Goal: Task Accomplishment & Management: Manage account settings

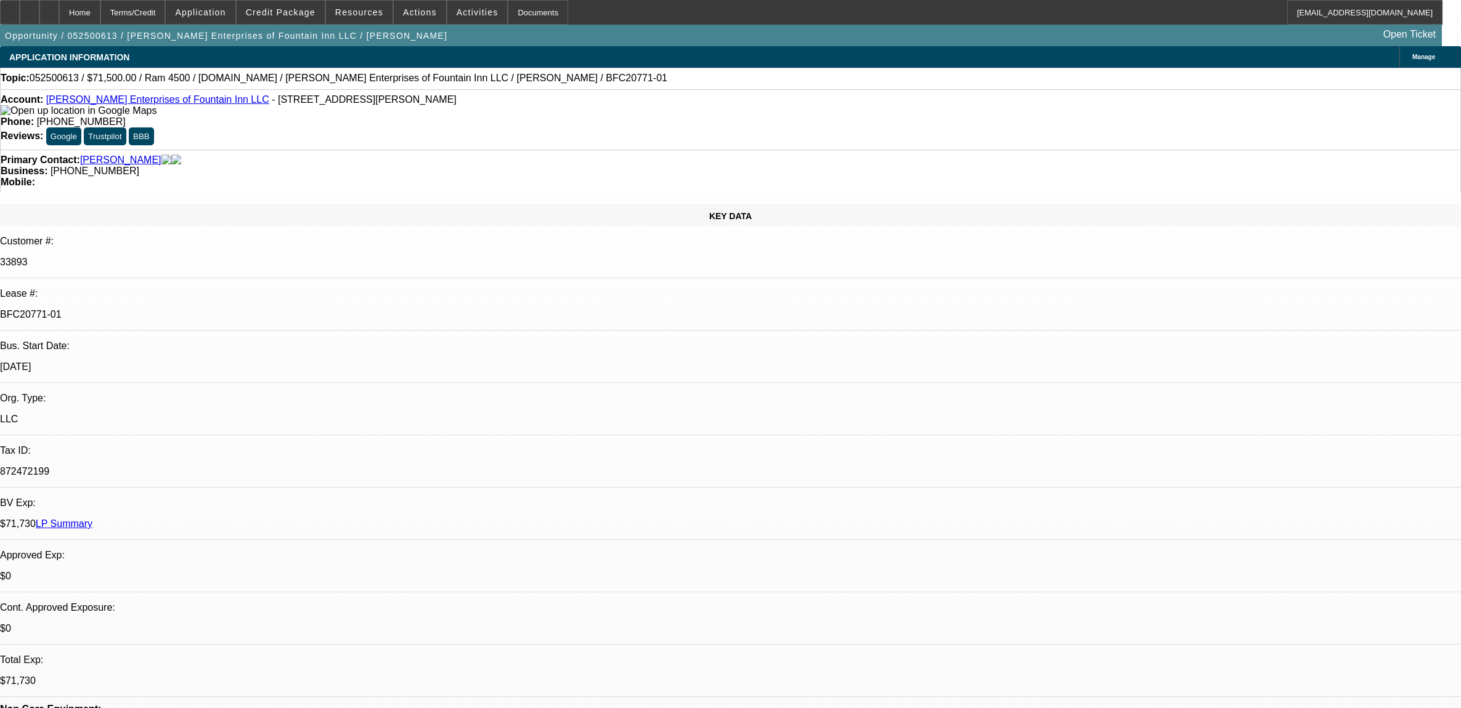
select select "0"
select select "2"
select select "0.1"
select select "4"
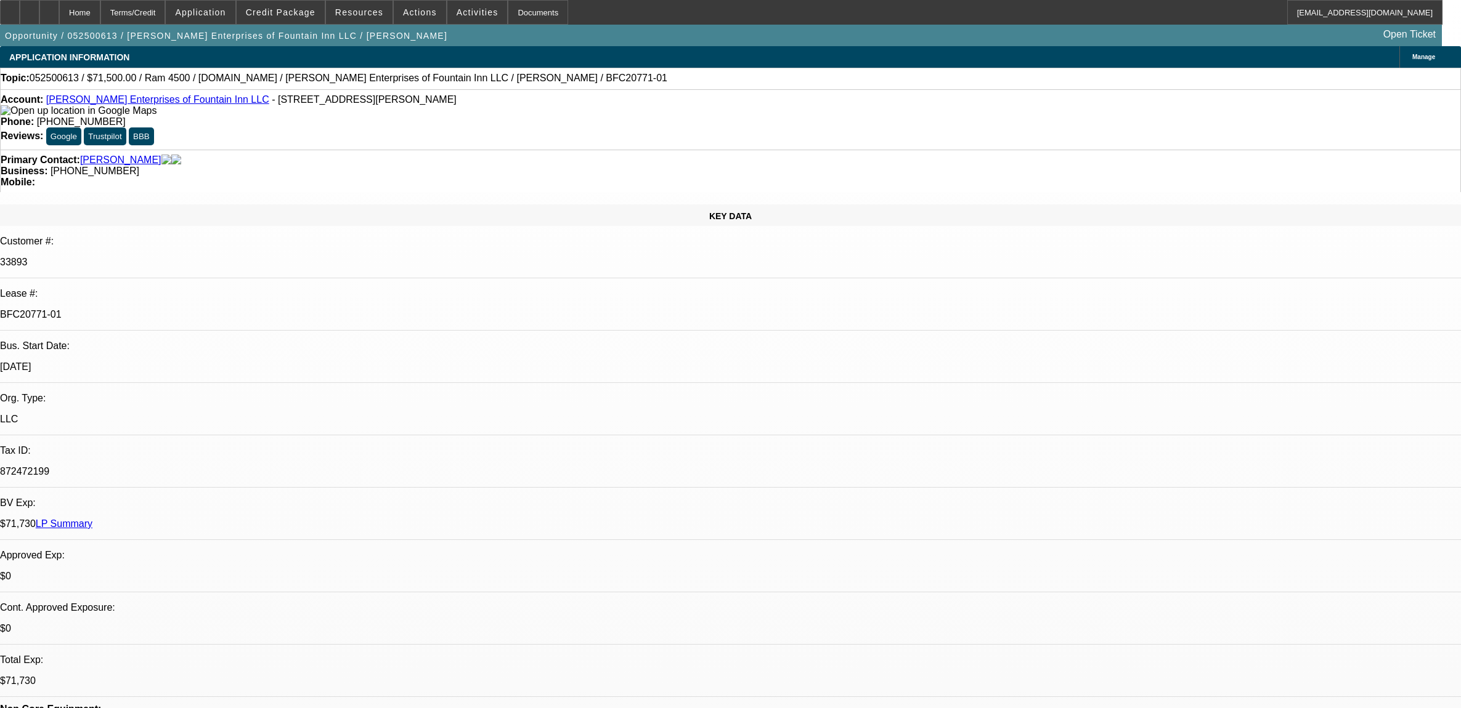
select select "0"
select select "2"
select select "0.1"
select select "4"
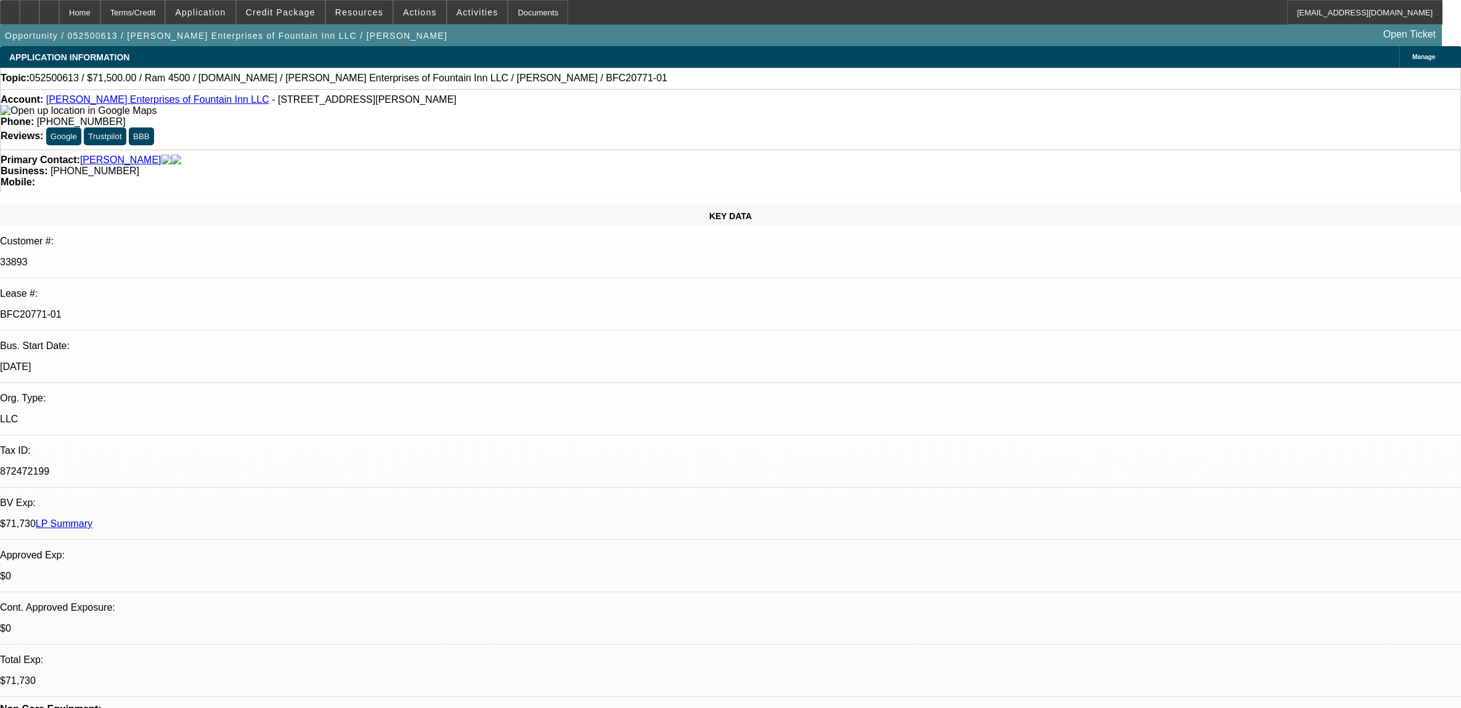
select select "0"
select select "2"
select select "0.1"
select select "4"
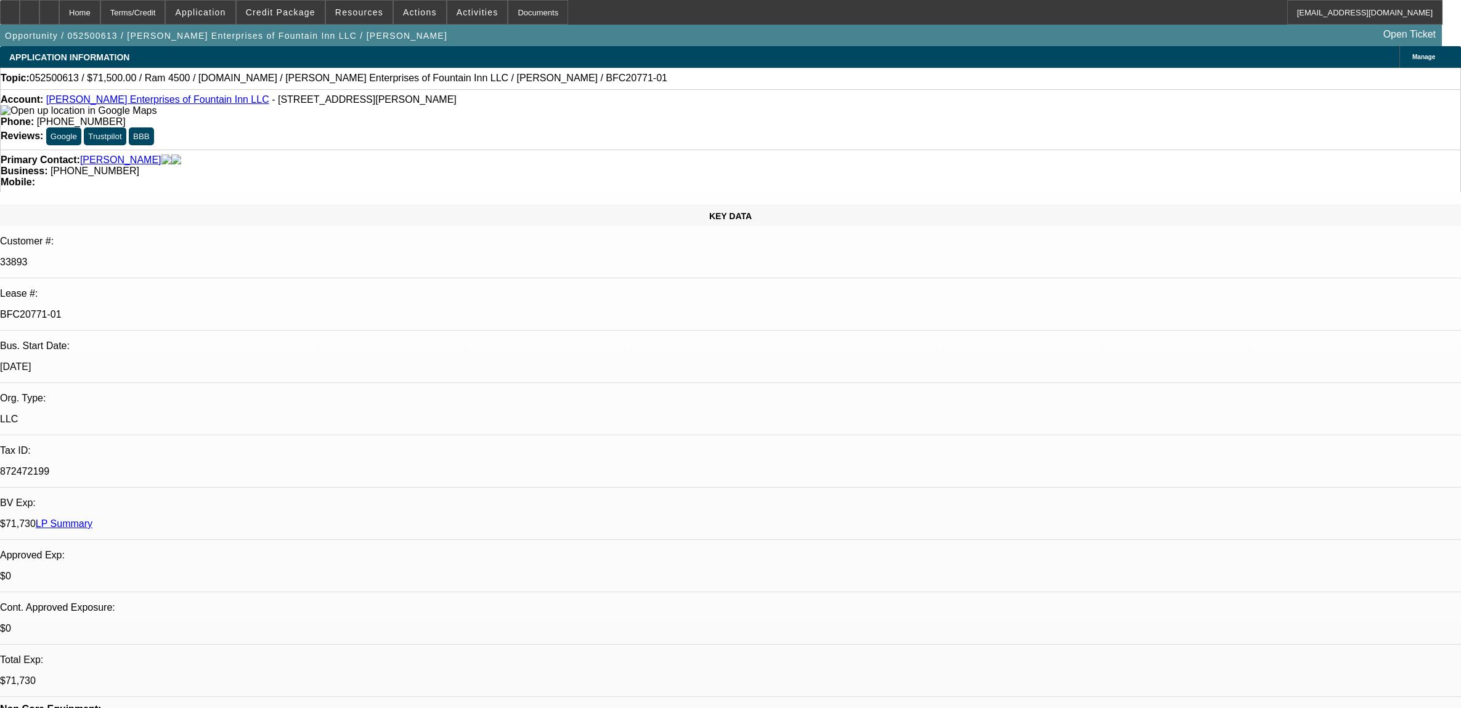
select select "0"
select select "2"
select select "0.1"
select select "4"
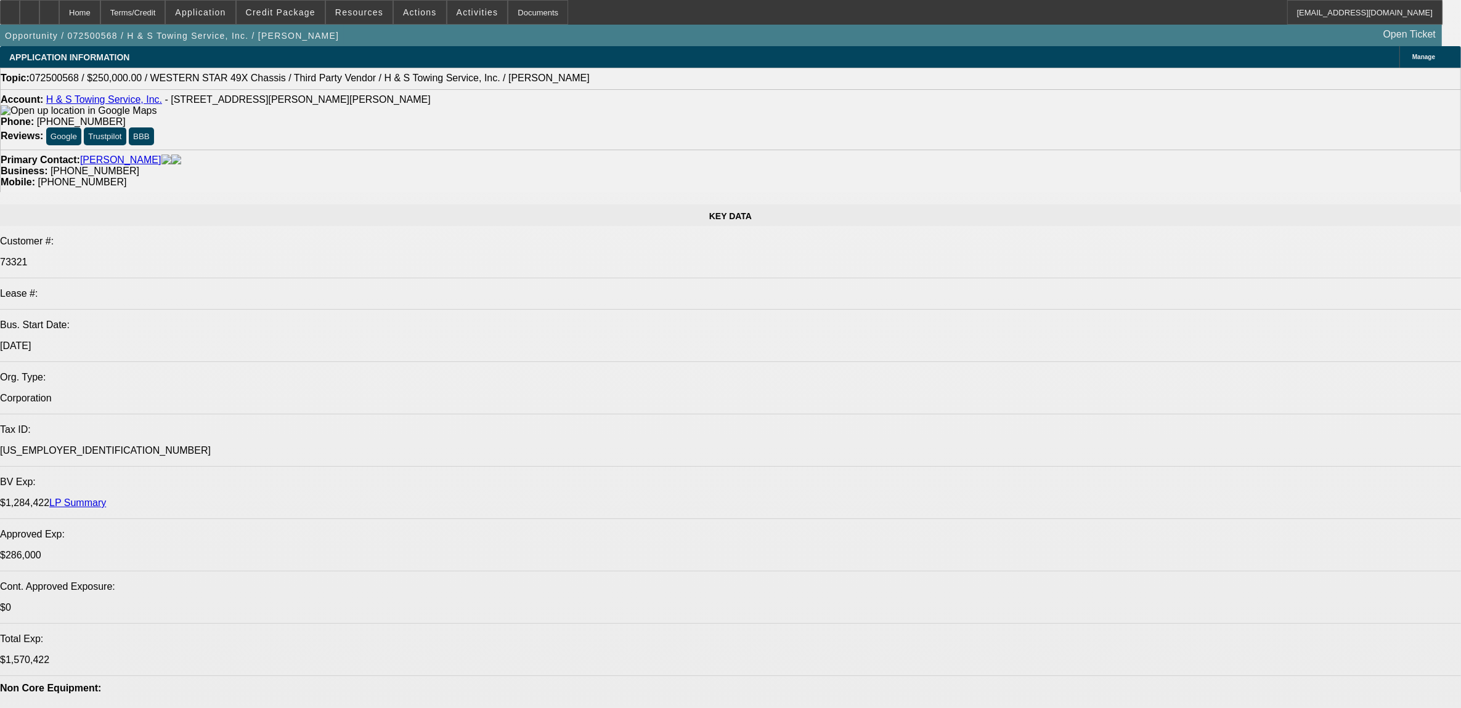
select select "0"
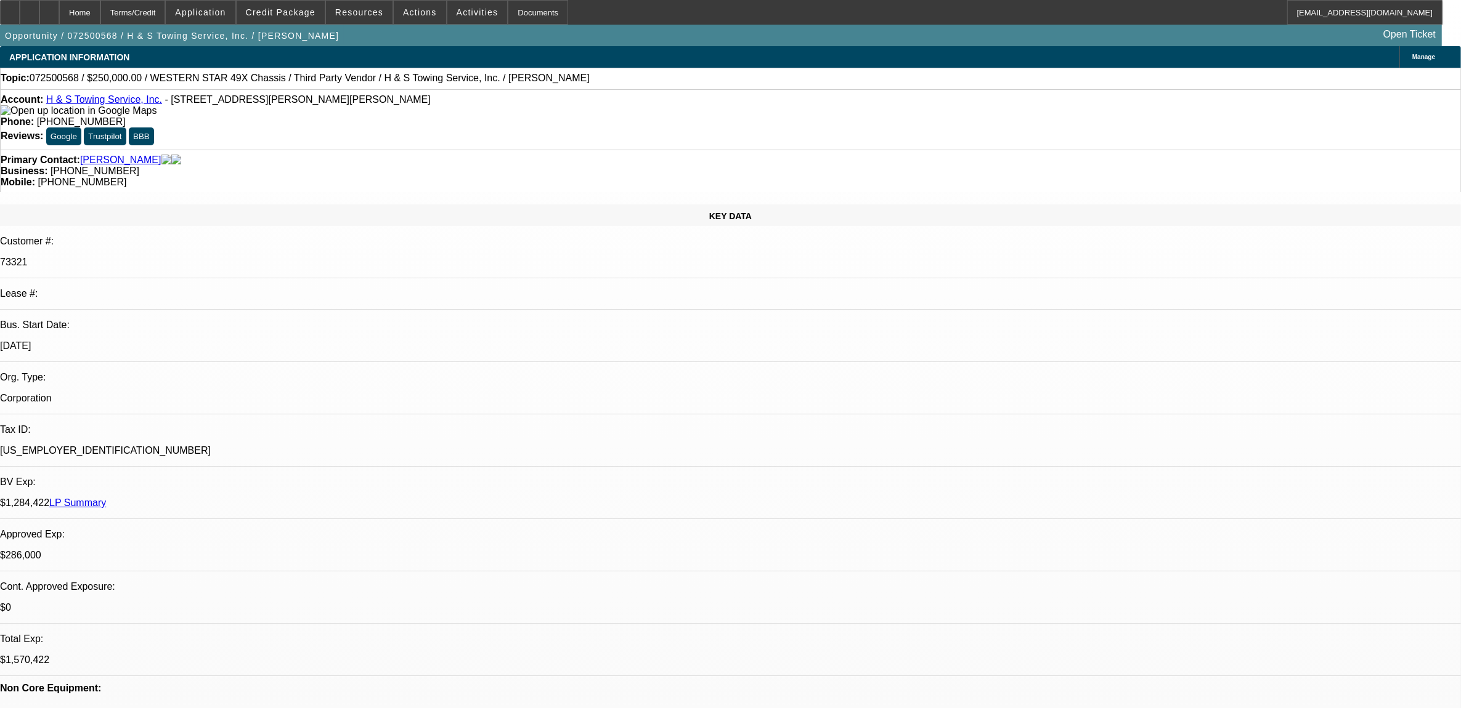
select select "2"
select select "0.1"
select select "0"
select select "2"
select select "0.1"
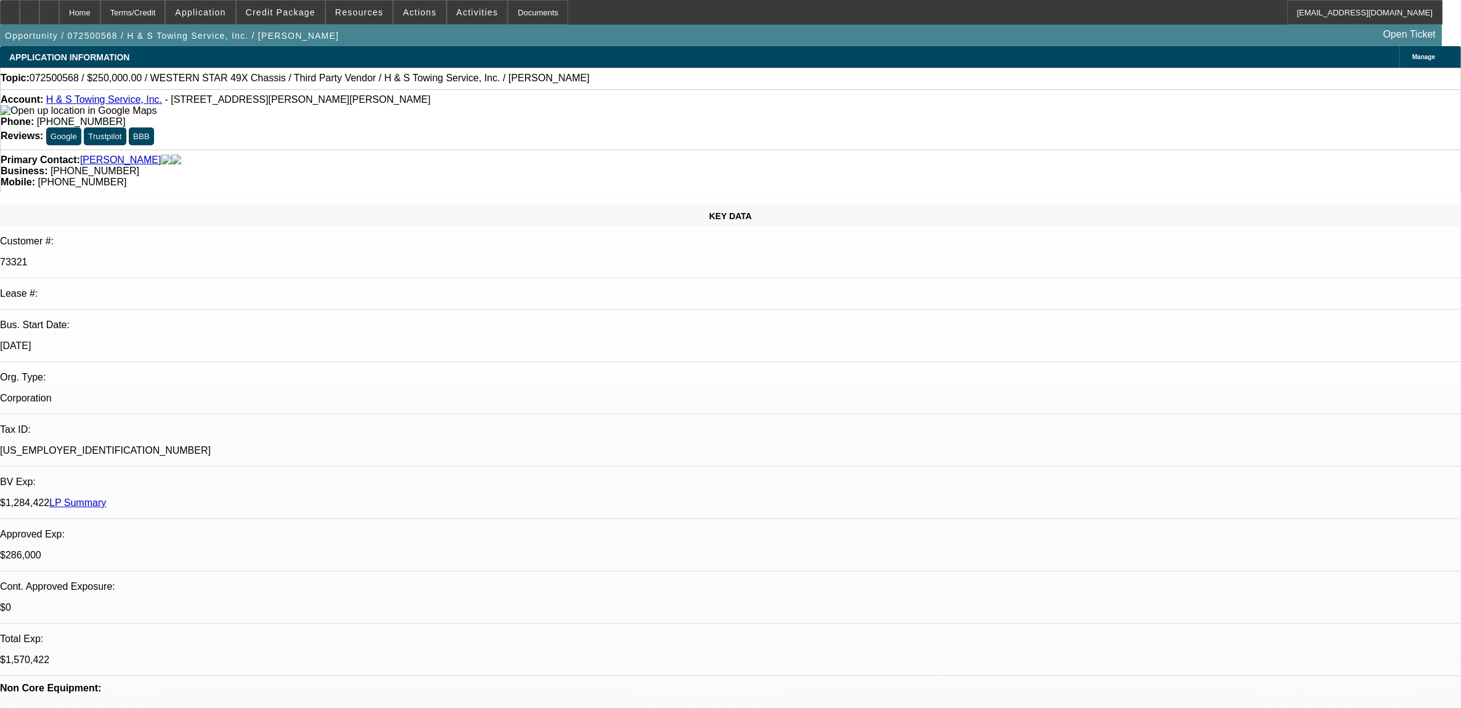
select select "0"
select select "2"
select select "0.1"
select select "0"
select select "2"
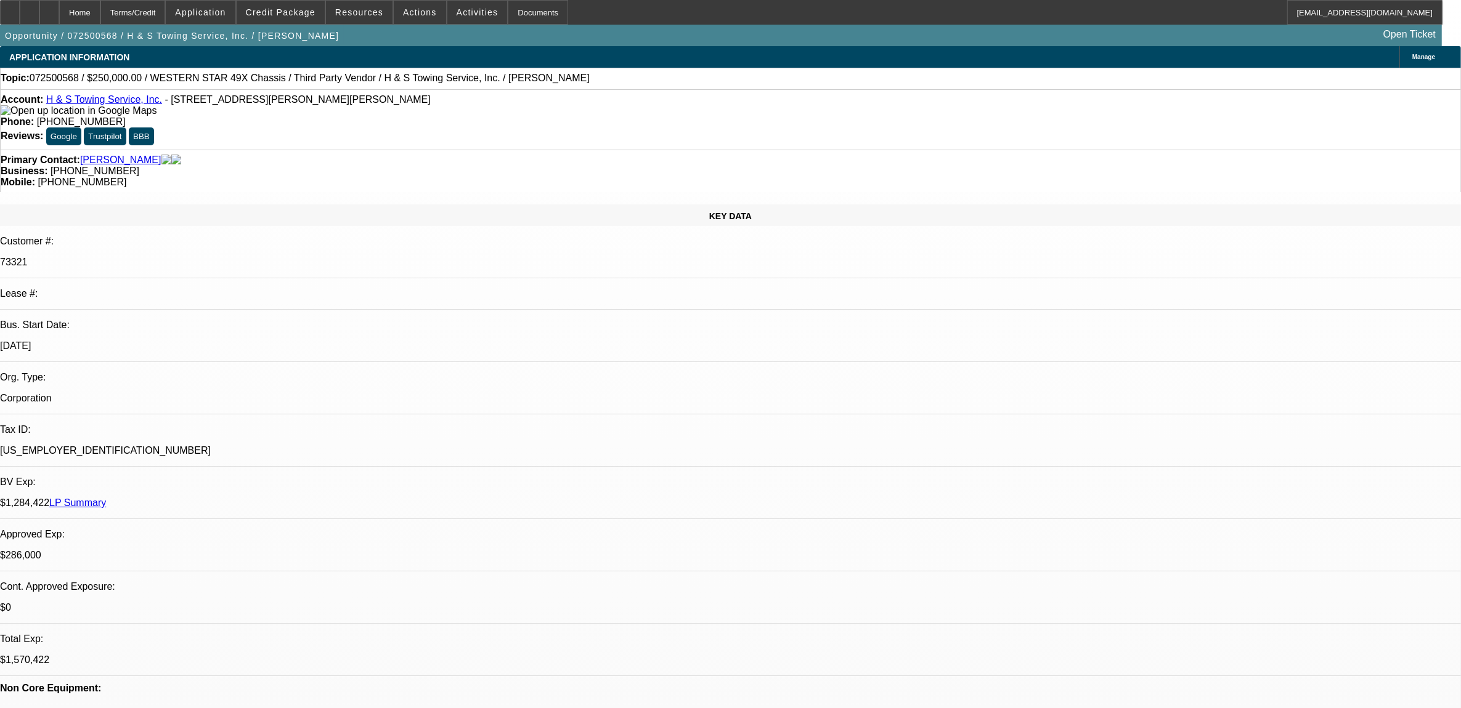
select select "0.1"
select select "1"
select select "2"
select select "4"
select select "1"
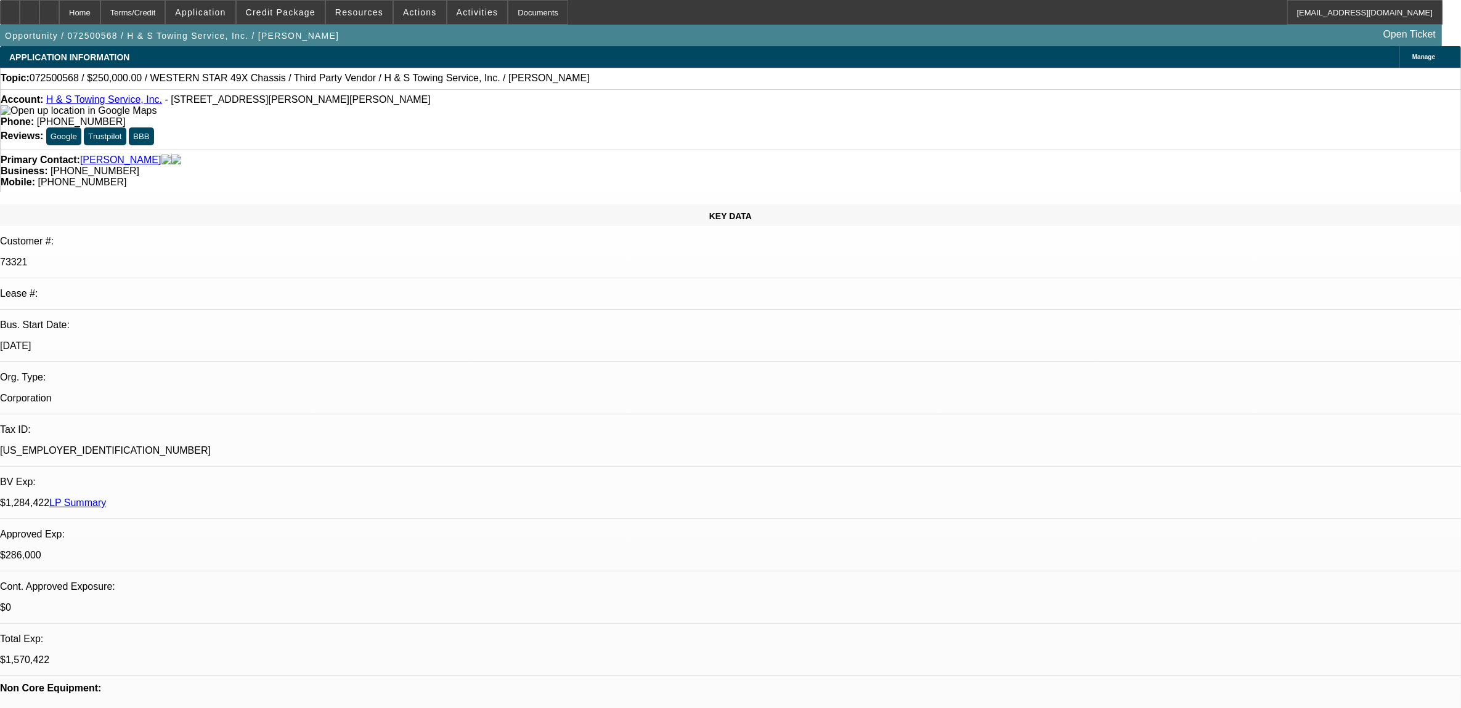
select select "2"
select select "4"
select select "1"
select select "2"
select select "4"
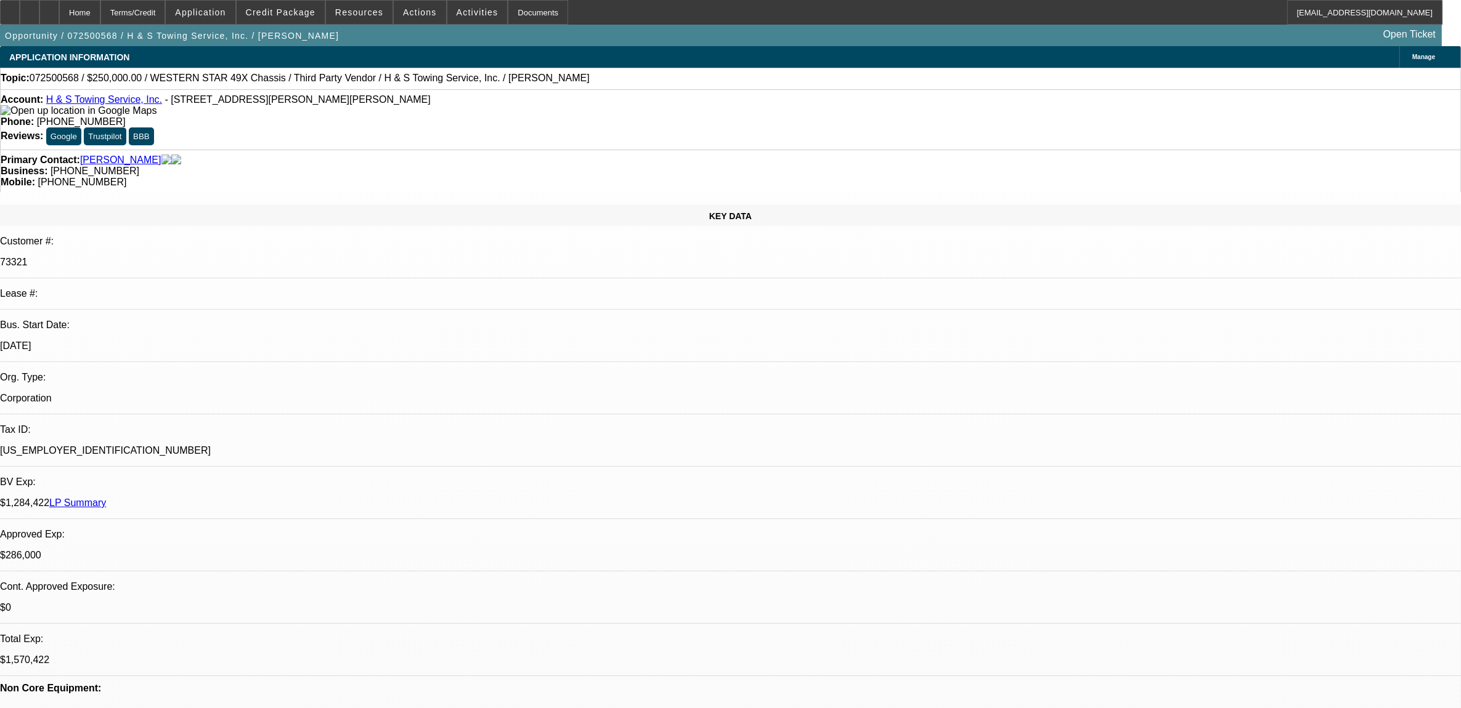
select select "1"
select select "2"
select select "4"
click at [303, 22] on span at bounding box center [281, 13] width 88 height 30
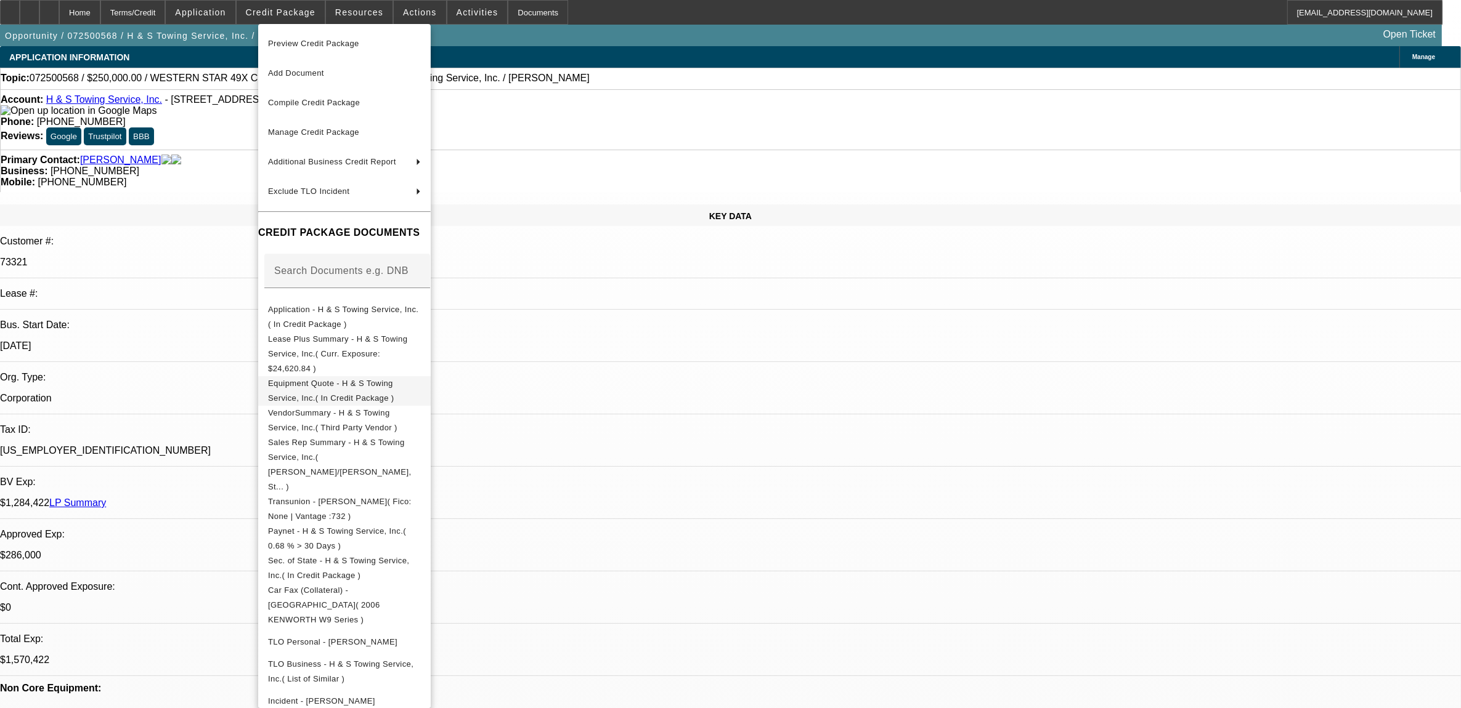
click at [378, 378] on span "Equipment Quote - H & S Towing Service, Inc.( In Credit Package )" at bounding box center [331, 390] width 126 height 24
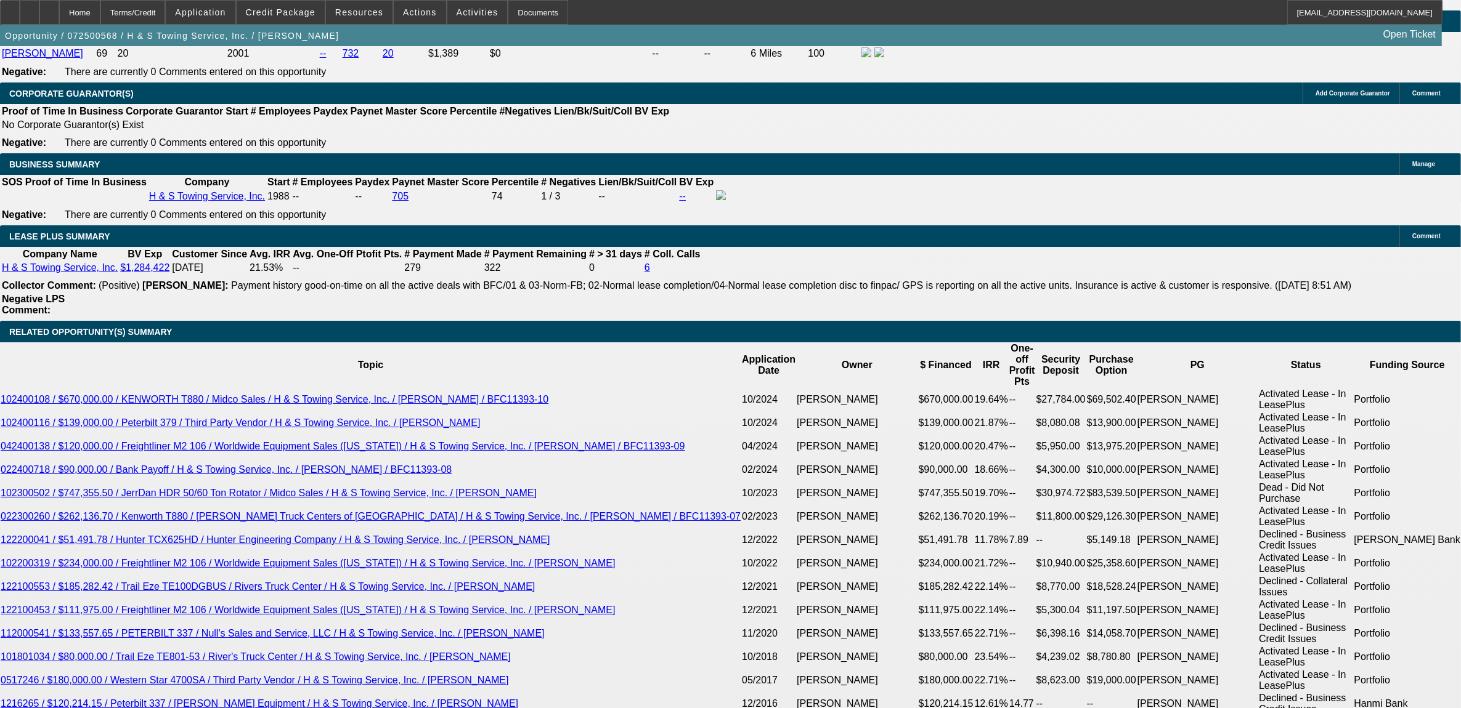
scroll to position [1925, 0]
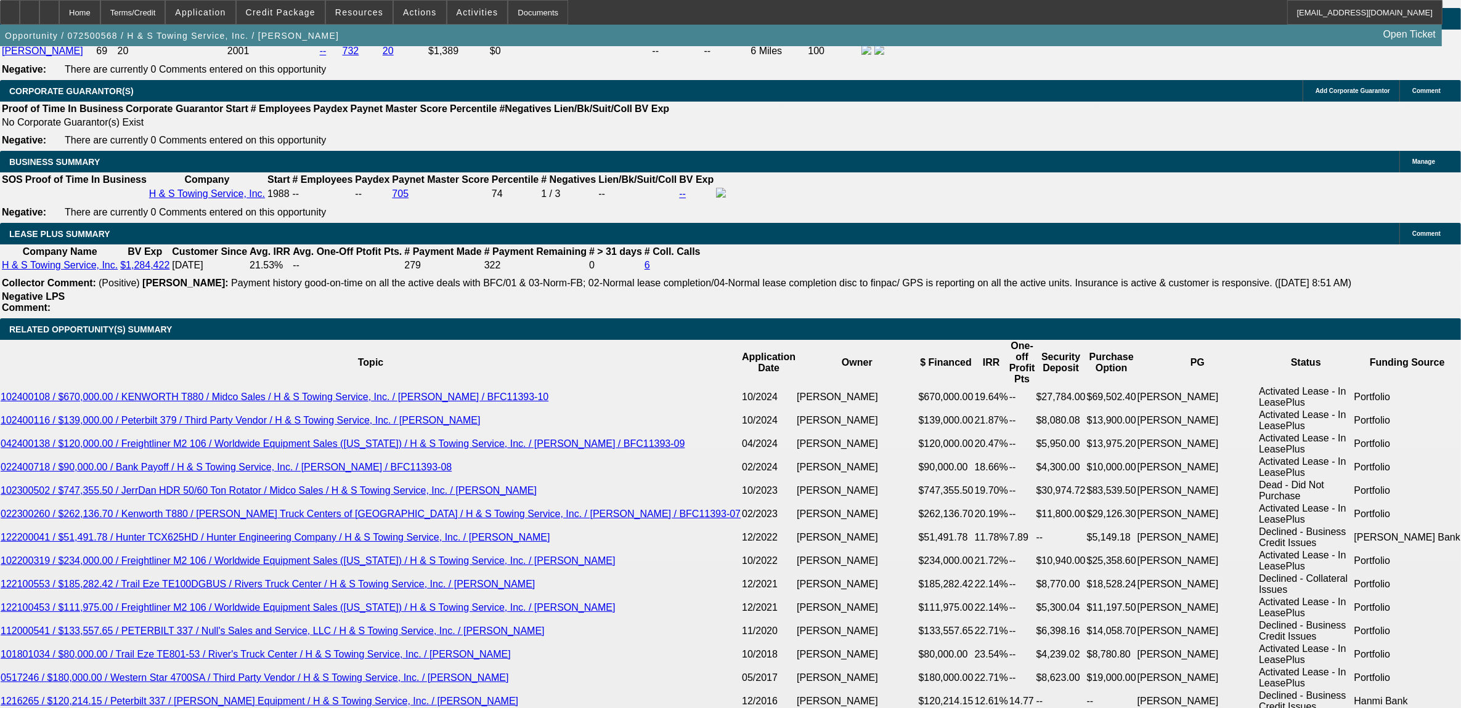
radio input "true"
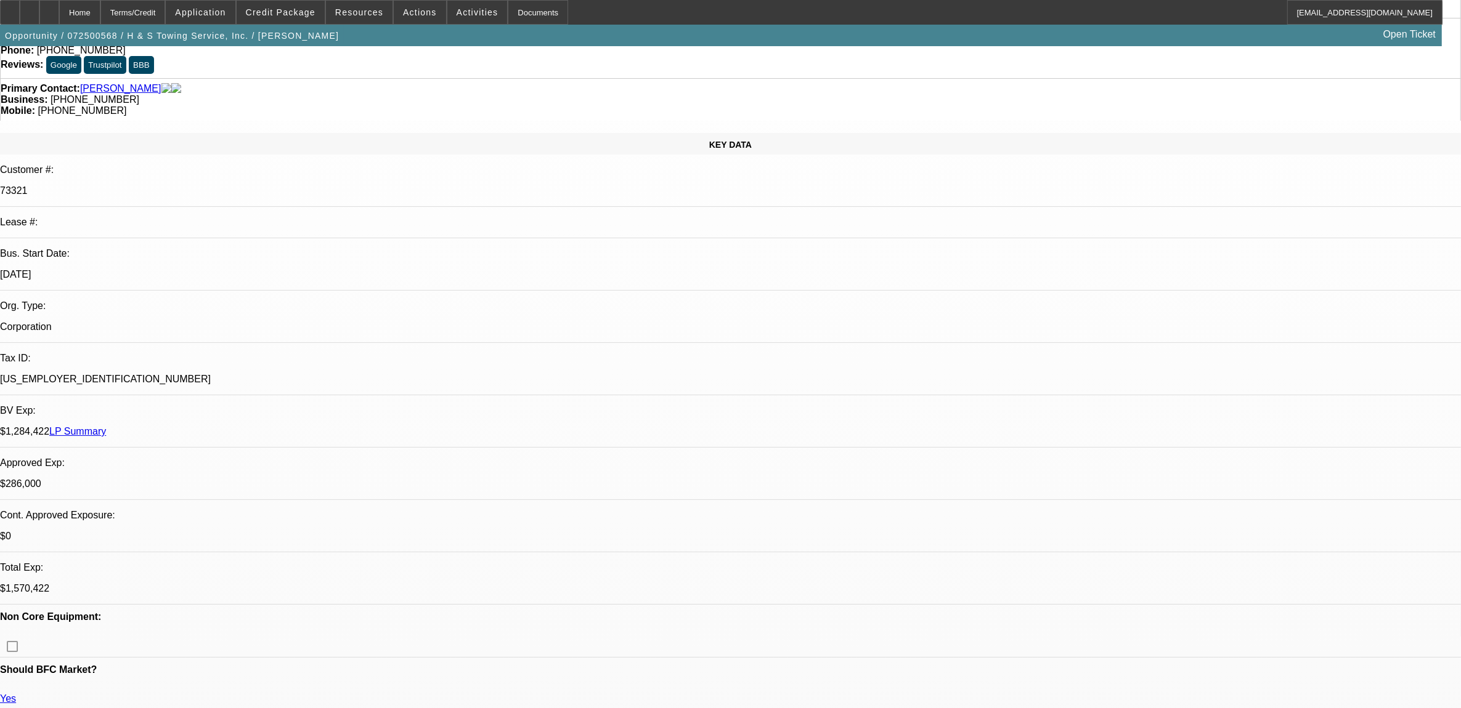
scroll to position [0, 0]
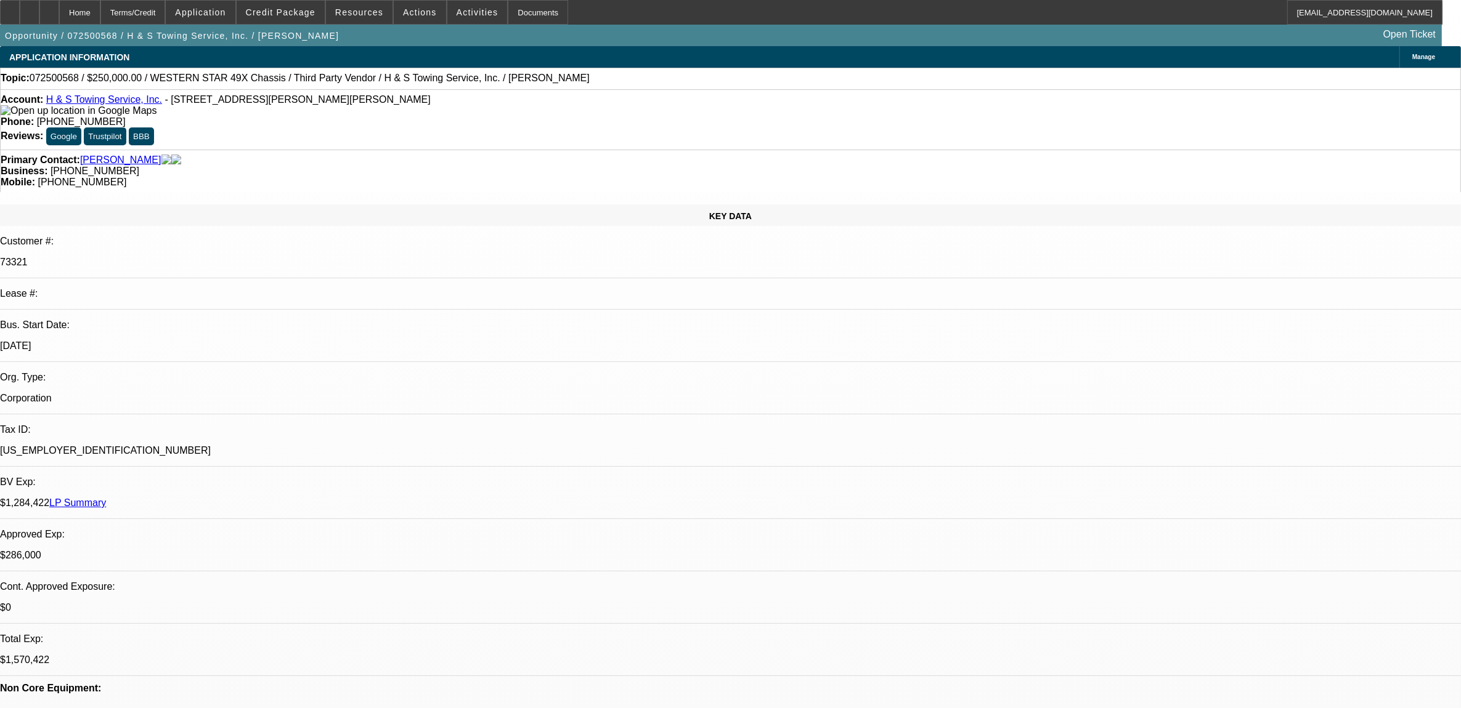
drag, startPoint x: 1034, startPoint y: 396, endPoint x: 1254, endPoint y: 410, distance: 220.9
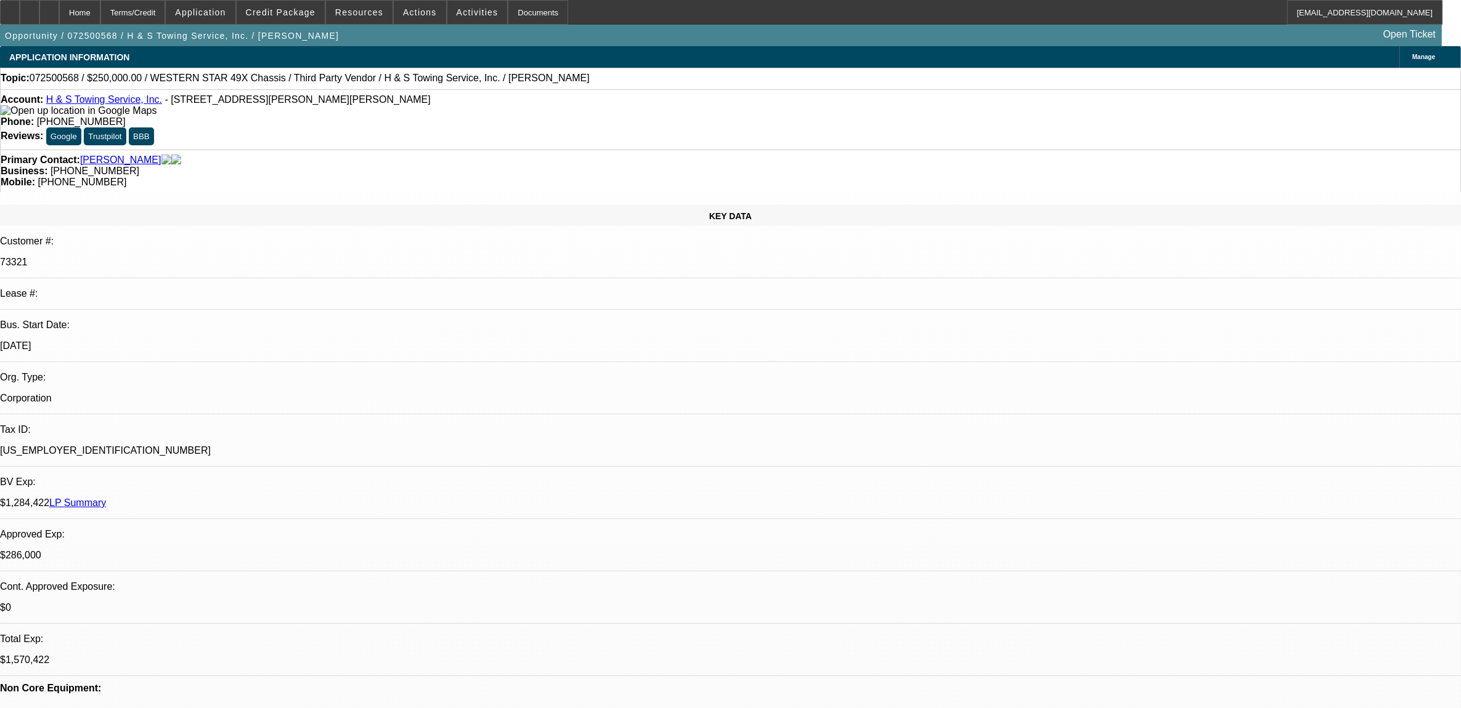
copy div "Josh Tillett- General Manager Blatt & Tillett Truck and Trailer Repair, LLC. 10…"
click at [261, 13] on span at bounding box center [281, 13] width 88 height 30
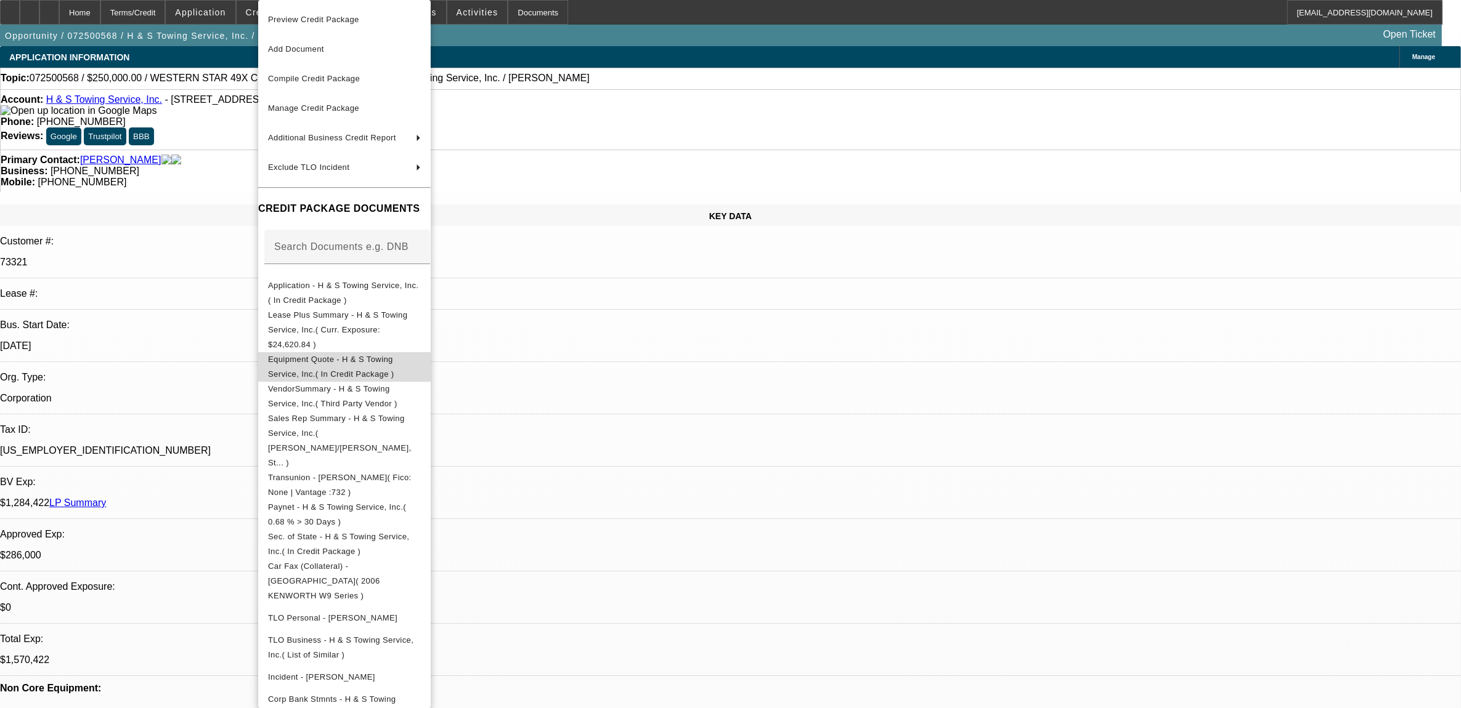
click at [328, 354] on span "Equipment Quote - H & S Towing Service, Inc.( In Credit Package )" at bounding box center [344, 367] width 153 height 30
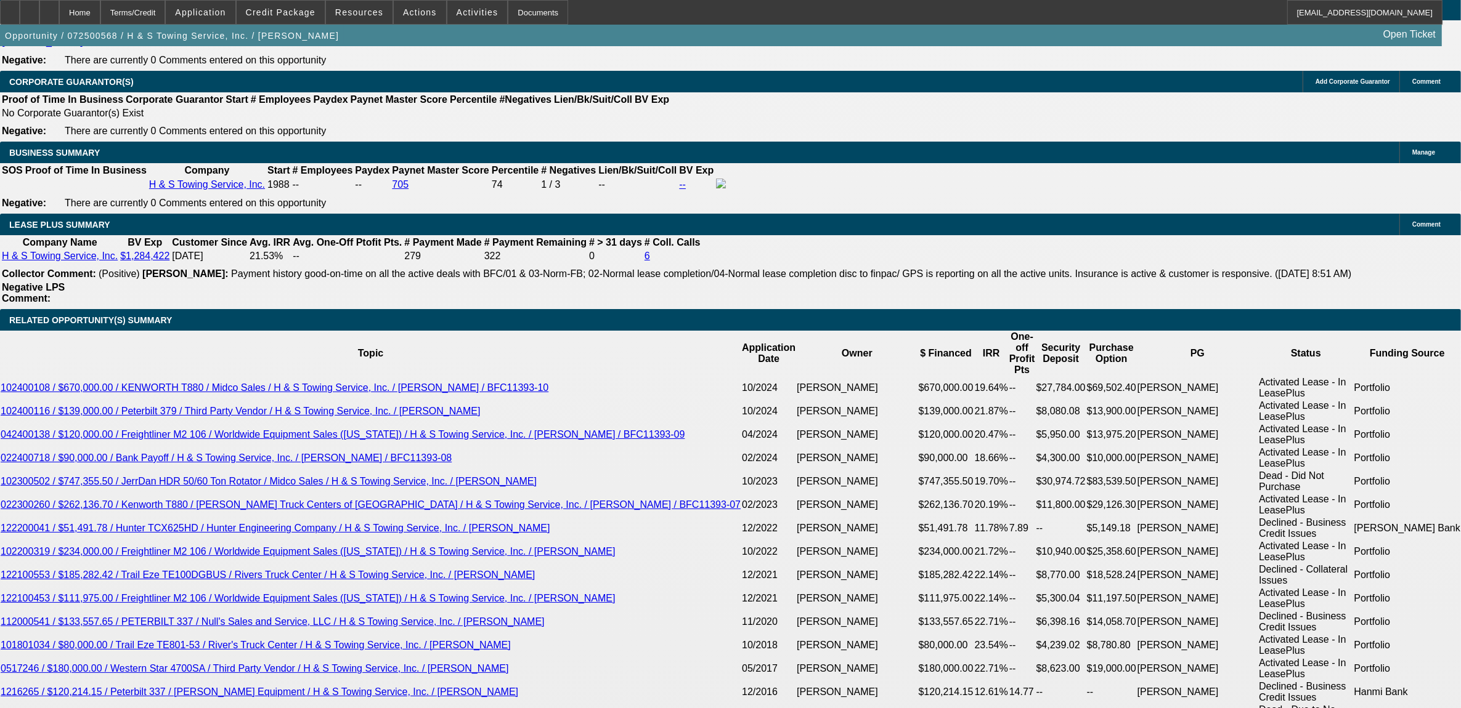
scroll to position [2156, 0]
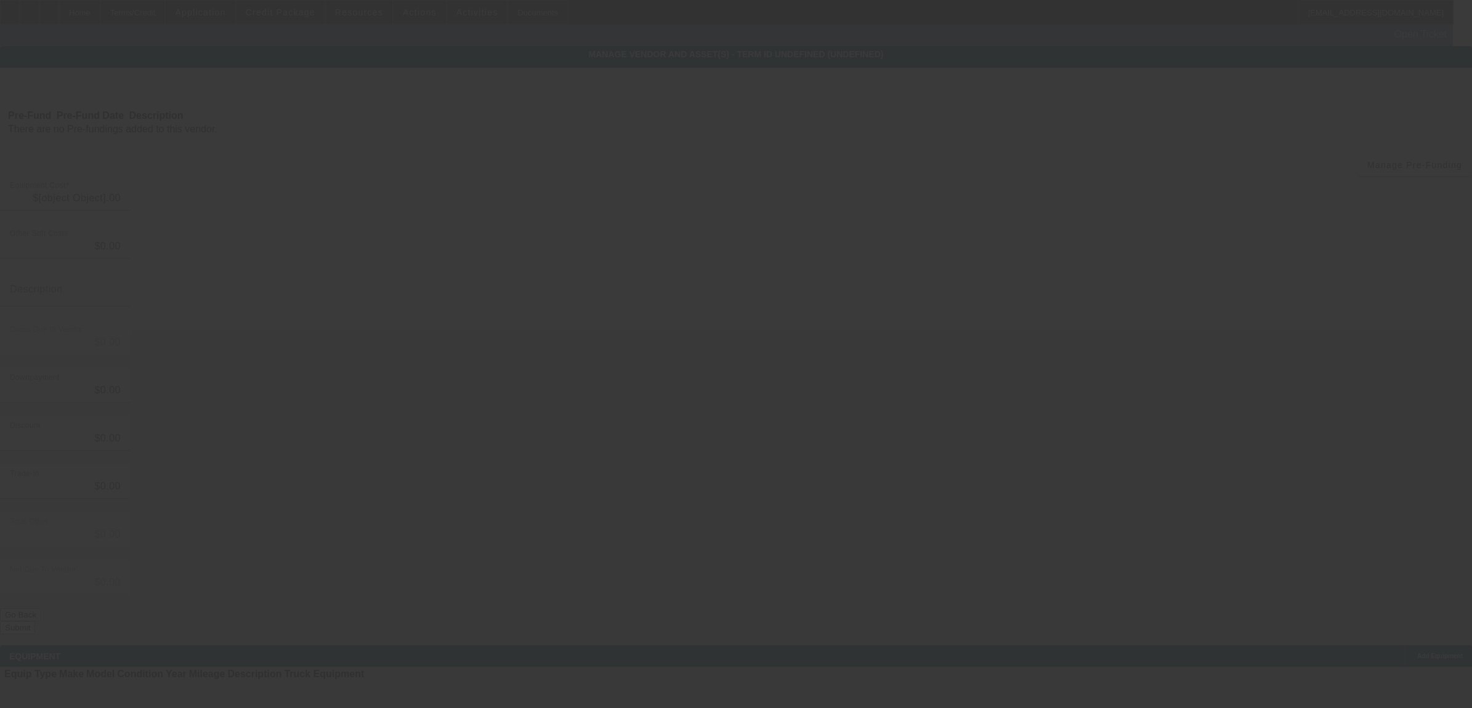
type input "$265,000.00"
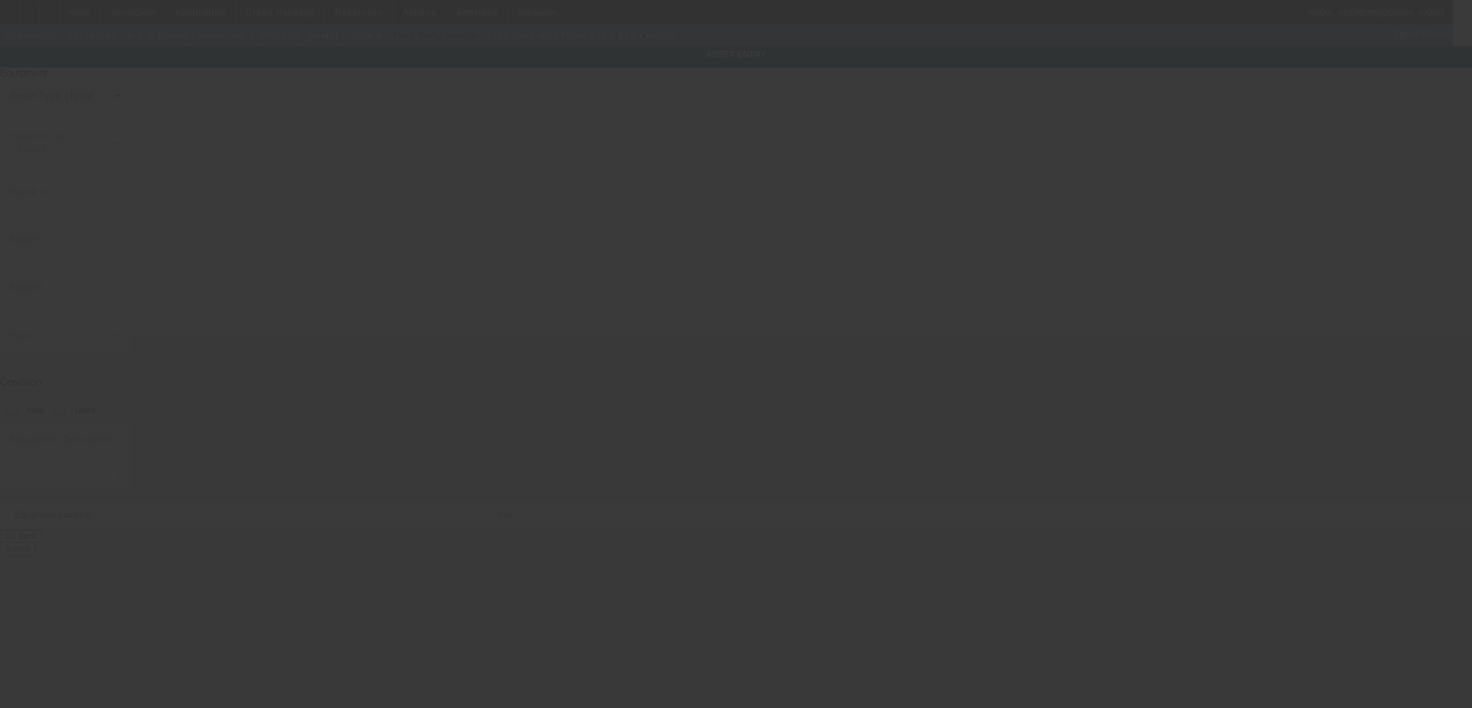
type input "5KKMBWFG0SLV54350"
type input "WESTERN STAR"
type input "49X Chassis"
radio input "true"
type textarea "w/"
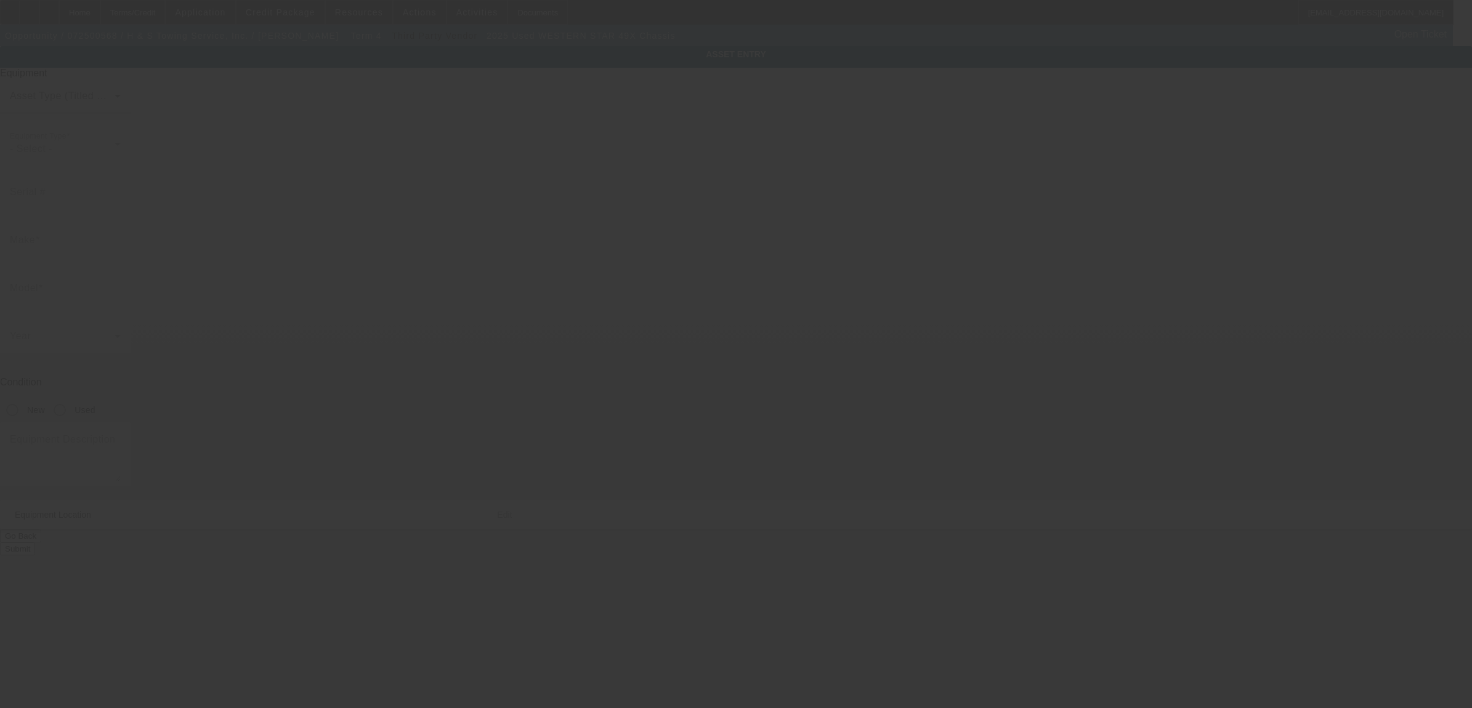
type input "4180 Chambers Hill Rd"
type input "Harrisburg"
type input "17111"
type input "Dauphin"
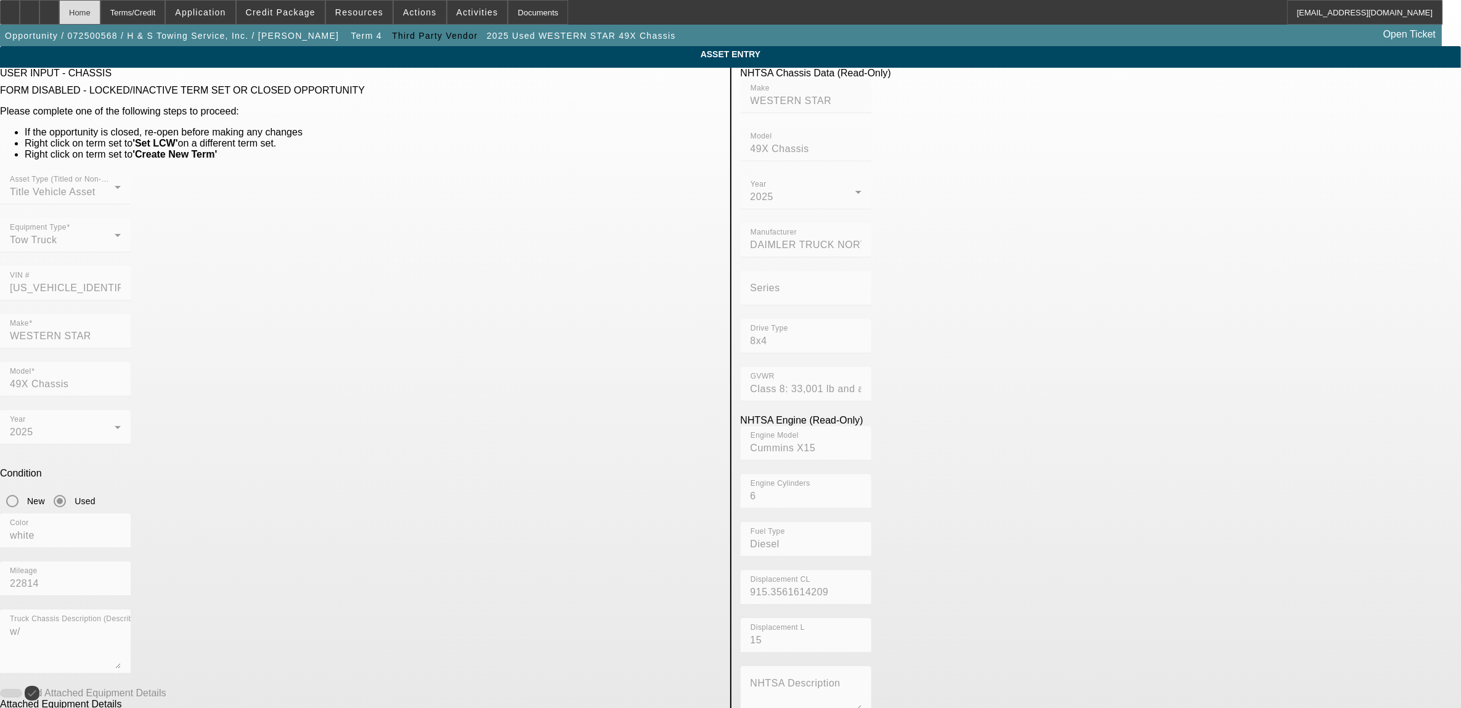
click at [97, 8] on div "Home" at bounding box center [79, 12] width 41 height 25
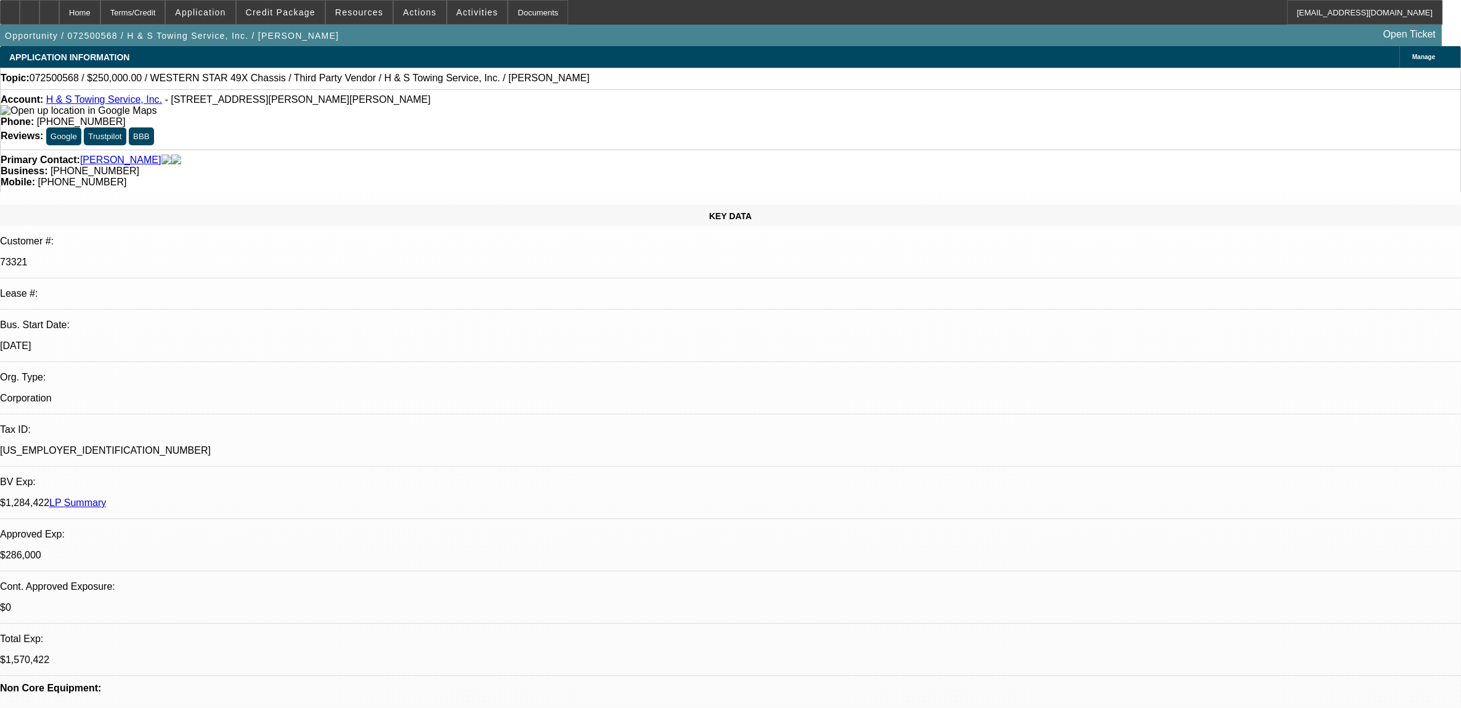
click at [282, 12] on span "Credit Package" at bounding box center [281, 12] width 70 height 10
select select "0"
select select "2"
select select "0.1"
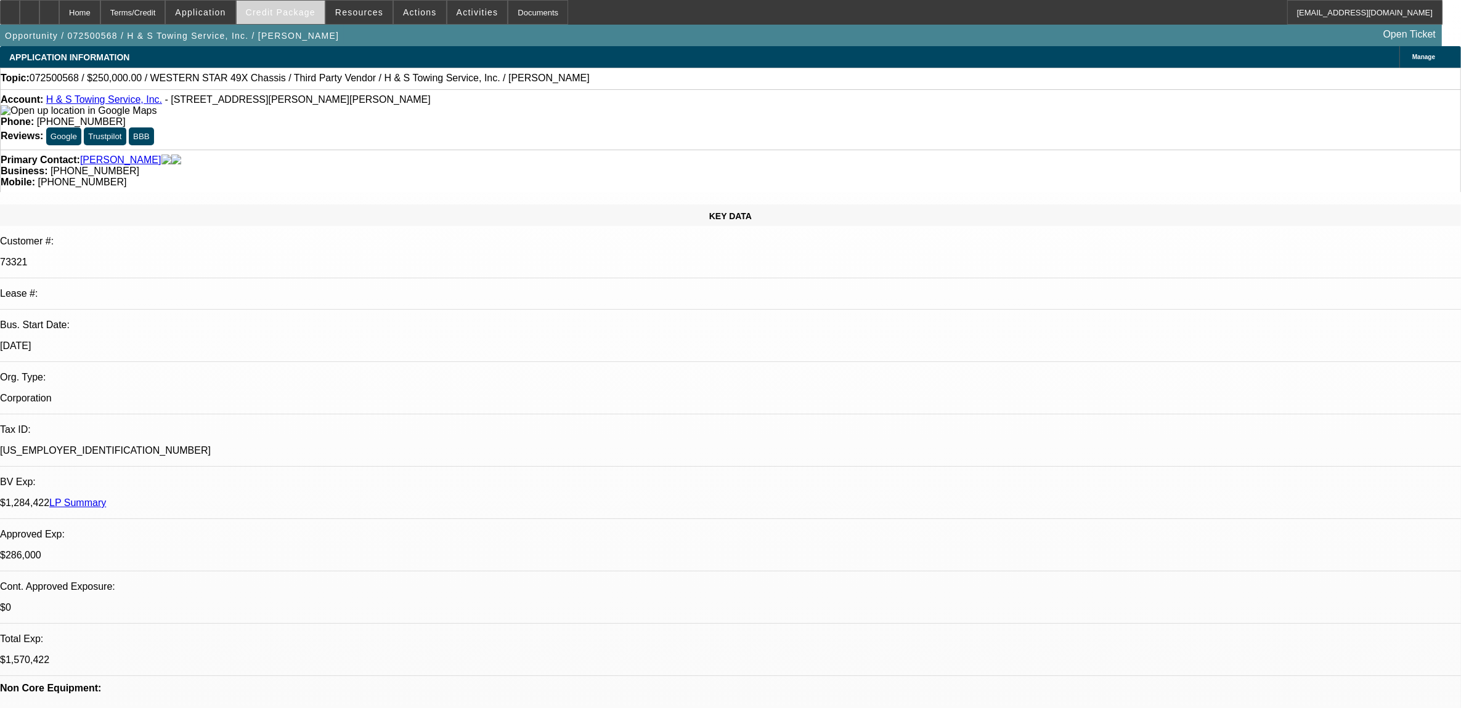
select select "4"
select select "0"
select select "2"
select select "0.1"
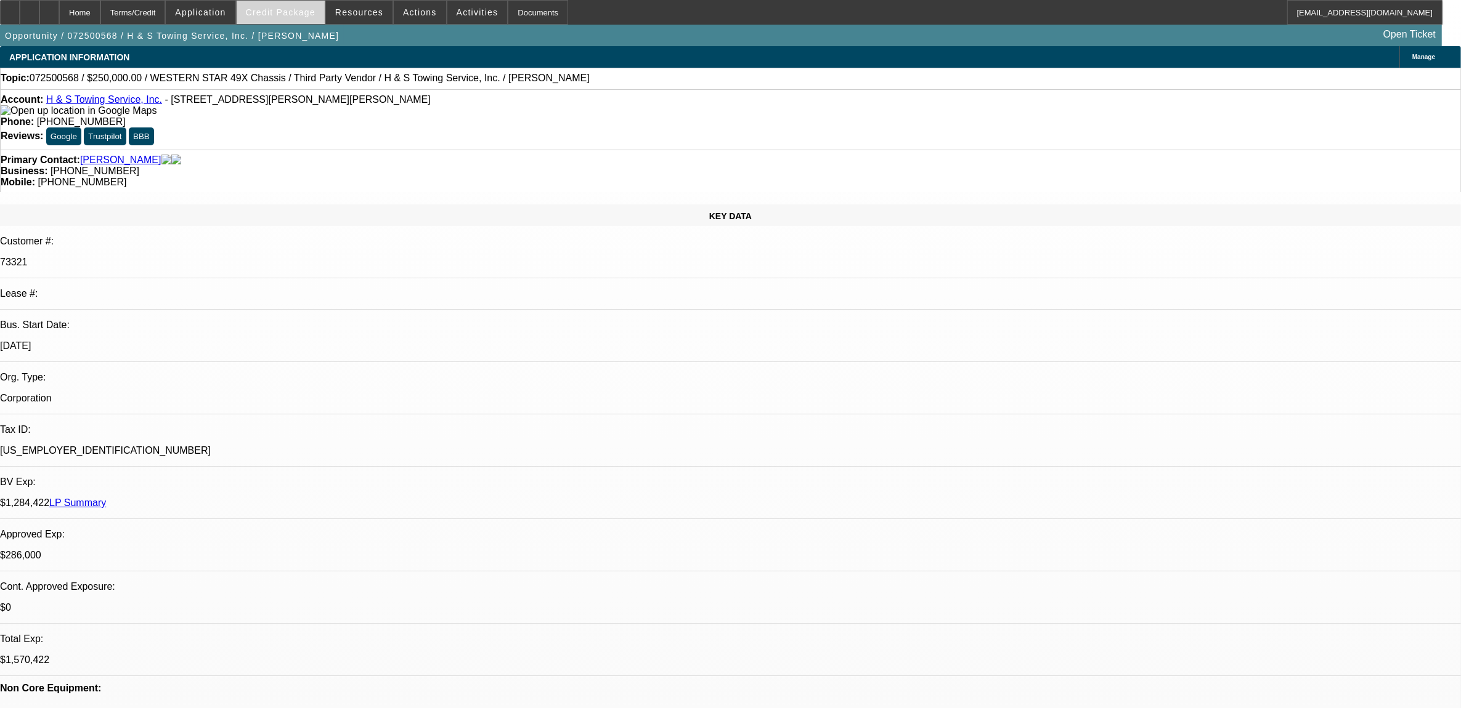
select select "4"
select select "0"
select select "2"
select select "0.1"
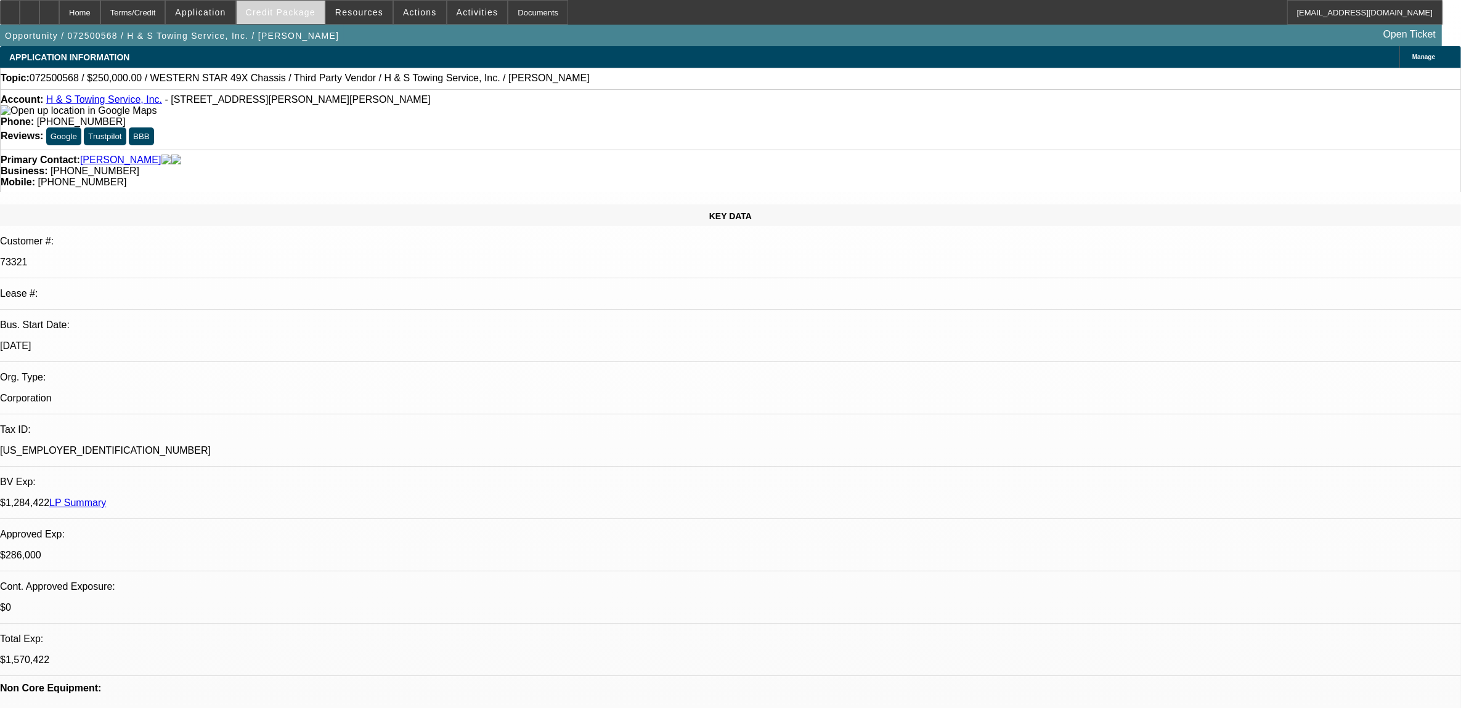
select select "4"
select select "0"
select select "2"
select select "0.1"
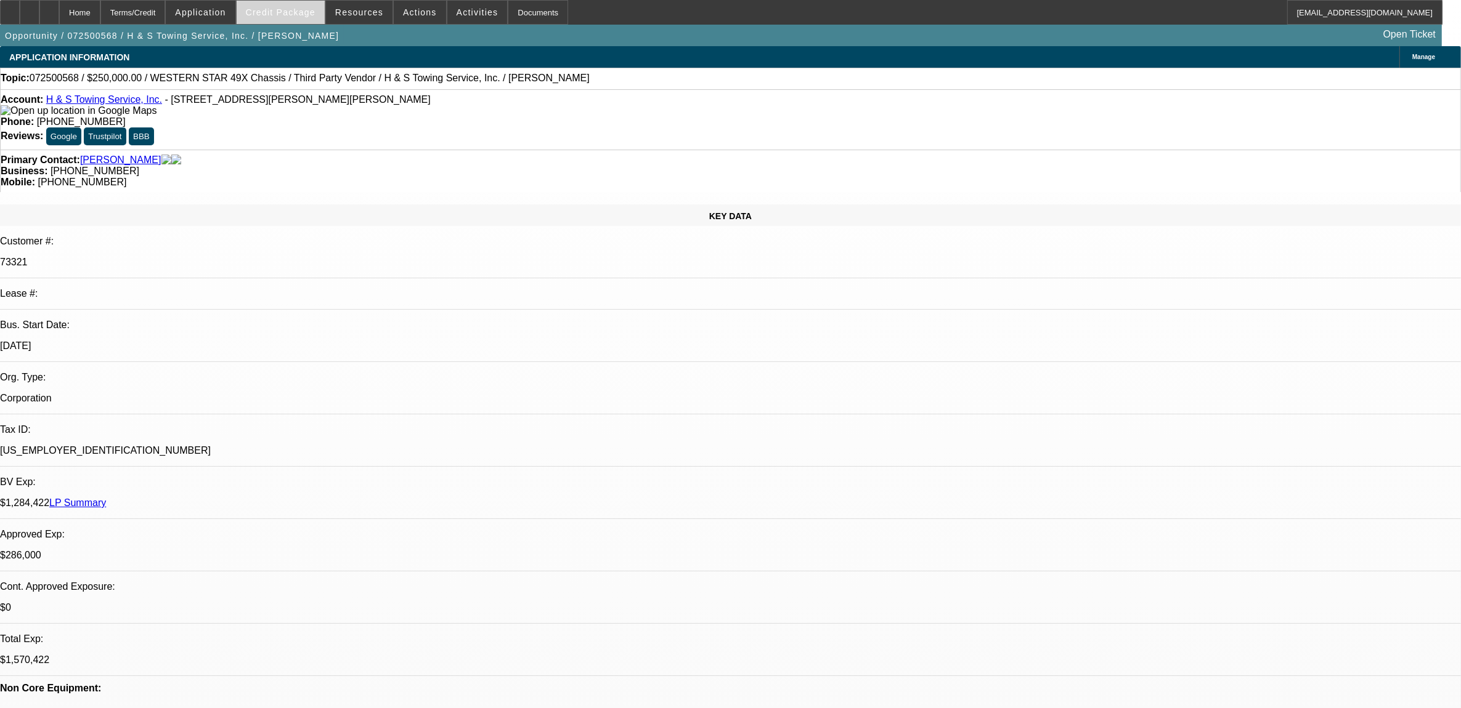
select select "4"
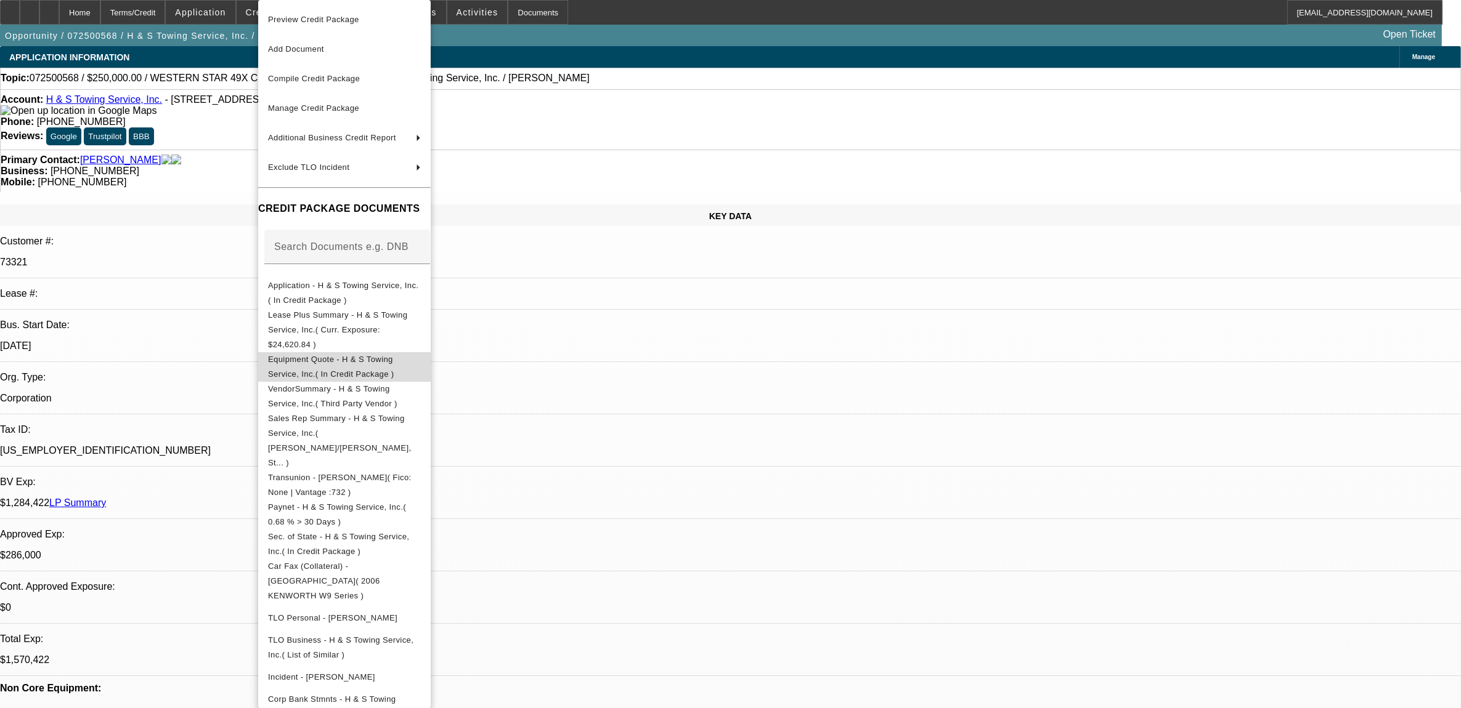
click at [330, 354] on span "Equipment Quote - H & S Towing Service, Inc.( In Credit Package )" at bounding box center [344, 367] width 153 height 30
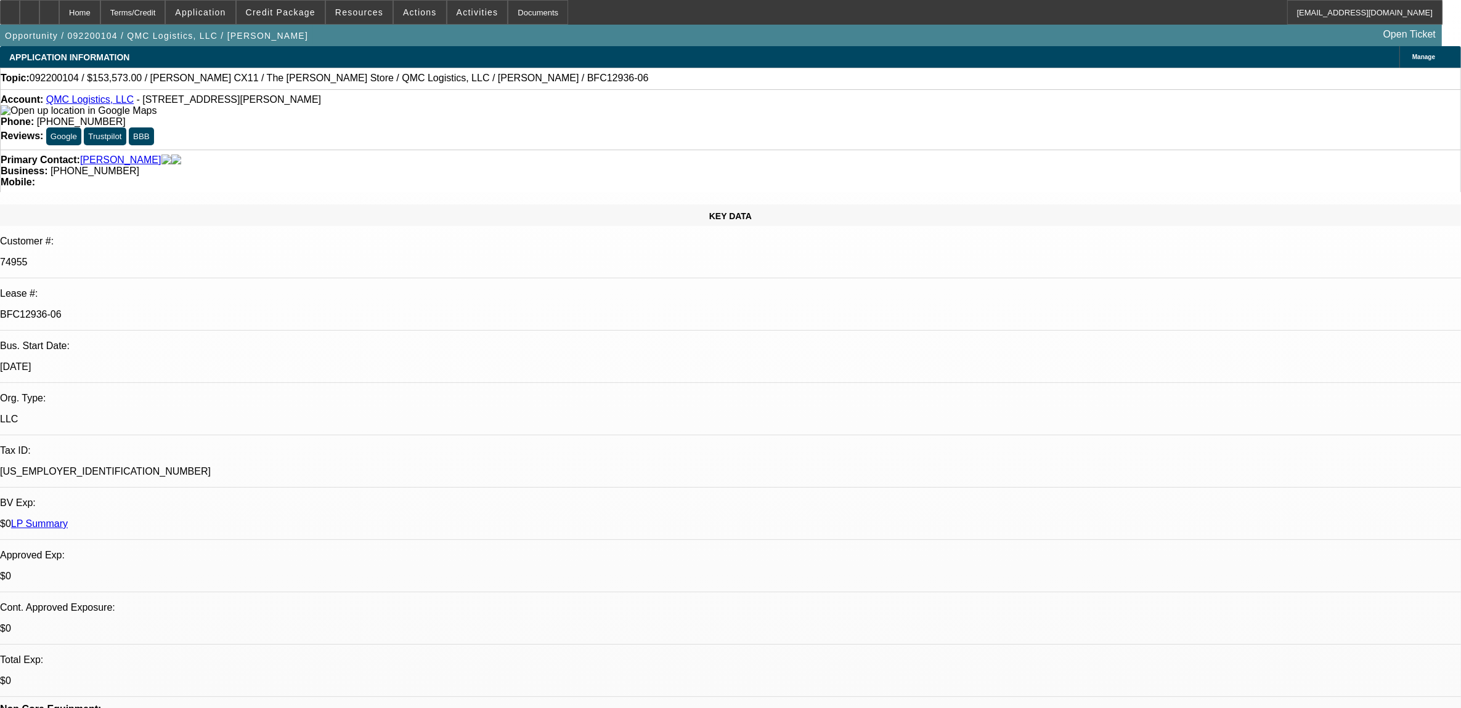
select select "0"
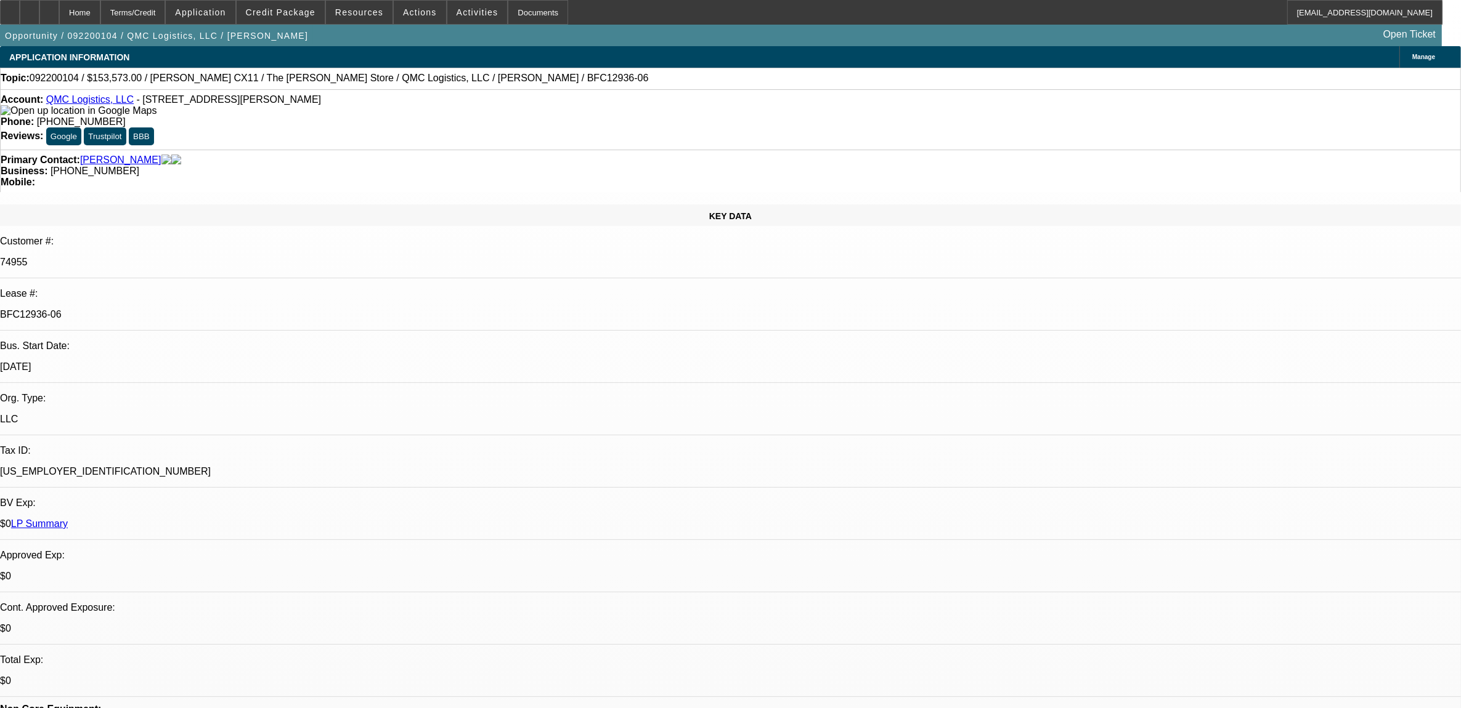
select select "0"
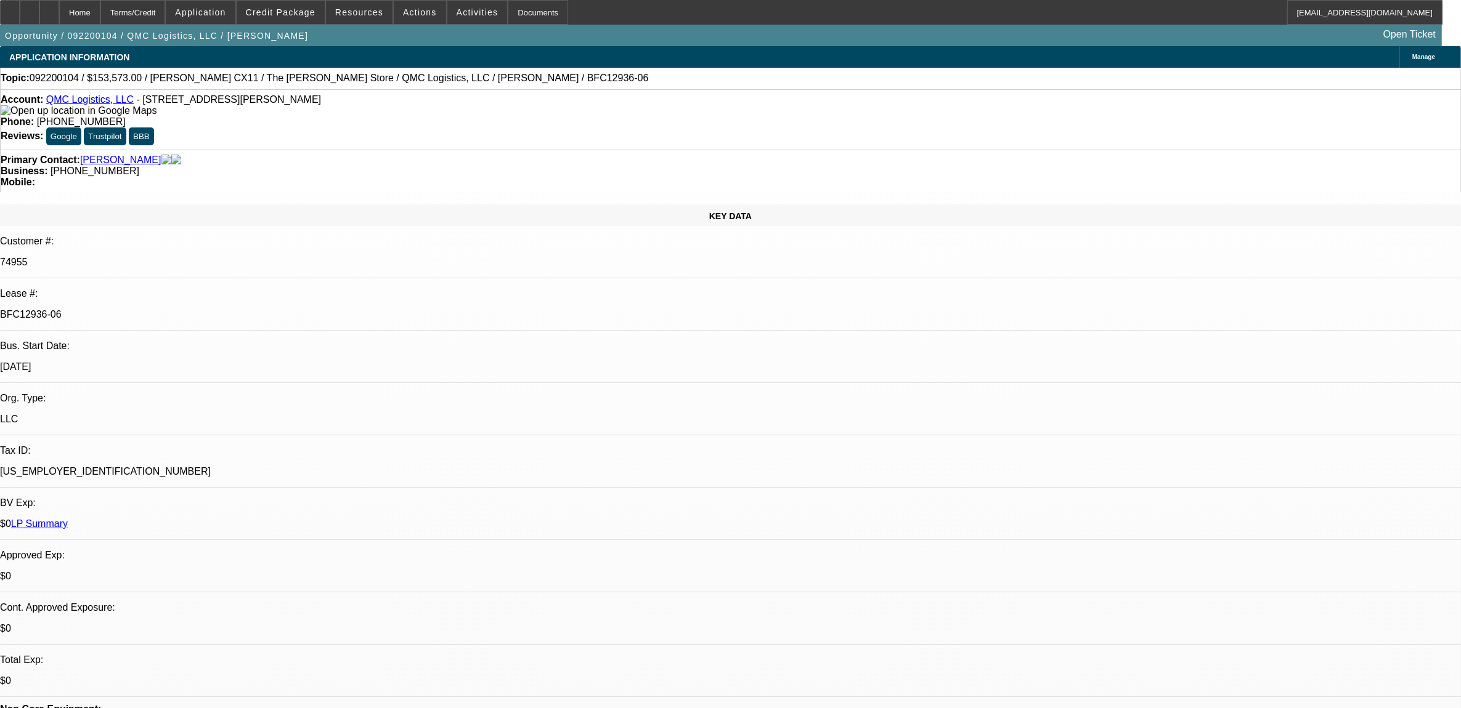
select select "0"
select select "1"
select select "3"
select select "6"
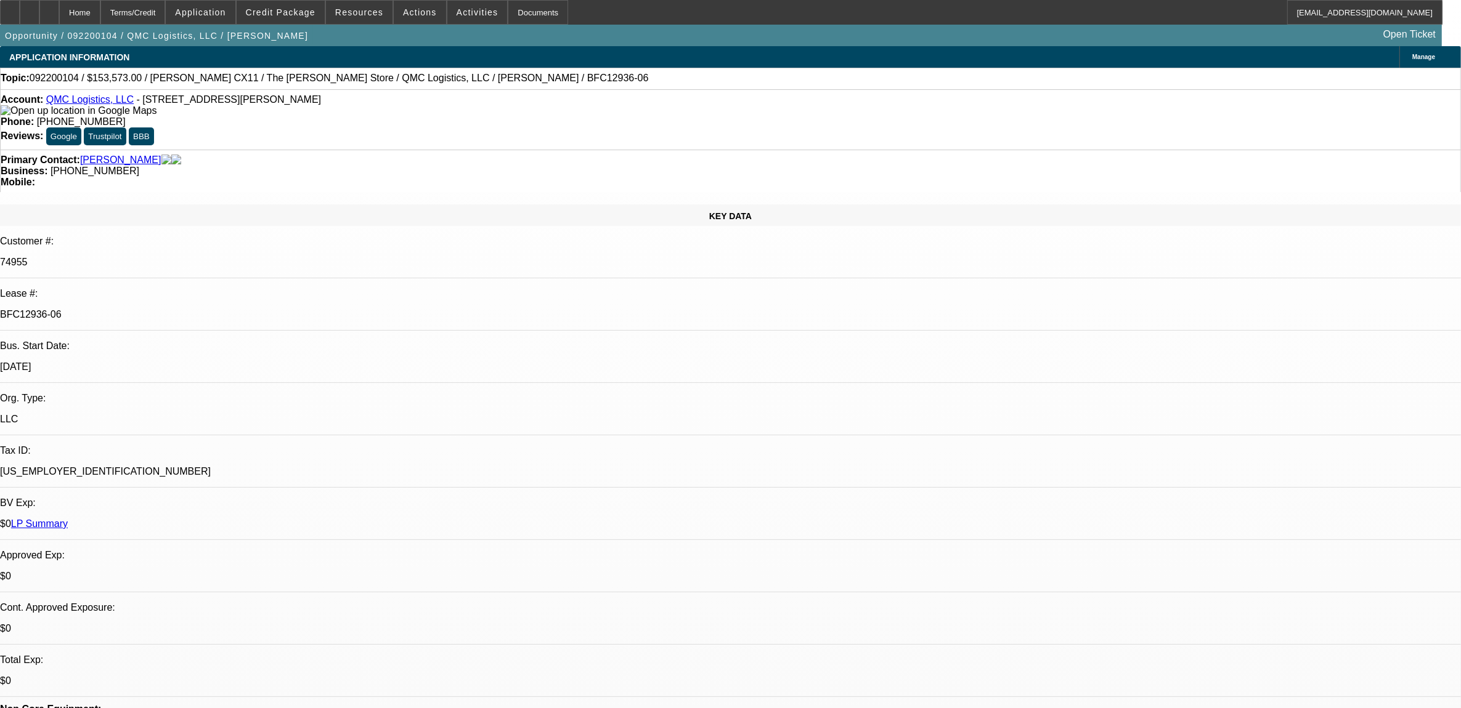
select select "1"
select select "3"
select select "6"
select select "1"
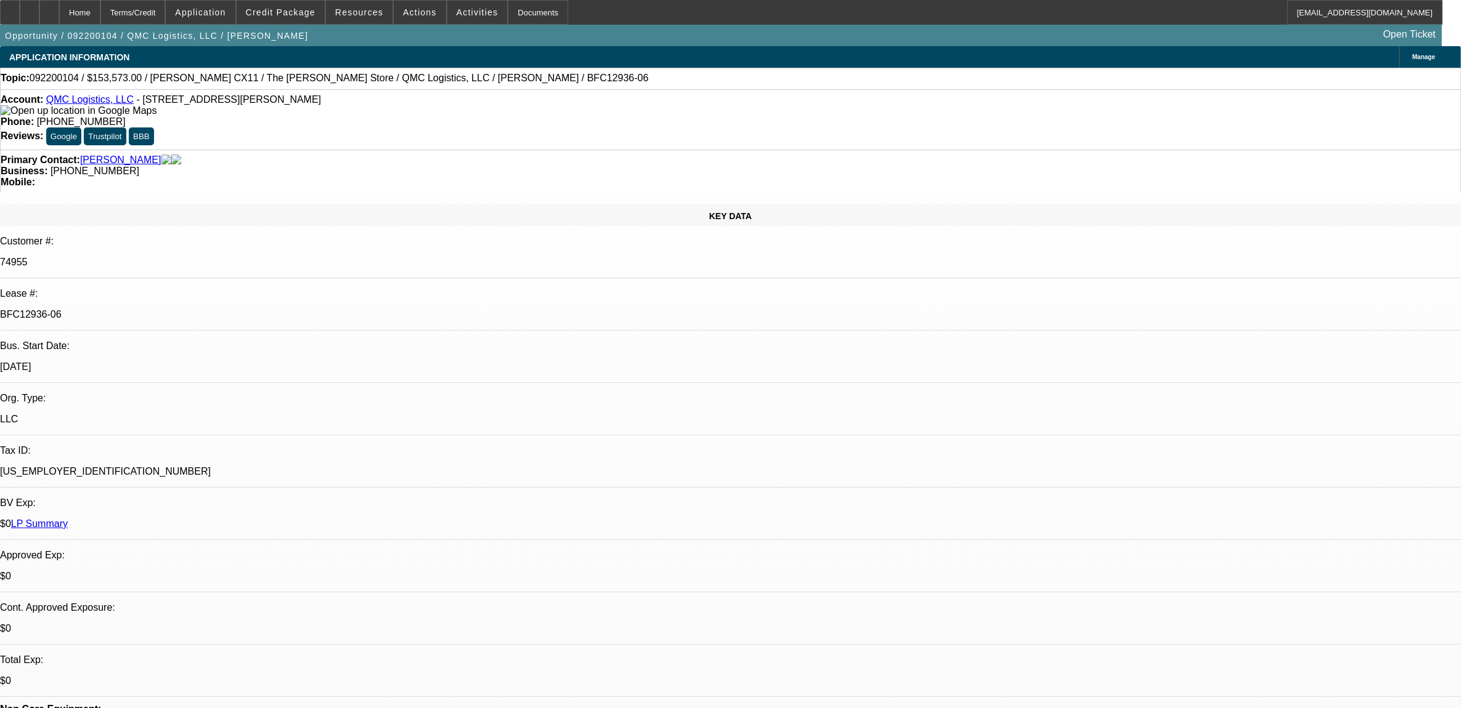
select select "6"
select select "1"
select select "3"
select select "6"
click at [97, 100] on link "QMC Logistics, LLC" at bounding box center [89, 99] width 87 height 10
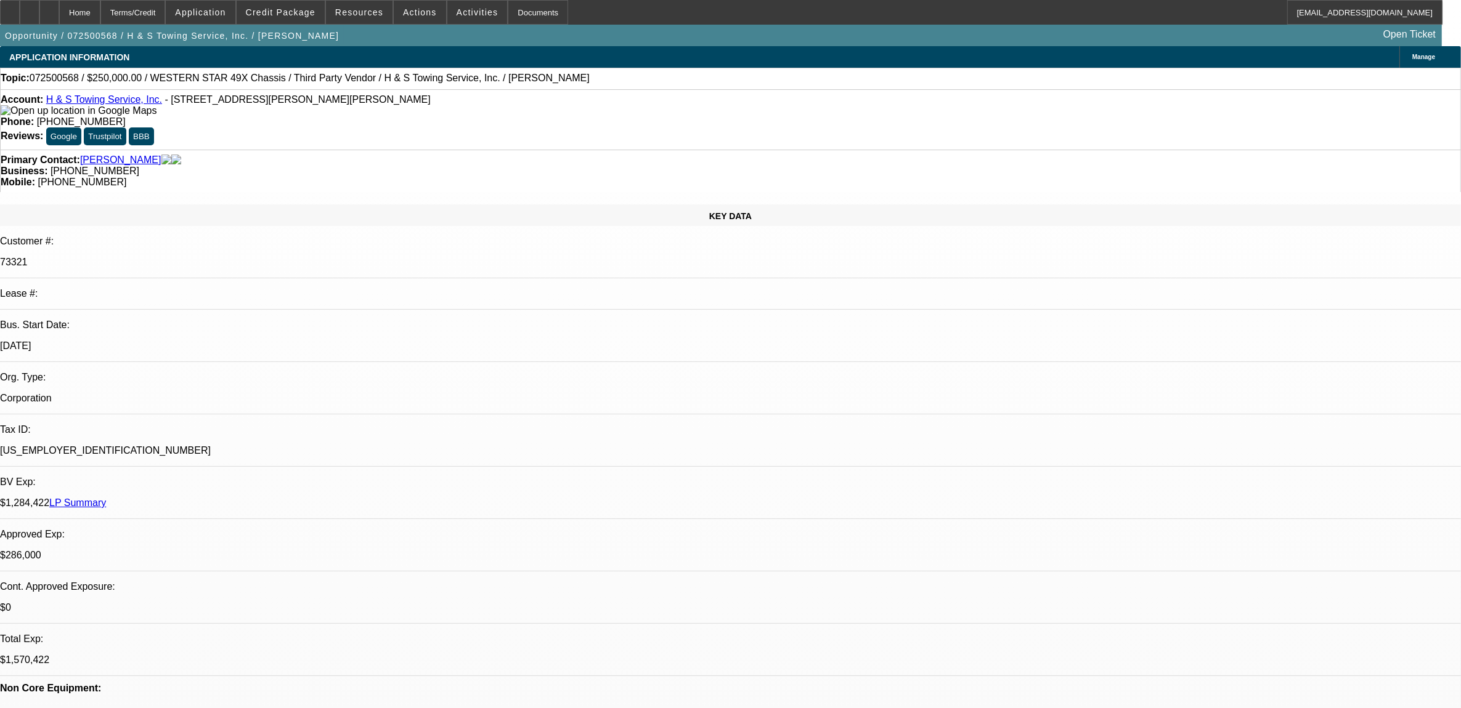
select select "0"
select select "2"
select select "0.1"
select select "0"
select select "2"
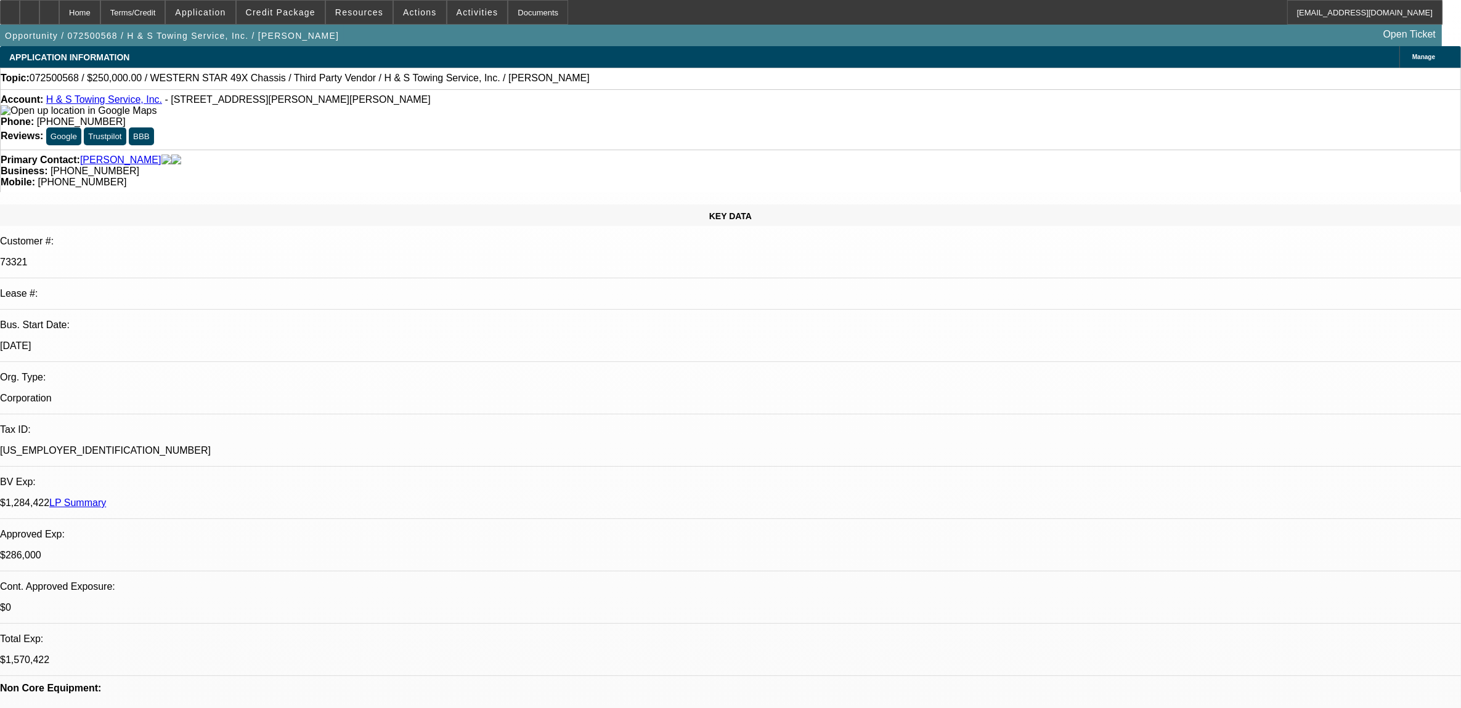
select select "0.1"
select select "0"
select select "2"
select select "0.1"
select select "0"
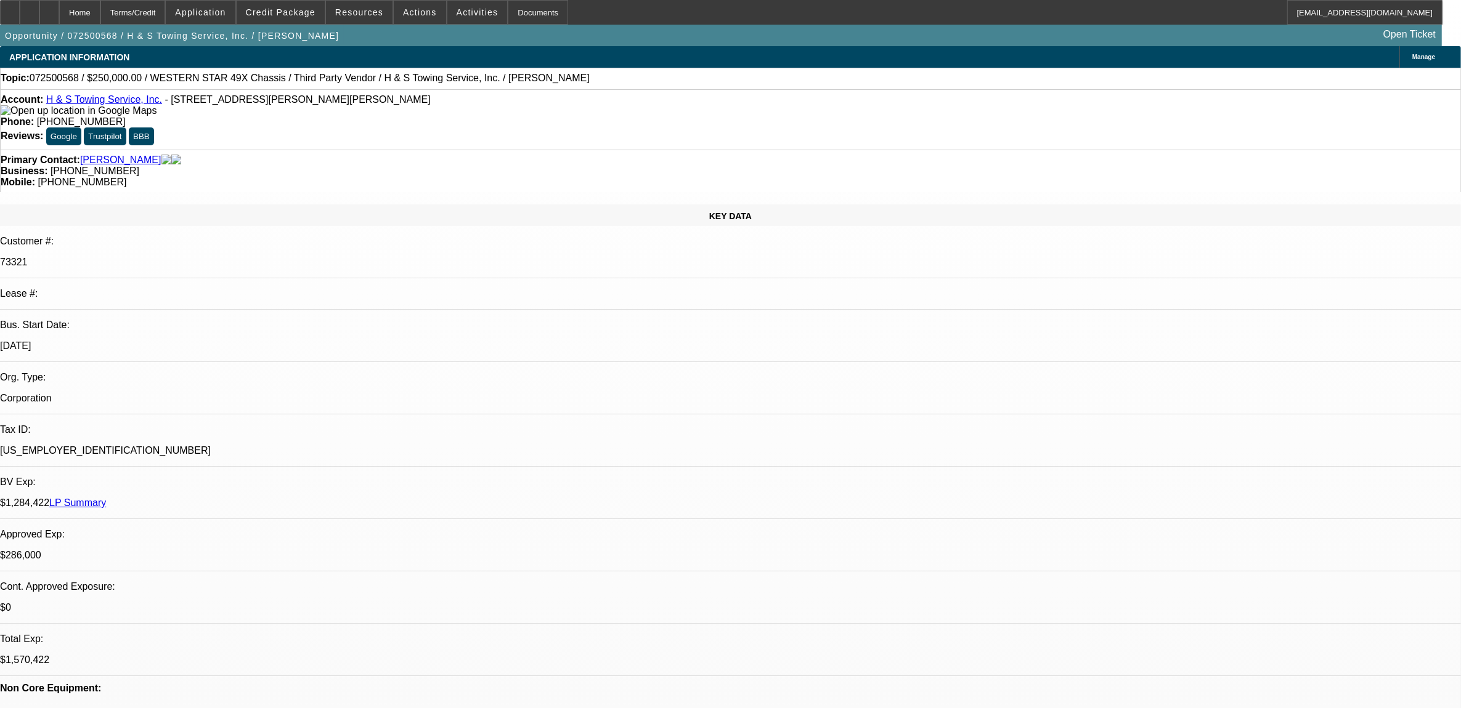
select select "2"
select select "0.1"
select select "1"
select select "2"
select select "4"
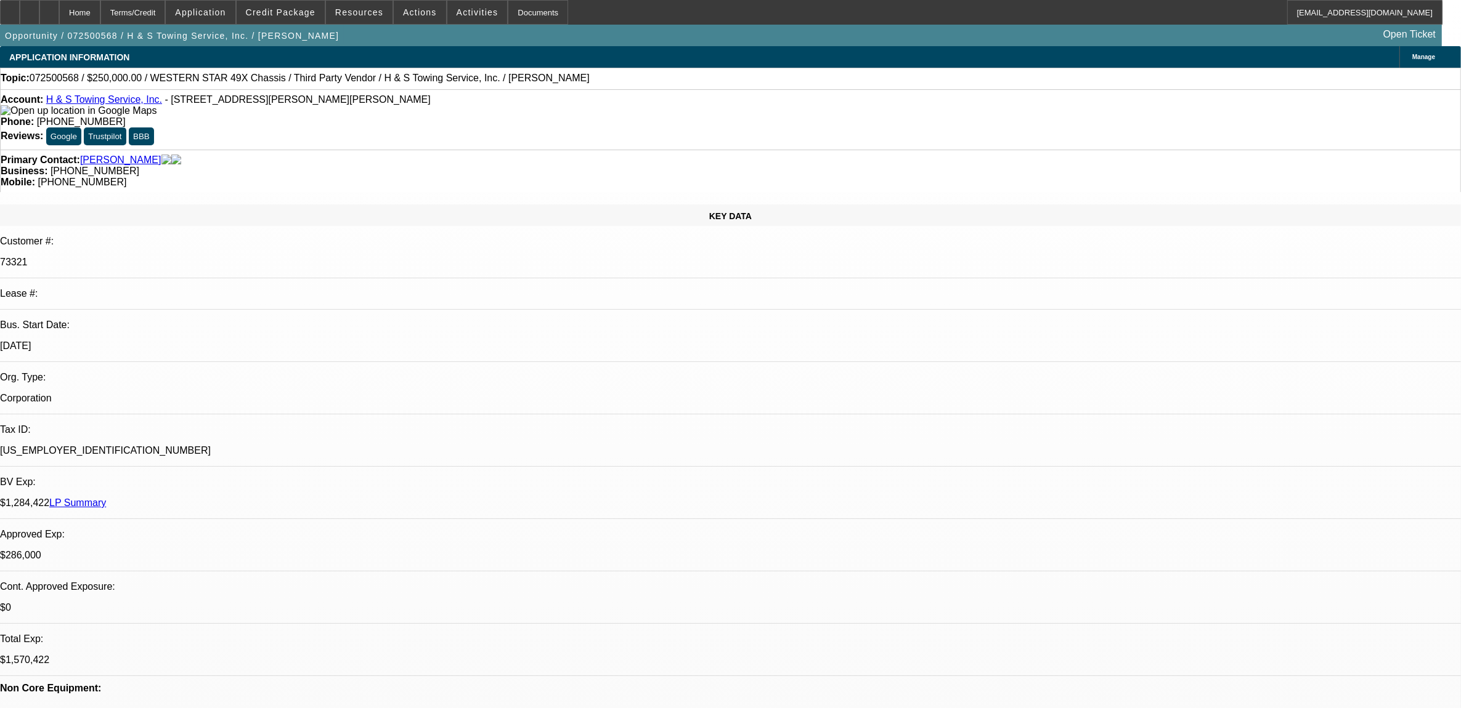
select select "1"
select select "2"
select select "4"
select select "1"
select select "2"
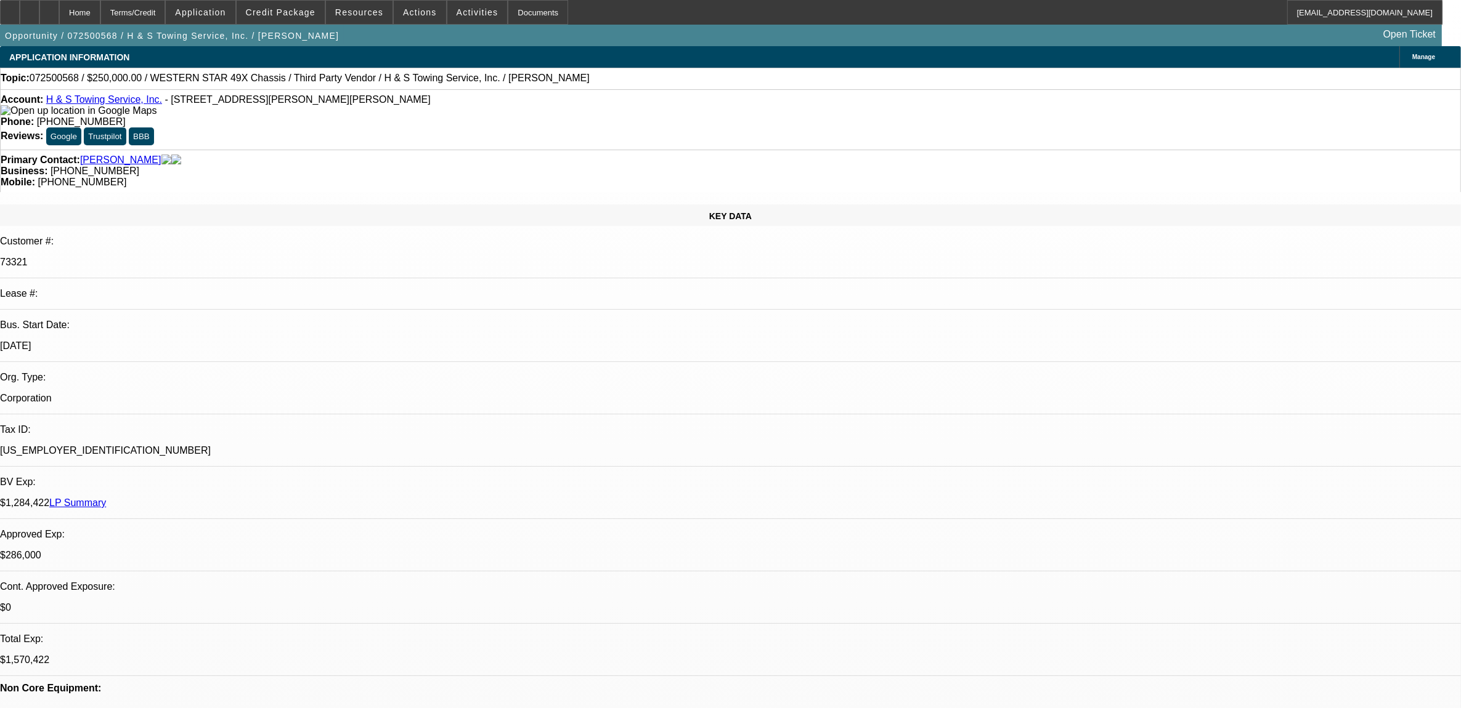
select select "4"
select select "1"
select select "2"
select select "4"
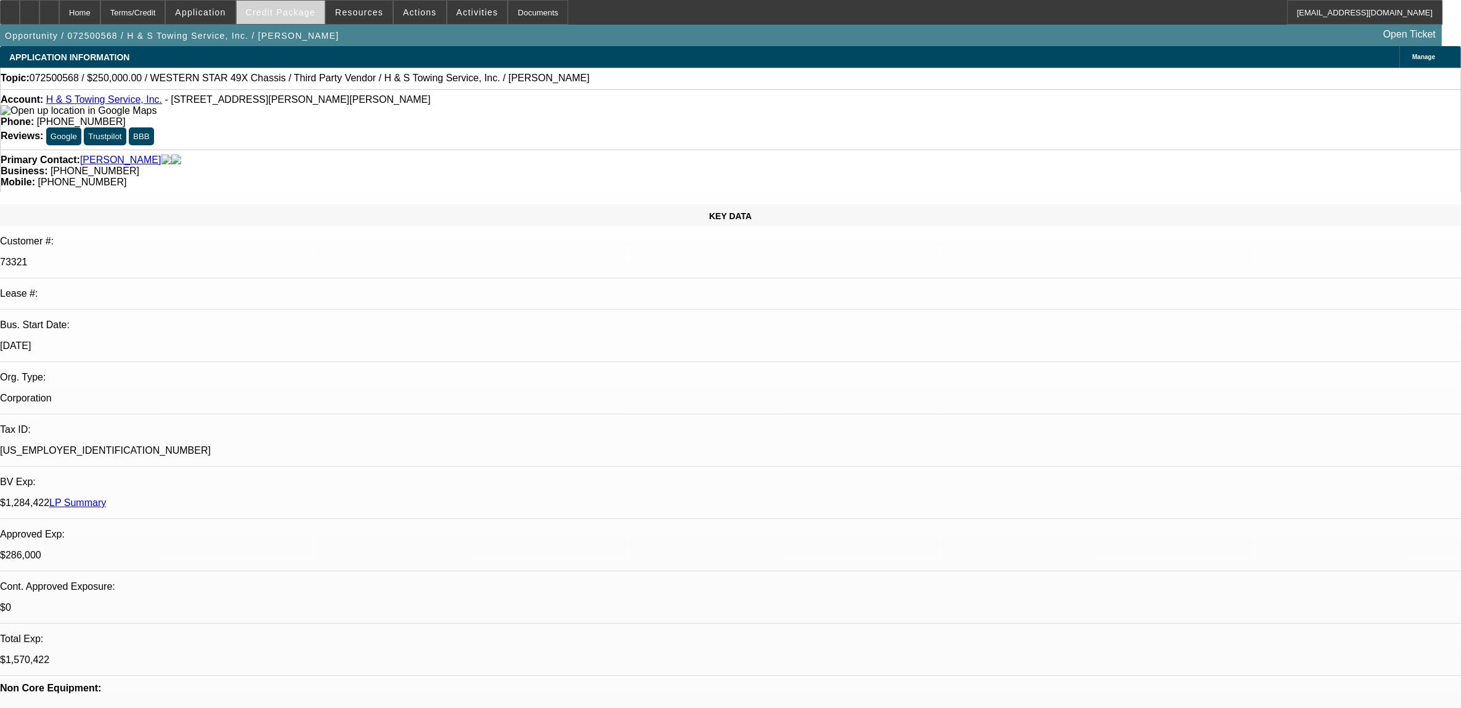
click at [277, 10] on span "Credit Package" at bounding box center [281, 12] width 70 height 10
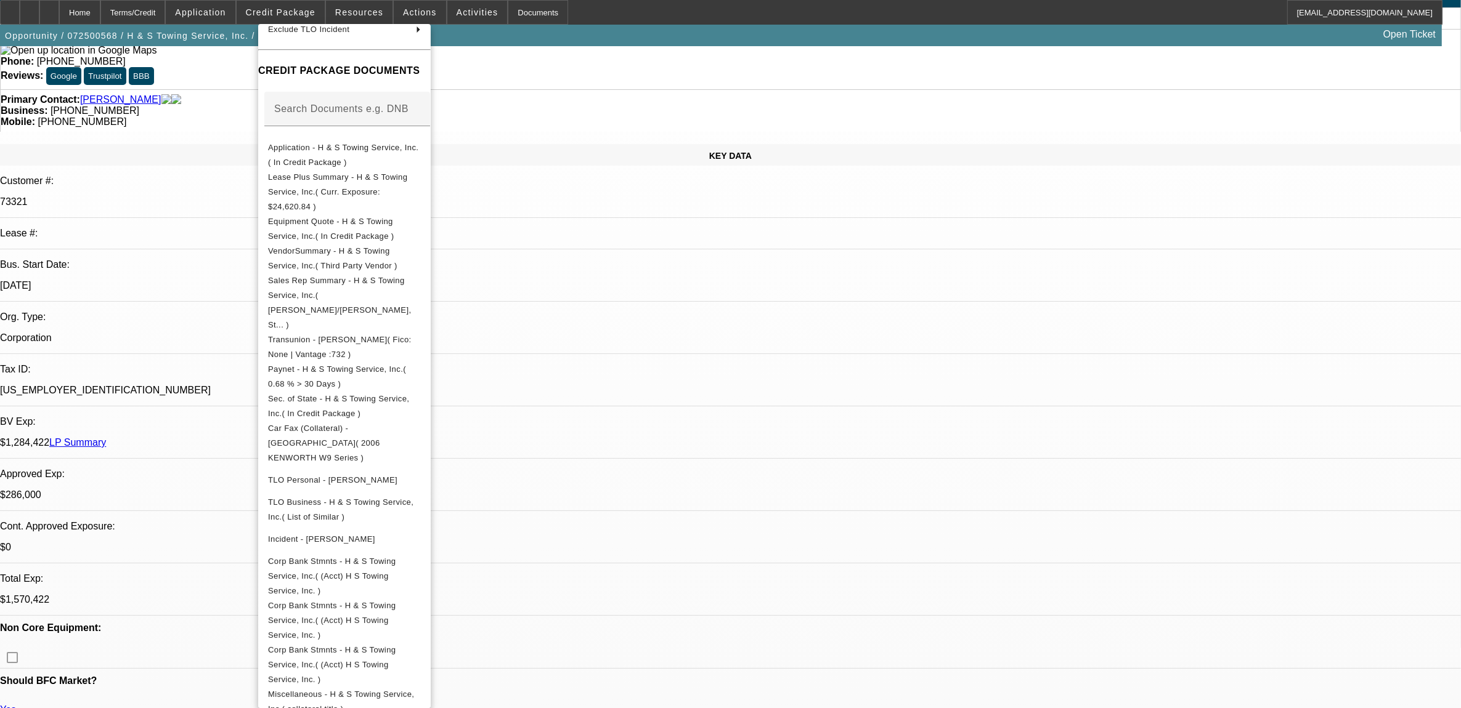
scroll to position [154, 0]
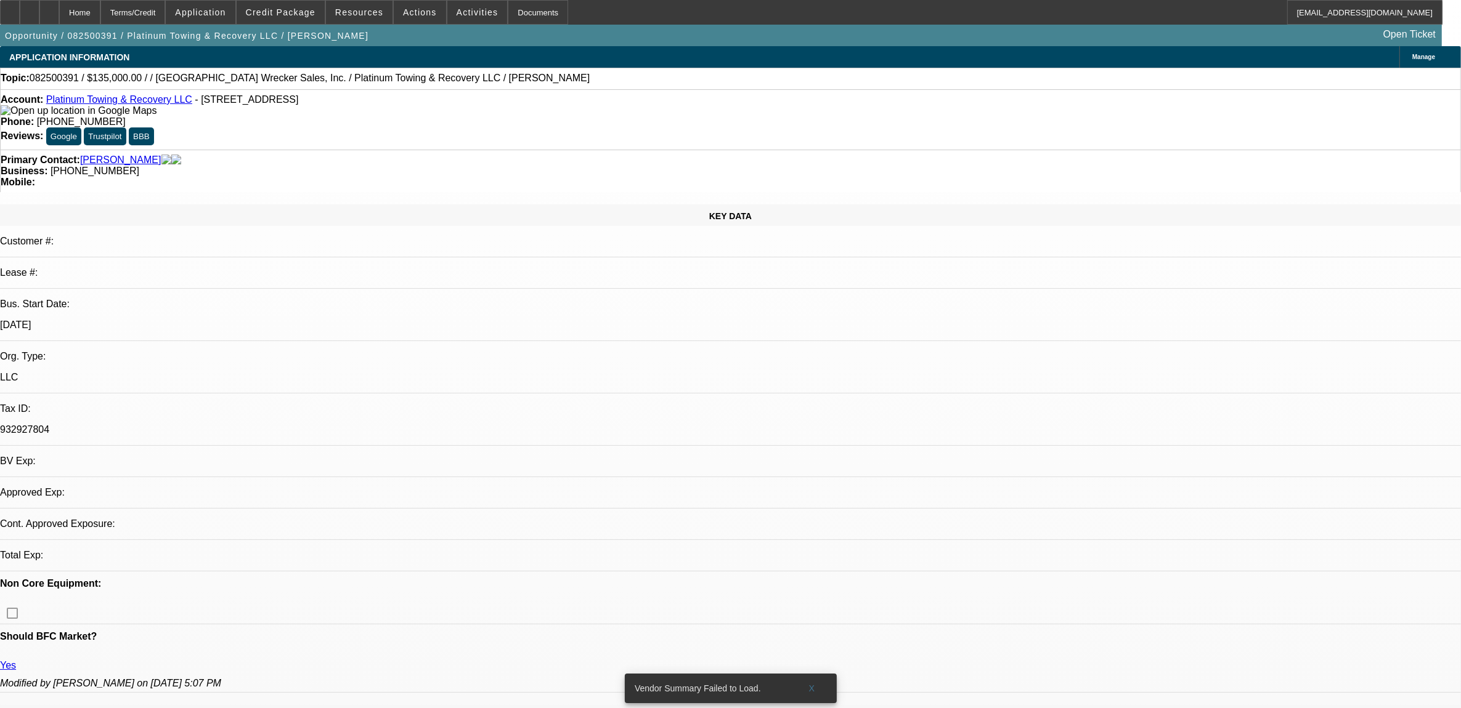
select select "0"
select select "2"
select select "0.1"
select select "4"
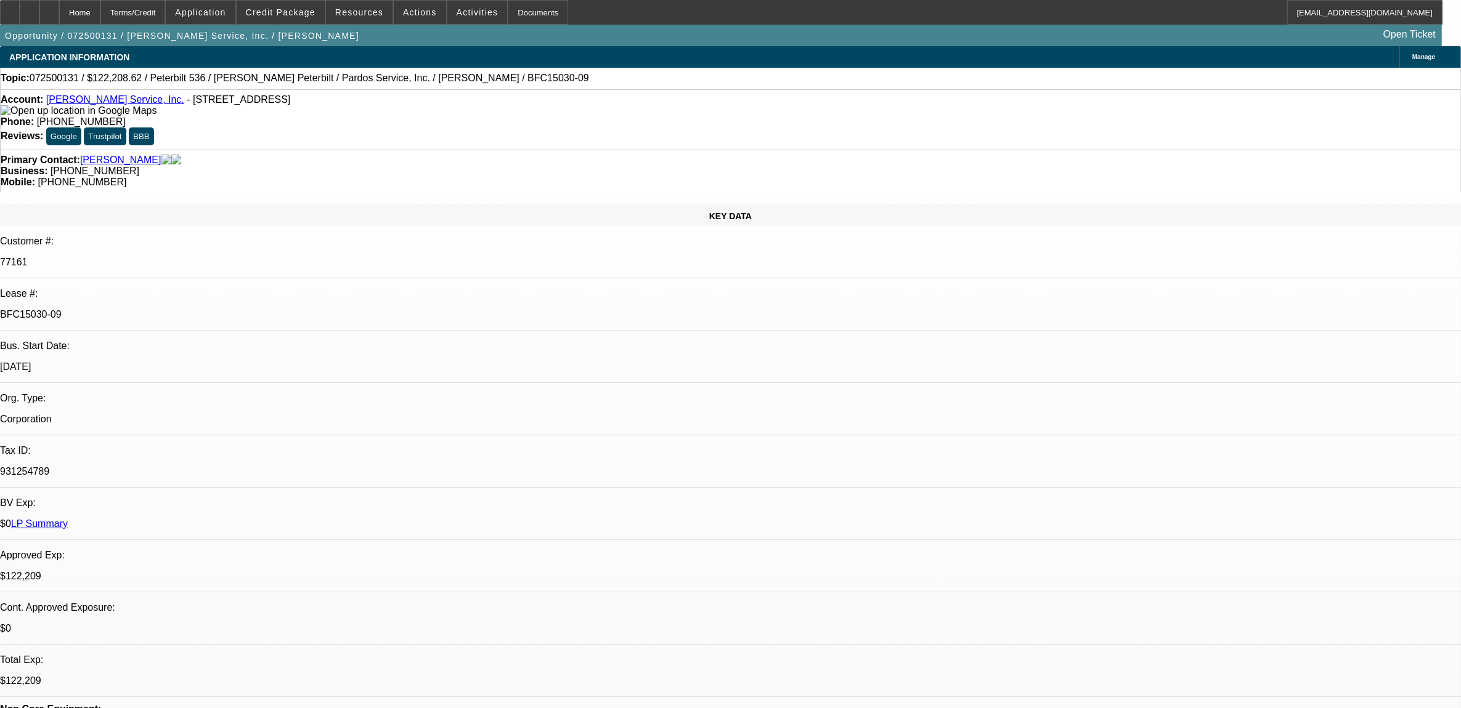
select select "0"
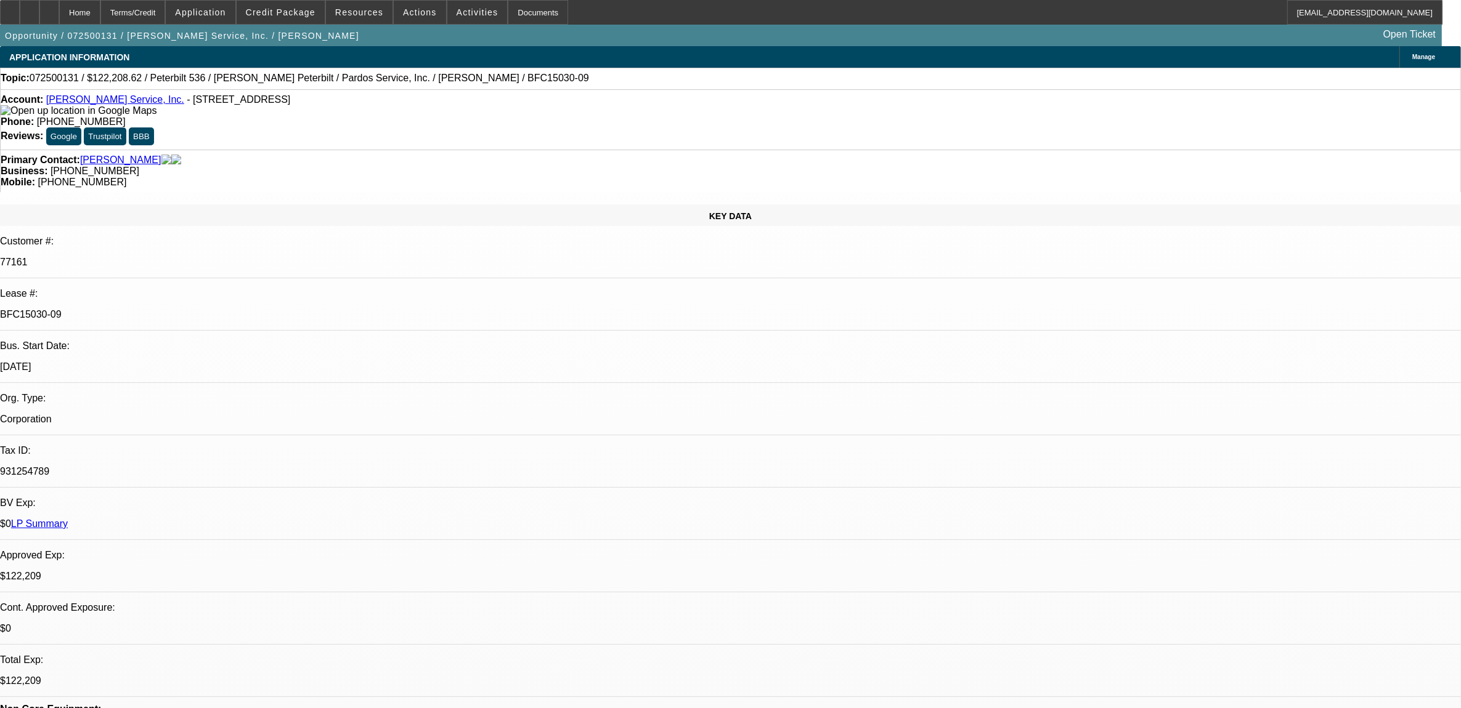
select select "0"
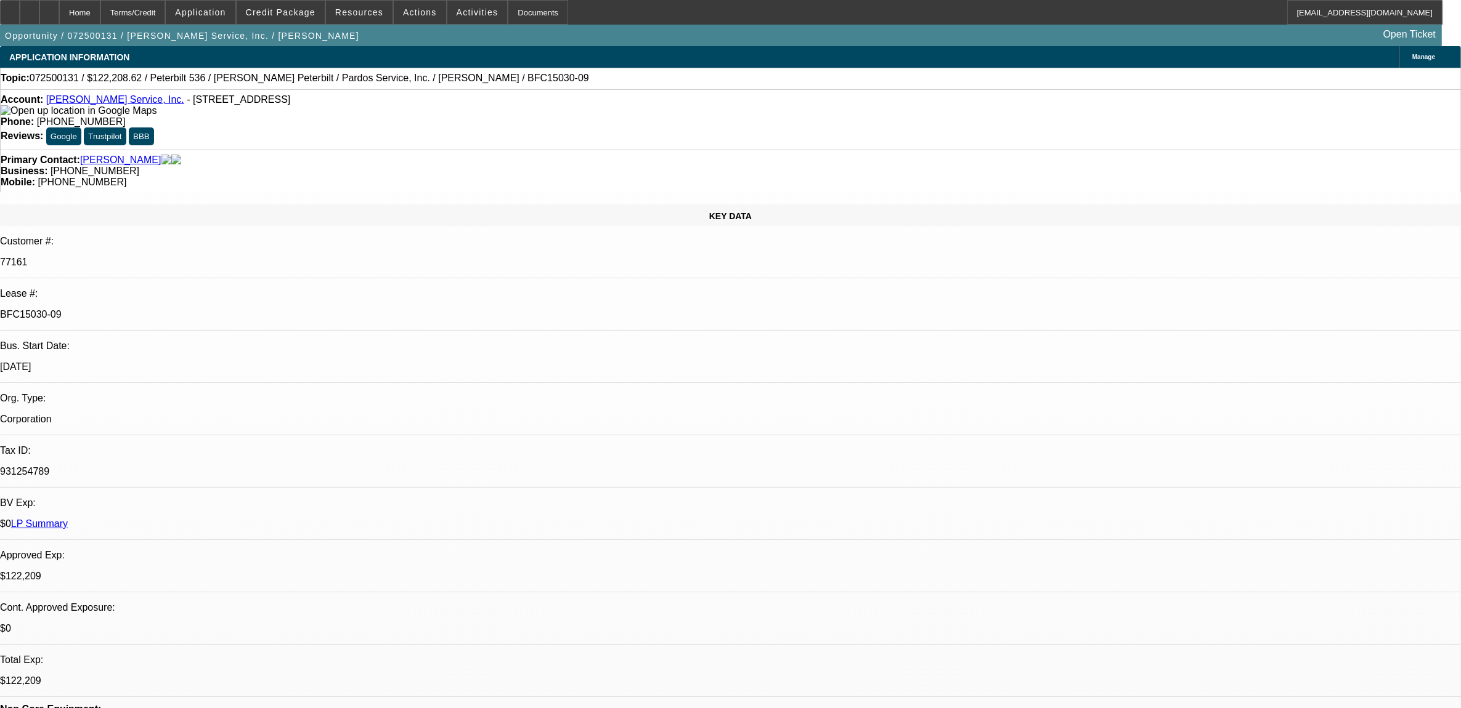
select select "0"
select select "1"
select select "6"
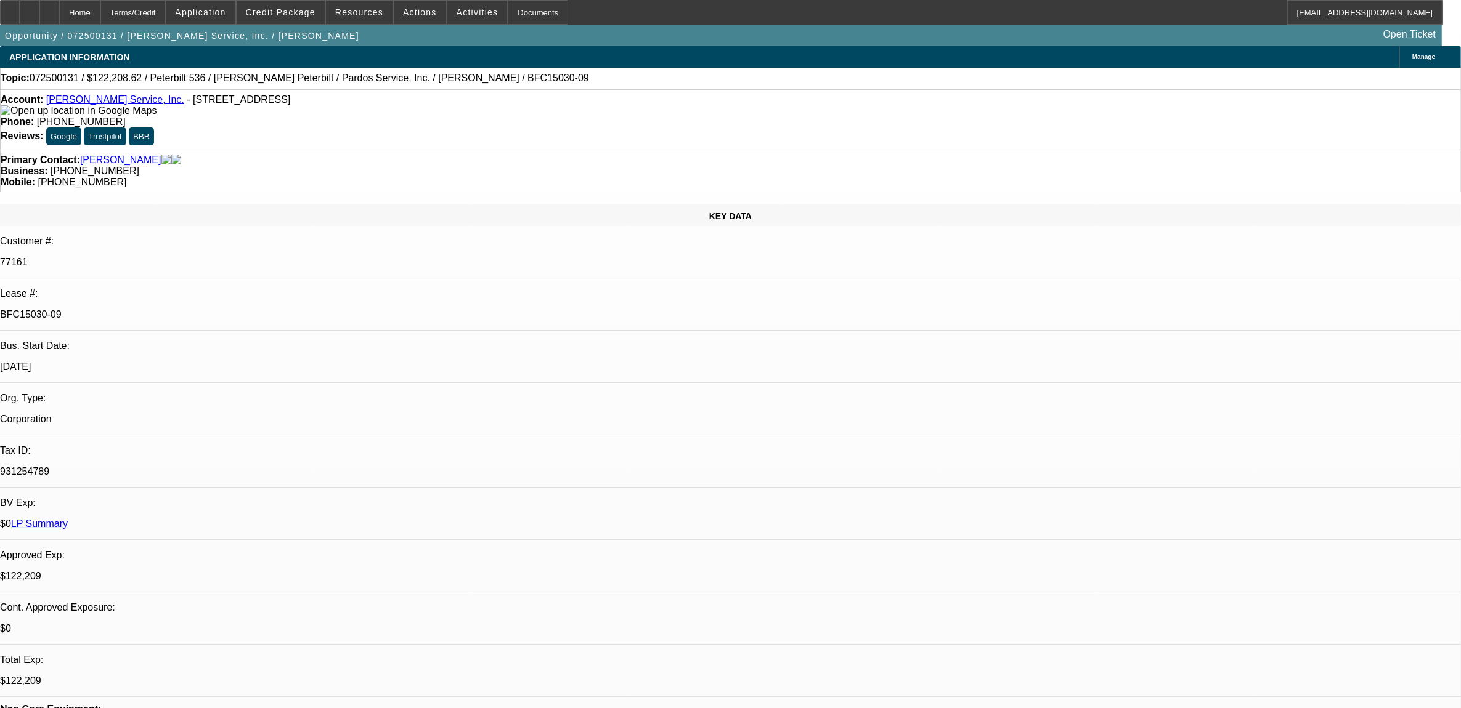
select select "1"
select select "6"
select select "1"
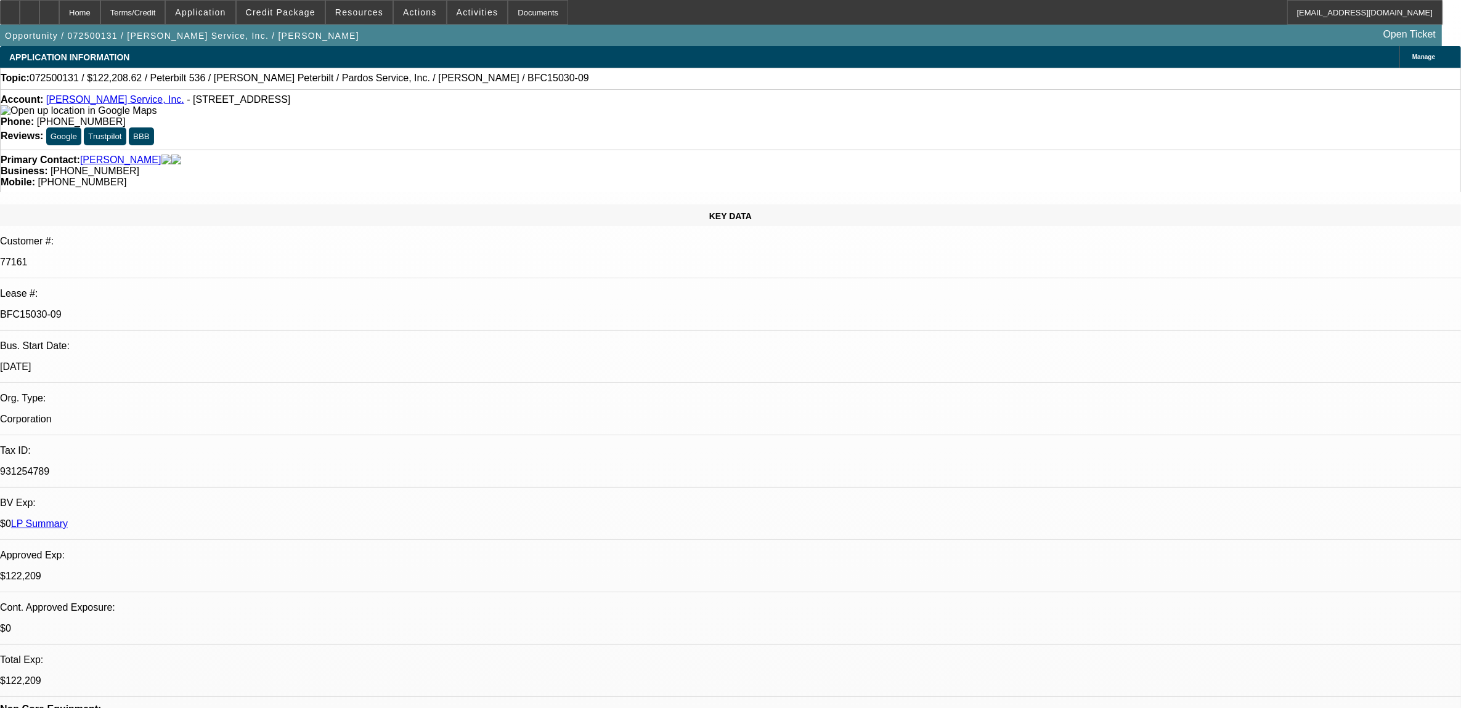
select select "6"
select select "1"
select select "6"
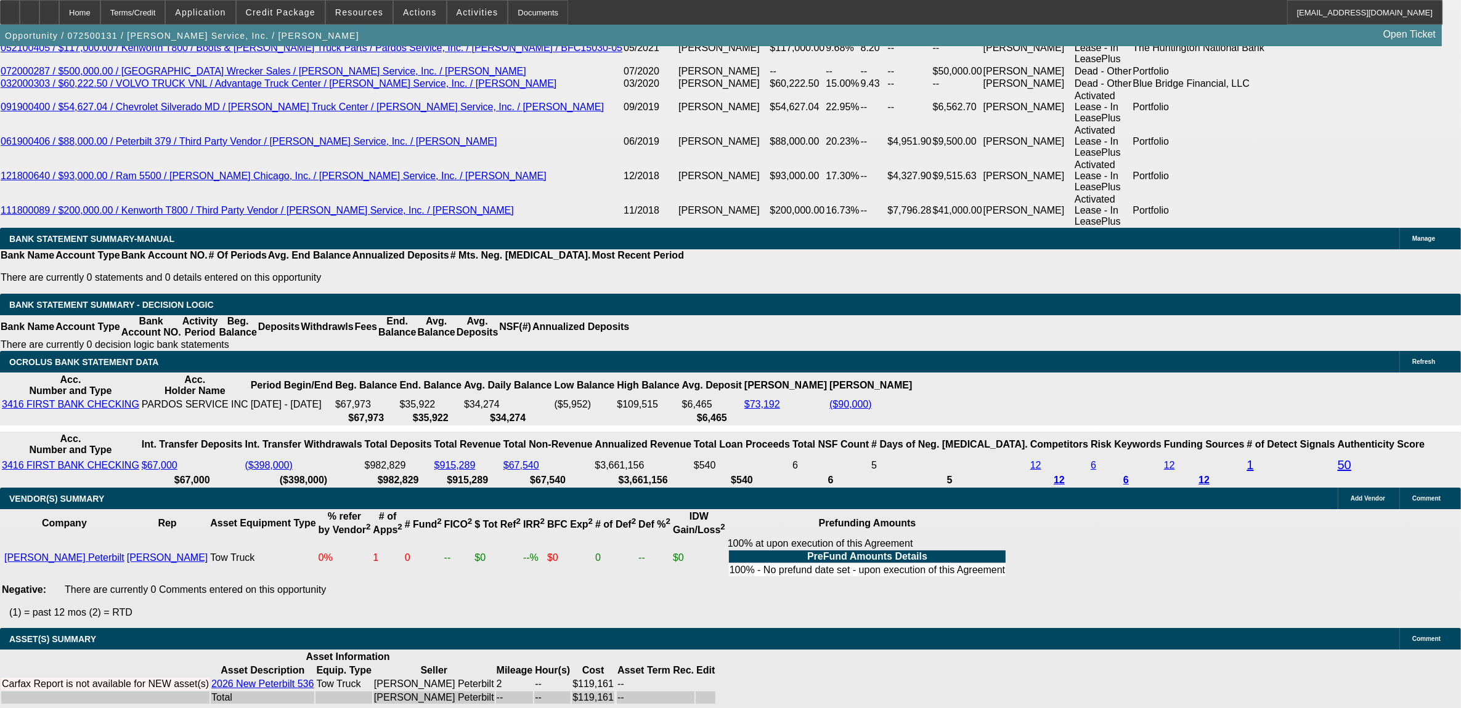
scroll to position [2398, 0]
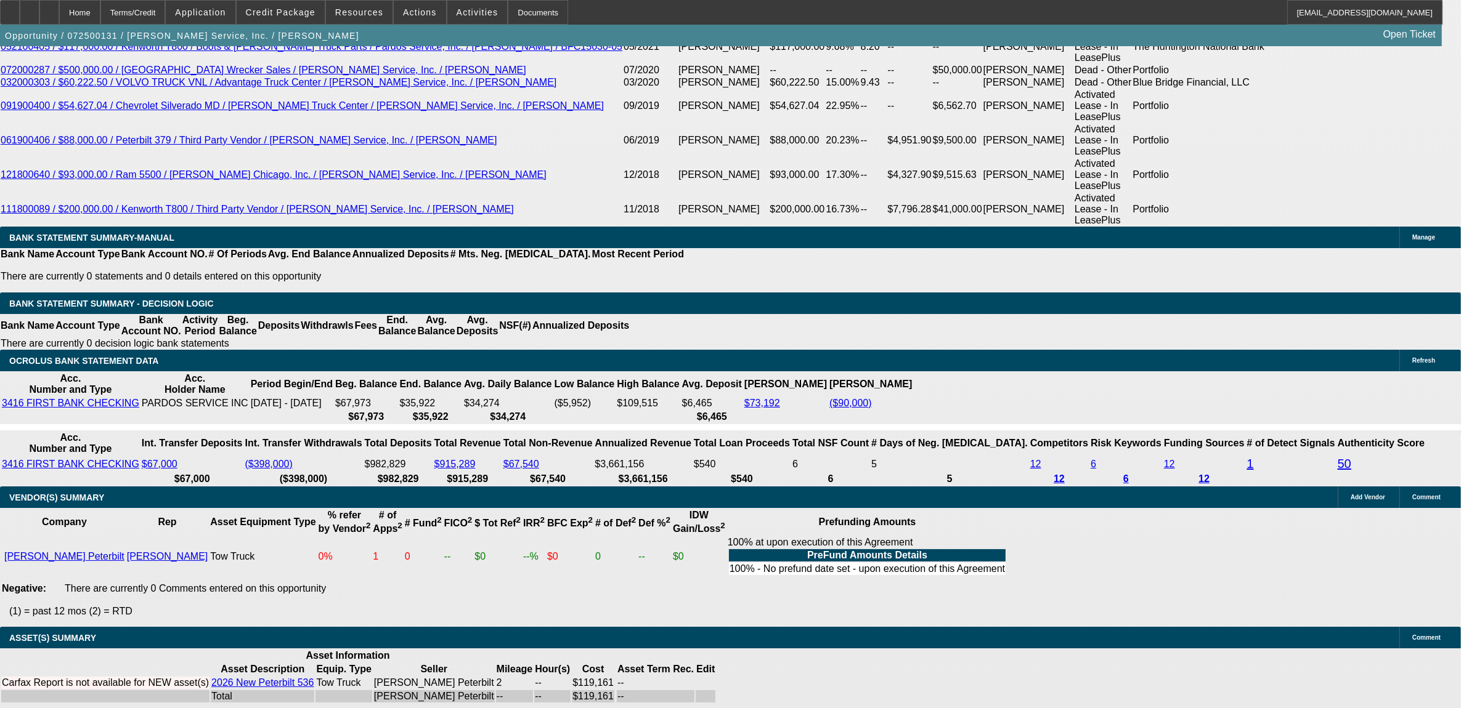
scroll to position [231, 0]
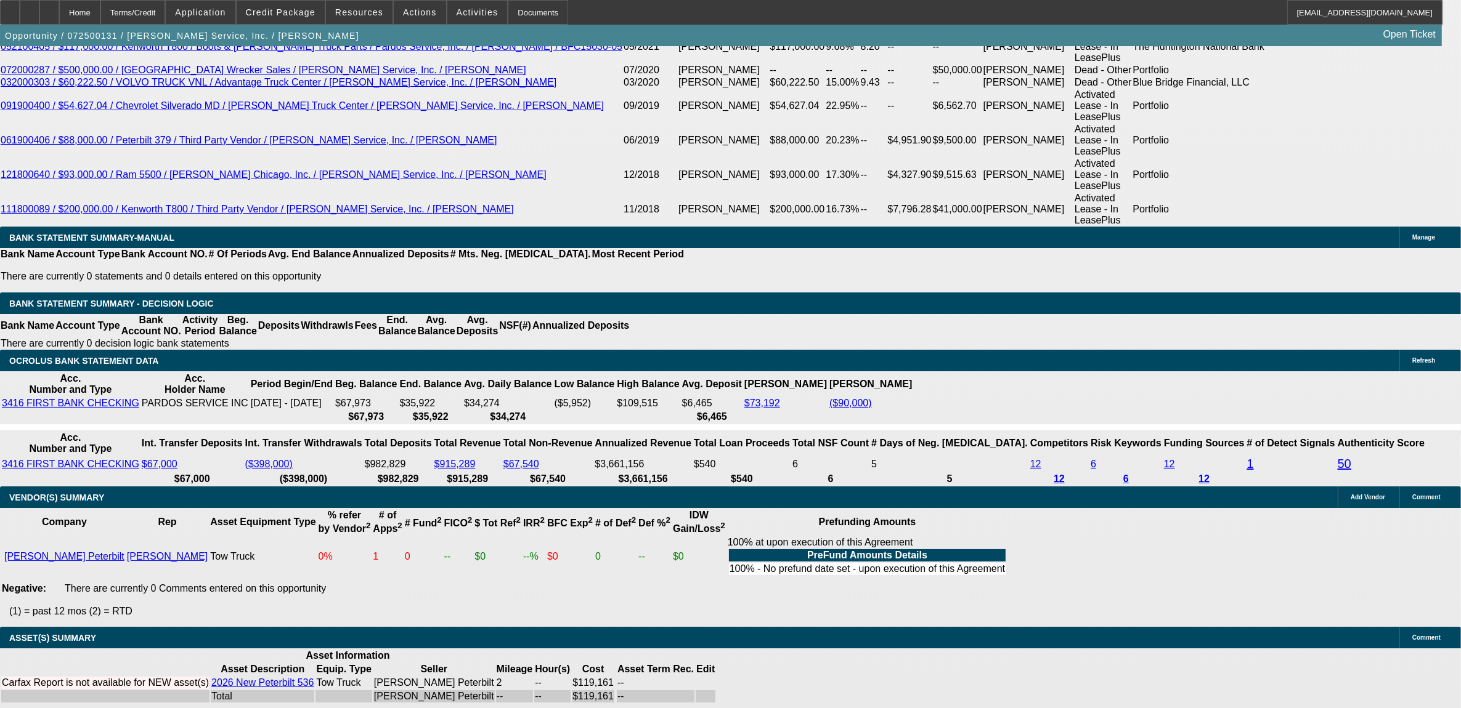
drag, startPoint x: 1057, startPoint y: 235, endPoint x: 1044, endPoint y: 217, distance: 21.6
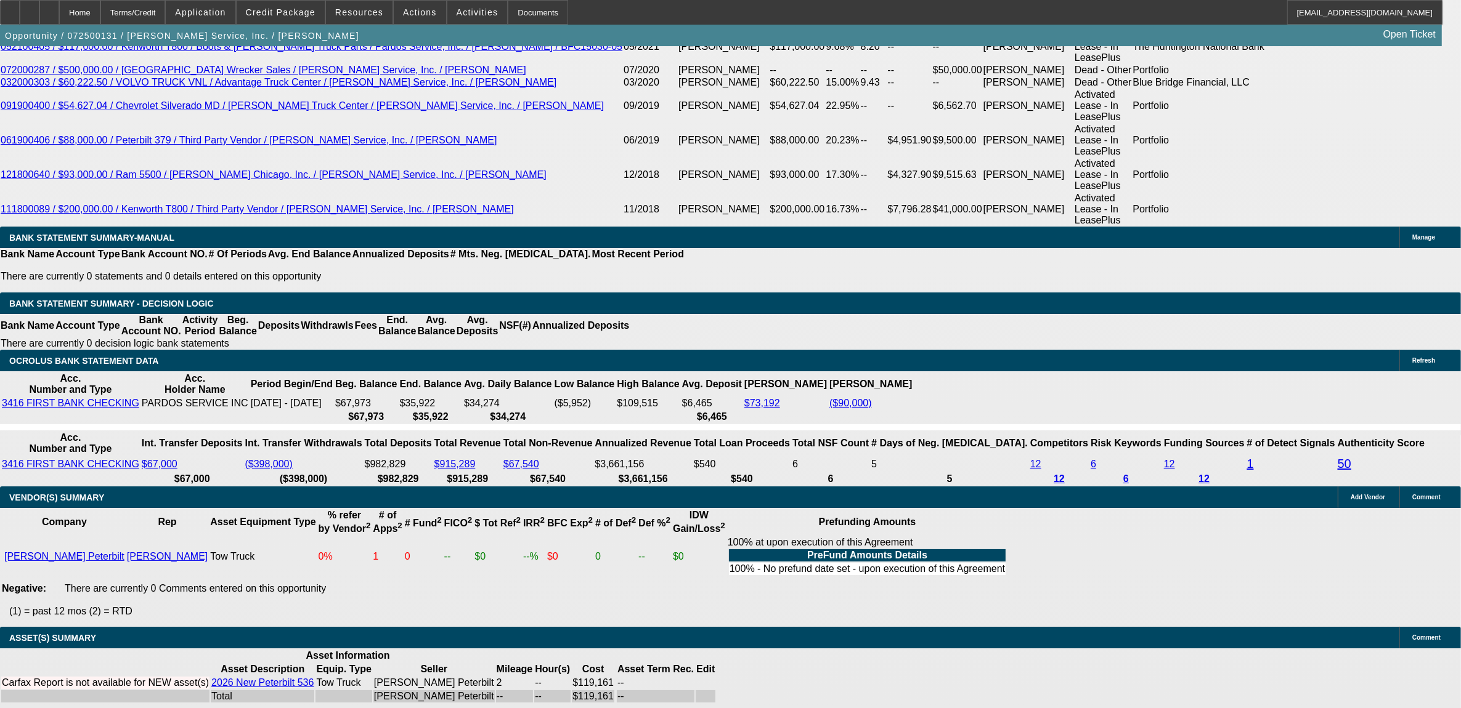
scroll to position [693, 0]
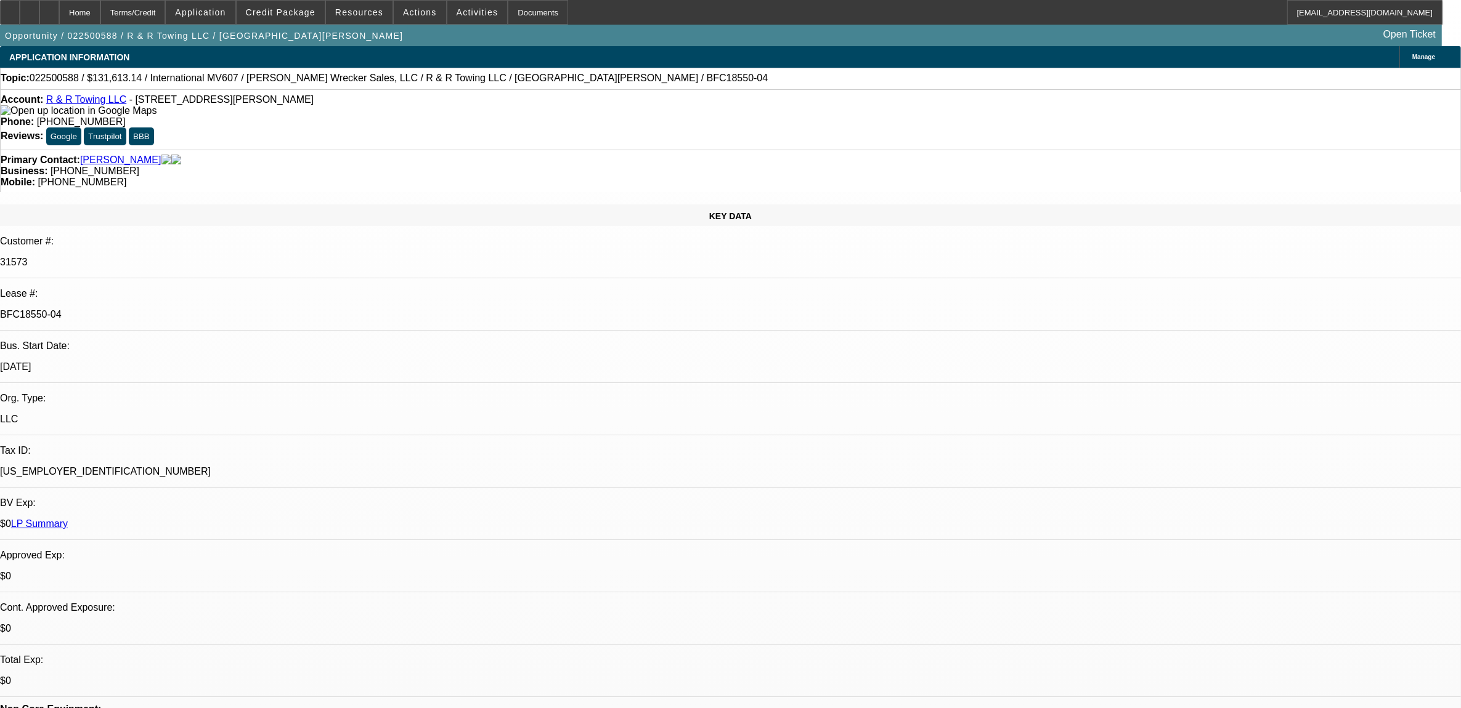
select select "0"
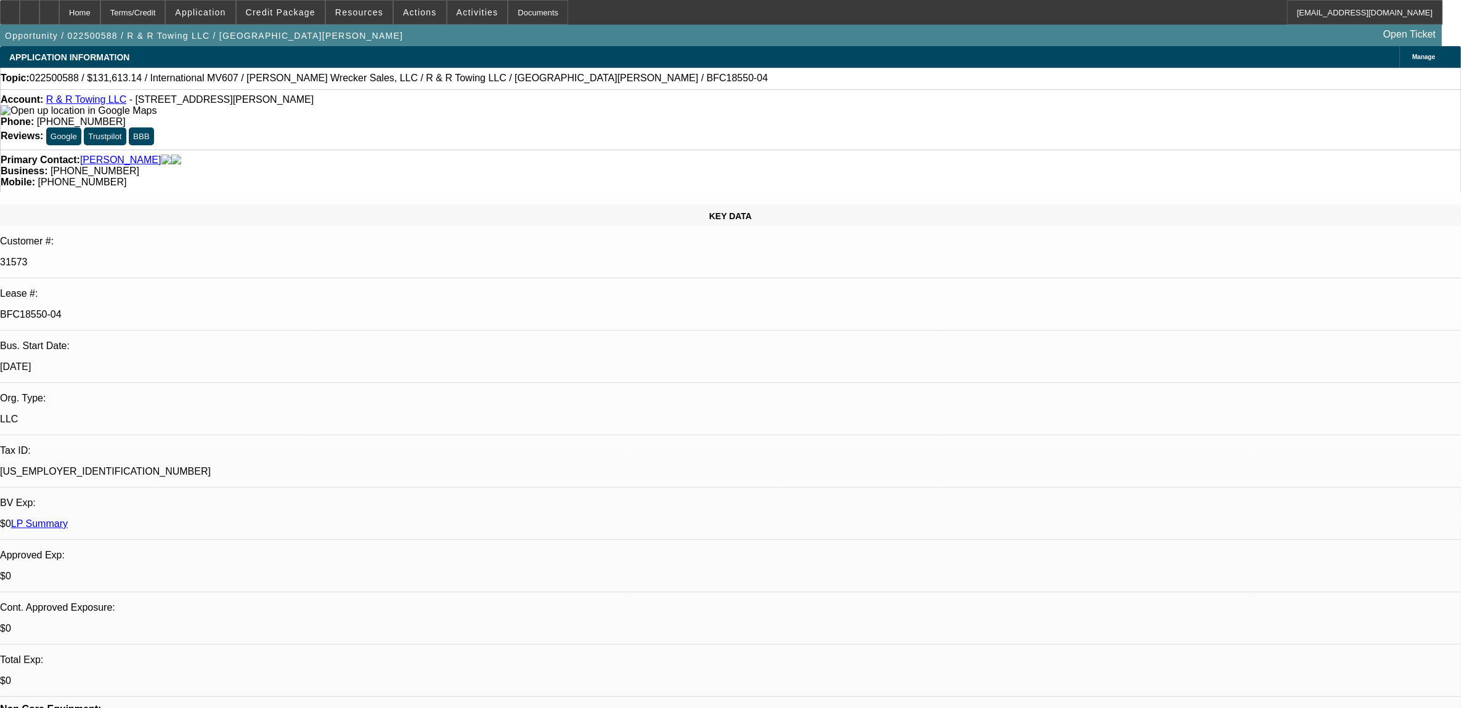
select select "0"
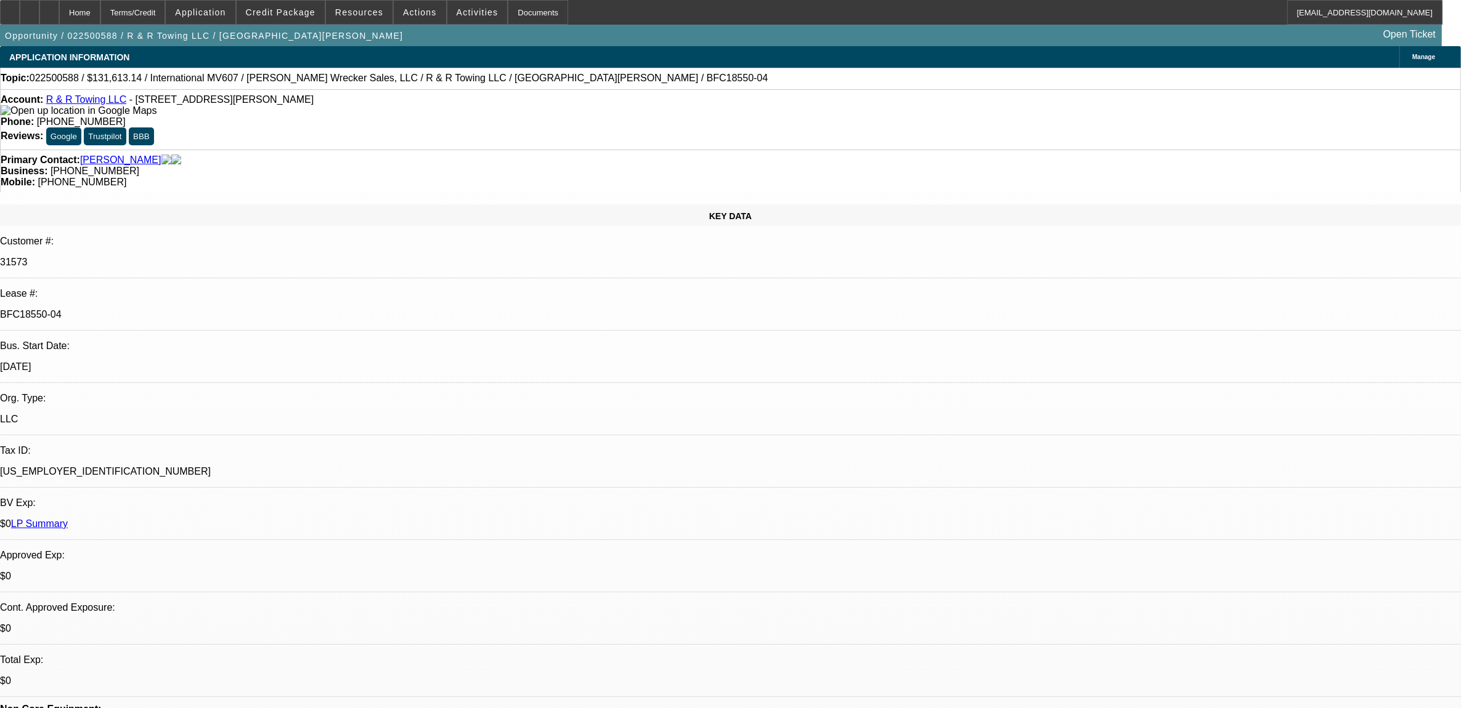
select select "0"
select select "1"
select select "2"
select select "6"
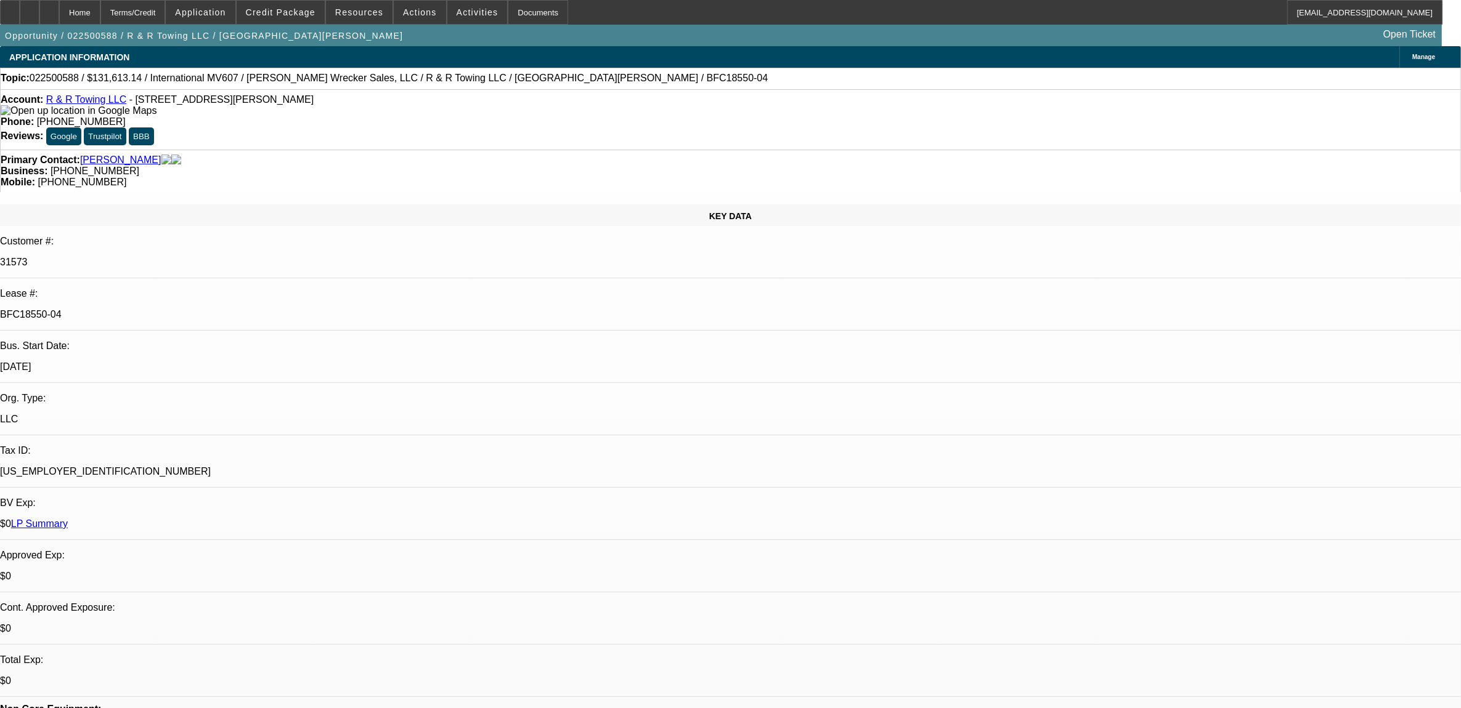
select select "1"
select select "6"
select select "1"
select select "2"
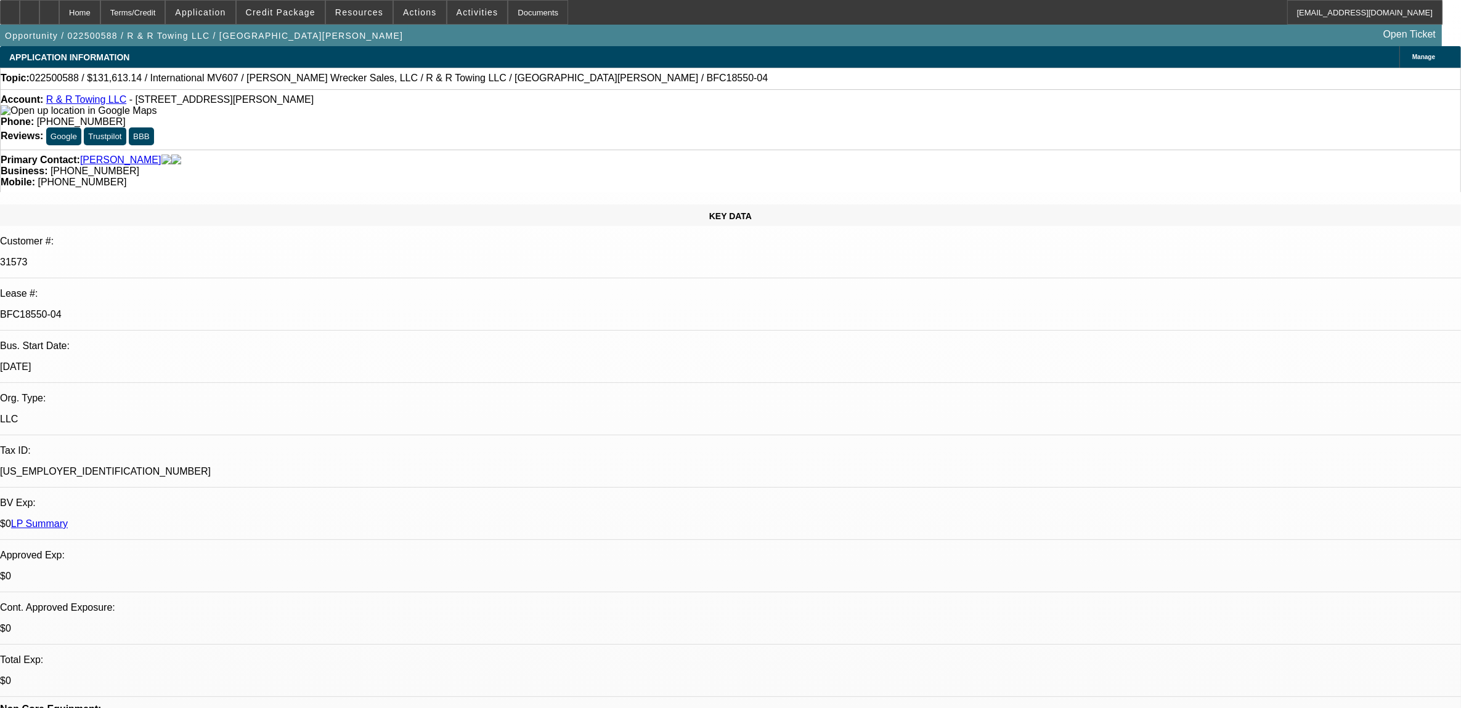
select select "6"
select select "1"
select select "6"
click at [100, 105] on link "R & R Towing LLC" at bounding box center [86, 99] width 80 height 10
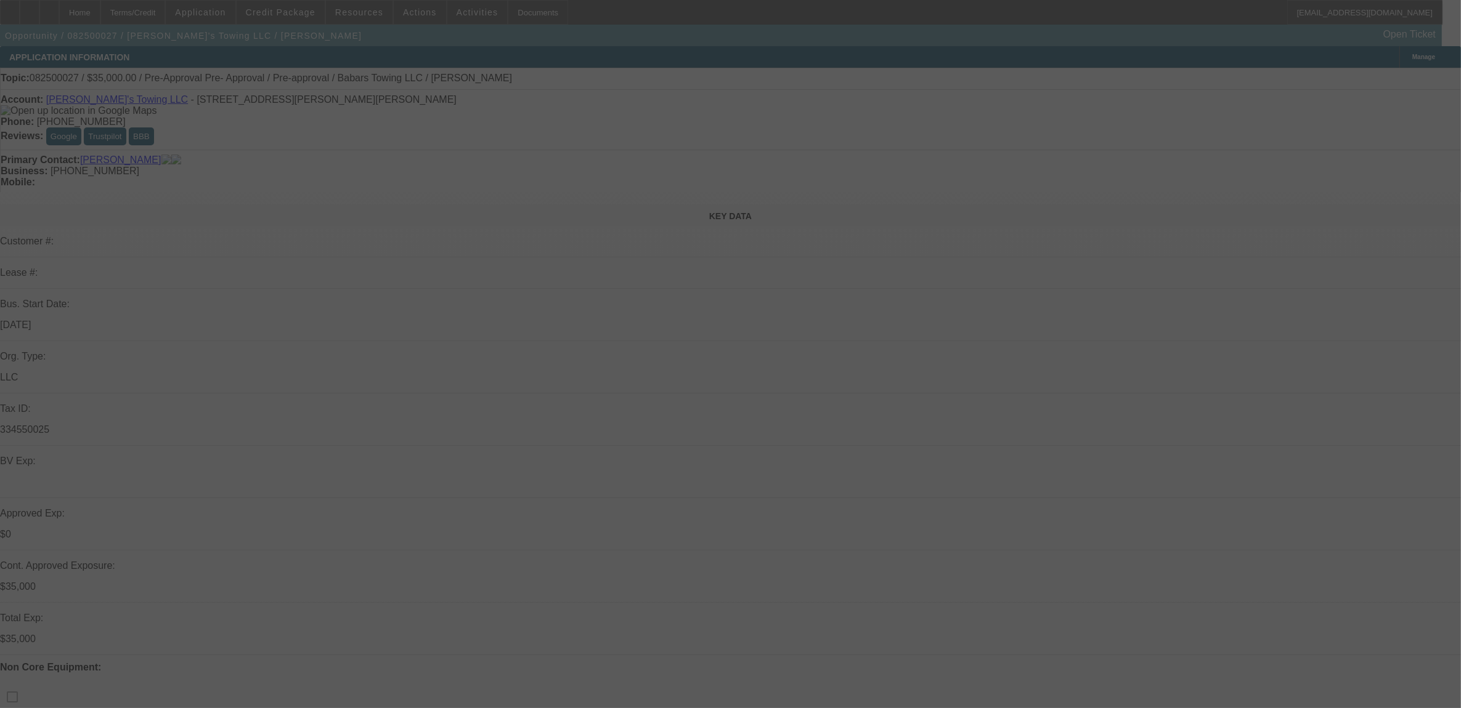
click at [401, 11] on div at bounding box center [730, 354] width 1461 height 708
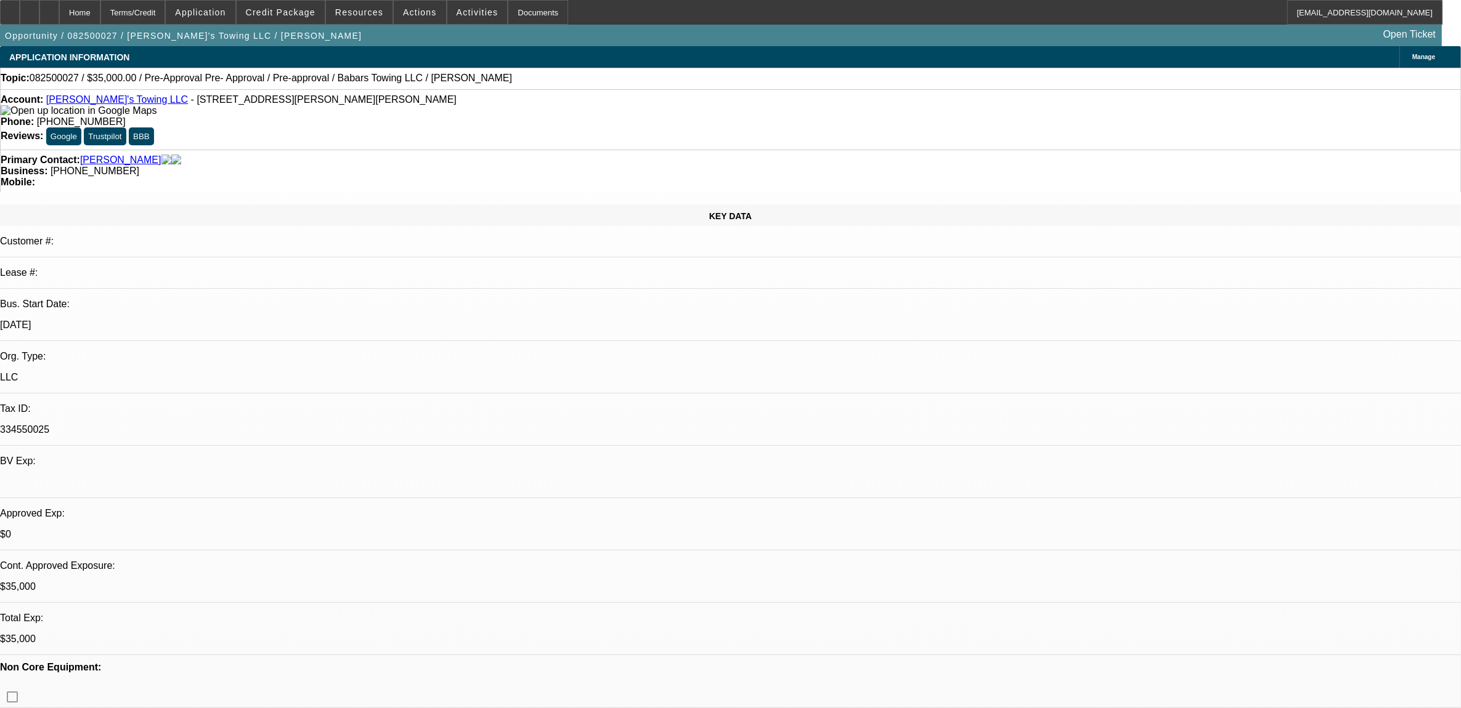
select select "0"
select select "2"
select select "0"
select select "2"
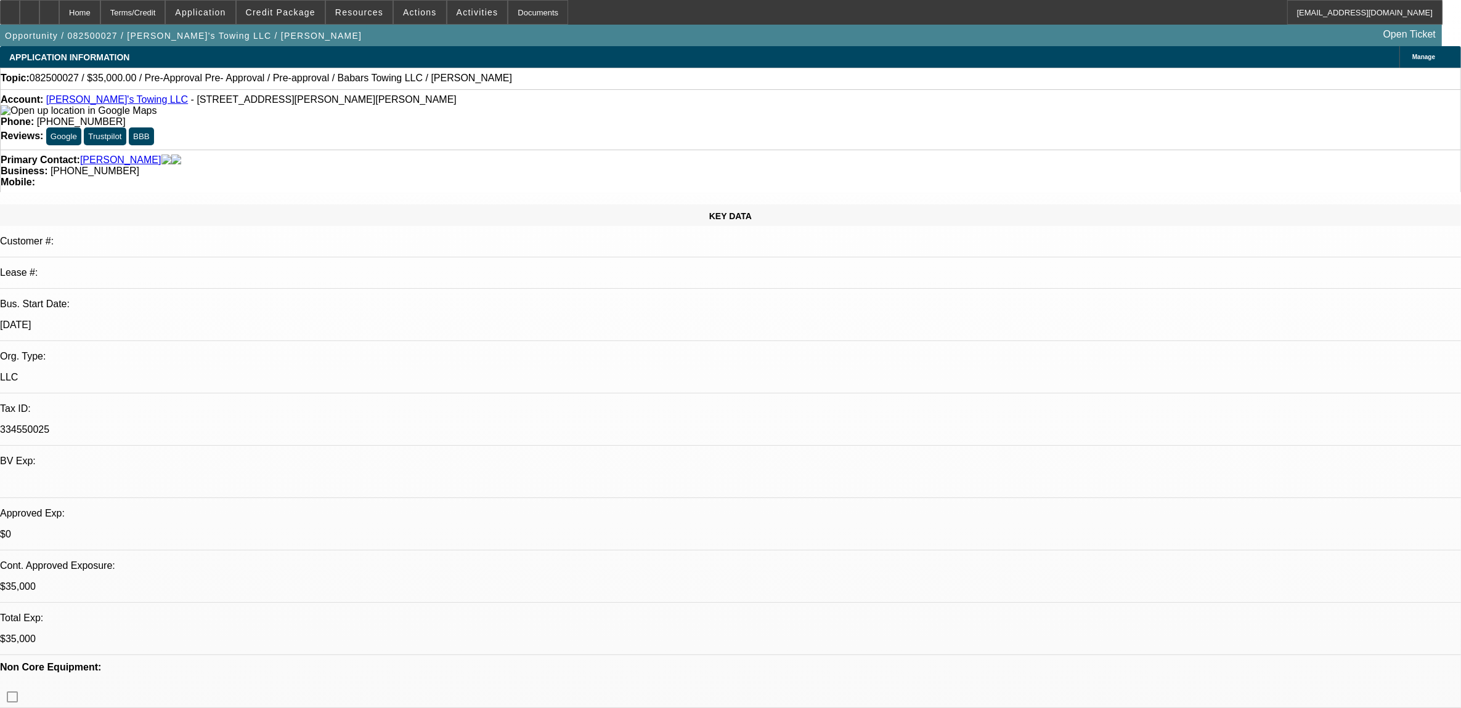
select select "0"
select select "2"
select select "0"
select select "0.15"
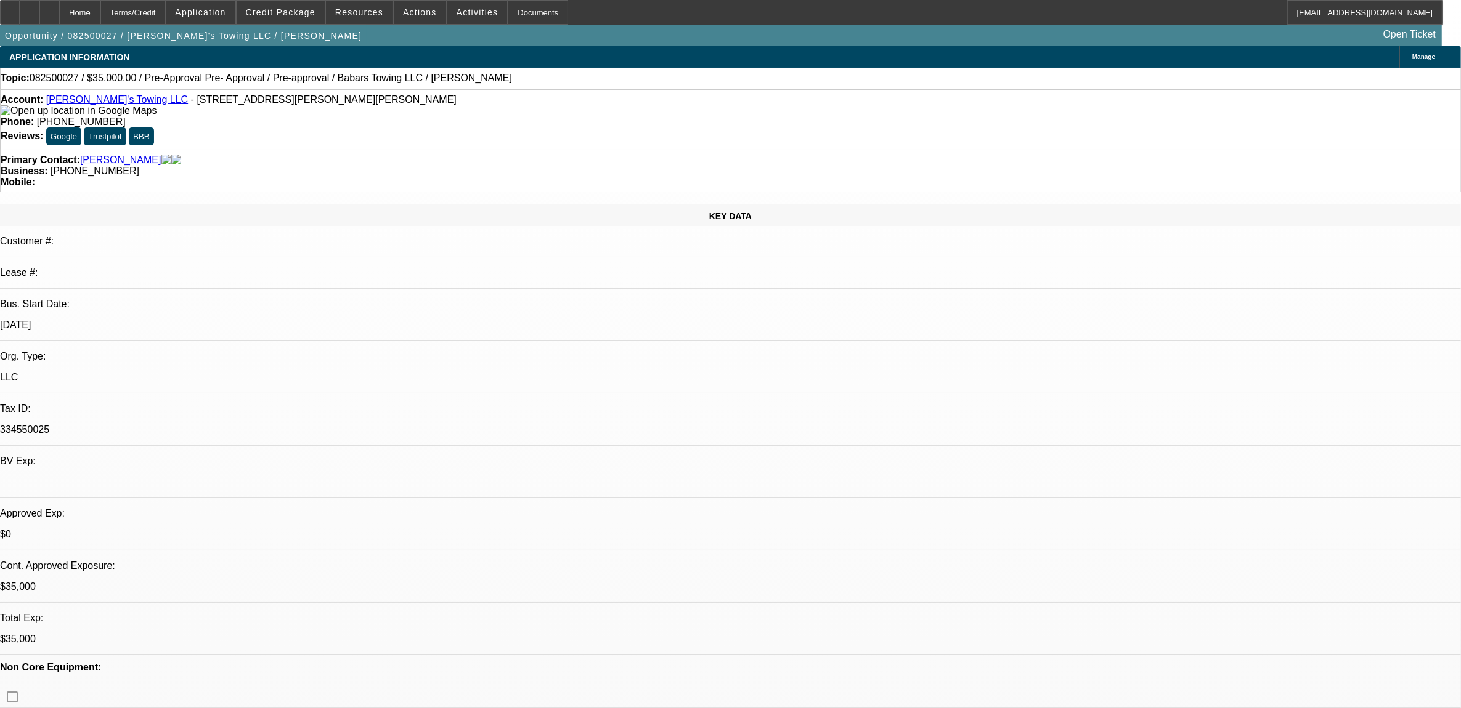
select select "2"
select select "0"
select select "1"
select select "2"
select select "6"
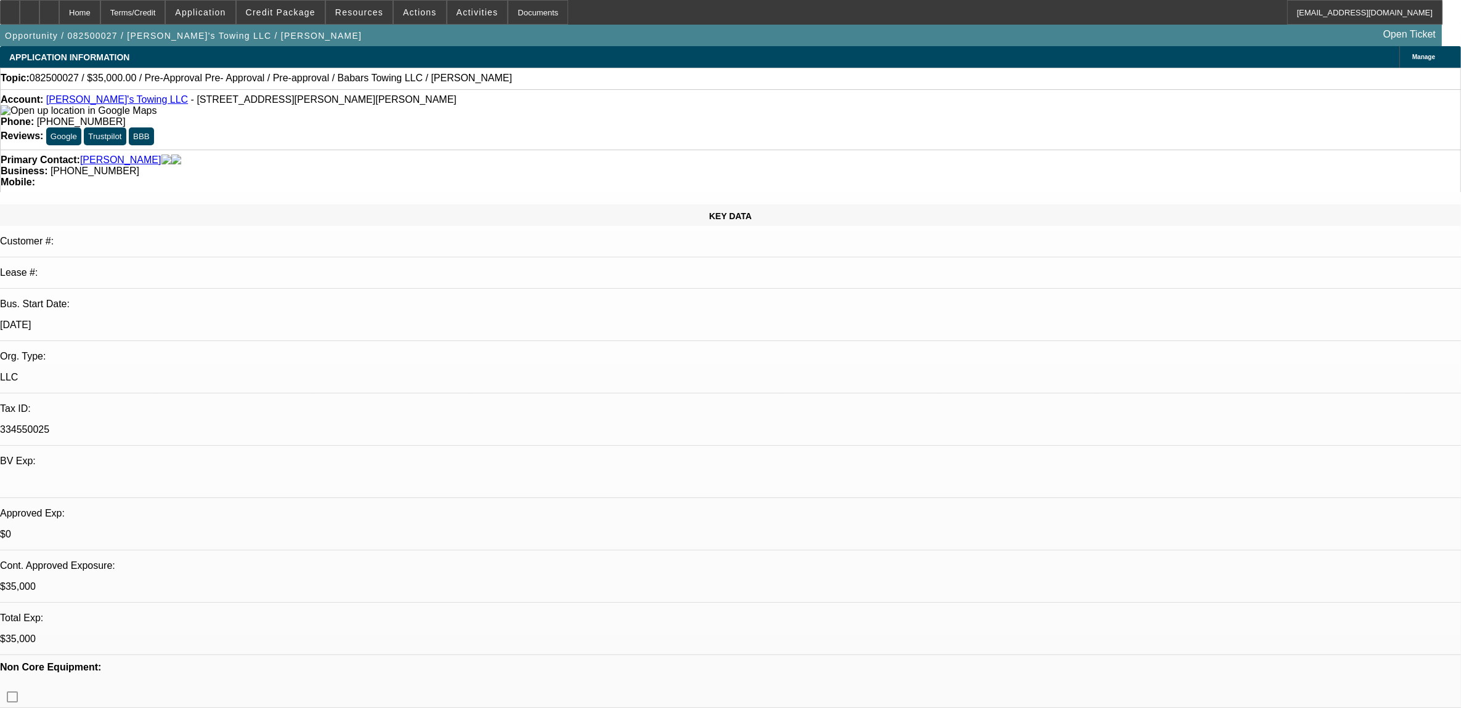
select select "1"
select select "2"
select select "6"
select select "1"
select select "2"
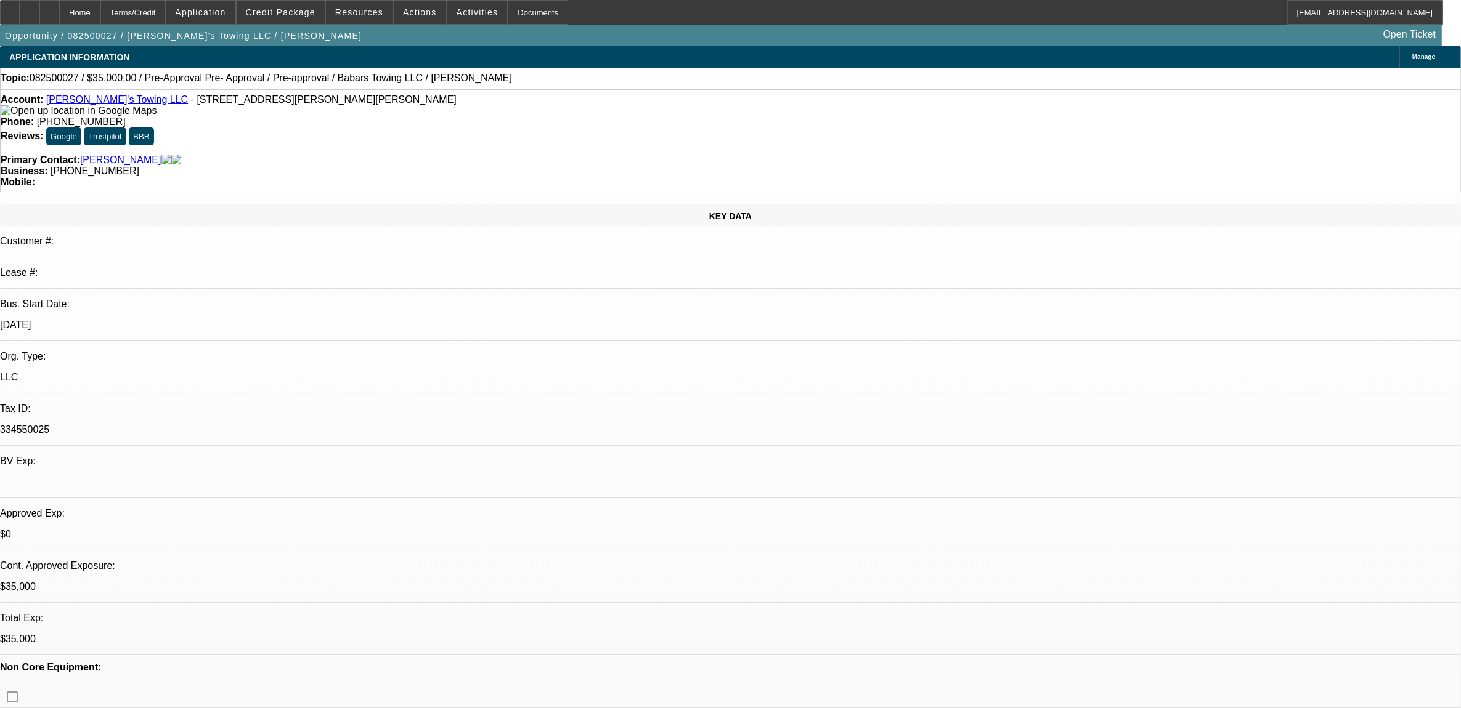
select select "6"
select select "1"
select select "2"
select select "6"
click at [403, 10] on span "Actions" at bounding box center [420, 12] width 34 height 10
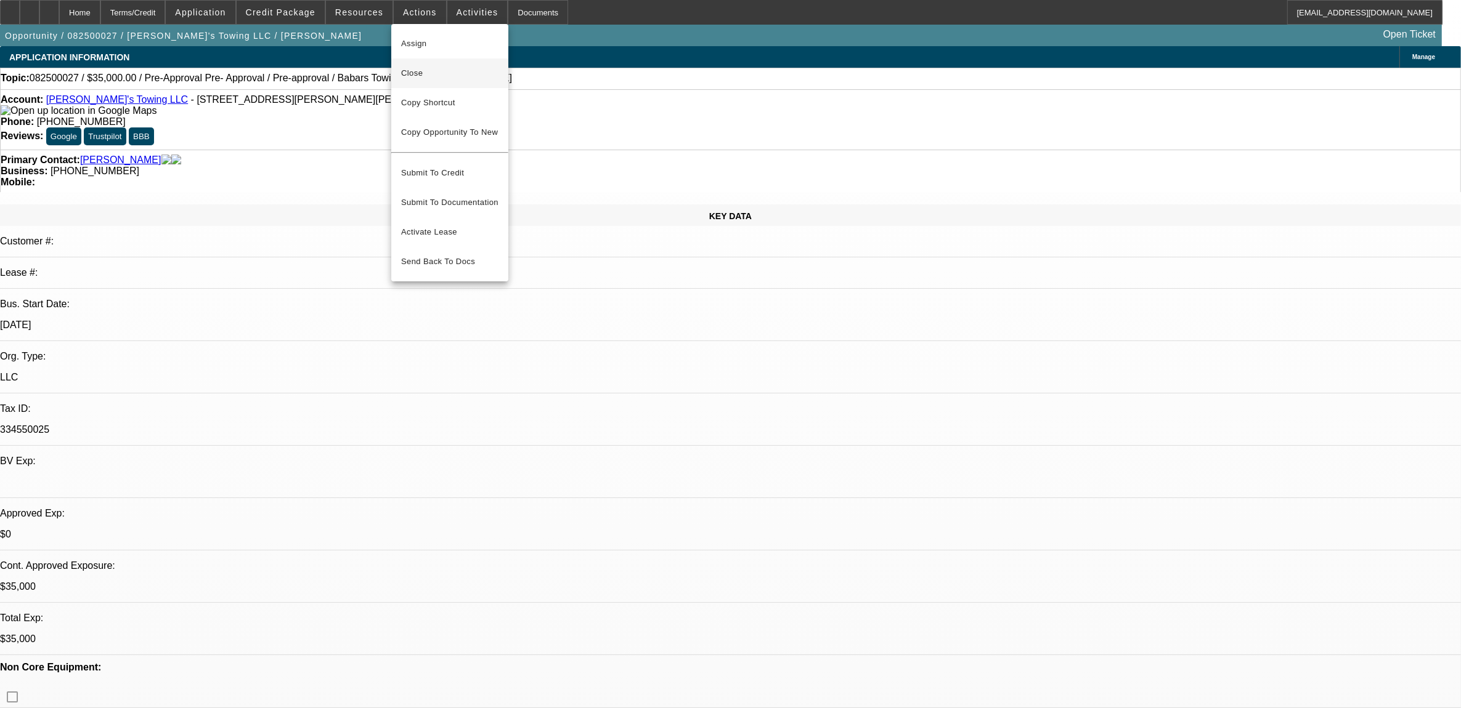
click at [429, 78] on span "Close" at bounding box center [449, 73] width 97 height 15
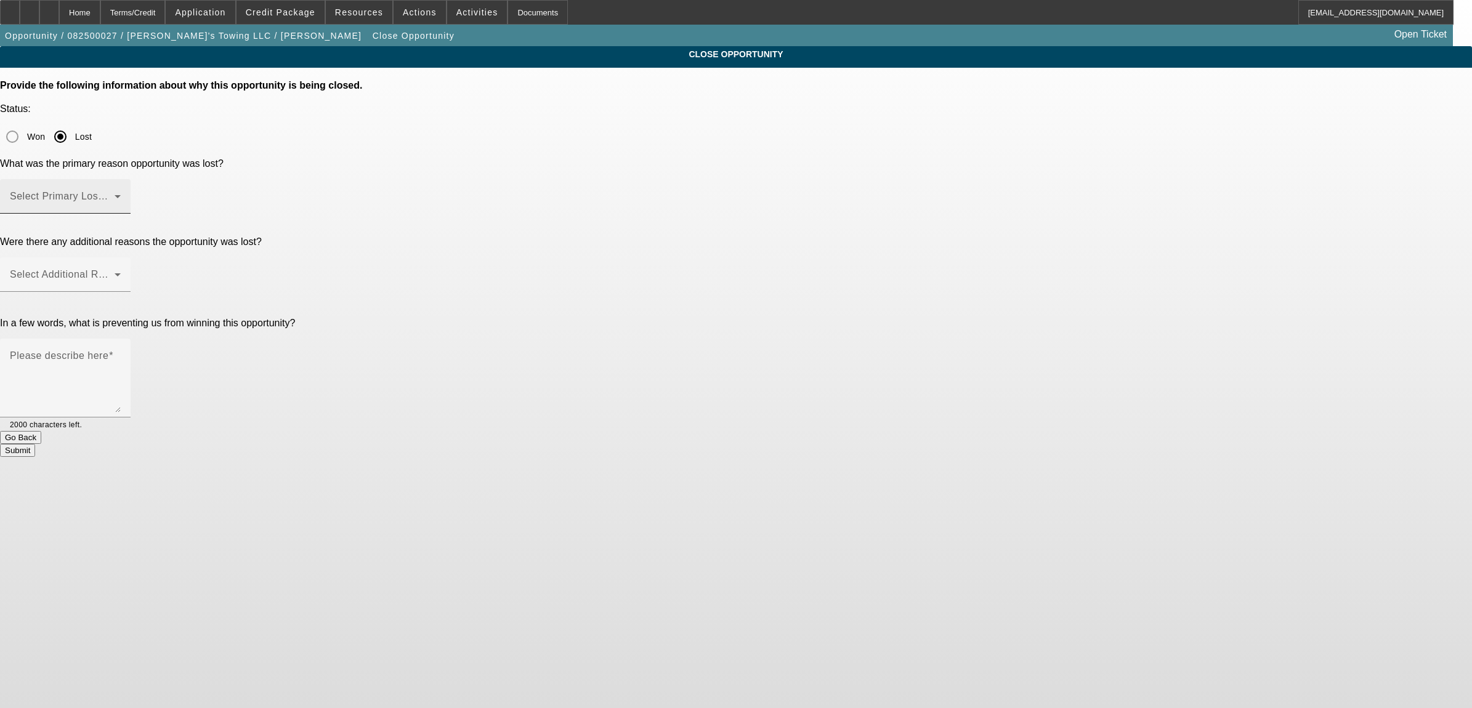
click at [140, 191] on mat-label "Select Primary Lost Reason" at bounding box center [75, 196] width 130 height 10
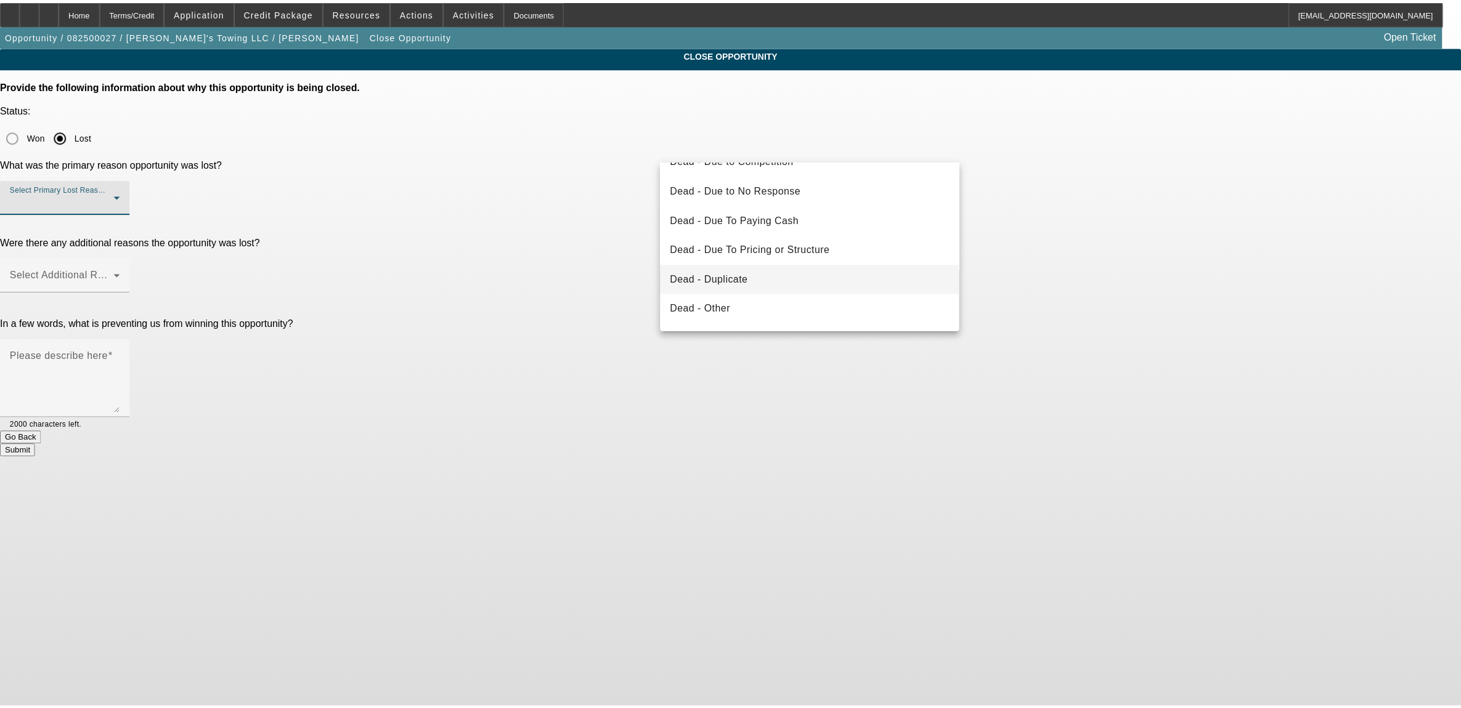
scroll to position [77, 0]
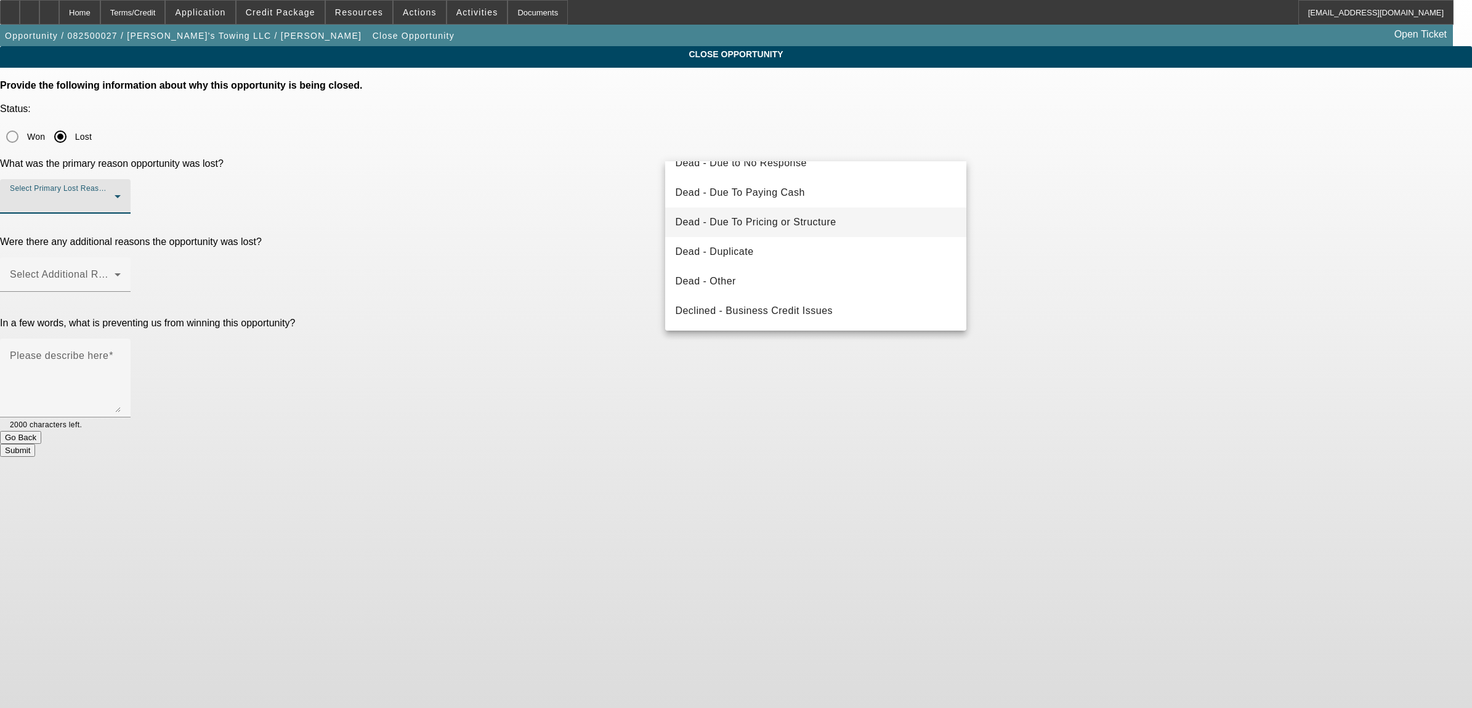
click at [744, 232] on mat-option "Dead - Due To Pricing or Structure" at bounding box center [815, 223] width 301 height 30
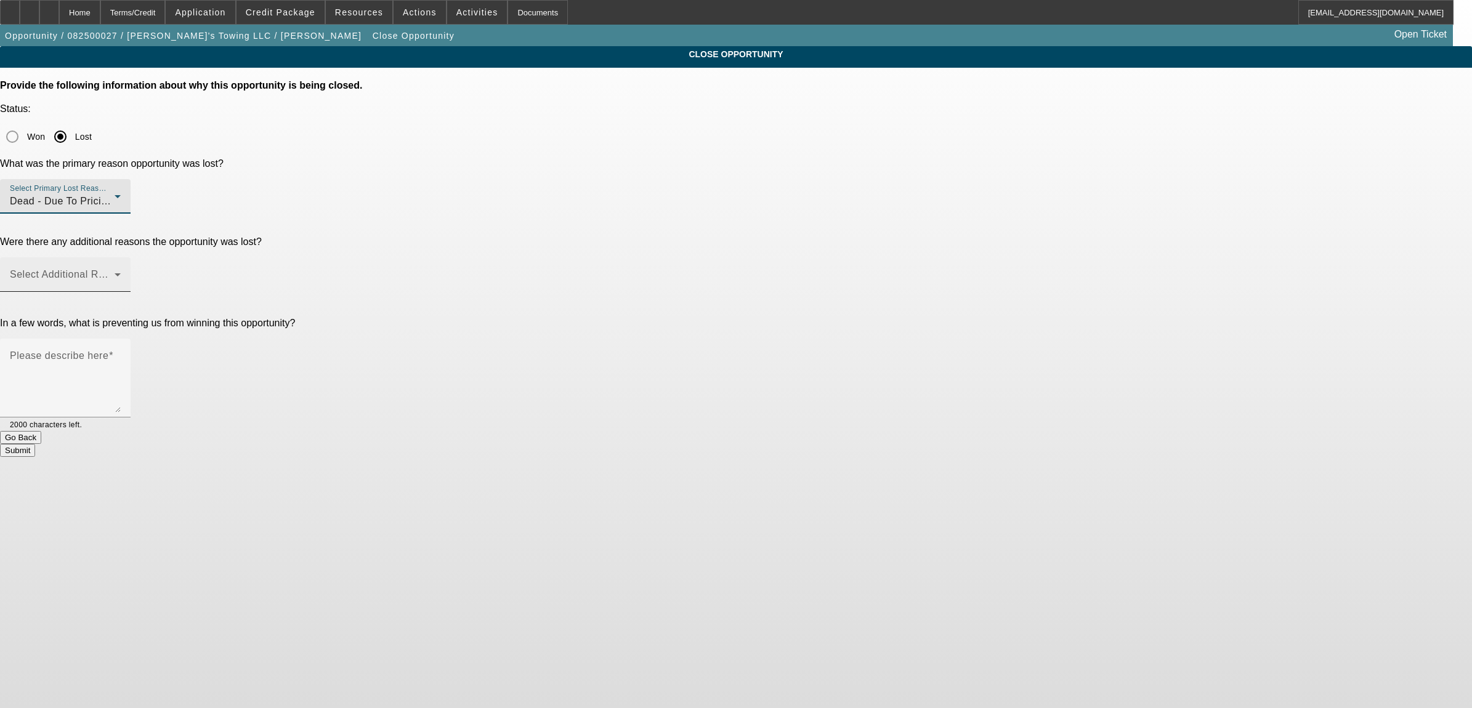
click at [115, 272] on span at bounding box center [62, 279] width 105 height 15
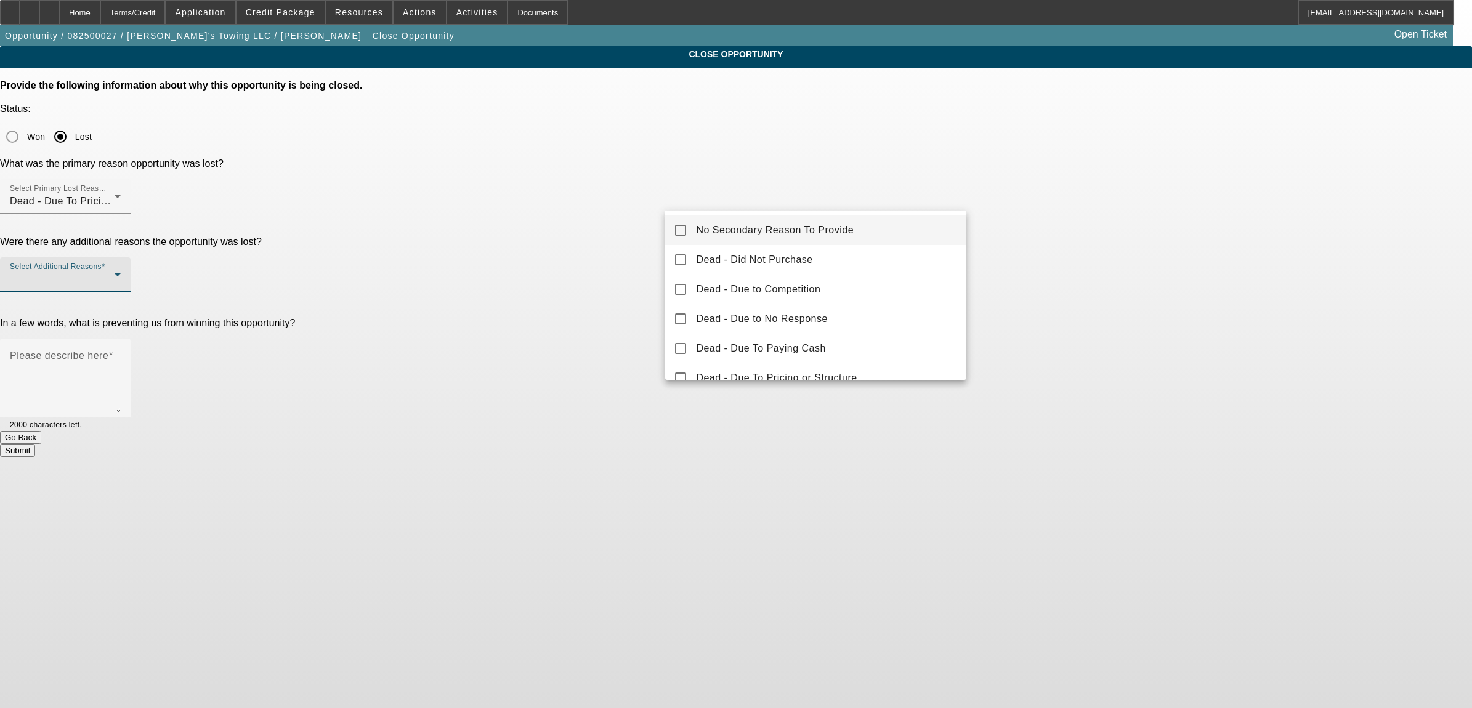
click at [724, 229] on span "No Secondary Reason To Provide" at bounding box center [775, 230] width 158 height 15
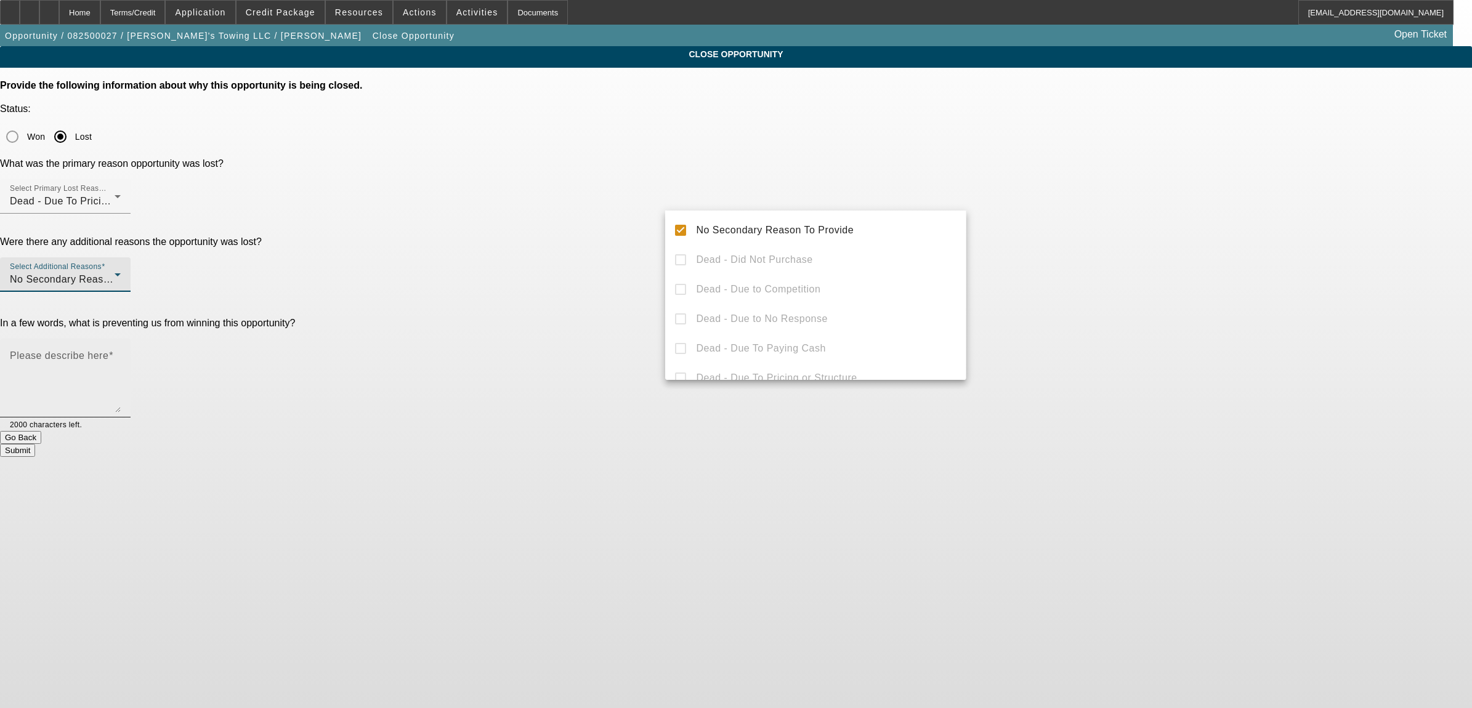
drag, startPoint x: 623, startPoint y: 280, endPoint x: 708, endPoint y: 290, distance: 86.2
click at [628, 280] on div at bounding box center [736, 354] width 1472 height 708
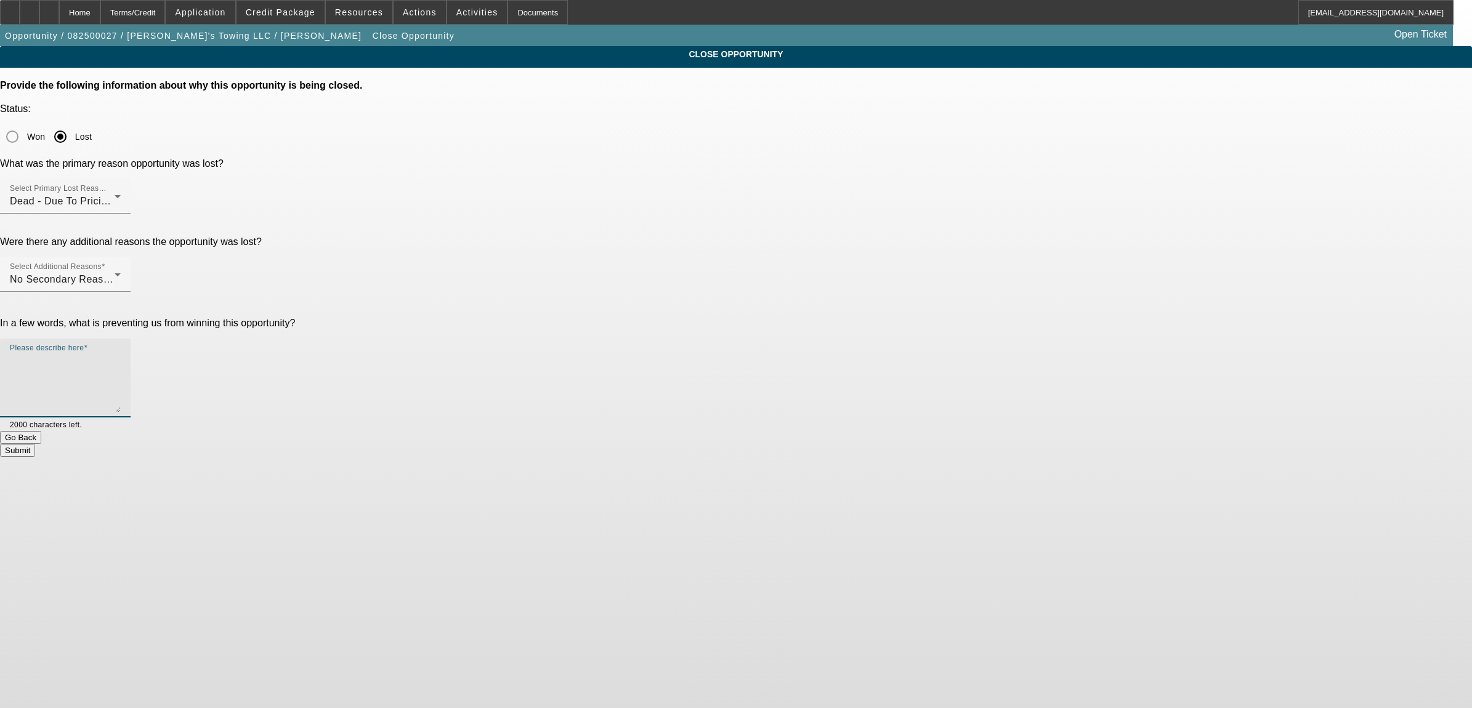
click at [121, 354] on textarea "Please describe here" at bounding box center [65, 383] width 111 height 59
type textarea "looking at trucks we will not finance. did not like the DP."
click at [35, 444] on button "Submit" at bounding box center [17, 450] width 35 height 13
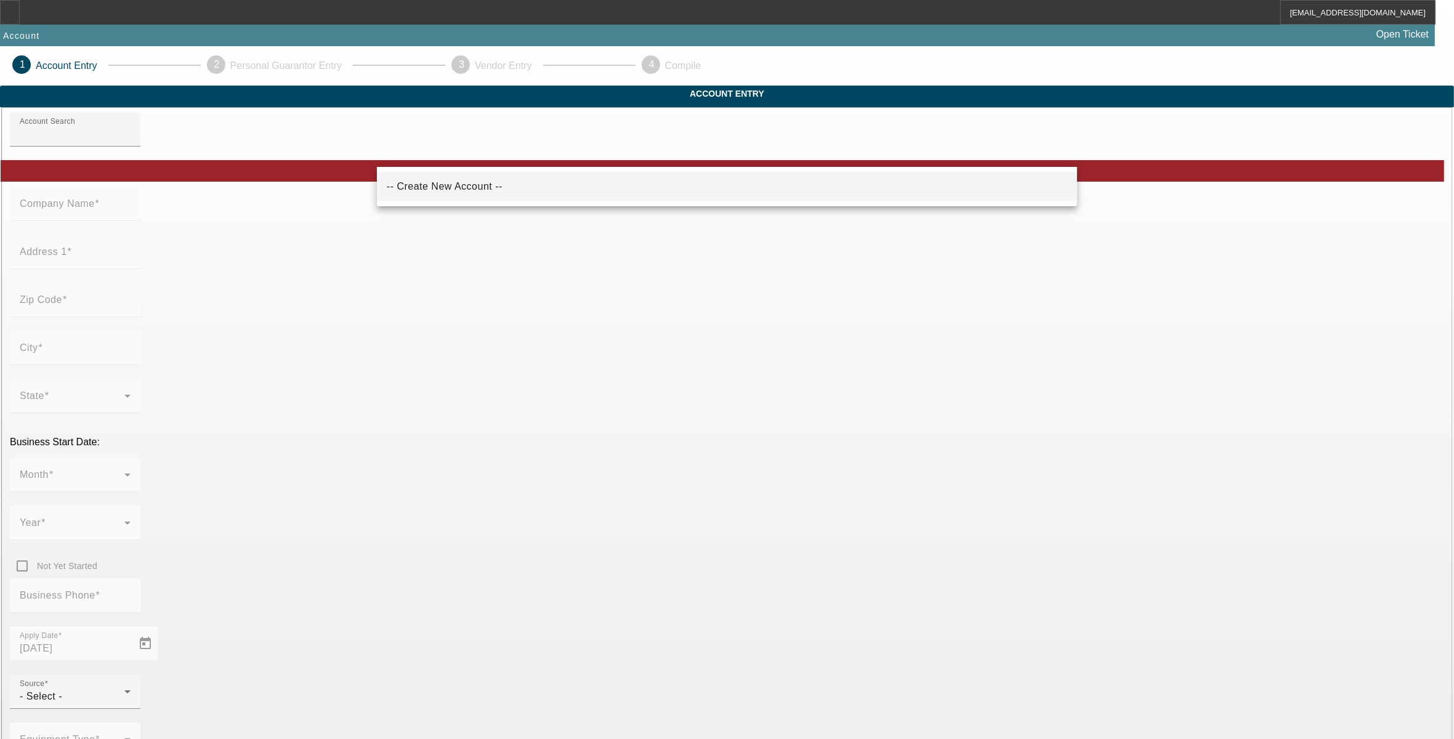
click at [459, 196] on mat-option "-- Create New Account --" at bounding box center [727, 187] width 701 height 30
type input "-- Create New Account --"
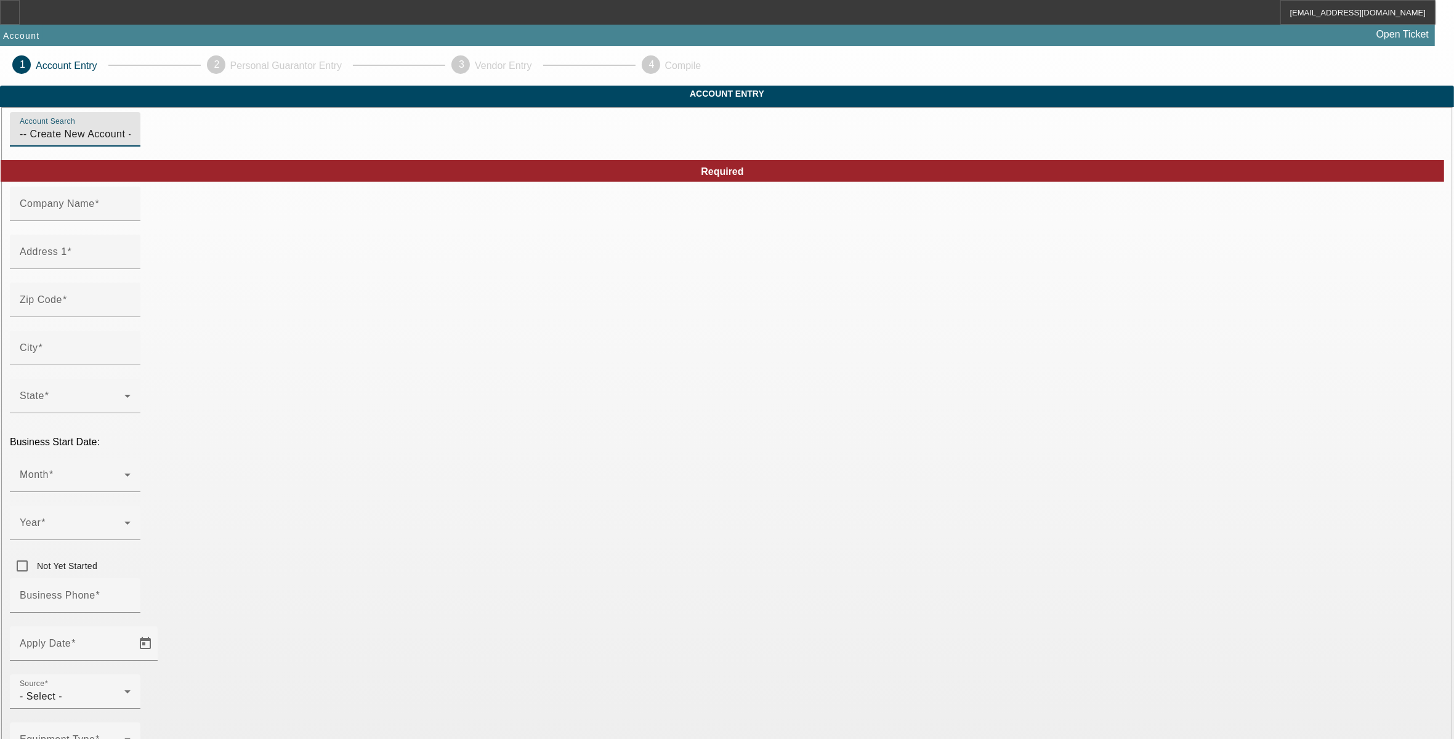
click at [131, 216] on input "Company Name" at bounding box center [75, 208] width 111 height 15
type input "Coastline Towing LLC"
type input "12 Winslow St."
type input "02740"
type input "New Bedford"
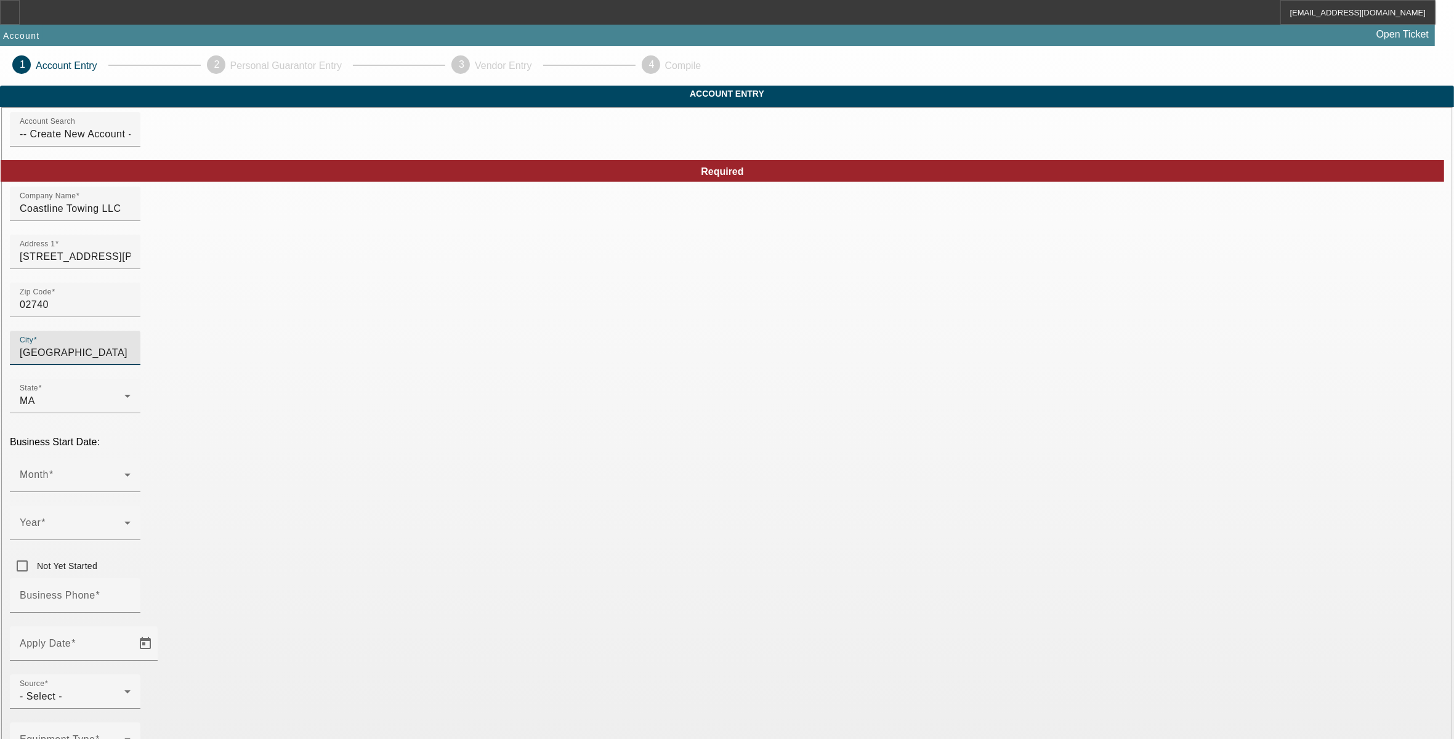
type input "Bristol"
click at [124, 472] on span at bounding box center [72, 479] width 105 height 15
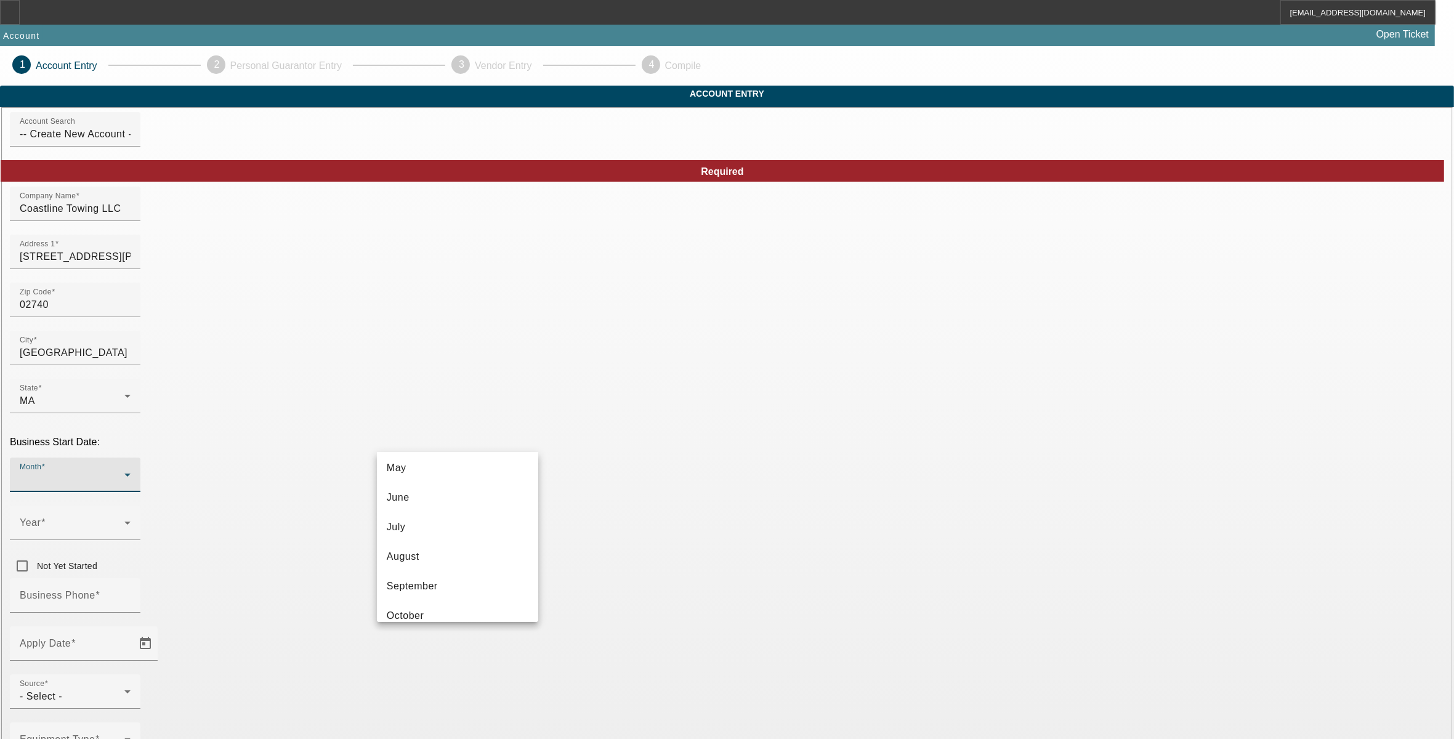
scroll to position [154, 0]
click at [411, 562] on mat-option "August" at bounding box center [457, 555] width 161 height 30
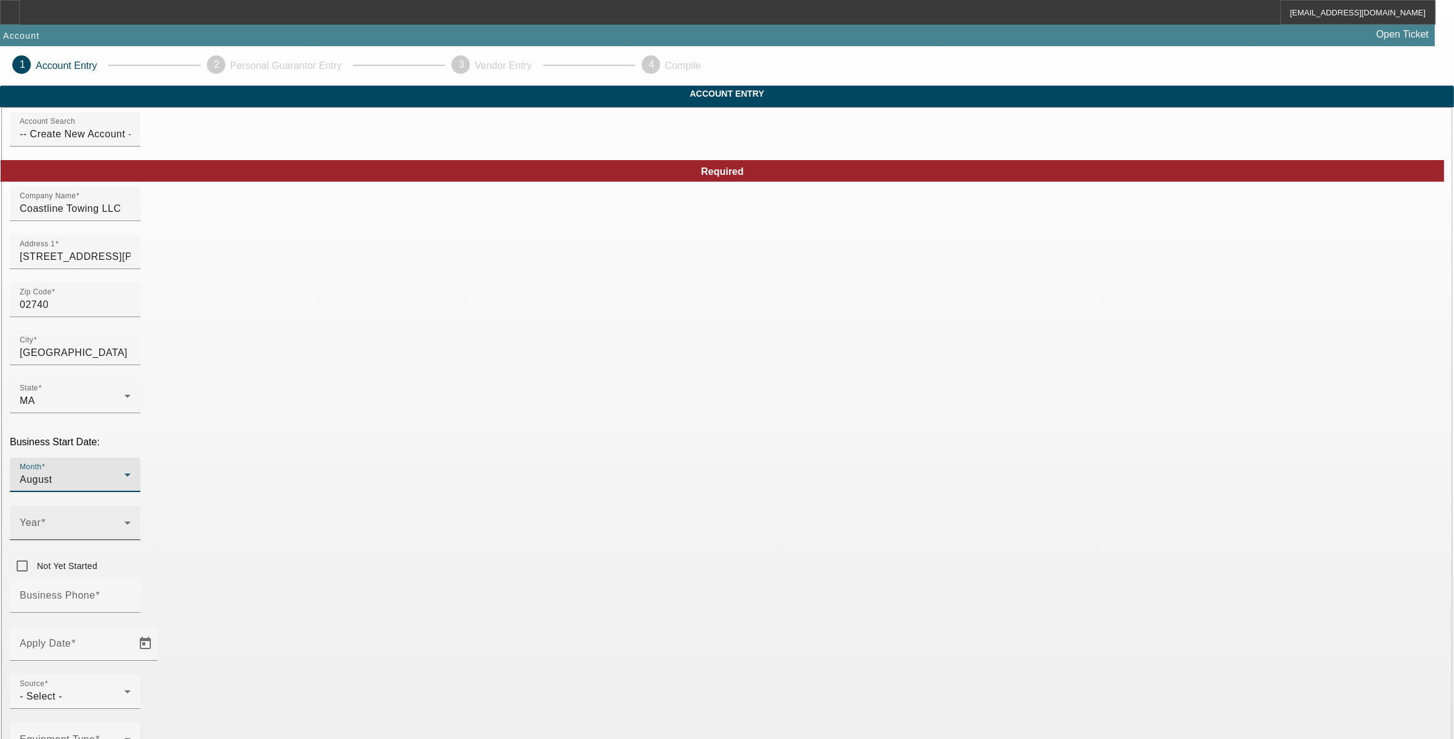
click at [124, 521] on span at bounding box center [72, 528] width 105 height 15
click at [588, 558] on mat-option "2025" at bounding box center [592, 561] width 71 height 30
click at [131, 593] on input "Business Phone" at bounding box center [75, 600] width 111 height 15
type input "(508) 542-0375"
click at [160, 629] on span "Open calendar" at bounding box center [146, 644] width 30 height 30
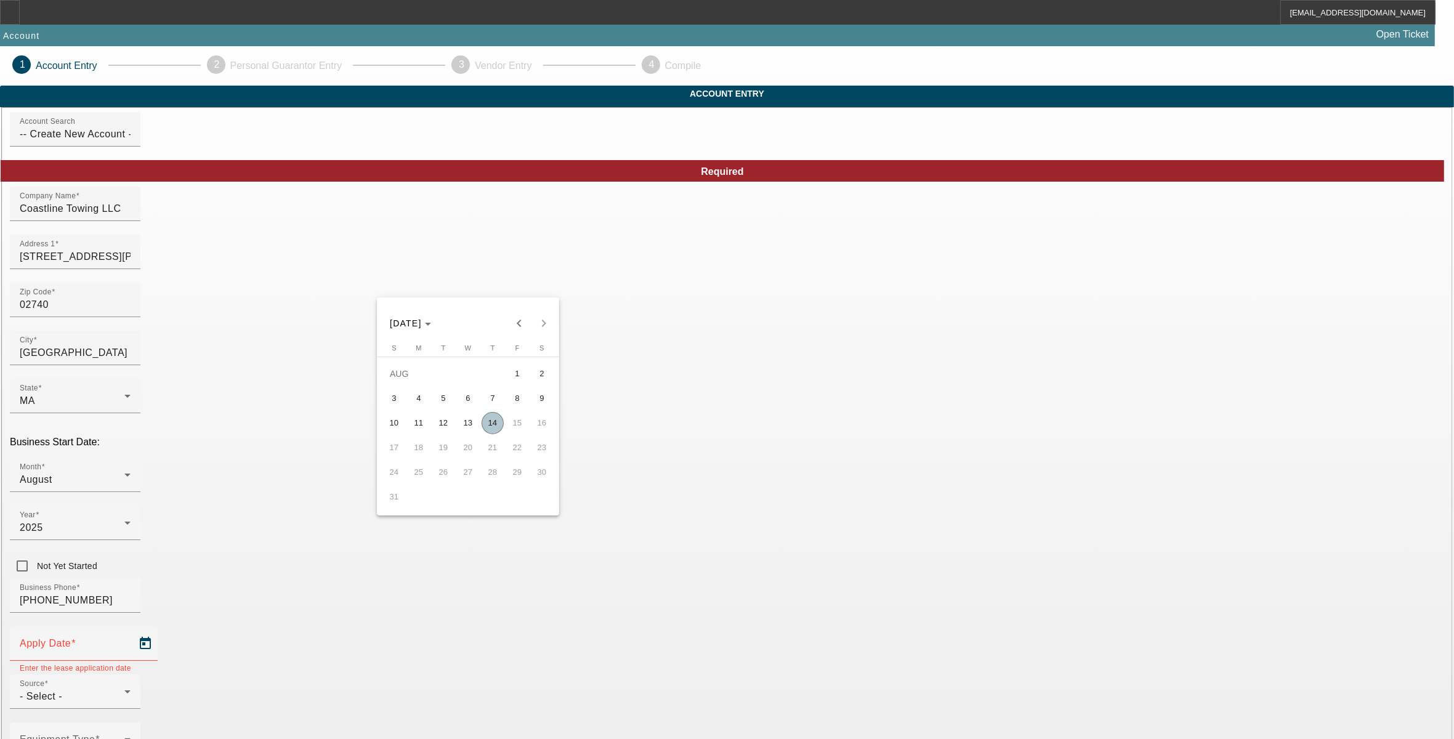
click at [493, 426] on span "14" at bounding box center [493, 423] width 22 height 22
type input "[DATE]"
click at [124, 689] on div "- Select -" at bounding box center [72, 696] width 105 height 15
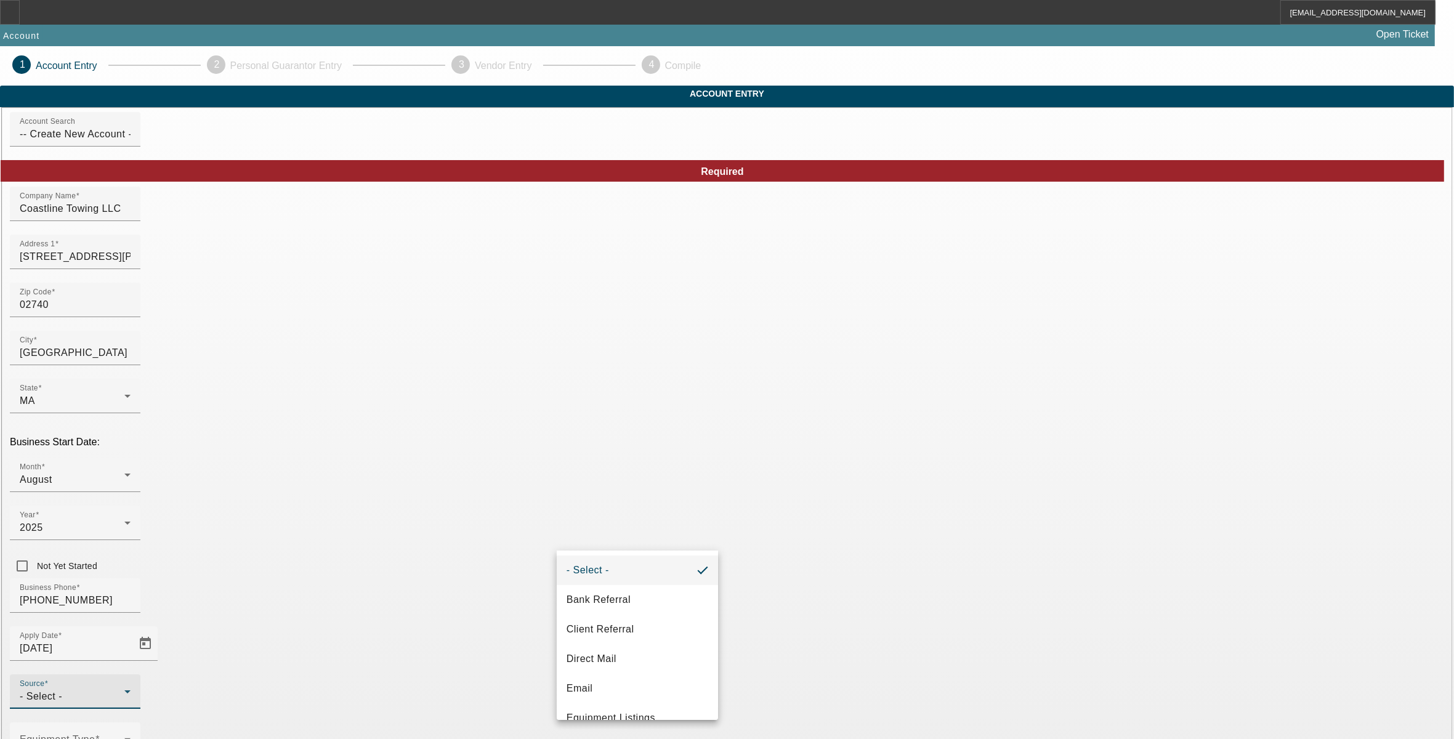
scroll to position [403, 0]
click at [602, 697] on span "Vendor Referral" at bounding box center [604, 699] width 74 height 15
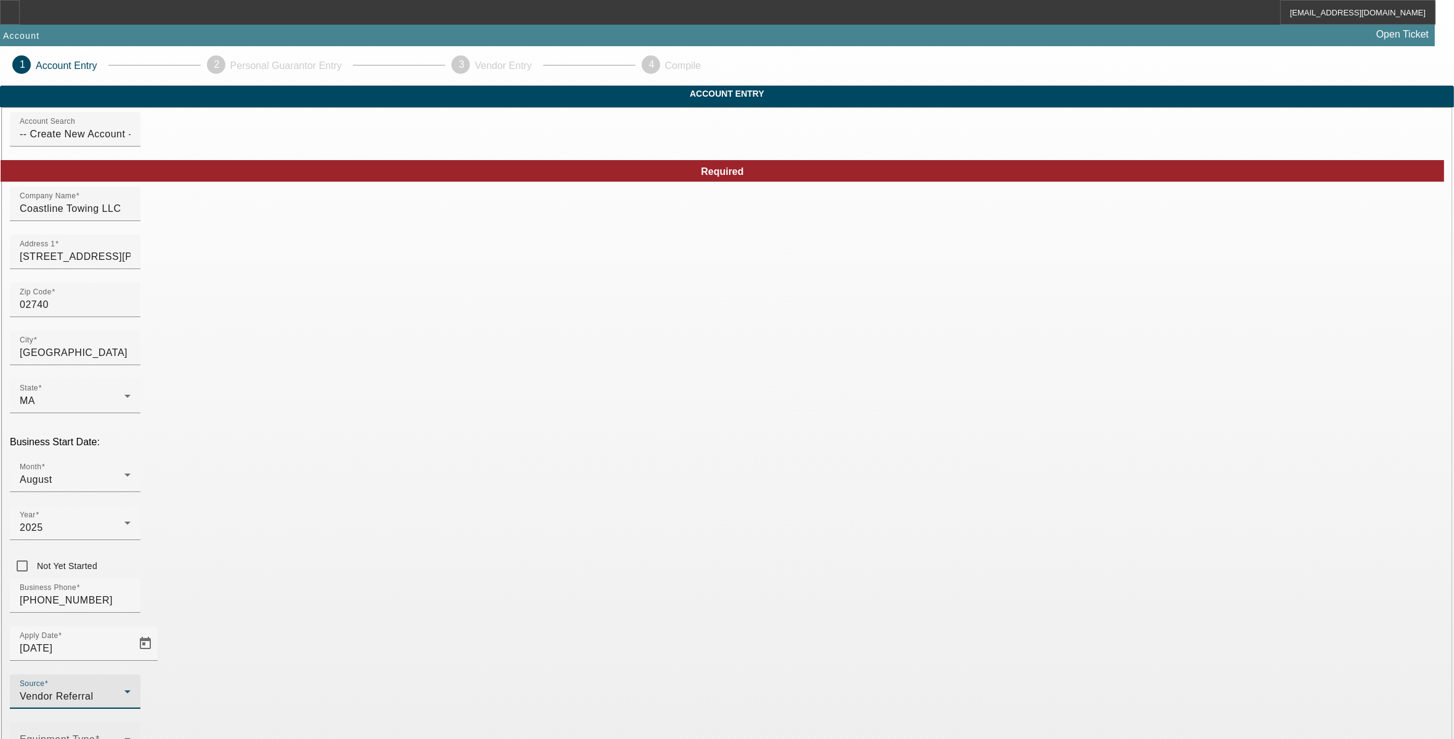
click at [131, 739] on div at bounding box center [131, 748] width 0 height 0
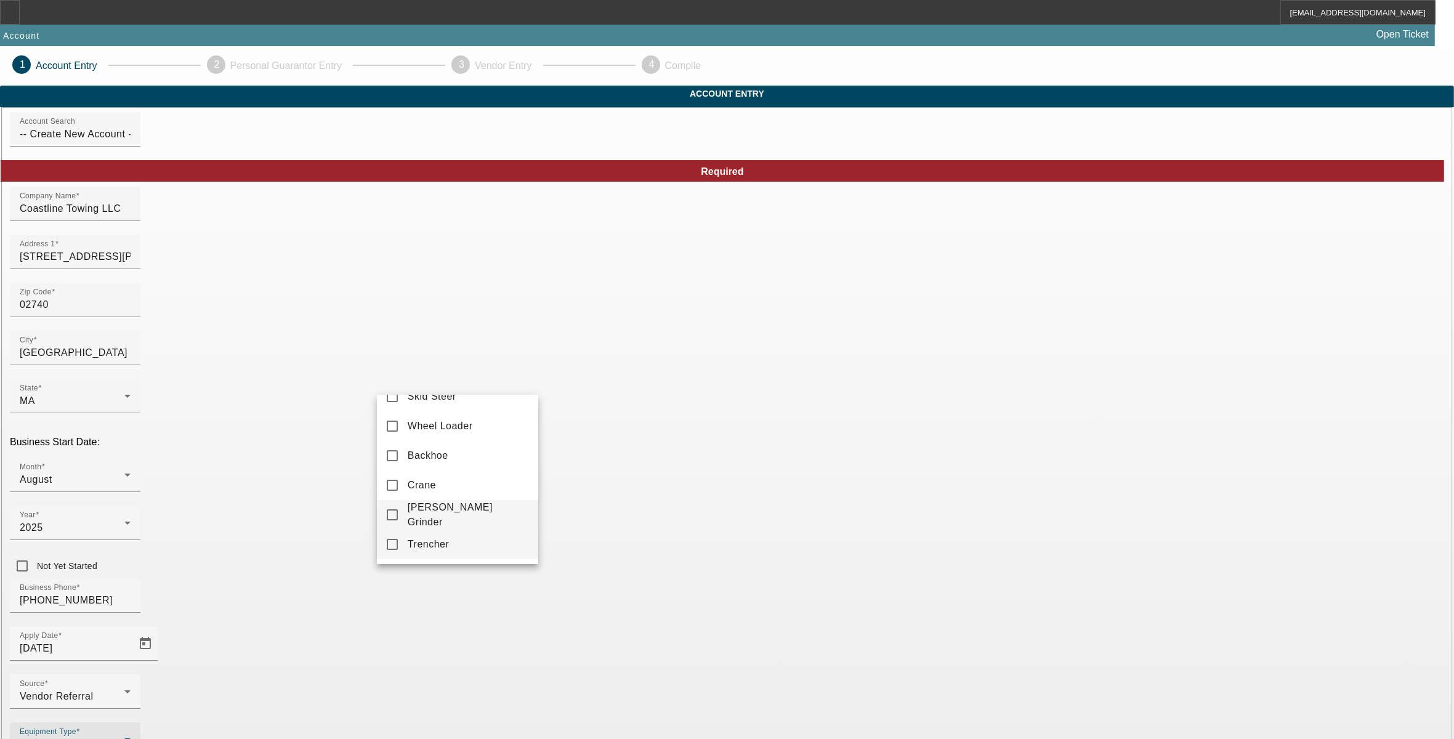
scroll to position [34, 0]
click at [262, 471] on div at bounding box center [727, 369] width 1454 height 739
click at [124, 737] on span at bounding box center [72, 744] width 105 height 15
click at [436, 450] on span "Tow Truck" at bounding box center [431, 444] width 47 height 15
click at [630, 615] on div at bounding box center [727, 369] width 1454 height 739
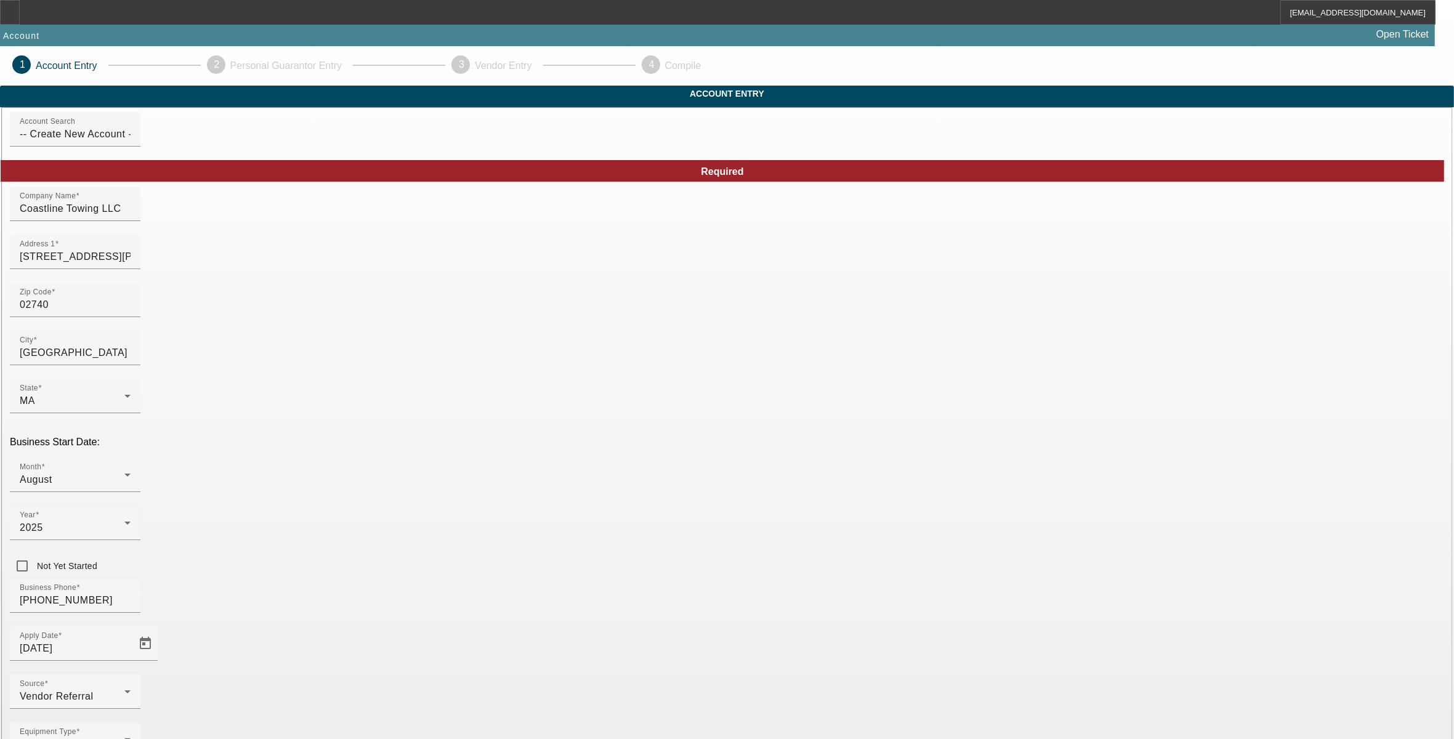
click at [417, 464] on span "Towing" at bounding box center [424, 463] width 33 height 15
click at [630, 638] on div at bounding box center [727, 369] width 1454 height 739
click at [766, 626] on mat-option "LLC" at bounding box center [817, 630] width 161 height 30
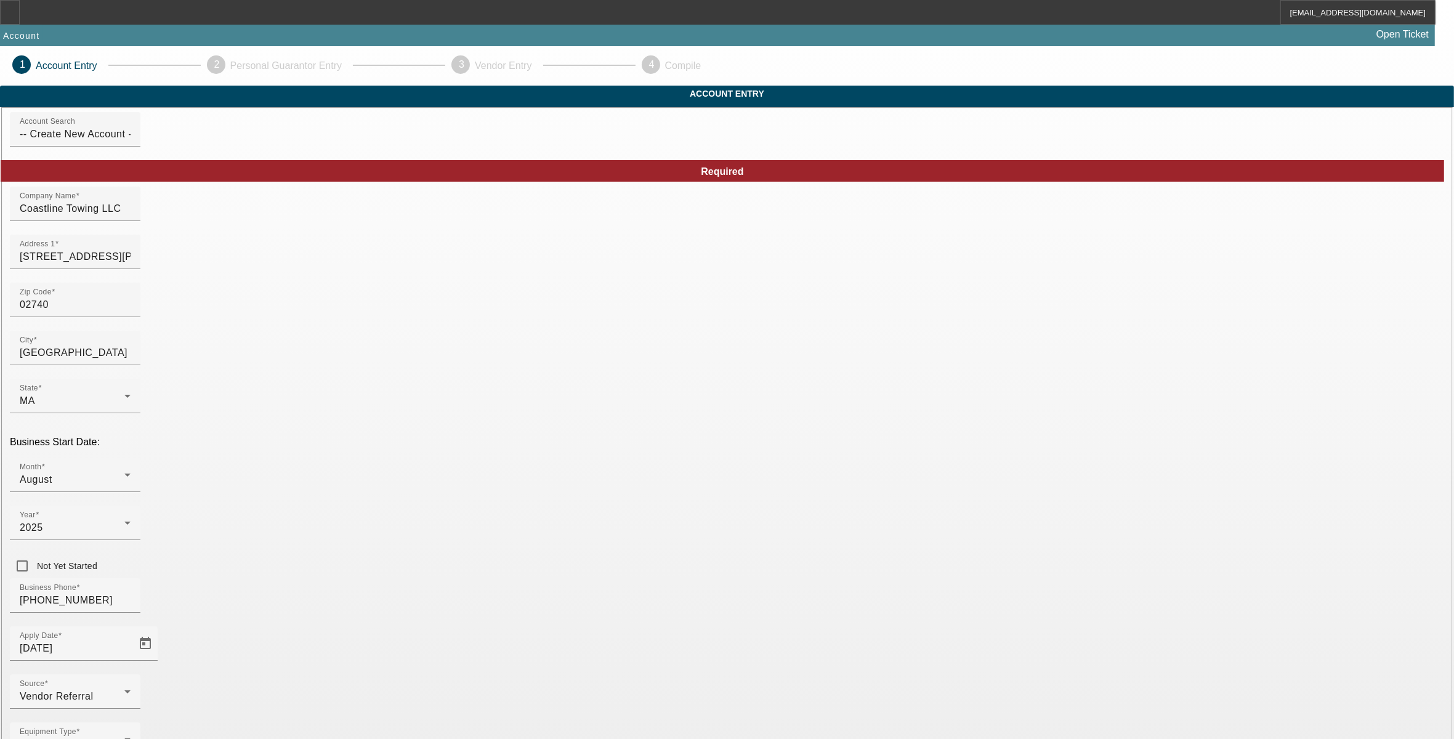
type input "393727954"
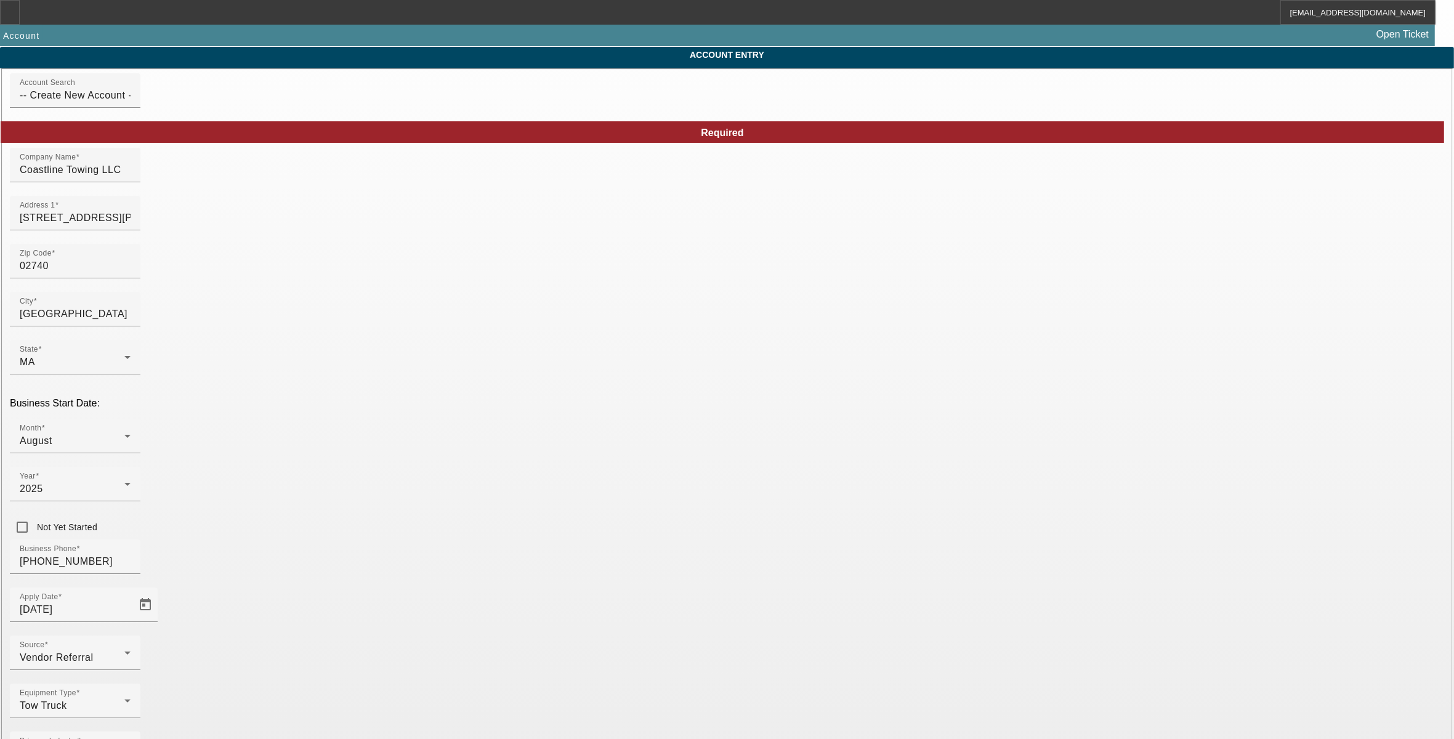
scroll to position [40, 0]
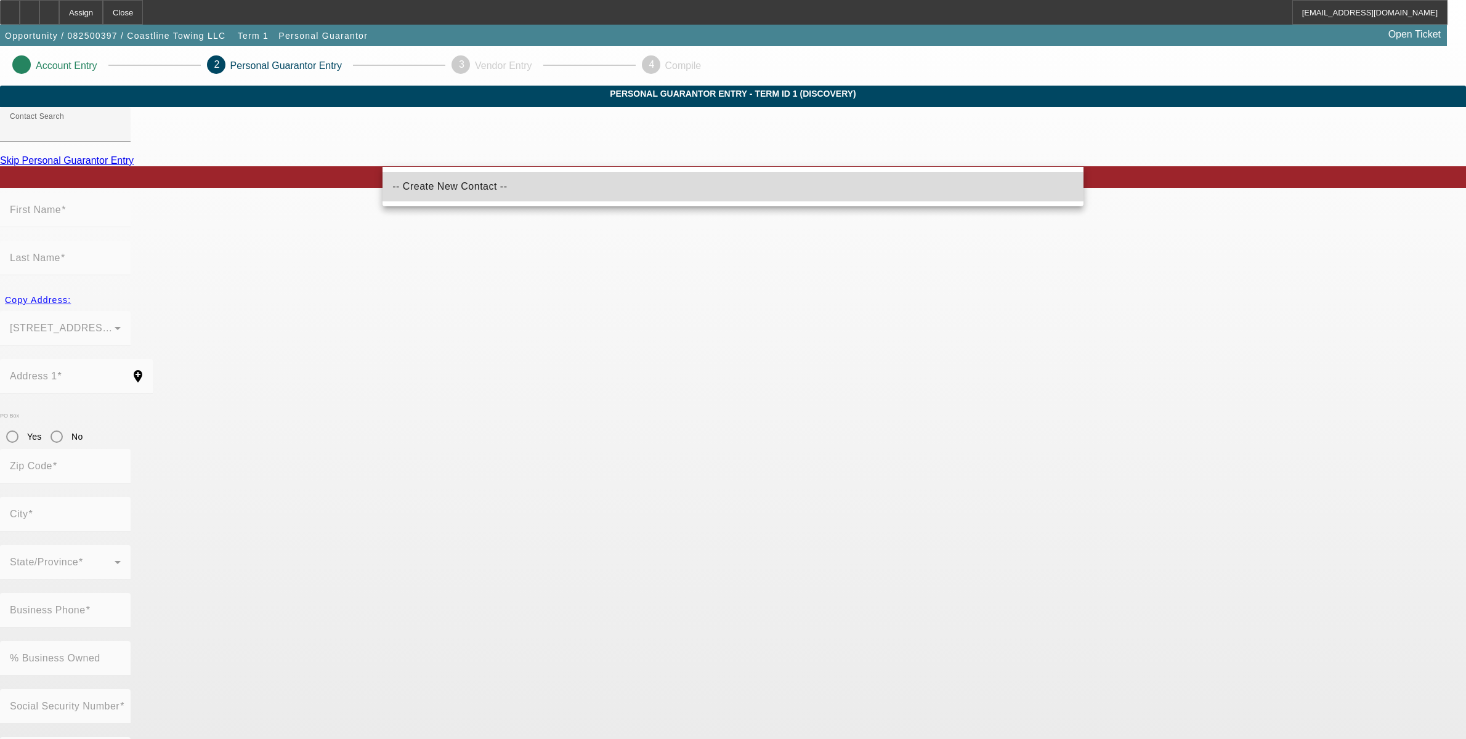
click at [465, 192] on span "-- Create New Contact --" at bounding box center [449, 186] width 115 height 15
type input "-- Create New Contact --"
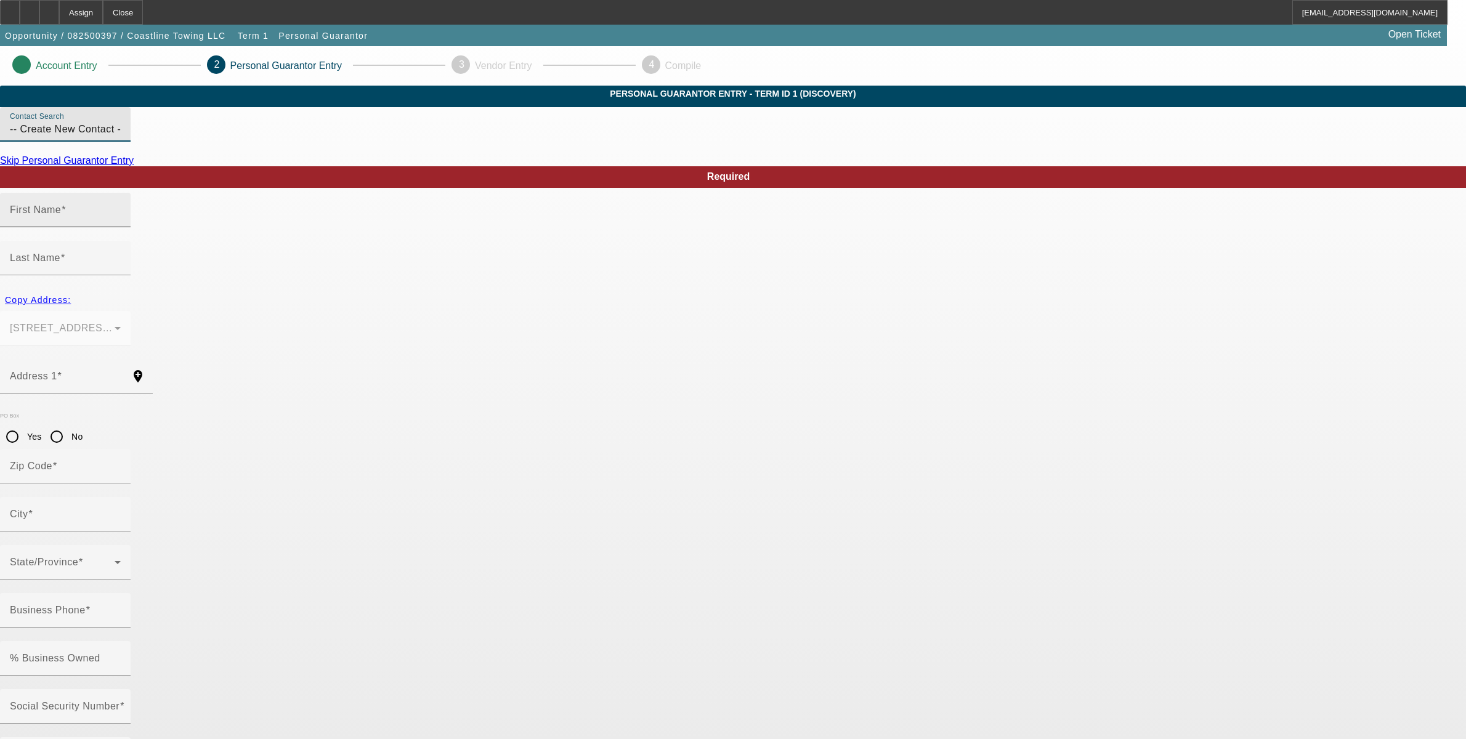
click at [121, 222] on input "First Name" at bounding box center [65, 215] width 111 height 15
type input "Allen"
type input "Hatch"
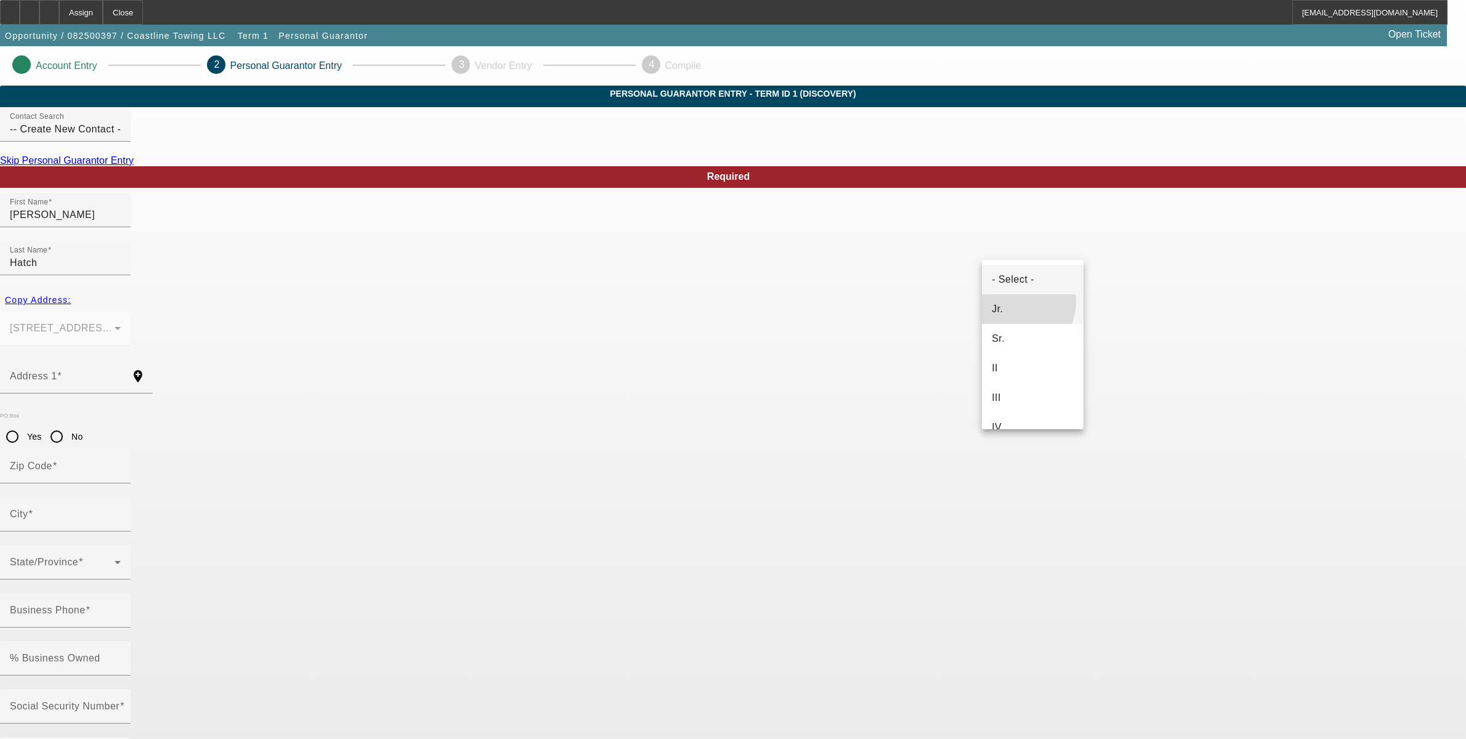
click at [1019, 302] on mat-option "Jr." at bounding box center [1033, 309] width 102 height 30
click at [71, 295] on span "Copy Address:" at bounding box center [38, 300] width 66 height 10
type input "12 Winslow St."
type input "02740"
type input "New Bedford"
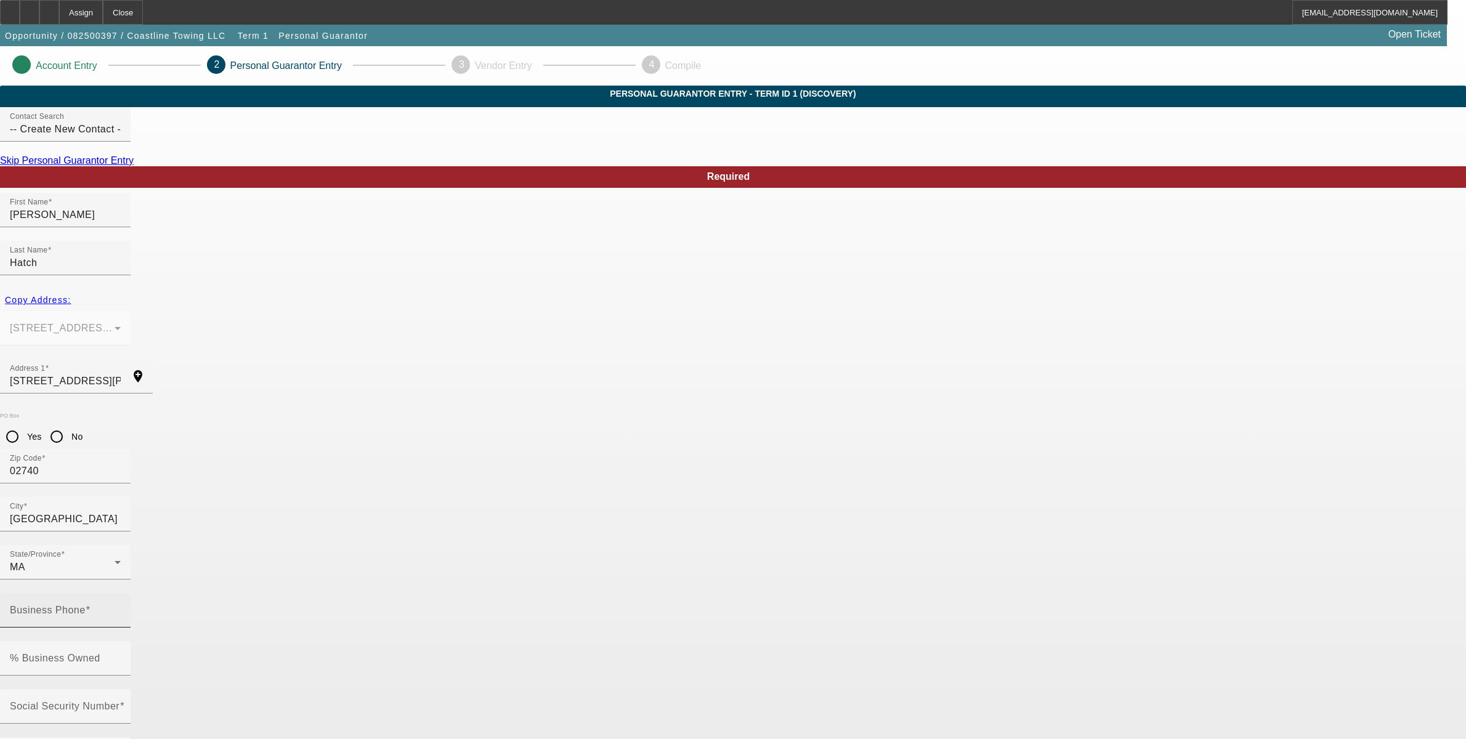
click at [121, 608] on input "Business Phone" at bounding box center [65, 615] width 111 height 15
type input "(508) 542-0375"
type input "50"
type input "033-66-7561"
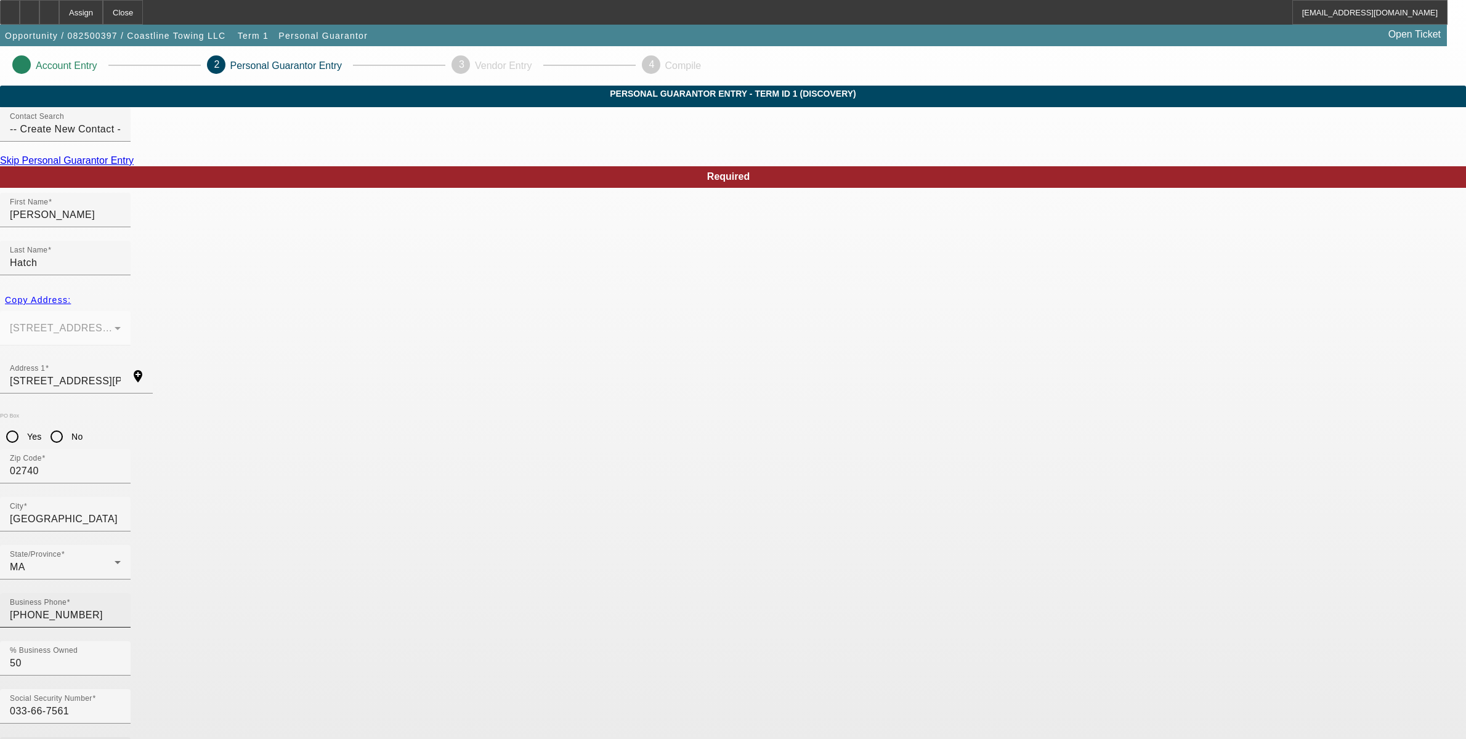
type input "coastlineroadsideassistance@gmail.com"
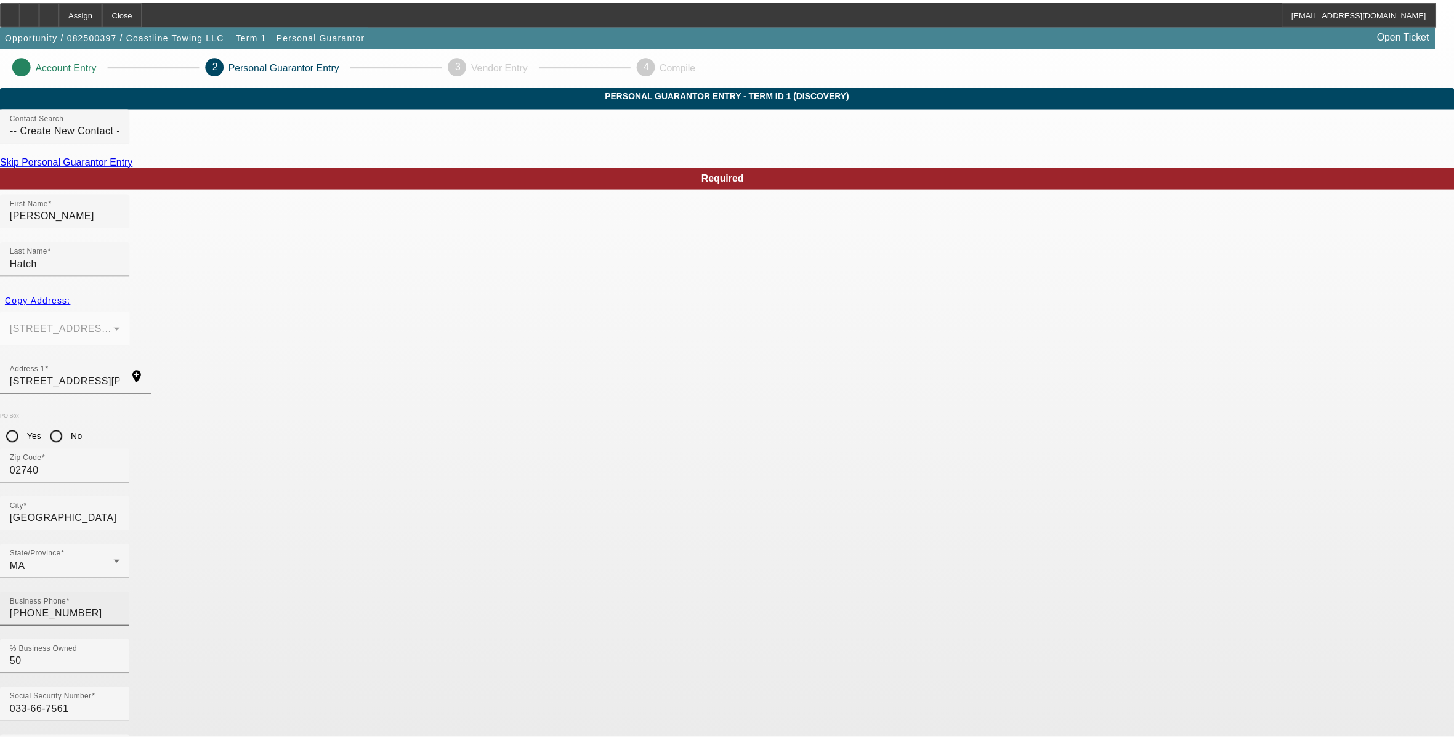
scroll to position [0, 0]
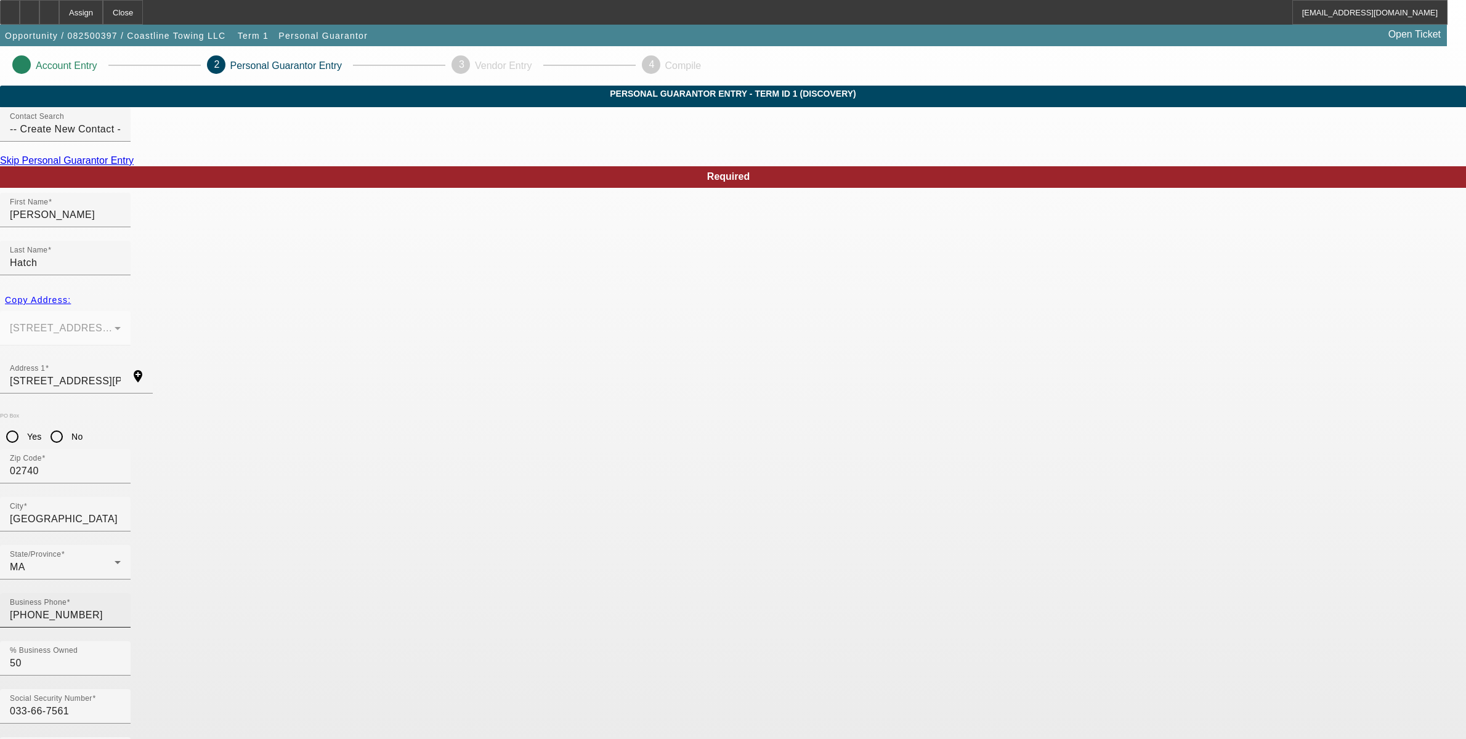
type input "(508) 441-7081"
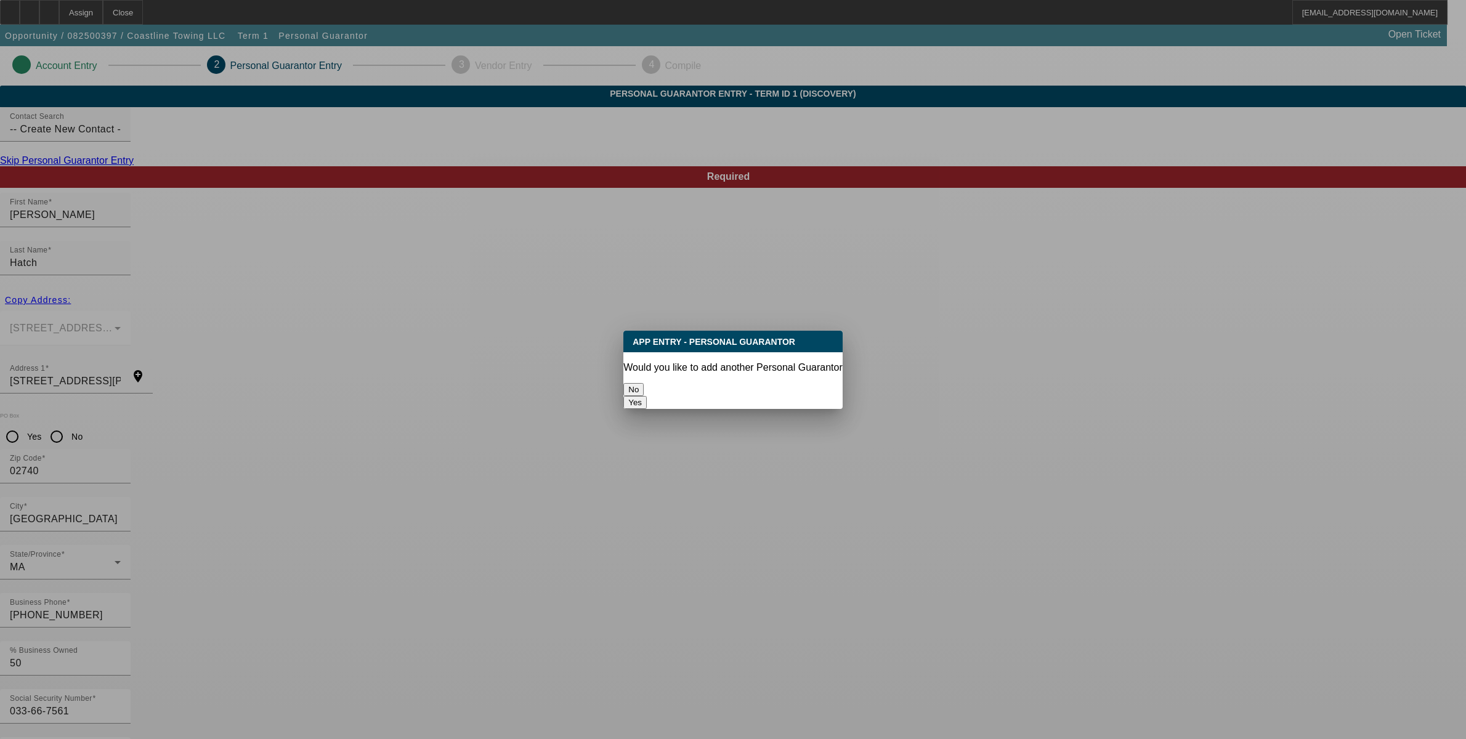
click at [647, 396] on button "Yes" at bounding box center [634, 402] width 23 height 13
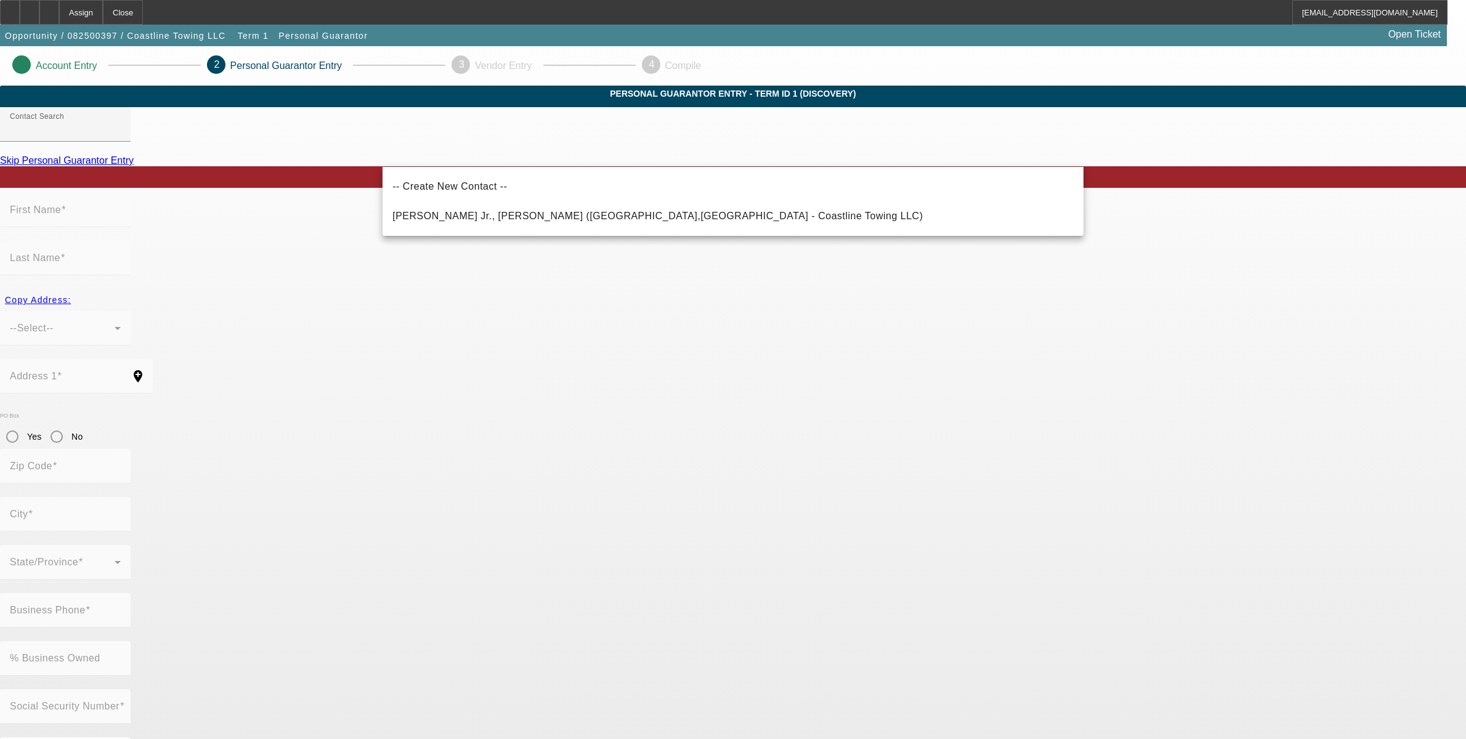
click at [427, 192] on span "-- Create New Contact --" at bounding box center [449, 186] width 115 height 15
type input "-- Create New Contact --"
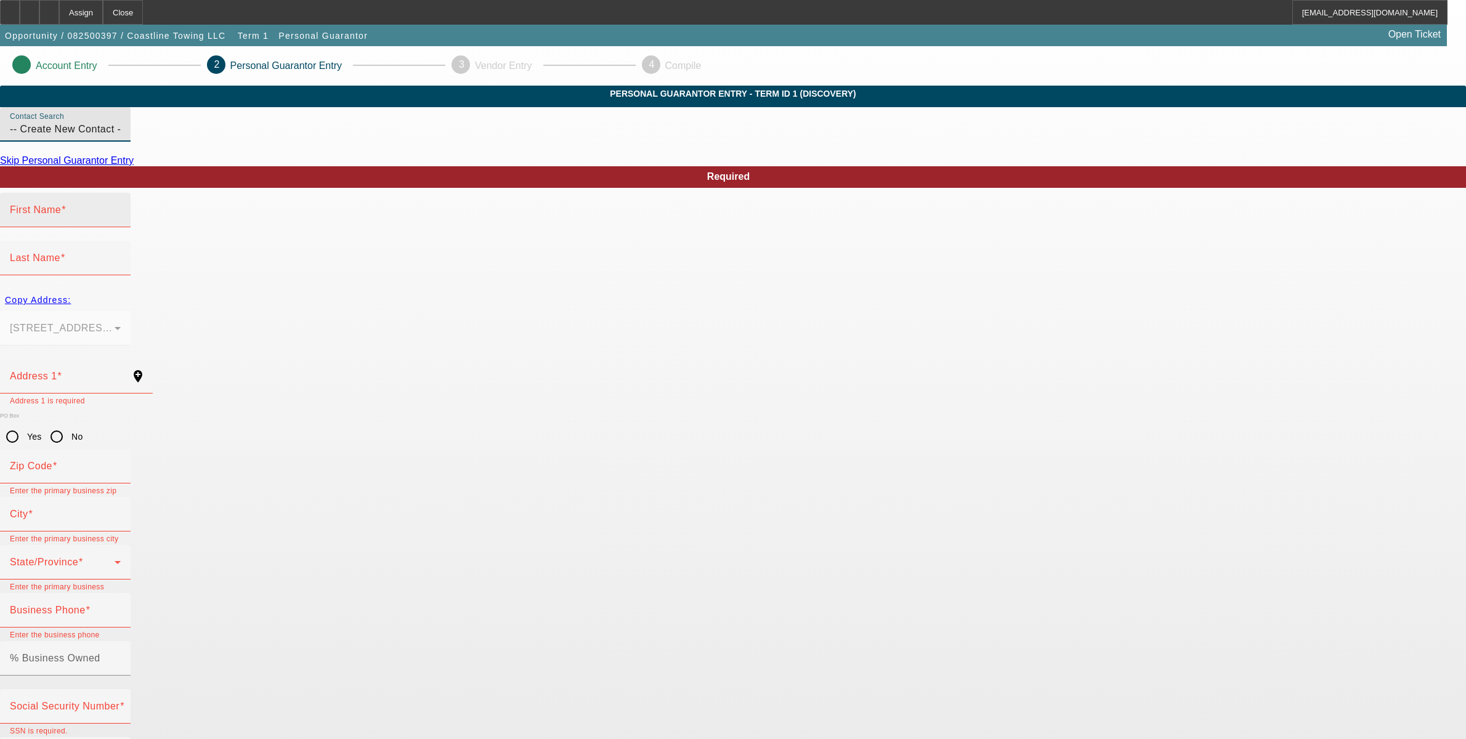
click at [61, 215] on mat-label "First Name" at bounding box center [35, 210] width 51 height 10
click at [121, 222] on input "First Name" at bounding box center [65, 215] width 111 height 15
type input "Amy"
type input "Peterson"
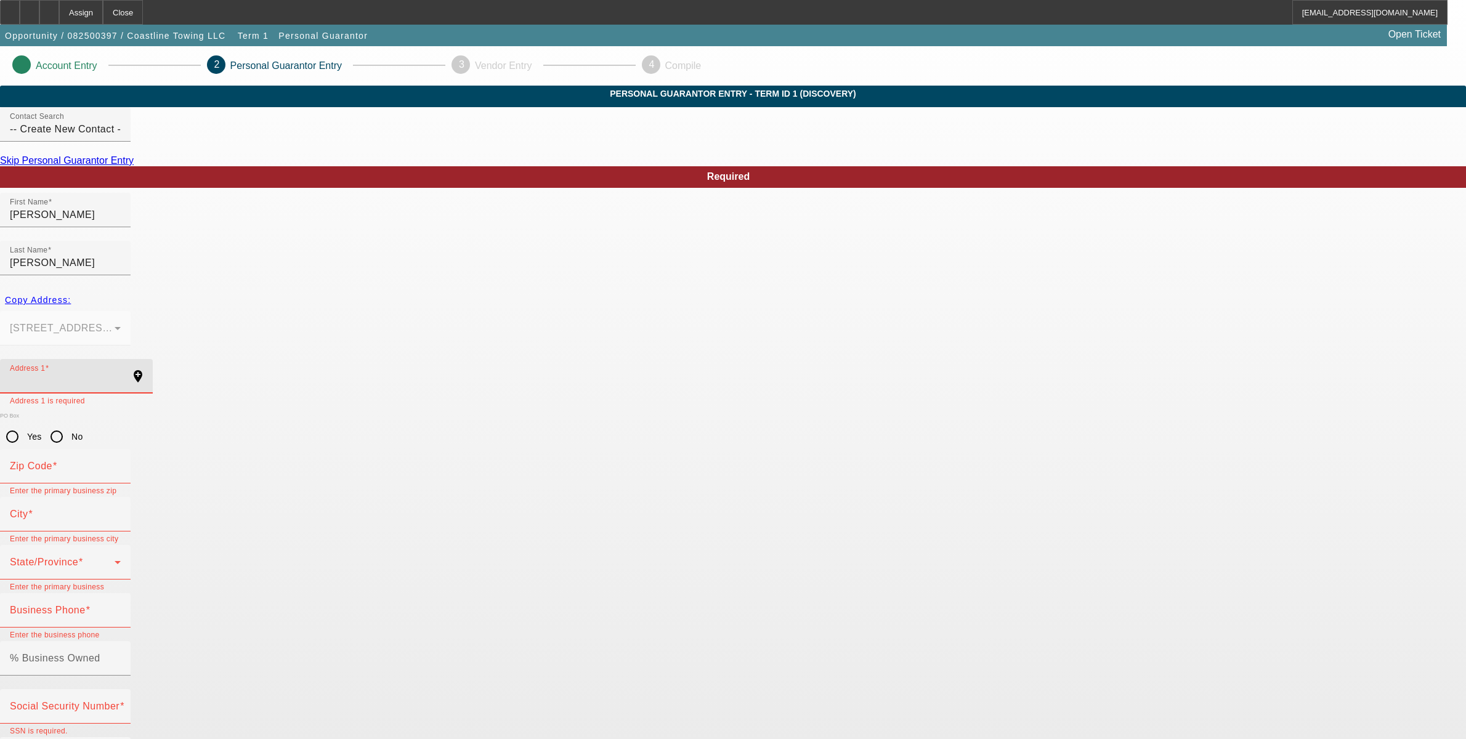
click at [420, 289] on div "Copy Address:" at bounding box center [733, 300] width 1466 height 22
click at [411, 289] on div "Copy Address:" at bounding box center [733, 300] width 1466 height 22
click at [413, 289] on div "Copy Address:" at bounding box center [733, 300] width 1466 height 22
click at [121, 374] on input "Address 1" at bounding box center [65, 381] width 111 height 15
click at [419, 289] on div "Copy Address:" at bounding box center [733, 300] width 1466 height 22
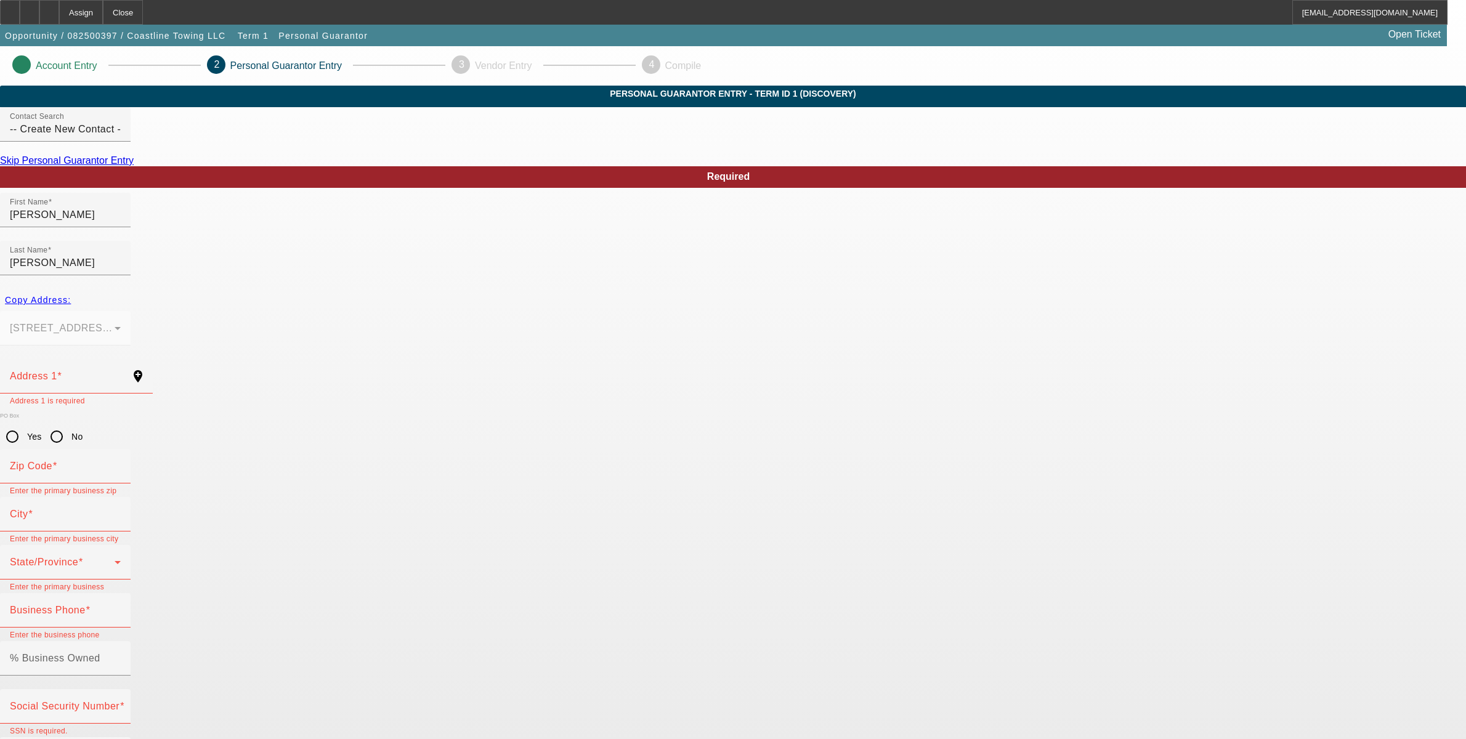
click at [419, 289] on div "Copy Address:" at bounding box center [733, 300] width 1466 height 22
click at [121, 222] on input "Amy" at bounding box center [65, 215] width 111 height 15
click at [121, 256] on input "Peterson" at bounding box center [65, 263] width 111 height 15
click at [121, 374] on input "Address 1" at bounding box center [65, 381] width 111 height 15
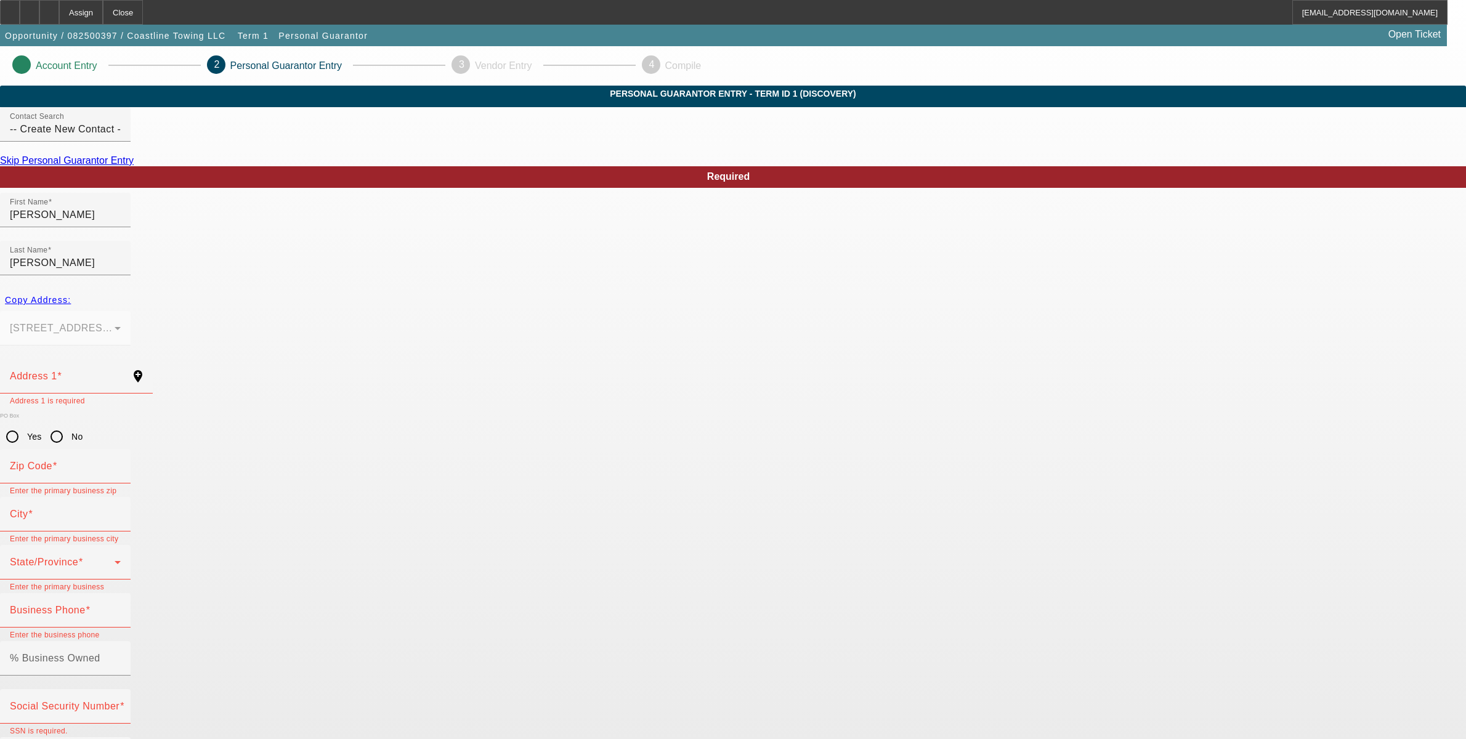
click at [415, 289] on div "Copy Address:" at bounding box center [733, 300] width 1466 height 22
click at [423, 289] on div "Copy Address:" at bounding box center [733, 300] width 1466 height 22
click at [62, 371] on span at bounding box center [59, 376] width 5 height 10
click at [121, 374] on input "Address 1" at bounding box center [65, 381] width 111 height 15
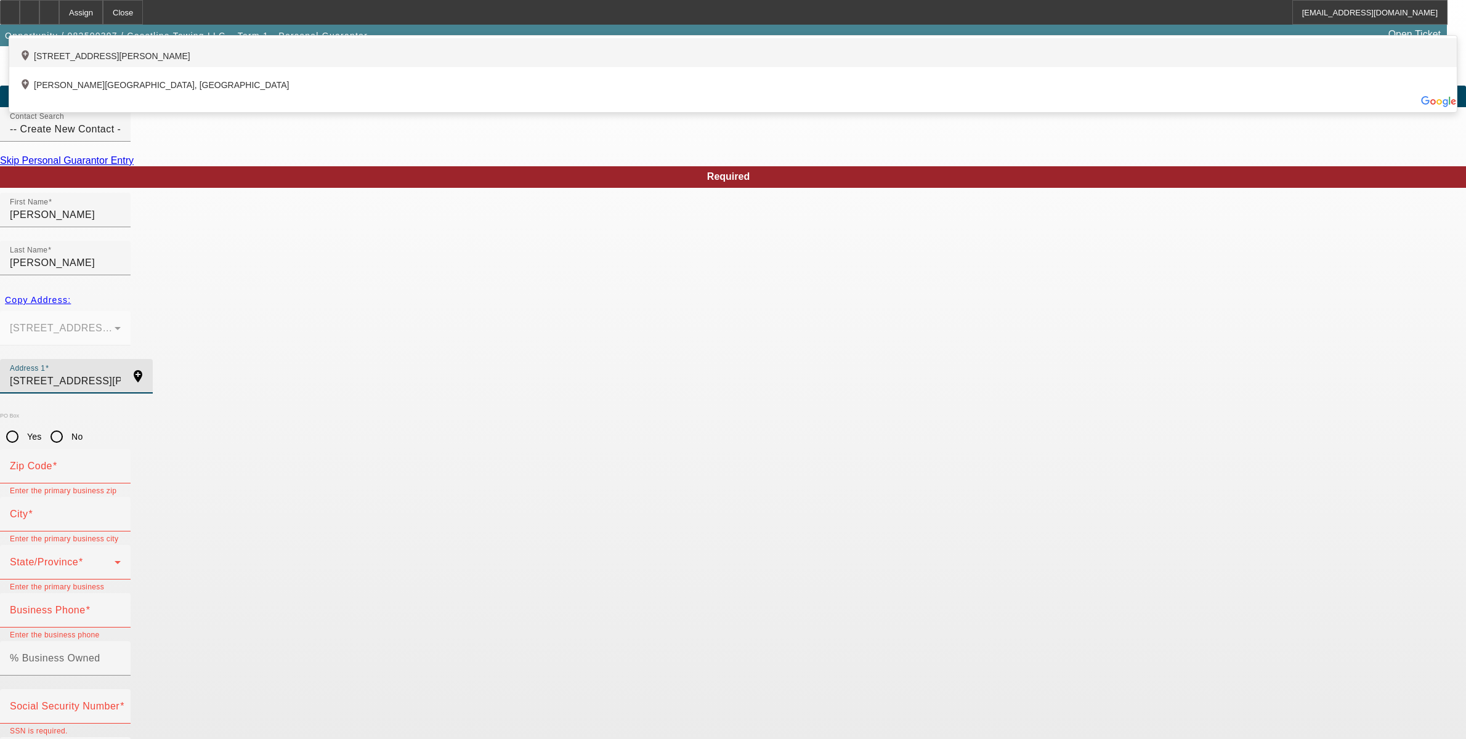
click at [493, 67] on div "add_location 12 Winslow Street, New Bedford, MA 02740, US" at bounding box center [733, 52] width 1448 height 29
type input "12 Winslow Street"
type input "02740"
type input "New Bedford"
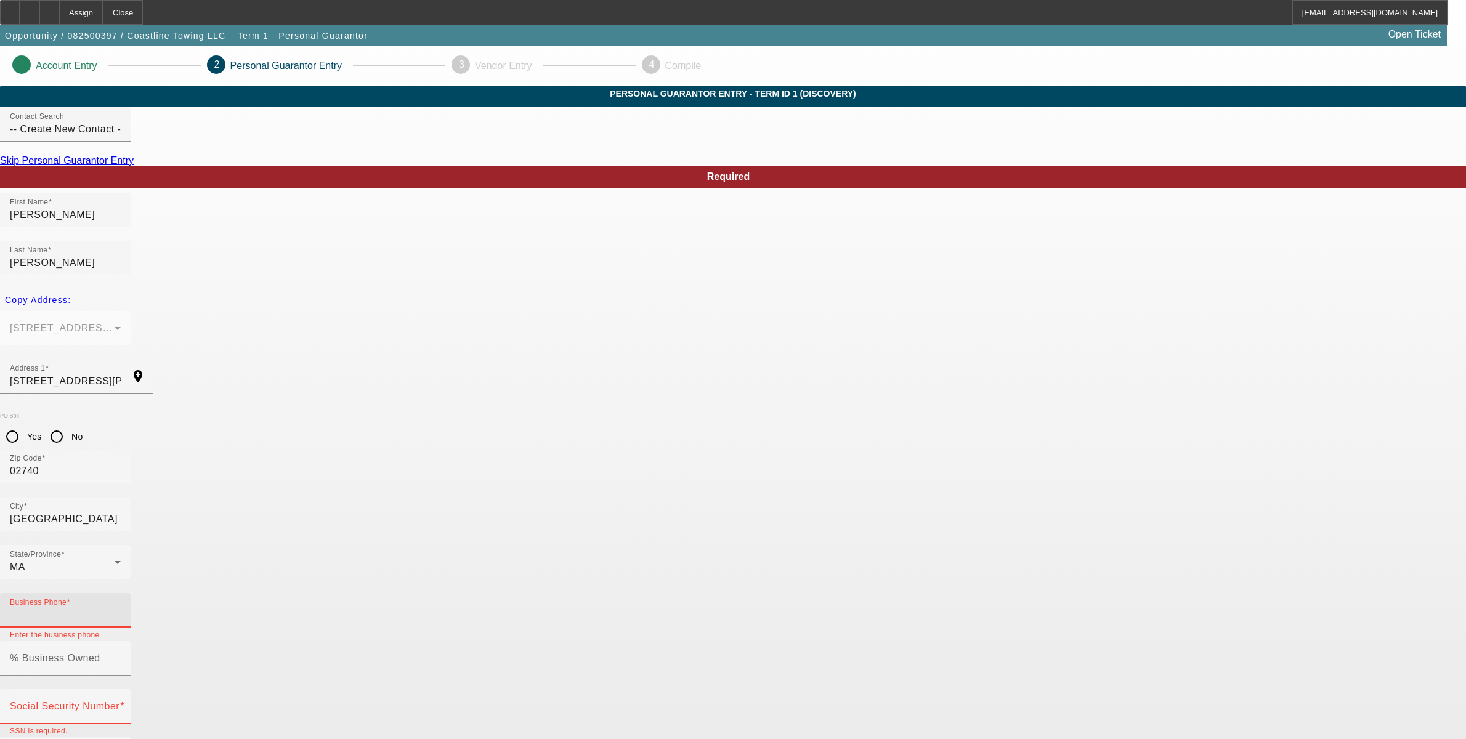
click at [121, 608] on input "Business Phone" at bounding box center [65, 615] width 111 height 15
type input "(508) 542-0375"
type input "50"
type input "011-64-3203"
type input "(508) 930-5630"
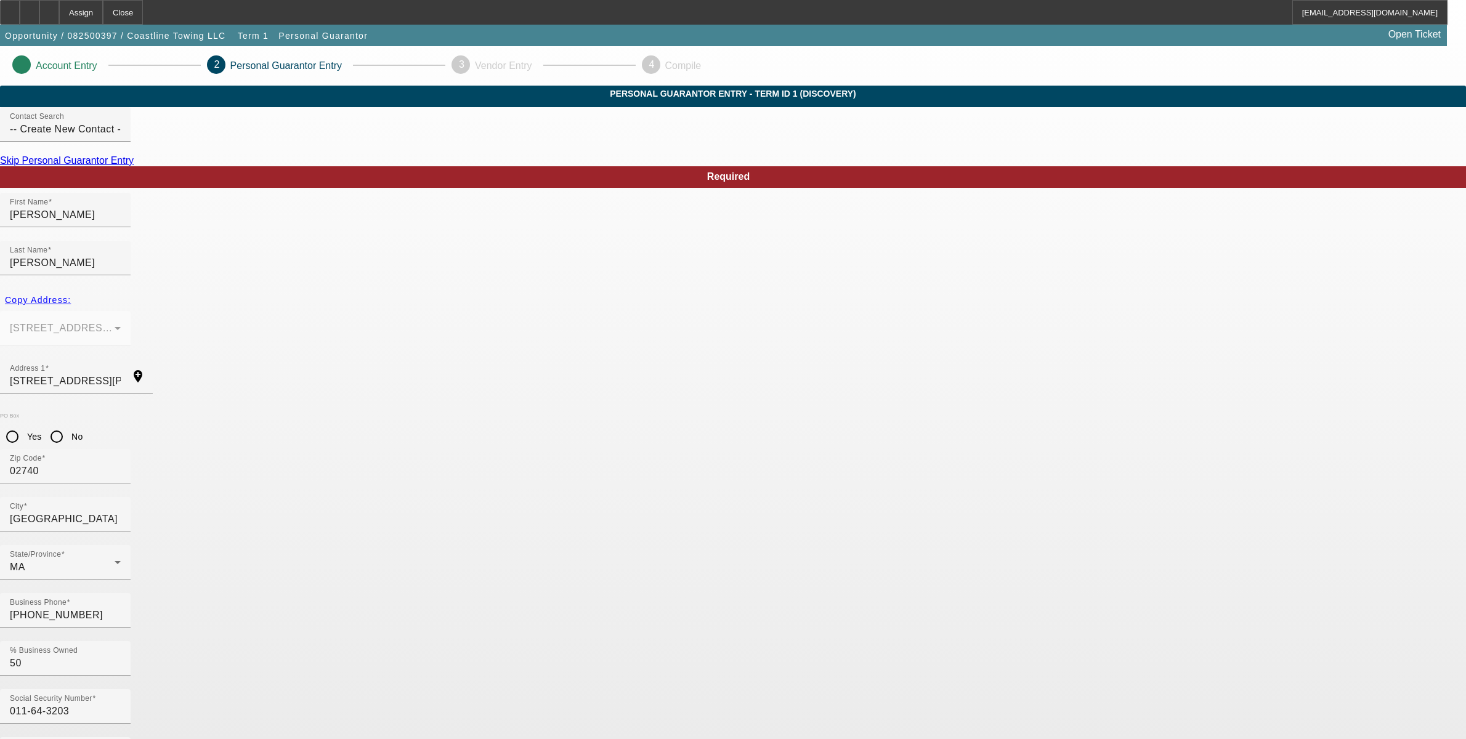
click at [134, 166] on link "Skip Personal Guarantor Entry" at bounding box center [67, 160] width 134 height 10
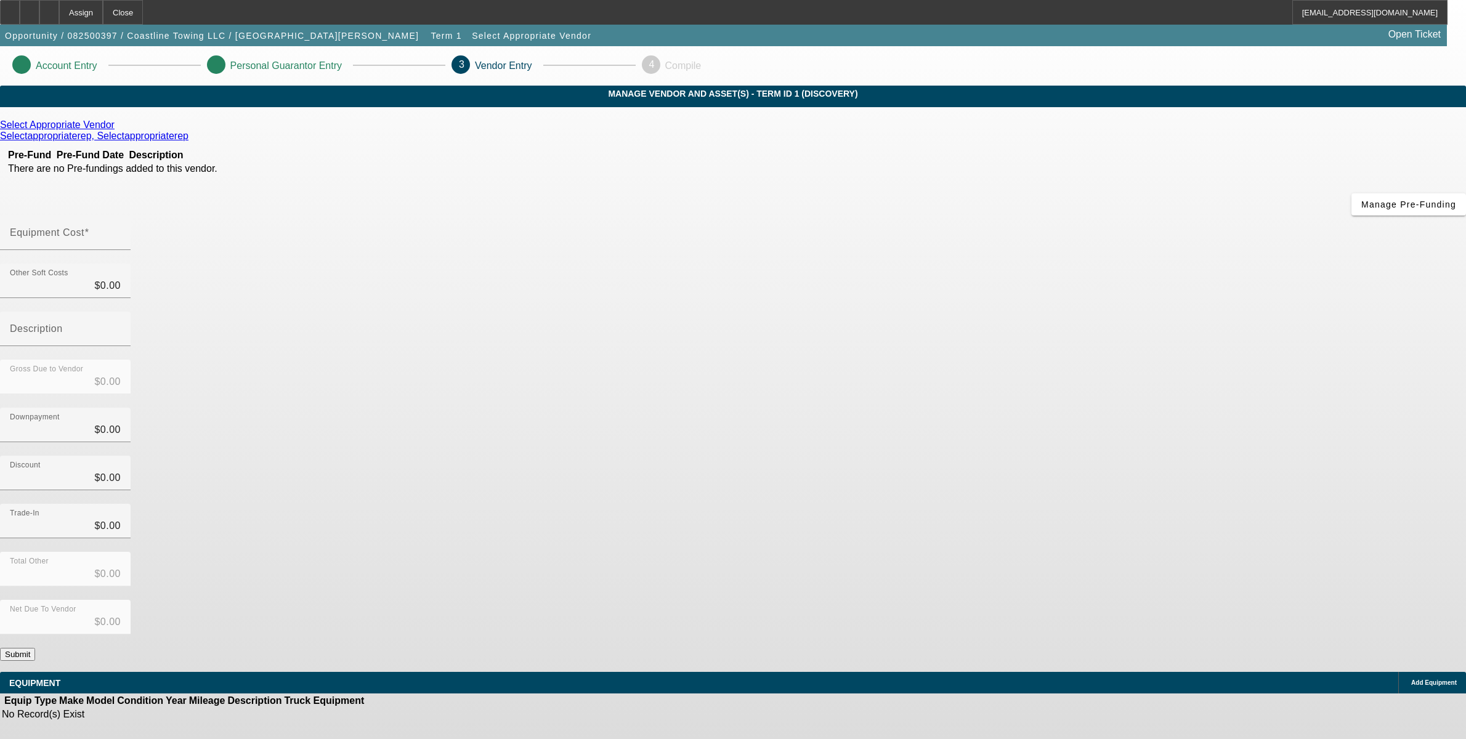
click at [482, 131] on div "Select Appropriate Vendor" at bounding box center [733, 125] width 1466 height 11
click at [118, 130] on icon at bounding box center [118, 125] width 0 height 10
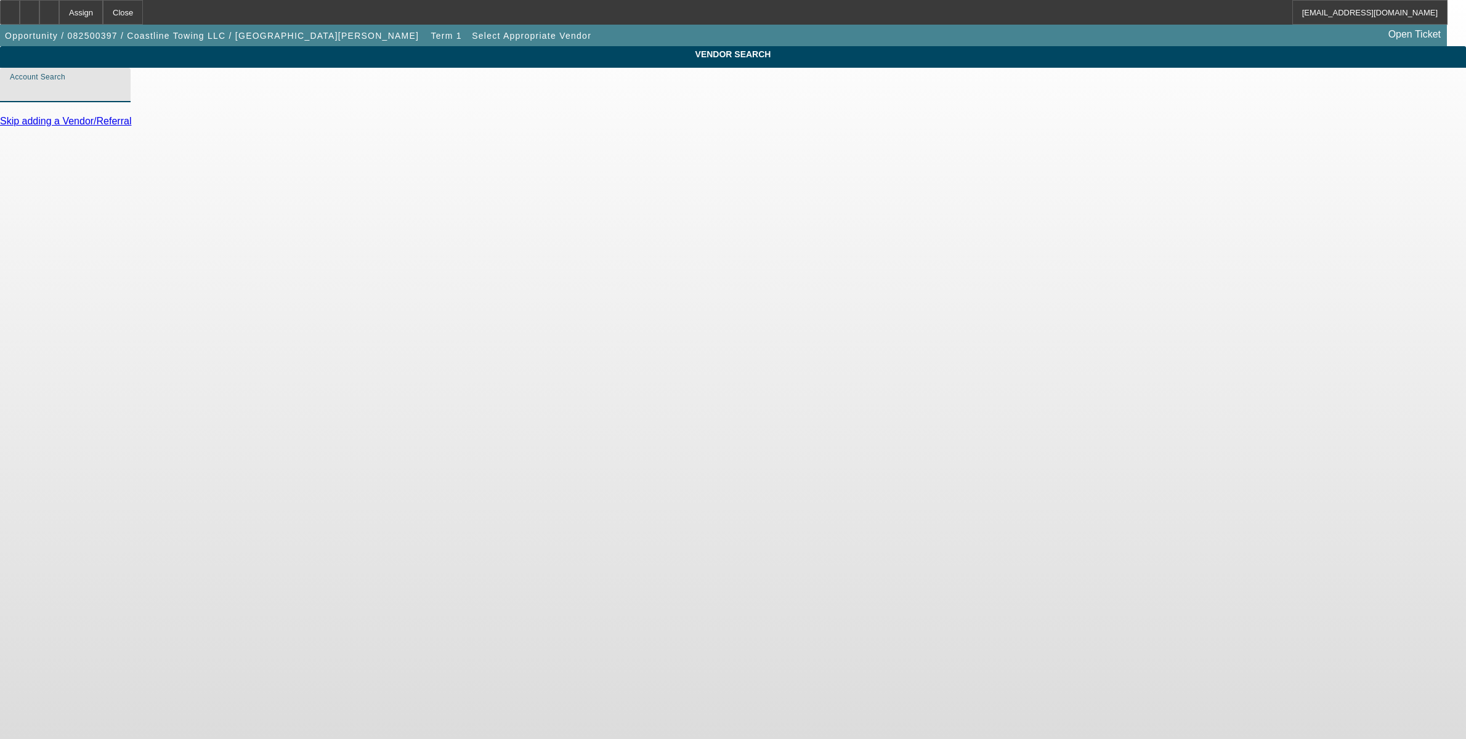
click at [121, 97] on input "Account Search" at bounding box center [65, 90] width 111 height 15
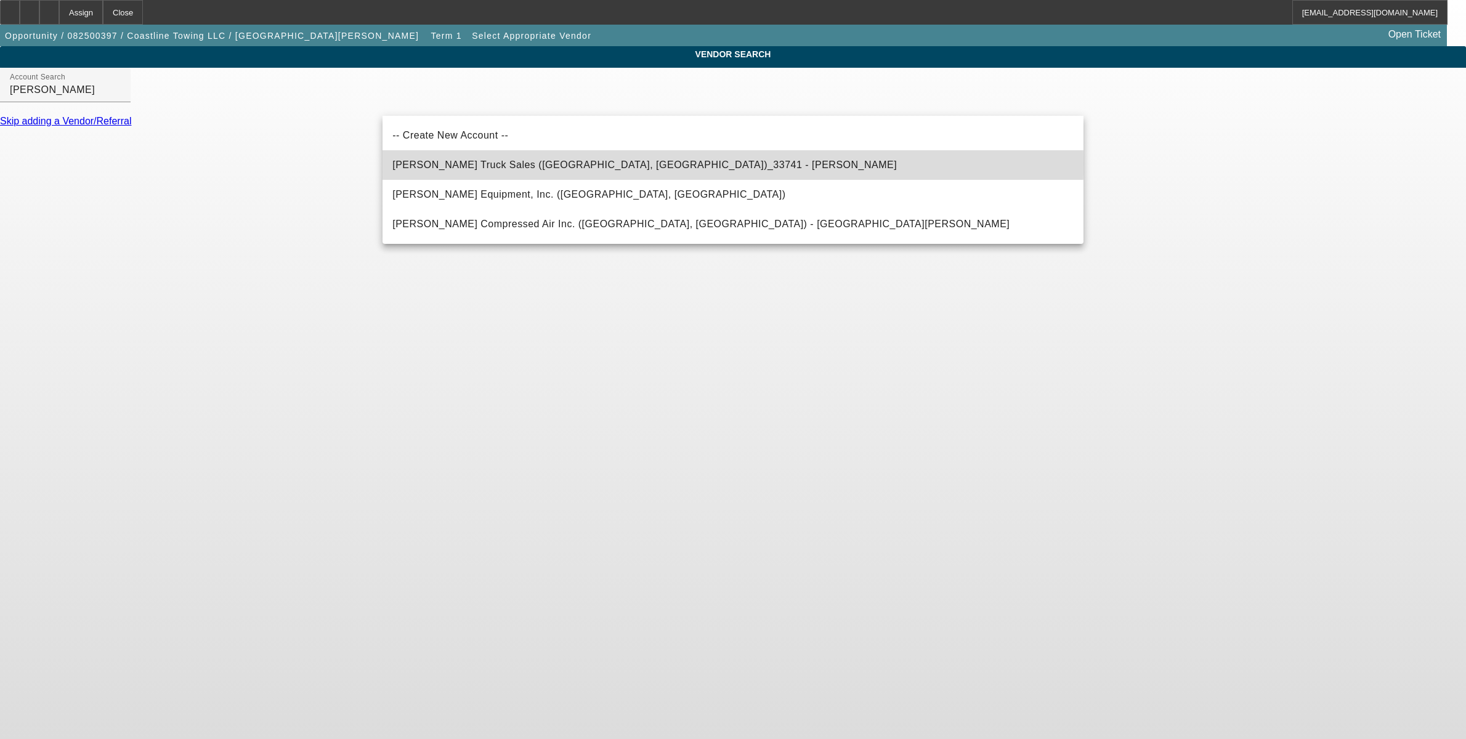
click at [476, 164] on span "Crawford Truck Sales (Lancaster, MA)_33741 - Lamarche, John" at bounding box center [644, 165] width 504 height 10
type input "Crawford Truck Sales (Lancaster, MA)_33741 - Lamarche, John"
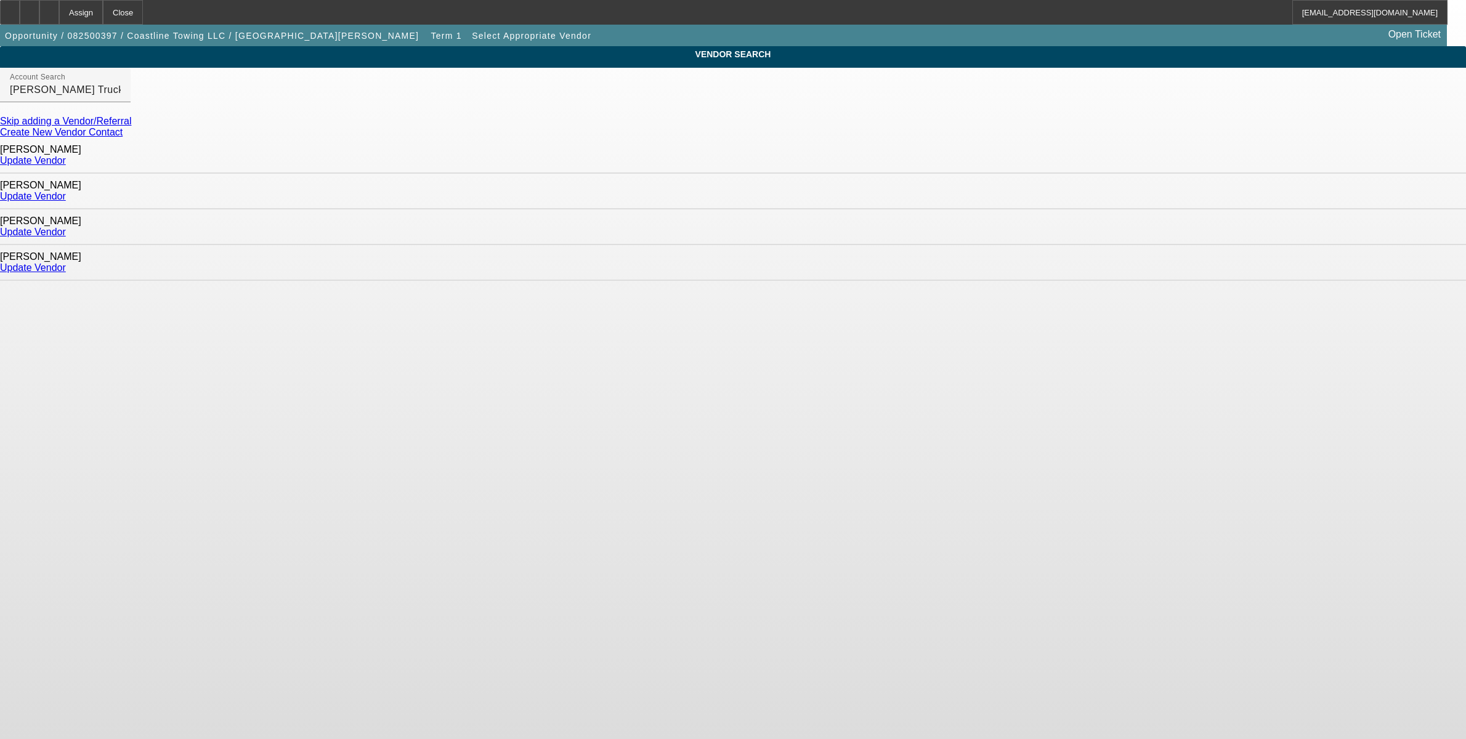
click at [1046, 227] on div "Update Vendor" at bounding box center [733, 232] width 1466 height 11
click at [66, 227] on link "Update Vendor" at bounding box center [33, 232] width 66 height 10
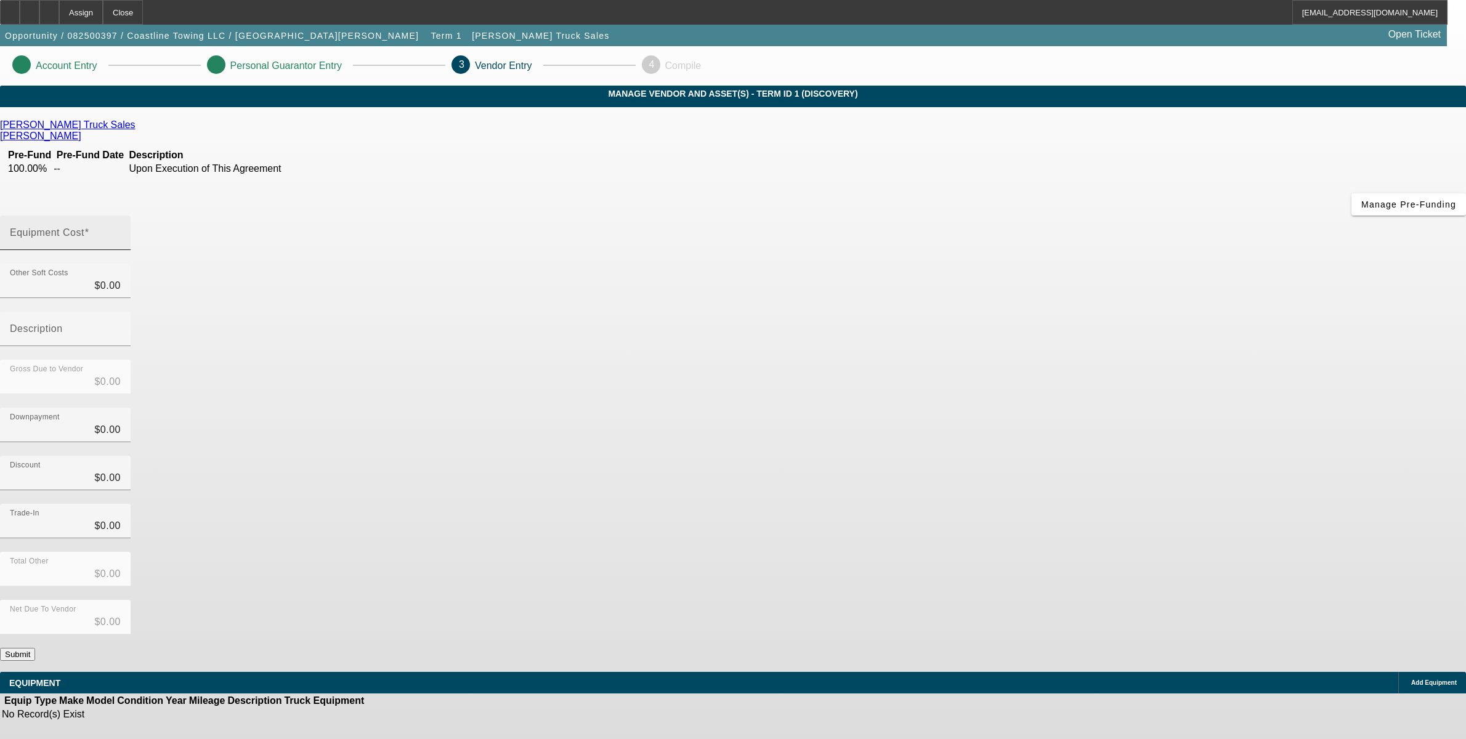
click at [121, 230] on input "Equipment Cost" at bounding box center [65, 237] width 111 height 15
type input "1"
type input "$1.00"
type input "12"
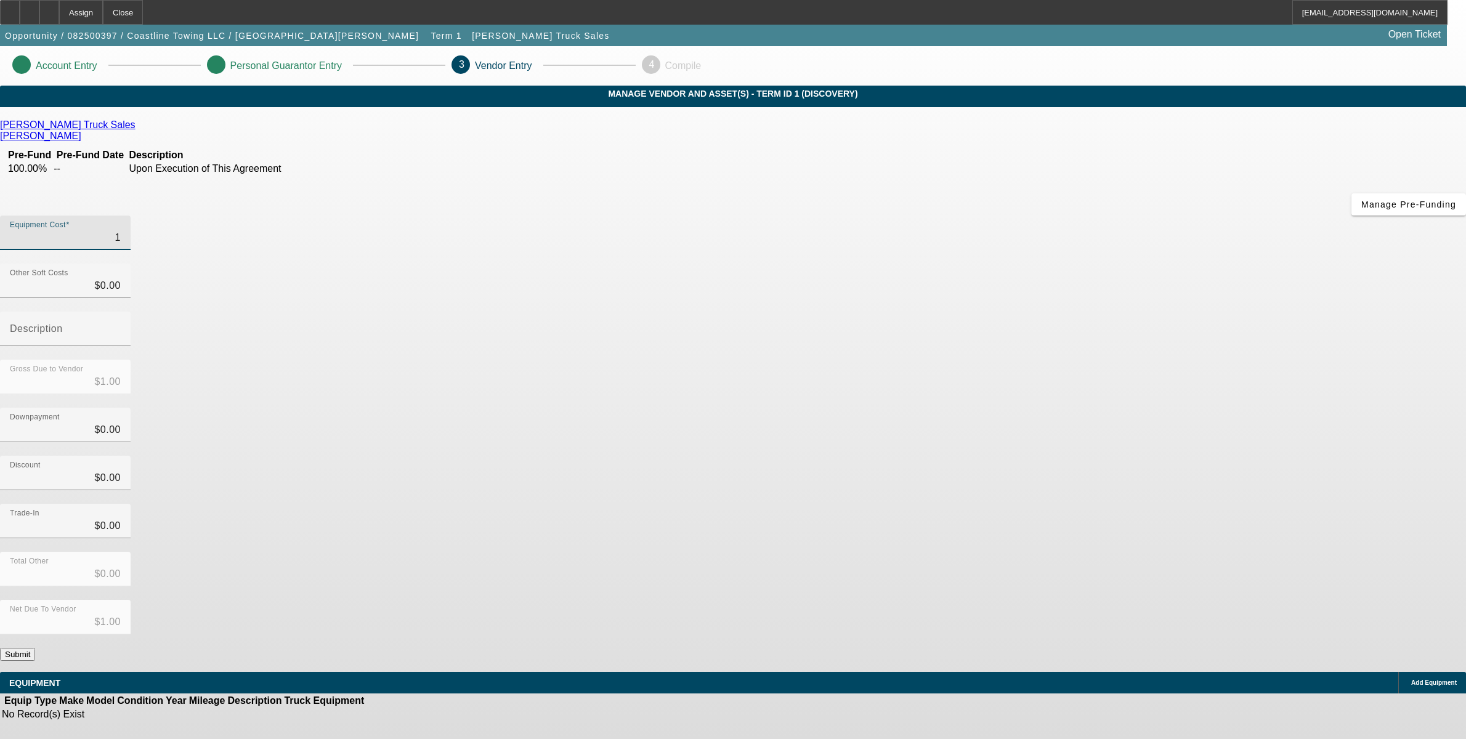
type input "$12.00"
type input "125"
type input "$125.00"
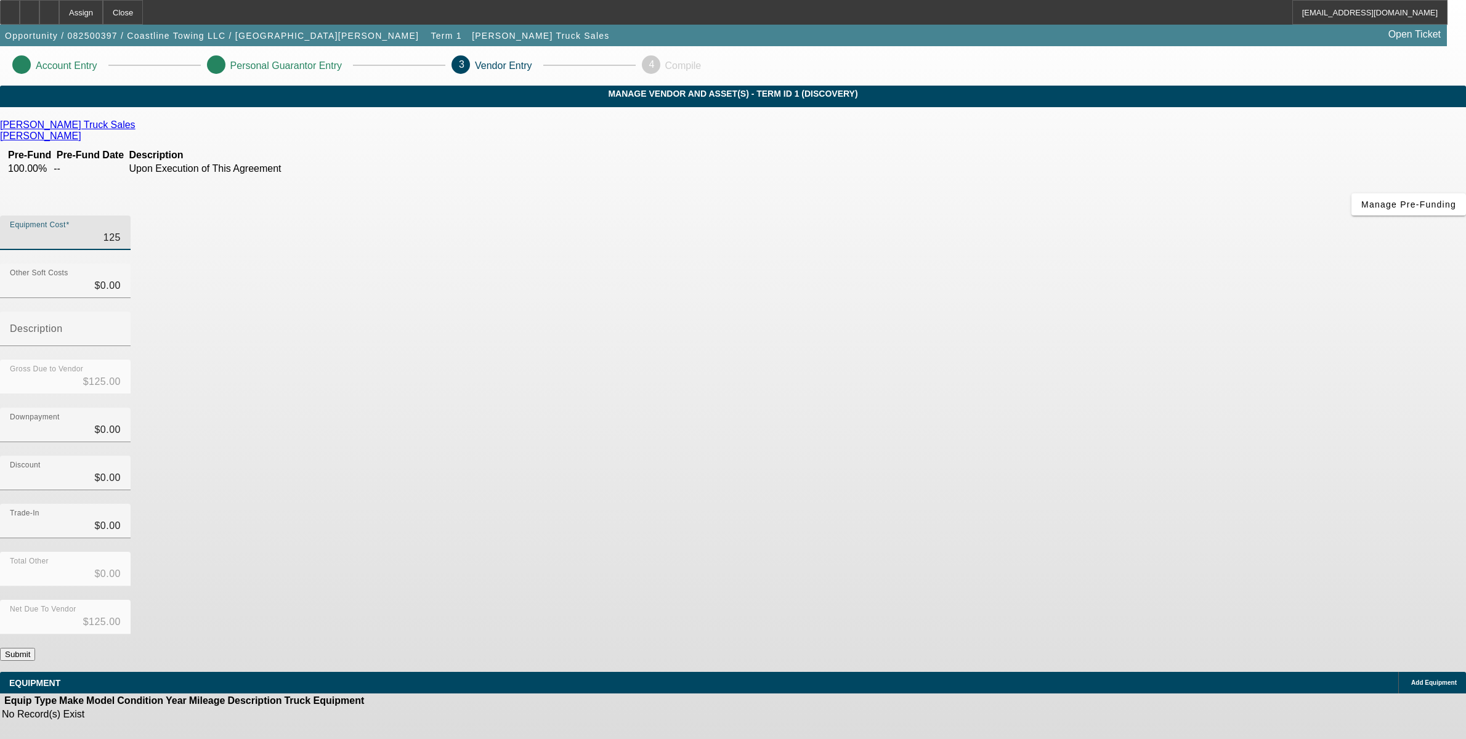
type input "1250"
type input "$1,250.00"
type input "12500"
type input "$12,500.00"
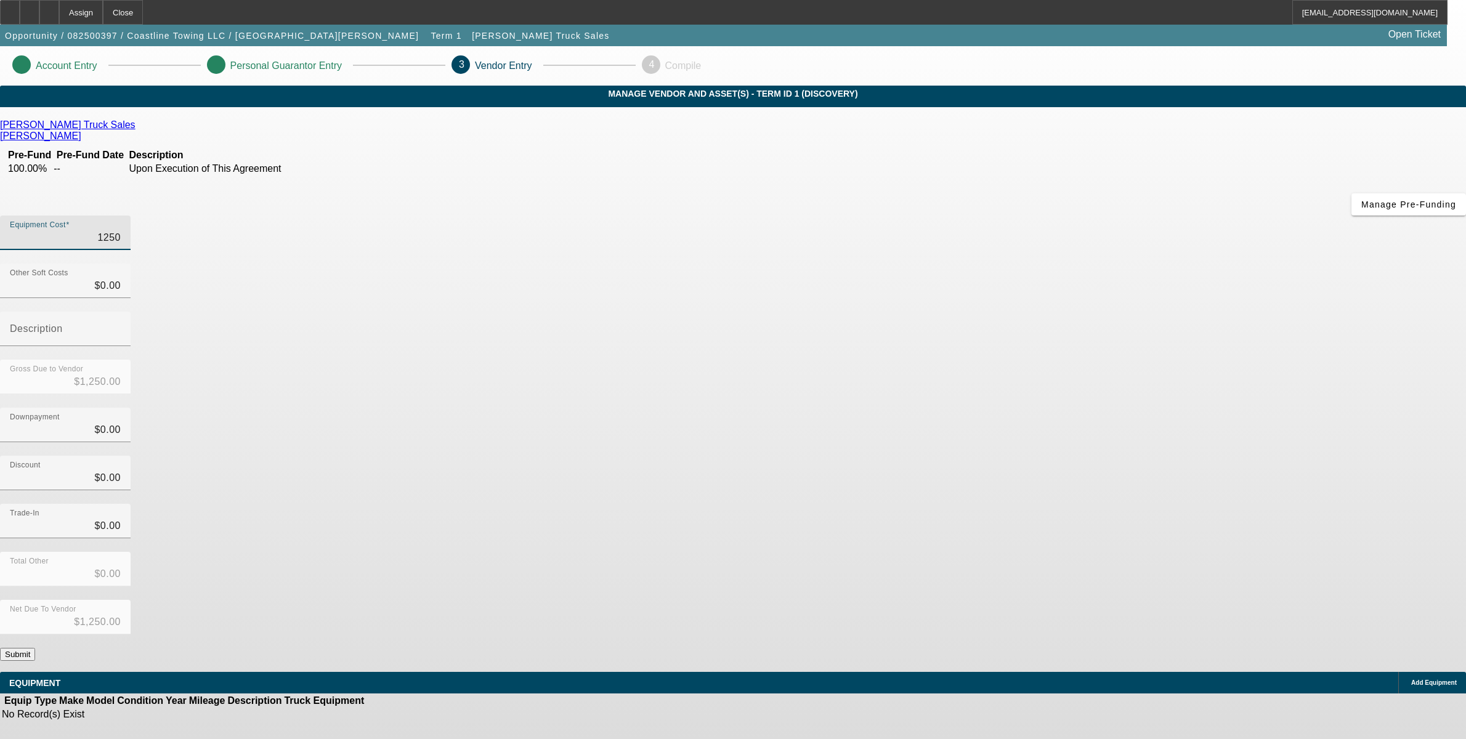
type input "$12,500.00"
type input "125000"
type input "$125,000.00"
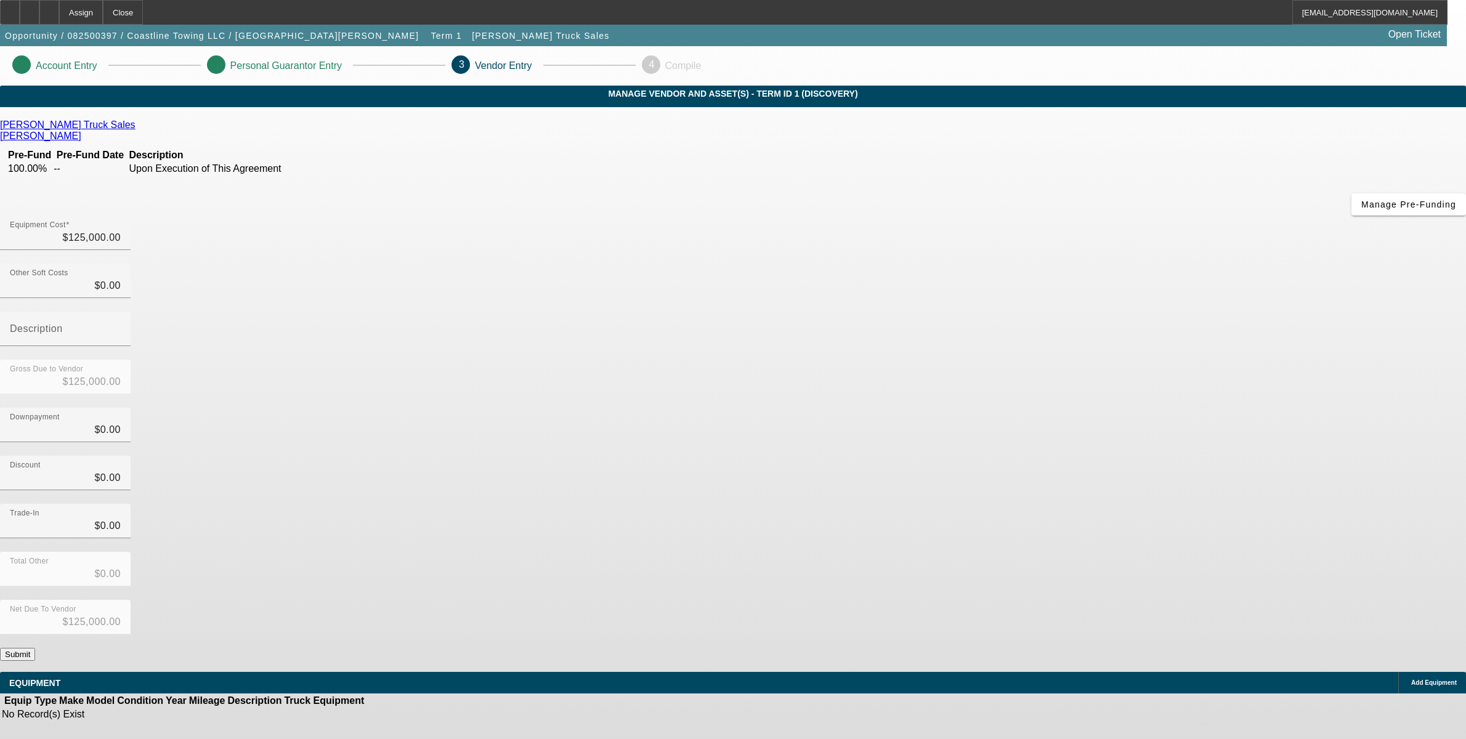
click at [941, 360] on div "Gross Due to Vendor $125,000.00" at bounding box center [733, 384] width 1466 height 48
click at [35, 648] on button "Submit" at bounding box center [17, 654] width 35 height 13
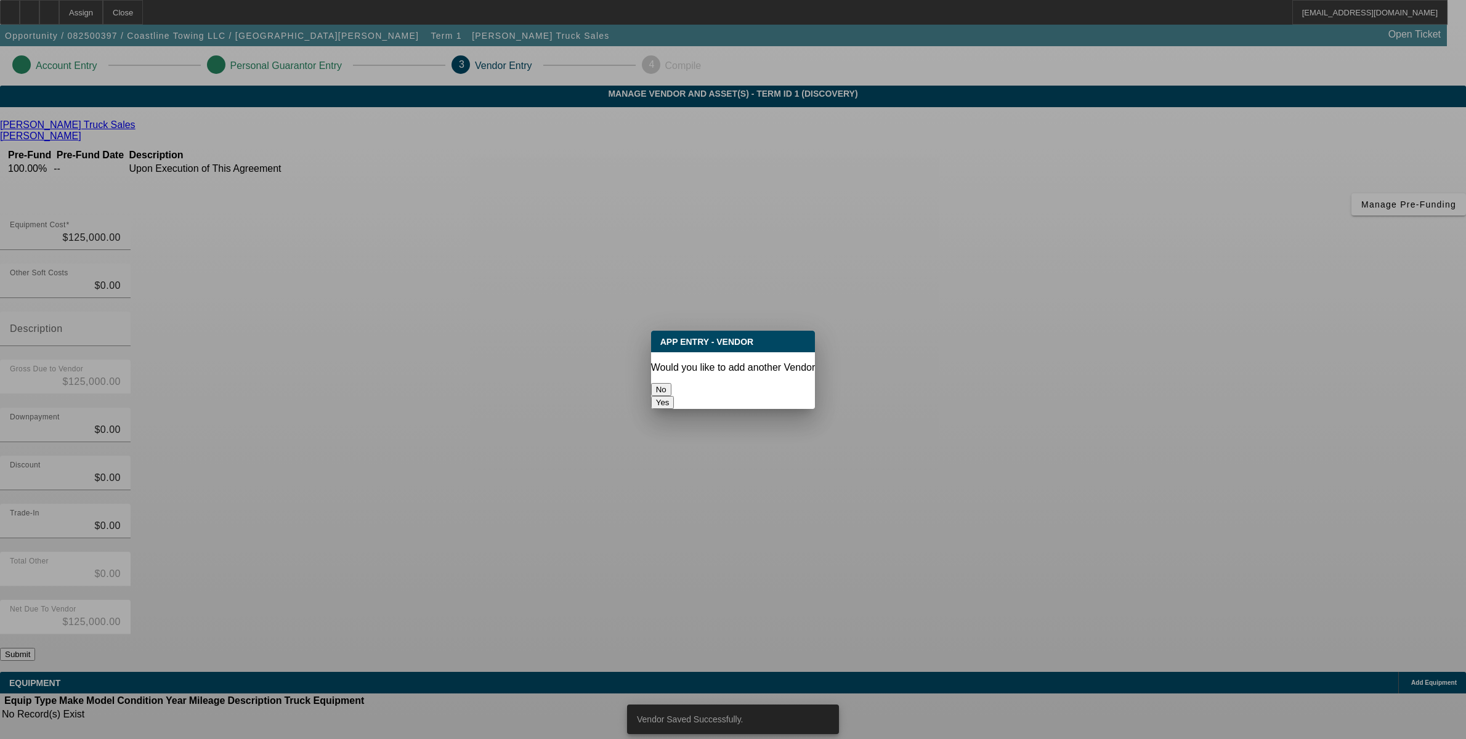
click at [676, 383] on div "No" at bounding box center [733, 389] width 164 height 13
click at [671, 390] on button "No" at bounding box center [661, 389] width 20 height 13
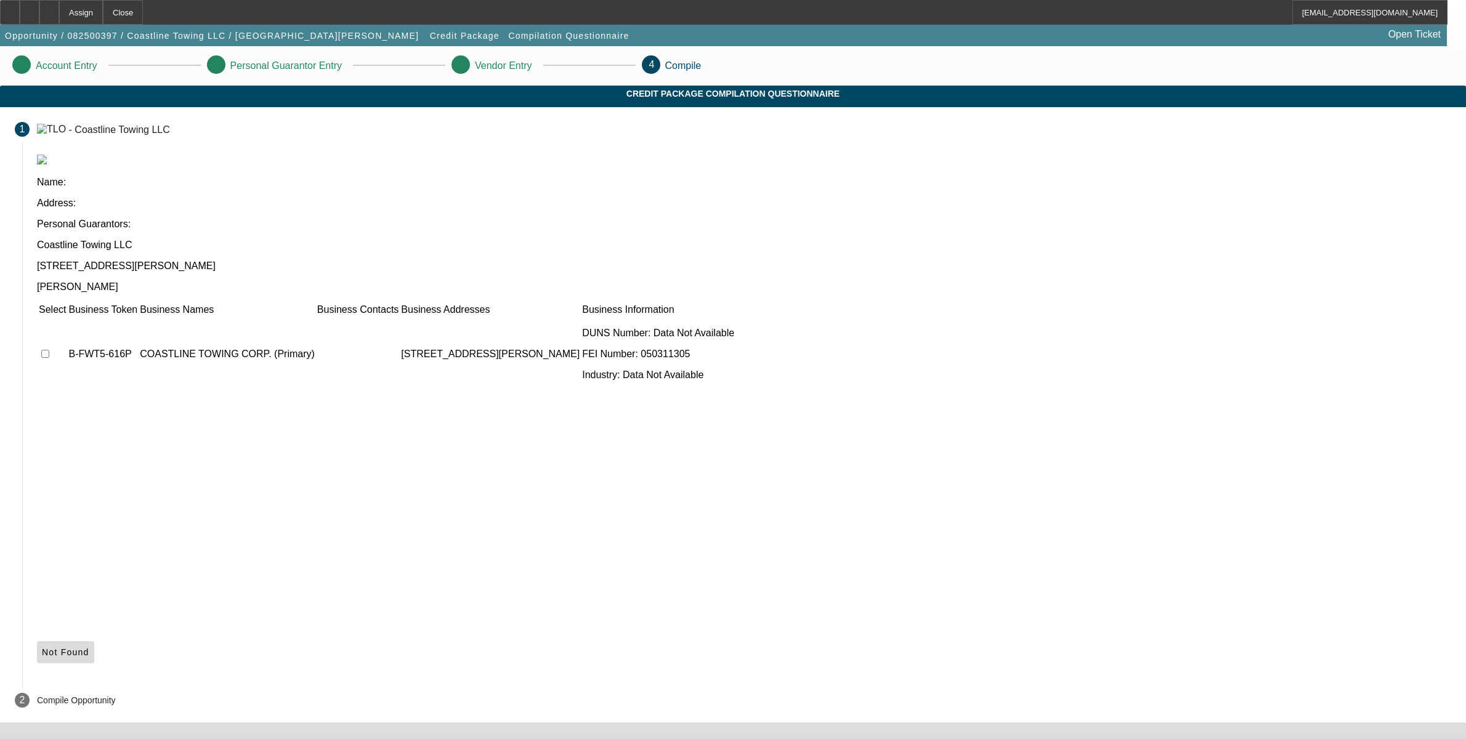
click at [42, 647] on icon at bounding box center [42, 652] width 0 height 10
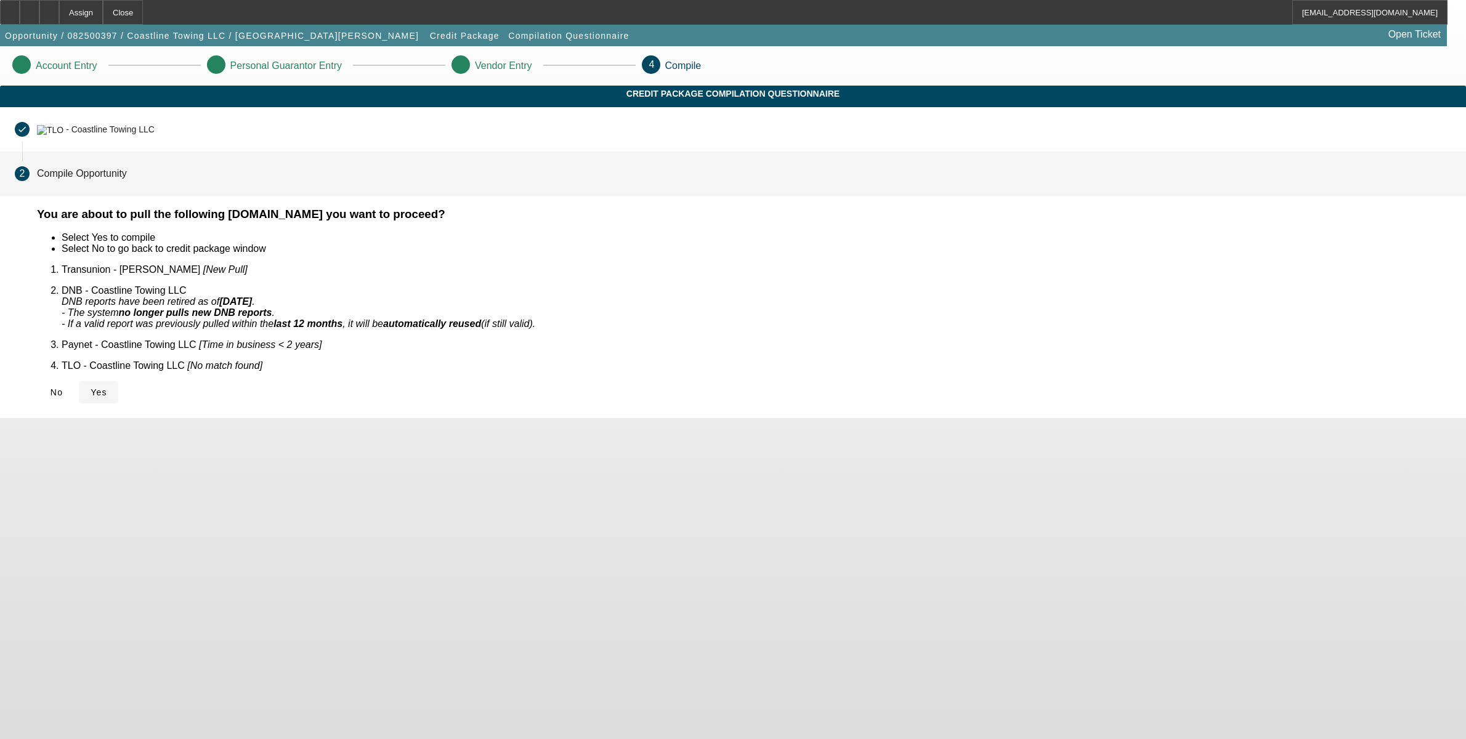
click at [107, 387] on span "Yes" at bounding box center [99, 392] width 17 height 10
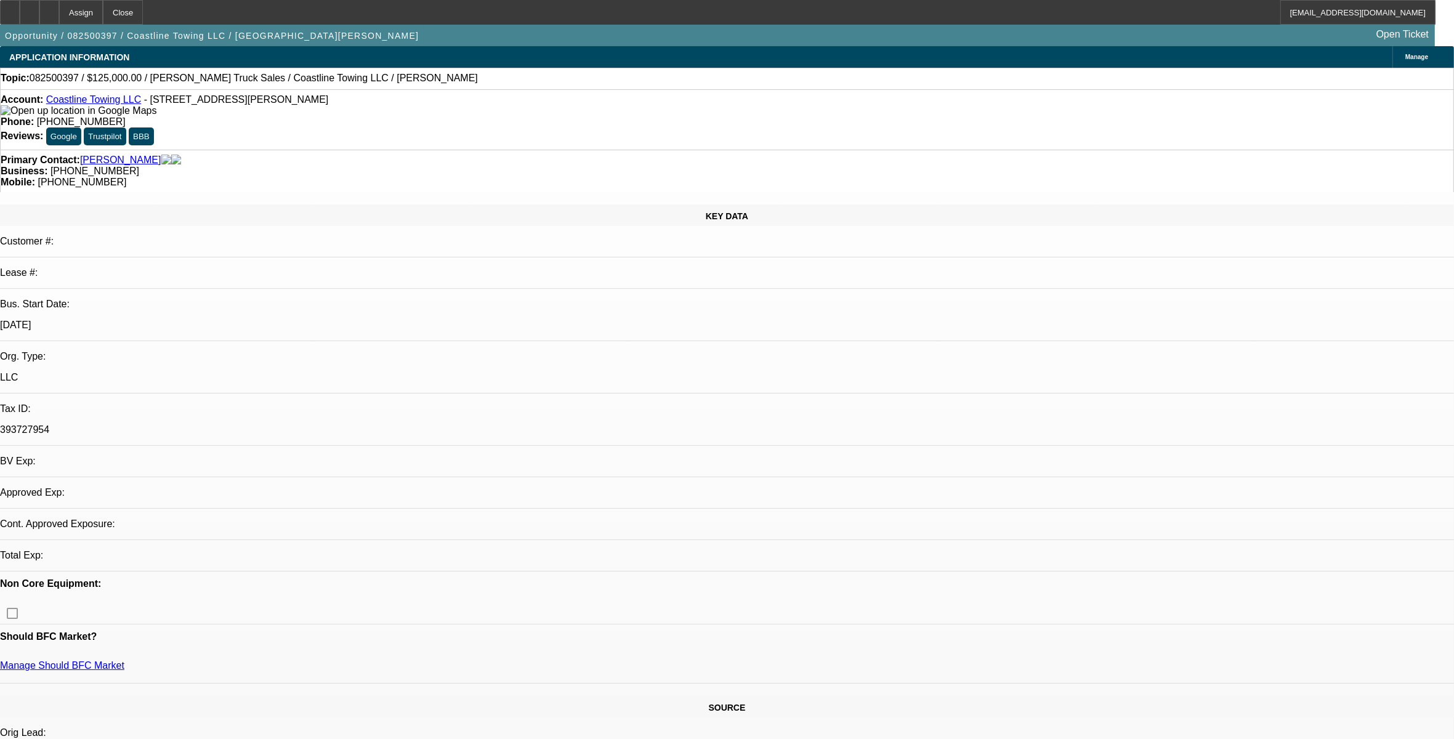
select select "0"
select select "2"
select select "0.1"
select select "1"
select select "2"
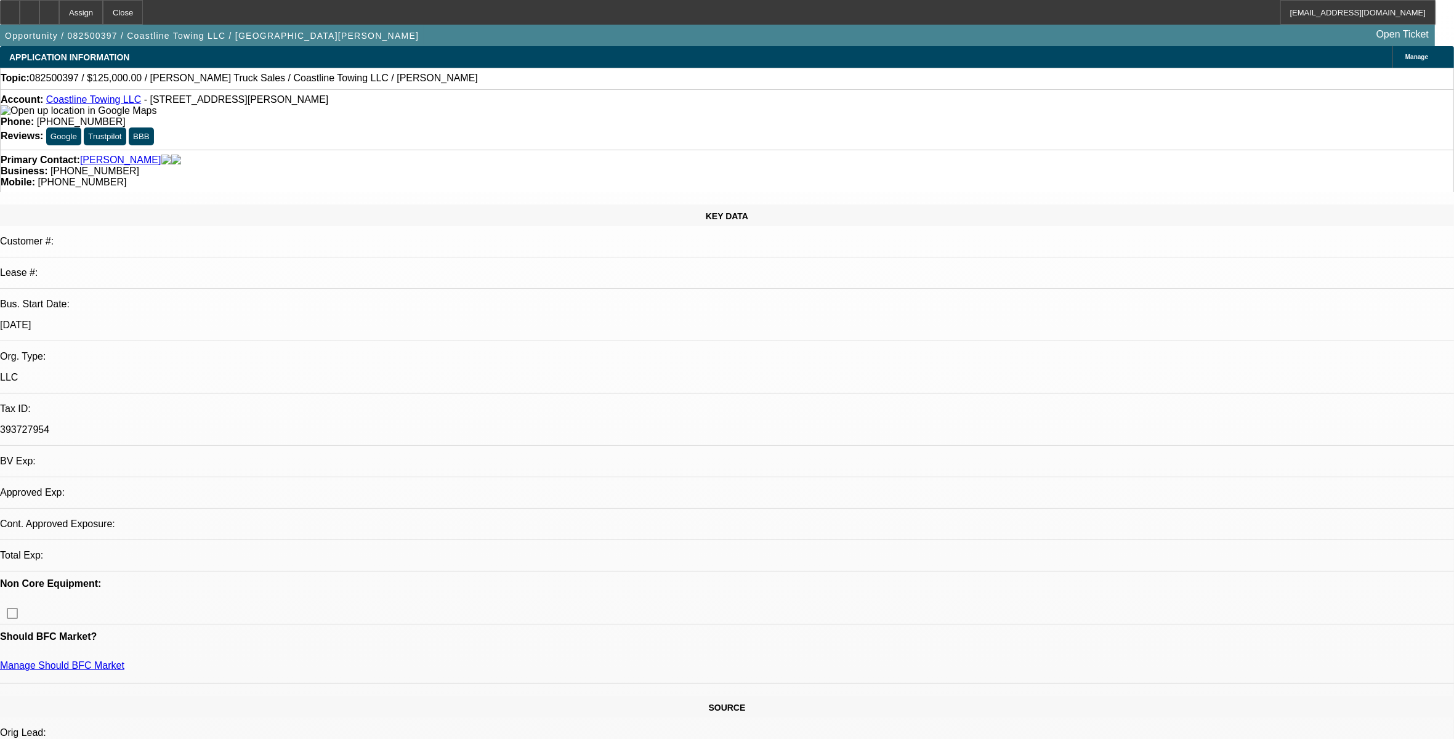
select select "4"
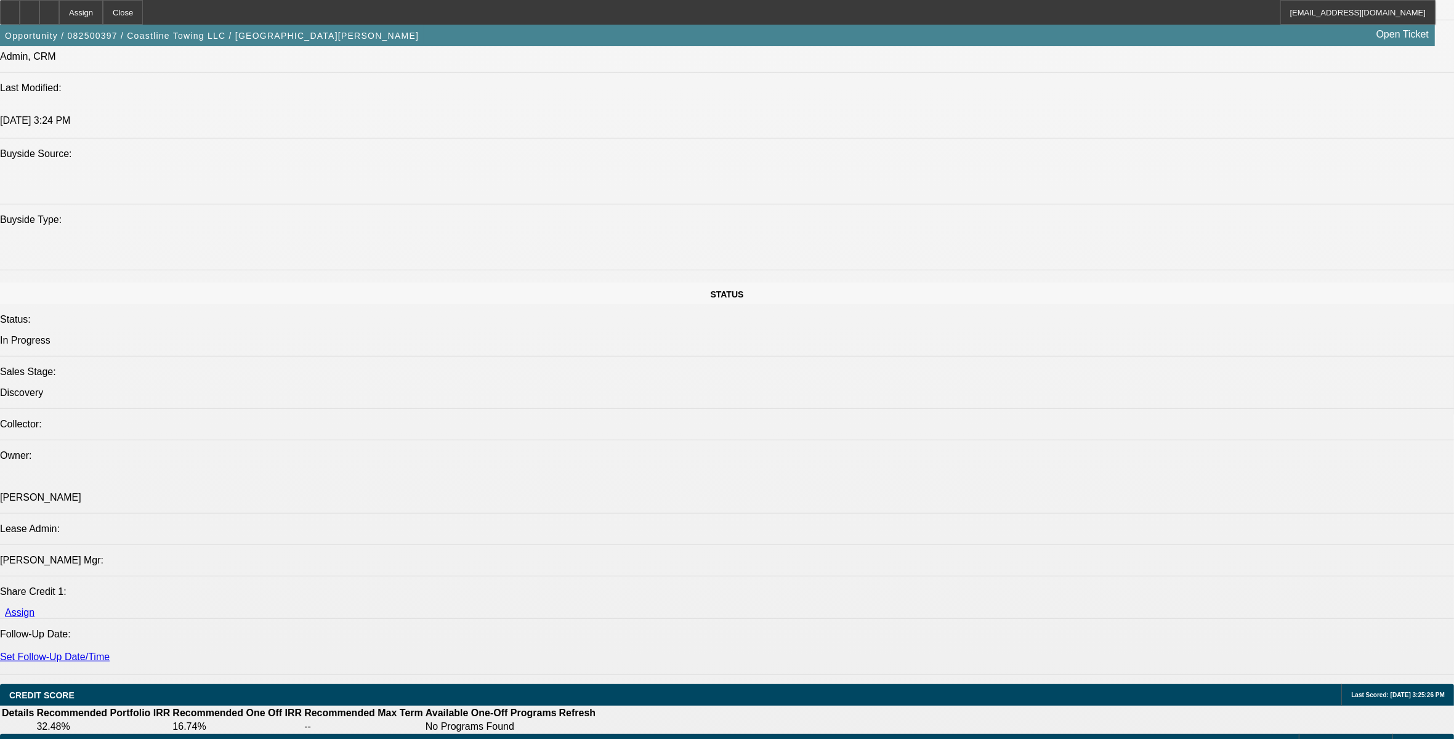
scroll to position [1155, 0]
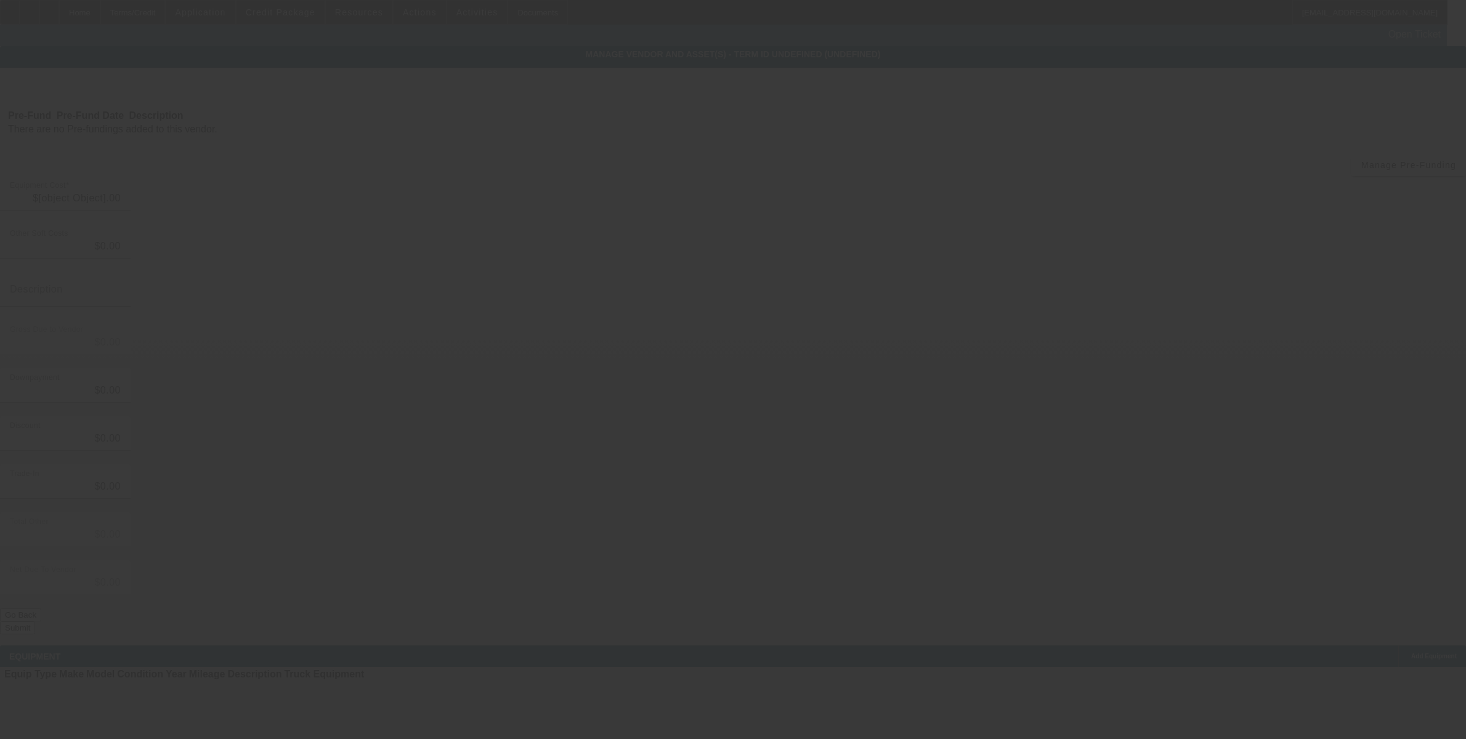
type input "$125,000.00"
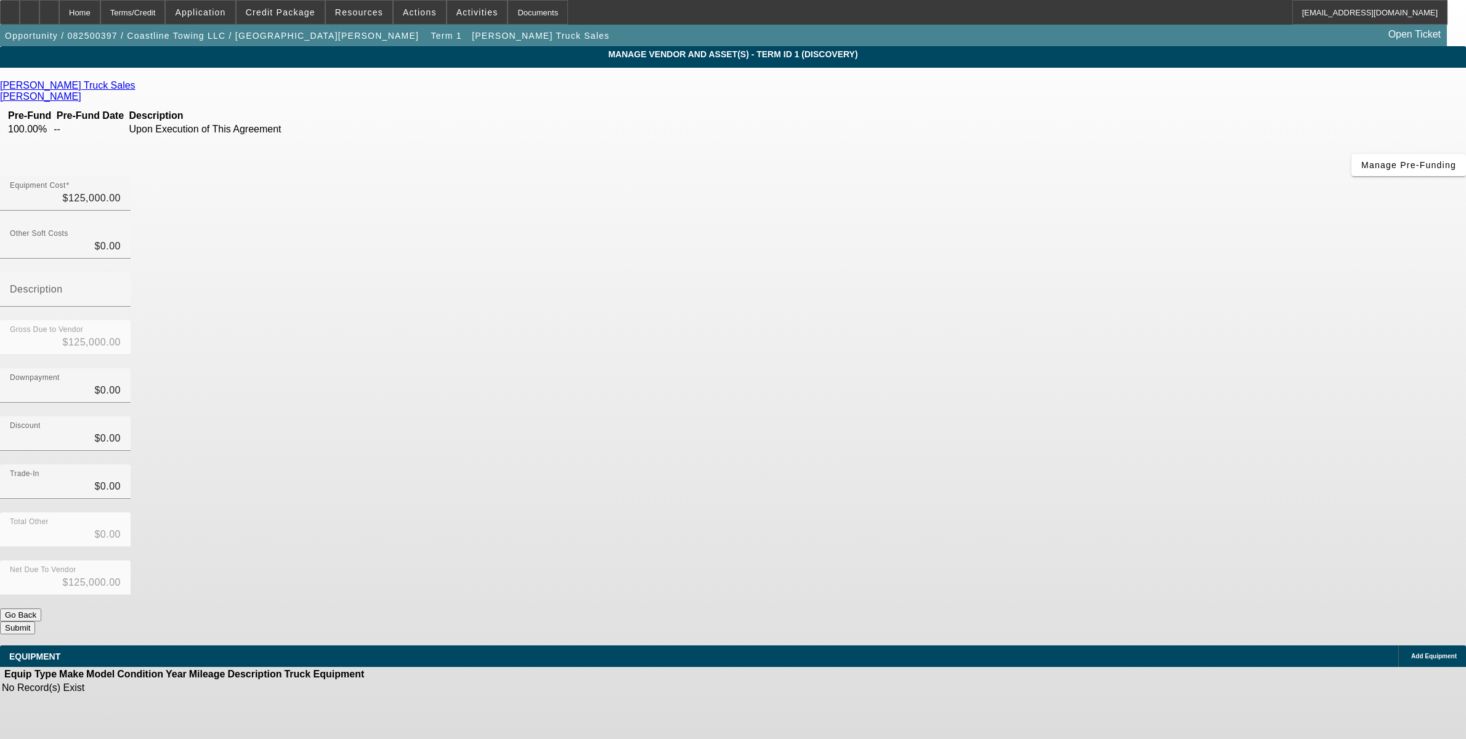
click at [1408, 657] on icon at bounding box center [1408, 657] width 0 height 0
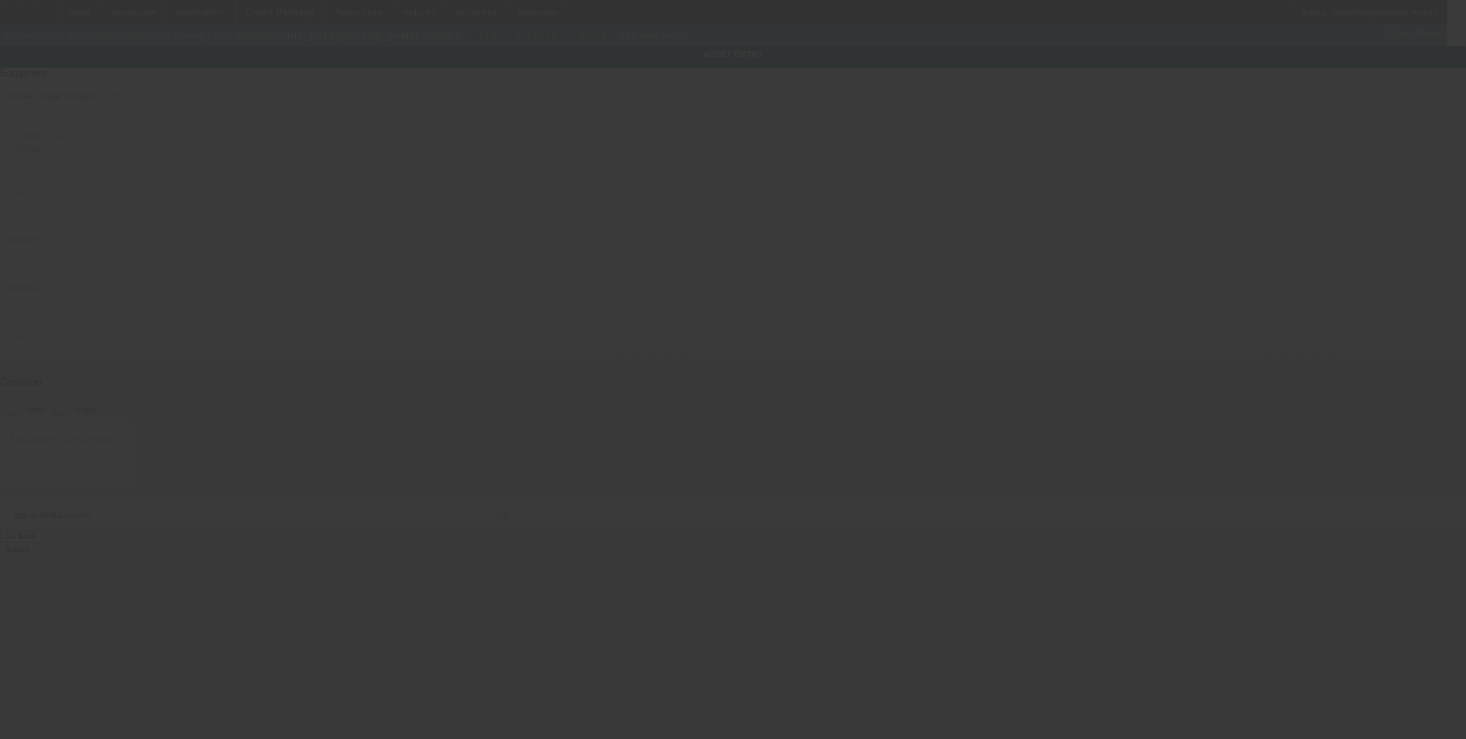
type input "12 Winslow St."
type input "New Bedford"
type input "02740"
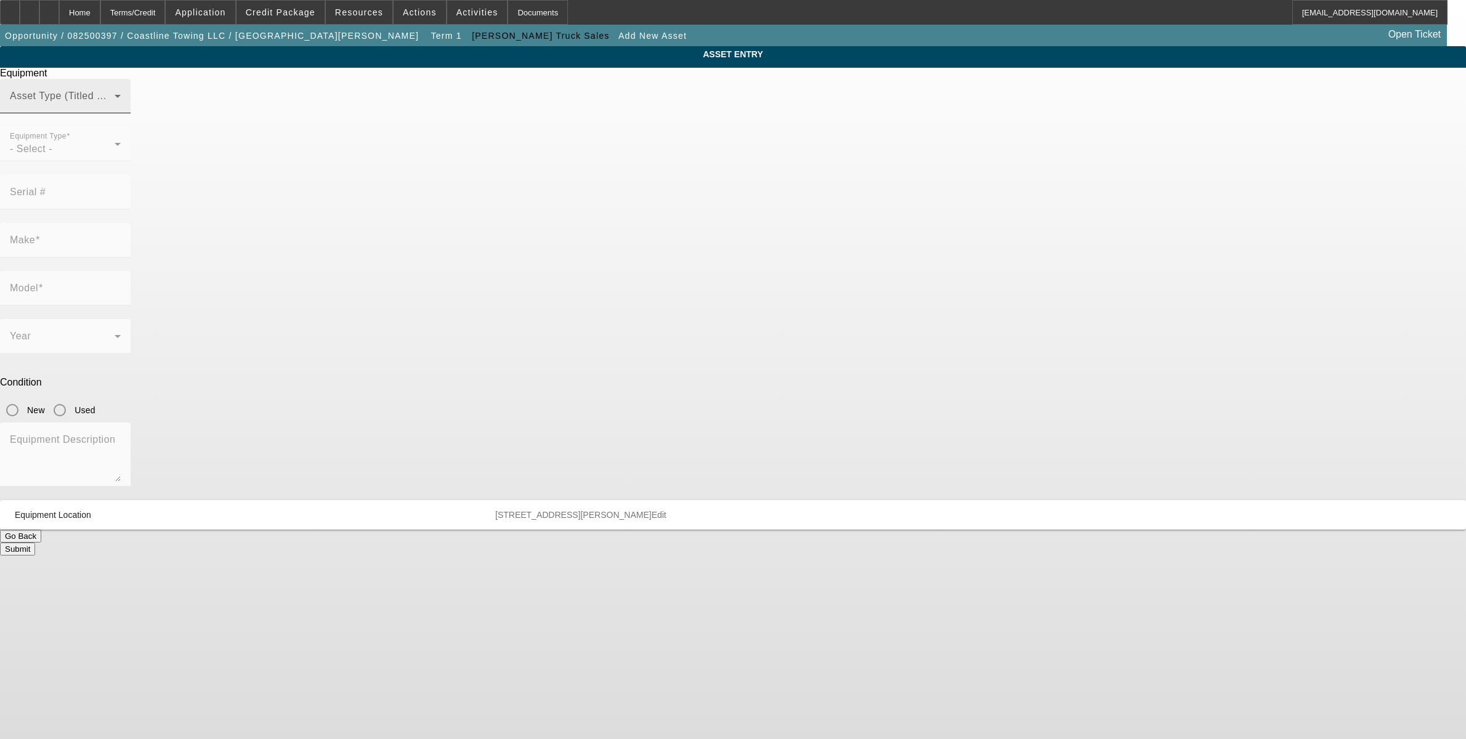
click at [115, 108] on span at bounding box center [62, 101] width 105 height 15
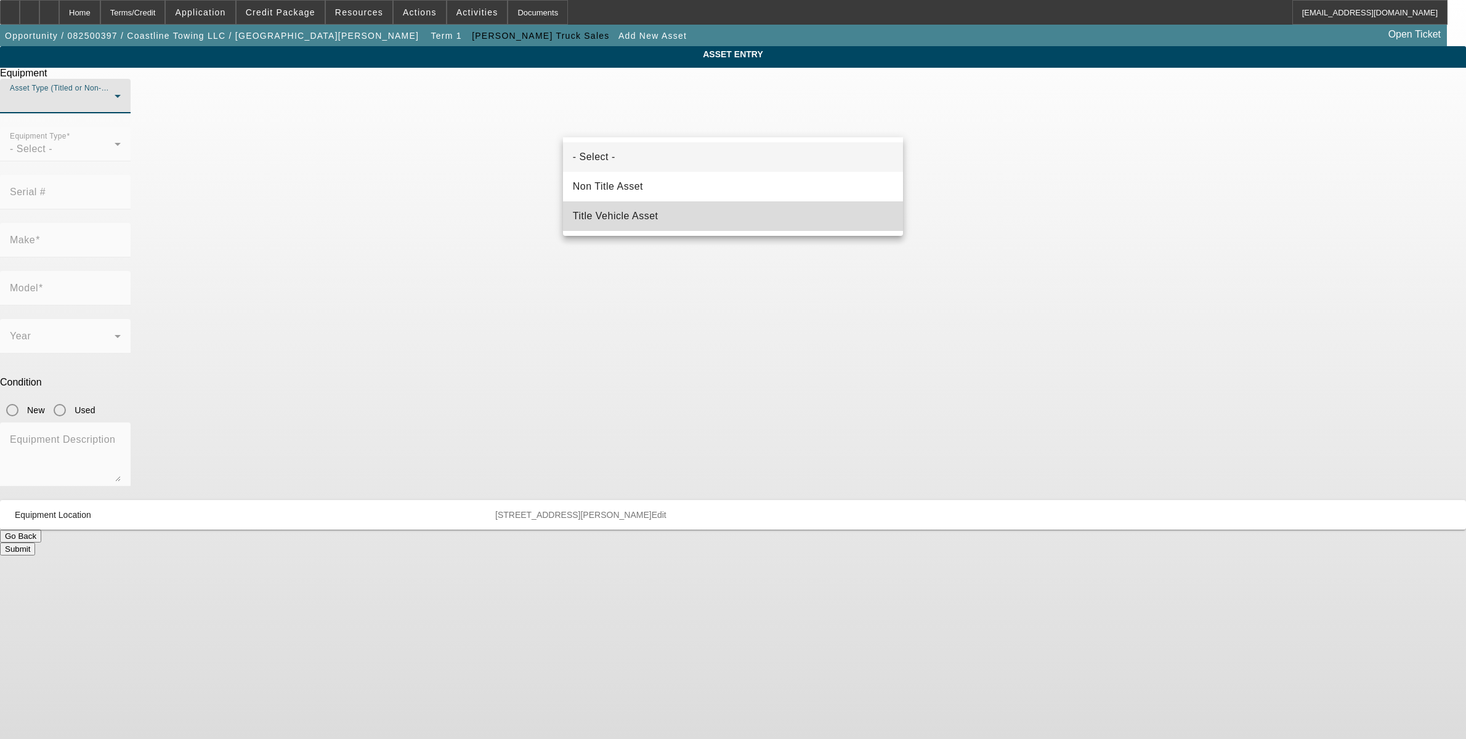
click at [625, 210] on span "Title Vehicle Asset" at bounding box center [616, 216] width 86 height 15
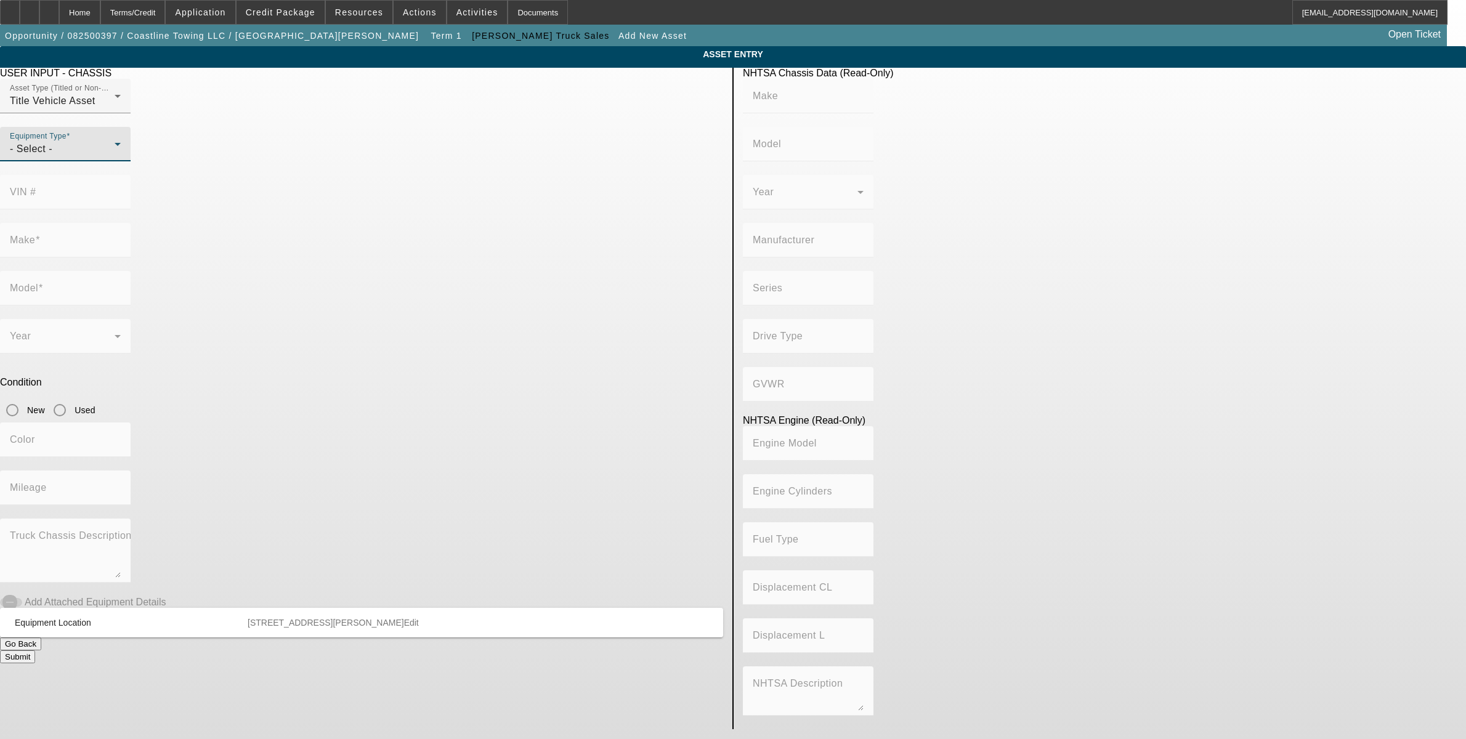
click at [115, 156] on div "- Select -" at bounding box center [62, 149] width 105 height 15
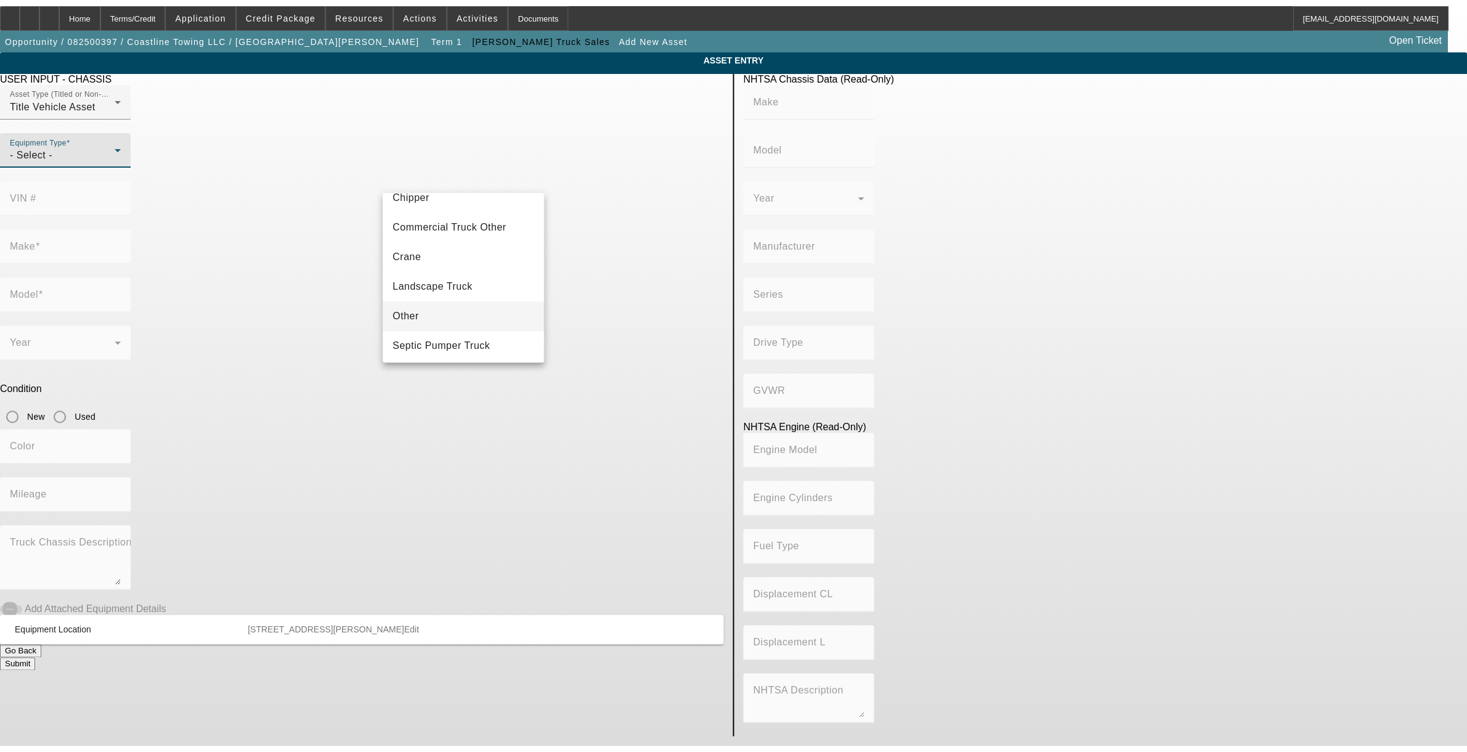
scroll to position [136, 0]
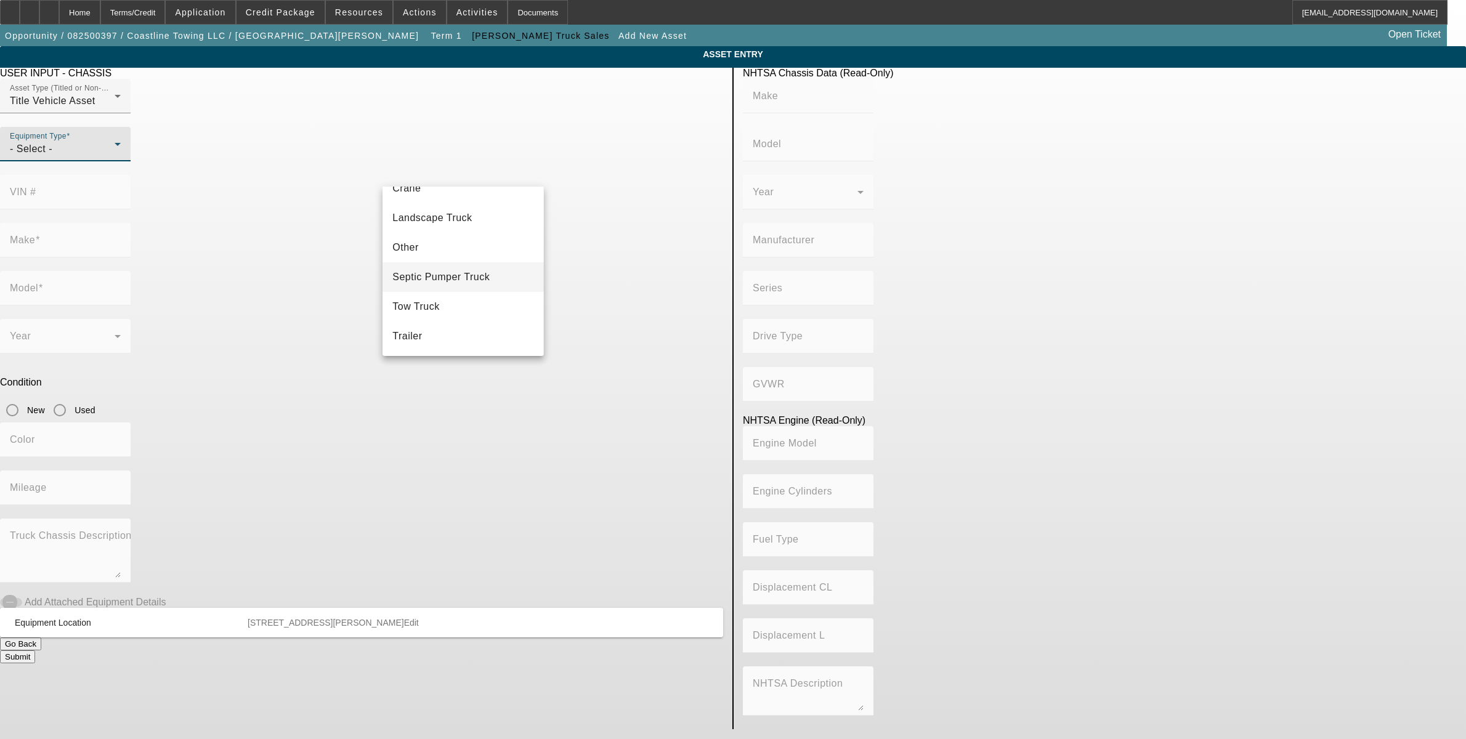
drag, startPoint x: 425, startPoint y: 297, endPoint x: 448, endPoint y: 275, distance: 31.8
click at [424, 297] on mat-option "Tow Truck" at bounding box center [463, 307] width 161 height 30
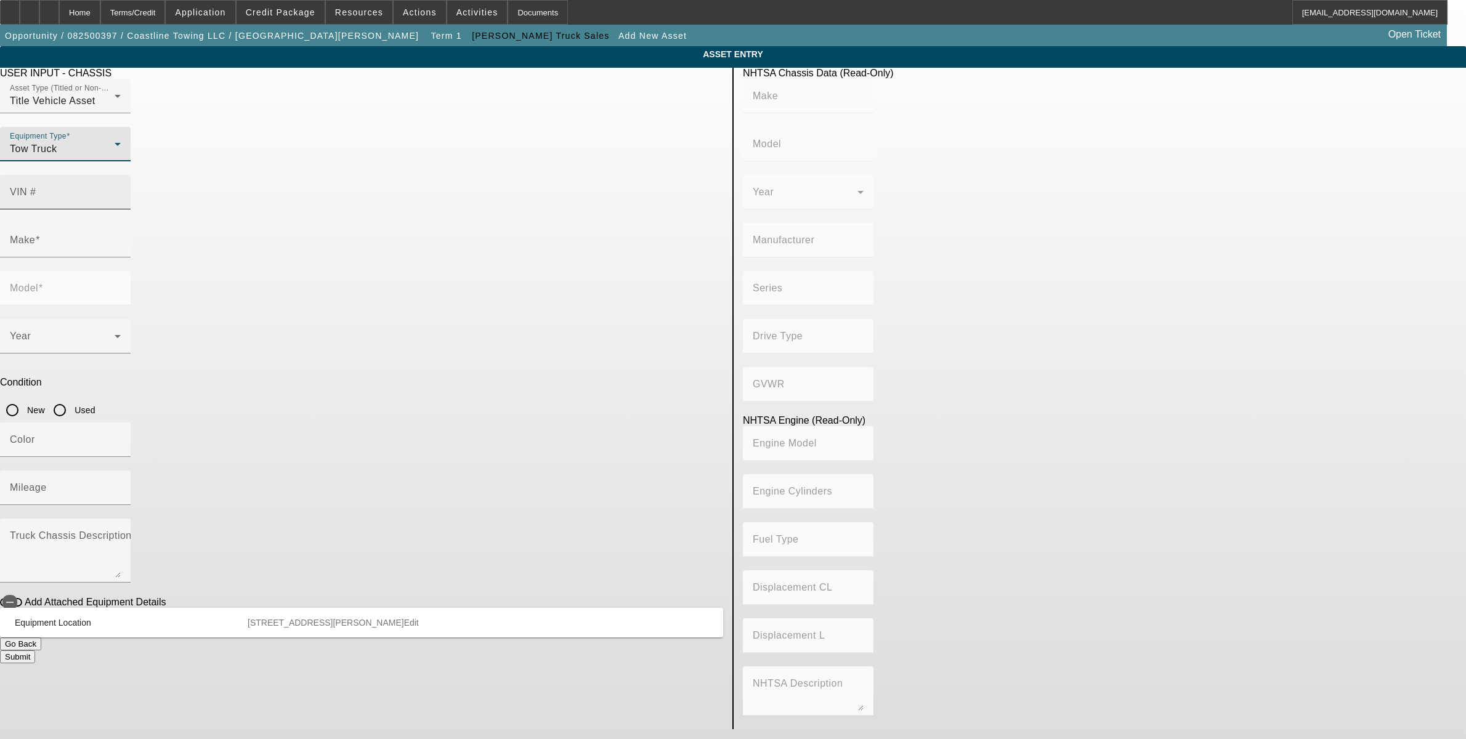
click at [121, 190] on input "VIN #" at bounding box center [65, 197] width 111 height 15
paste input "5PVNE8JP9J4S51465"
type input "5PVNE8JP9J4S51465"
click at [72, 398] on input "Used" at bounding box center [59, 410] width 25 height 25
radio input "true"
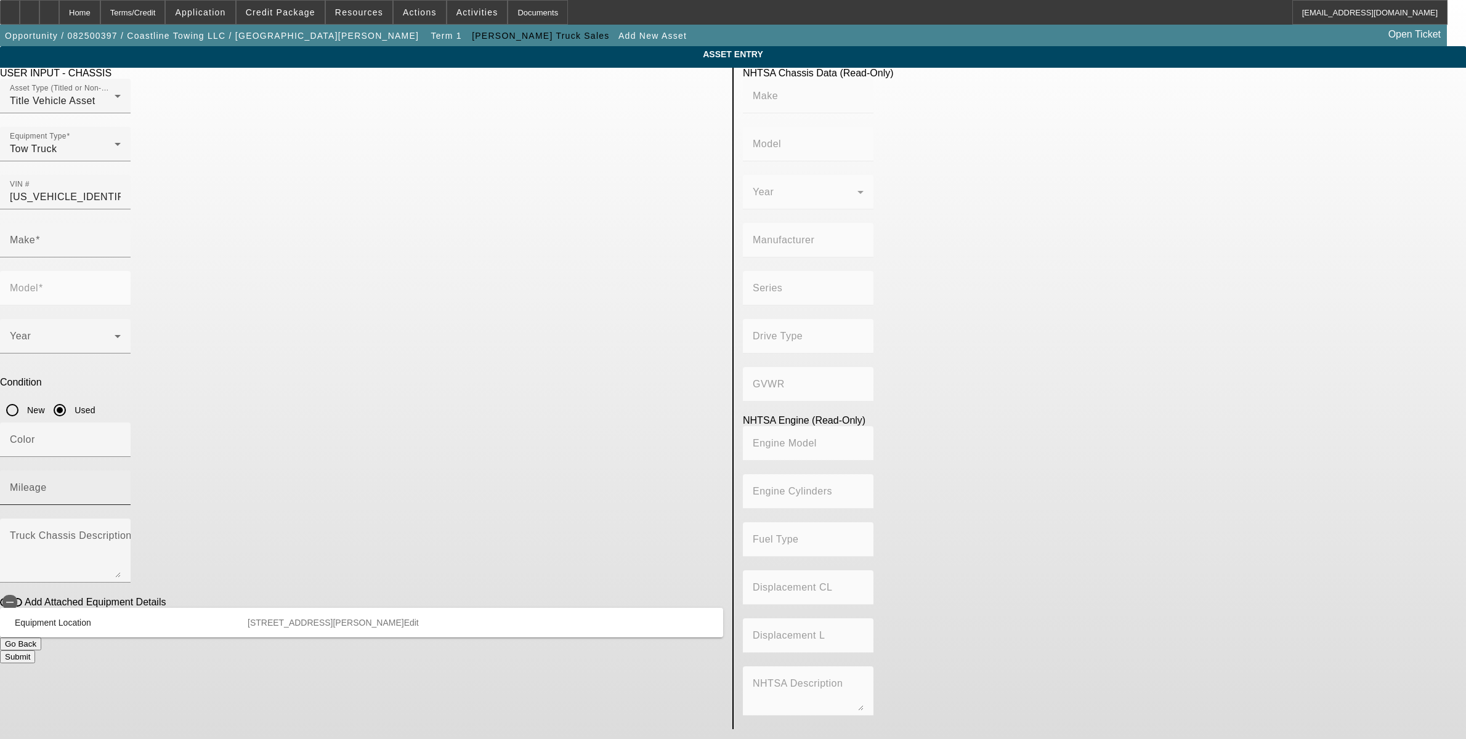
click at [121, 485] on input "Mileage" at bounding box center [65, 492] width 111 height 15
type input "HINO"
type input "Conventional Type Truck"
type input "HINO MOTORS MANUFACTURING U.S.A."
type input "Class 6: 19,501 - 26,000 lb (8,845 - 11,794 kg)"
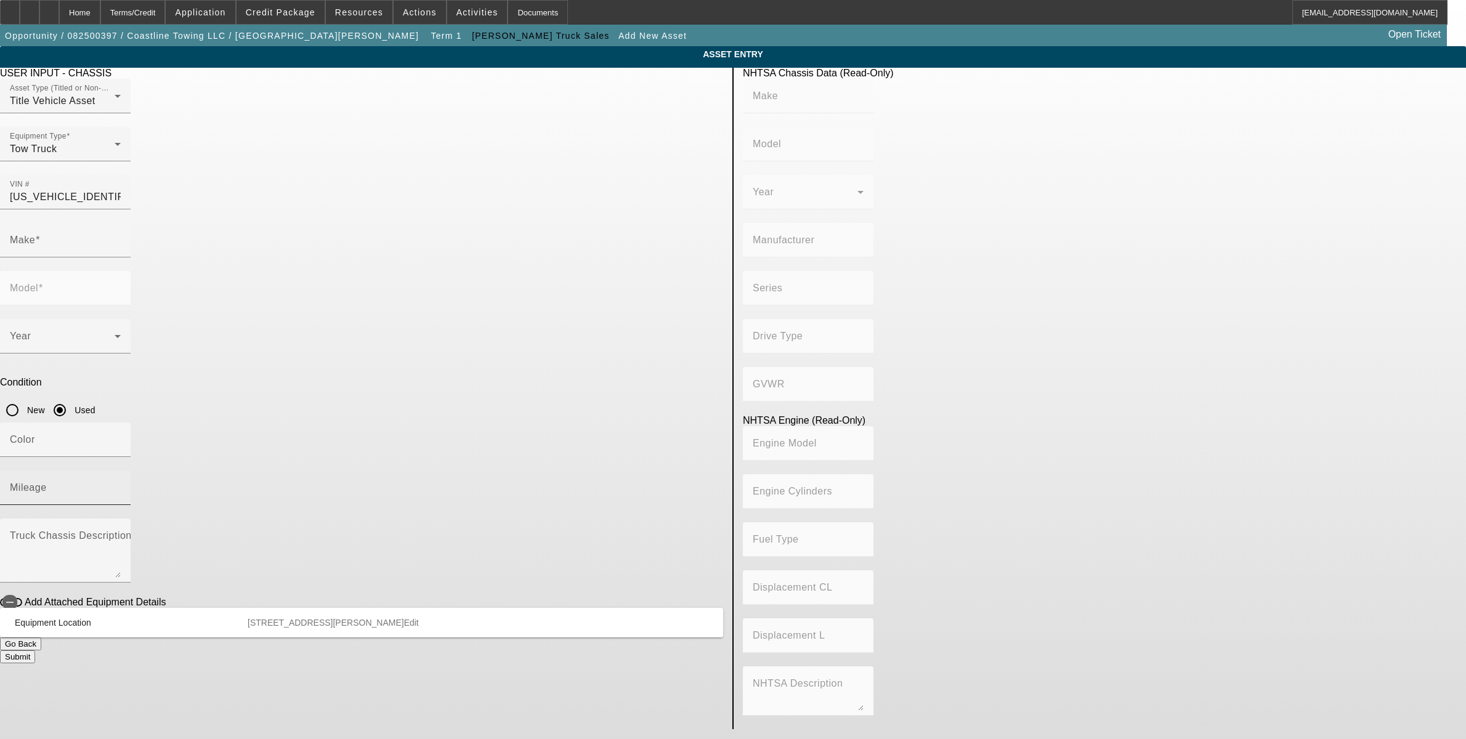
type input "J08E-VB/ J08E-WU"
type input "Diesel"
type input "463.78045511996"
type input "7.6"
type input "HINO"
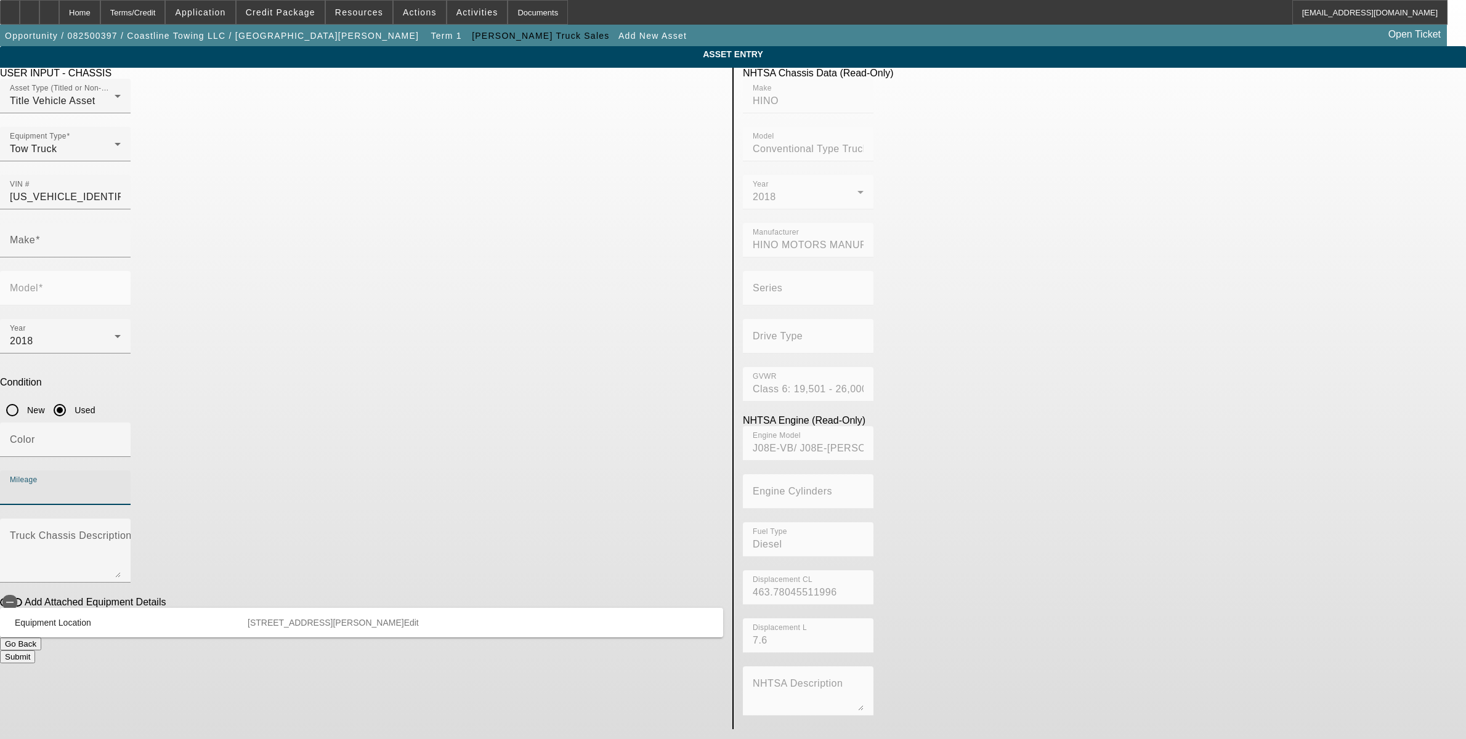
type input "Conventional Type Truck"
type input "235000"
click at [293, 405] on app-asset-collateral-manage "ASSET ENTRY USER INPUT - CHASSIS Asset Type (Titled or Non-Titled) Title Vehicl…" at bounding box center [733, 387] width 1466 height 683
click at [35, 650] on button "Submit" at bounding box center [17, 656] width 35 height 13
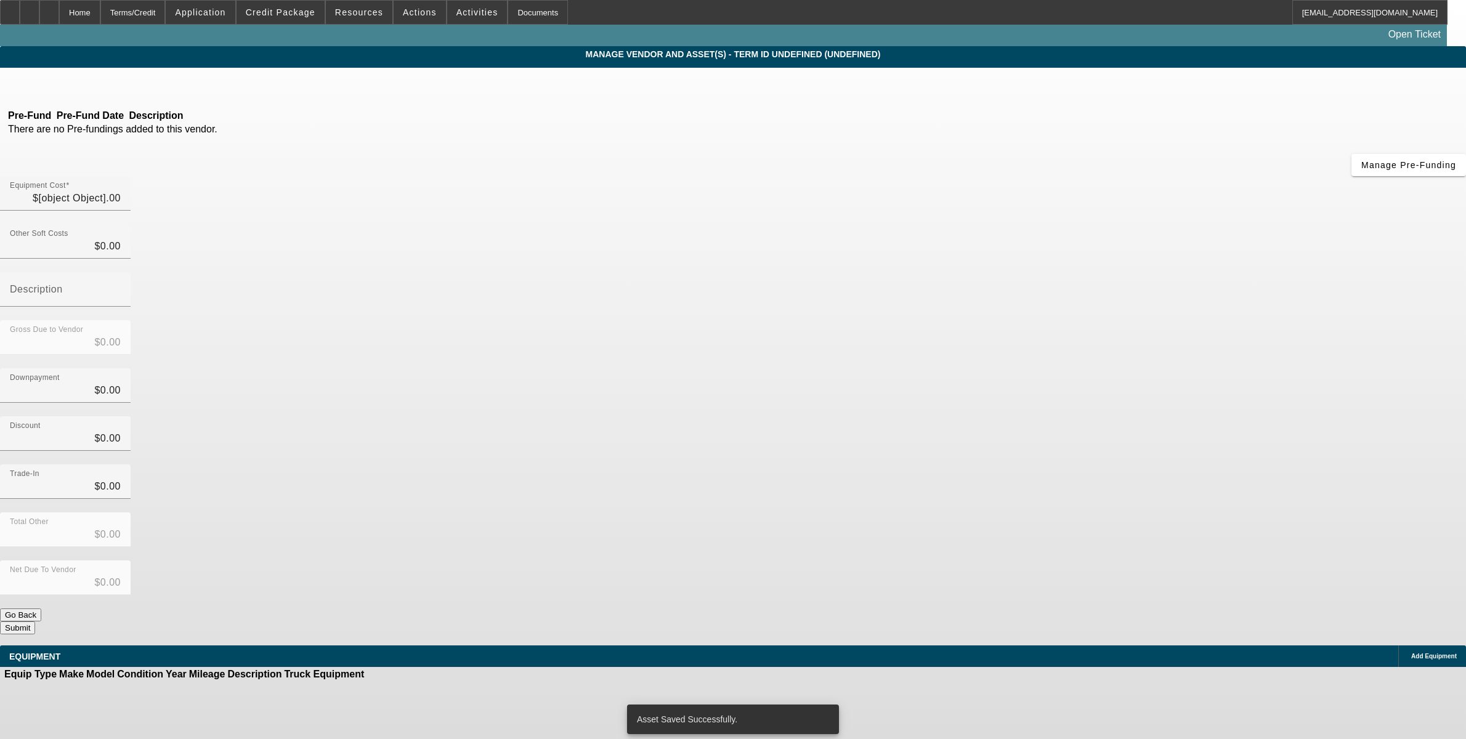
type input "$125,000.00"
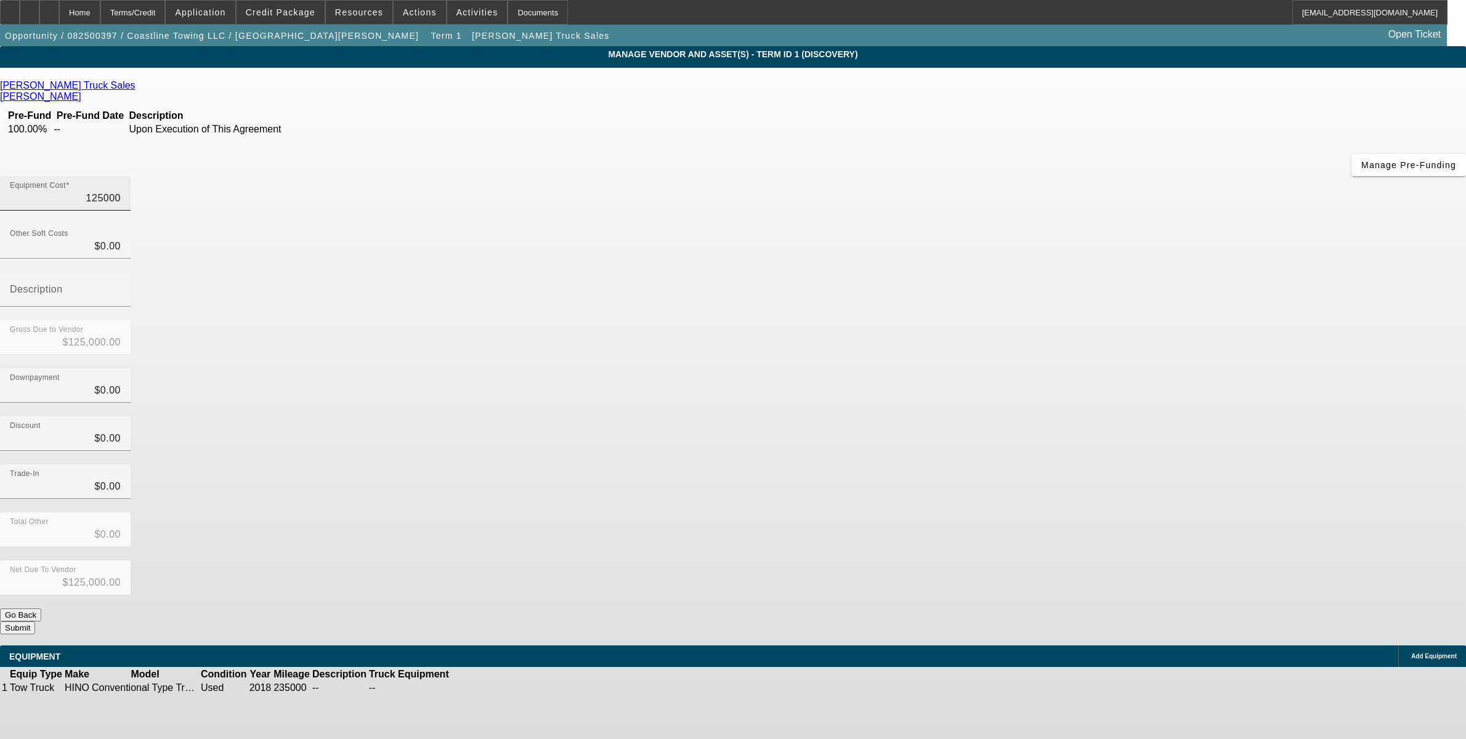
click at [121, 191] on input "125000" at bounding box center [65, 198] width 111 height 15
type input "5"
type input "$5.00"
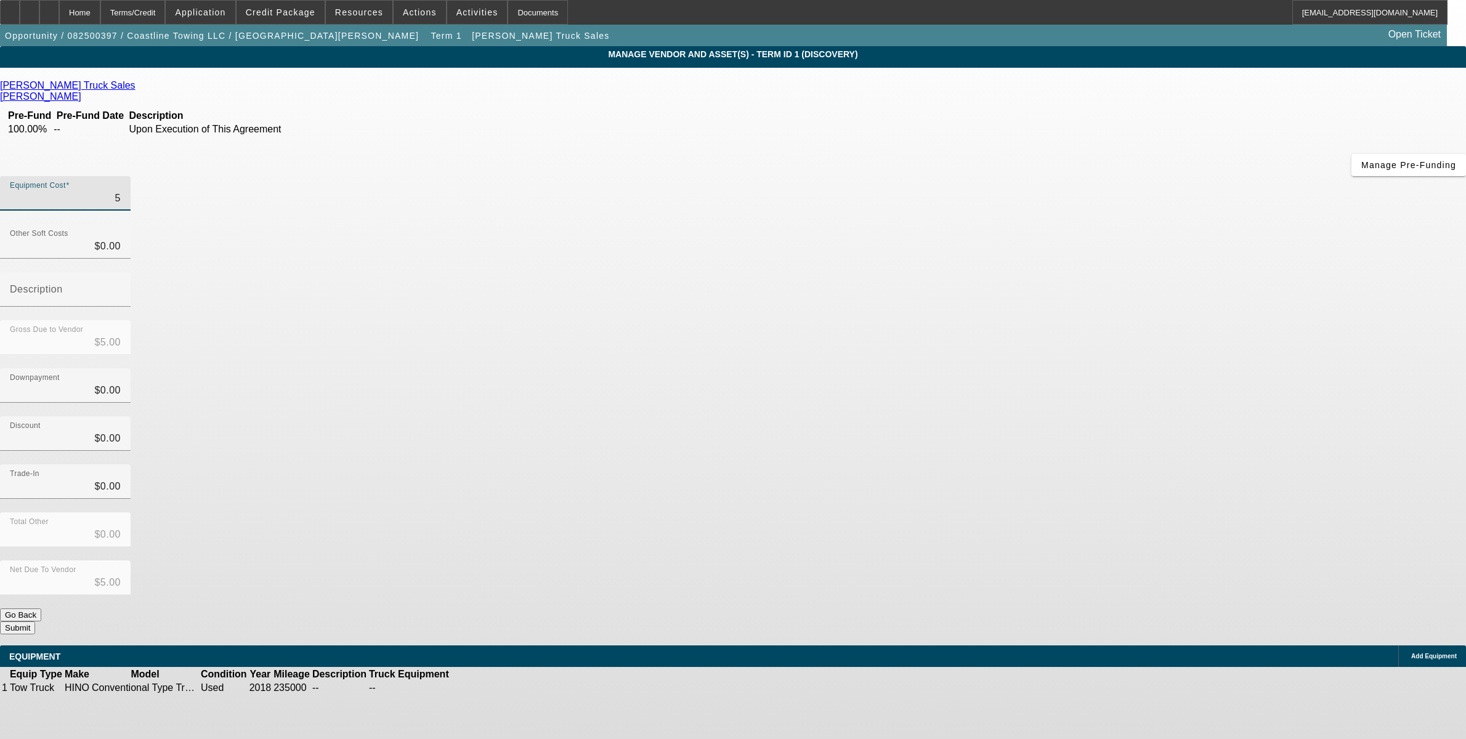
type input "55"
type input "$55.00"
type input "550"
type input "$550.00"
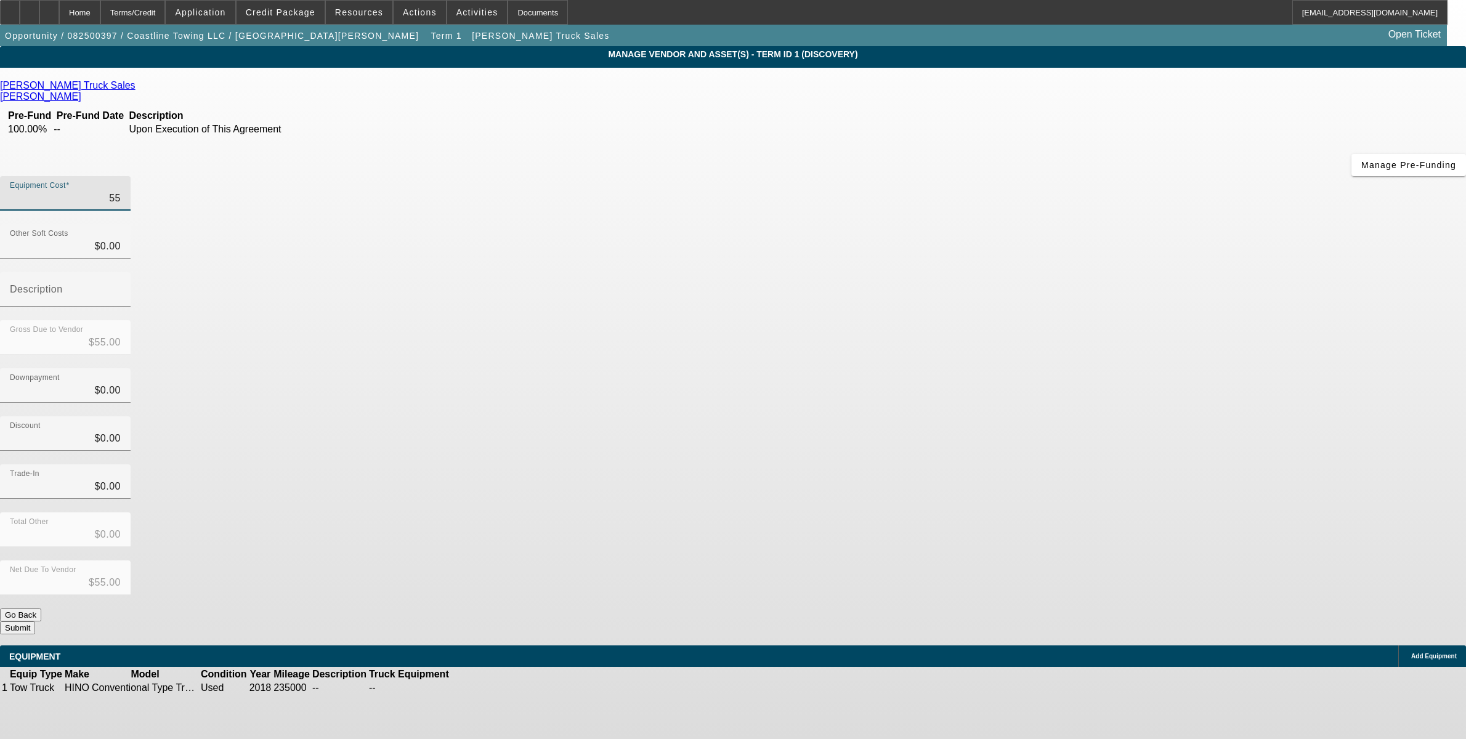
type input "$550.00"
type input "5500"
type input "$5,500.00"
type input "55000"
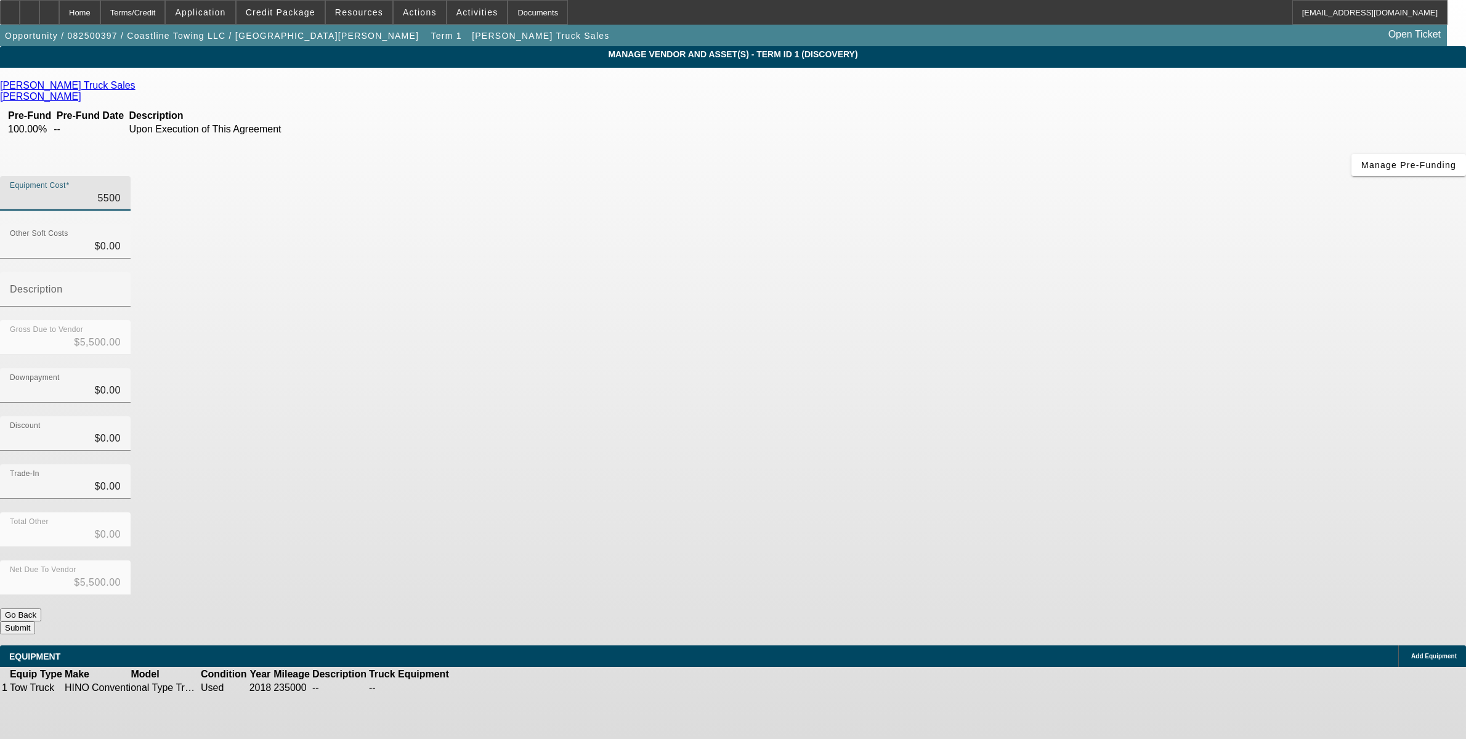
type input "$55,000.00"
type input "0"
type input "$0.00"
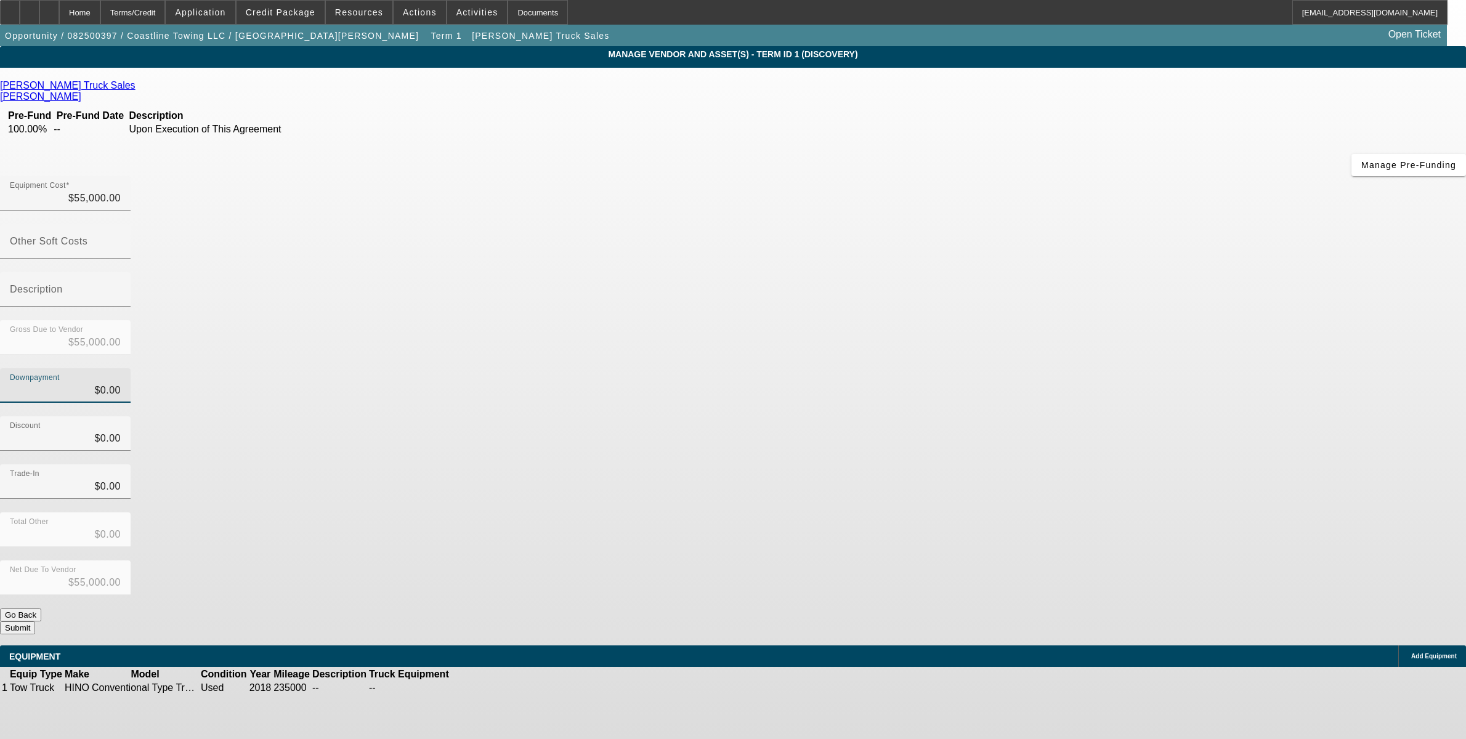
click at [35, 622] on button "Submit" at bounding box center [17, 628] width 35 height 13
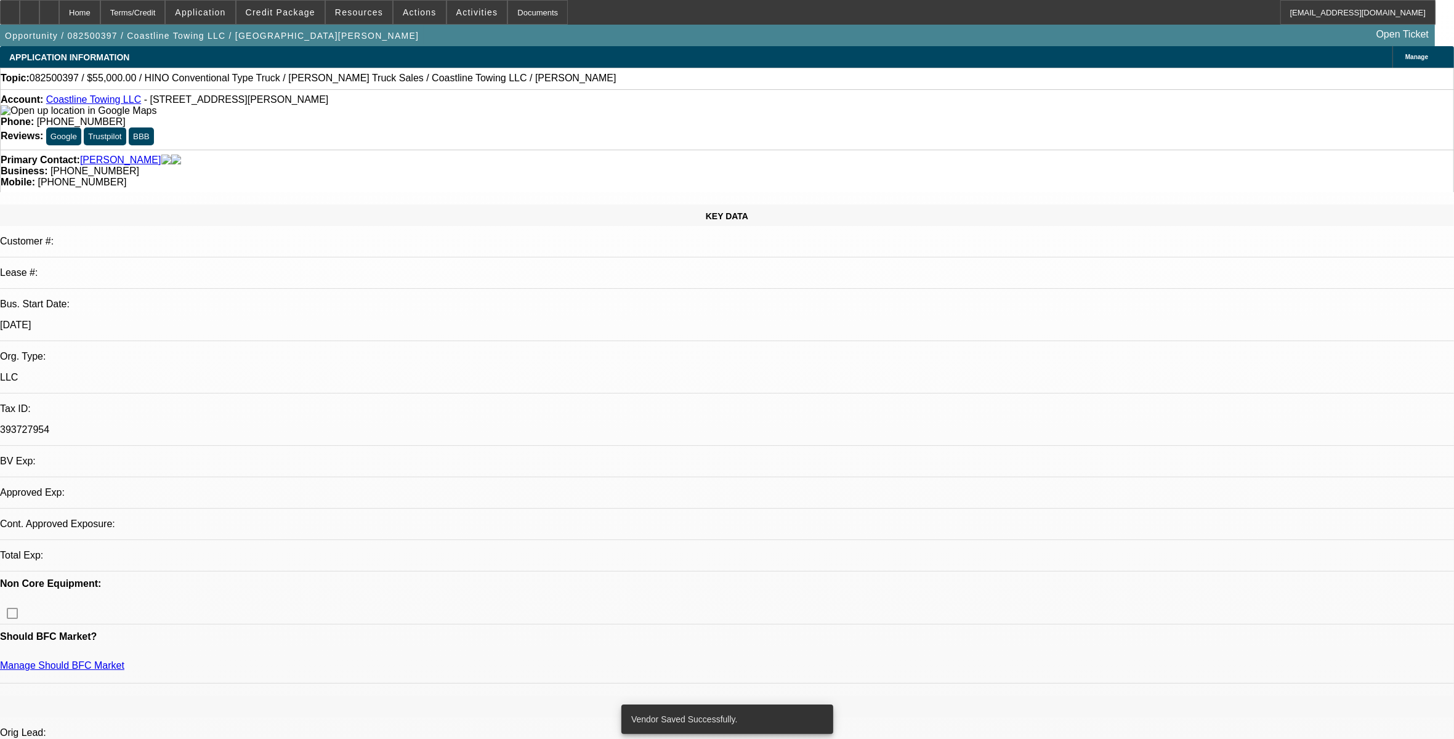
select select "0"
select select "2"
select select "0.1"
select select "4"
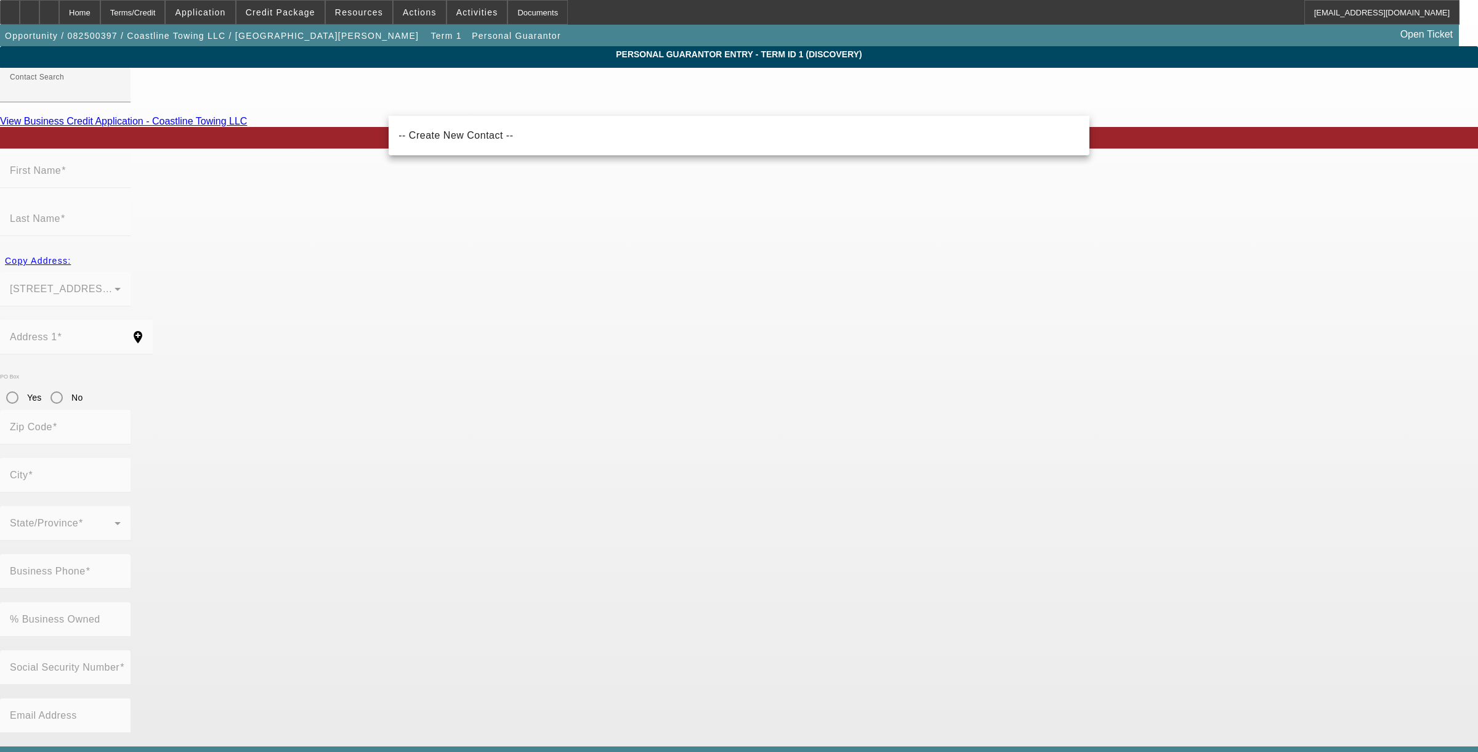
click at [438, 139] on span "-- Create New Contact --" at bounding box center [456, 135] width 115 height 15
type input "-- Create New Contact --"
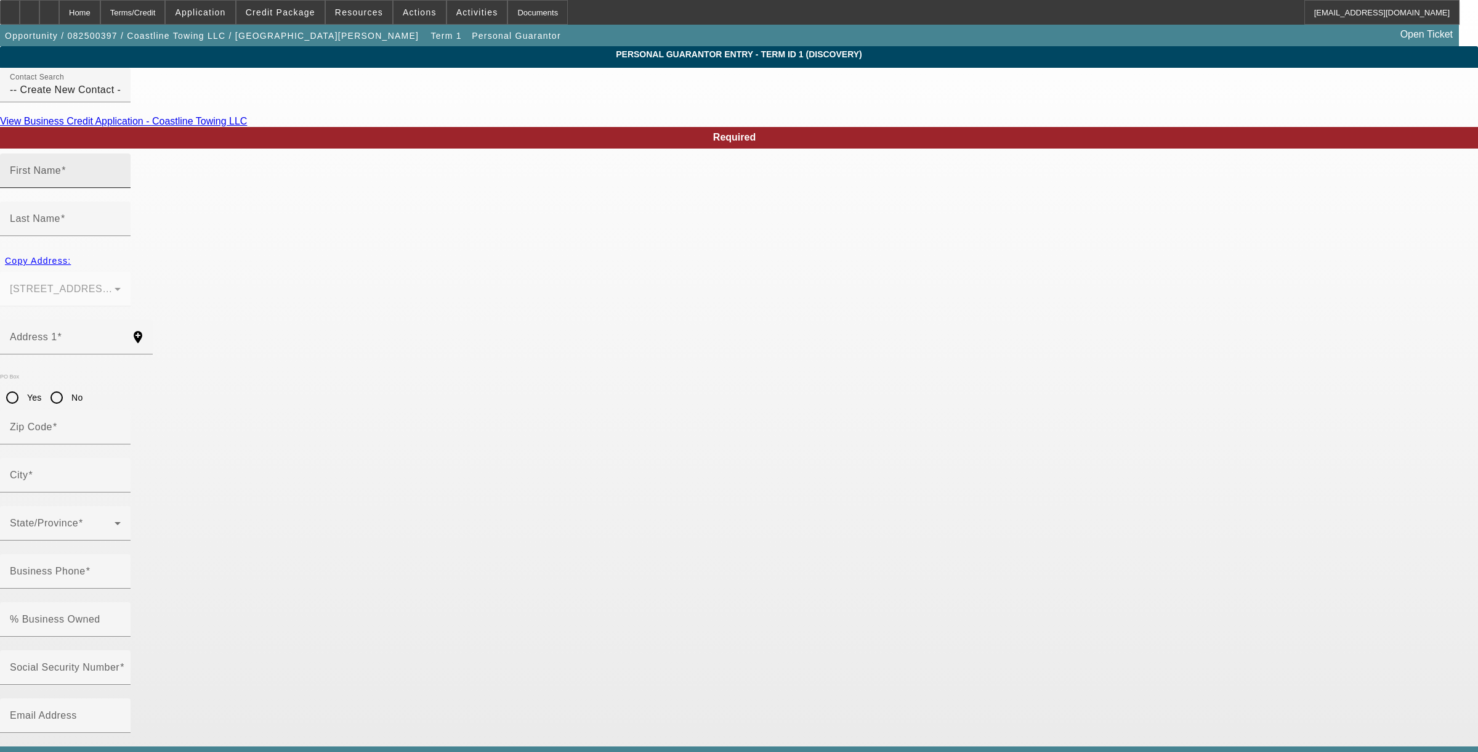
click at [66, 176] on label "First Name" at bounding box center [38, 170] width 56 height 11
click at [121, 183] on input "First Name" at bounding box center [65, 175] width 111 height 15
type input "a"
type input "m"
type input "a"
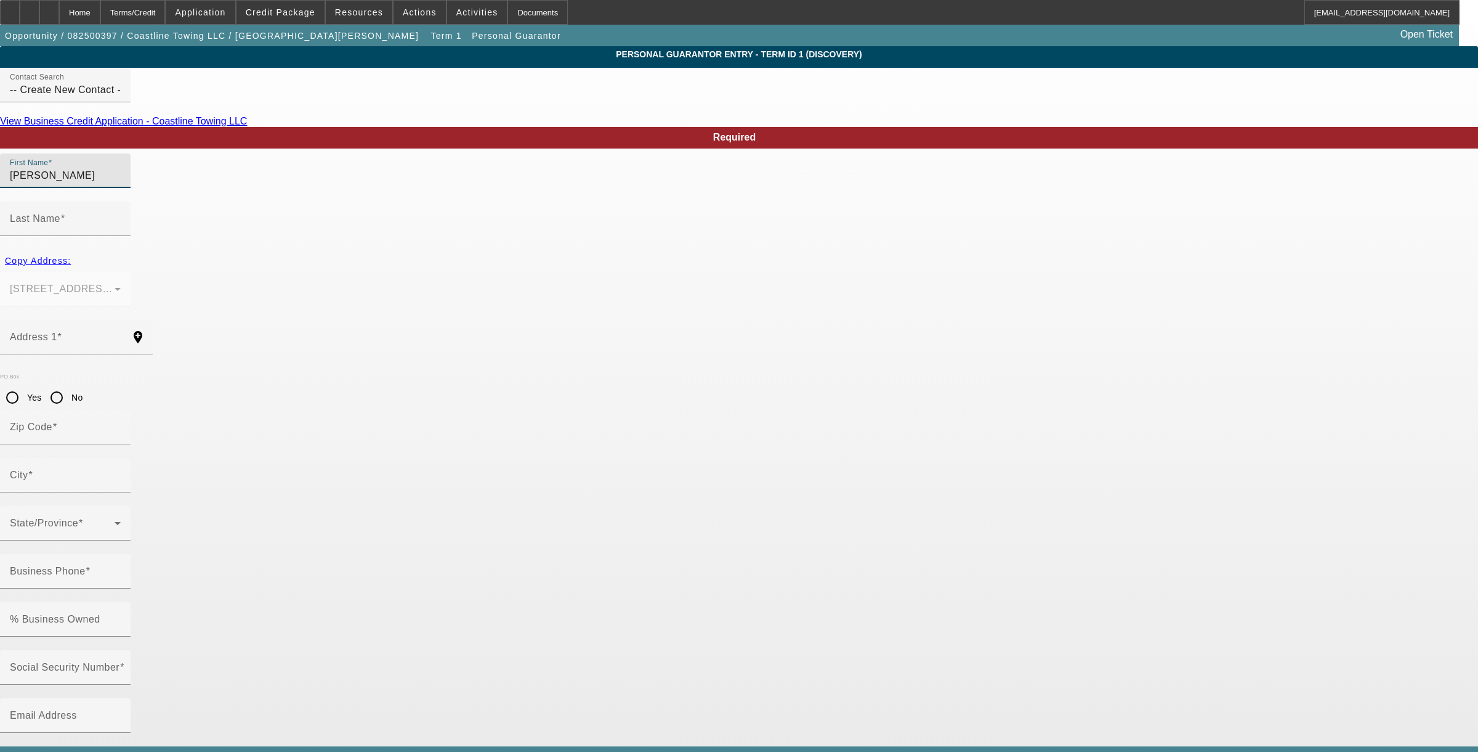
type input "Amy"
type input "Peterson"
click at [71, 256] on span "Copy Address:" at bounding box center [38, 261] width 66 height 10
type input "12 Winslow St."
type input "02740"
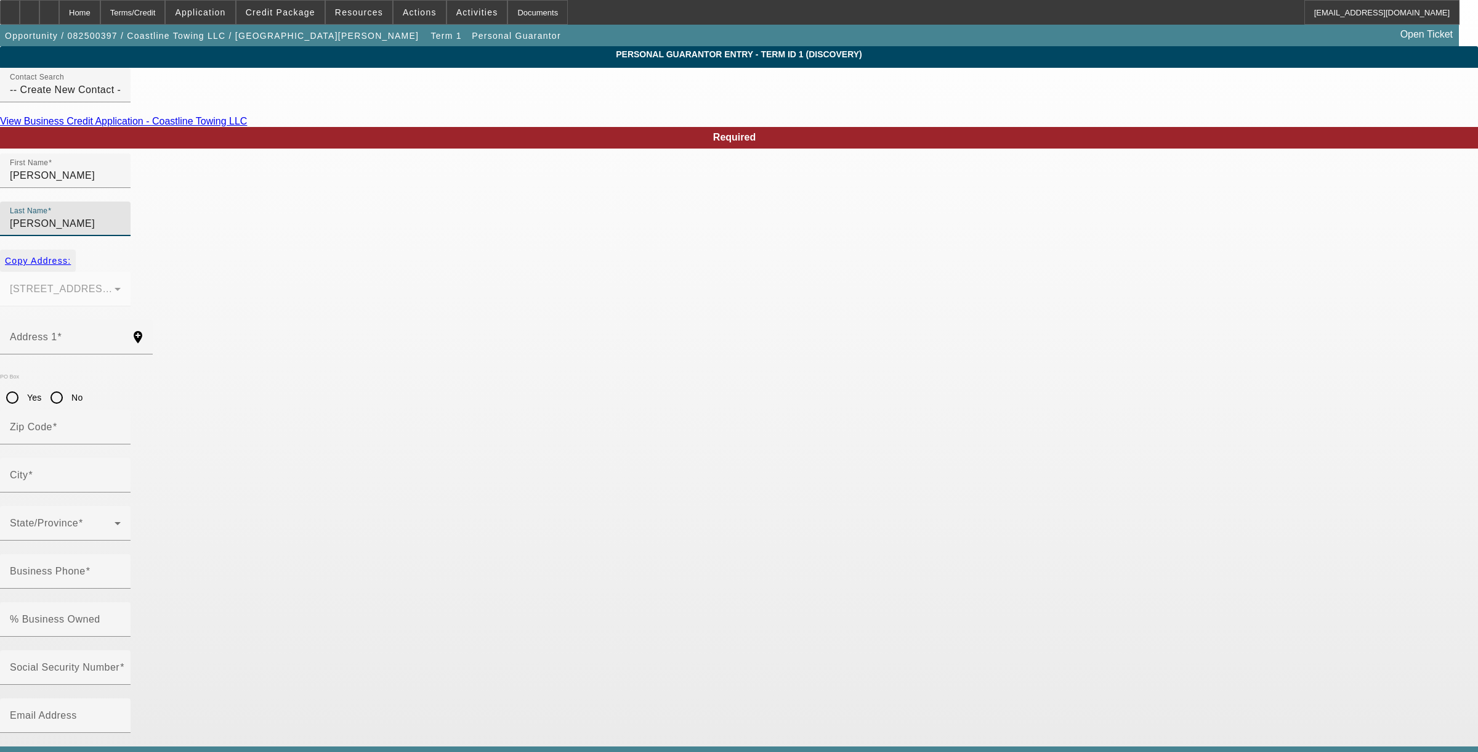
type input "New Bedford"
click at [121, 569] on input "Business Phone" at bounding box center [65, 576] width 111 height 15
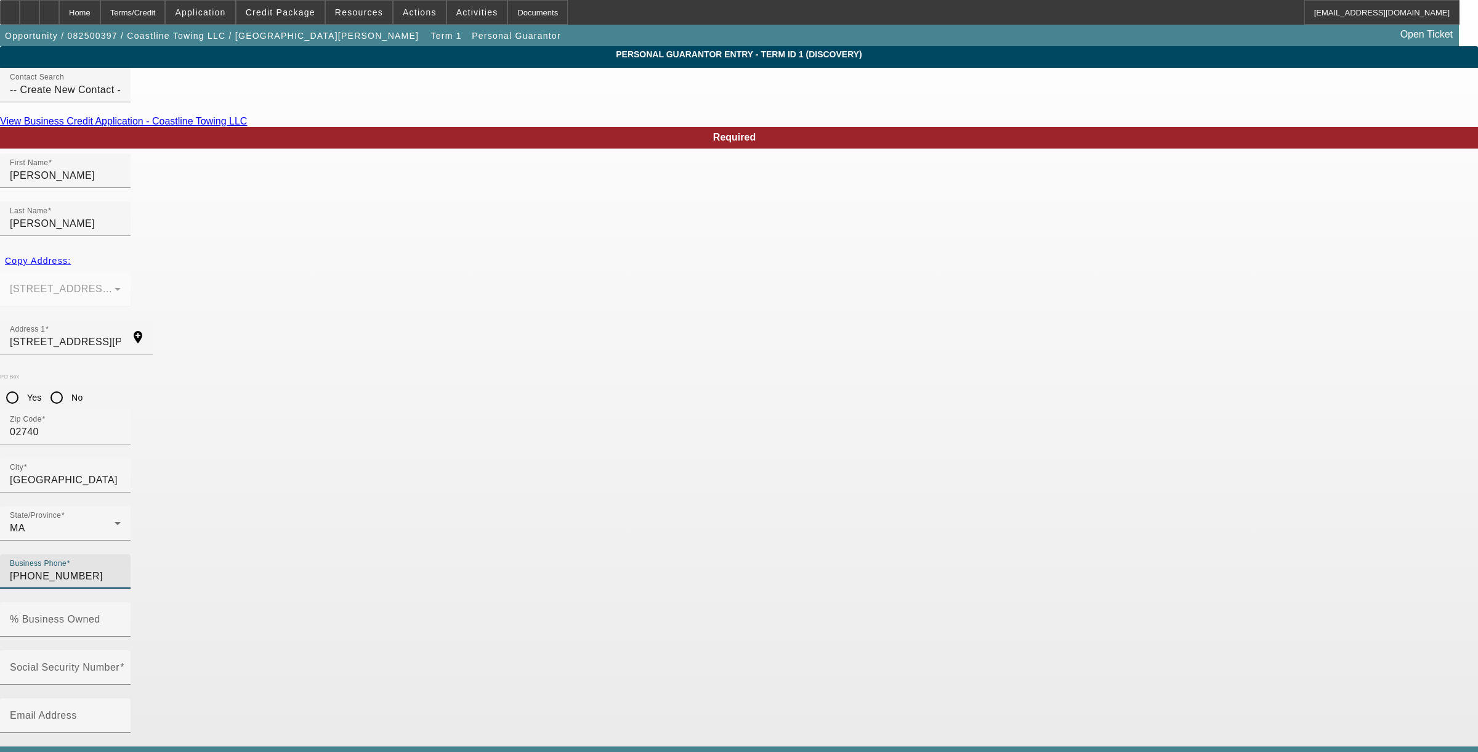
type input "(508) 542-0375"
type input "50"
type input "011-64-3203"
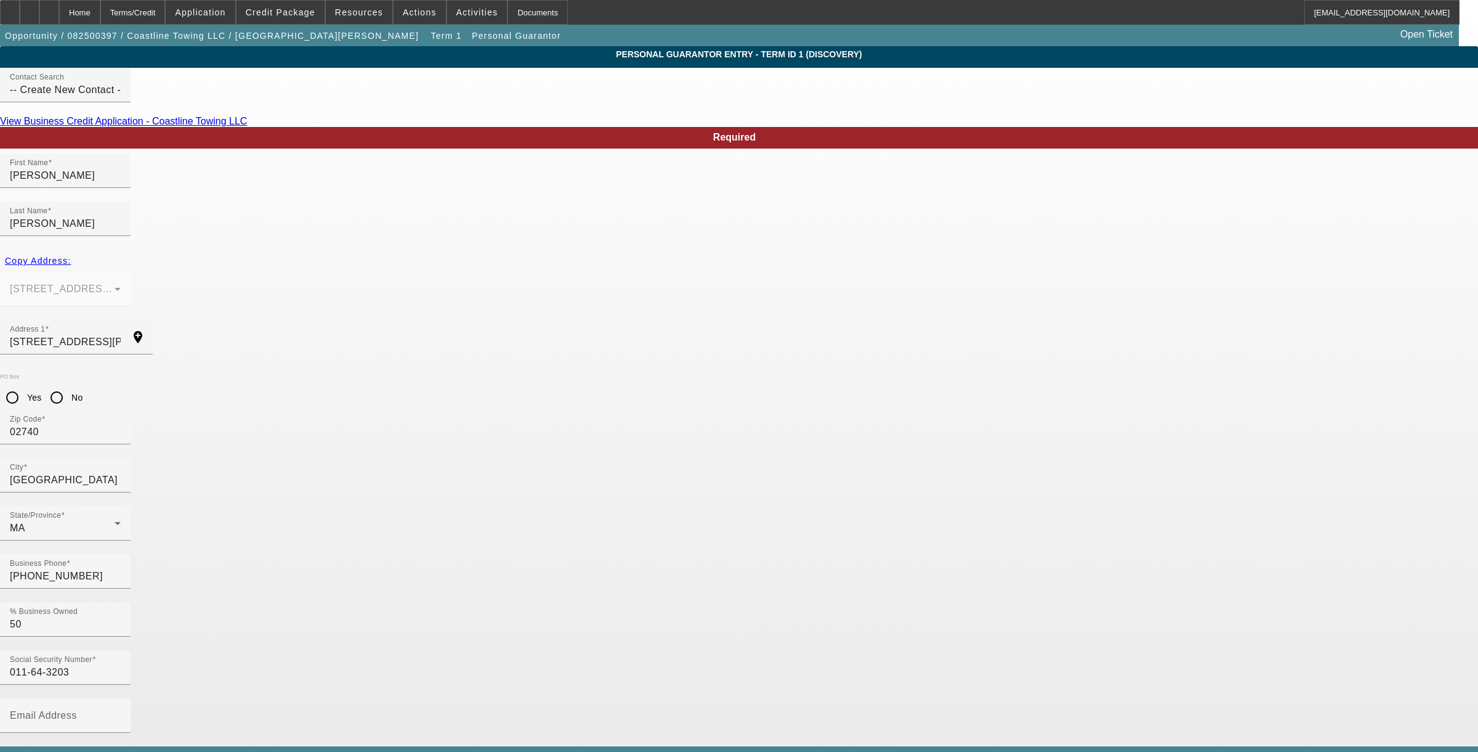
type input "(508) 930-5630"
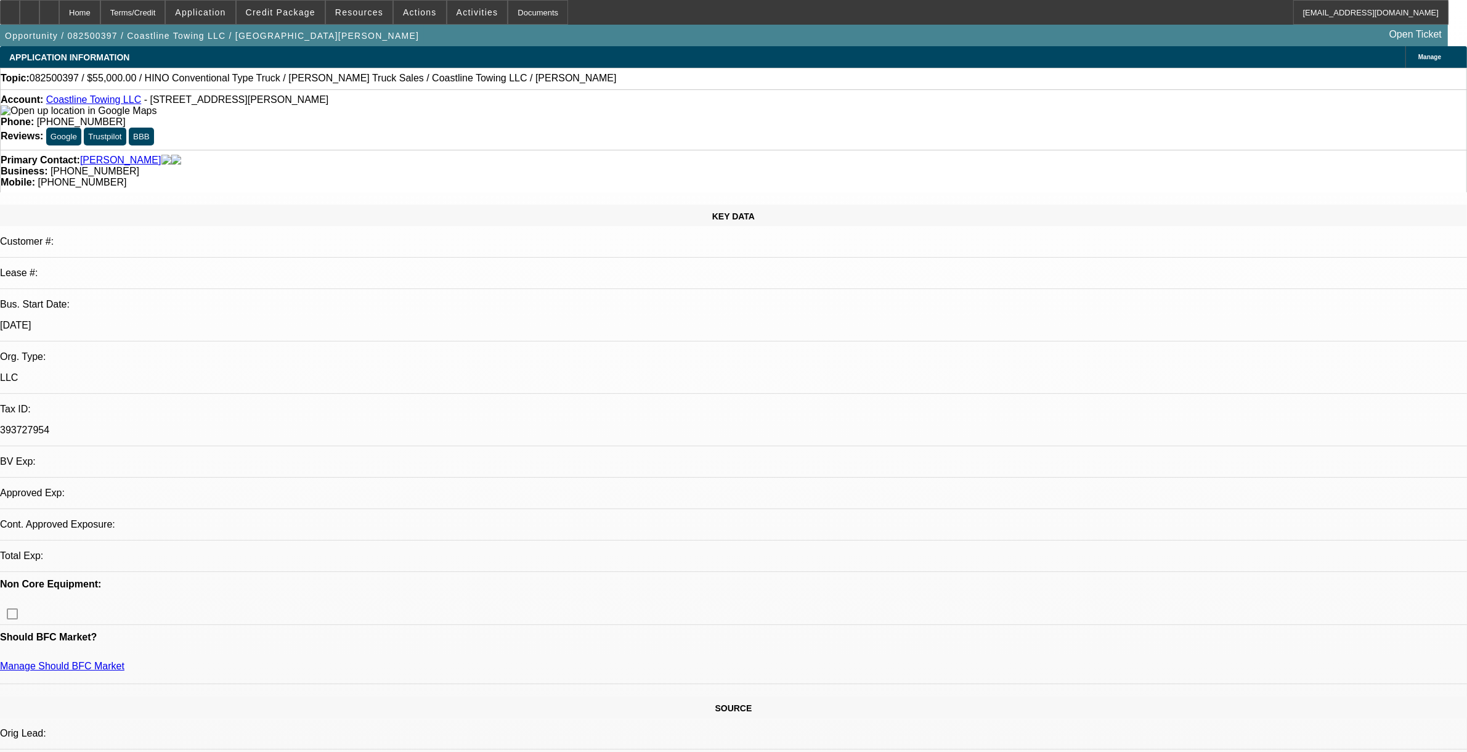
select select "0"
select select "2"
select select "0.1"
select select "4"
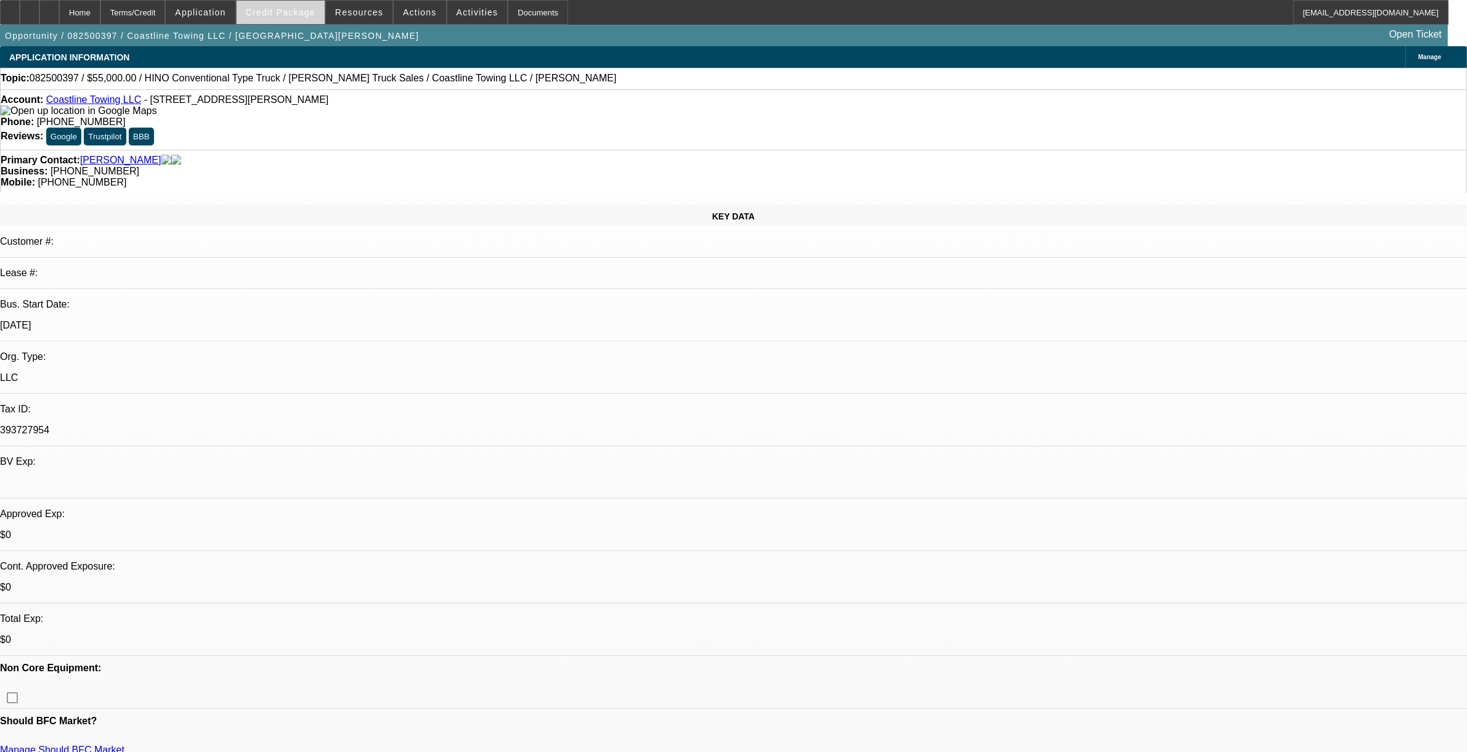
click at [272, 11] on span "Credit Package" at bounding box center [281, 12] width 70 height 10
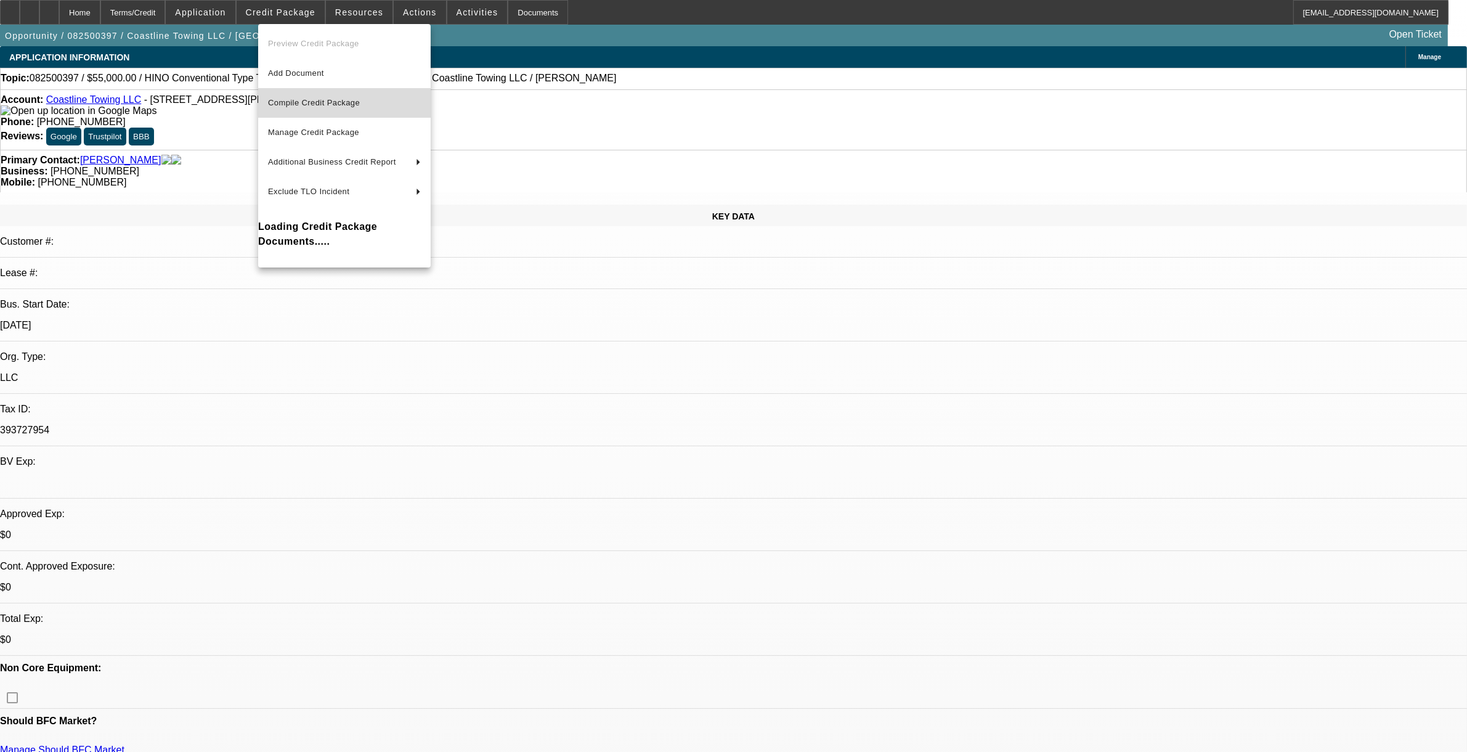
click at [316, 97] on span "Compile Credit Package" at bounding box center [344, 102] width 153 height 15
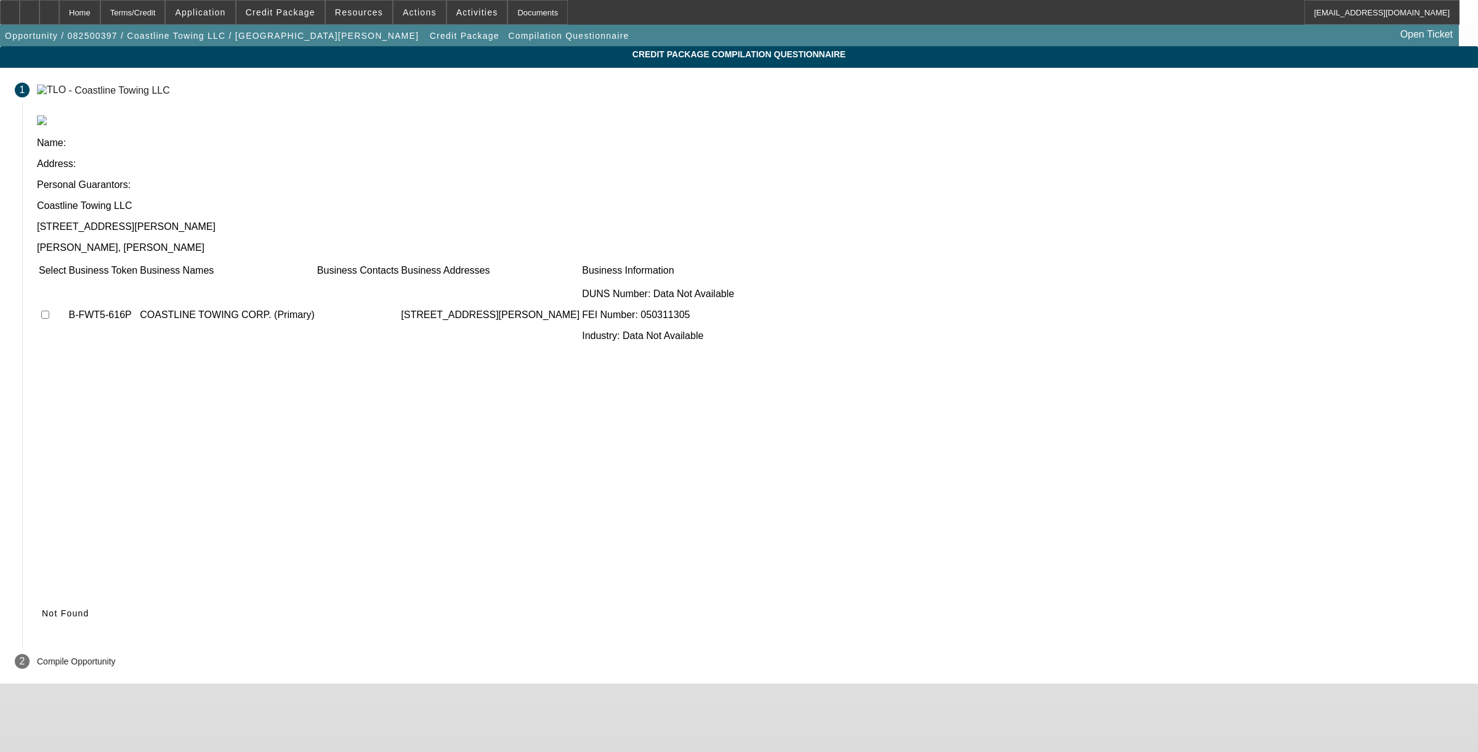
click at [42, 608] on icon at bounding box center [42, 613] width 0 height 10
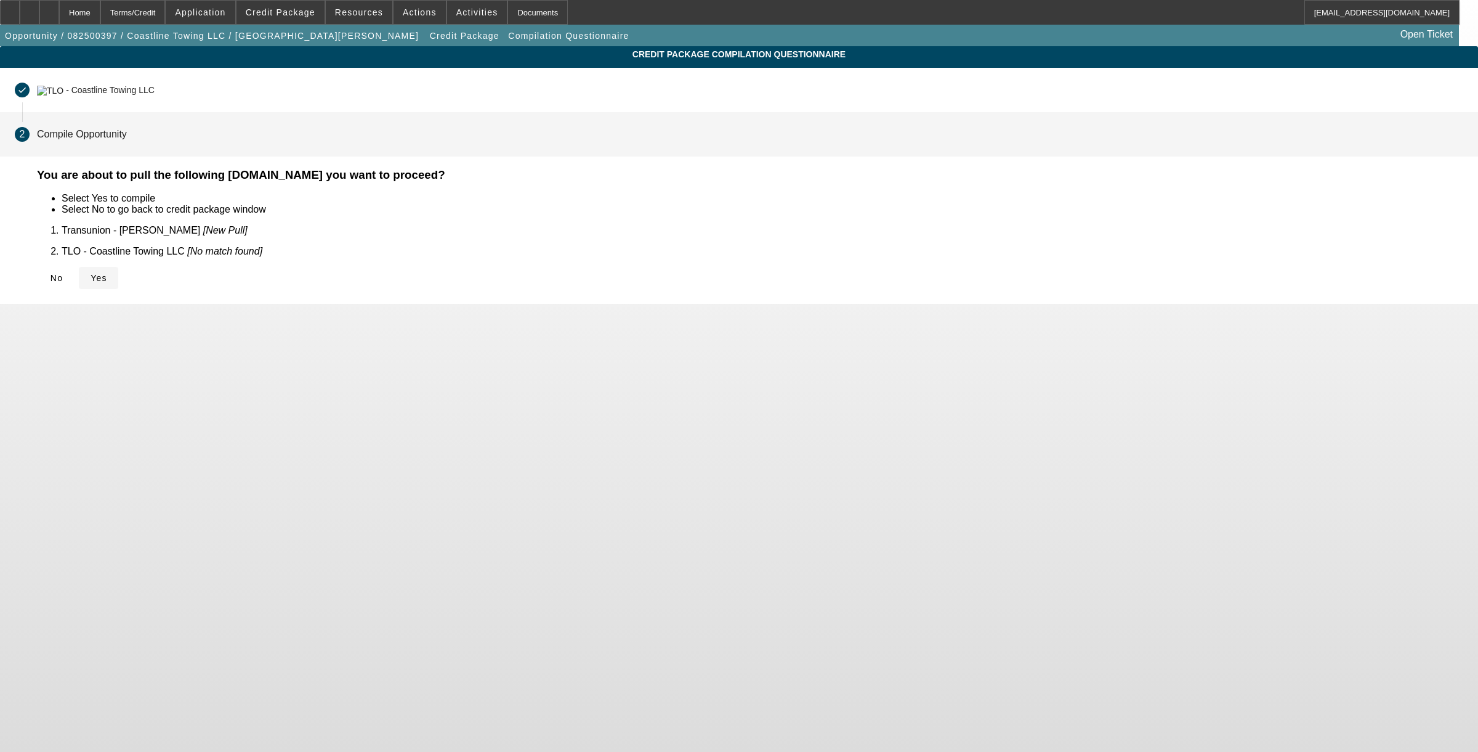
click at [91, 273] on icon at bounding box center [91, 278] width 0 height 10
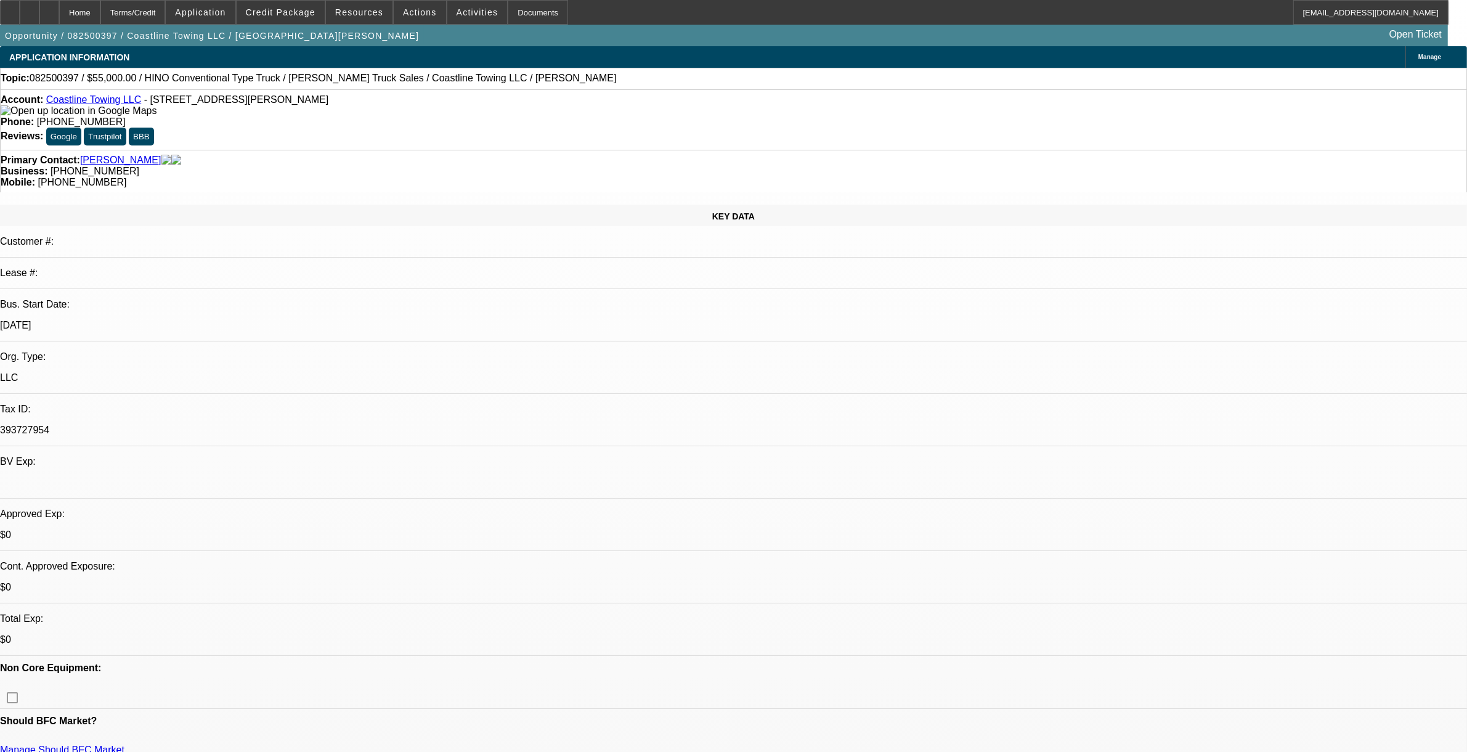
select select "0"
select select "2"
select select "0.1"
select select "4"
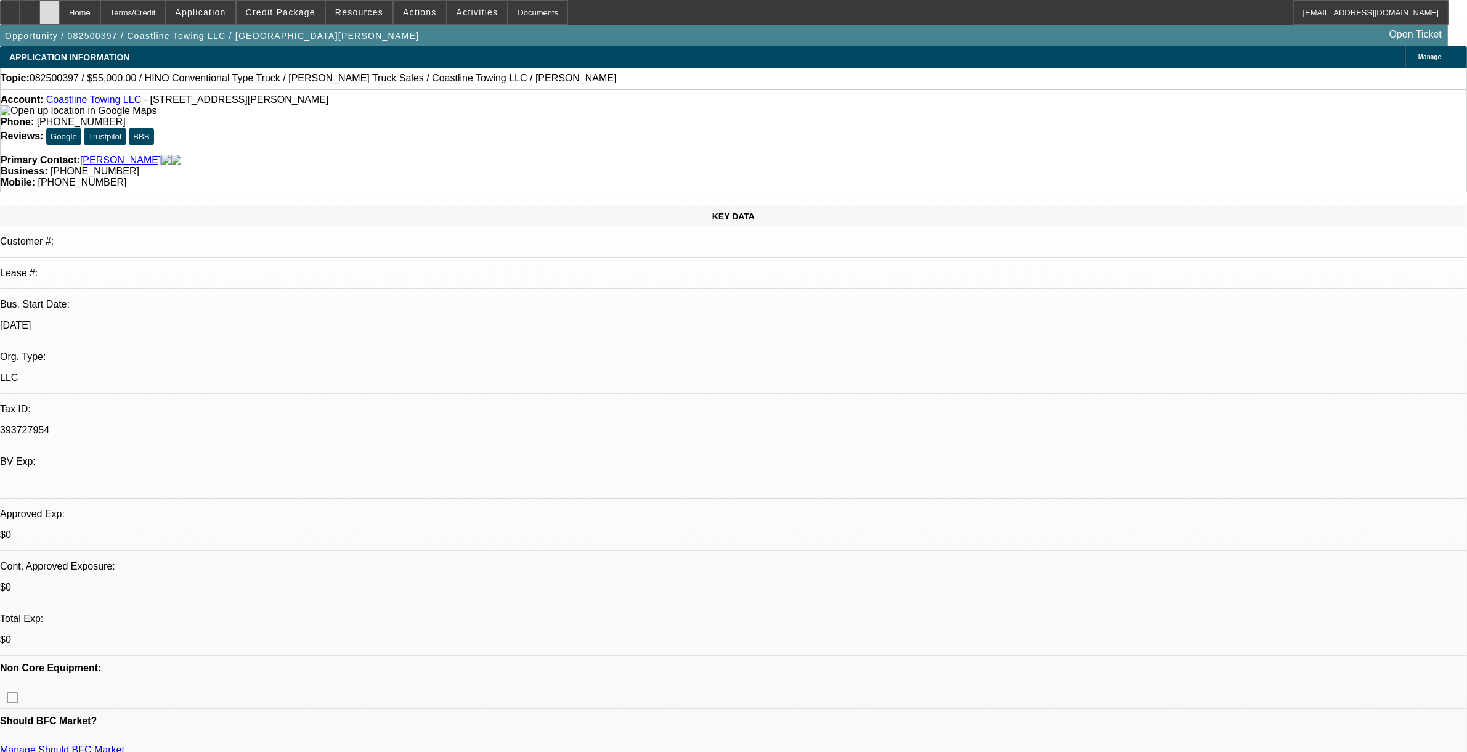
click at [49, 8] on icon at bounding box center [49, 8] width 0 height 0
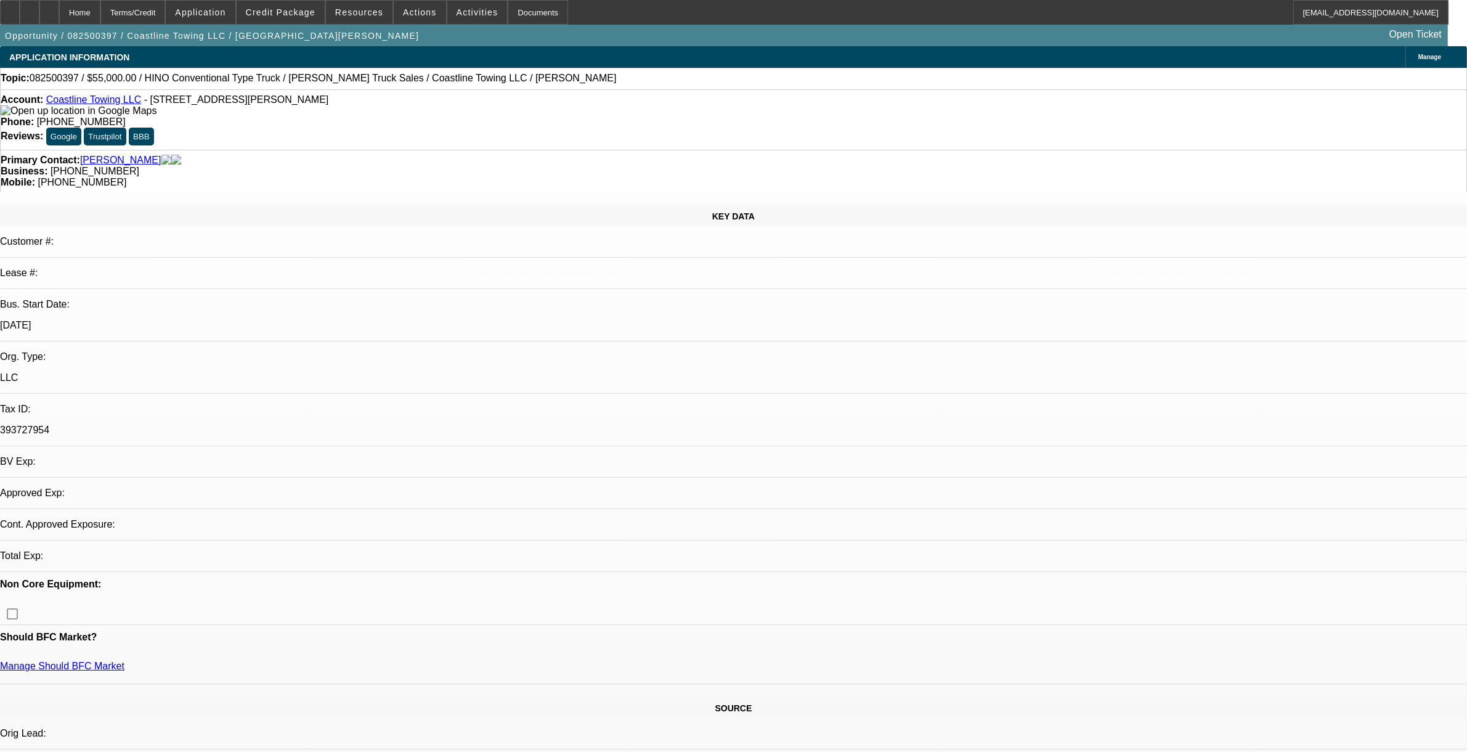
select select "0"
select select "2"
select select "0.1"
select select "4"
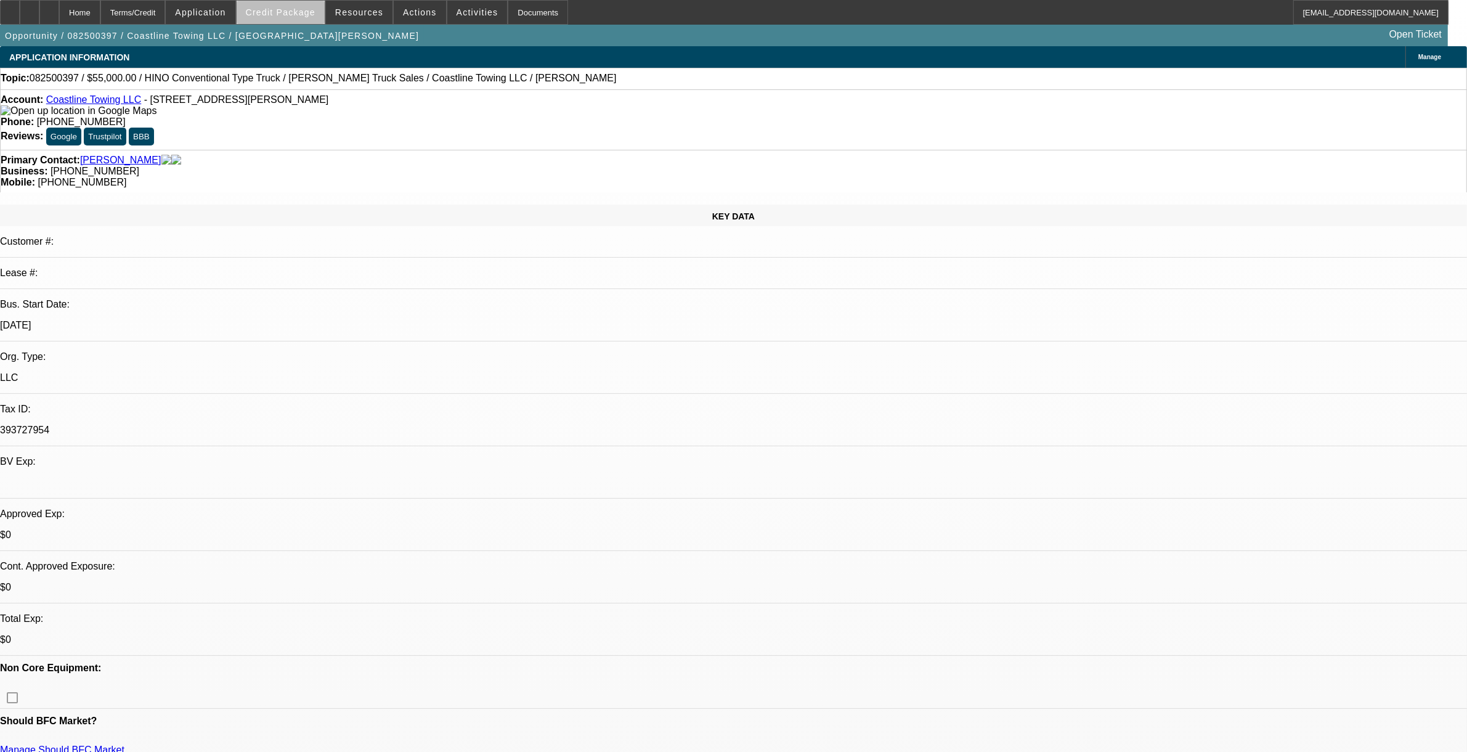
click at [302, 15] on span "Credit Package" at bounding box center [281, 12] width 70 height 10
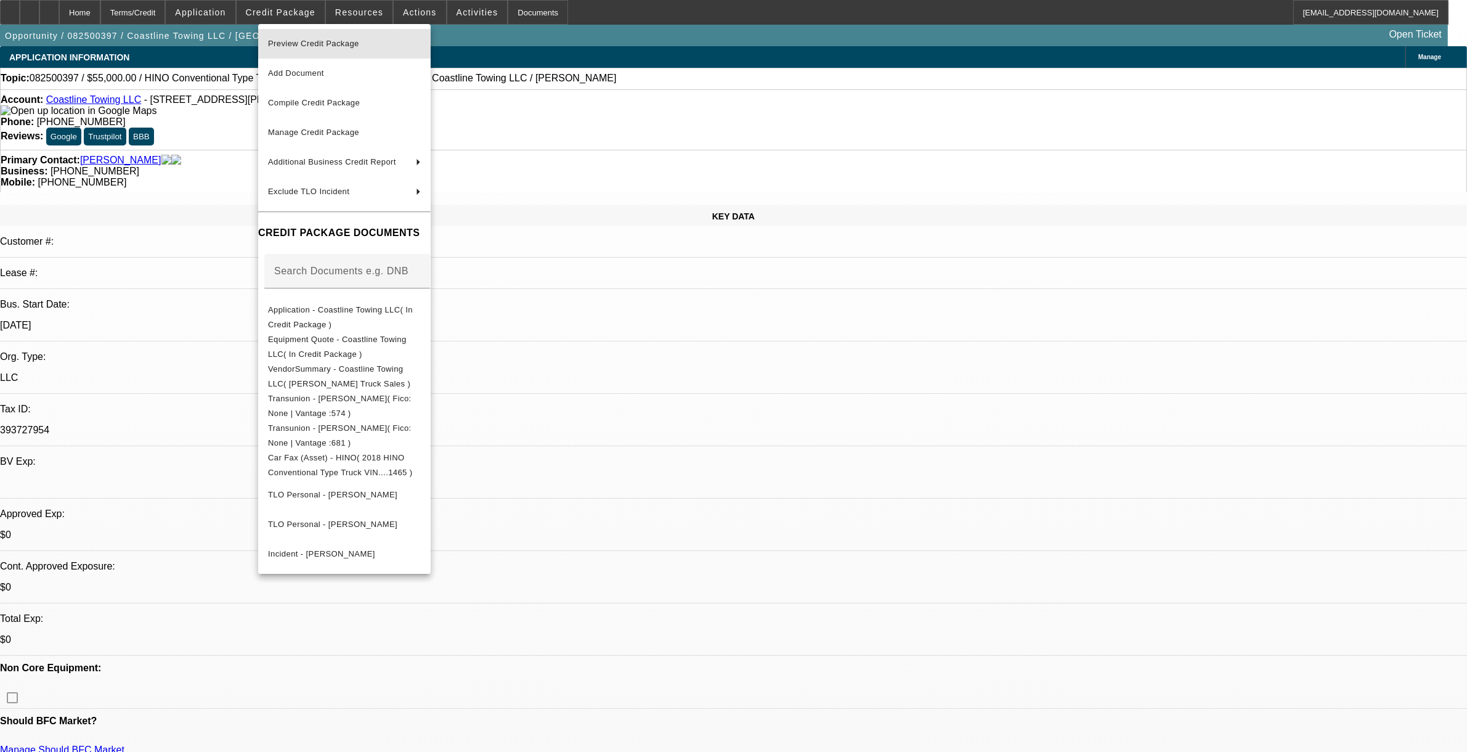
click at [319, 44] on span "Preview Credit Package" at bounding box center [313, 43] width 91 height 9
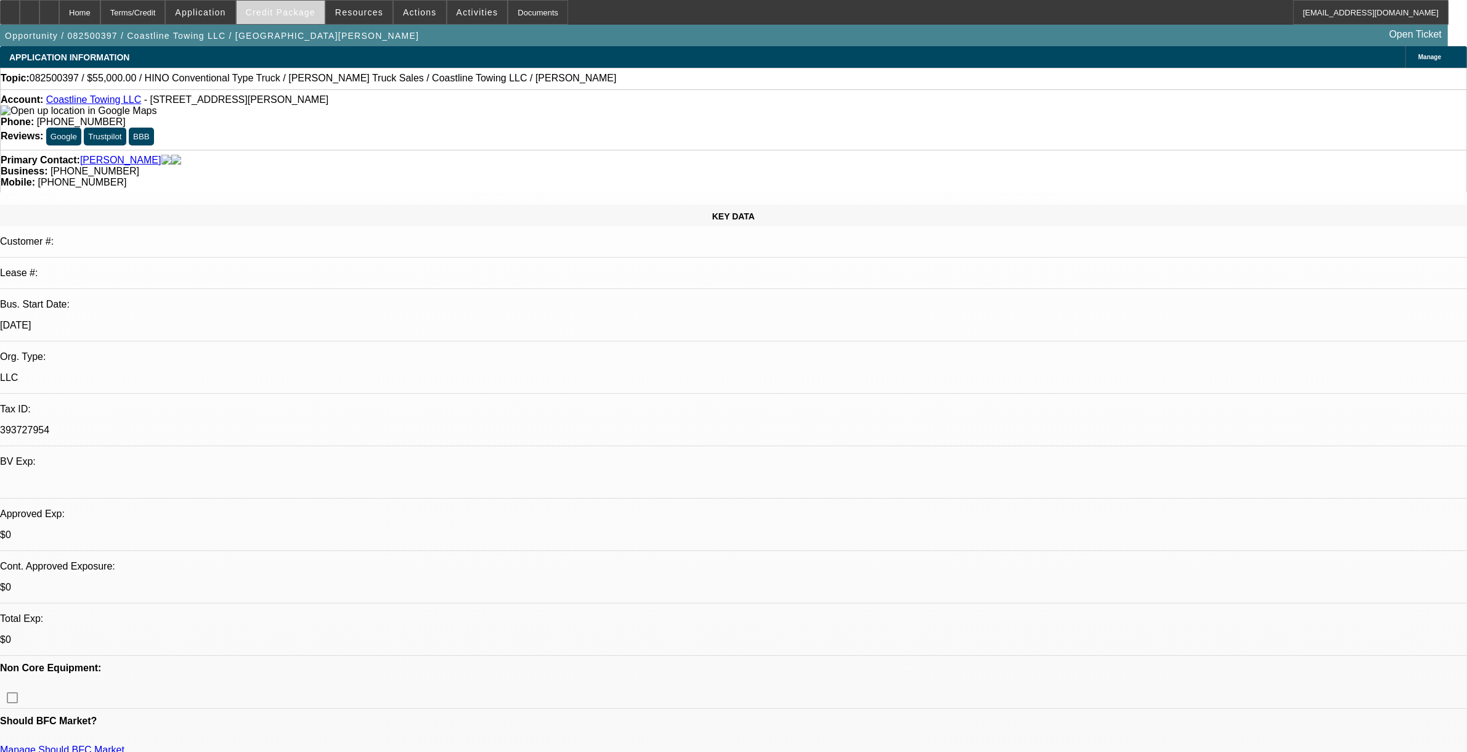
click at [309, 16] on span "Credit Package" at bounding box center [281, 12] width 70 height 10
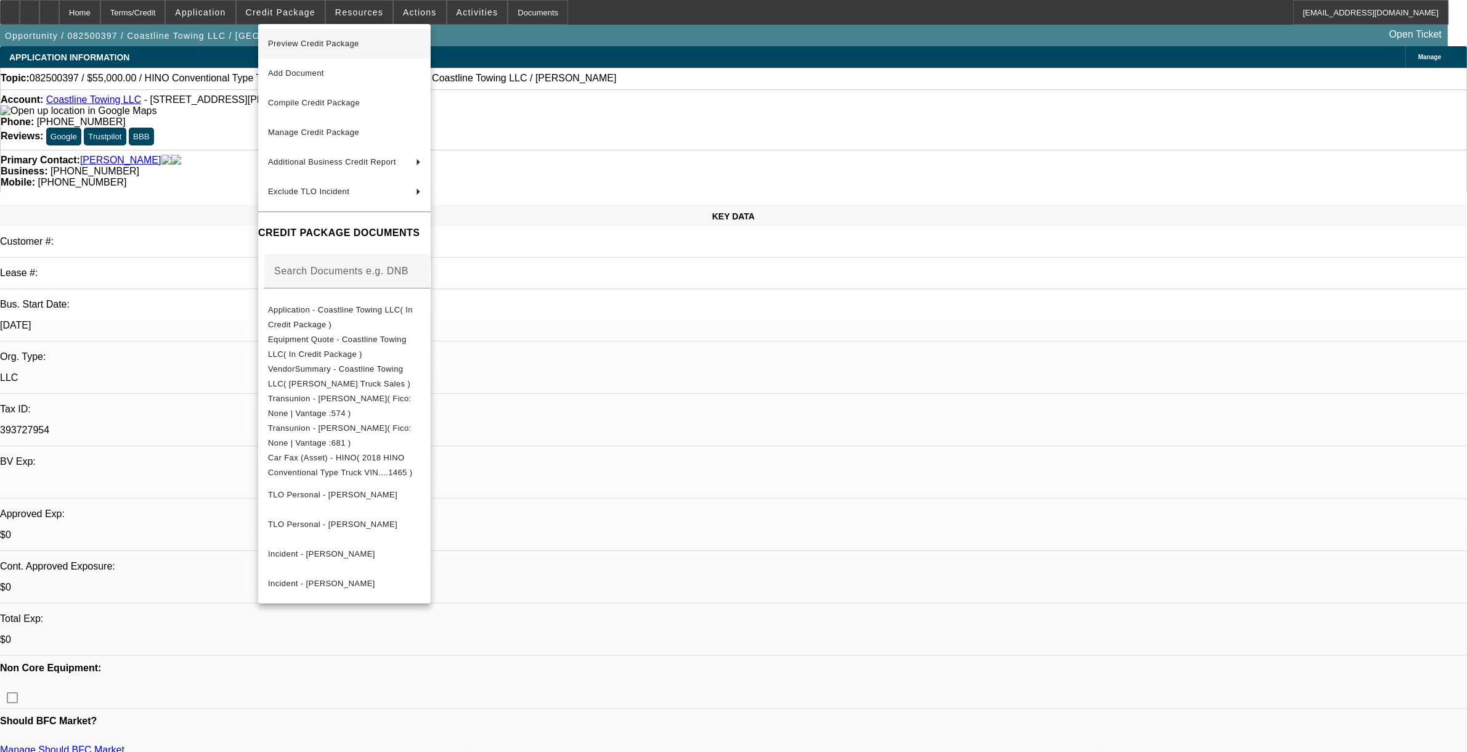
click at [325, 51] on button "Preview Credit Package" at bounding box center [344, 44] width 172 height 30
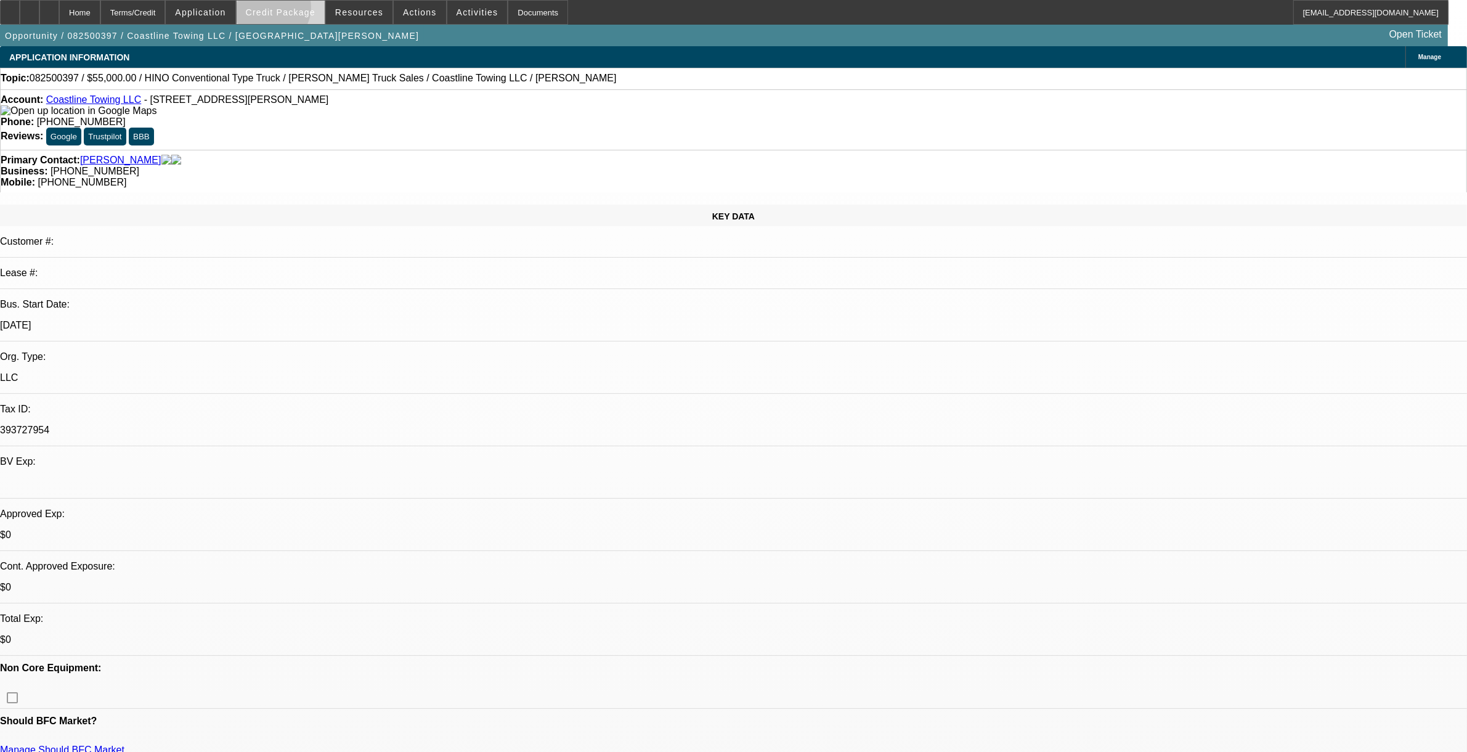
click at [290, 10] on span "Credit Package" at bounding box center [281, 12] width 70 height 10
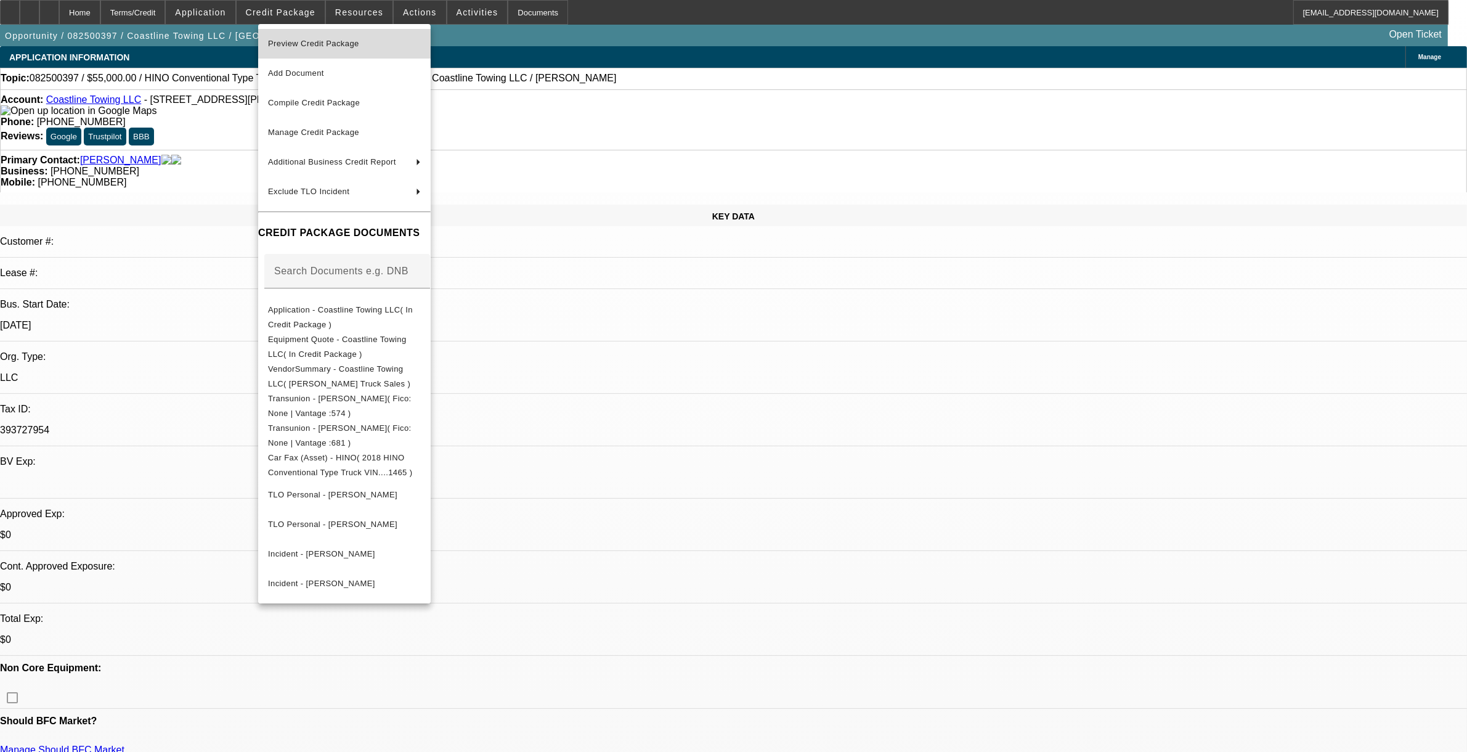
click at [322, 44] on span "Preview Credit Package" at bounding box center [313, 43] width 91 height 9
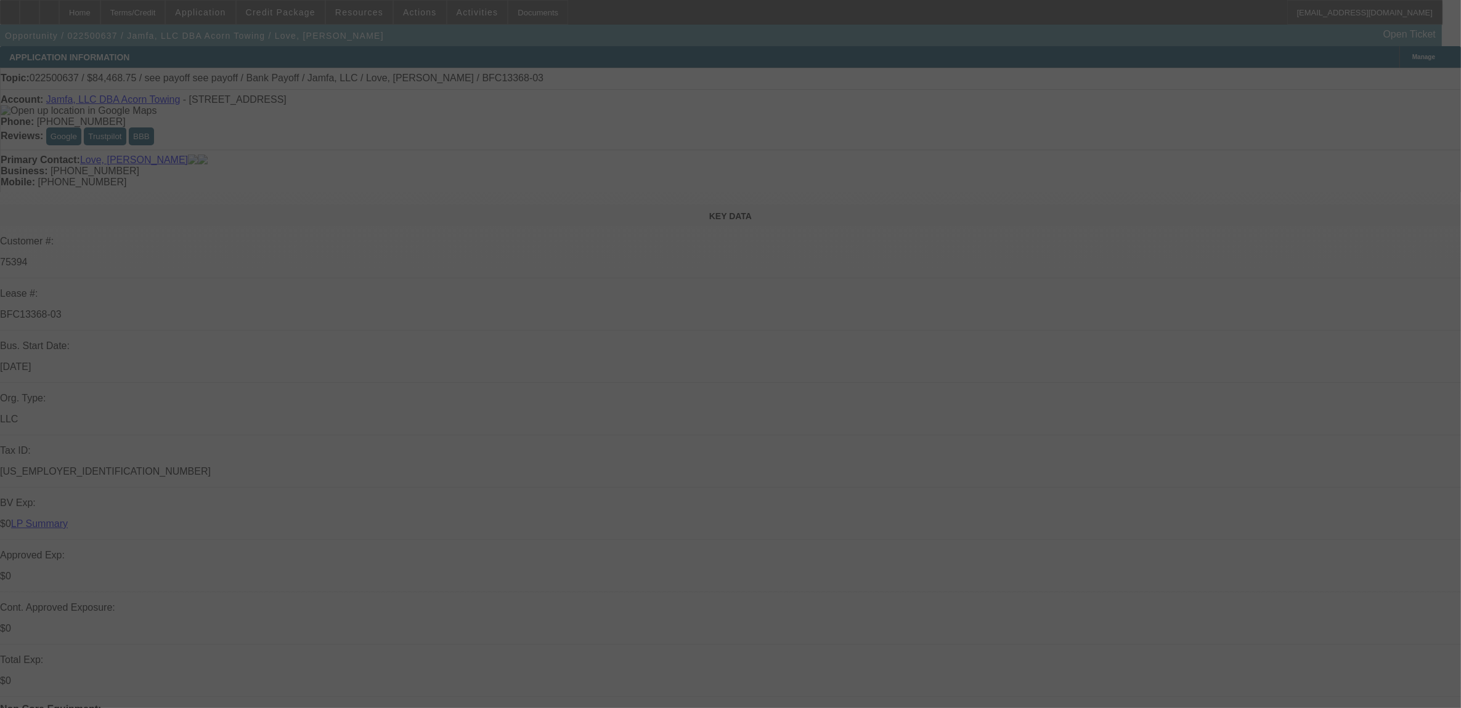
click at [411, 17] on div at bounding box center [730, 354] width 1461 height 708
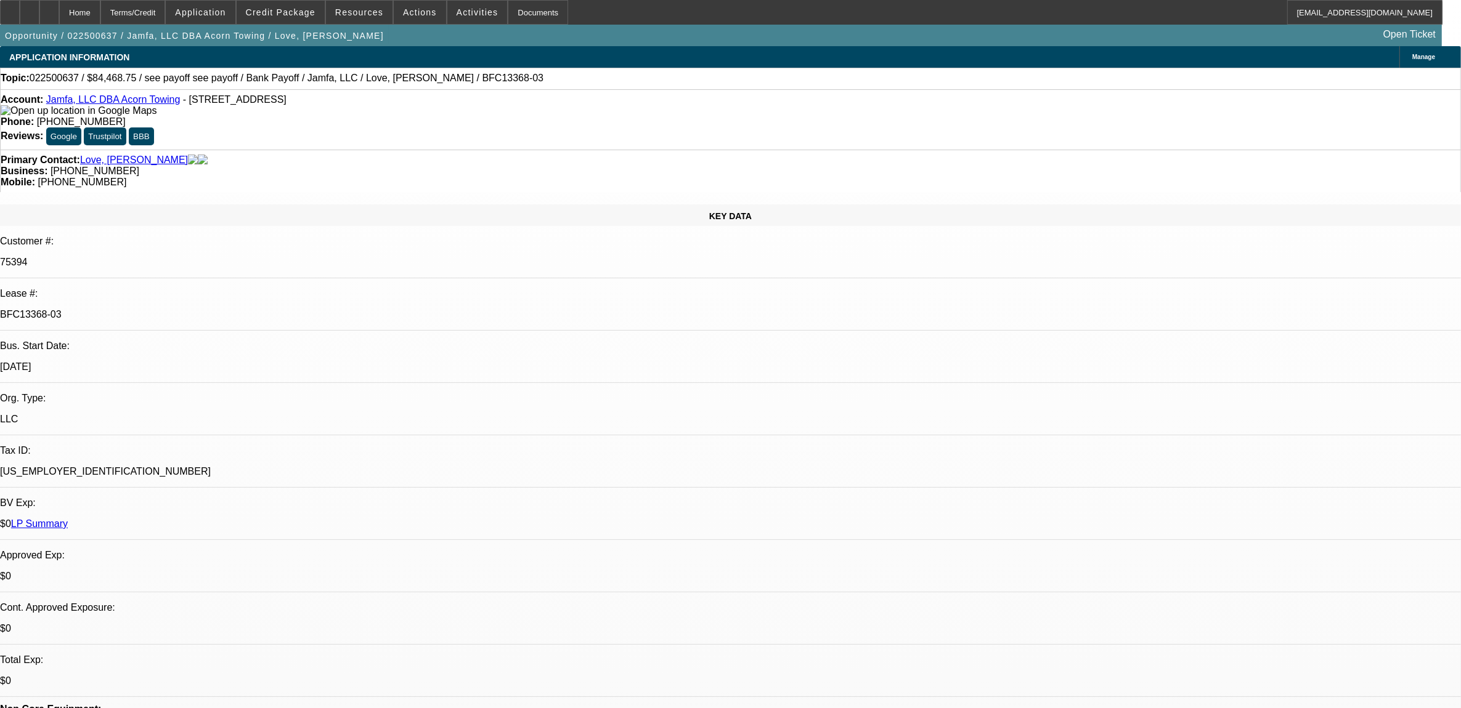
select select "0"
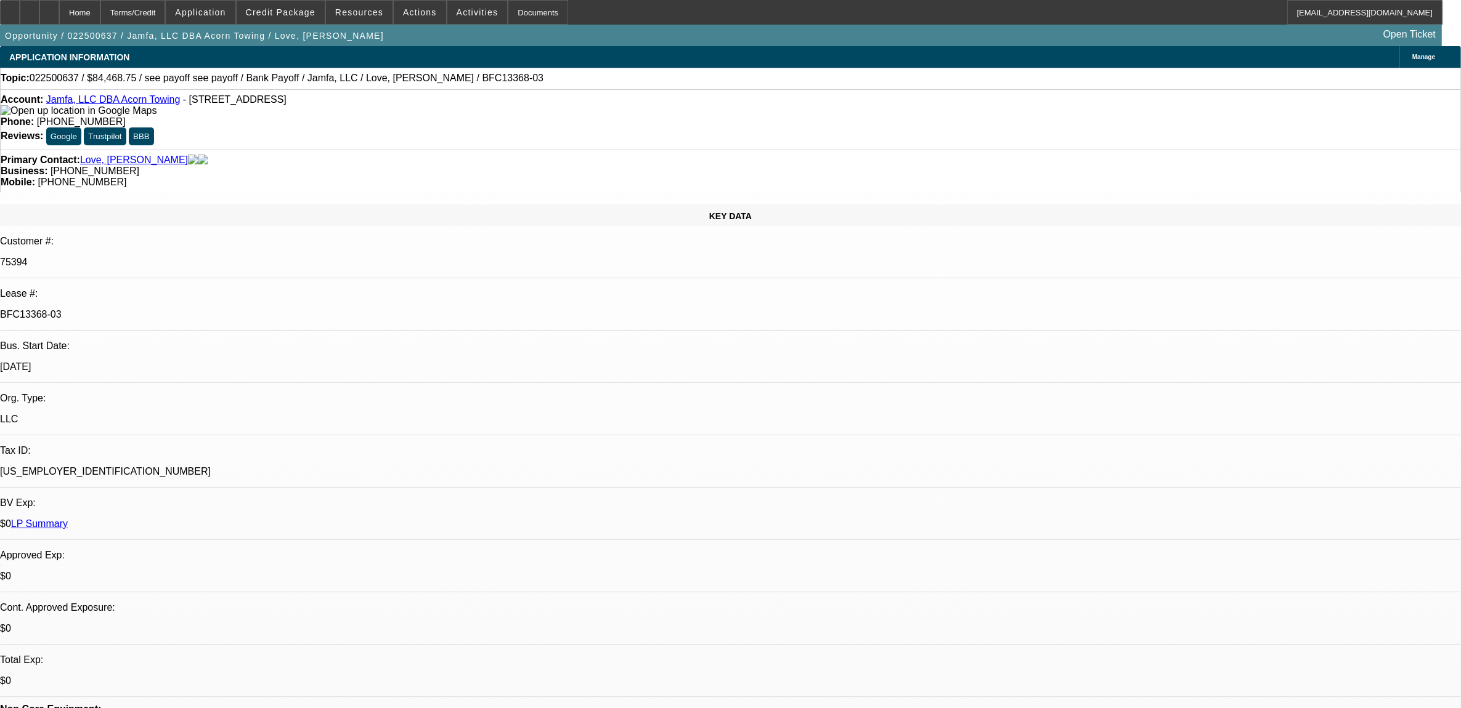
select select "0"
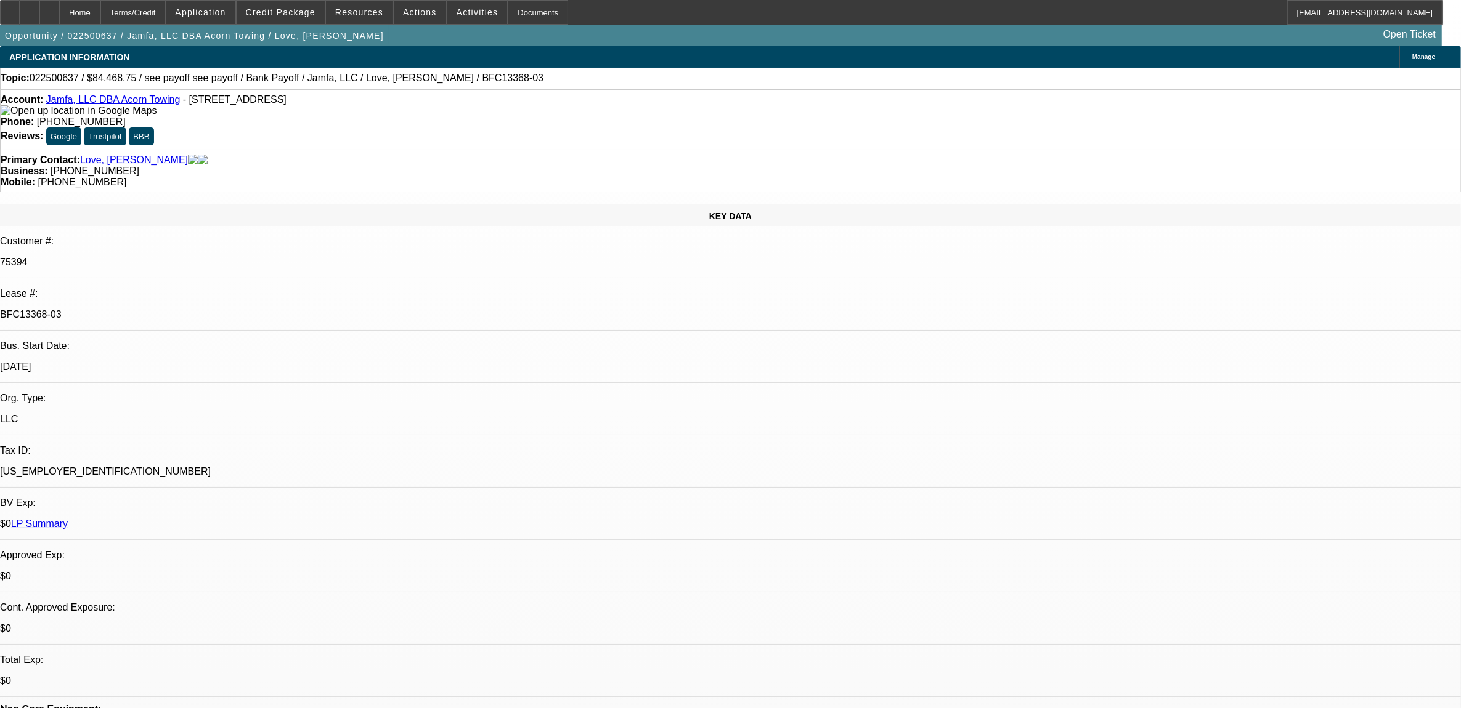
select select "0"
select select "1"
select select "2"
select select "6"
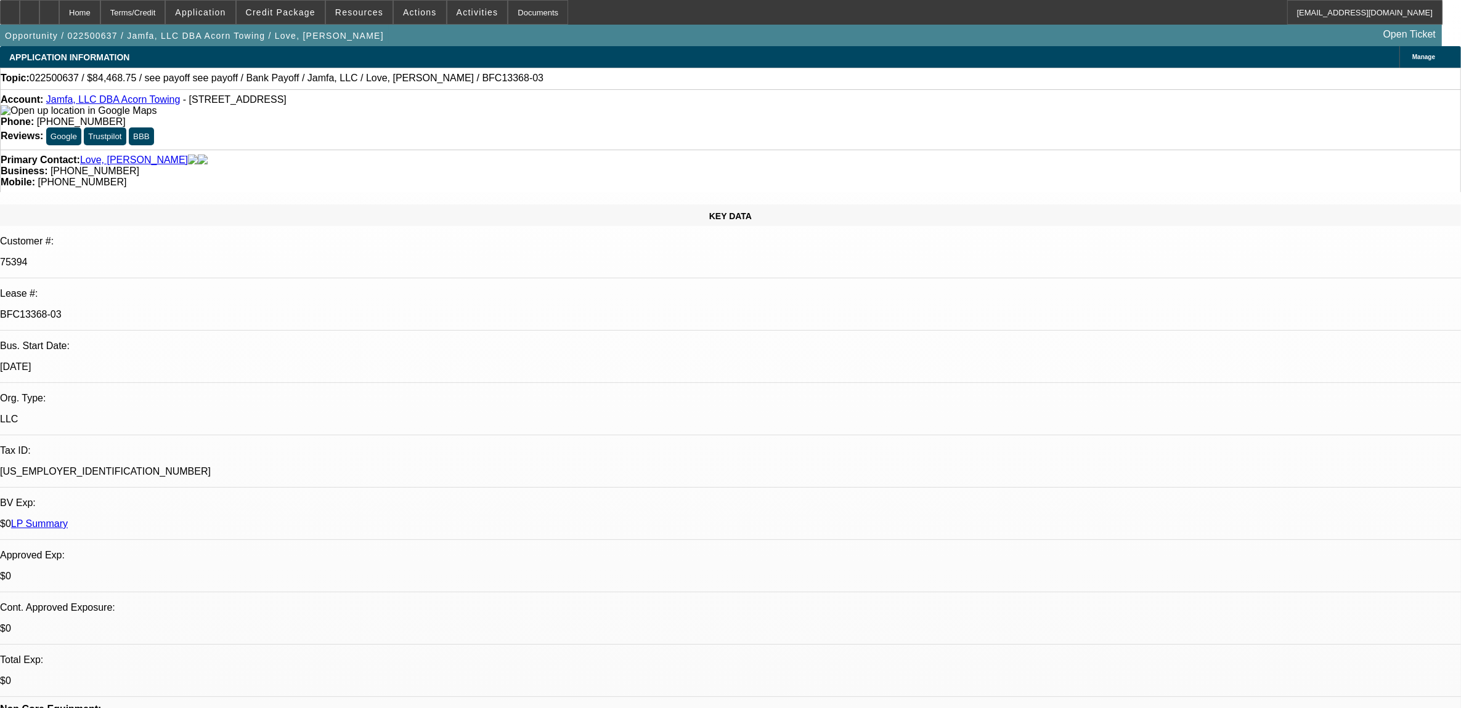
select select "1"
select select "6"
select select "1"
select select "2"
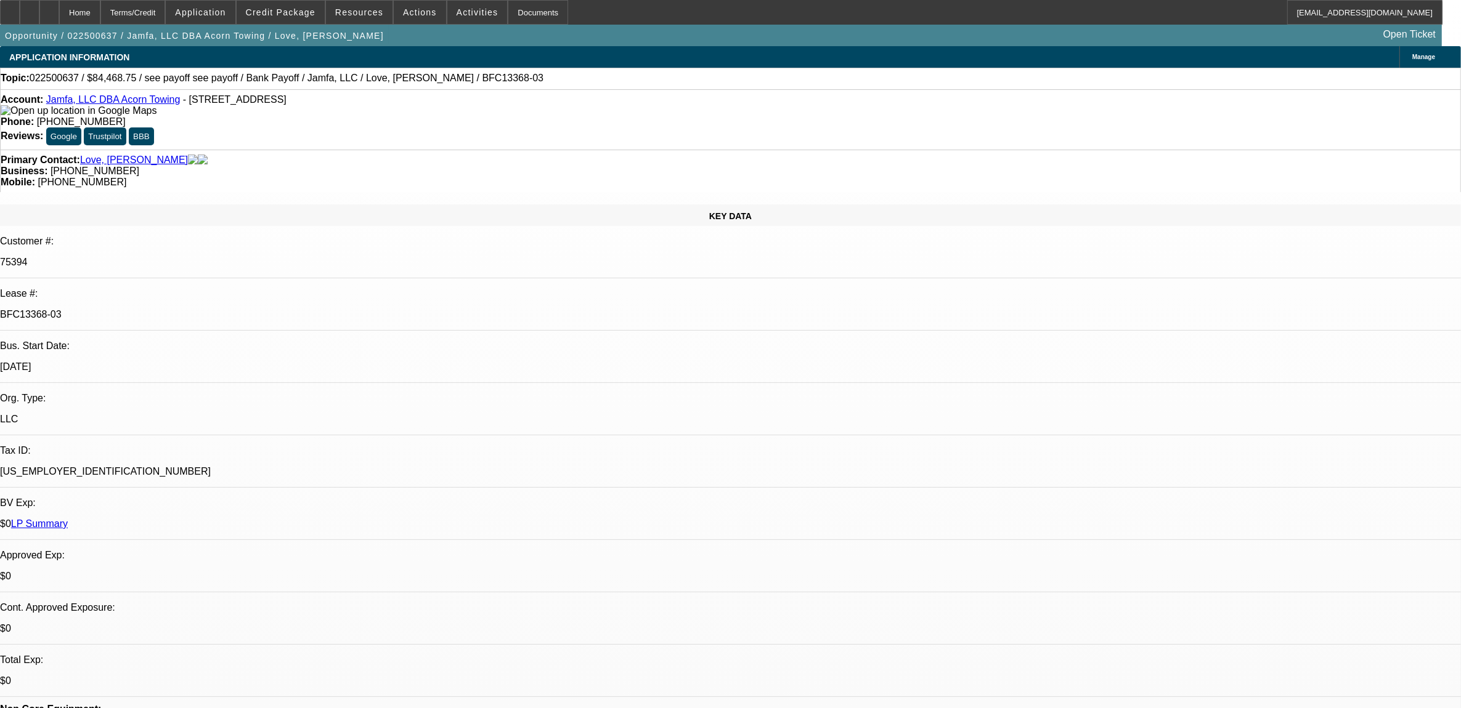
select select "6"
select select "1"
select select "2"
select select "6"
click at [411, 16] on button "Actions" at bounding box center [420, 12] width 52 height 23
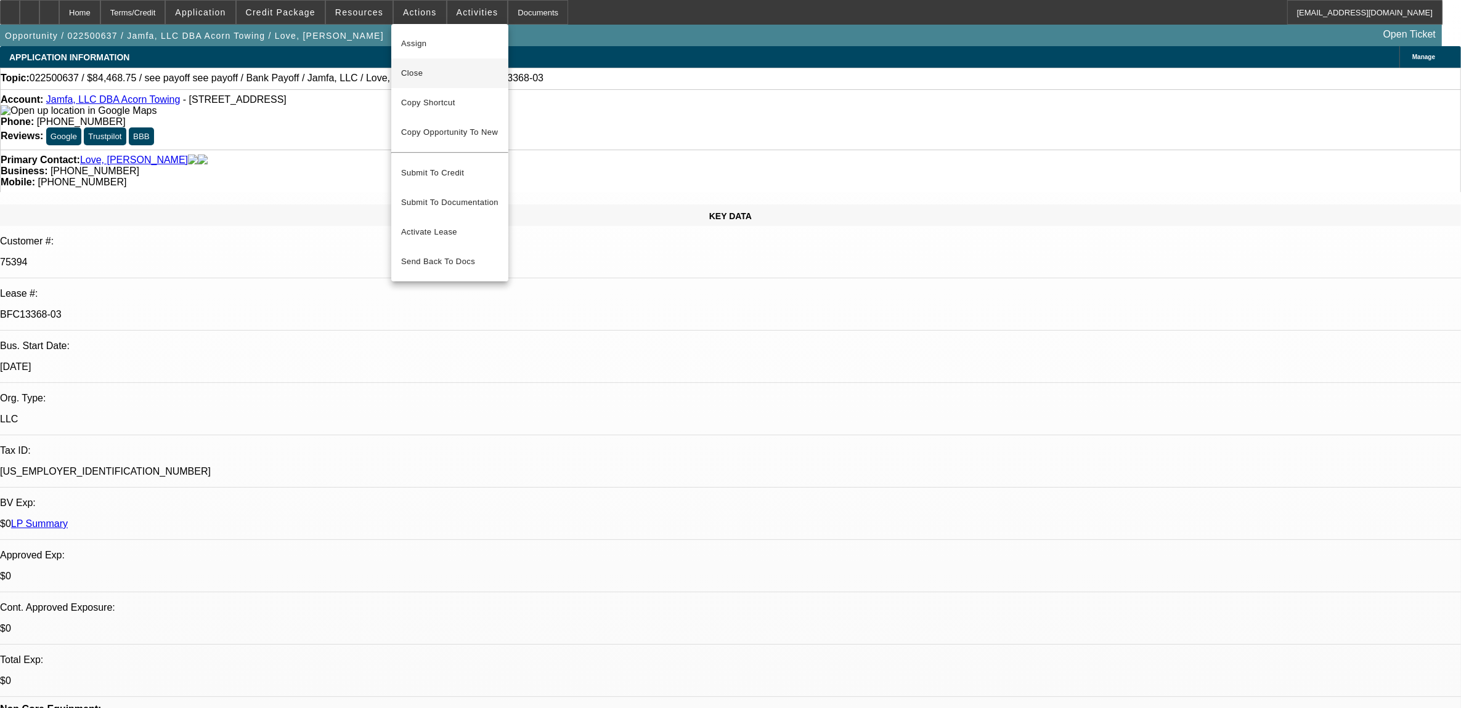
click at [416, 68] on span "Close" at bounding box center [449, 73] width 97 height 15
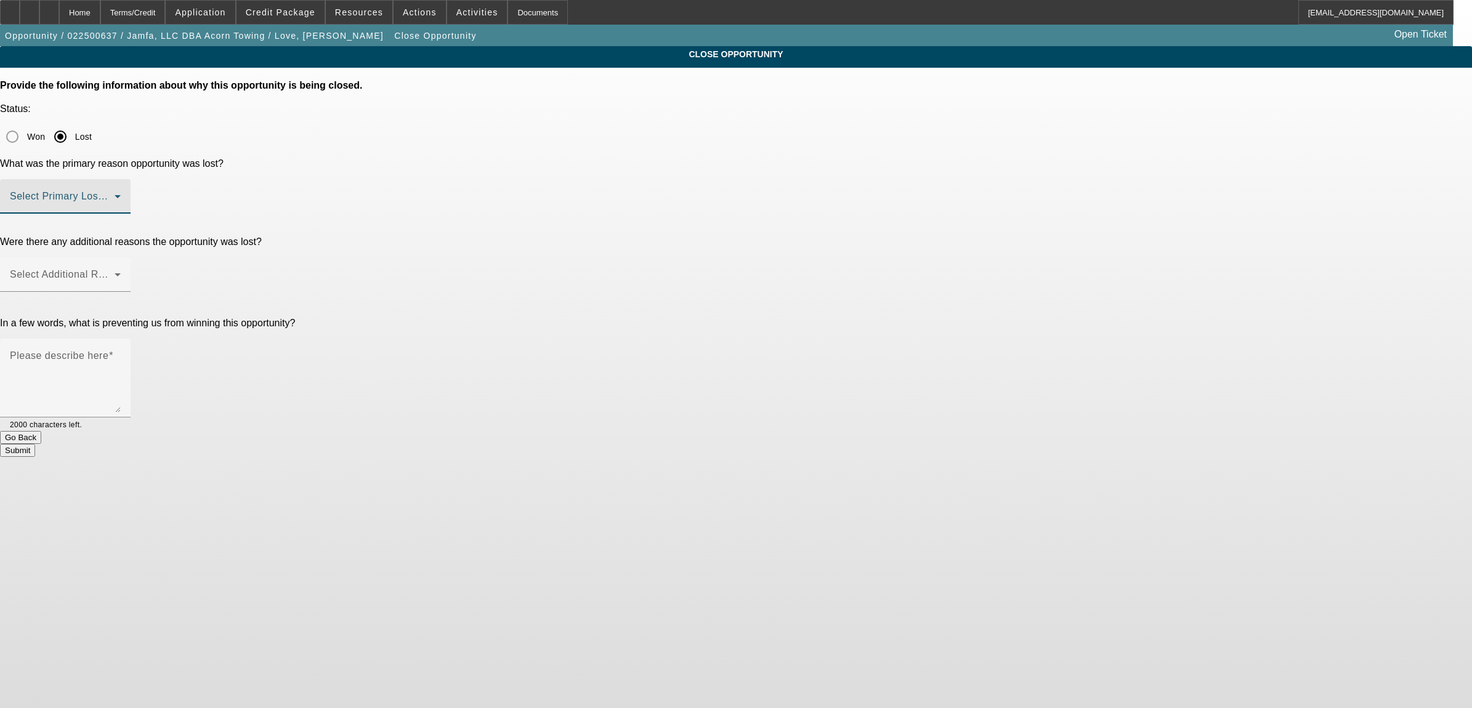
click at [115, 194] on span at bounding box center [62, 201] width 105 height 15
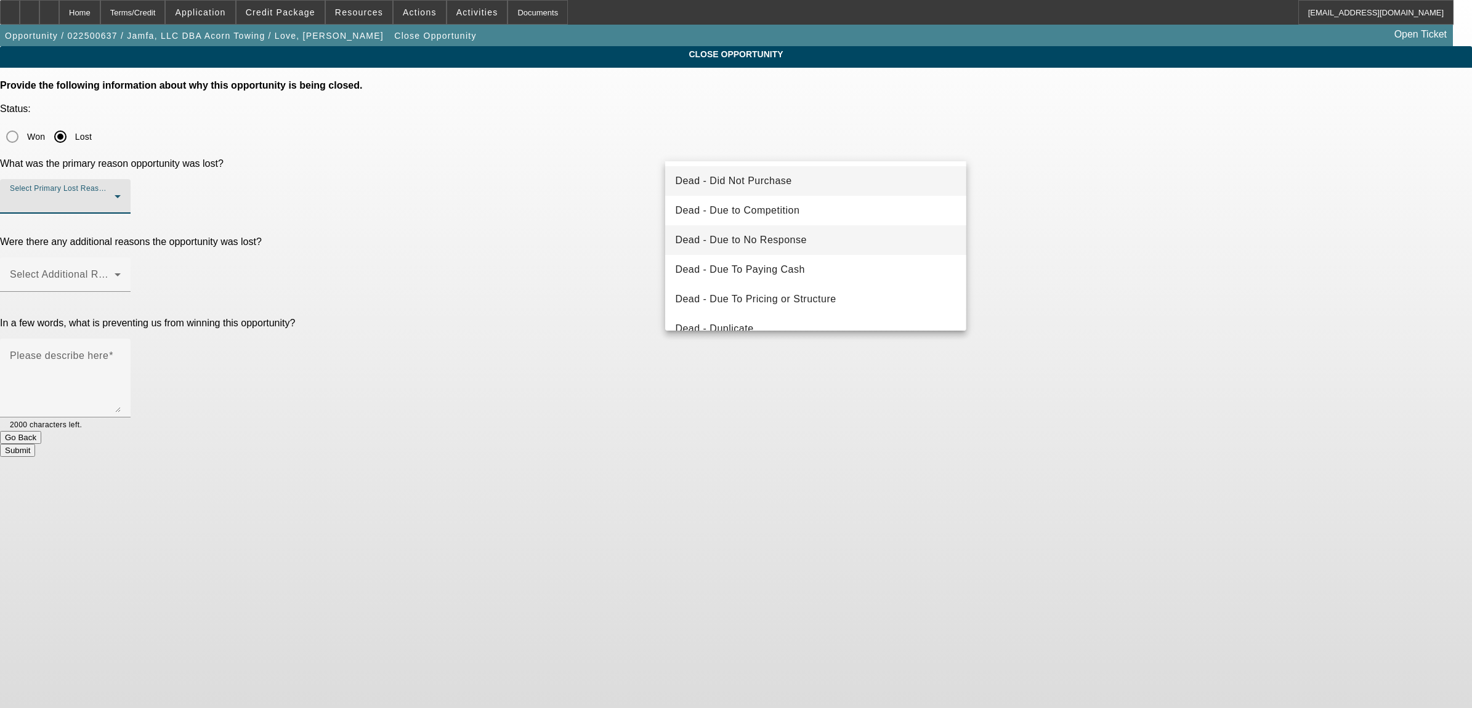
click at [778, 249] on mat-option "Dead - Due to No Response" at bounding box center [815, 240] width 301 height 30
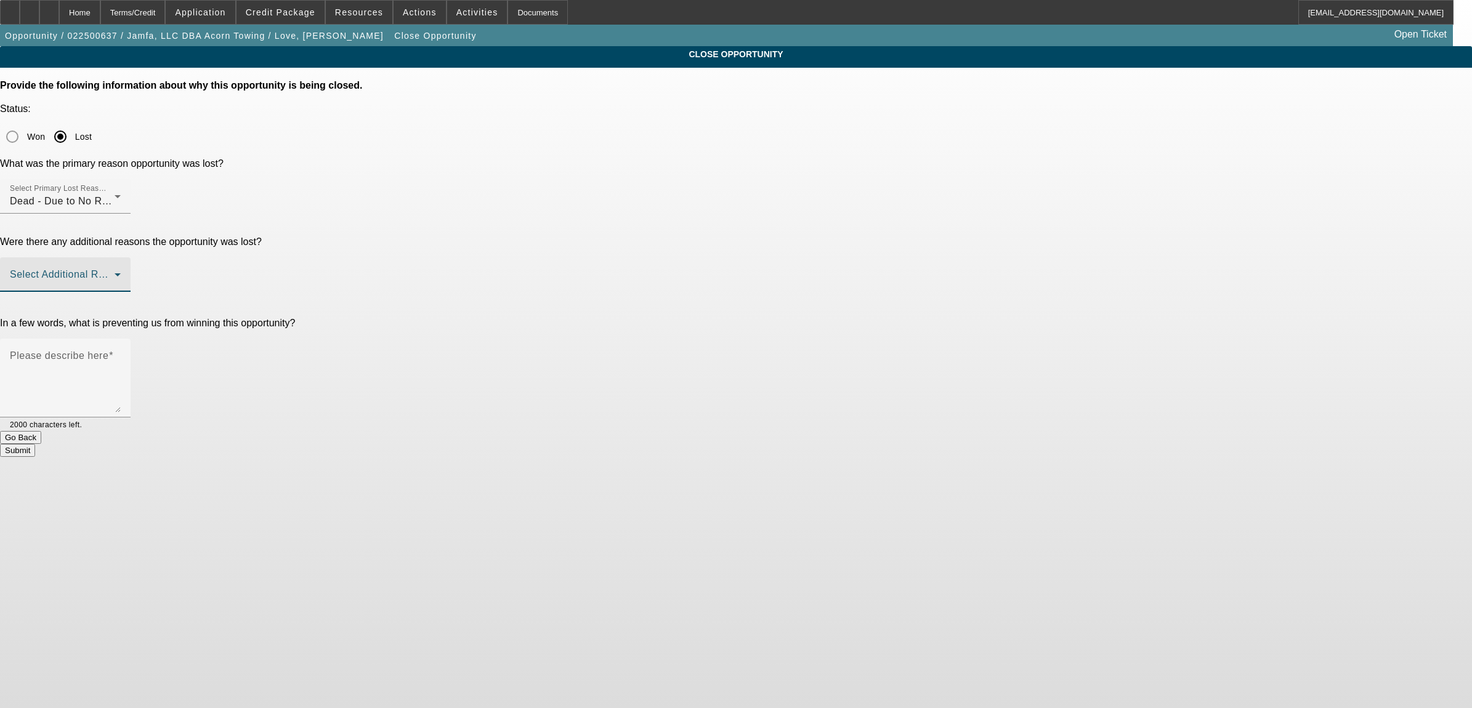
click at [115, 272] on span at bounding box center [62, 279] width 105 height 15
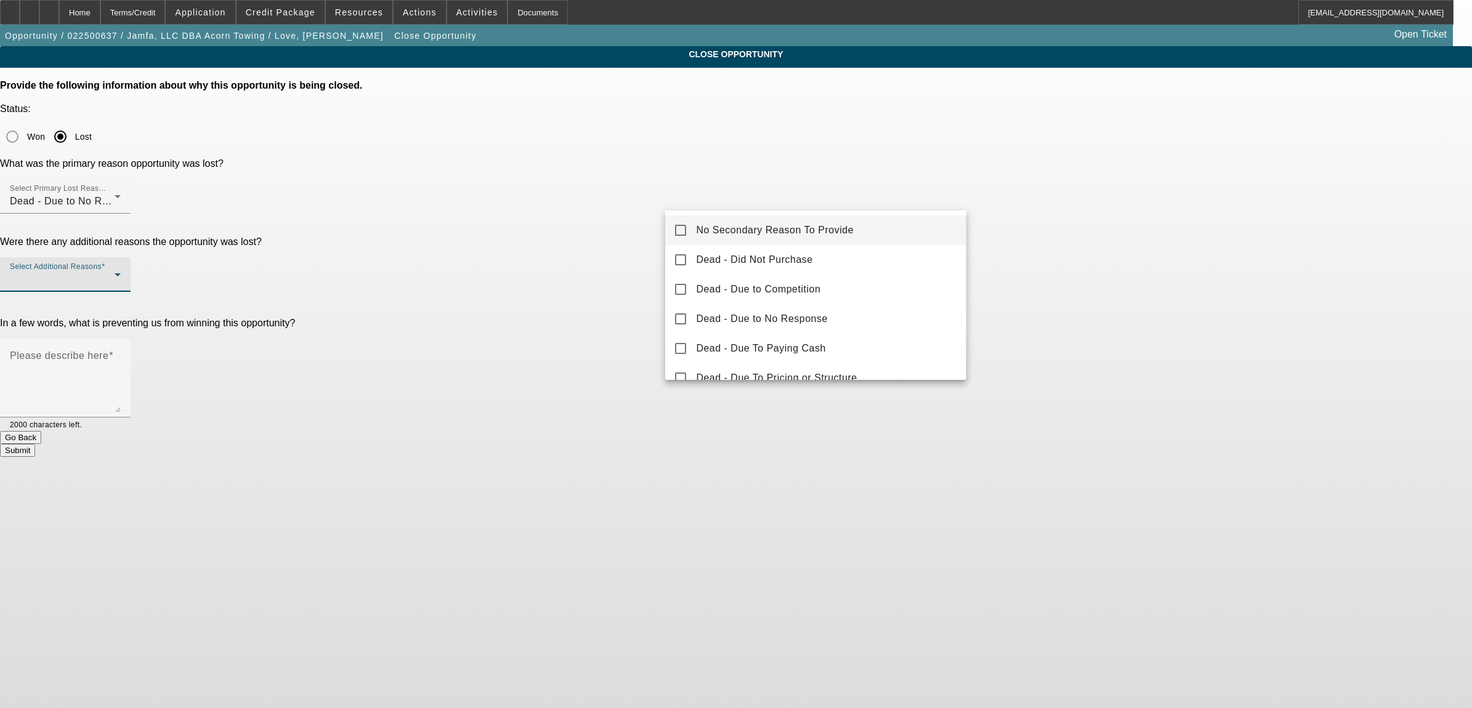
click at [737, 220] on mat-option "No Secondary Reason To Provide" at bounding box center [815, 231] width 301 height 30
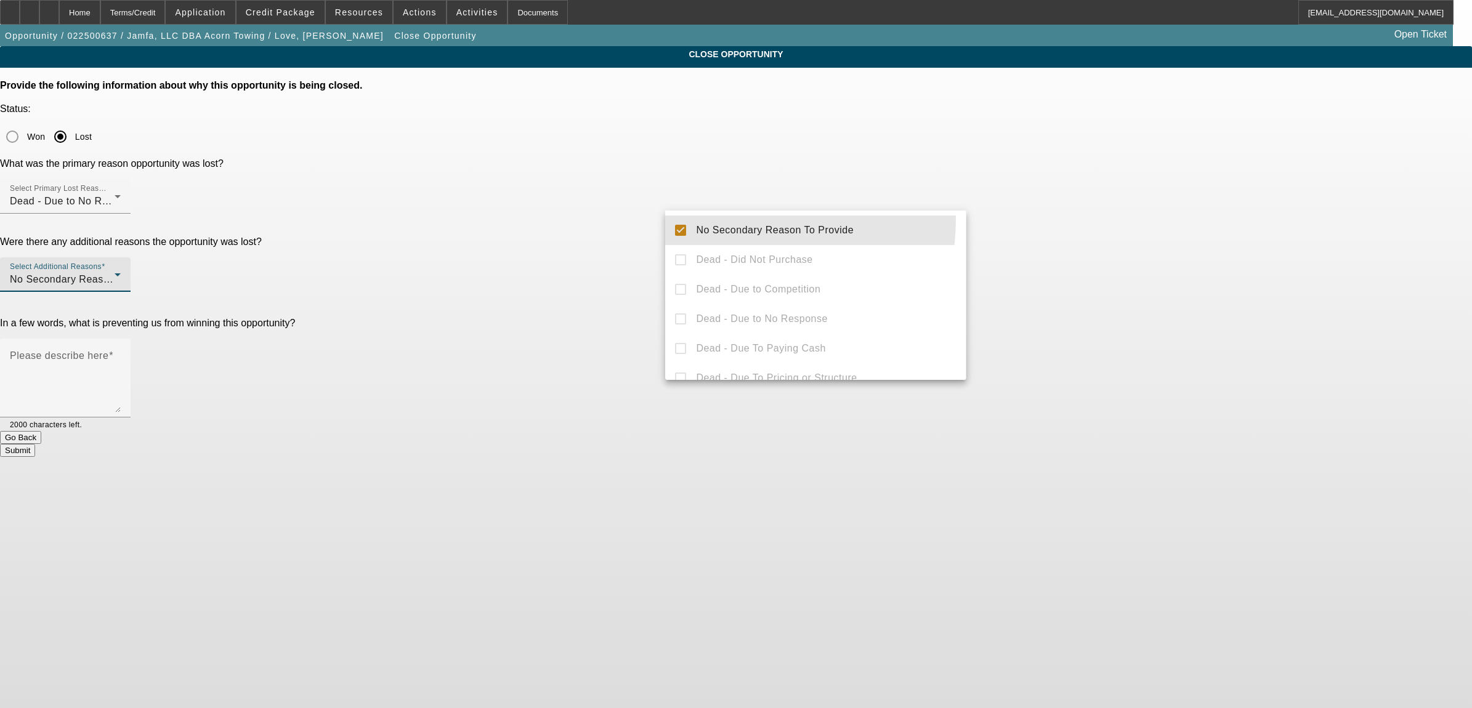
click at [620, 280] on div at bounding box center [736, 354] width 1472 height 708
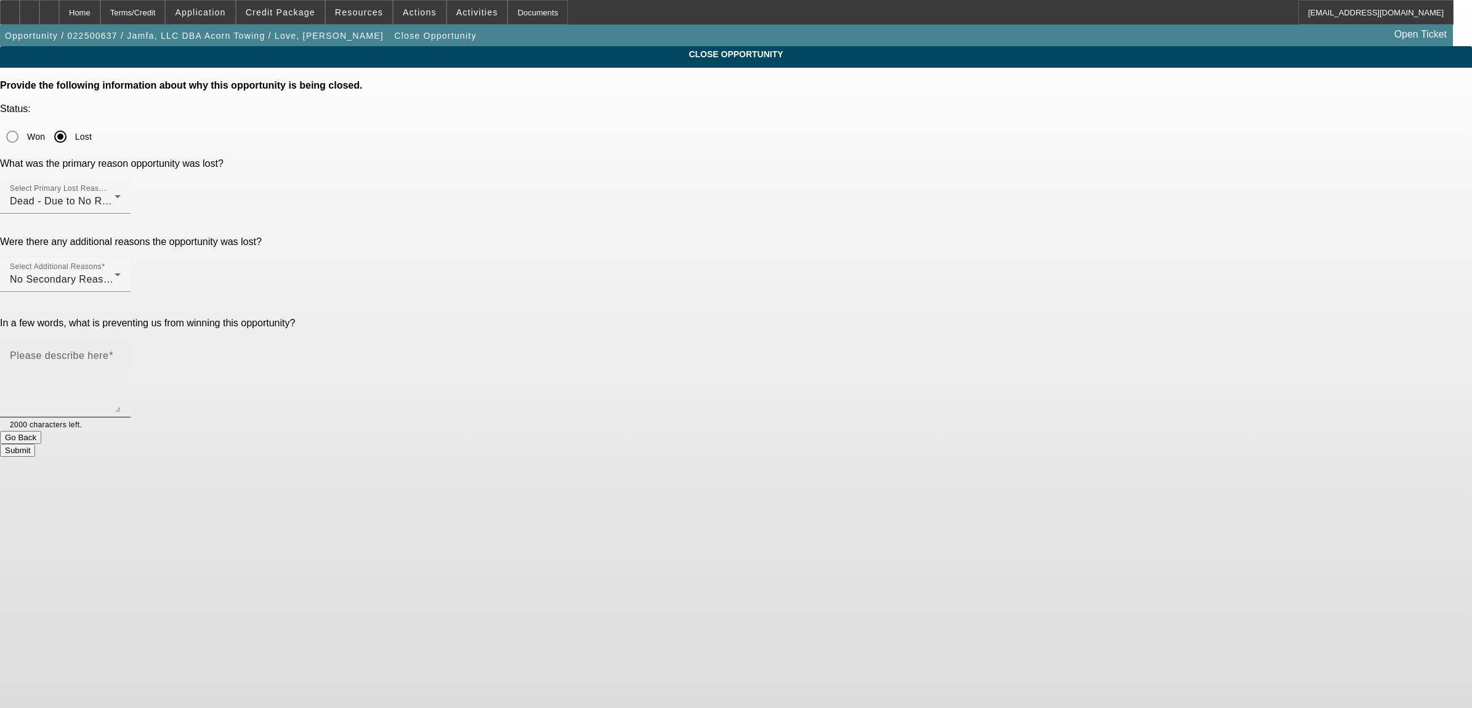
click at [121, 354] on textarea "Please describe here" at bounding box center [65, 383] width 111 height 59
type textarea ";"
click at [35, 444] on button "Submit" at bounding box center [17, 450] width 35 height 13
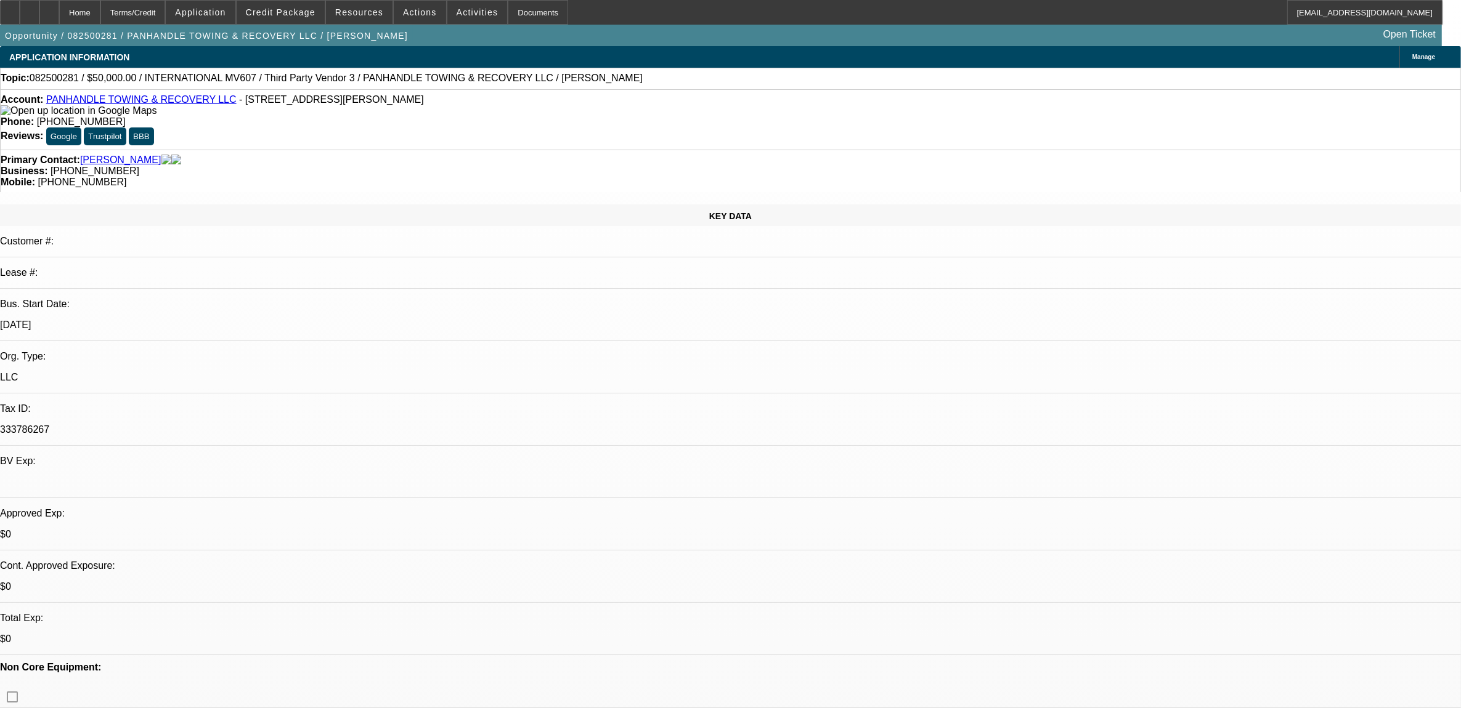
select select "0"
select select "2"
select select "0.1"
select select "0"
select select "2"
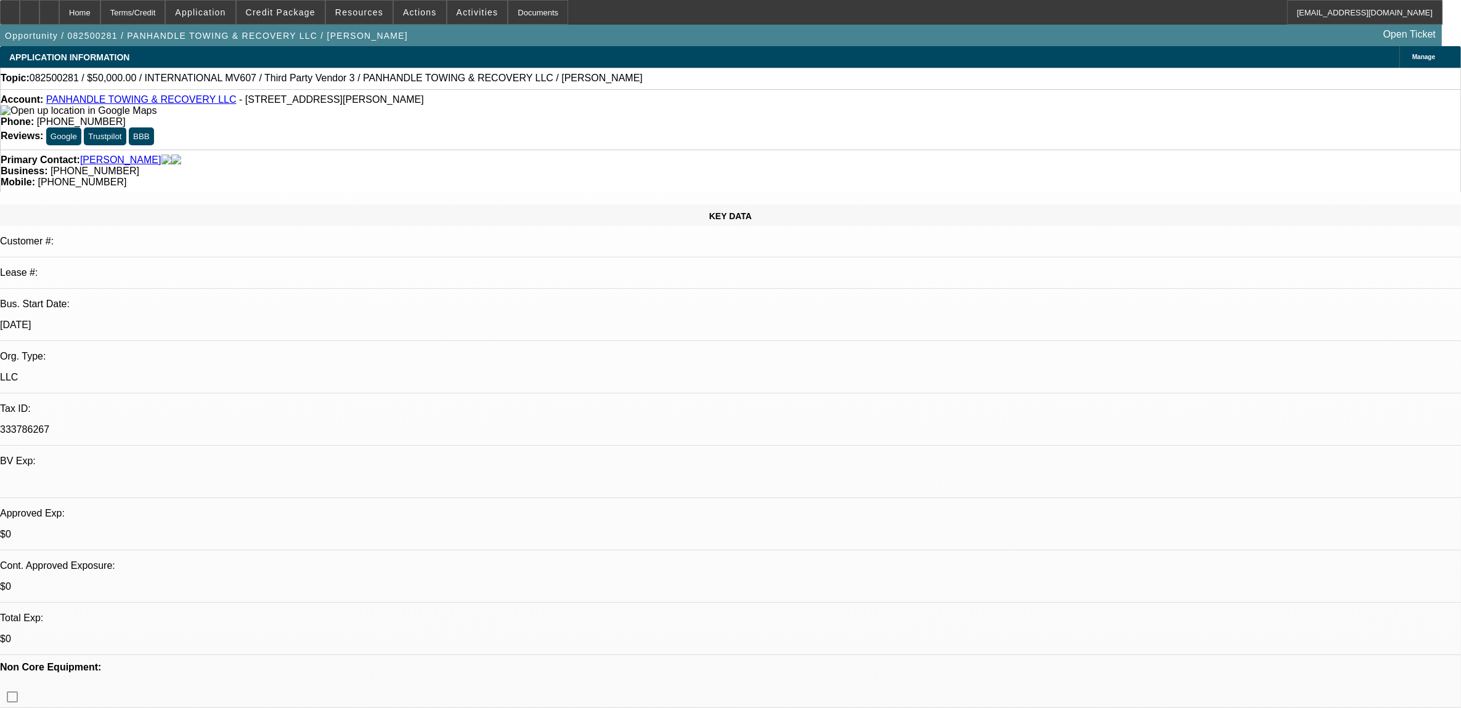
select select "0.1"
select select "0"
select select "2"
select select "0.1"
select select "1"
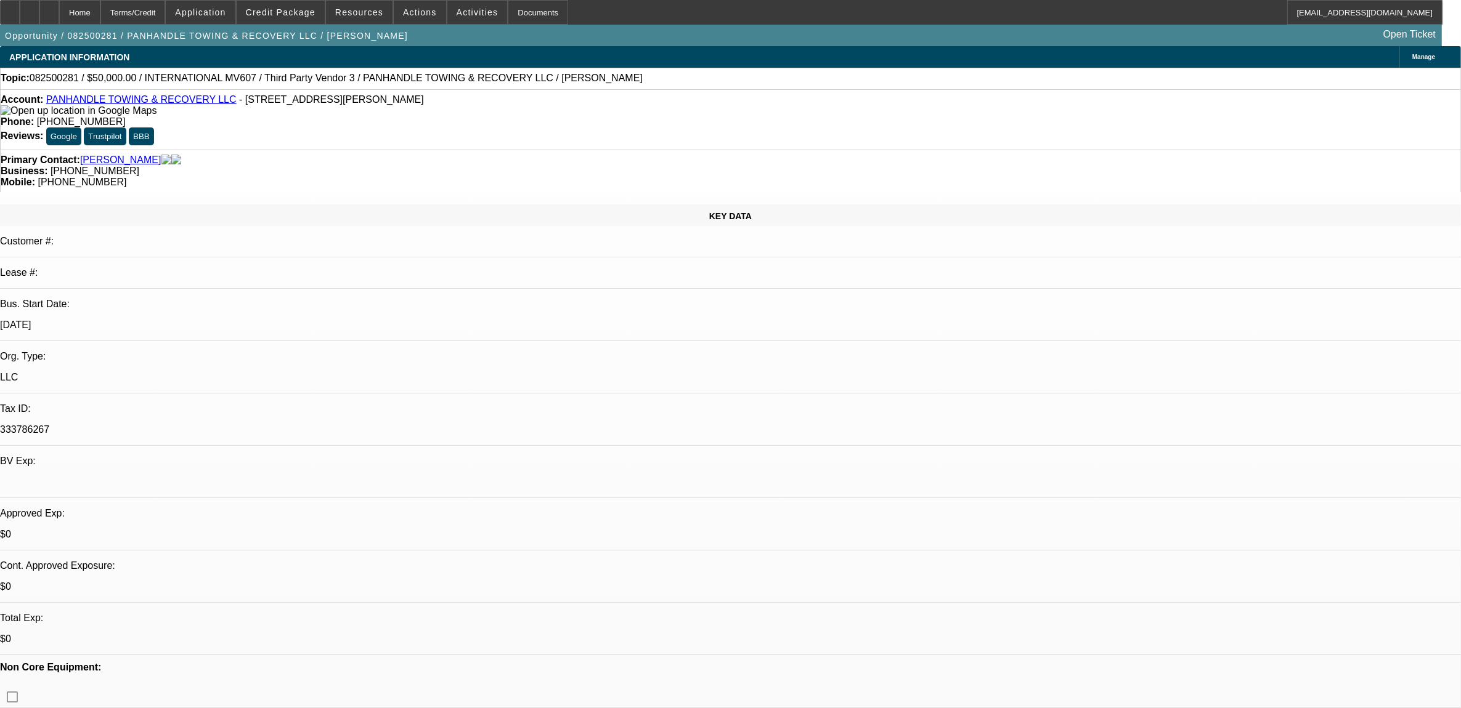
select select "2"
select select "4"
select select "1"
select select "2"
select select "4"
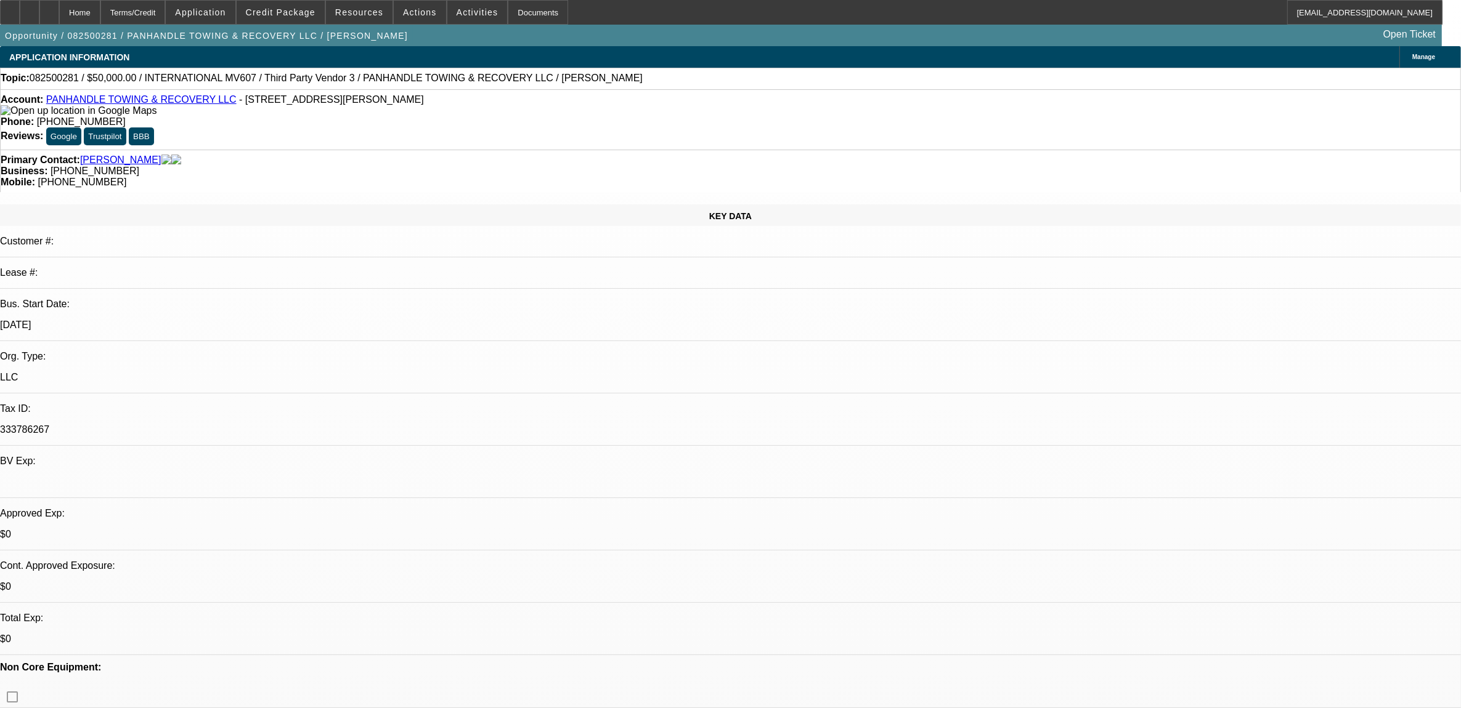
select select "1"
select select "2"
select select "4"
click at [418, 10] on span "Actions" at bounding box center [420, 12] width 34 height 10
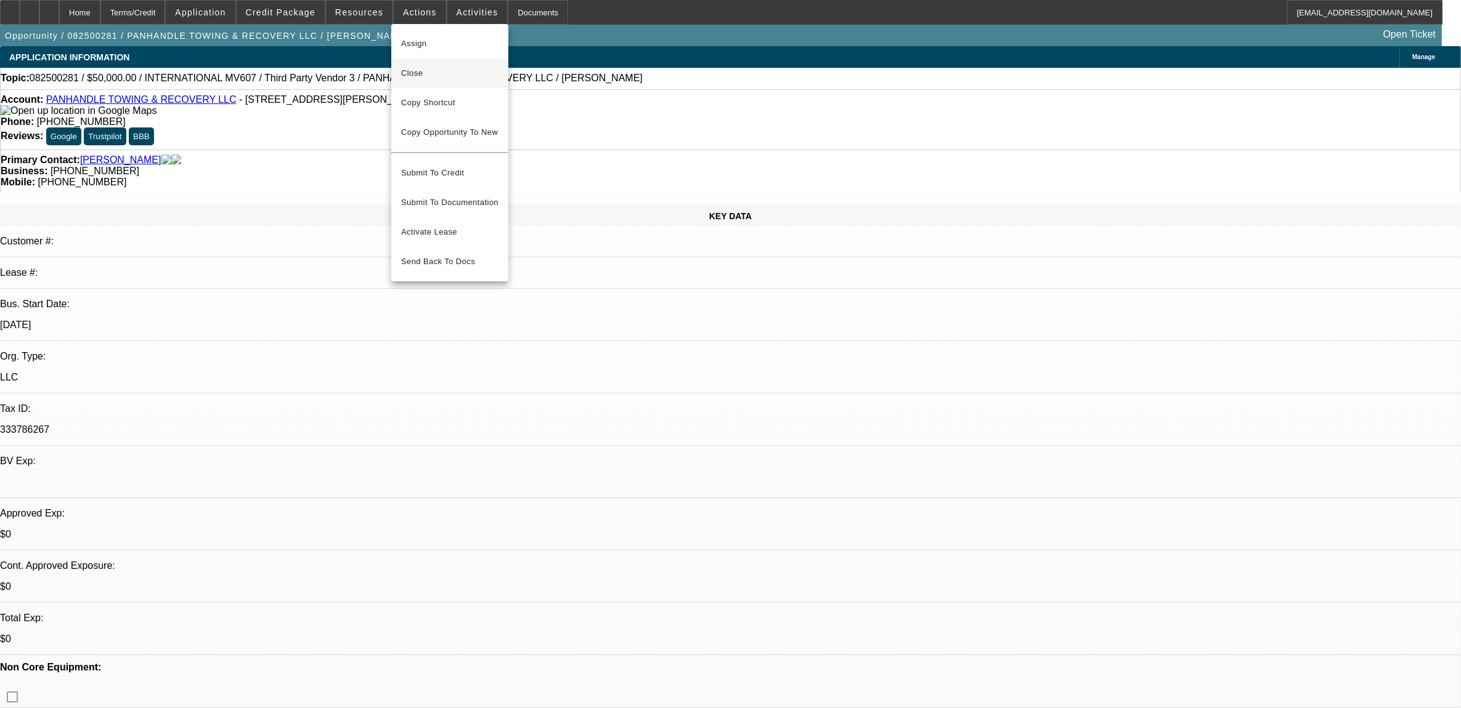
click at [428, 79] on span "Close" at bounding box center [449, 73] width 97 height 15
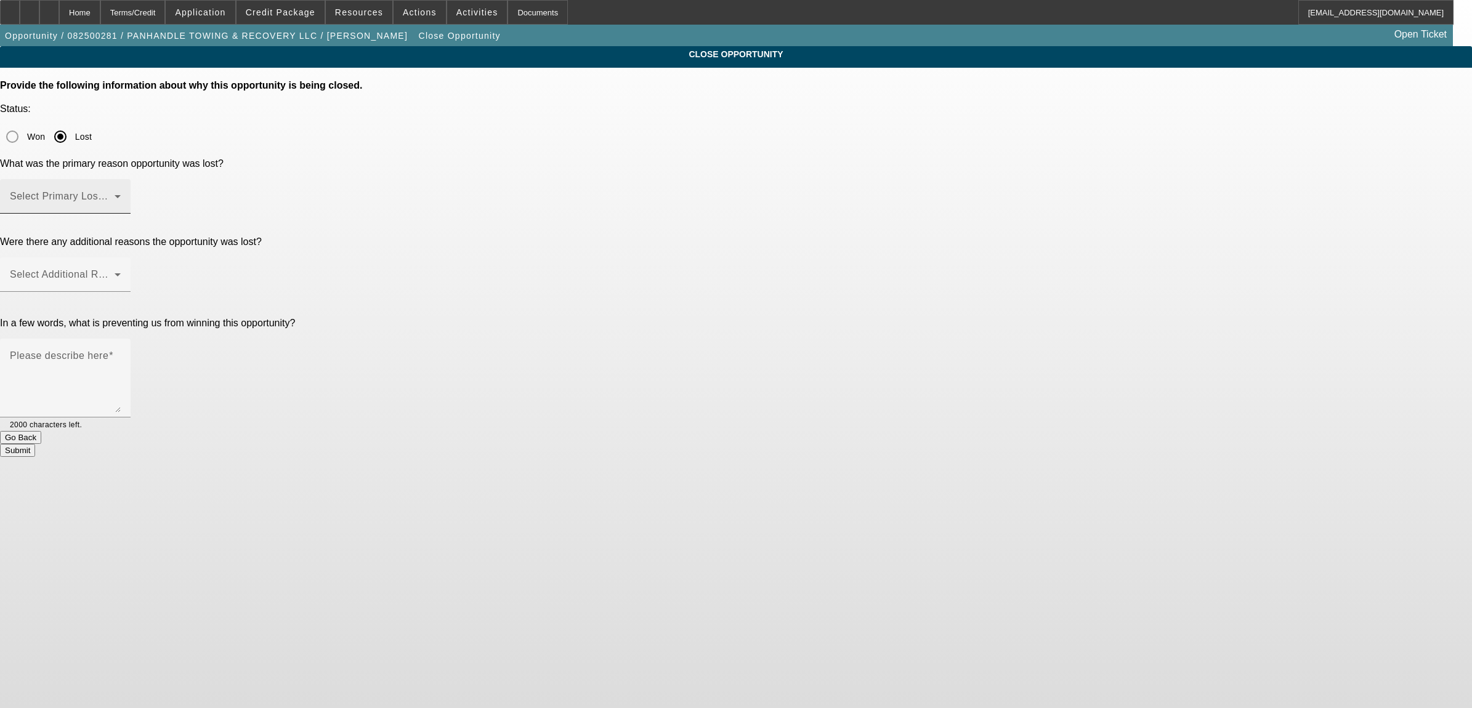
click at [140, 191] on mat-label "Select Primary Lost Reason" at bounding box center [75, 196] width 130 height 10
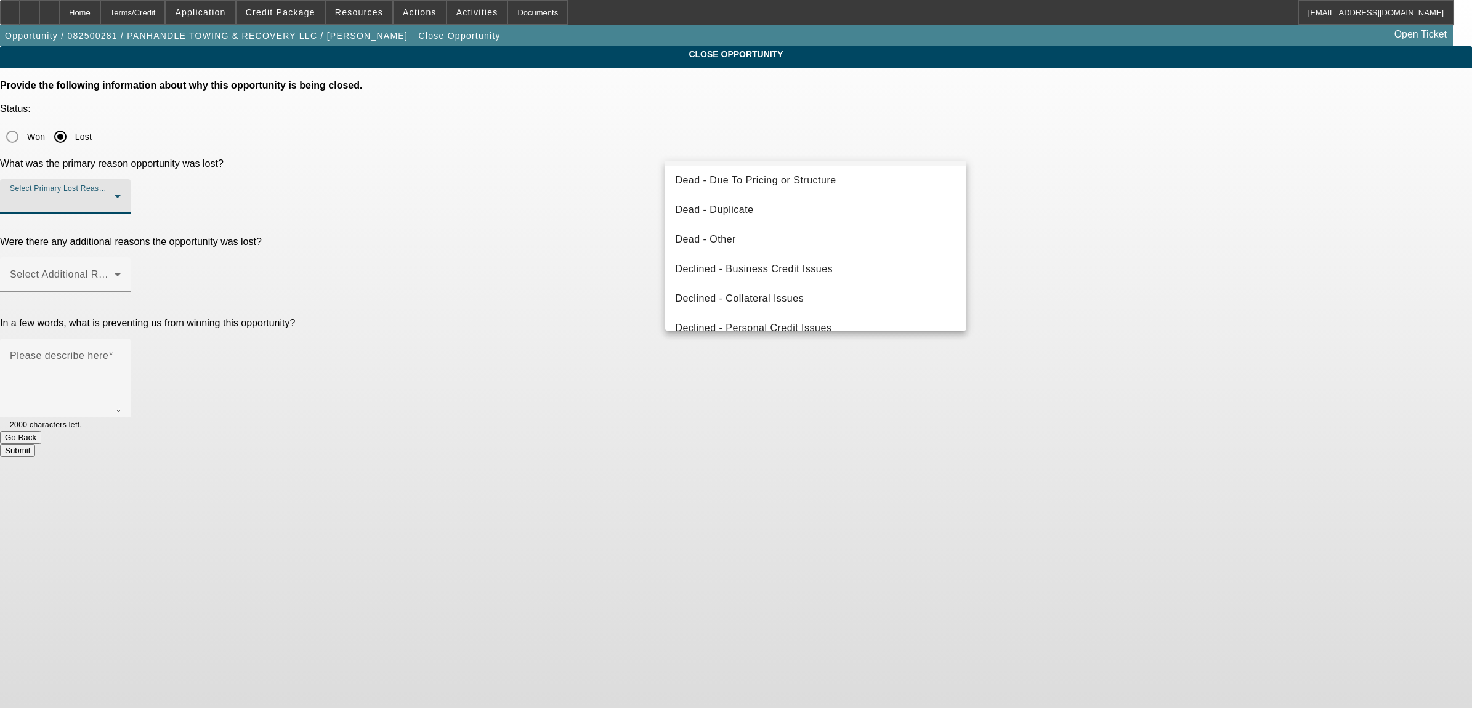
scroll to position [154, 0]
click at [748, 290] on span "Declined - Personal Credit Issues" at bounding box center [753, 293] width 156 height 15
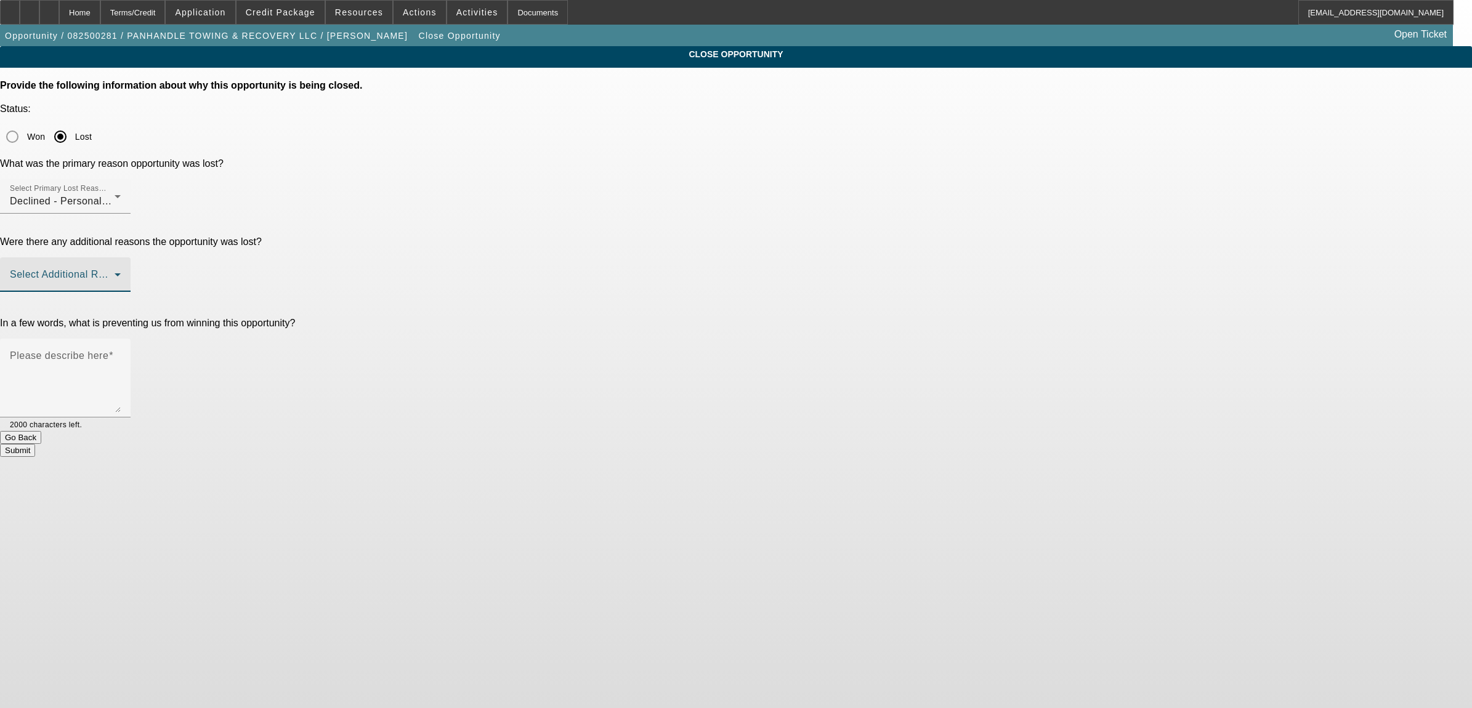
click at [115, 272] on span at bounding box center [62, 279] width 105 height 15
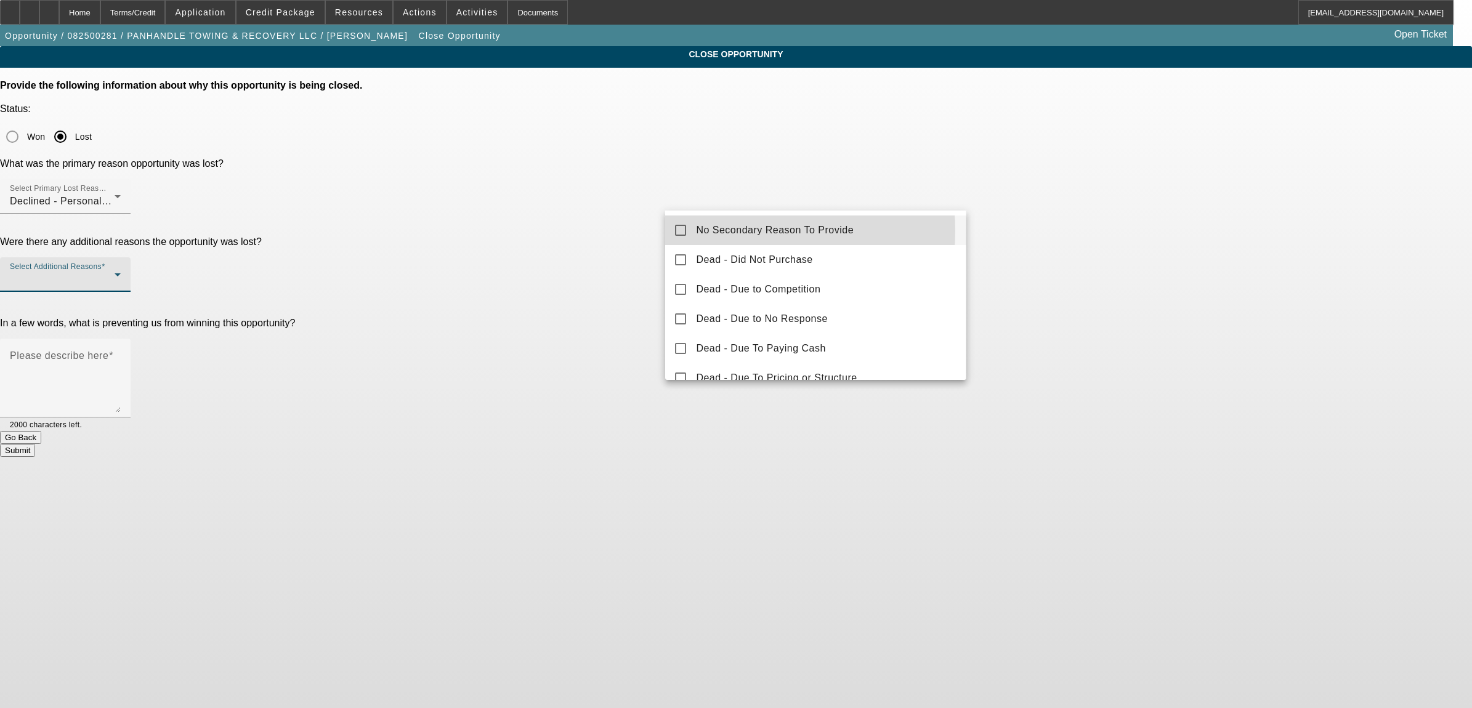
click at [725, 231] on span "No Secondary Reason To Provide" at bounding box center [775, 230] width 158 height 15
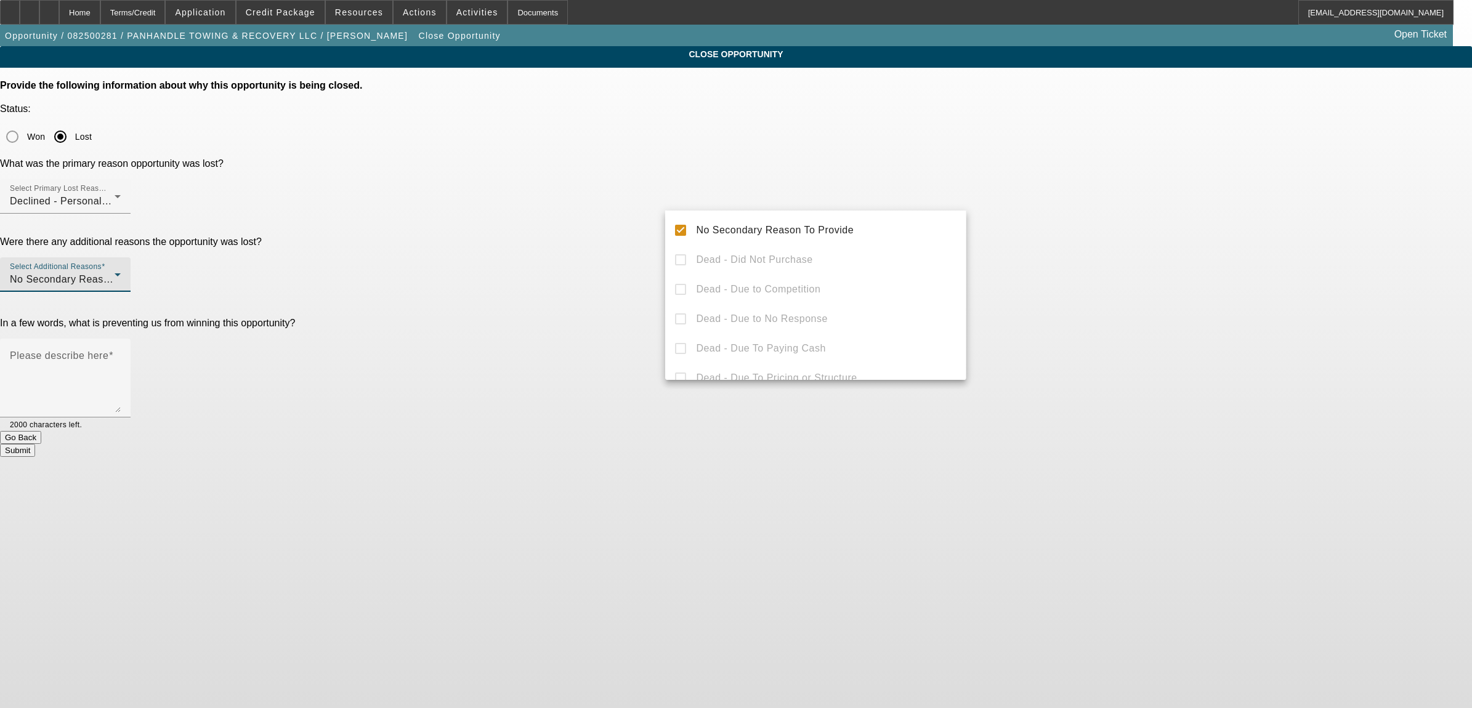
drag, startPoint x: 578, startPoint y: 302, endPoint x: 585, endPoint y: 302, distance: 7.4
click at [582, 302] on div at bounding box center [736, 354] width 1472 height 708
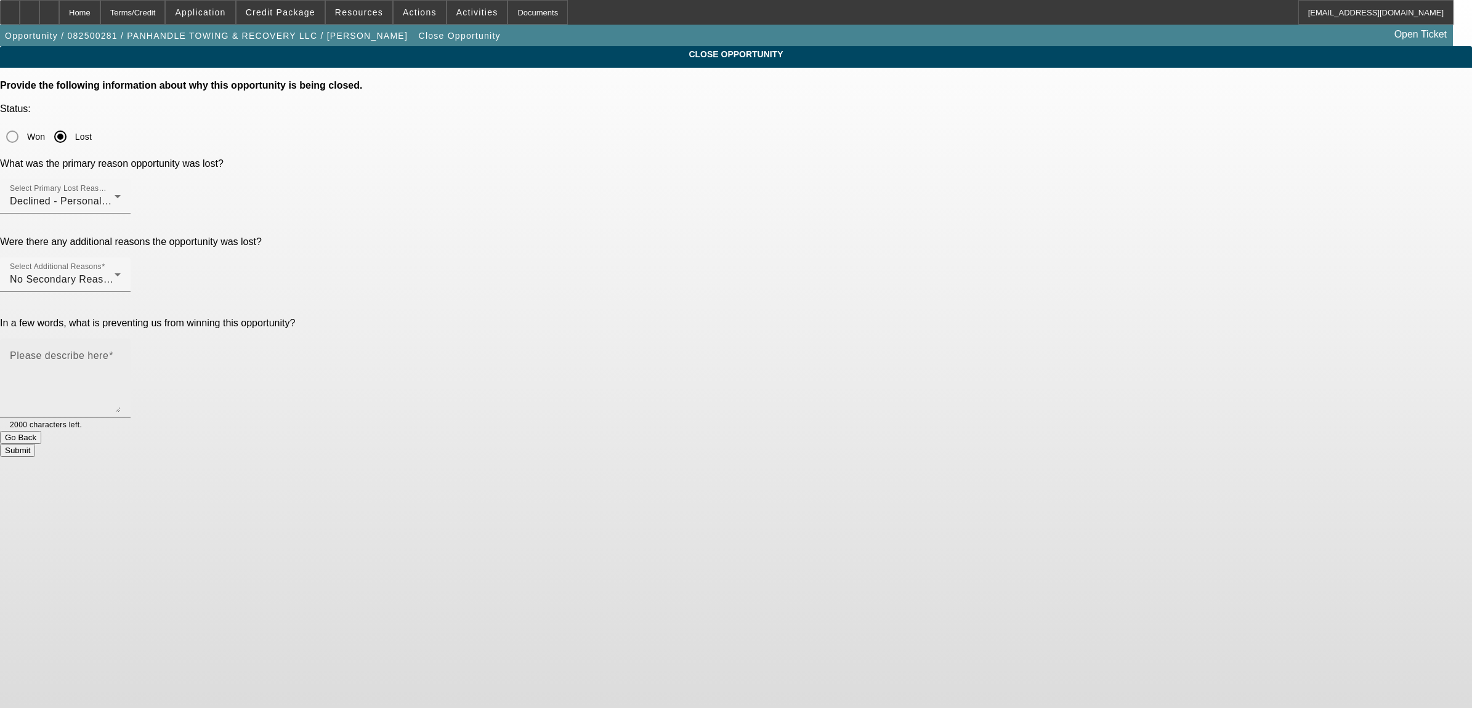
click at [121, 354] on textarea "Please describe here" at bounding box center [65, 383] width 111 height 59
type textarea "kj"
click at [35, 444] on button "Submit" at bounding box center [17, 450] width 35 height 13
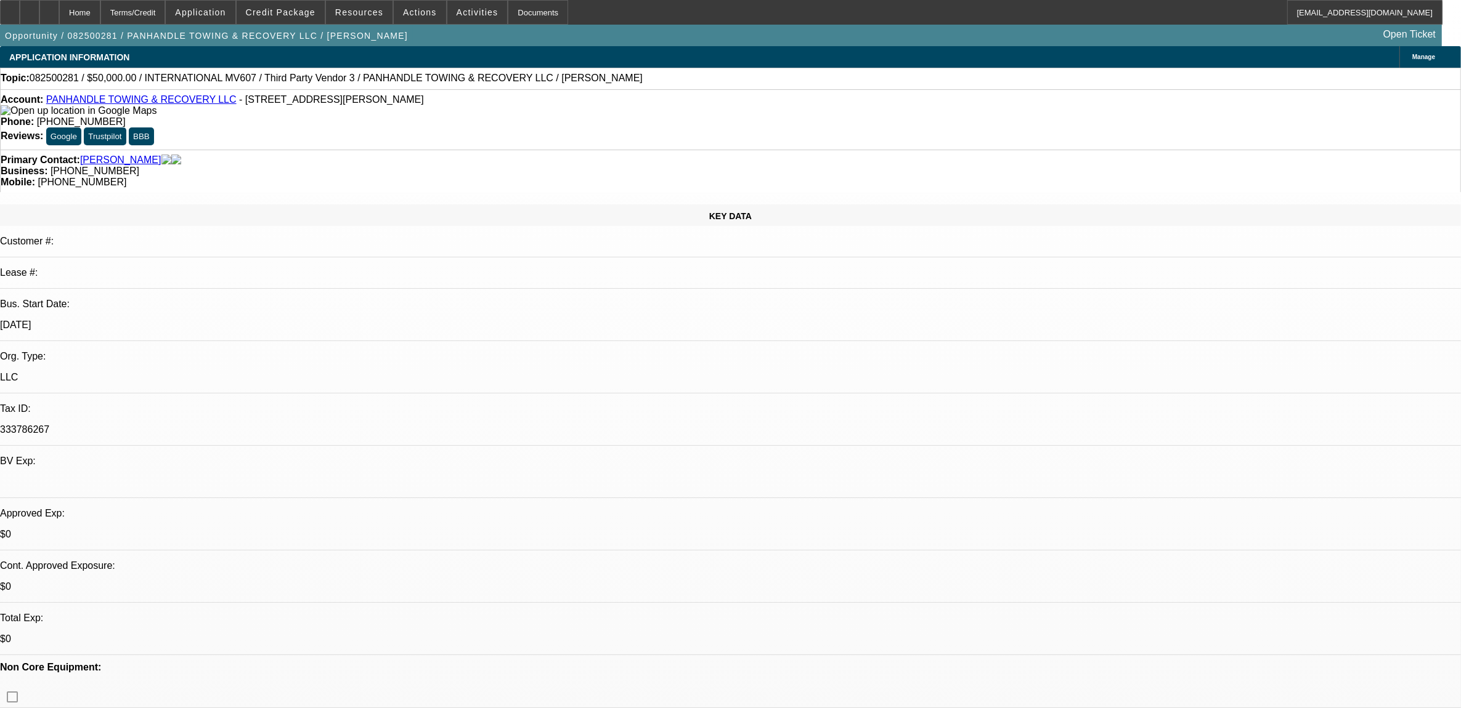
select select "0"
select select "2"
select select "0.1"
select select "0"
select select "2"
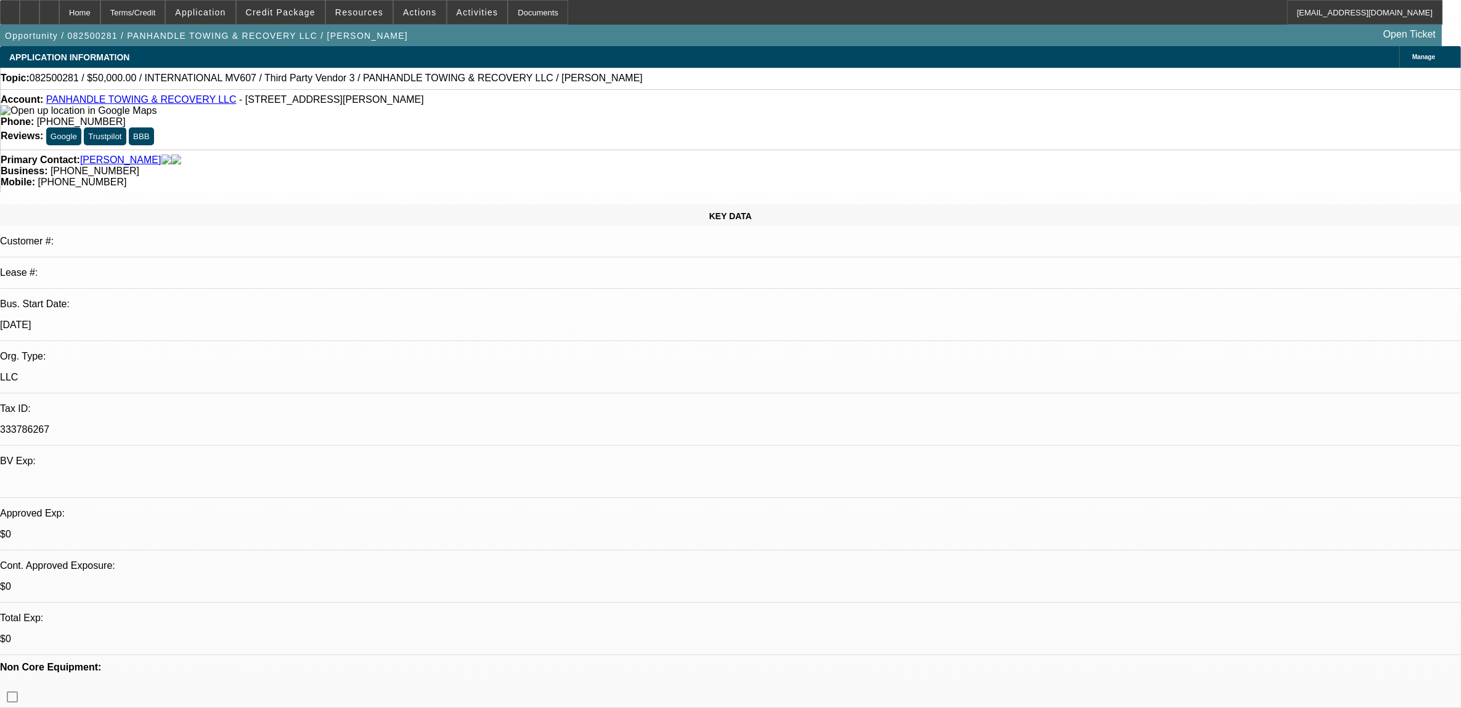
select select "0.1"
select select "0"
select select "2"
select select "0.1"
select select "1"
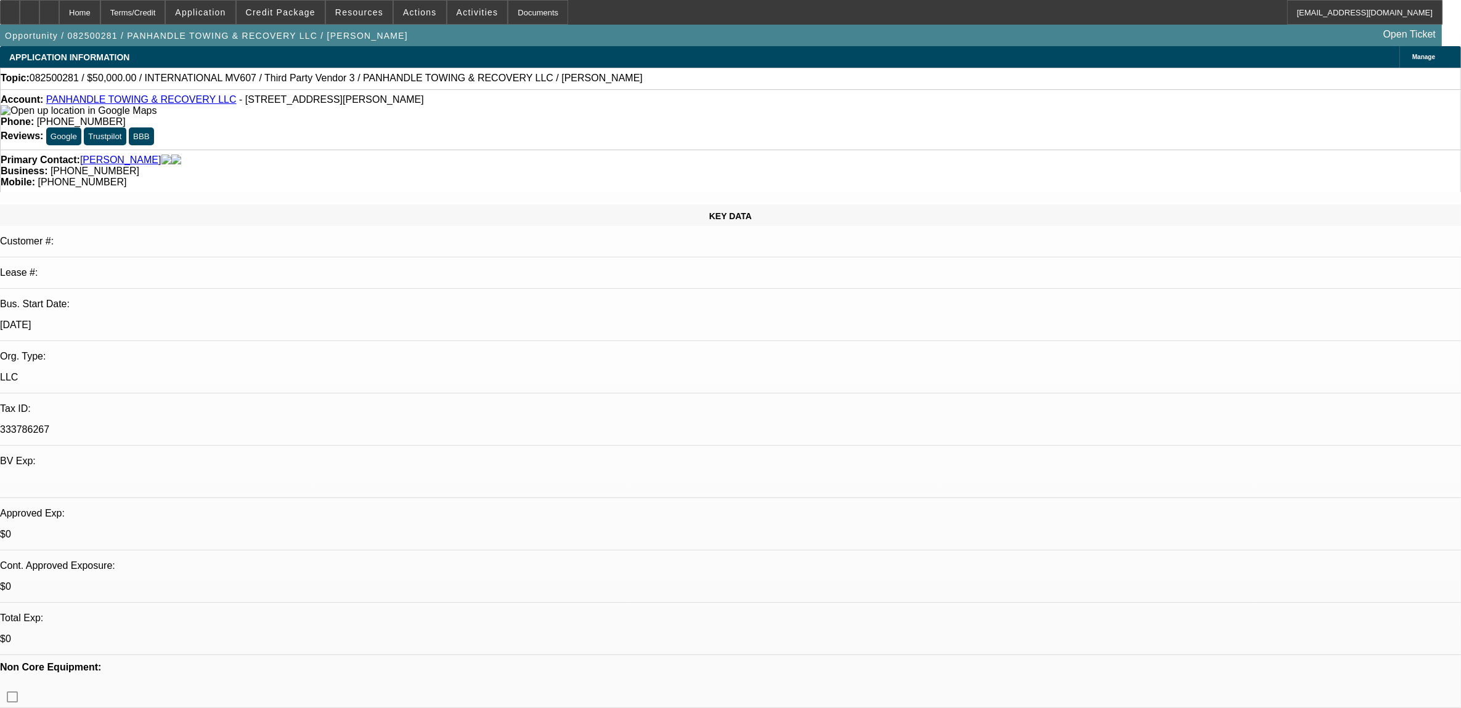
select select "2"
select select "4"
select select "1"
select select "2"
select select "4"
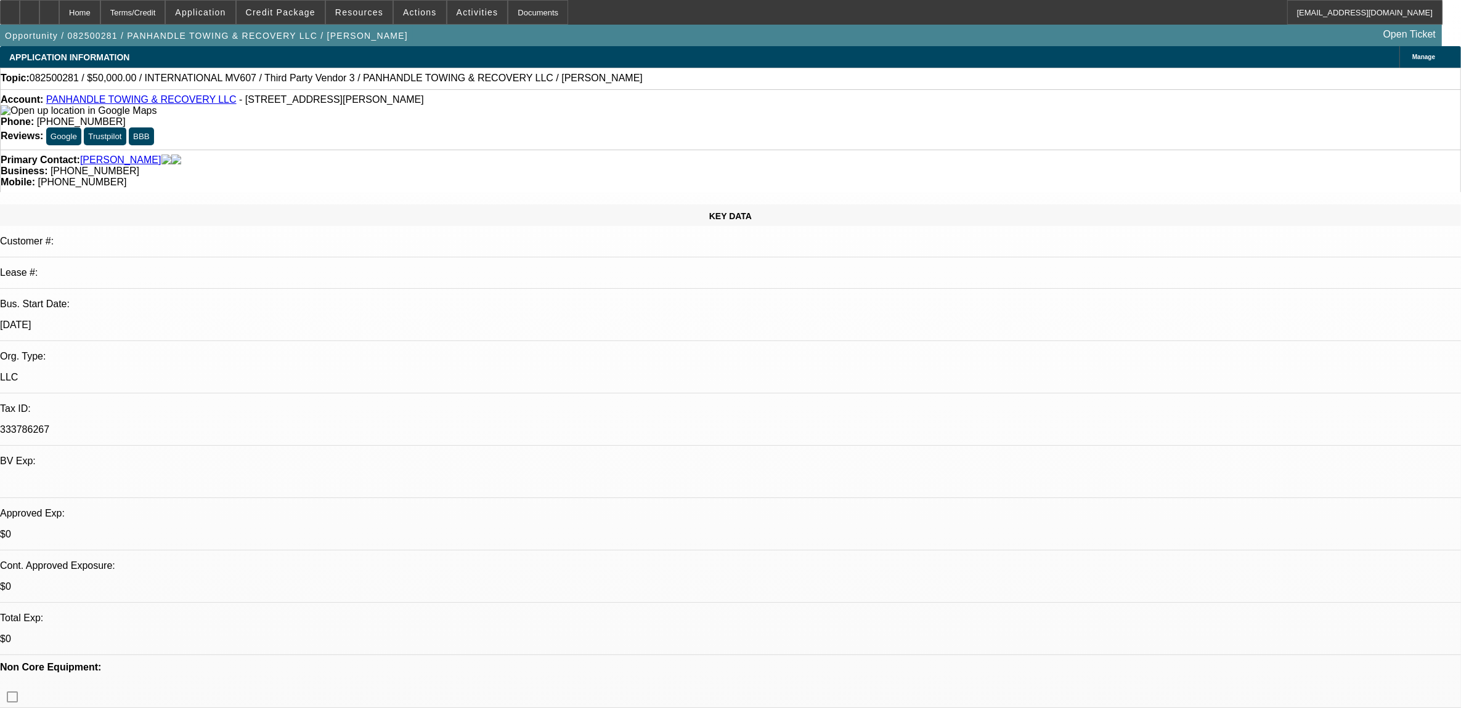
select select "1"
select select "2"
select select "4"
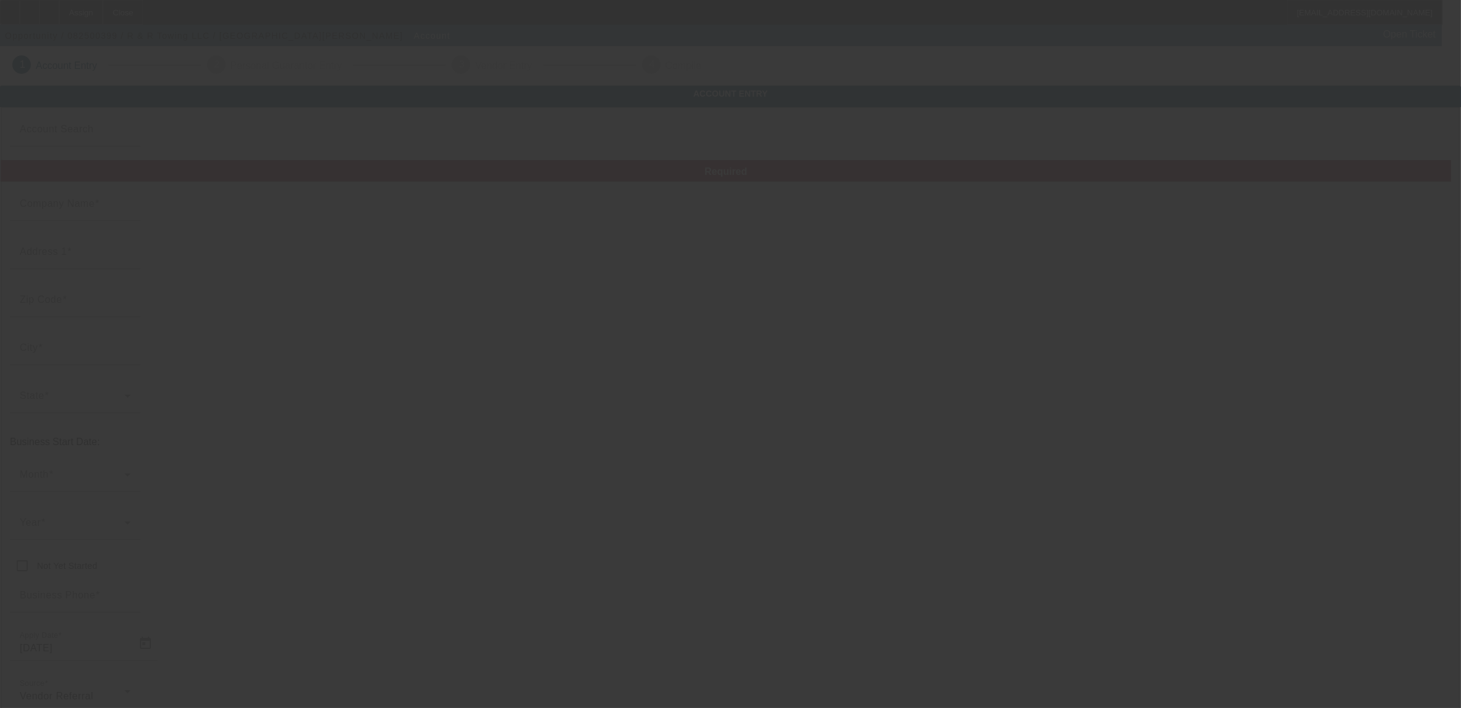
type input "R & R Towing LLC"
type input "[STREET_ADDRESS][PERSON_NAME]"
type input "70520"
type input "Carencro"
type input "[PHONE_NUMBER]"
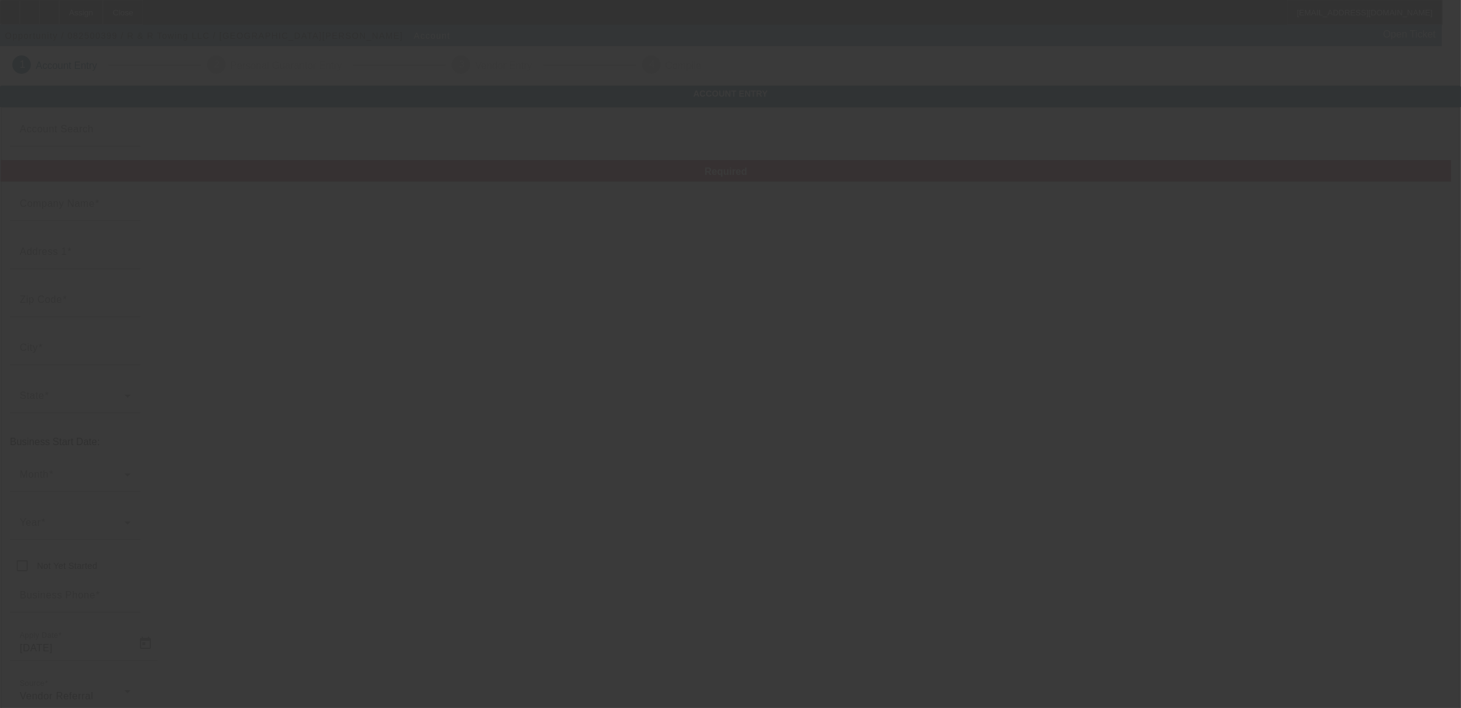
type input "[EMAIL_ADDRESS][DOMAIN_NAME]"
type input "[GEOGRAPHIC_DATA]"
type input "[PHONE_NUMBER]"
type input "[US_EMPLOYER_IDENTIFICATION_NUMBER]"
type input "Towing"
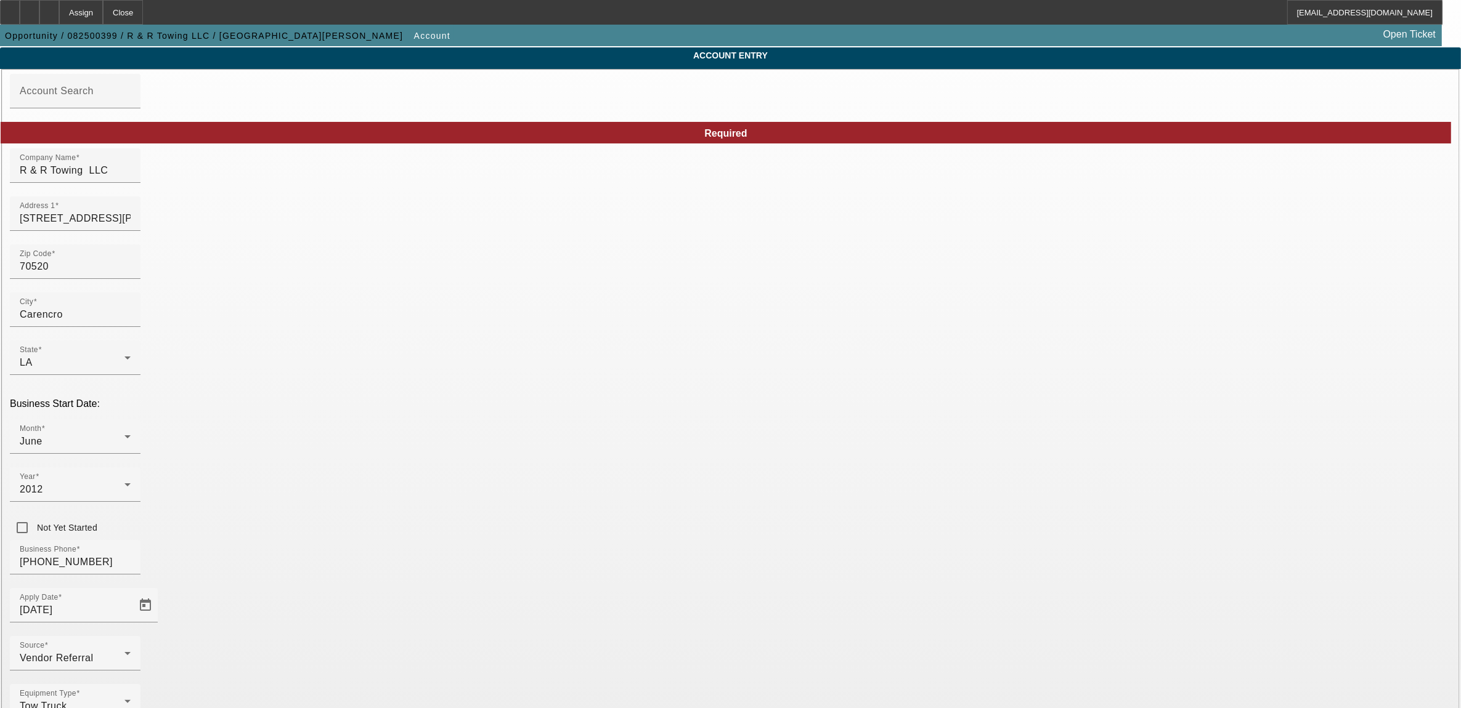
scroll to position [71, 0]
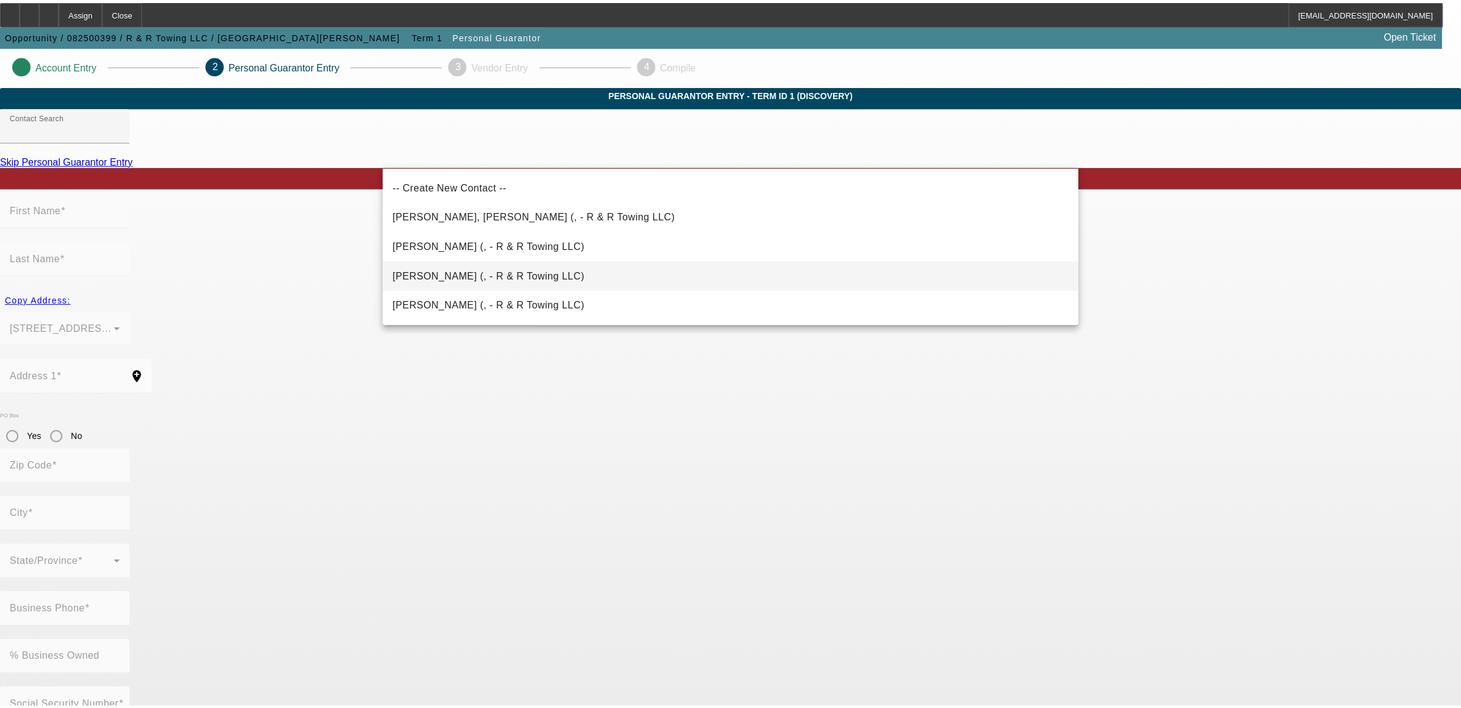
scroll to position [59, 0]
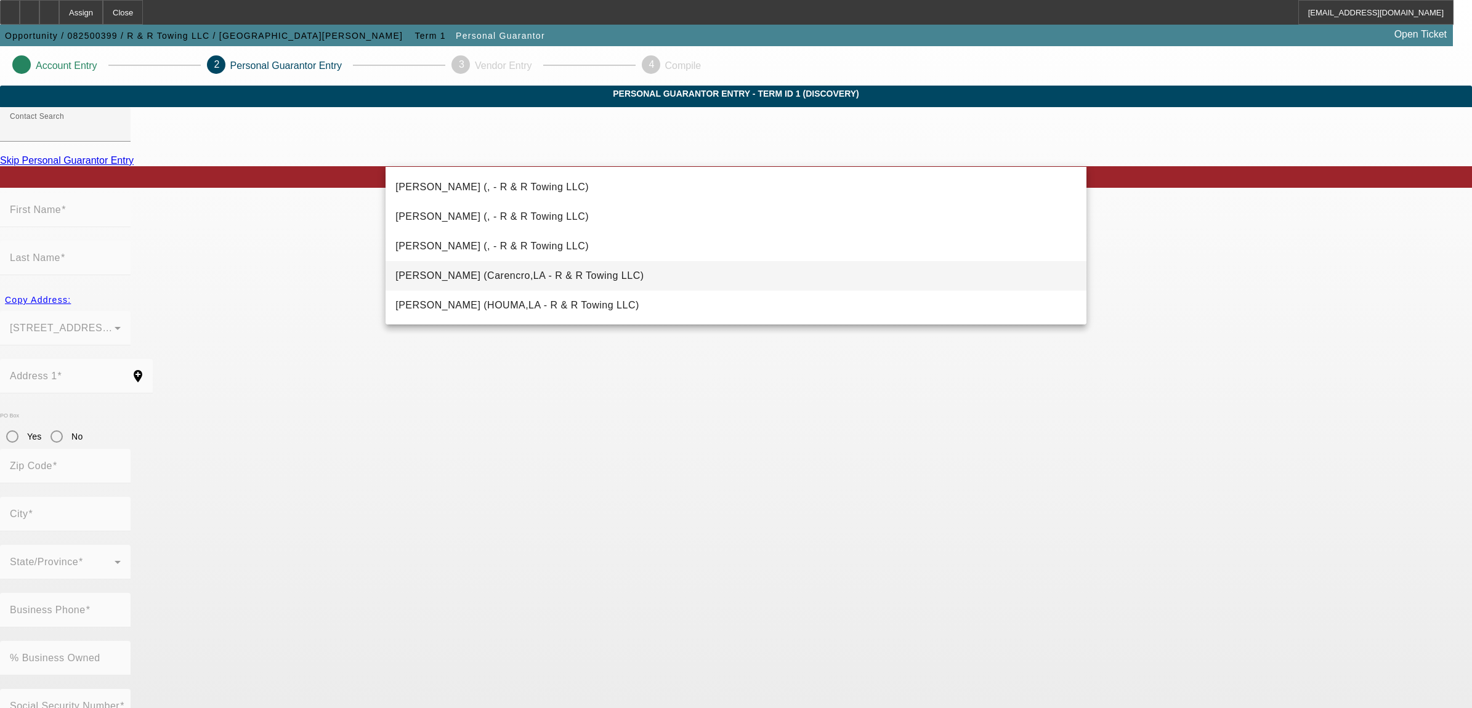
click at [488, 279] on span "[PERSON_NAME] (Carencro,LA - R & R Towing LLC)" at bounding box center [519, 275] width 248 height 10
type input "[PERSON_NAME] (Carencro,LA - R & R Towing LLC)"
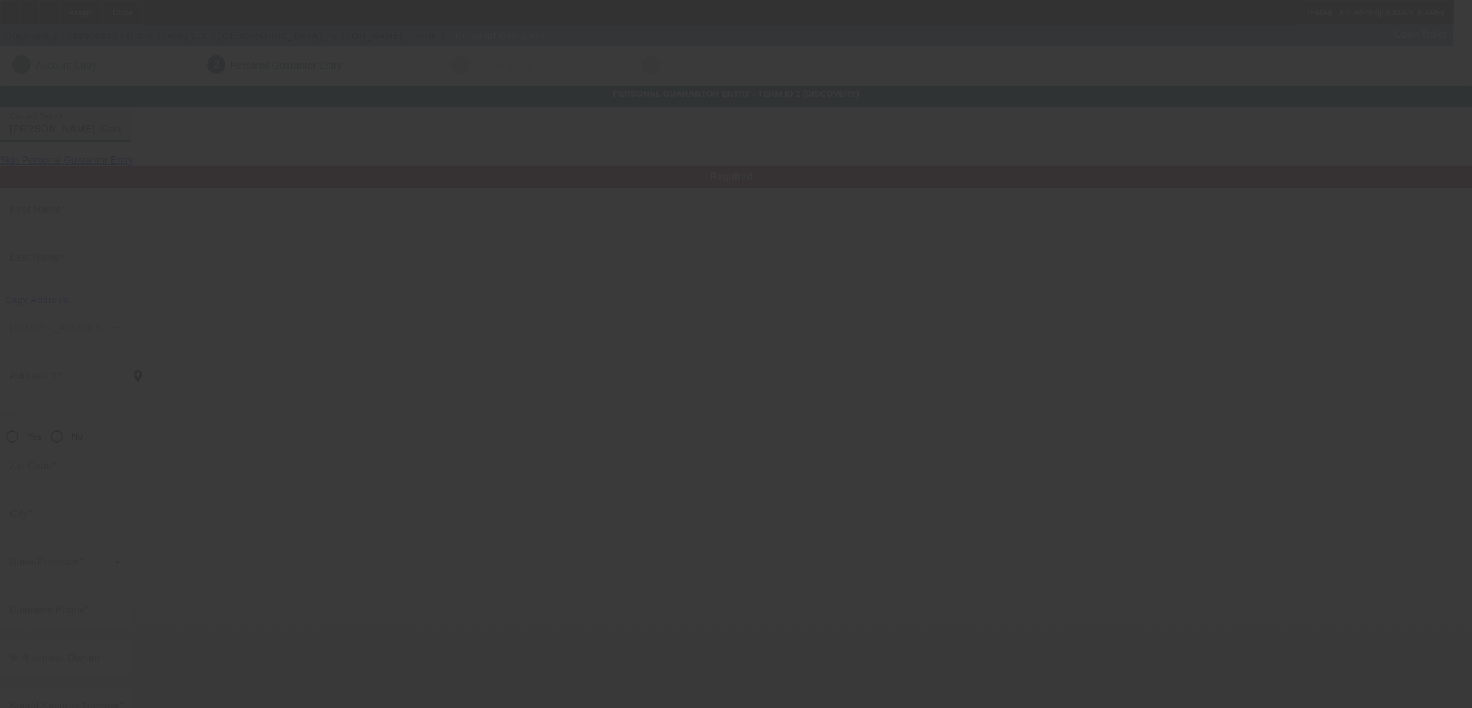
type input "[PERSON_NAME]"
type input "[STREET_ADDRESS][PERSON_NAME]"
radio input "true"
type input "70520"
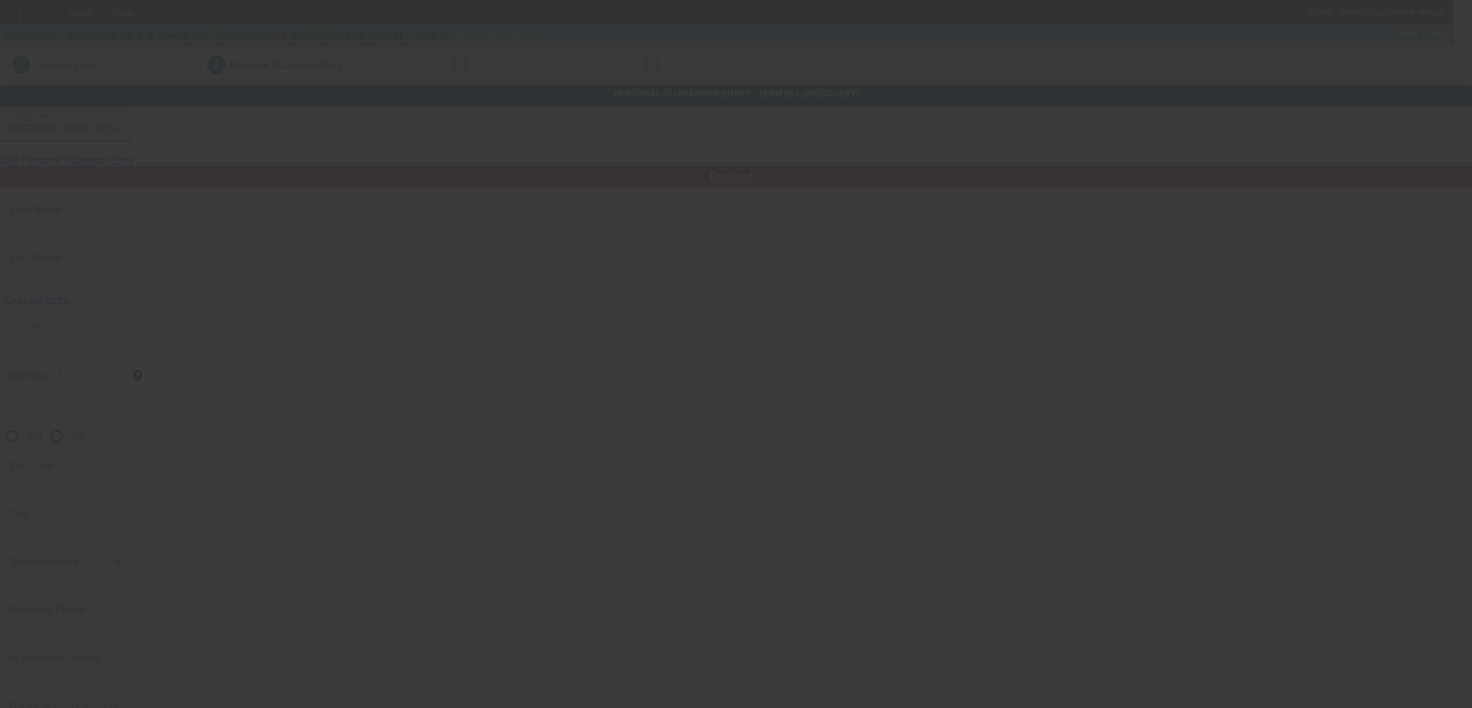
type input "Carencro"
type input "[PHONE_NUMBER]"
type input "100"
type input "437-13-0252"
type input "[EMAIL_ADDRESS][DOMAIN_NAME]"
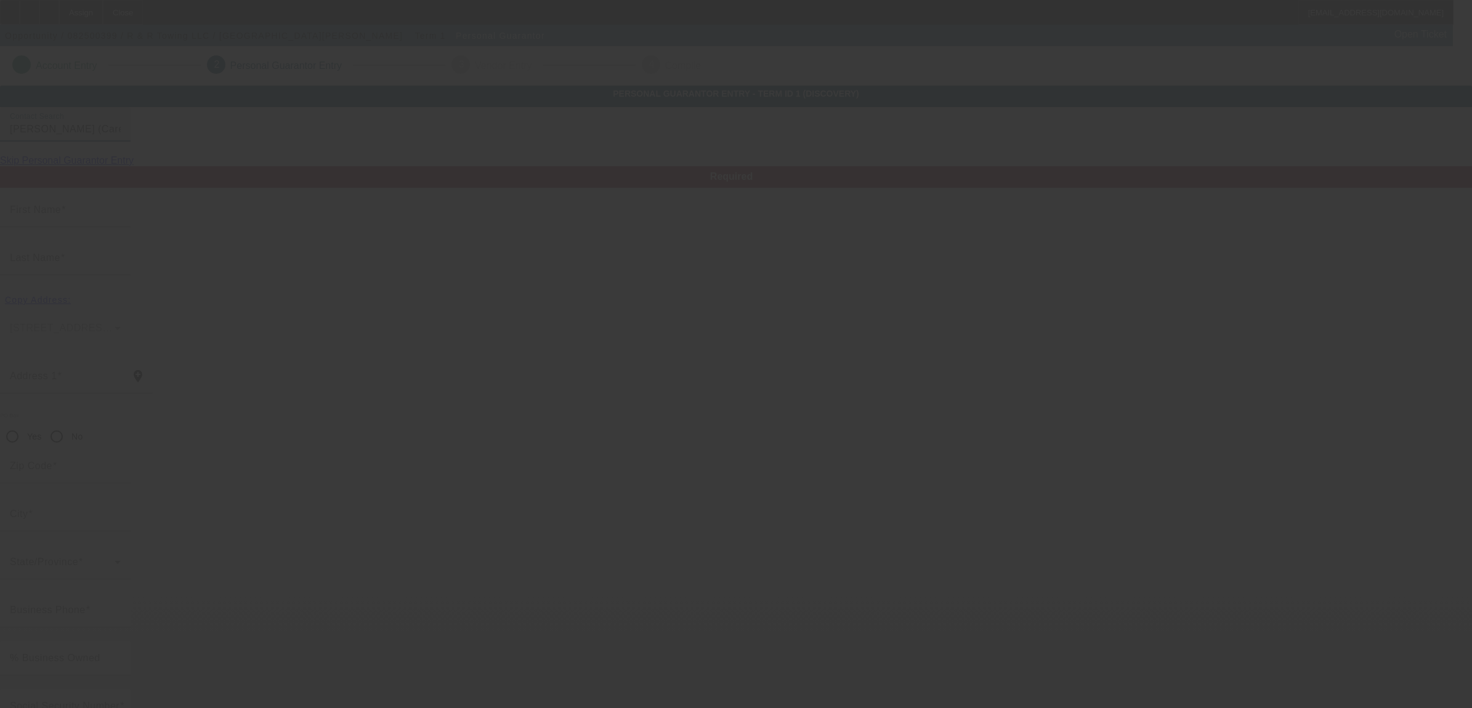
type input "[PHONE_NUMBER]"
type input "$450,000.00"
type input "$24,000.00"
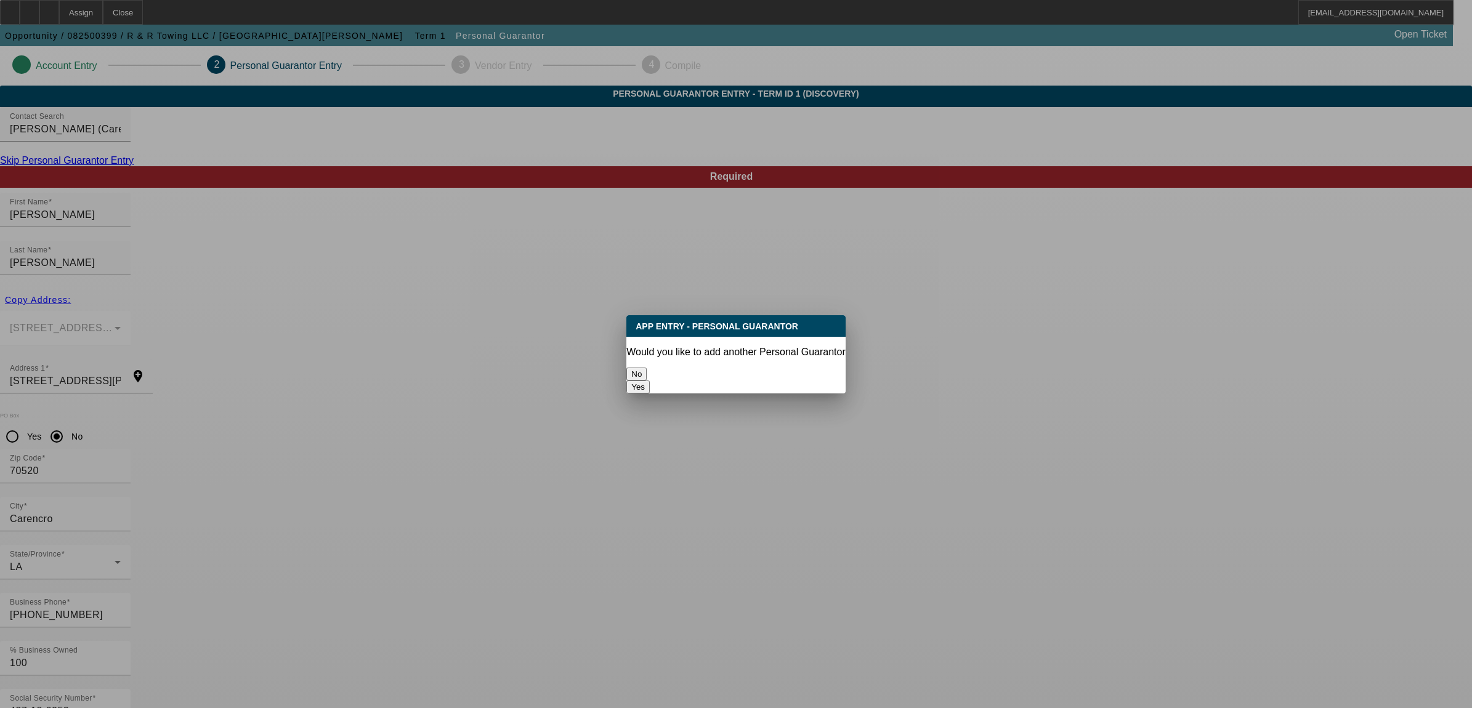
click at [647, 368] on button "No" at bounding box center [636, 374] width 20 height 13
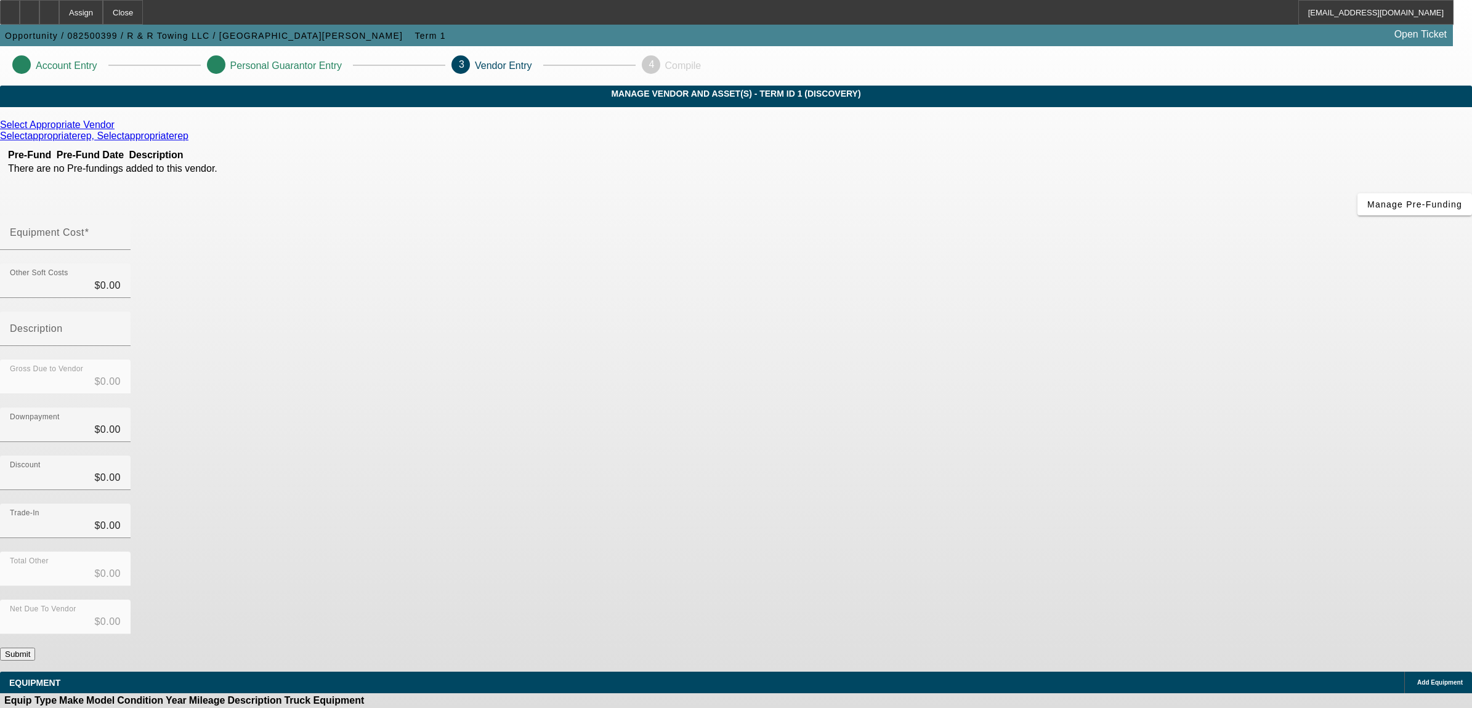
click at [118, 130] on icon at bounding box center [118, 125] width 0 height 10
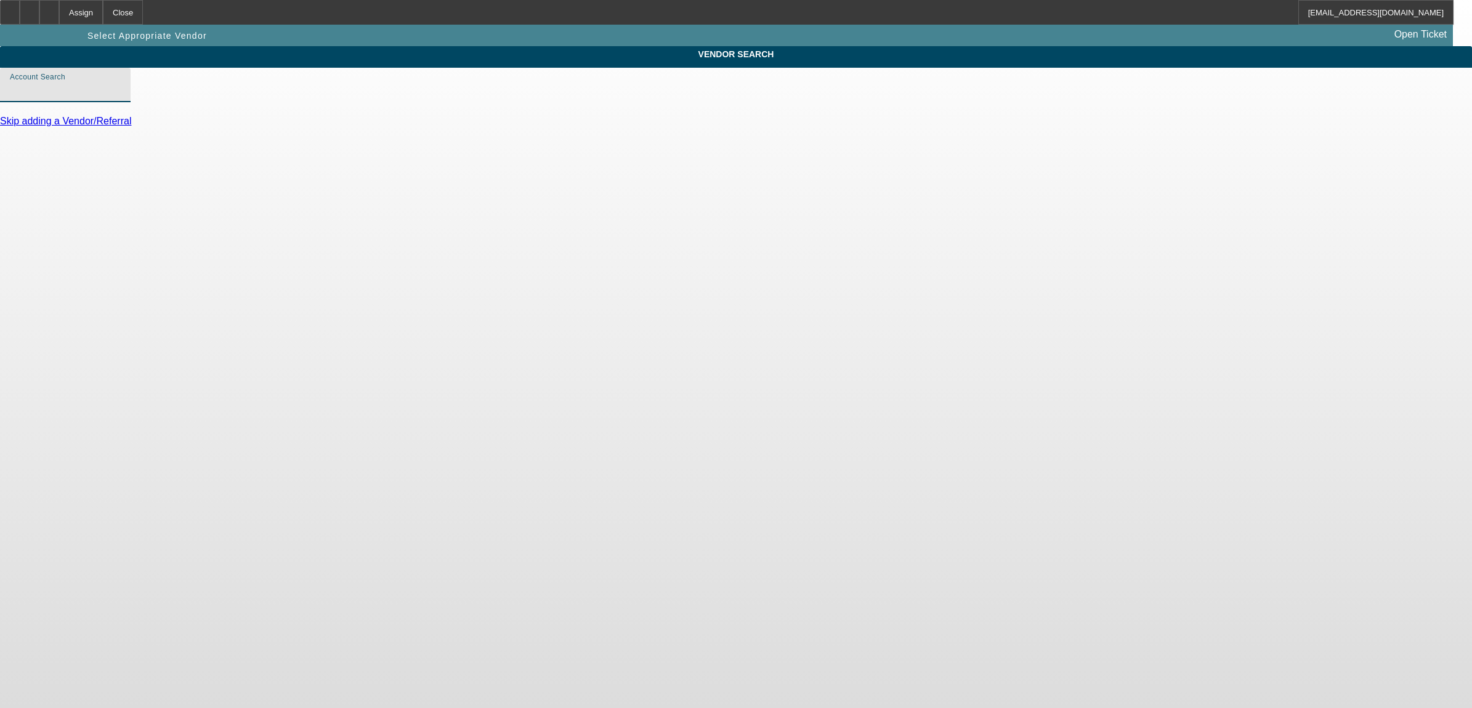
click at [121, 97] on input "Account Search" at bounding box center [65, 90] width 111 height 15
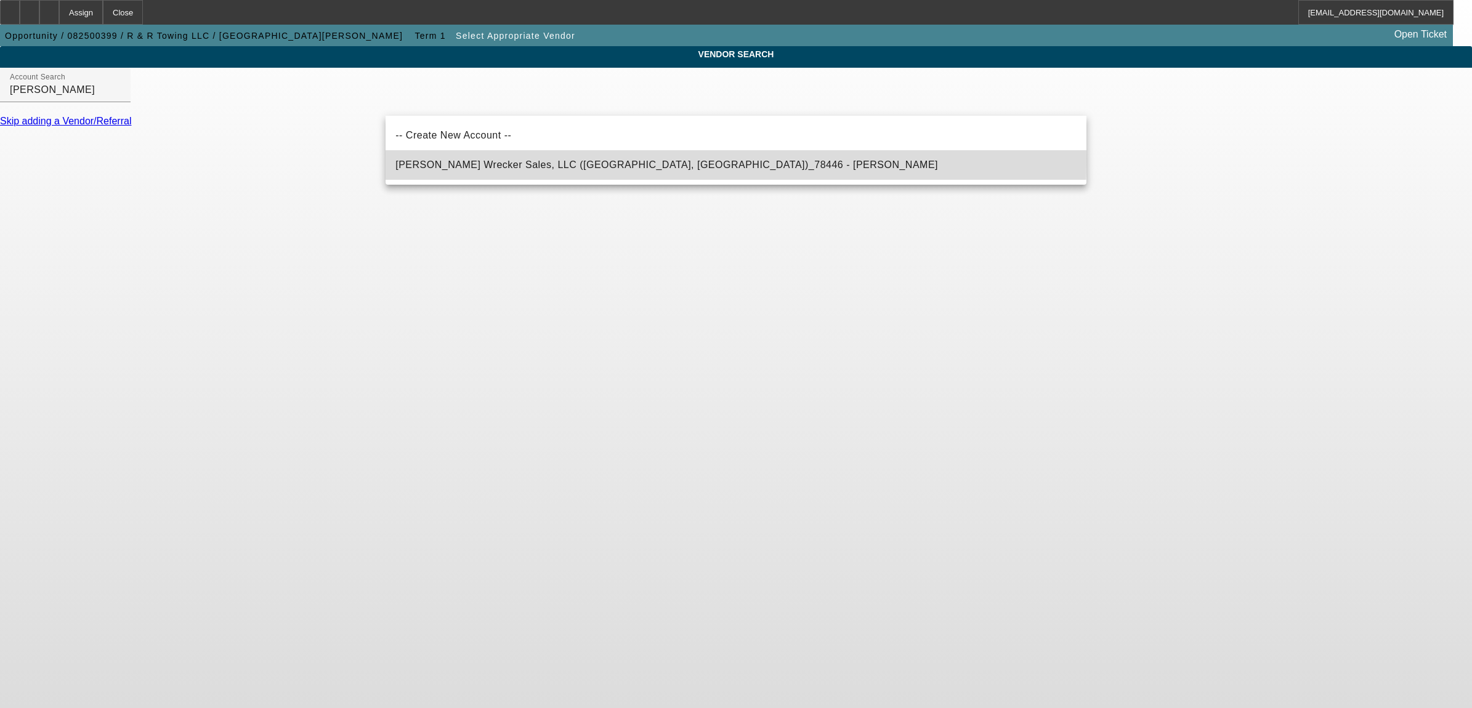
click at [490, 158] on span "[PERSON_NAME] Wrecker Sales, LLC ([GEOGRAPHIC_DATA], [GEOGRAPHIC_DATA])_78446 -…" at bounding box center [666, 165] width 543 height 15
type input "[PERSON_NAME] Wrecker Sales, LLC ([GEOGRAPHIC_DATA], [GEOGRAPHIC_DATA])_78446 -…"
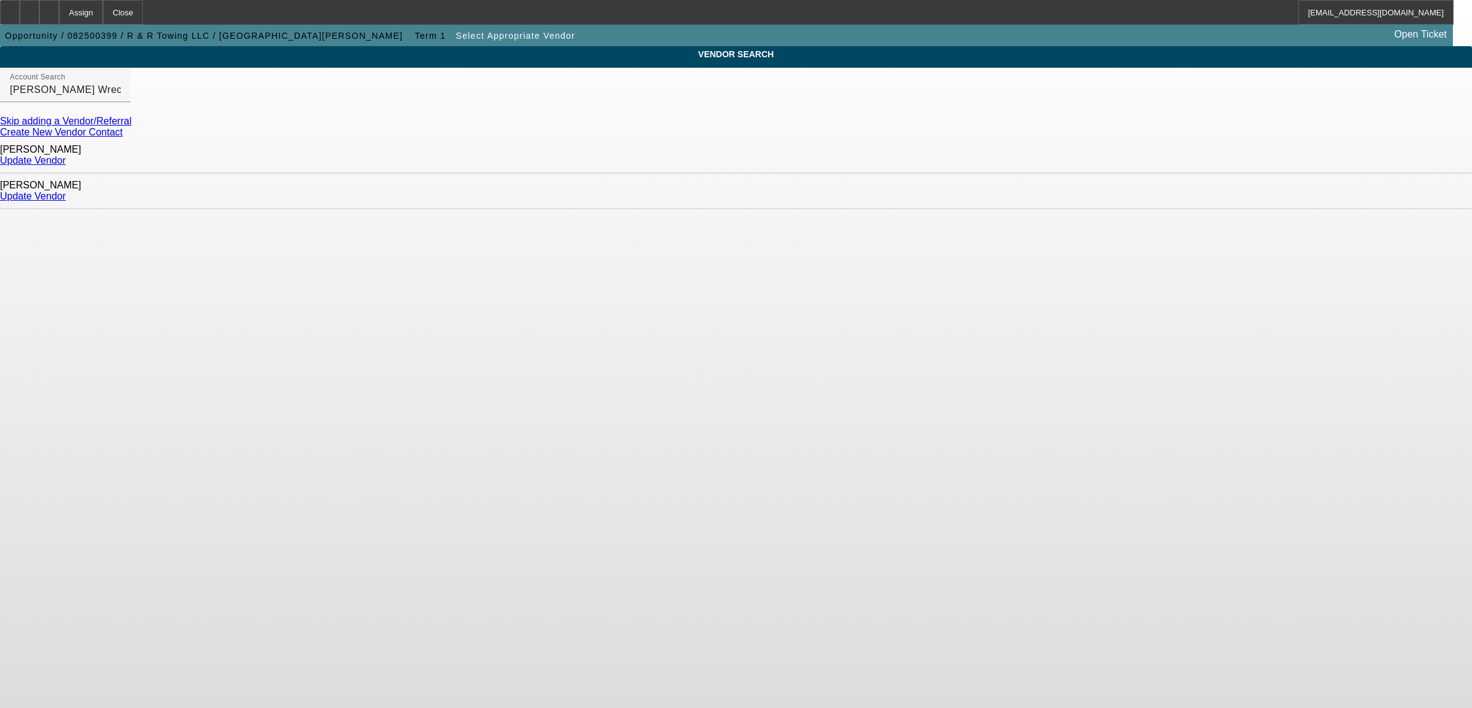
click at [66, 155] on link "Update Vendor" at bounding box center [33, 160] width 66 height 10
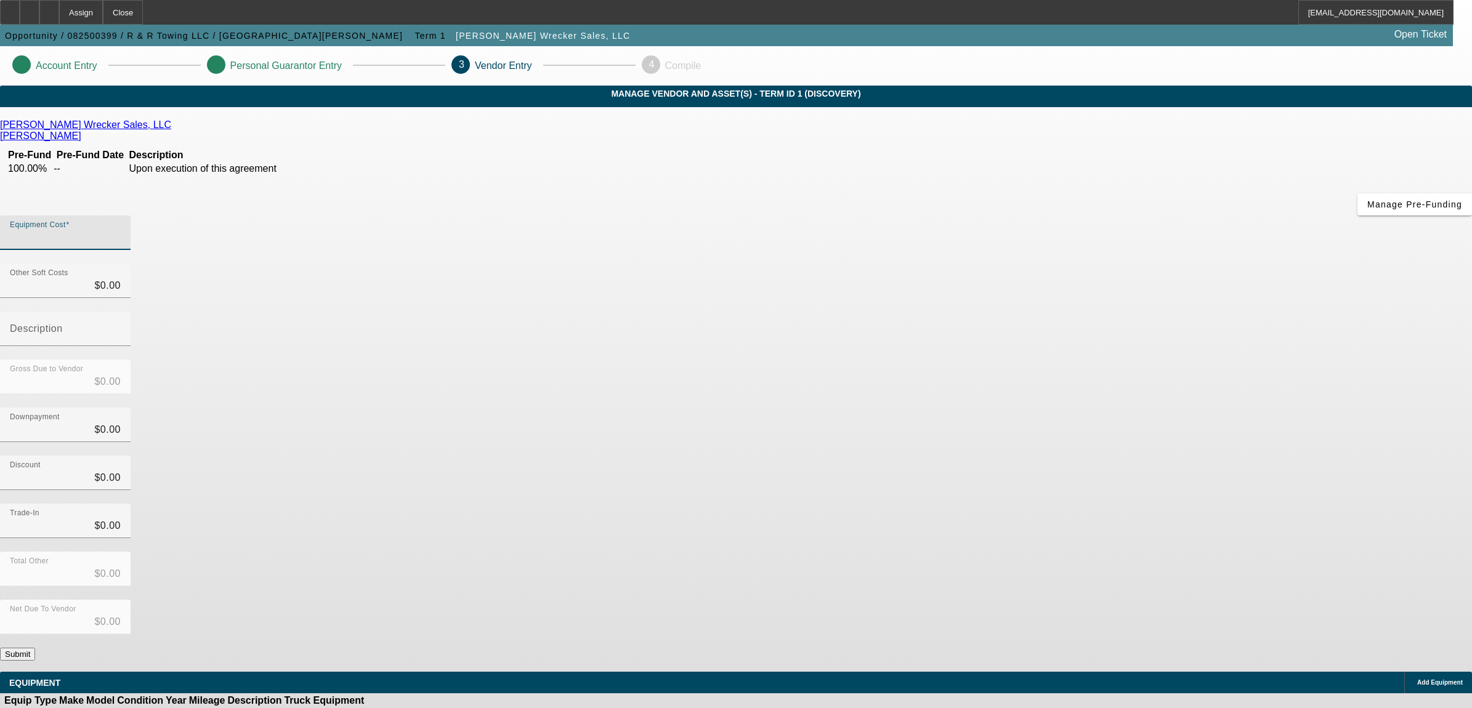
click at [121, 230] on input "Equipment Cost" at bounding box center [65, 237] width 111 height 15
type input "5"
type input "$5.00"
type input "55"
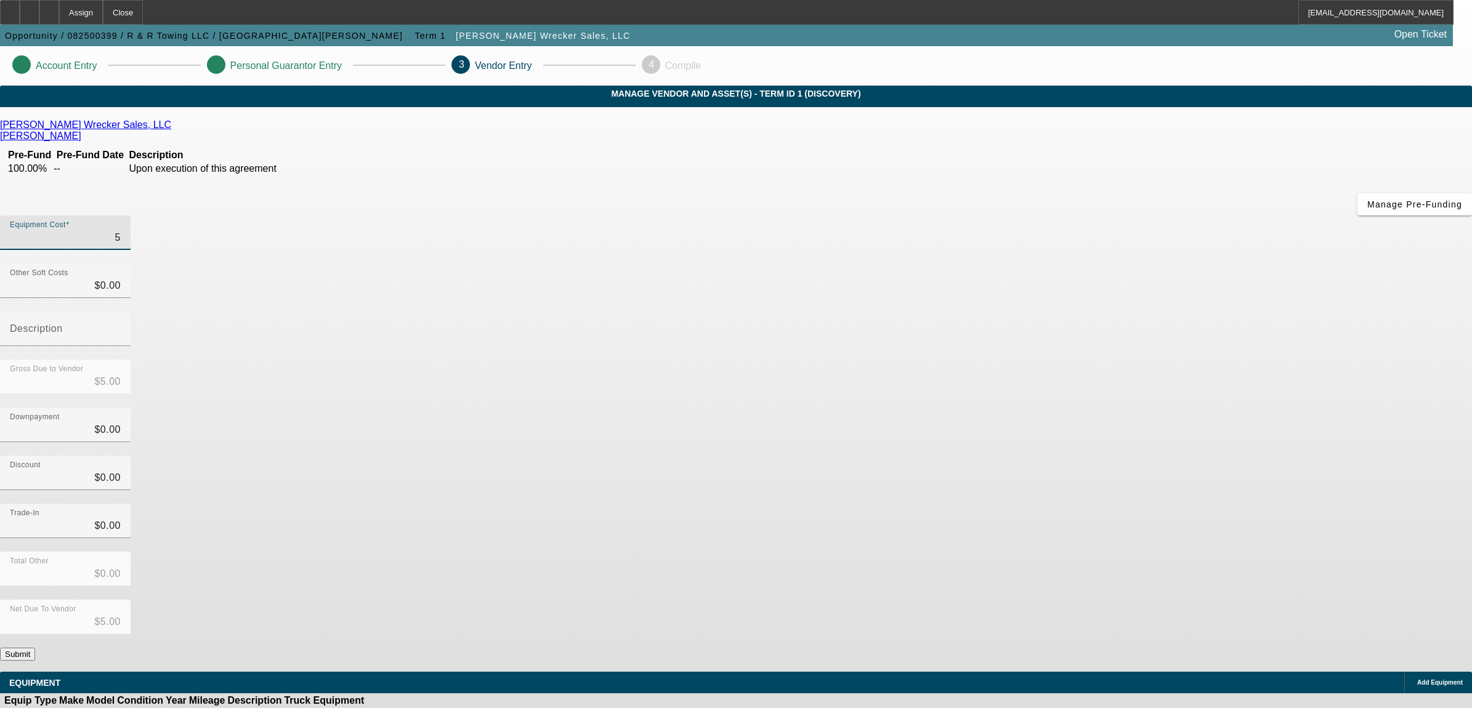
type input "$55.00"
type input "550"
type input "$550.00"
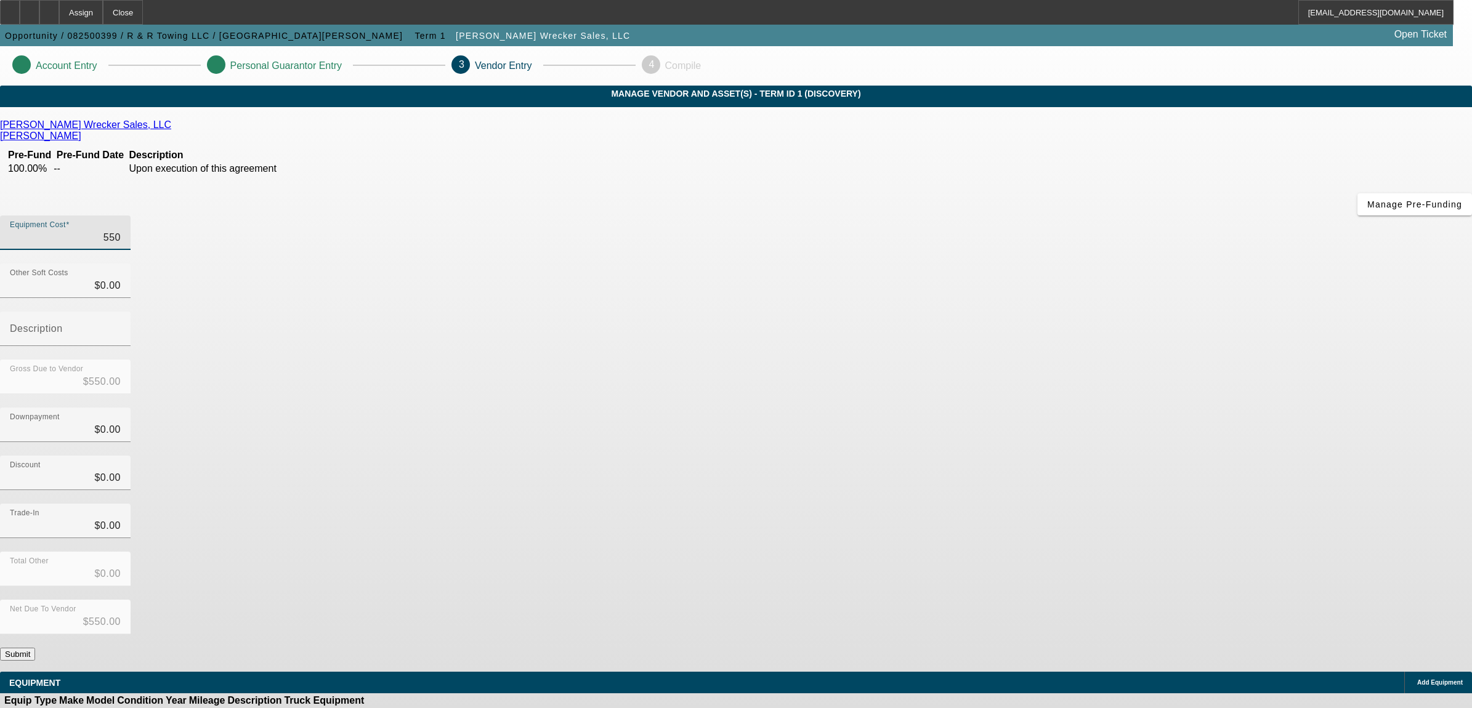
type input "5500"
type input "$5,500.00"
type input "55000"
type input "$55,000.00"
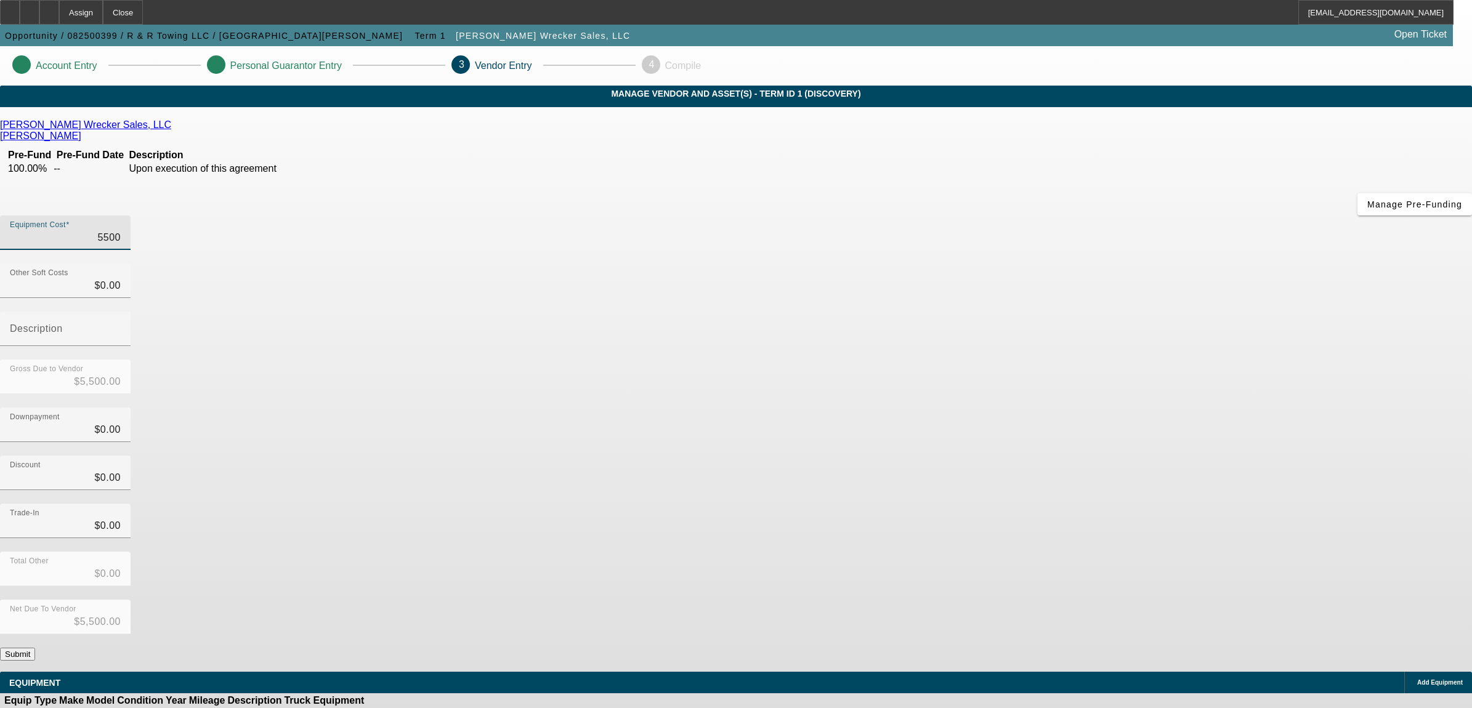
type input "$55,000.00"
click at [953, 456] on div "Discount $0.00" at bounding box center [736, 480] width 1472 height 48
click at [975, 549] on form "[PERSON_NAME] Wrecker Sales, LLC [PERSON_NAME] Pre-Fund Pre-Fund Date Descripti…" at bounding box center [736, 421] width 1472 height 602
click at [990, 552] on div "Total Other $0.00" at bounding box center [736, 576] width 1472 height 48
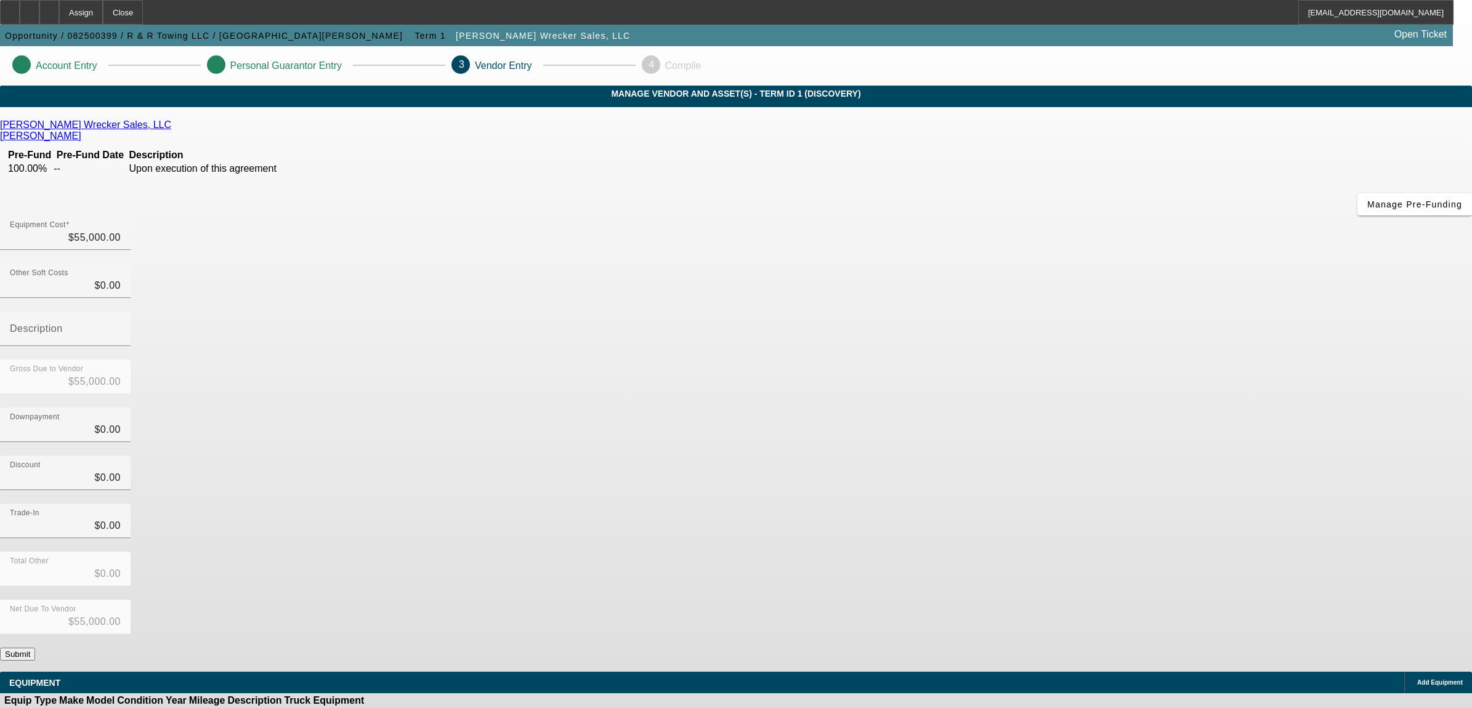
click at [35, 648] on button "Submit" at bounding box center [17, 654] width 35 height 13
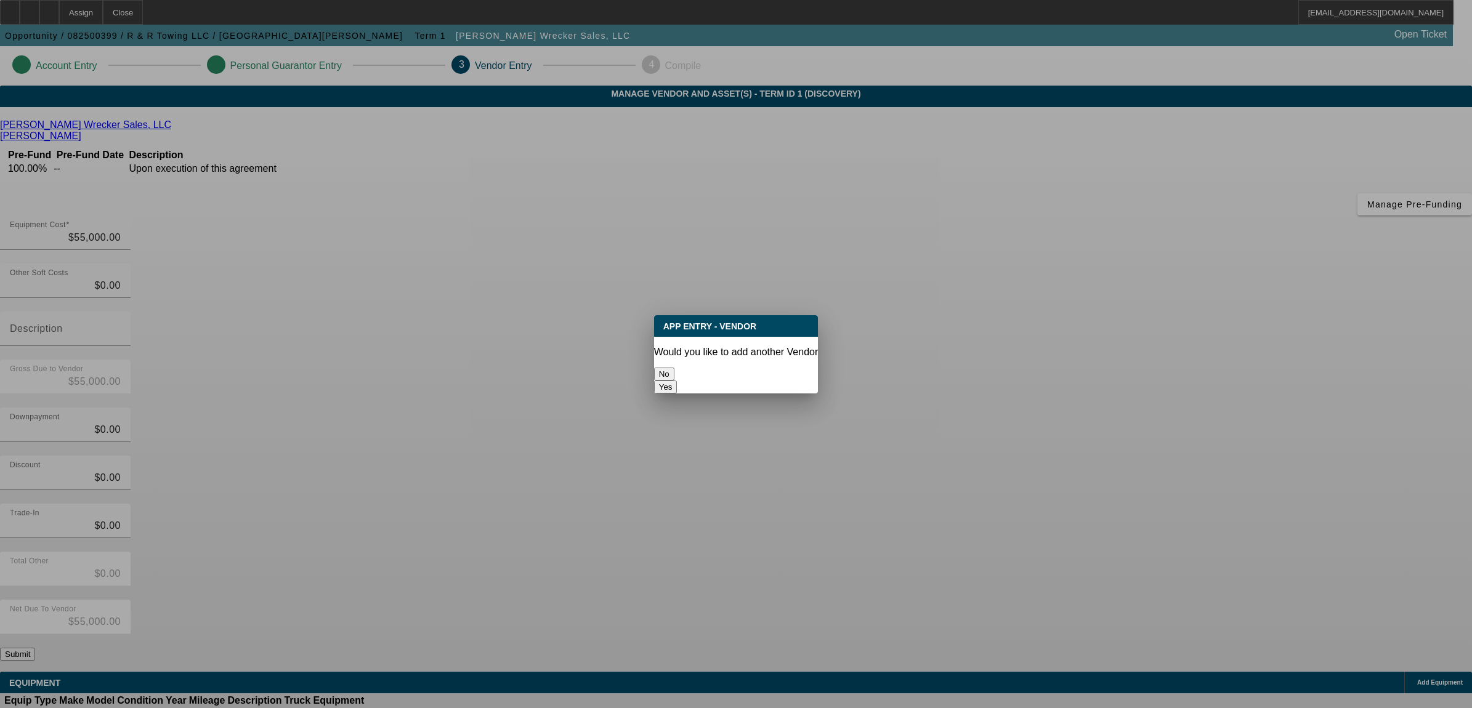
click at [675, 368] on button "No" at bounding box center [664, 374] width 20 height 13
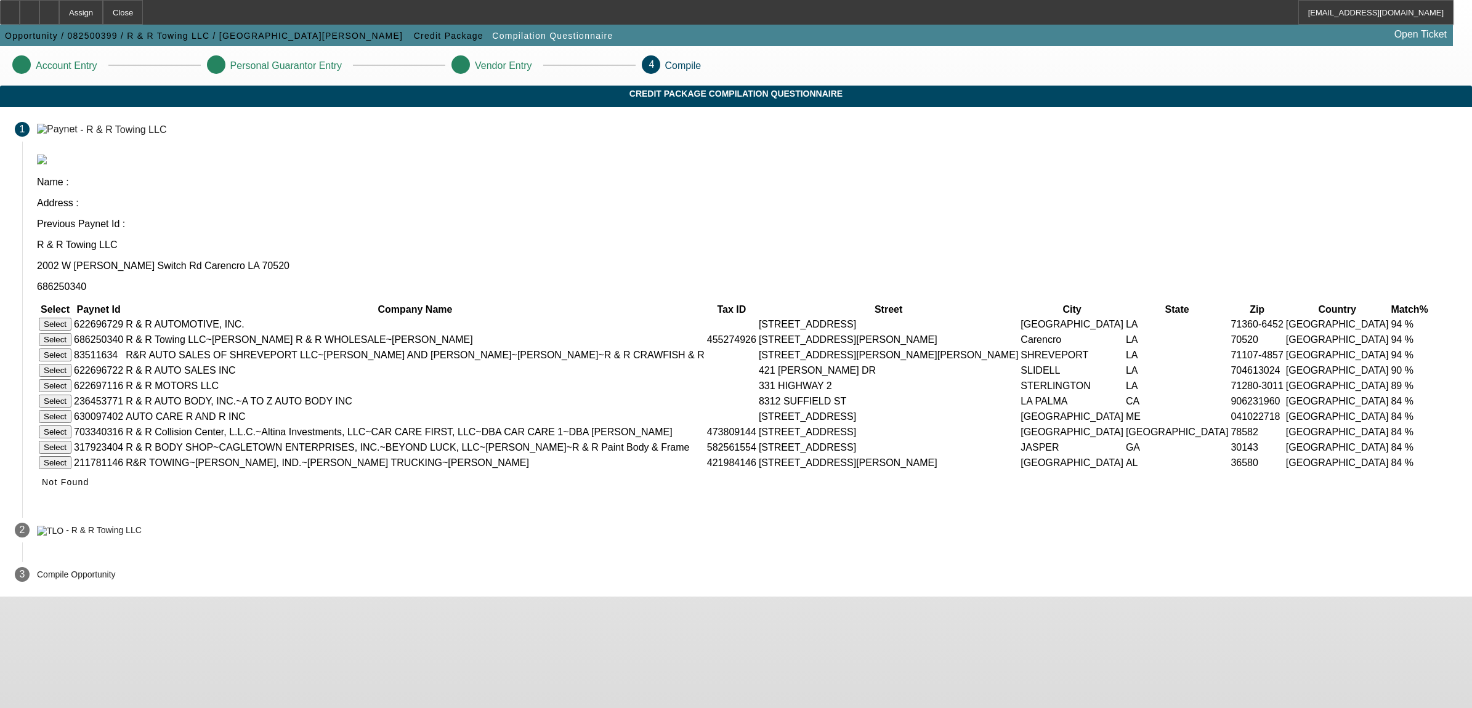
click at [71, 333] on button "Select" at bounding box center [55, 339] width 33 height 13
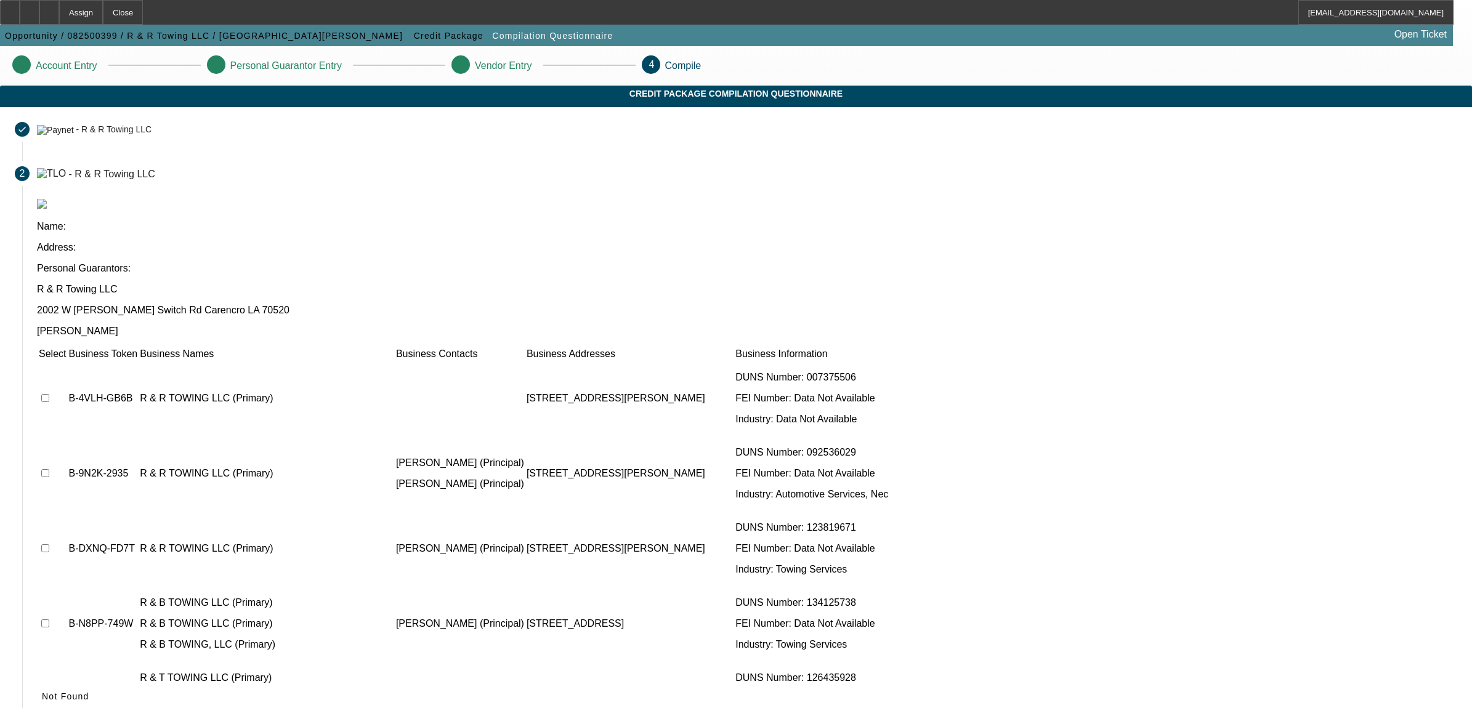
click at [67, 362] on td at bounding box center [52, 399] width 28 height 74
click at [49, 394] on input "checkbox" at bounding box center [45, 398] width 8 height 8
checkbox input "true"
click at [49, 469] on input "checkbox" at bounding box center [45, 473] width 8 height 8
checkbox input "true"
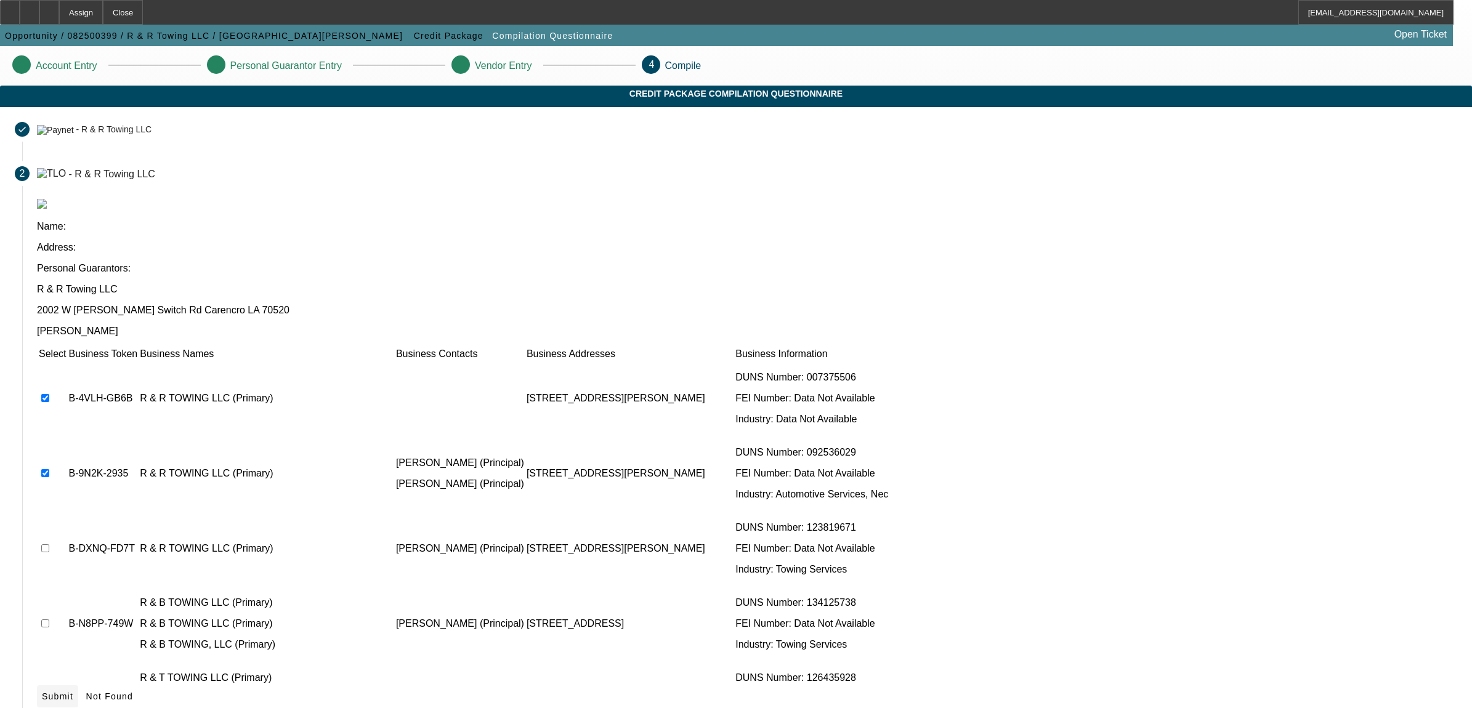
click at [42, 692] on icon at bounding box center [42, 697] width 0 height 10
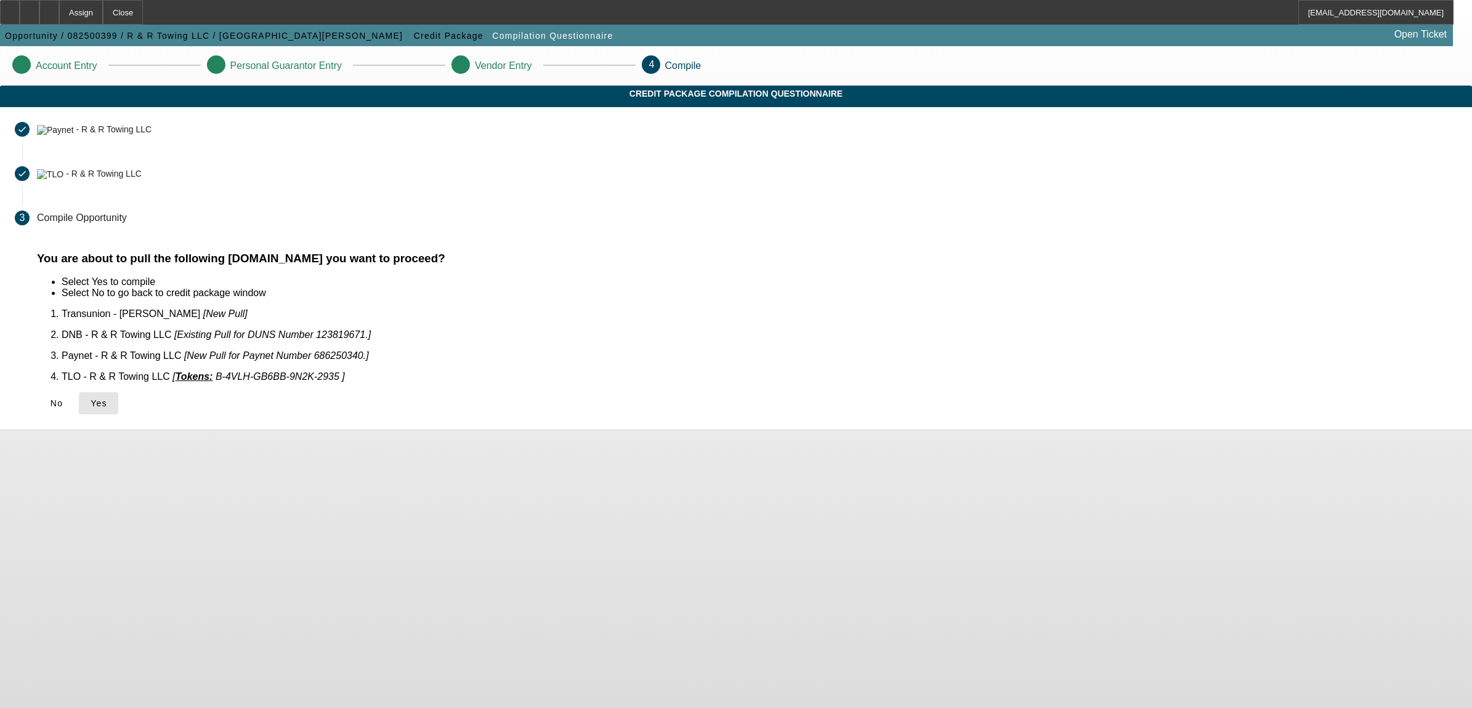
click at [107, 399] on span "Yes" at bounding box center [99, 404] width 17 height 10
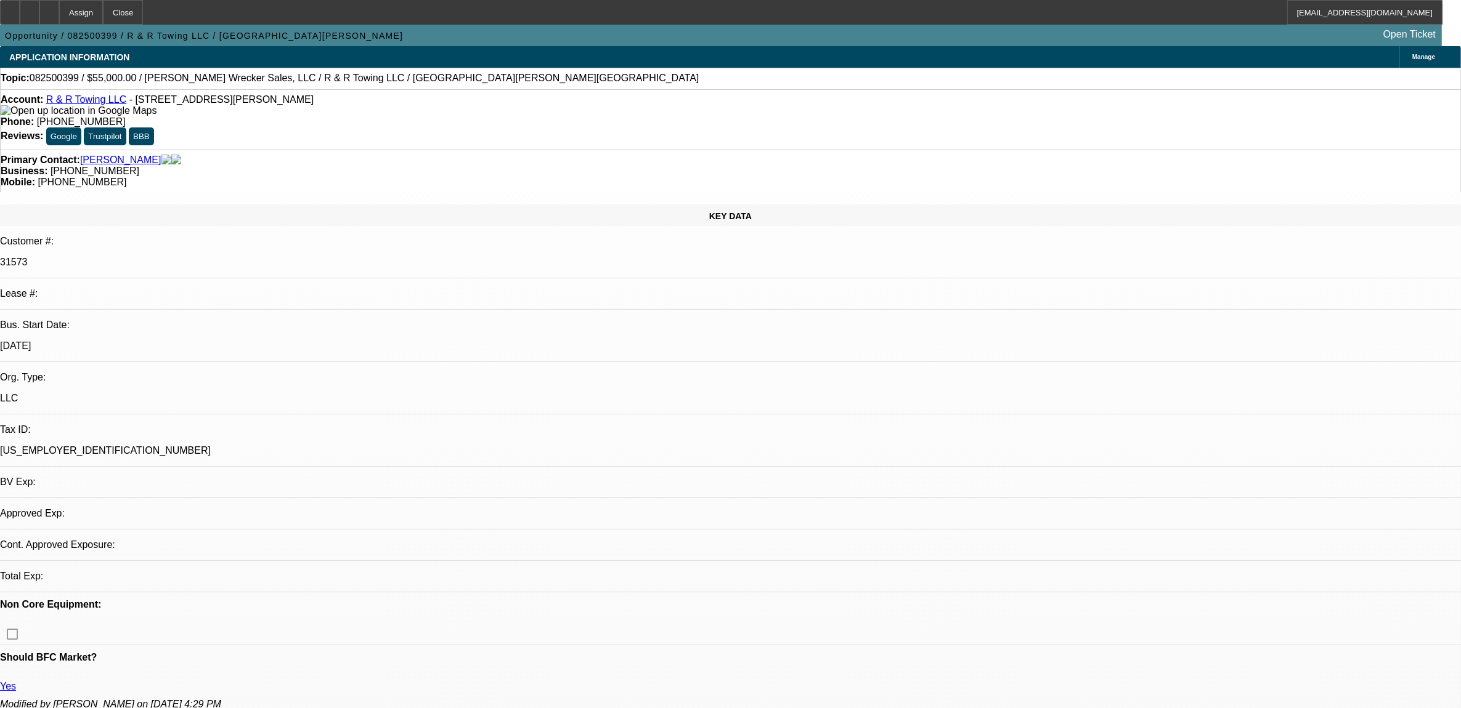
select select "0"
select select "2"
select select "0.1"
select select "1"
select select "2"
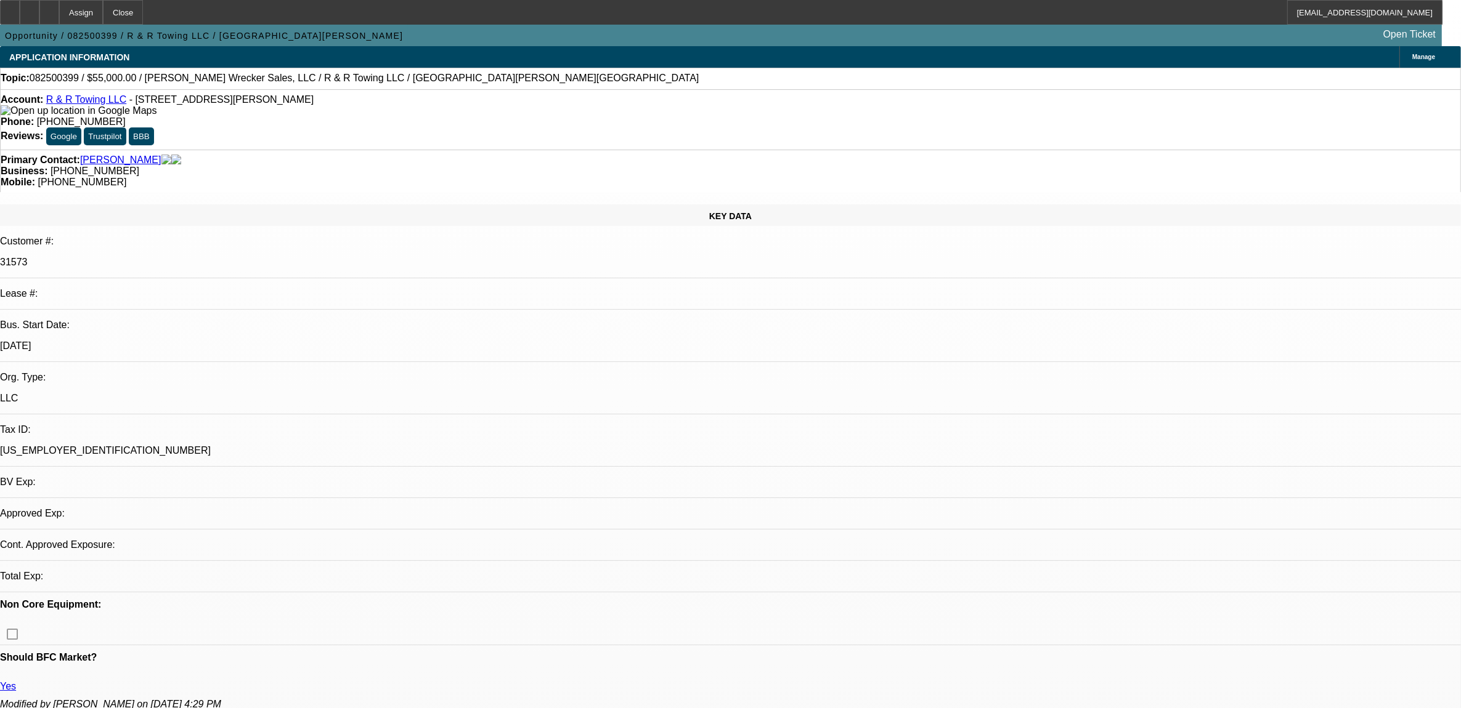
select select "4"
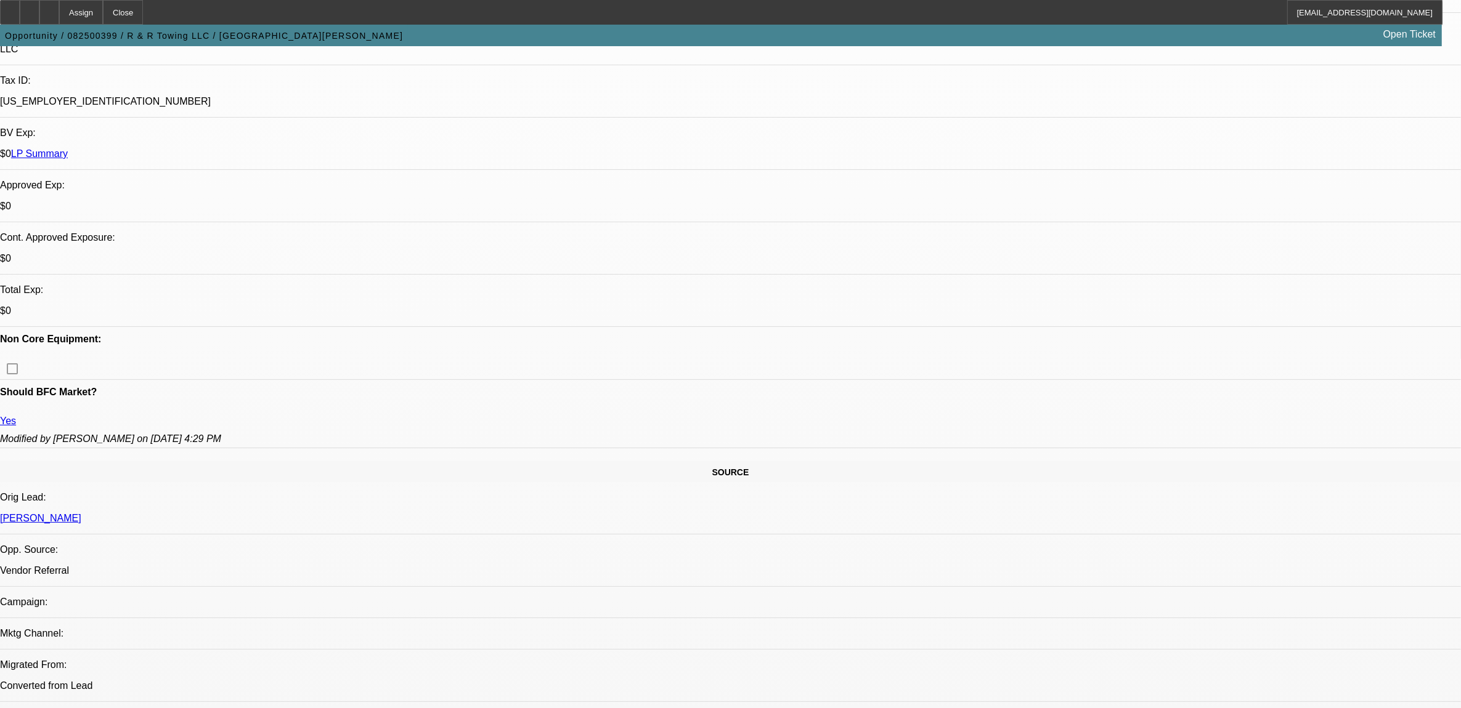
scroll to position [385, 0]
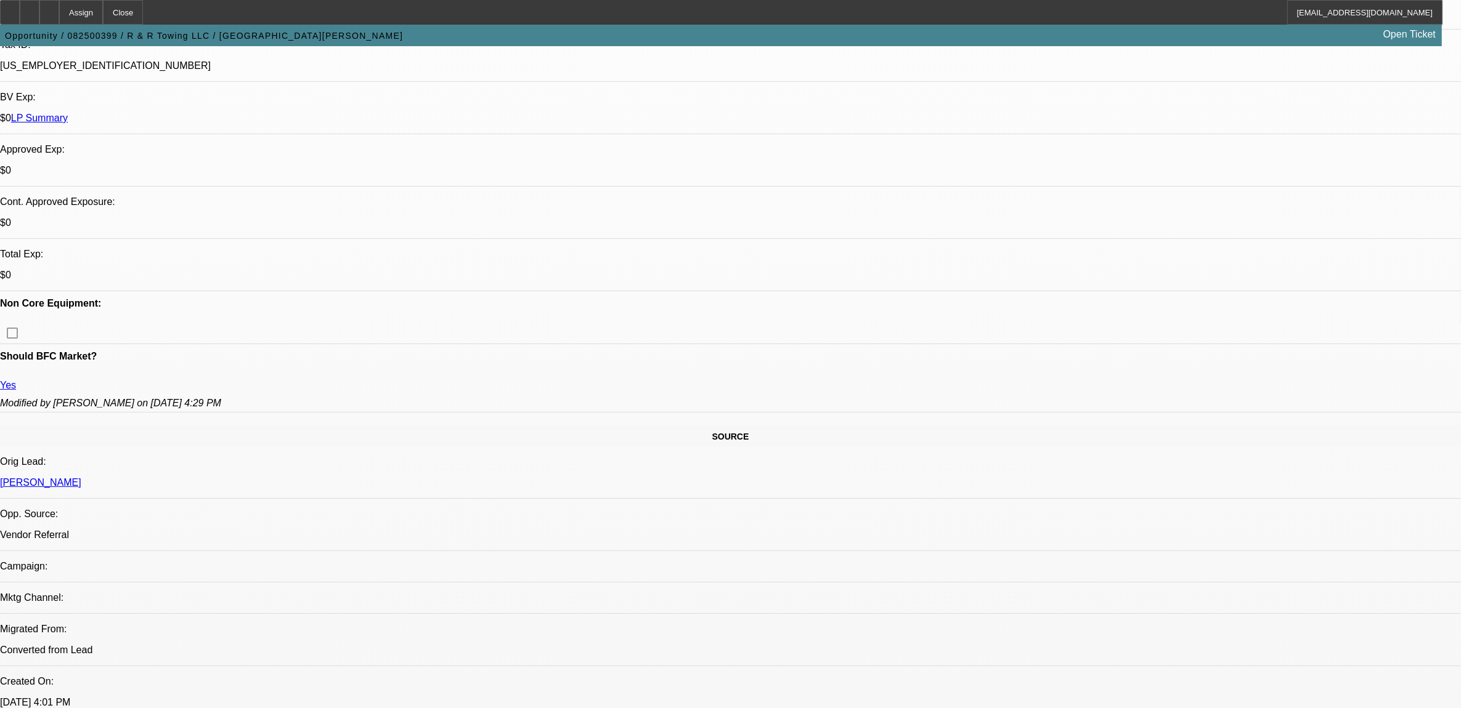
click at [49, 8] on icon at bounding box center [49, 8] width 0 height 0
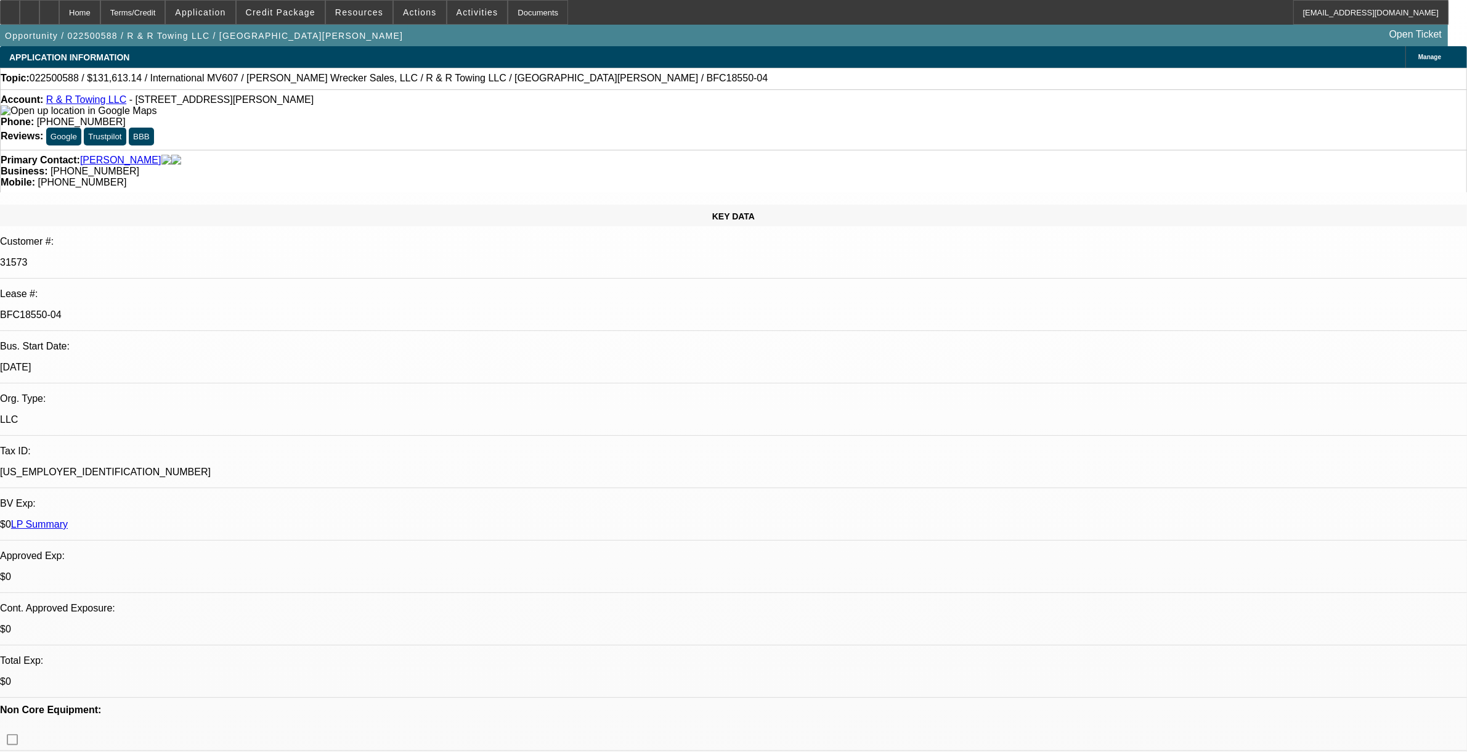
select select "0"
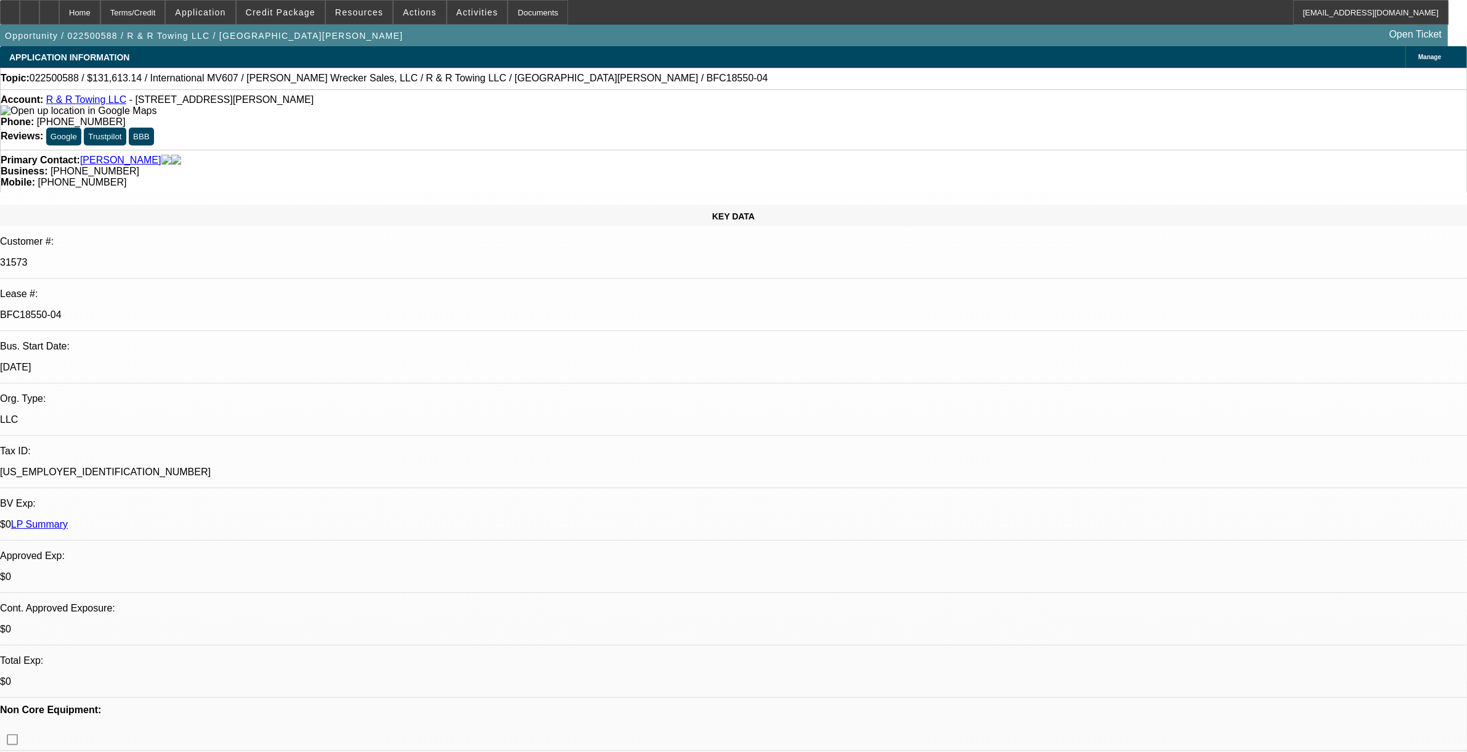
select select "0"
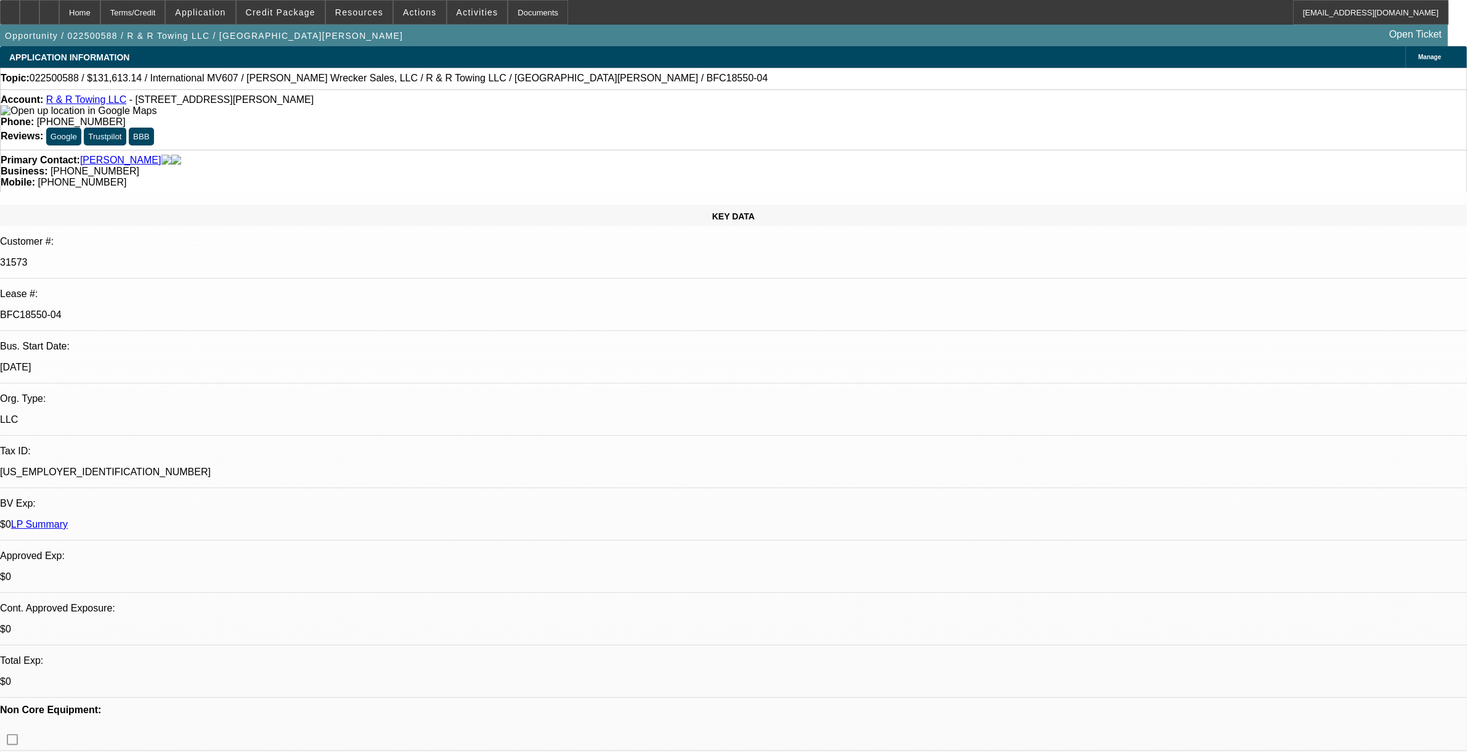
select select "0"
select select "1"
select select "2"
select select "6"
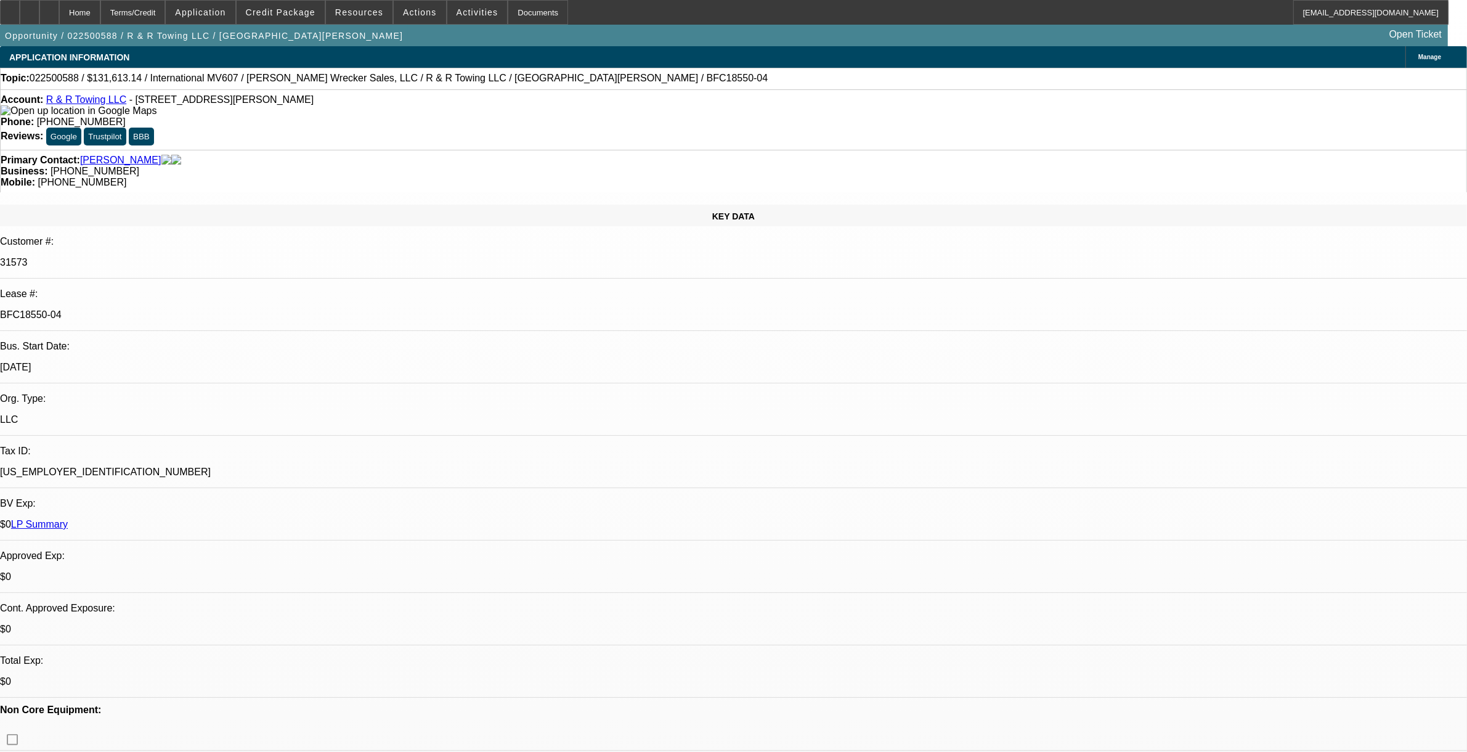
select select "1"
select select "6"
select select "1"
select select "2"
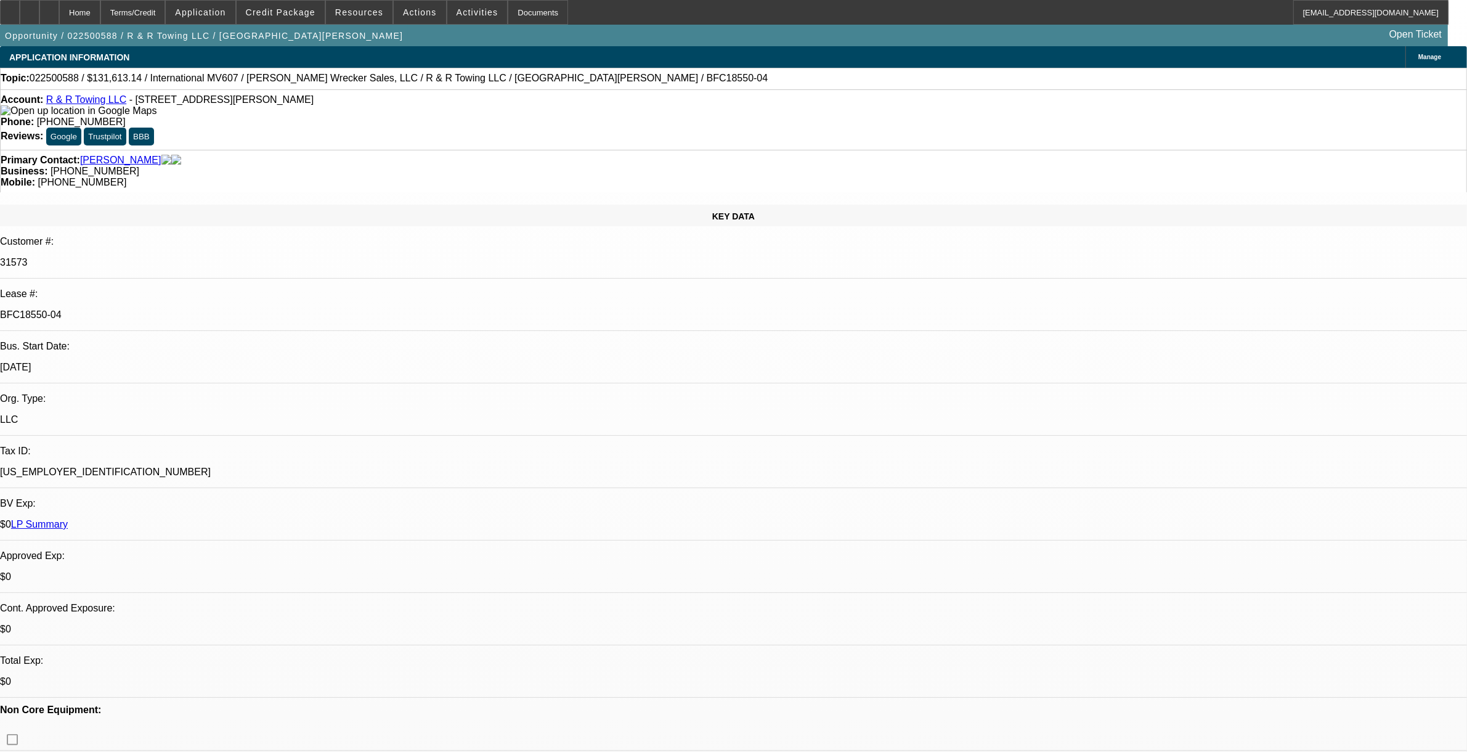
select select "6"
select select "1"
select select "6"
click at [285, 16] on span "Credit Package" at bounding box center [281, 12] width 70 height 10
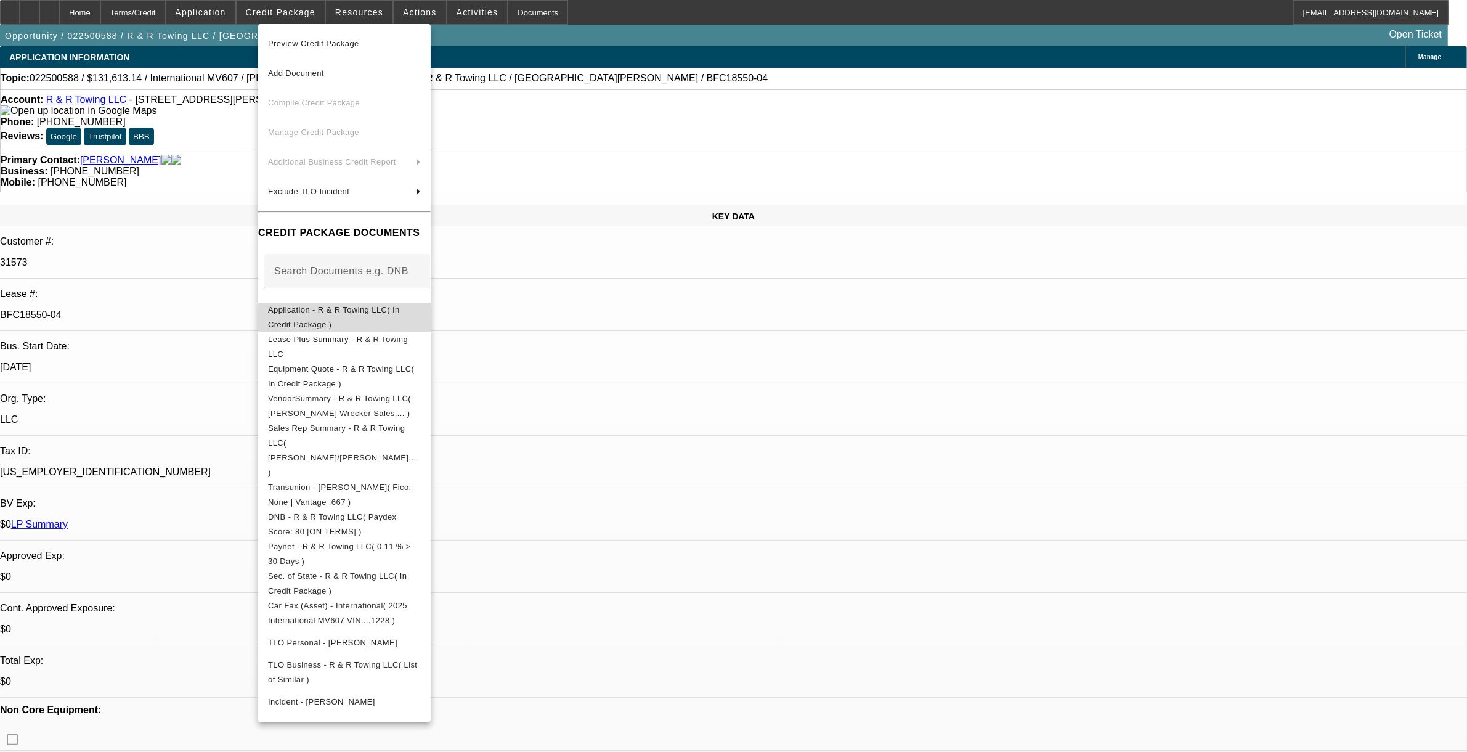
click at [311, 314] on span "Application - R & R Towing LLC( In Credit Package )" at bounding box center [334, 316] width 132 height 24
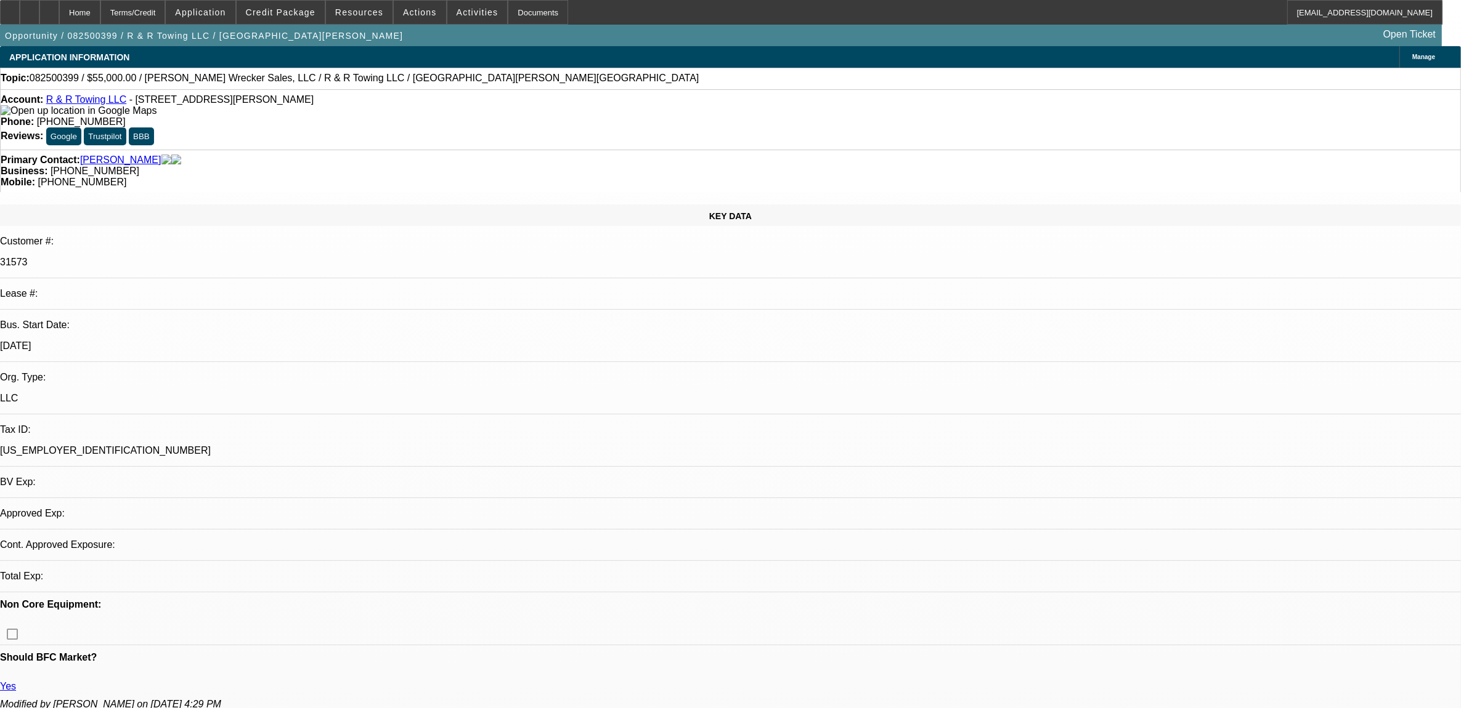
select select "0"
select select "2"
select select "0.1"
select select "4"
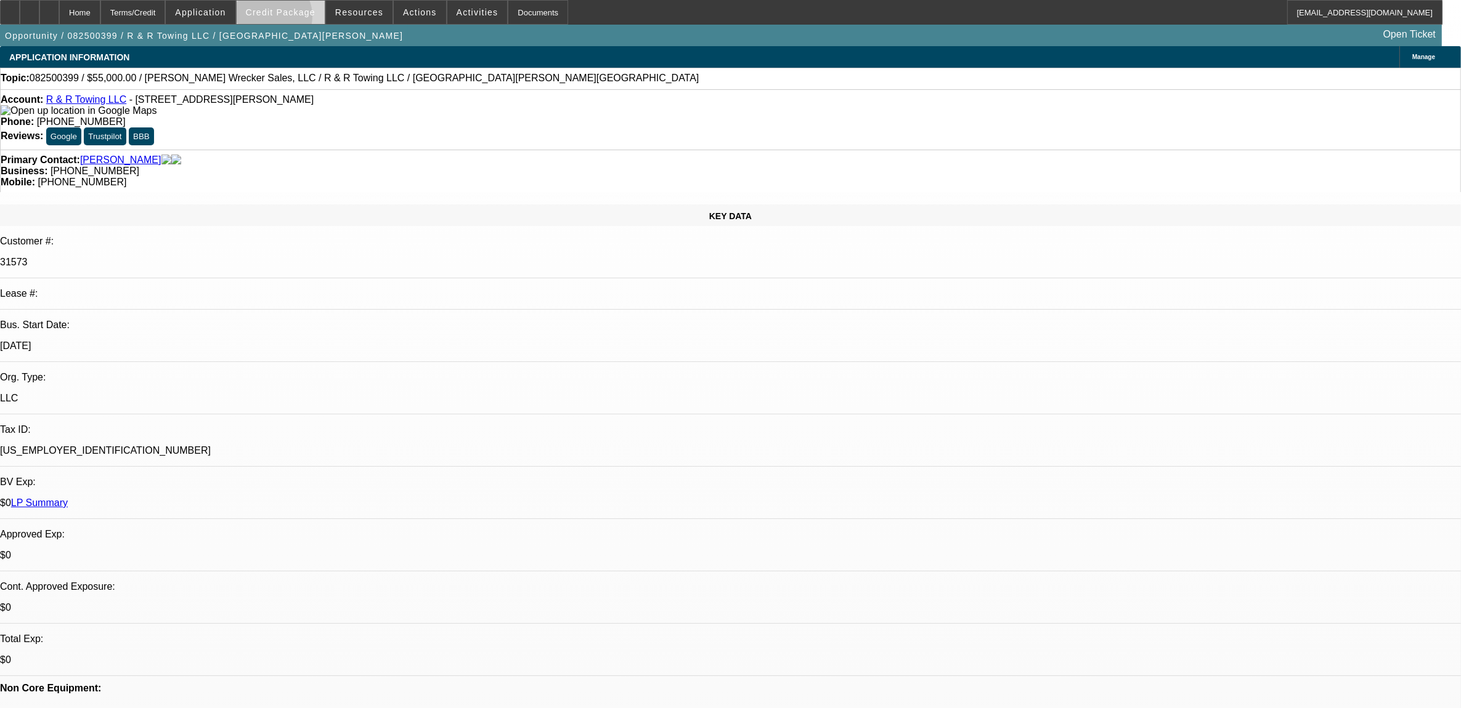
click at [290, 19] on span at bounding box center [281, 13] width 88 height 30
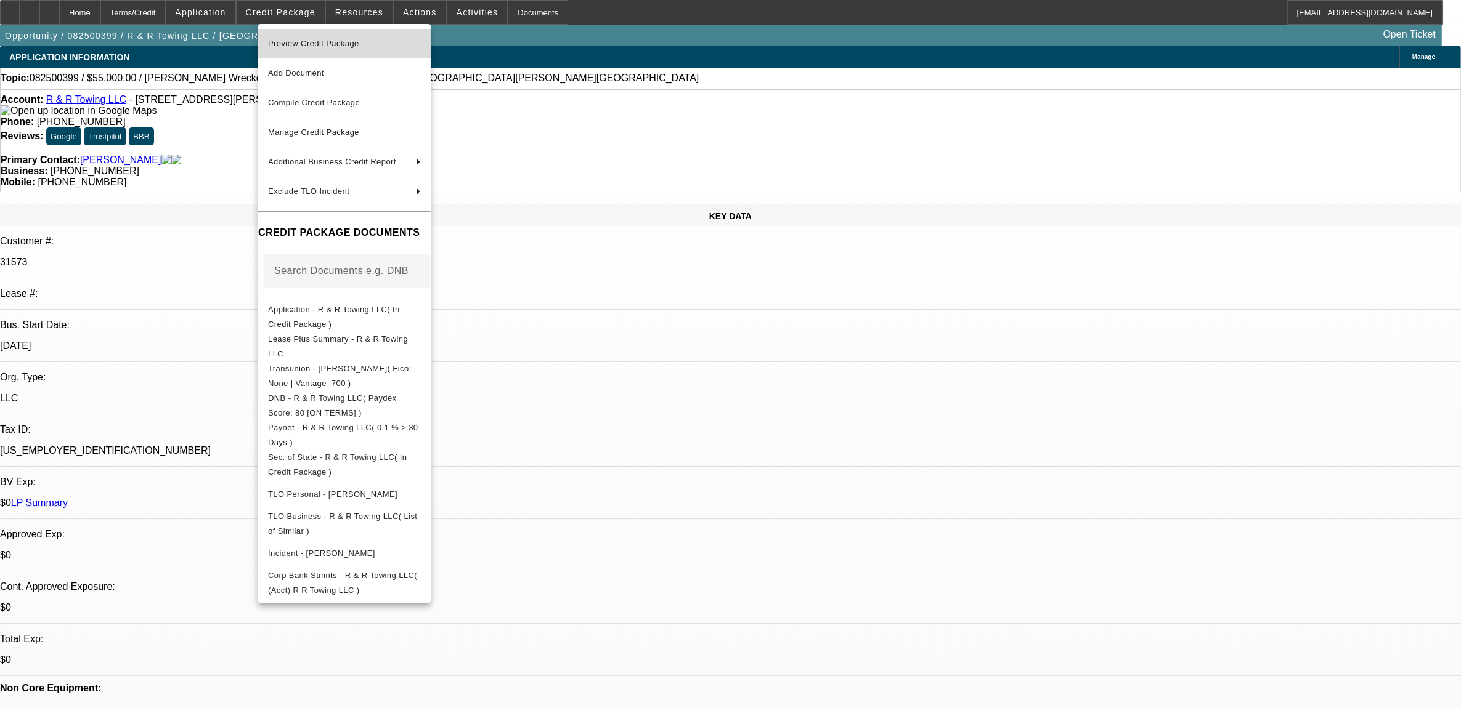
click at [336, 40] on span "Preview Credit Package" at bounding box center [313, 43] width 91 height 9
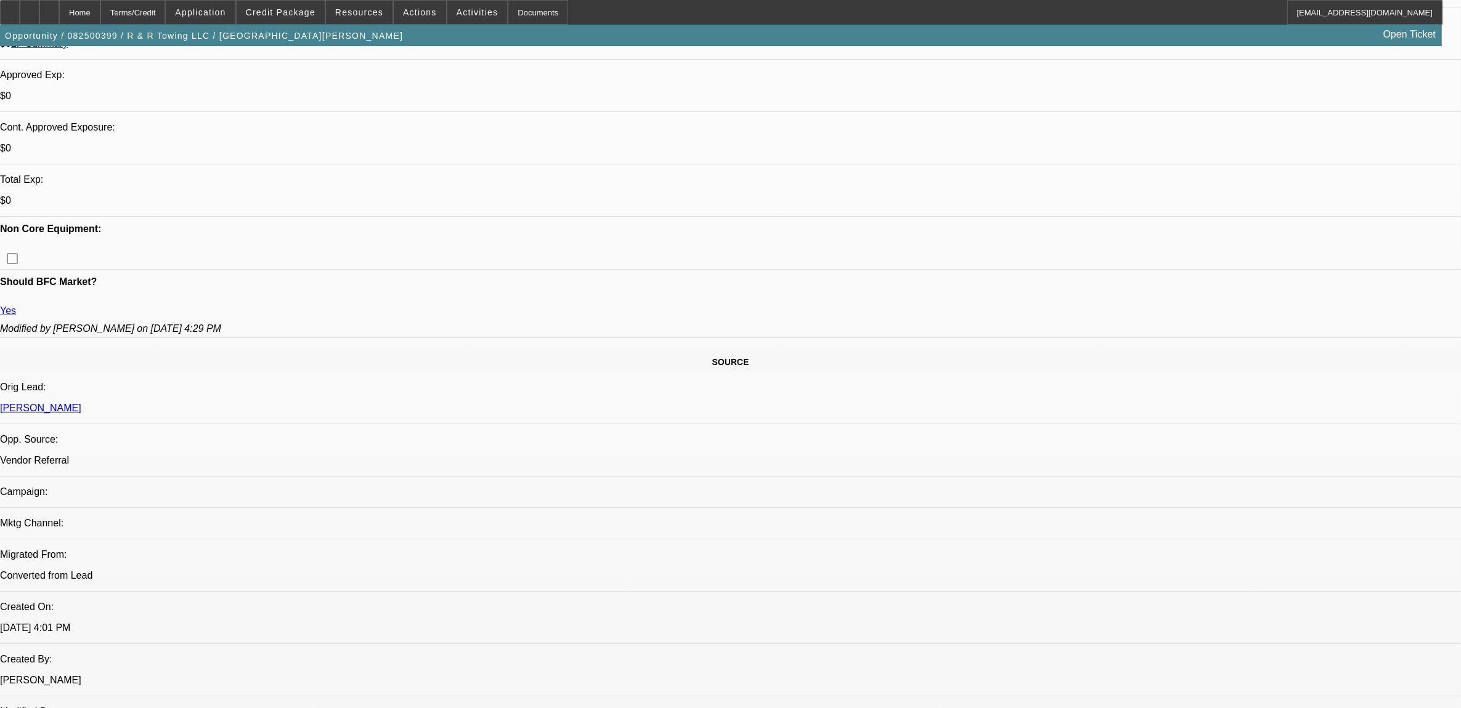
scroll to position [385, 0]
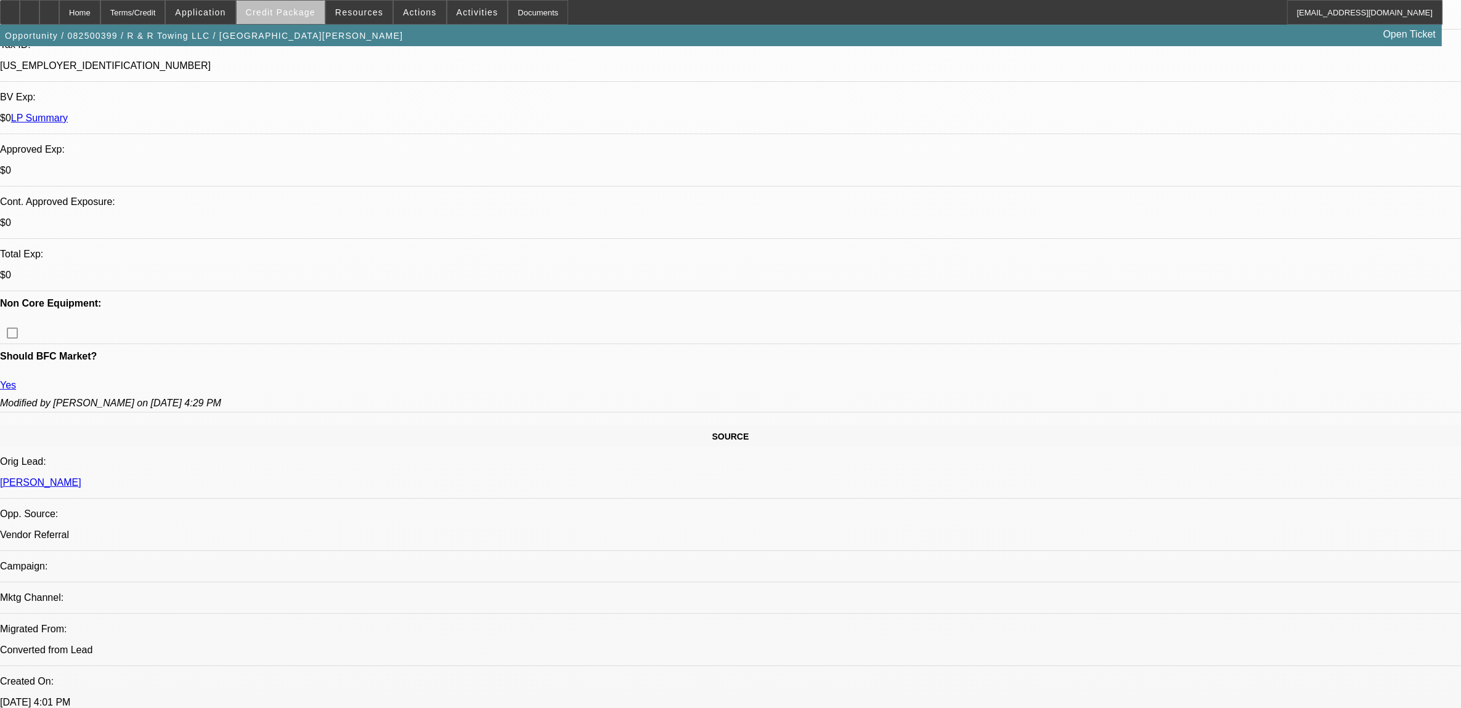
click at [307, 17] on span at bounding box center [281, 13] width 88 height 30
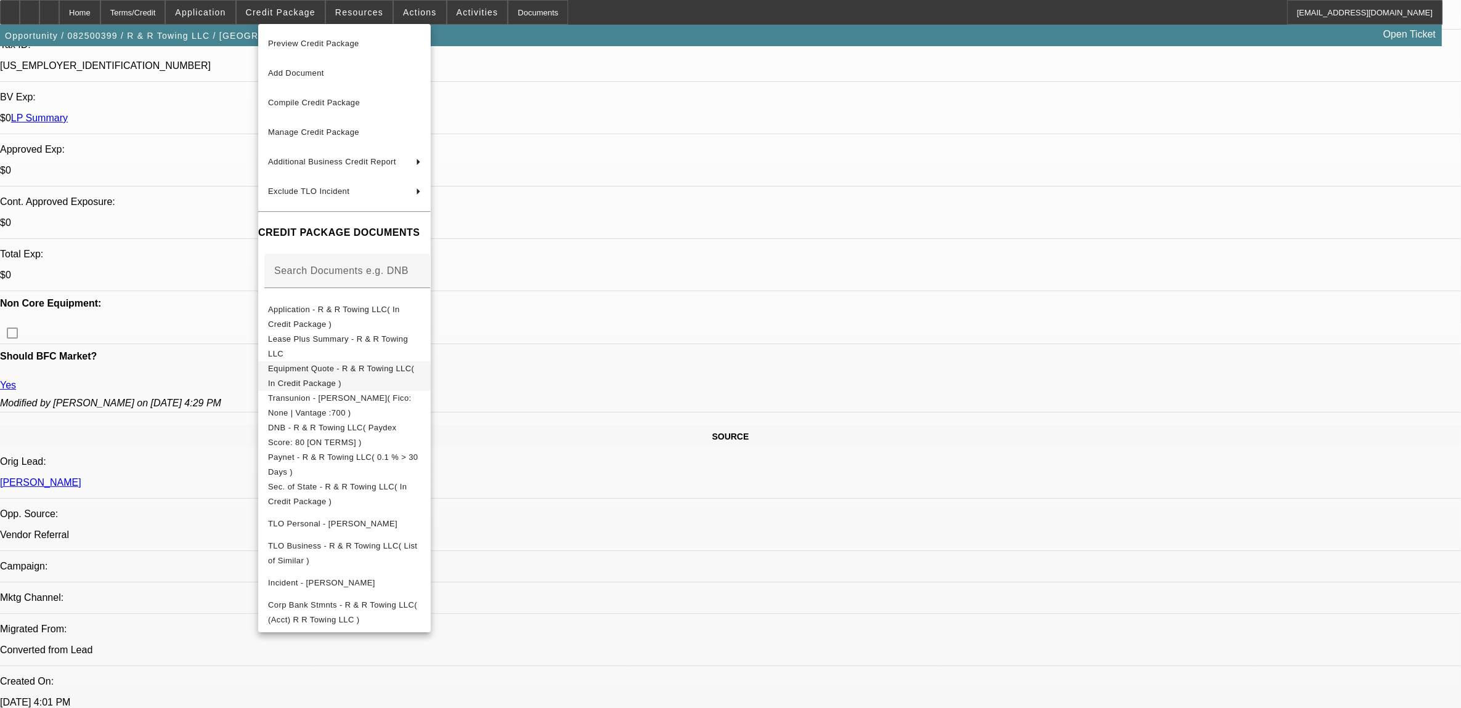
click at [315, 371] on span "Equipment Quote - R & R Towing LLC( In Credit Package )" at bounding box center [341, 375] width 146 height 24
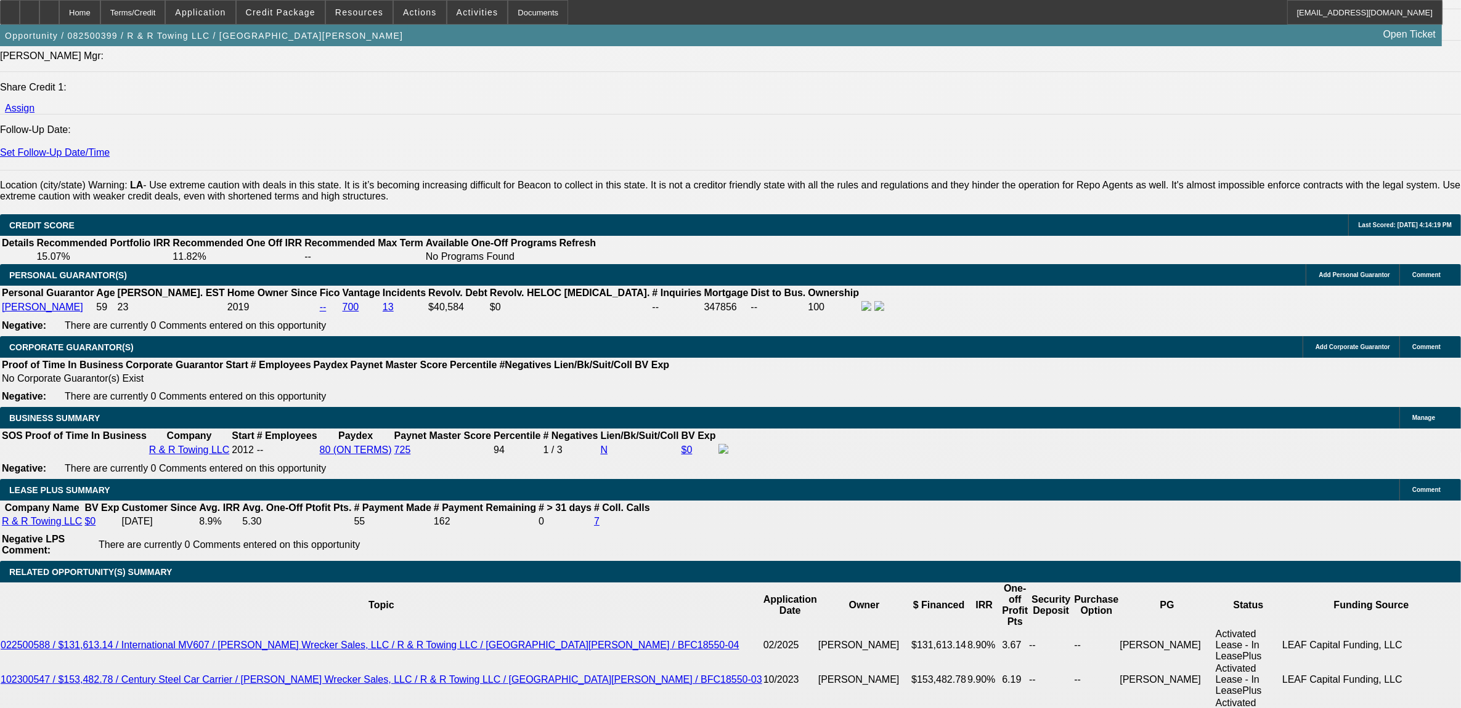
scroll to position [1848, 0]
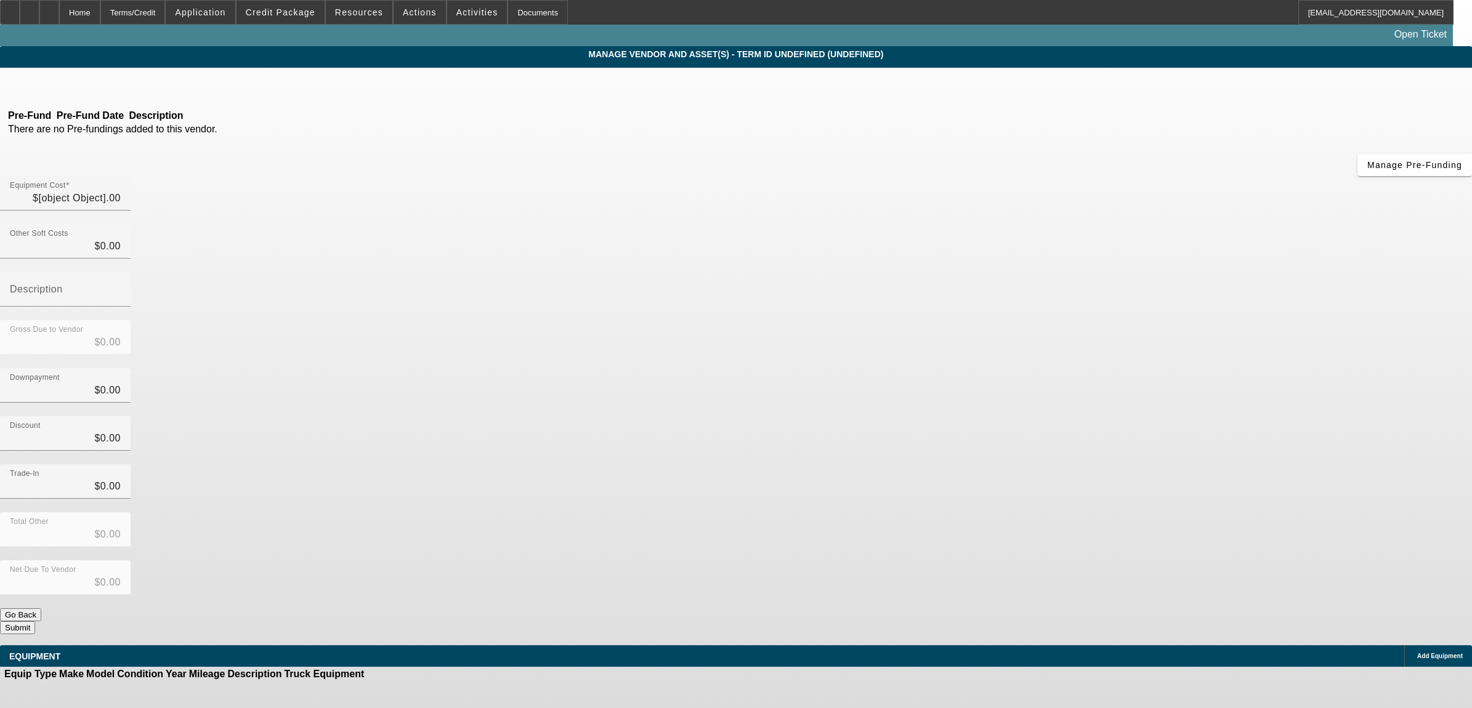
type input "$55,000.00"
click at [1414, 657] on icon at bounding box center [1414, 657] width 0 height 0
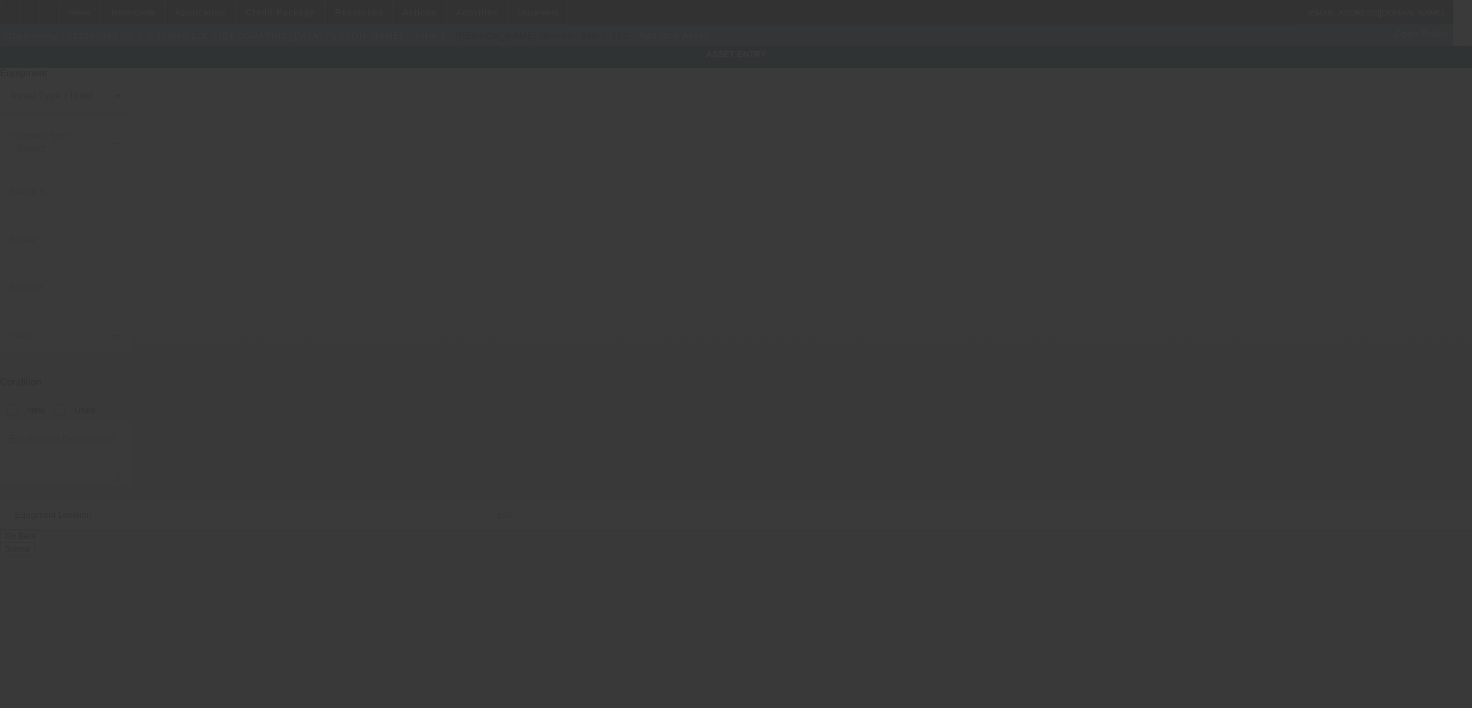
type input "2002 W Gloria Switch Rd"
type input "Carencro"
type input "70520"
type input "Lafayette Parish"
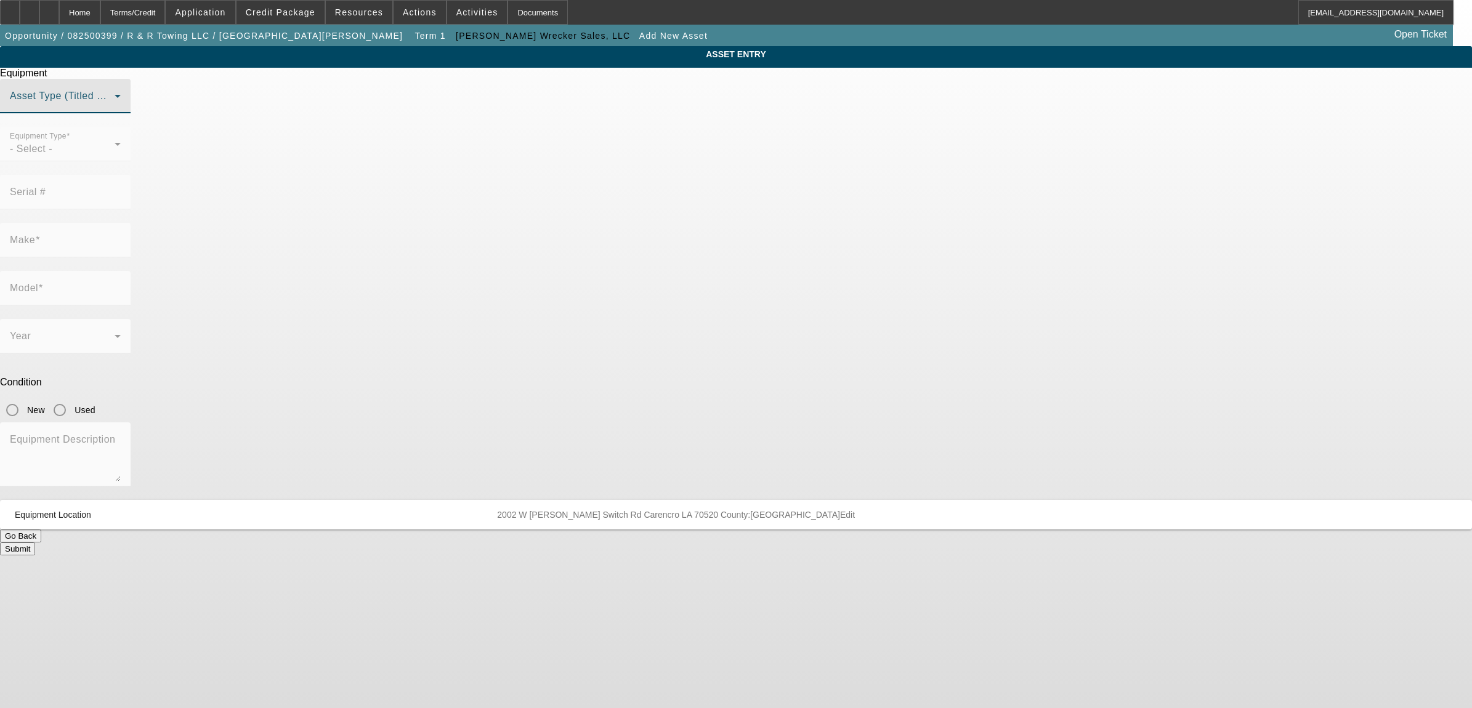
click at [115, 108] on span at bounding box center [62, 101] width 105 height 15
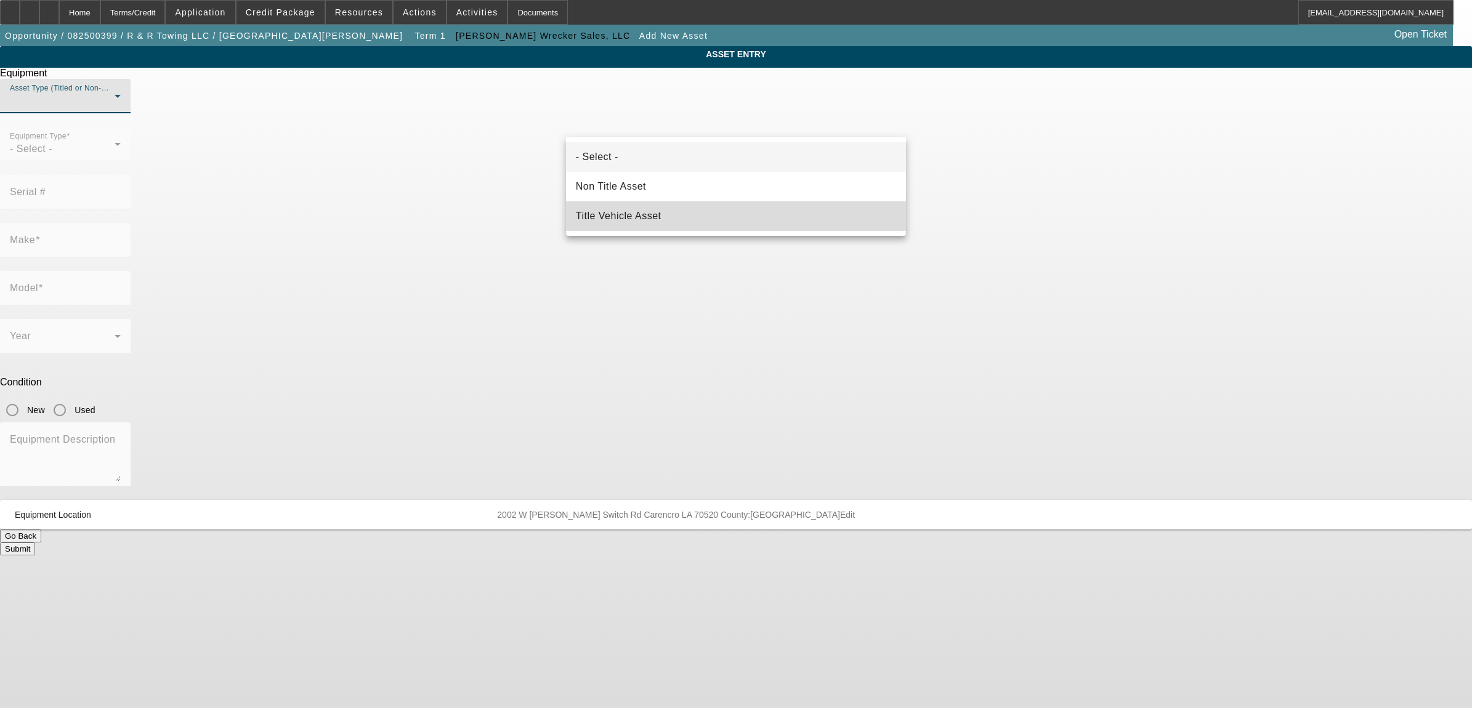
click at [599, 209] on span "Title Vehicle Asset" at bounding box center [619, 216] width 86 height 15
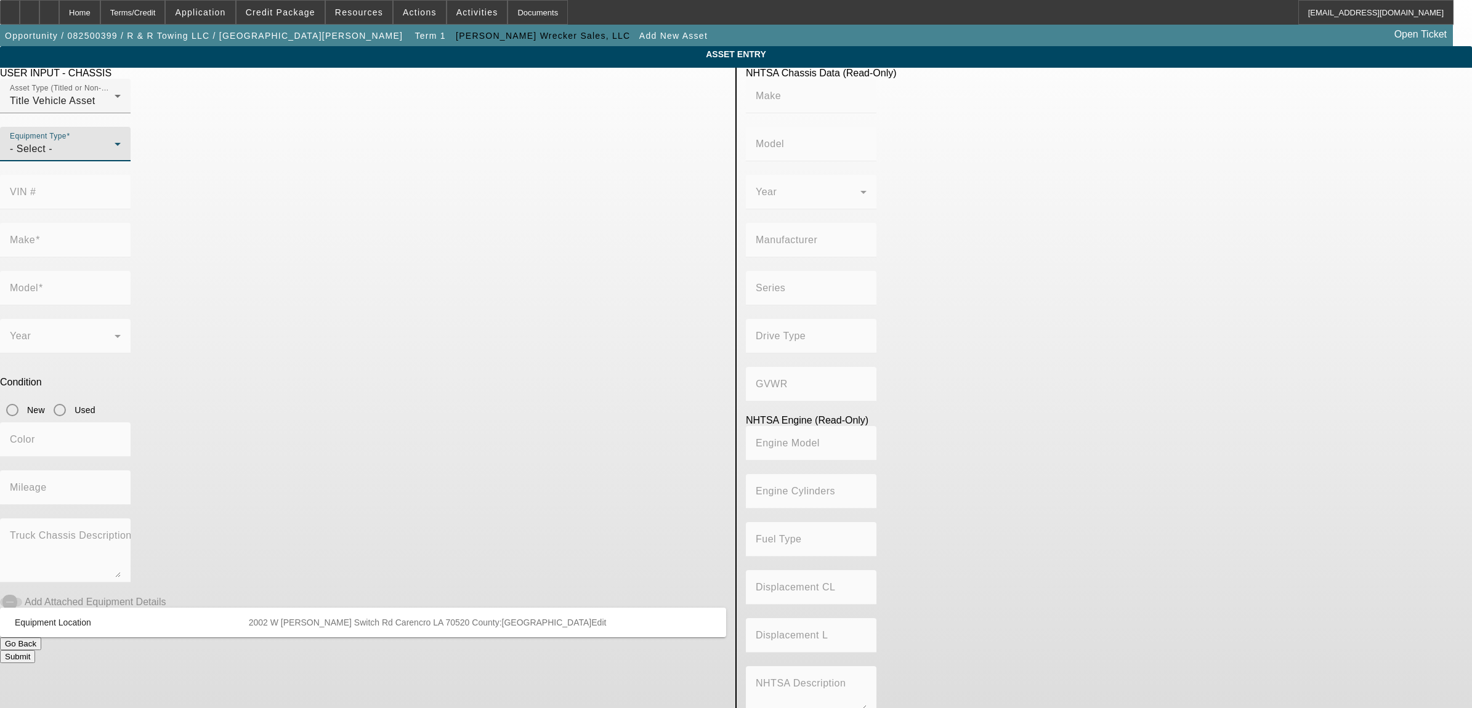
click at [115, 156] on div "- Select -" at bounding box center [62, 149] width 105 height 15
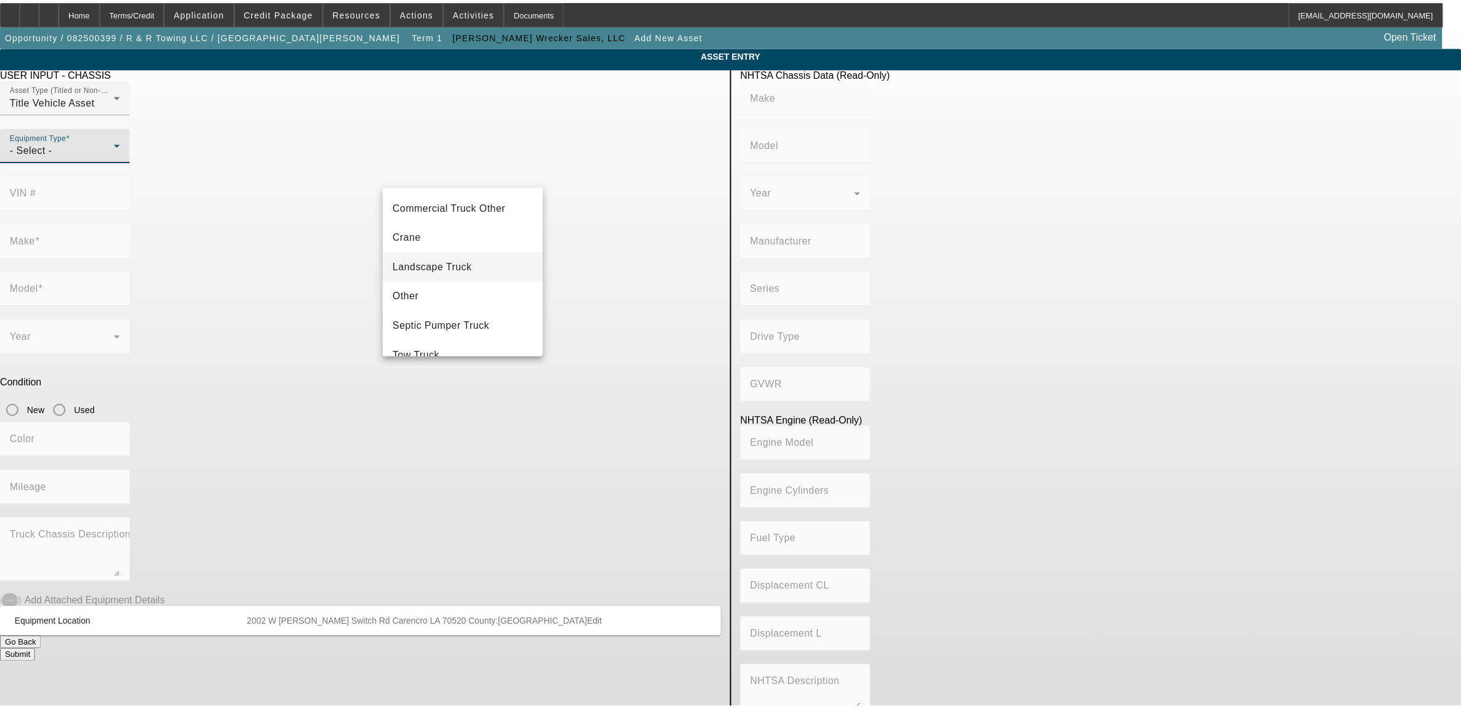
scroll to position [136, 0]
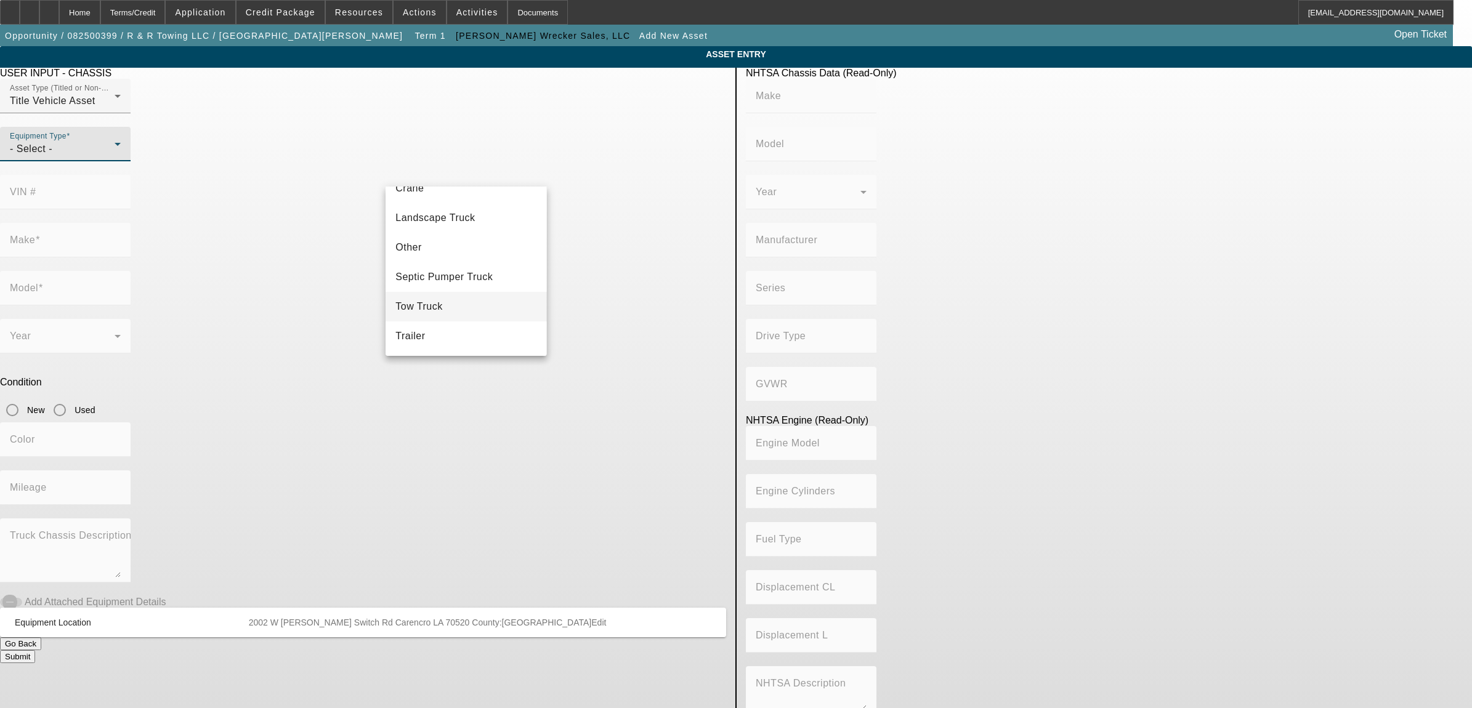
click at [421, 297] on mat-option "Tow Truck" at bounding box center [466, 307] width 161 height 30
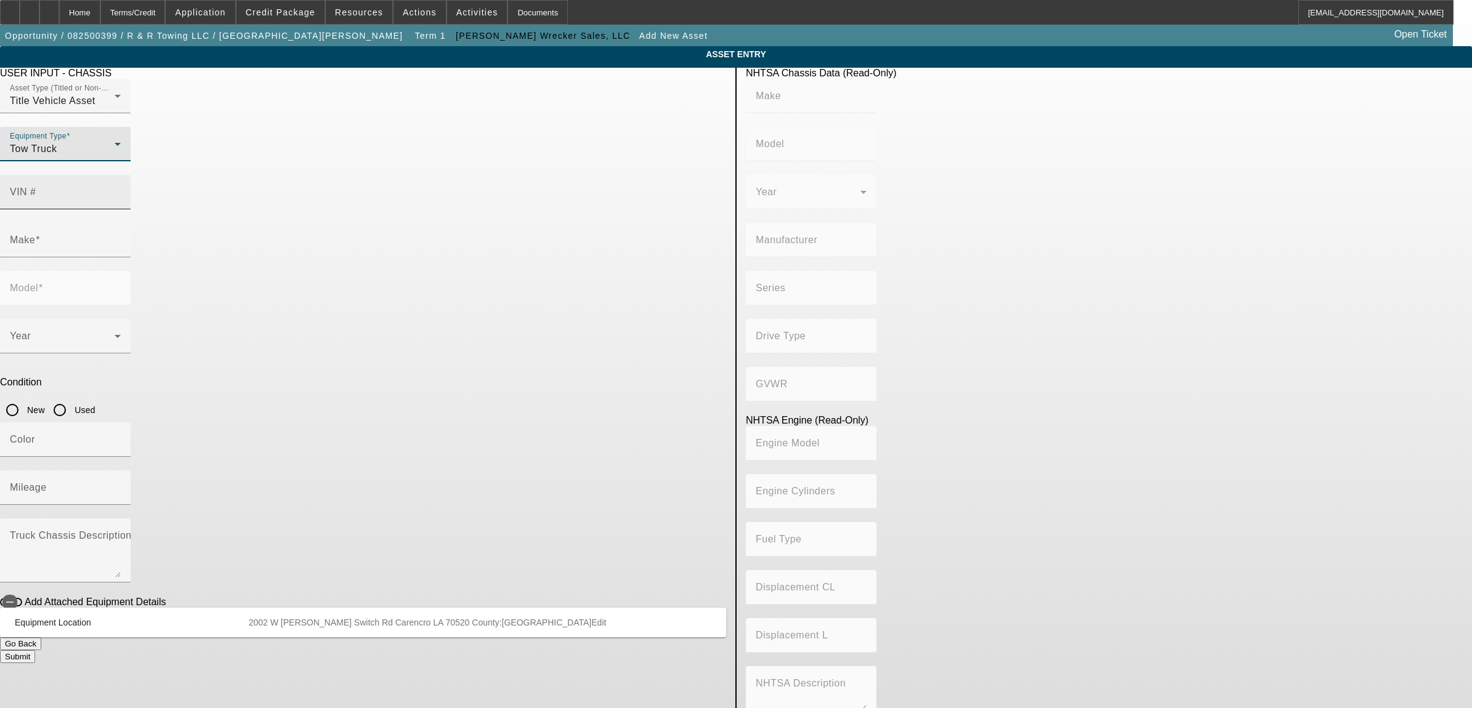
click at [121, 190] on input "VIN #" at bounding box center [65, 197] width 111 height 15
type input "1HTMMAAN7AH192769"
type input "INTERNATIONAL"
type input "MA025"
type input "INTERNATIONAL MOTORS, LLC"
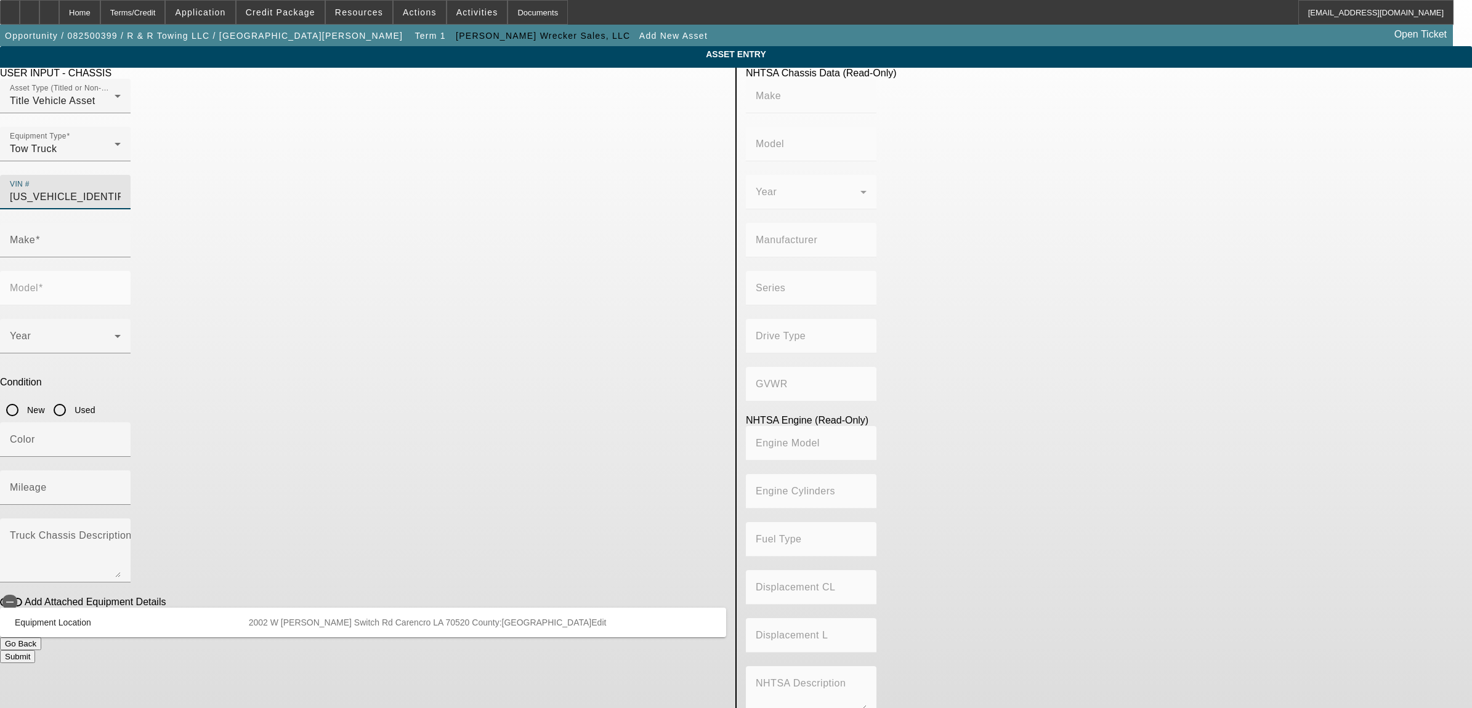
type input "DuraStar 4300"
type input "4x2"
type input "Class 7: 26,001 - 33,000 lb (11,794 - 14,969 kg)"
type input "International DT466/Maxxforce DT"
type input "Diesel"
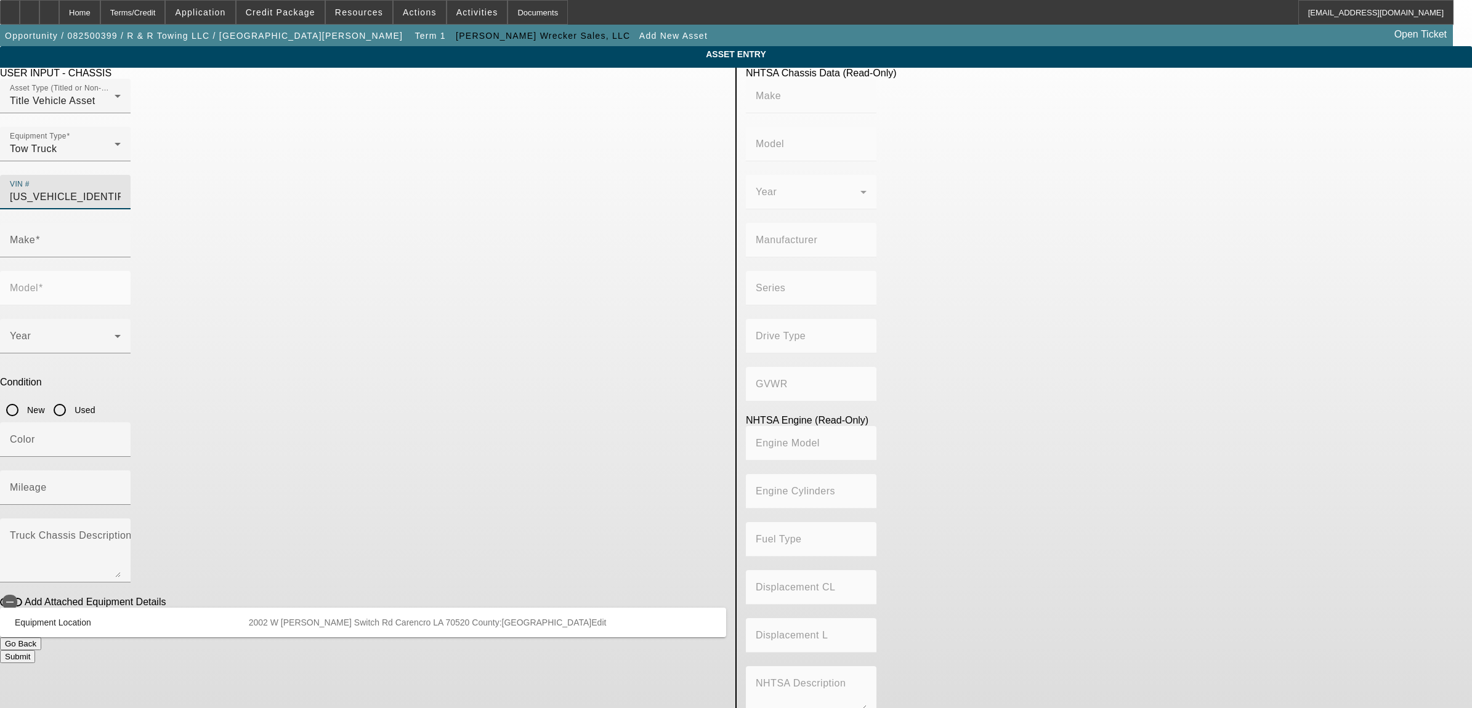
type input "466"
type input "7.636371824"
type input "INTERNATIONAL"
type input "MA025"
type input "1HTMMAAN7AH192769"
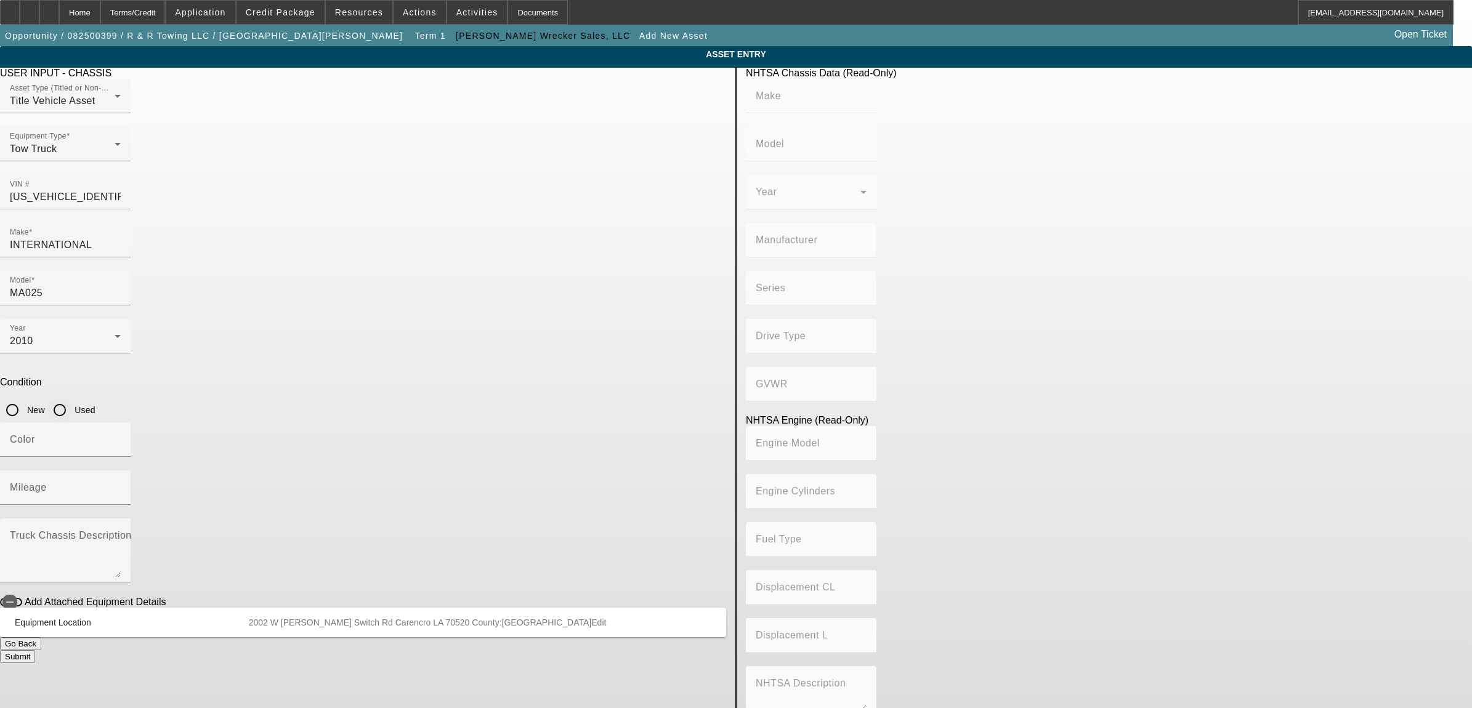
click at [72, 398] on input "Used" at bounding box center [59, 410] width 25 height 25
radio input "true"
type input "INTERNATIONAL"
type input "MA025"
type input "INTERNATIONAL MOTORS, LLC"
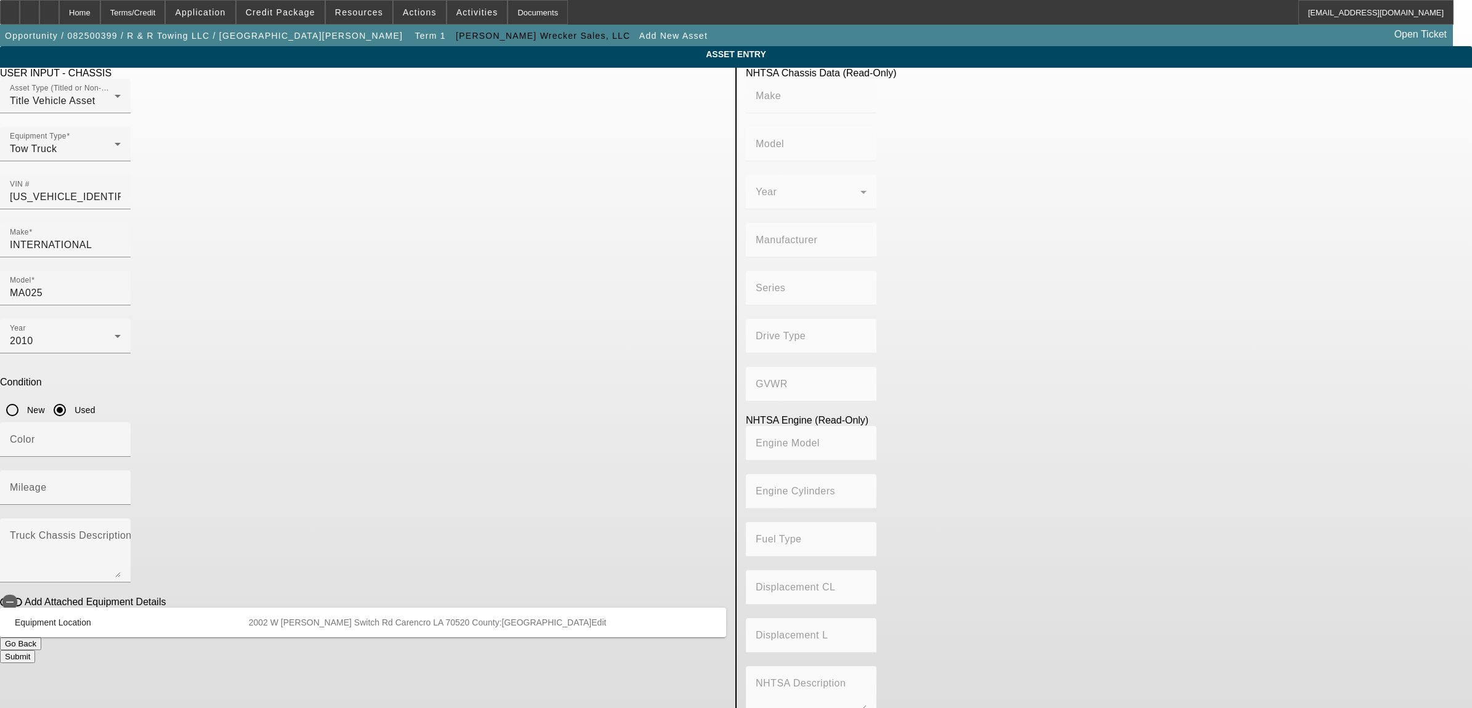
type input "DuraStar 4300"
type input "4x2"
type input "Class 7: 26,001 - 33,000 lb (11,794 - 14,969 kg)"
type input "International DT466/Maxxforce DT"
type input "Diesel"
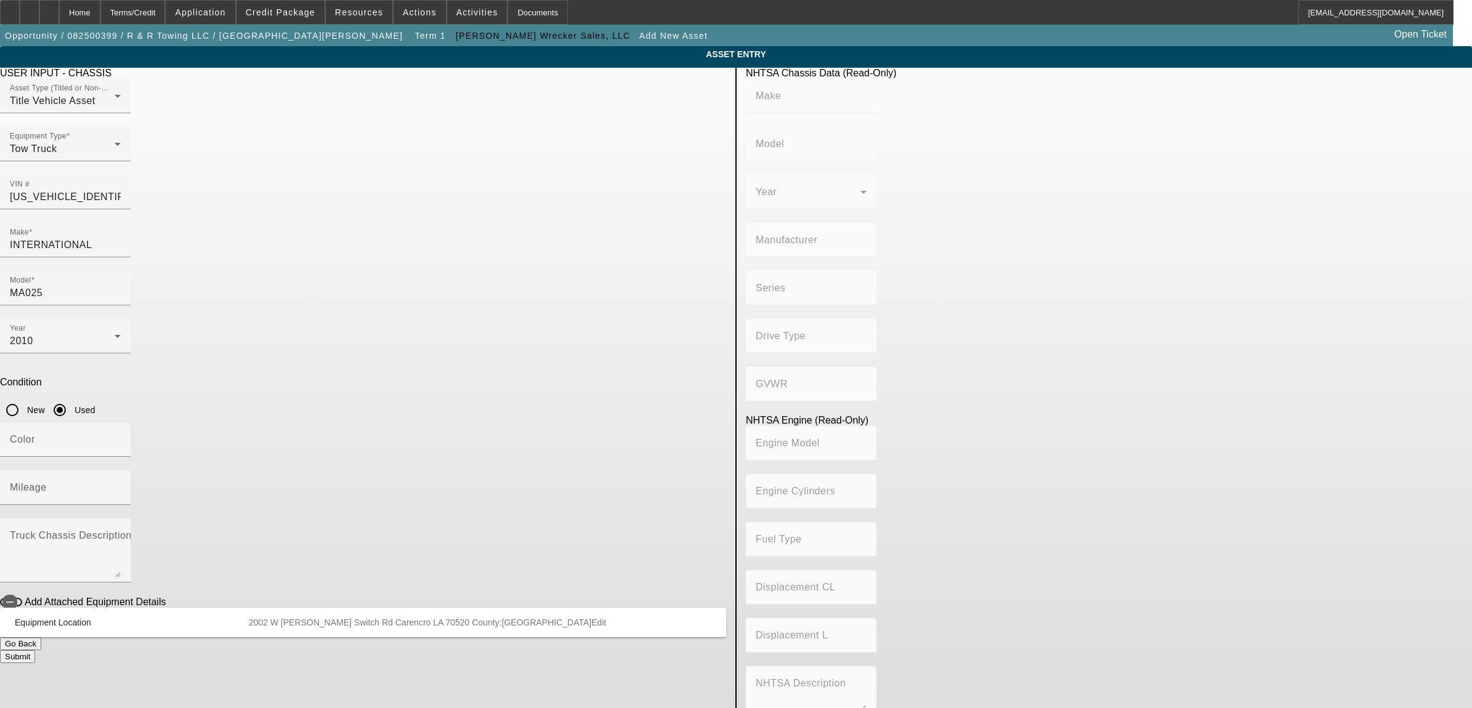
type input "466"
type input "7.636371824"
click at [121, 485] on input "Mileage" at bounding box center [65, 492] width 111 height 15
type input "158056"
click at [121, 533] on textarea "Truck Chassis Description (Describe the truck chassis only)" at bounding box center [65, 555] width 111 height 44
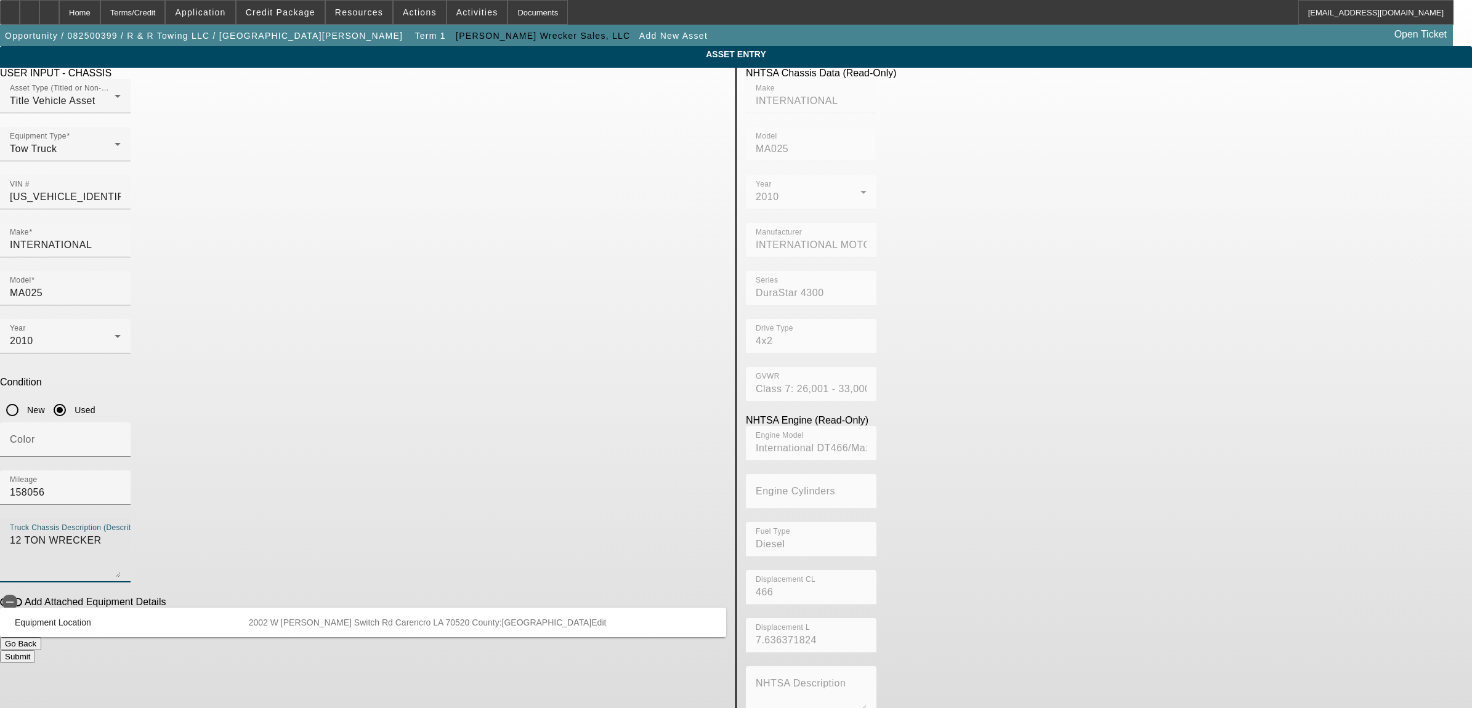
type textarea "12 TON WRECKER"
click at [35, 650] on button "Submit" at bounding box center [17, 656] width 35 height 13
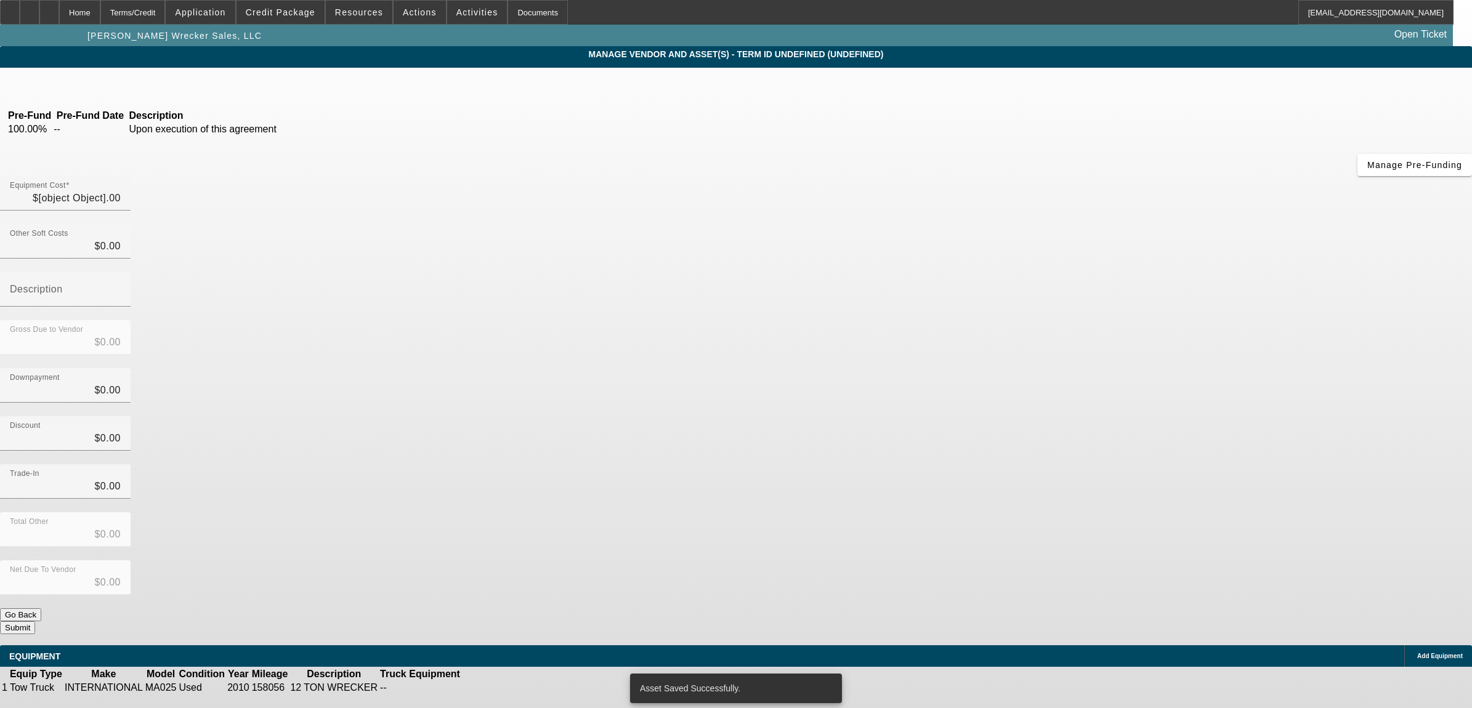
type input "$55,000.00"
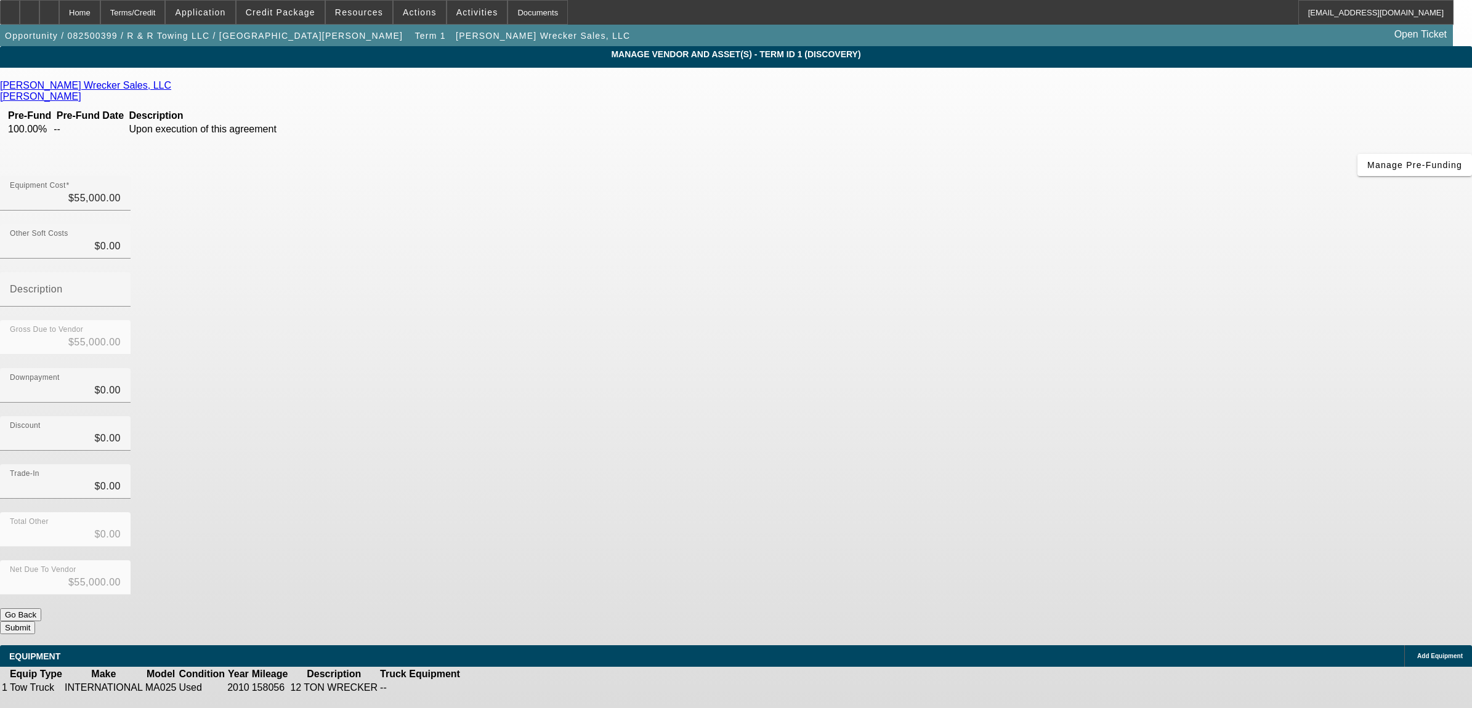
click at [511, 682] on td at bounding box center [499, 688] width 24 height 12
click at [499, 688] on icon at bounding box center [499, 688] width 0 height 0
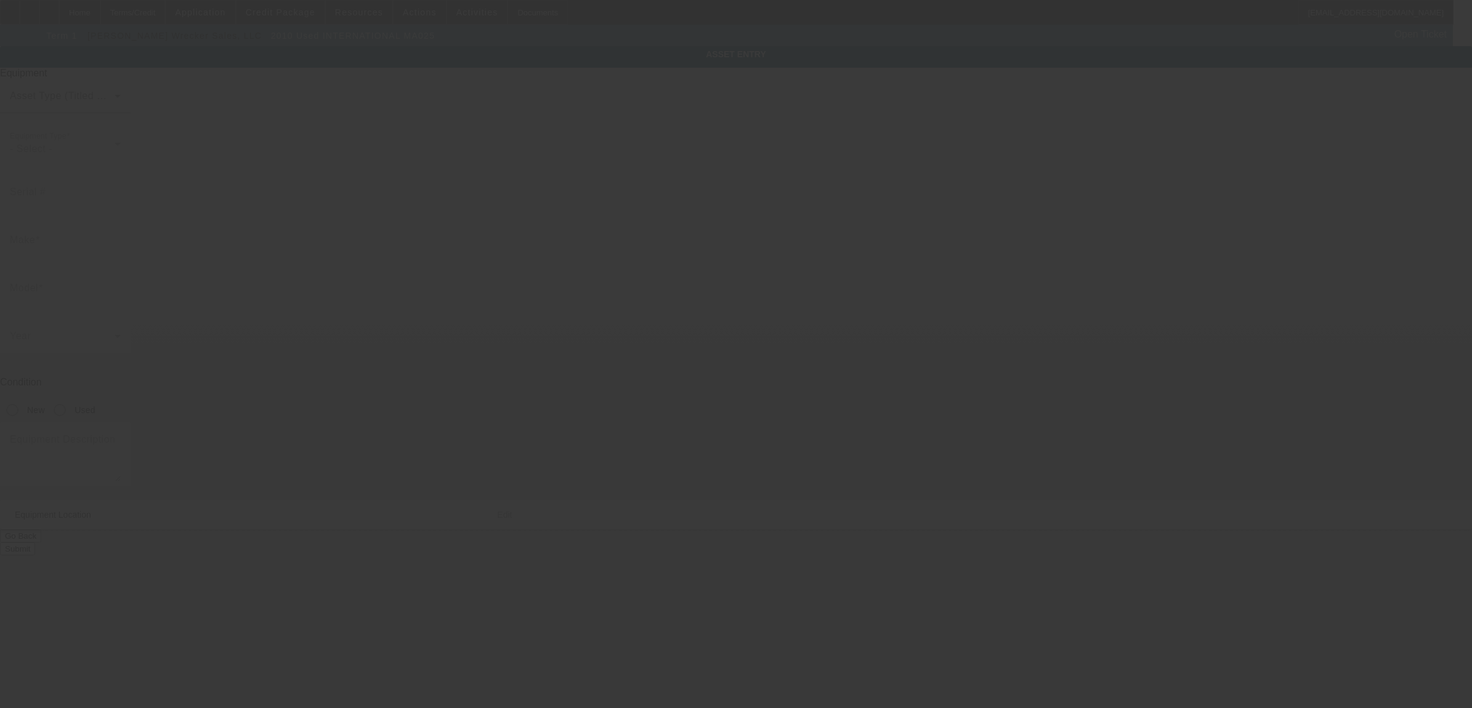
type input "1HTMMAAN7AH192769"
type input "International"
type input "MA025"
radio input "true"
type textarea "12 TON WRECKER"
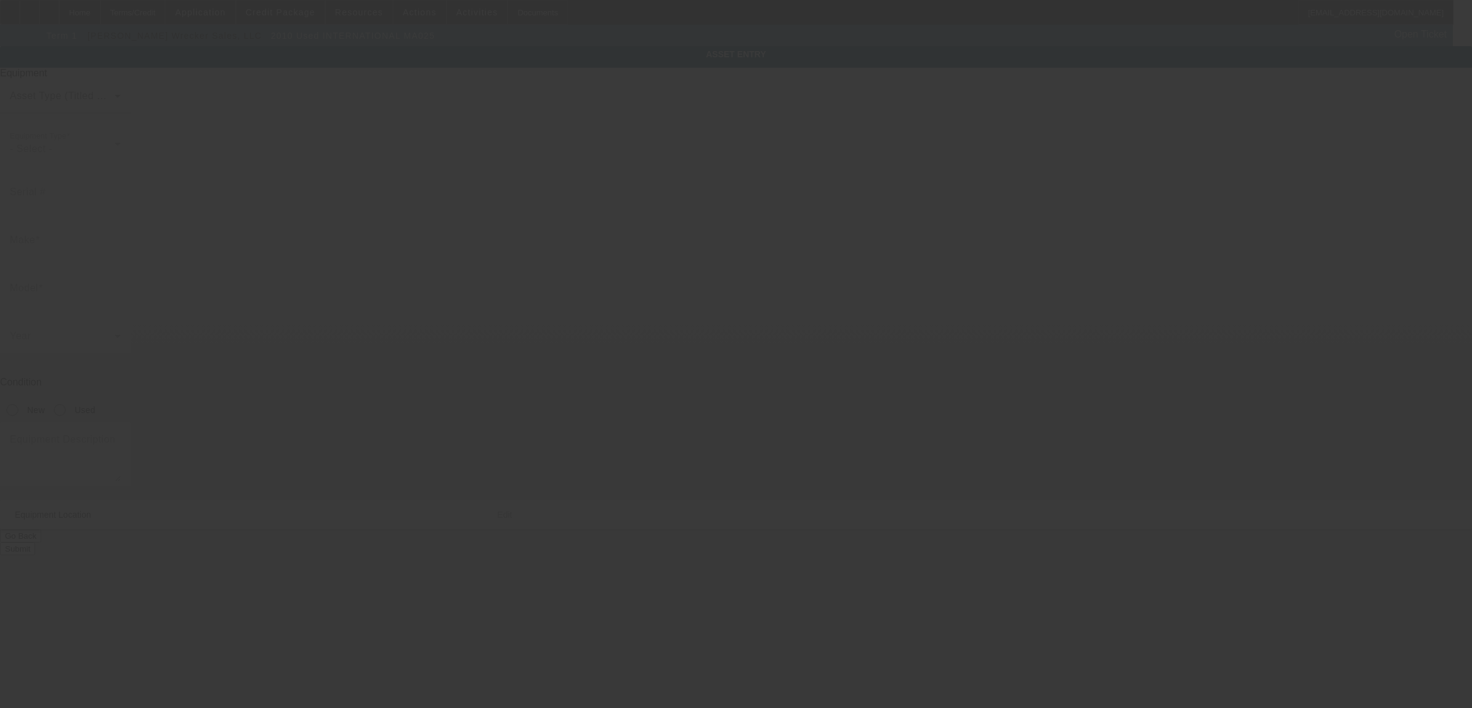
type input "2002 W Gloria Switch Rd"
type input "Carencro"
type input "70520"
type input "Lafayette Parish"
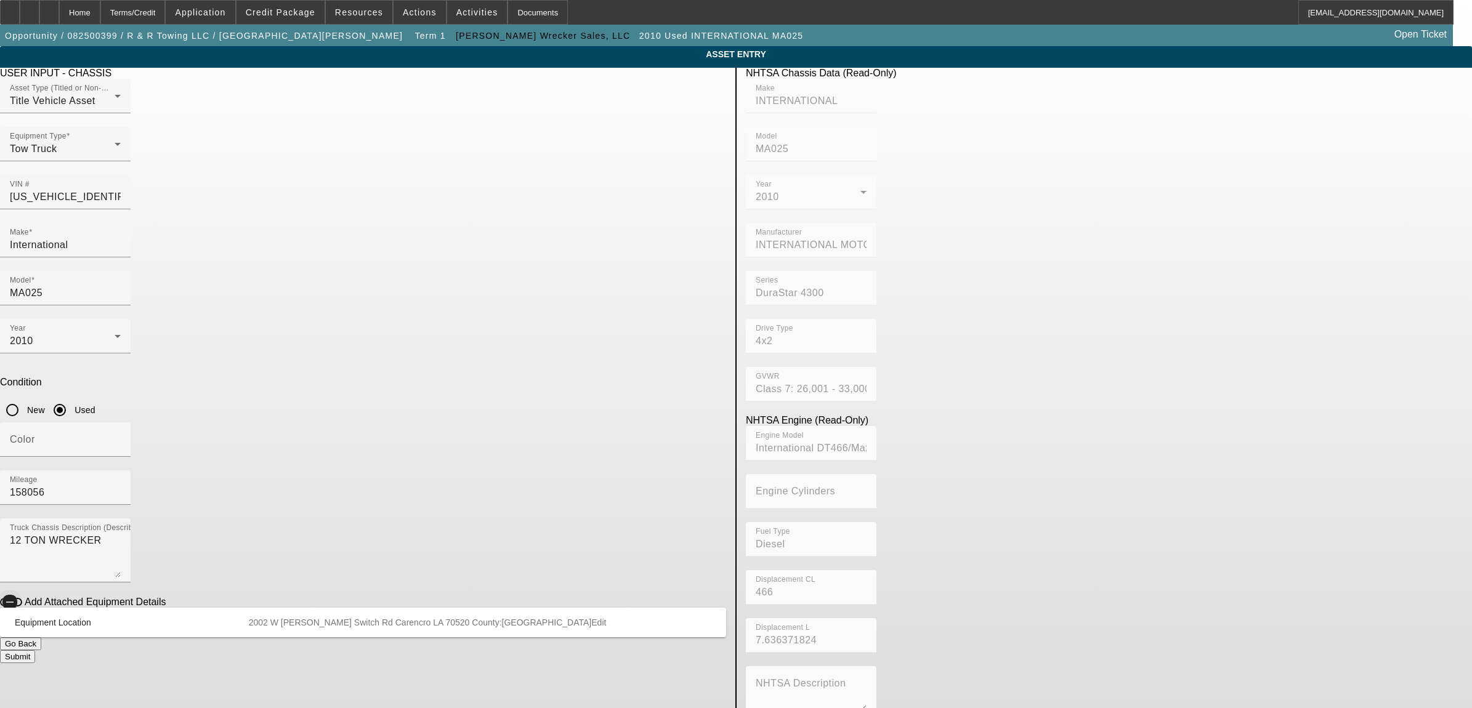
click at [15, 597] on icon "button" at bounding box center [9, 602] width 11 height 11
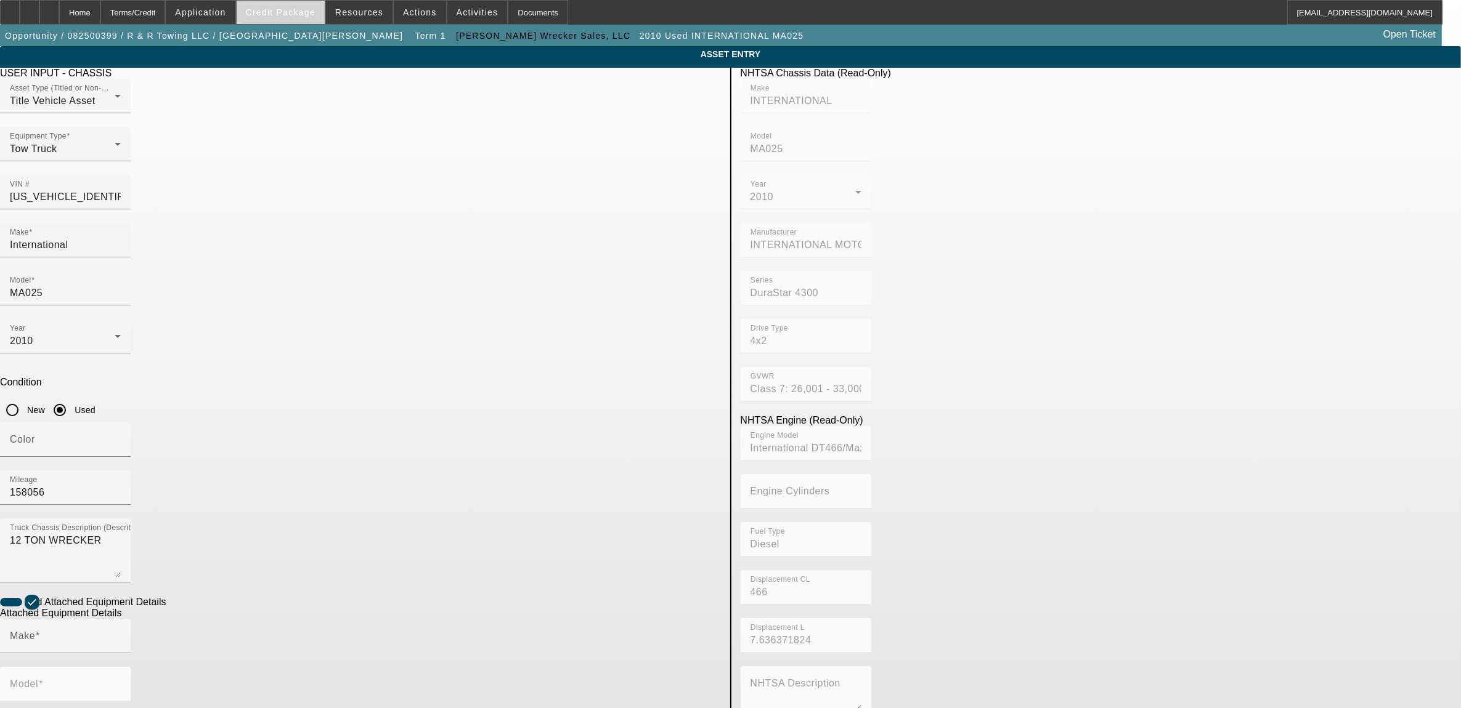
click at [291, 10] on span "Credit Package" at bounding box center [281, 12] width 70 height 10
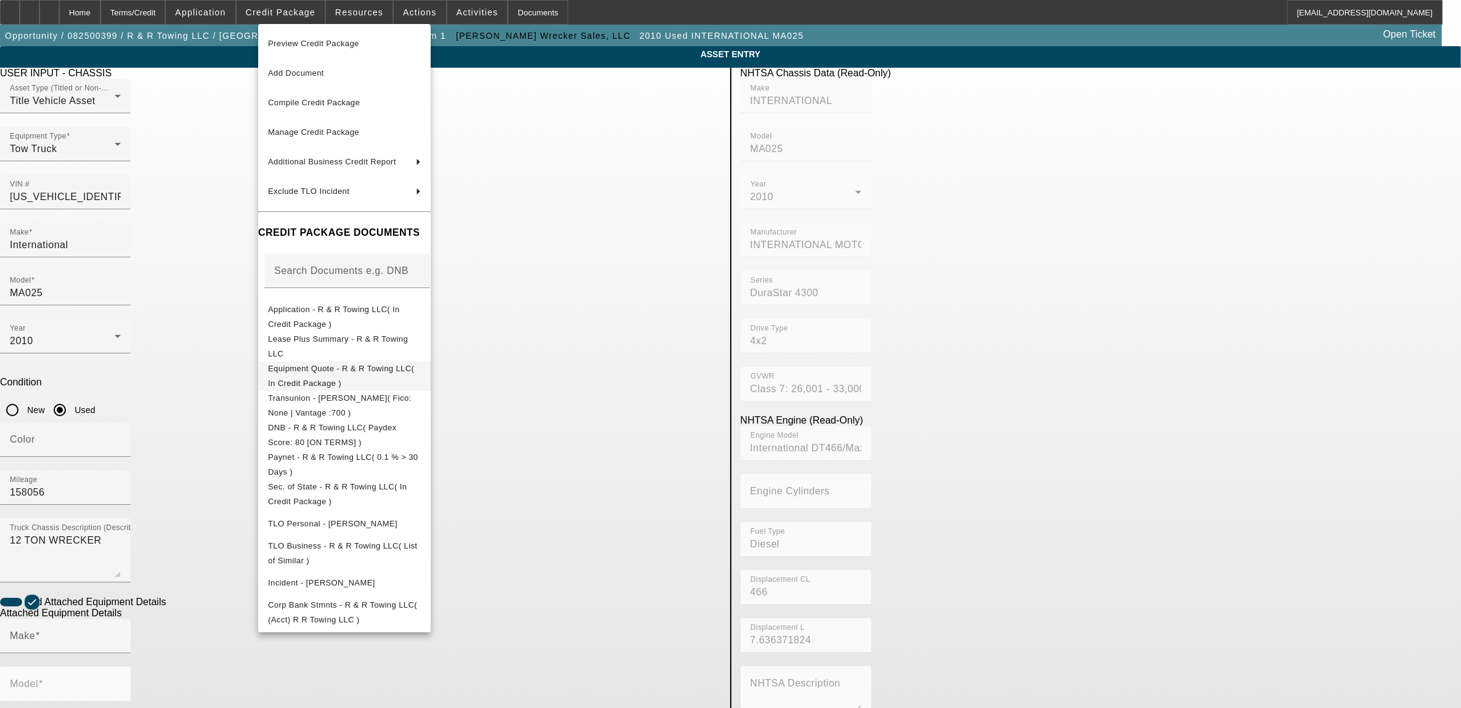
click at [345, 371] on span "Equipment Quote - R & R Towing LLC( In Credit Package )" at bounding box center [341, 375] width 146 height 24
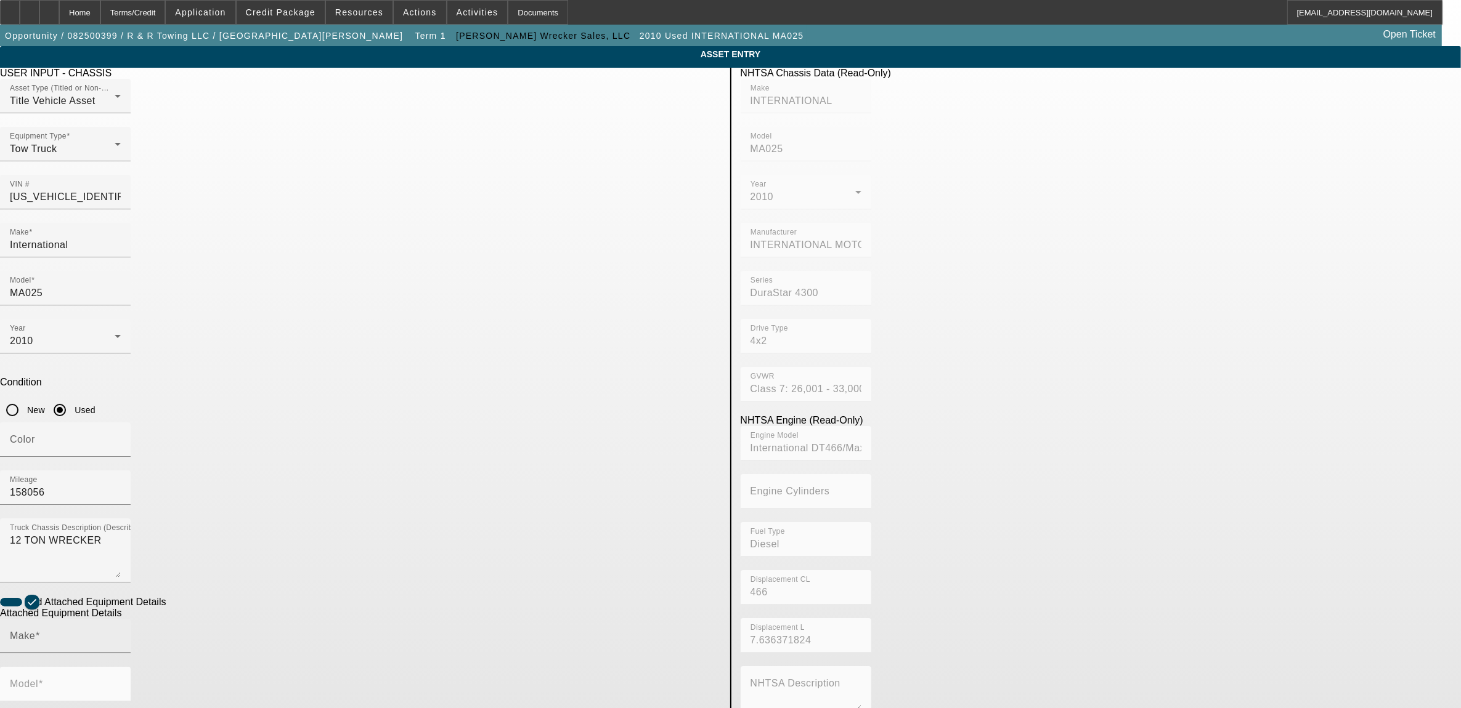
click at [121, 634] on input "Make" at bounding box center [65, 641] width 111 height 15
click at [423, 562] on mat-option "Century" at bounding box center [460, 564] width 161 height 30
type input "Century"
click at [43, 679] on span at bounding box center [40, 684] width 5 height 10
click at [121, 682] on input "Model" at bounding box center [65, 689] width 111 height 15
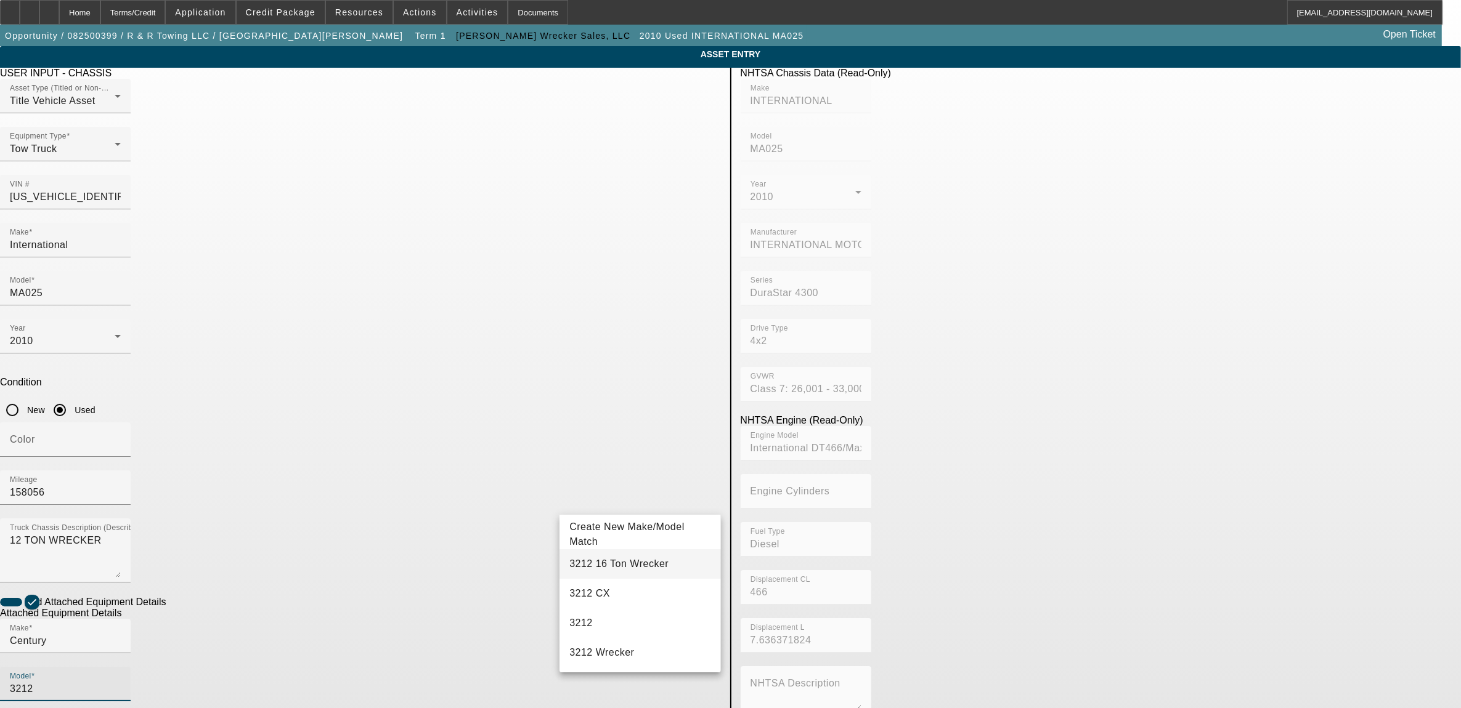
click at [611, 567] on span "3212 16 Ton Wrecker" at bounding box center [618, 564] width 99 height 10
type input "3212 16 Ton Wrecker"
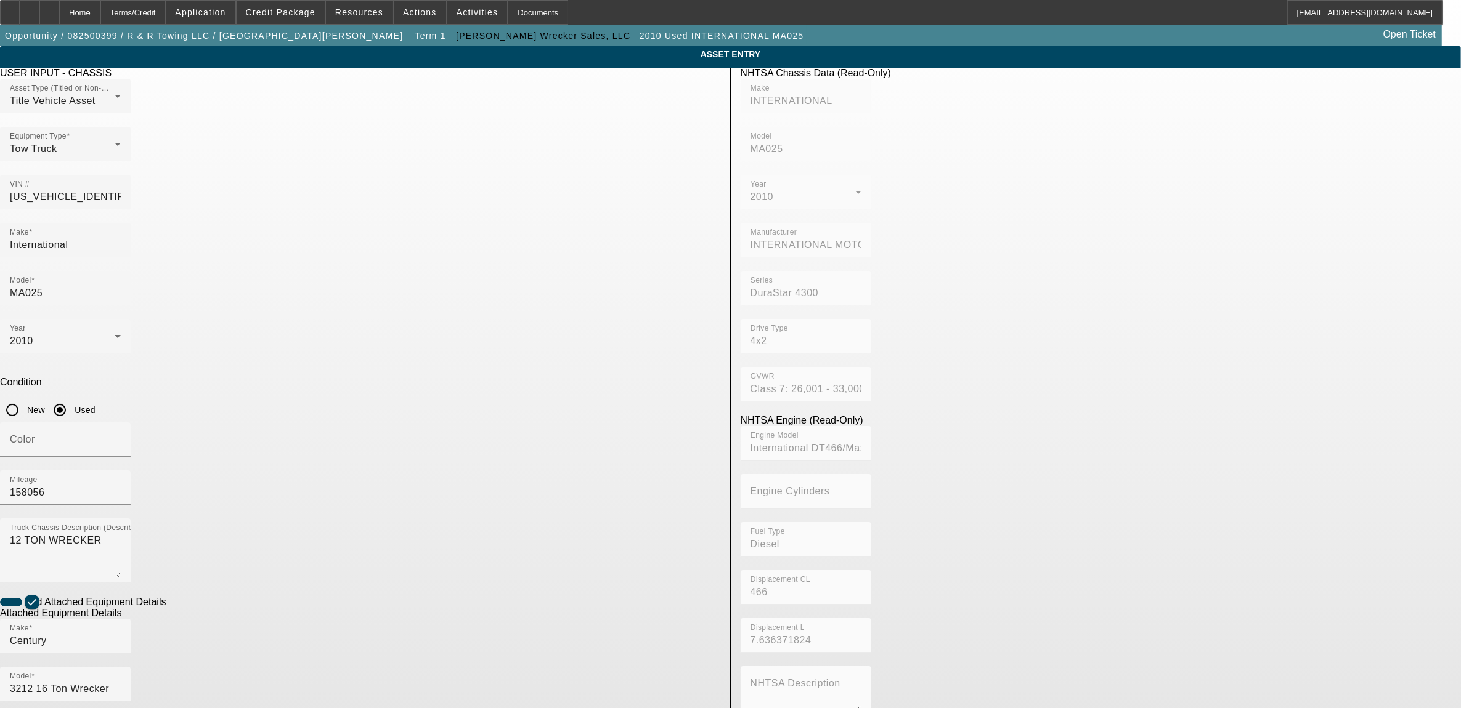
radio input "true"
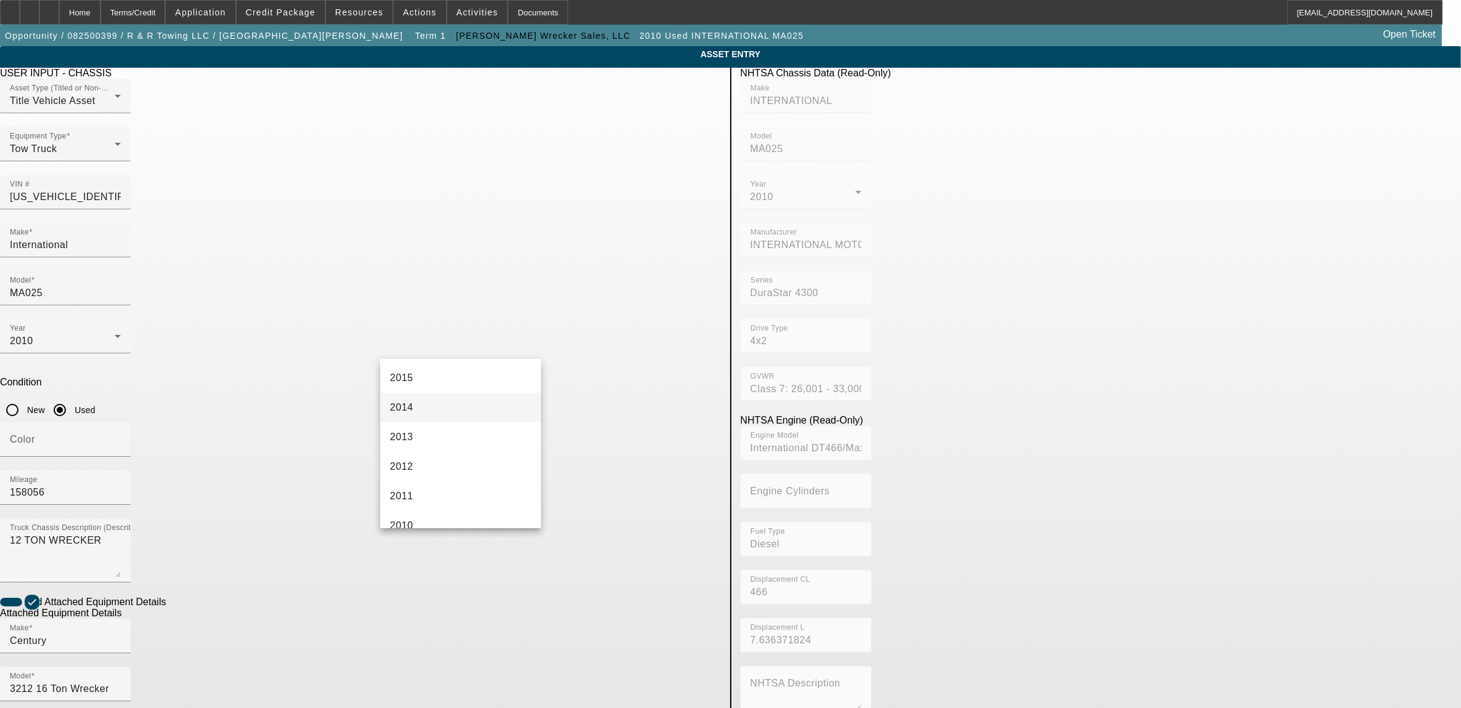
scroll to position [462, 0]
click at [422, 447] on mat-option "2010" at bounding box center [460, 449] width 161 height 30
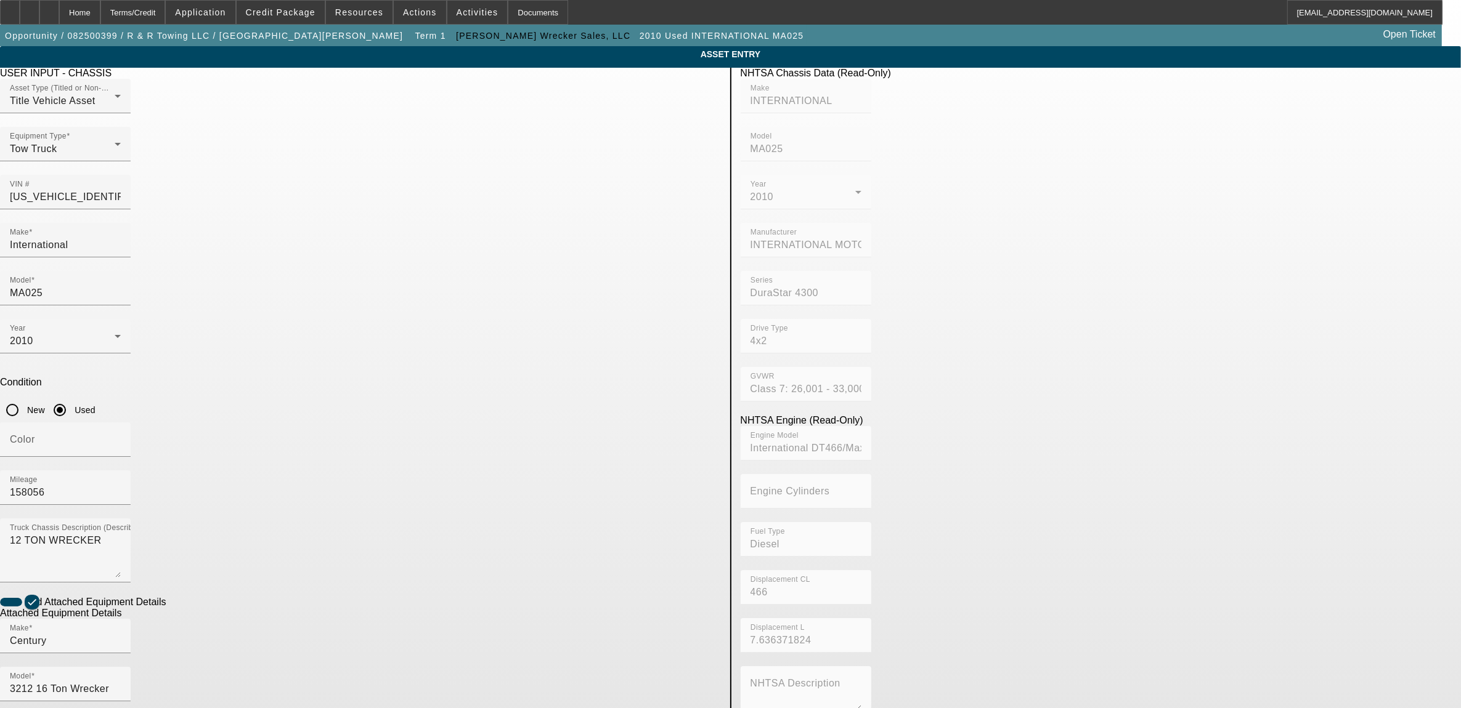
type textarea "WRECKER"
drag, startPoint x: 330, startPoint y: 373, endPoint x: 313, endPoint y: 376, distance: 17.4
click at [313, 375] on app-asset-collateral-manage "ASSET ENTRY Delete asset USER INPUT - CHASSIS Asset Type (Titled or Non-Titled)…" at bounding box center [730, 525] width 1461 height 958
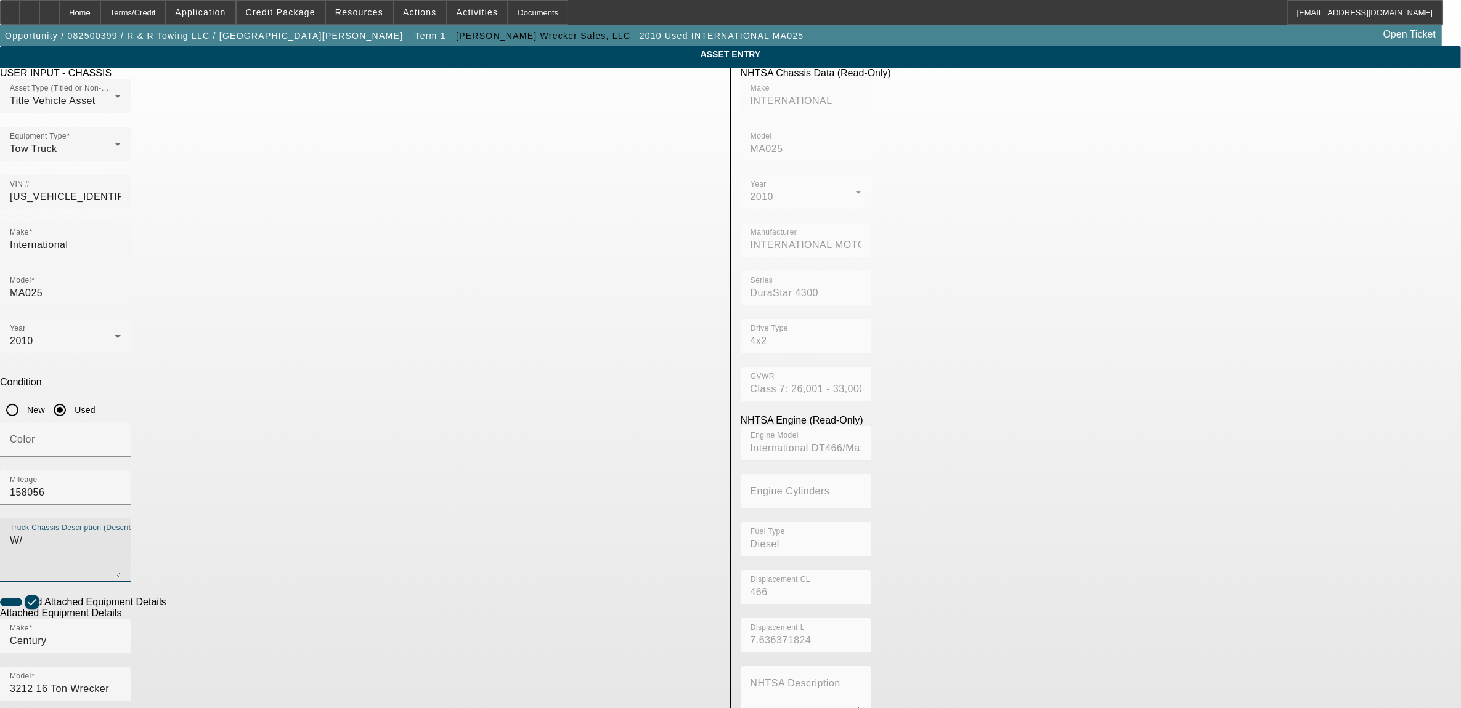
type textarea "W/"
drag, startPoint x: 216, startPoint y: 467, endPoint x: 286, endPoint y: 499, distance: 77.2
click at [217, 467] on app-asset-collateral-manage "ASSET ENTRY Delete asset USER INPUT - CHASSIS Asset Type (Titled or Non-Titled)…" at bounding box center [730, 525] width 1461 height 958
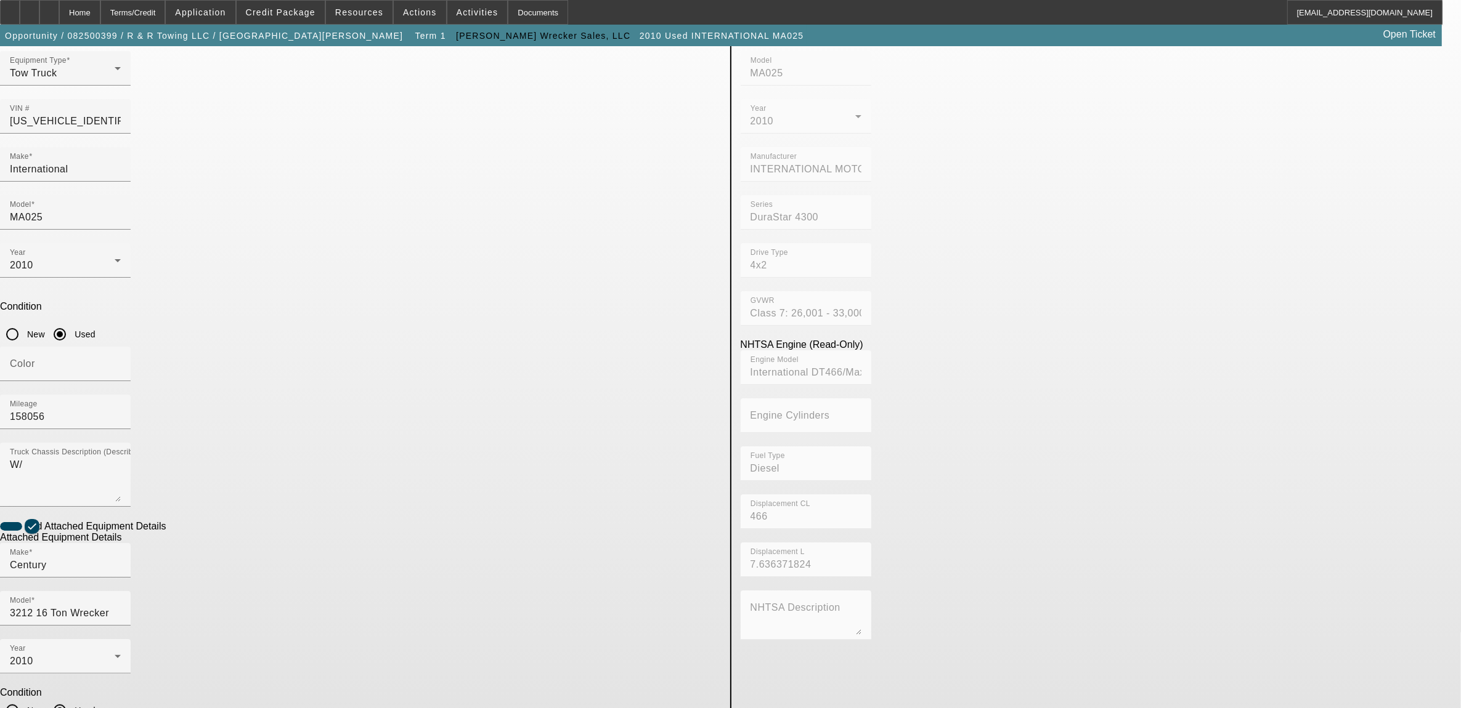
scroll to position [87, 0]
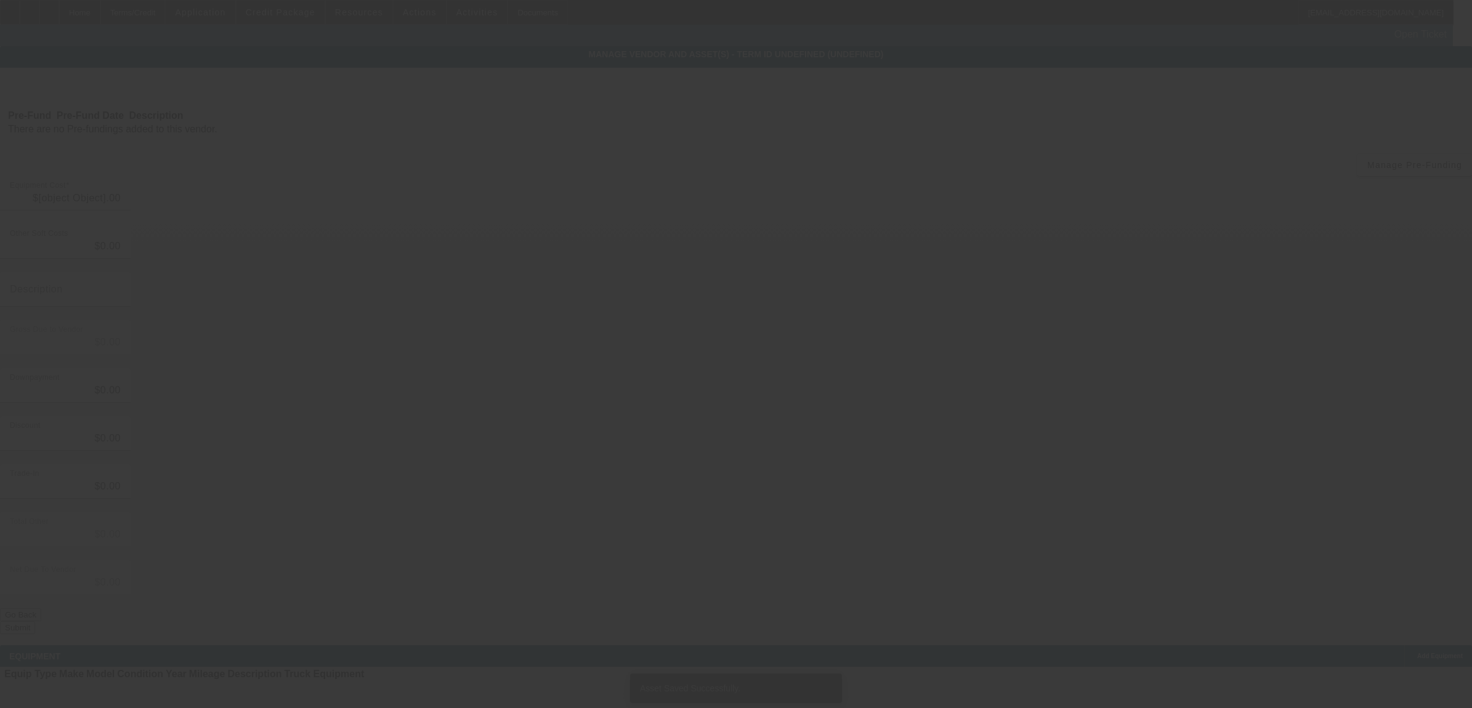
type input "$55,000.00"
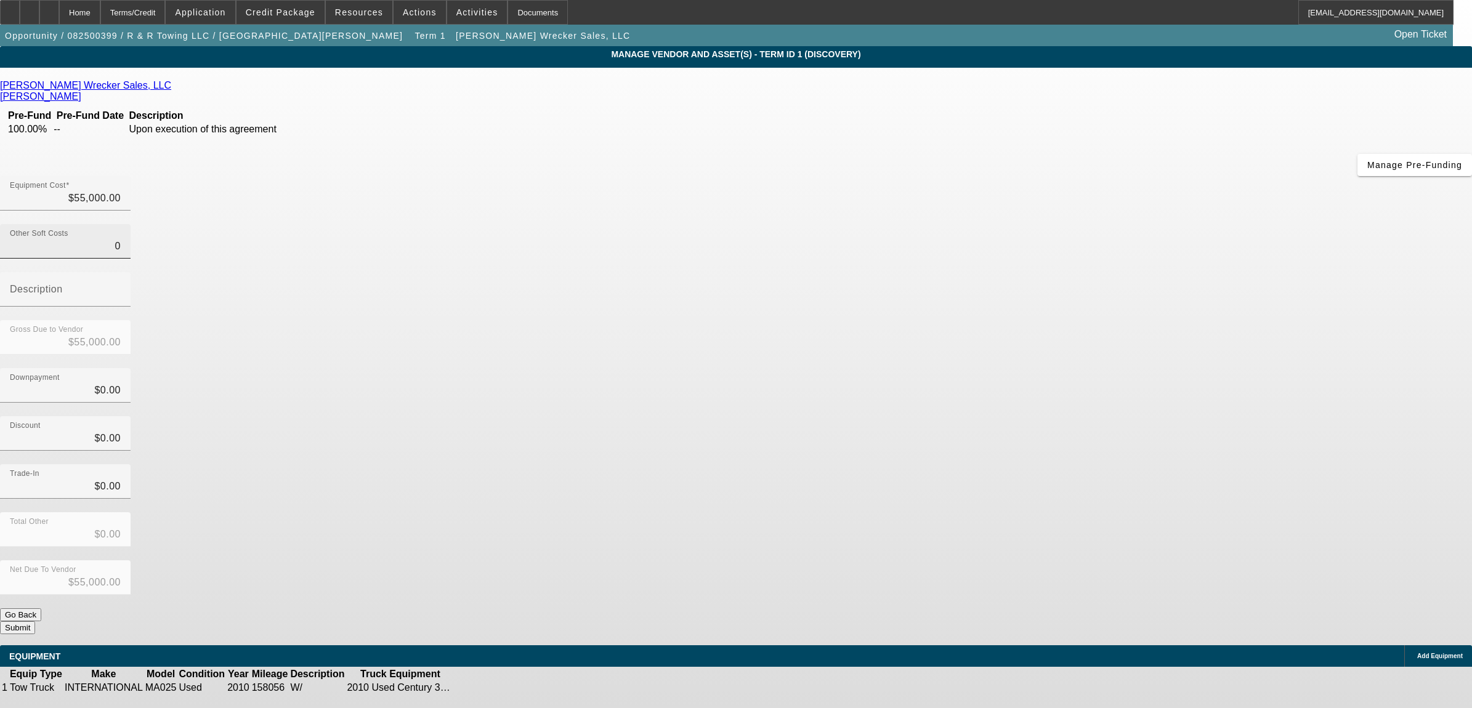
click at [121, 239] on input "0" at bounding box center [65, 246] width 111 height 15
type input "5"
type input "$55,005.00"
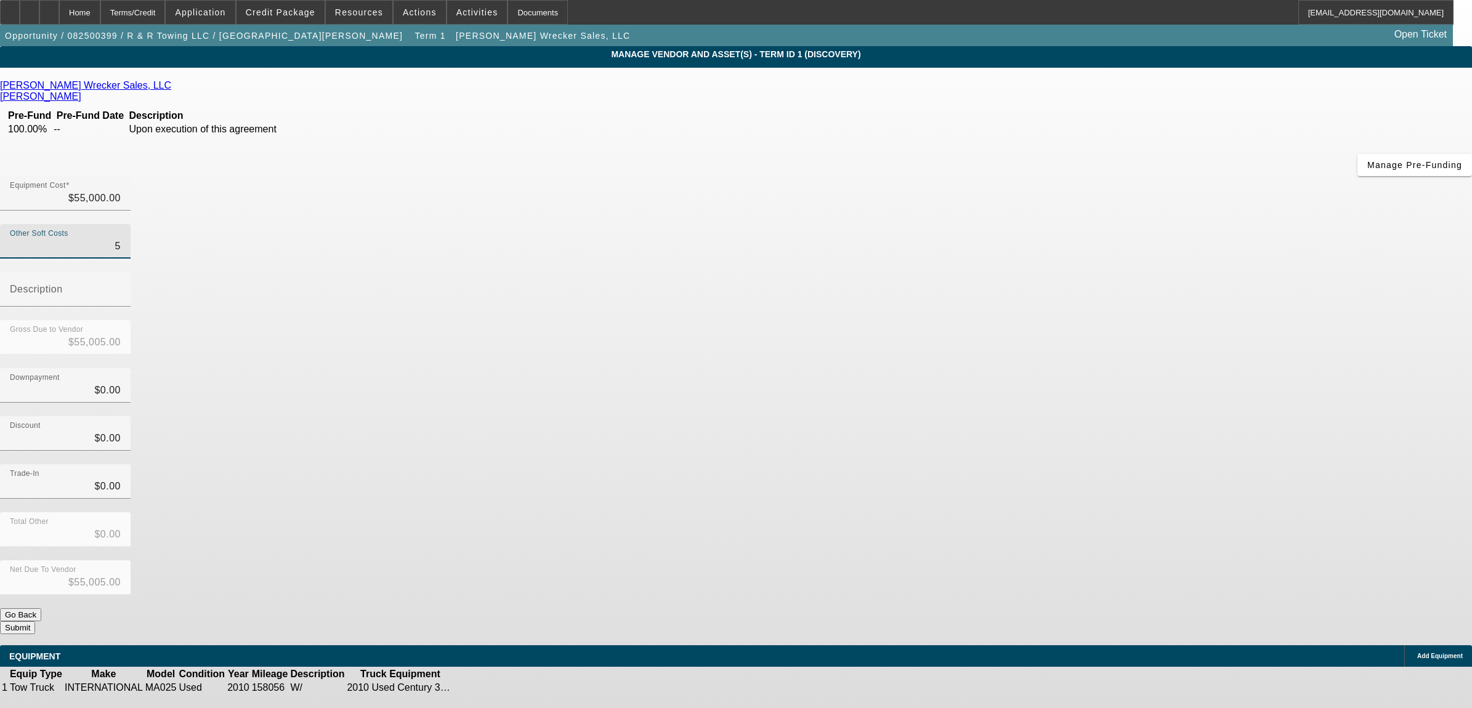
type input "55"
type input "$55,055.00"
type input "550"
type input "$55,550.00"
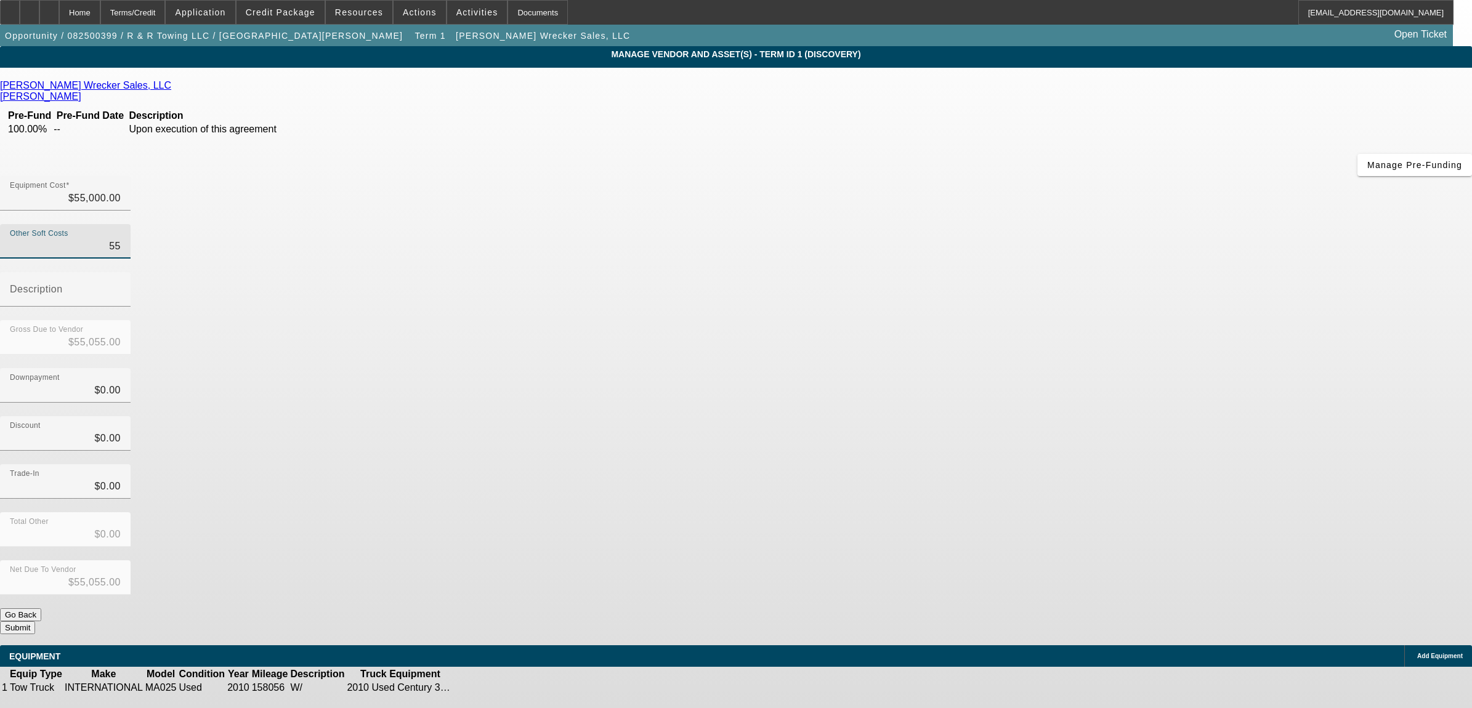
type input "$55,550.00"
type input "5500"
type input "$60,500.00"
type input "$5,500.00"
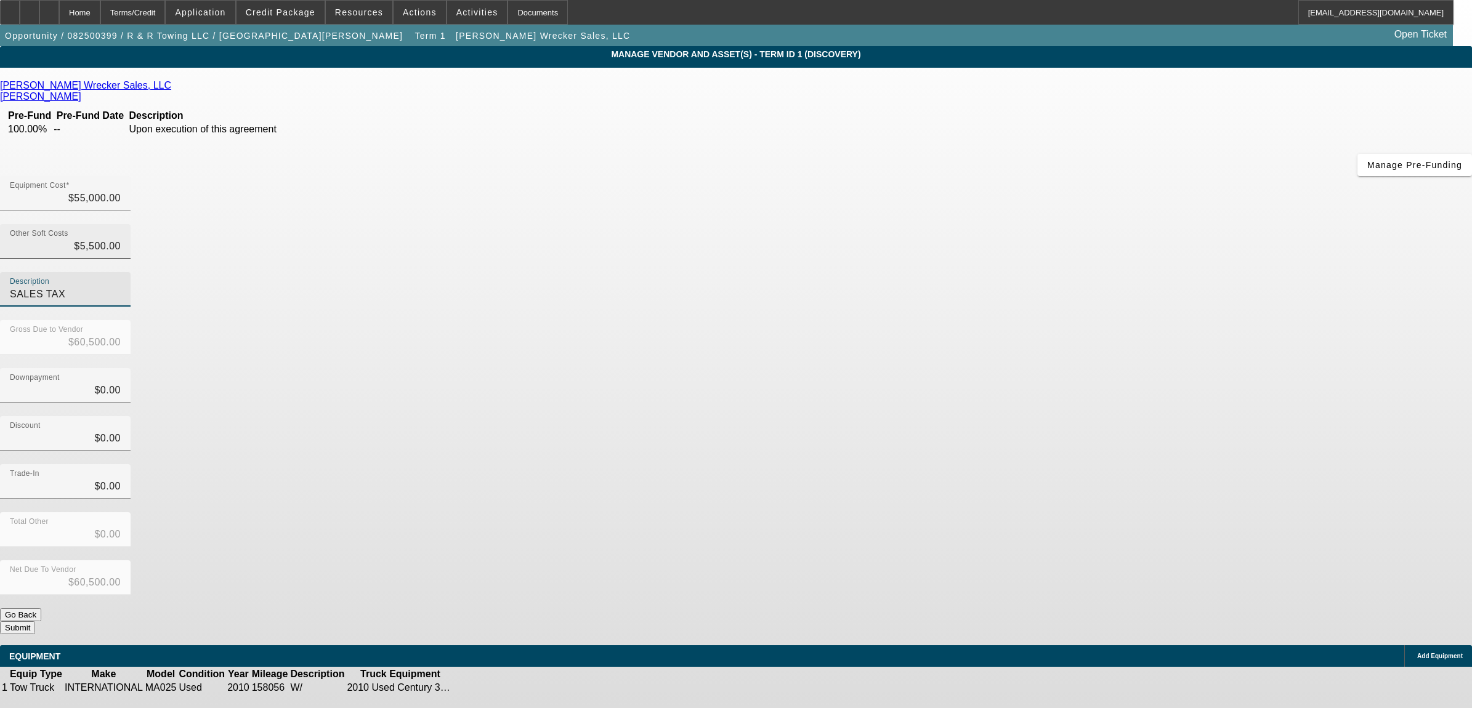
type input "SALES TAX"
type input "$0.00"
click at [35, 622] on button "Submit" at bounding box center [17, 628] width 35 height 13
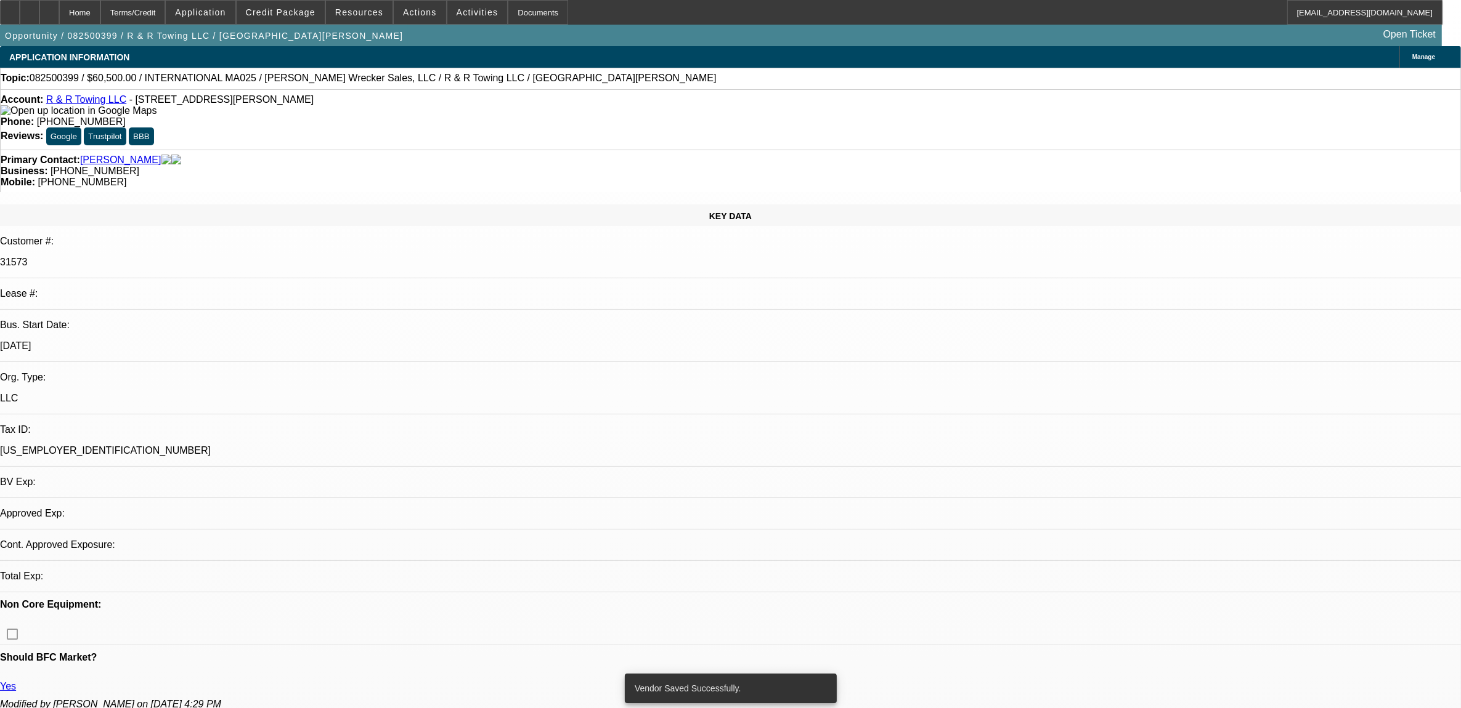
select select "0"
select select "2"
select select "0.1"
select select "4"
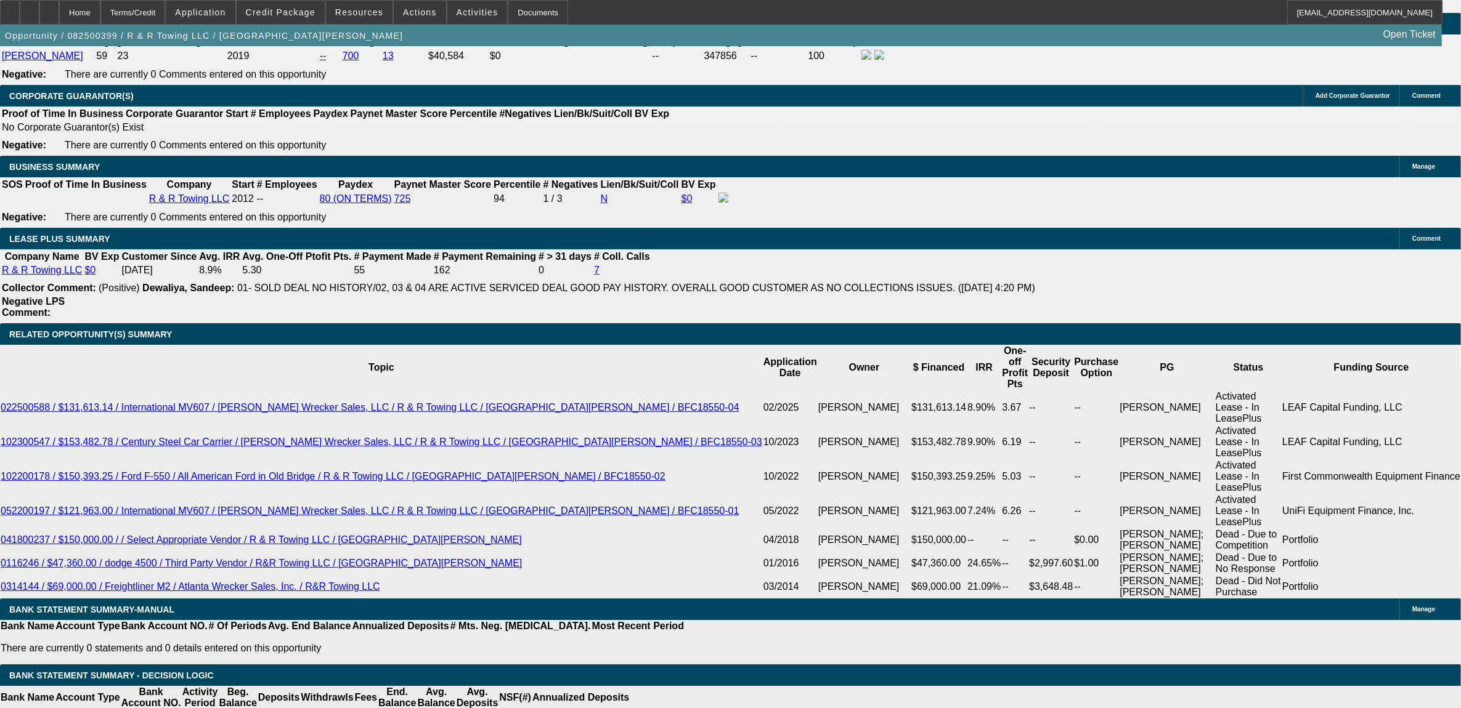
scroll to position [1925, 0]
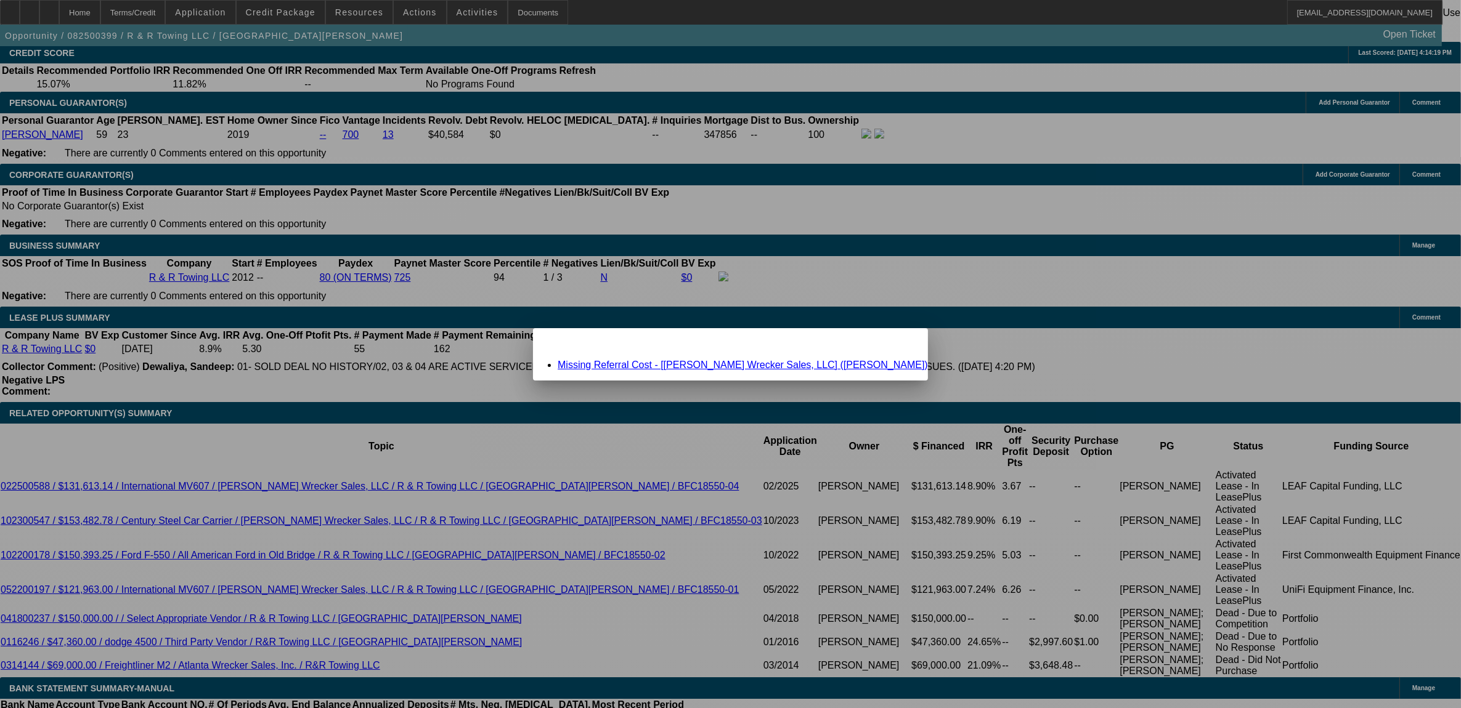
click at [673, 360] on div "Missing Referral Cost - [Larry Nobles Wrecker Sales, LLC] (Nobles, Dewayne)" at bounding box center [730, 365] width 395 height 11
click at [673, 364] on link "Missing Referral Cost - [Larry Nobles Wrecker Sales, LLC] (Nobles, Dewayne)" at bounding box center [742, 365] width 370 height 10
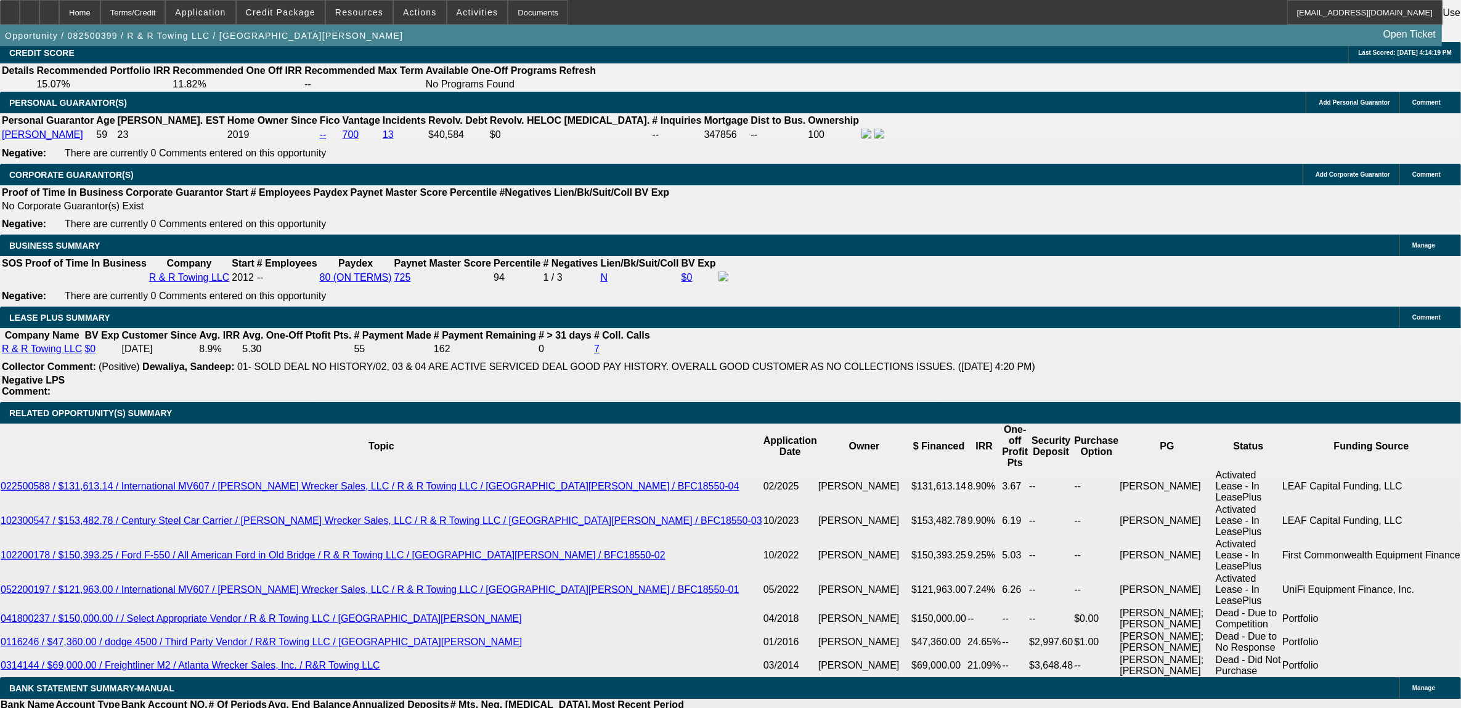
scroll to position [1925, 0]
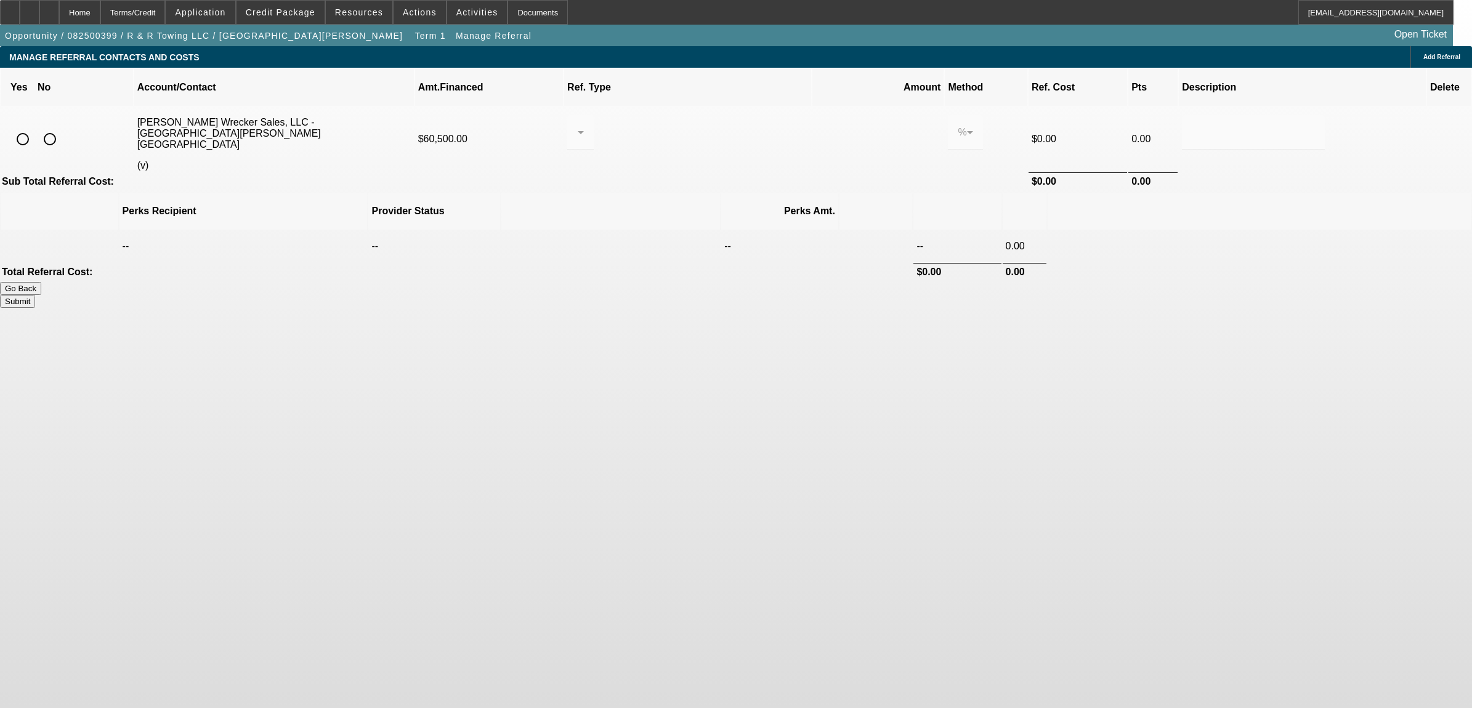
click at [35, 127] on input "radio" at bounding box center [22, 139] width 25 height 25
radio input "true"
click at [584, 118] on div at bounding box center [580, 132] width 7 height 34
click at [705, 164] on mat-option "Pay vendor COMPANY" at bounding box center [701, 175] width 155 height 30
click at [825, 125] on input "0.000" at bounding box center [878, 132] width 106 height 15
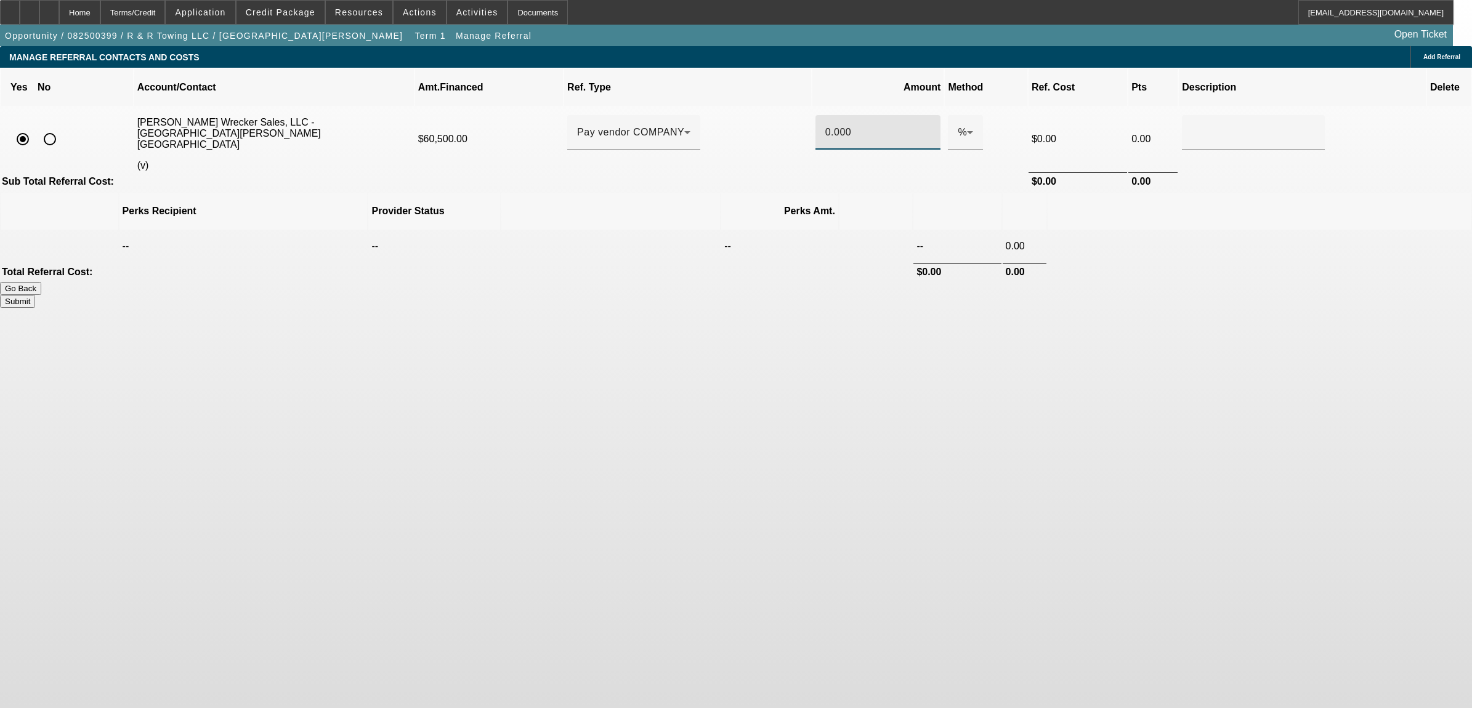
click at [825, 125] on input "0.000" at bounding box center [878, 132] width 106 height 15
click at [35, 295] on button "Submit" at bounding box center [17, 301] width 35 height 13
type input "1.000"
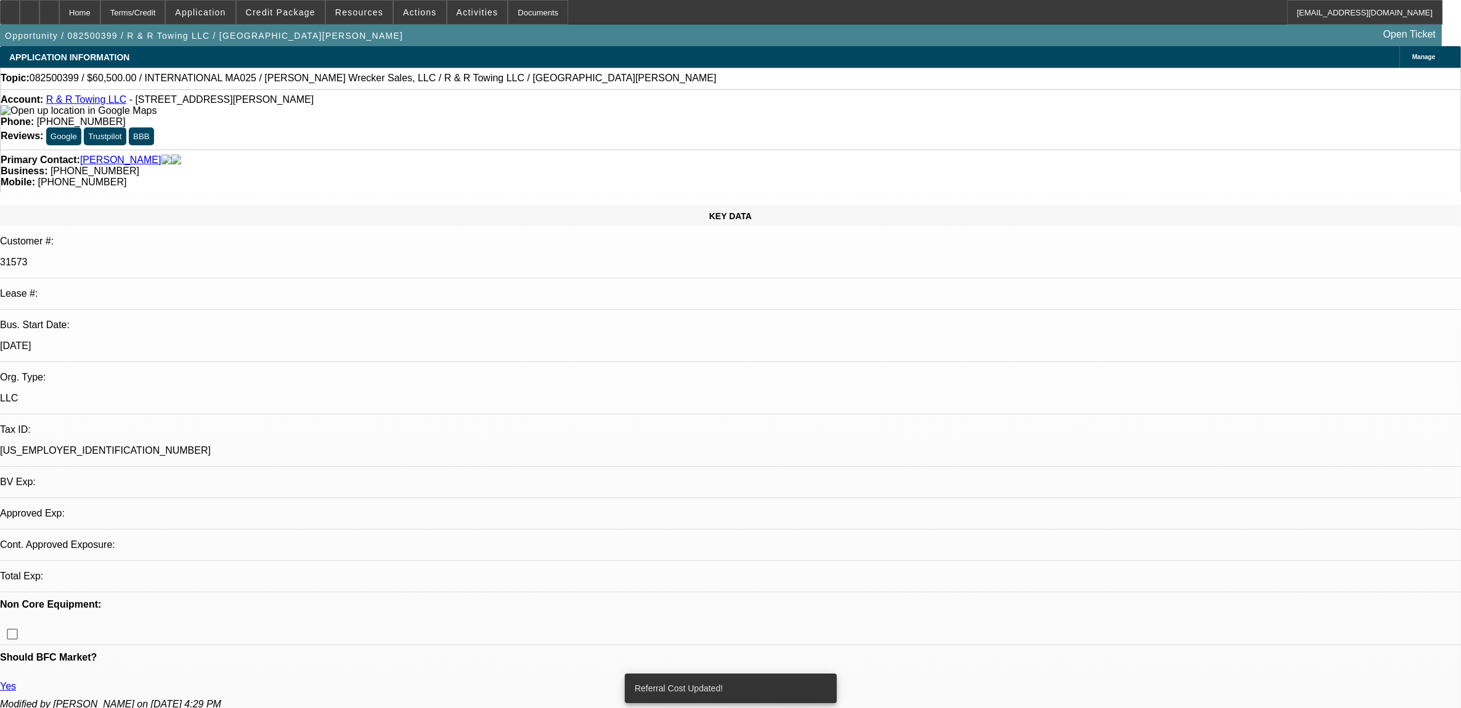
select select "0"
select select "2"
select select "0.1"
select select "4"
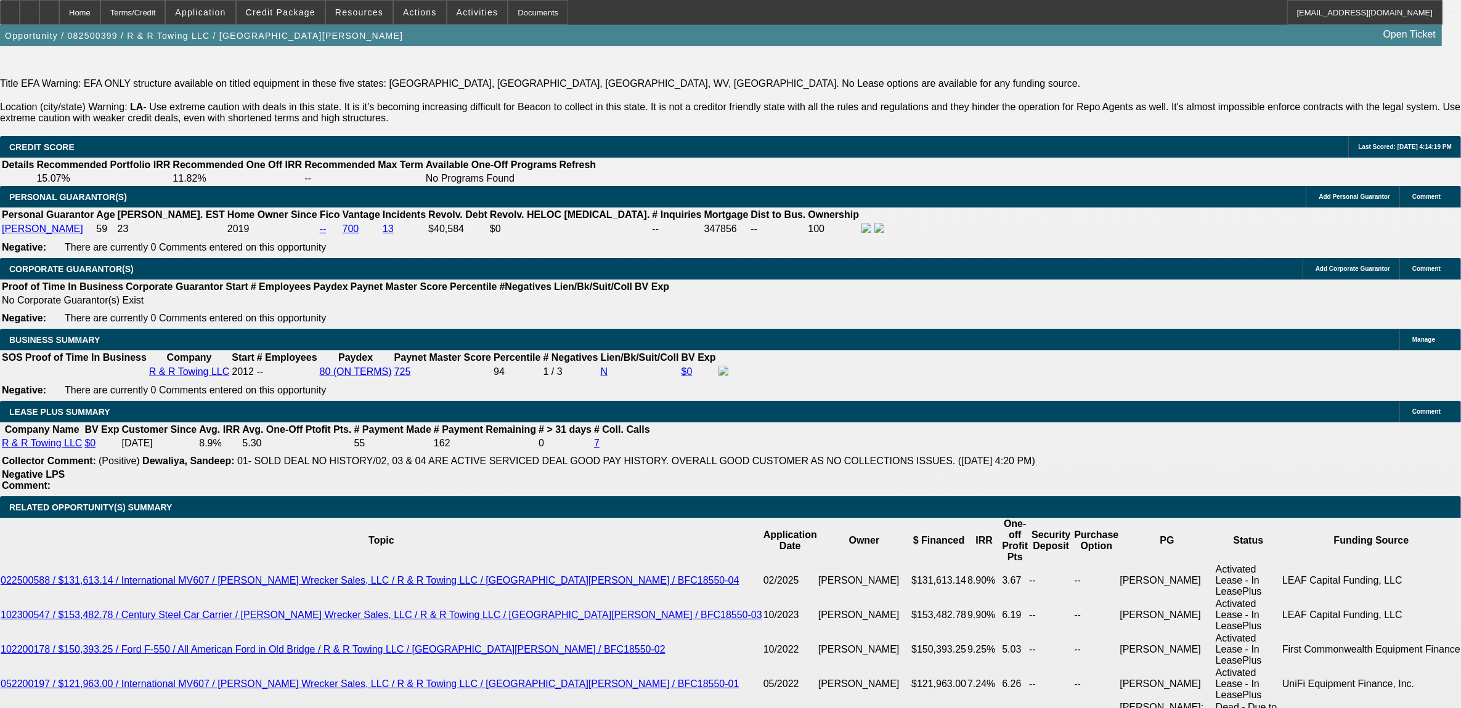
scroll to position [2079, 0]
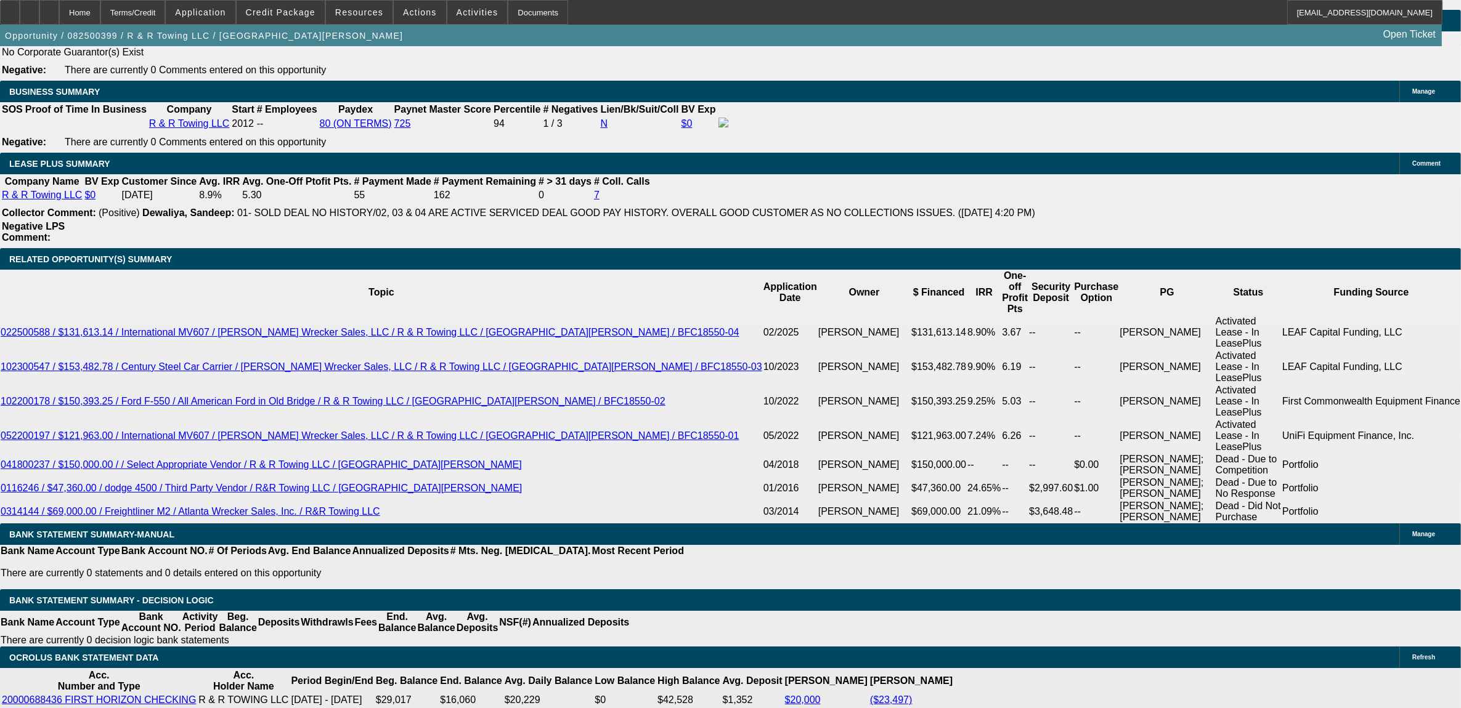
type input "$0.00"
type input "30"
type input "12"
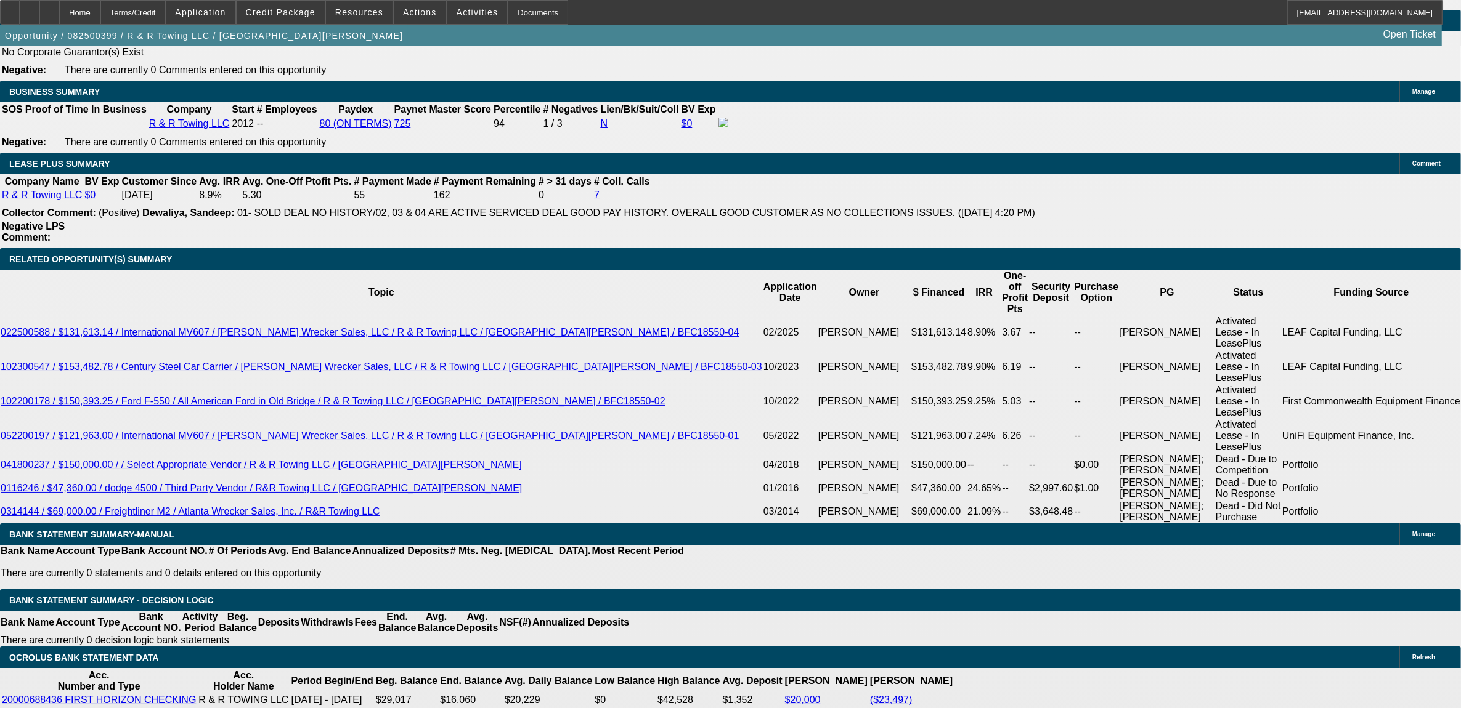
type input "$4,085.64"
type input "$2,042.82"
type input "$4,688.52"
type input "$2,344.26"
type input "12.9"
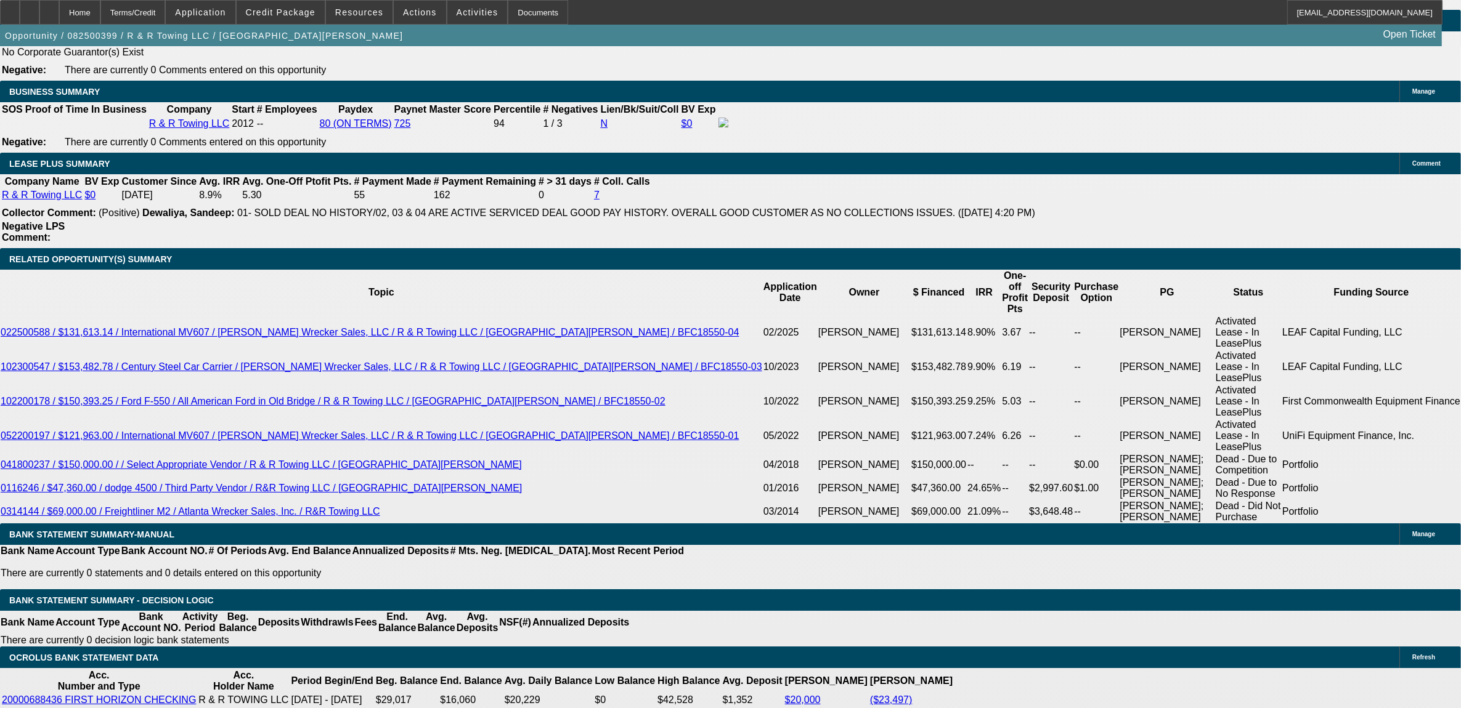
type input "$4,740.06"
type input "$2,370.03"
drag, startPoint x: 330, startPoint y: 392, endPoint x: 330, endPoint y: 399, distance: 6.8
select select "0"
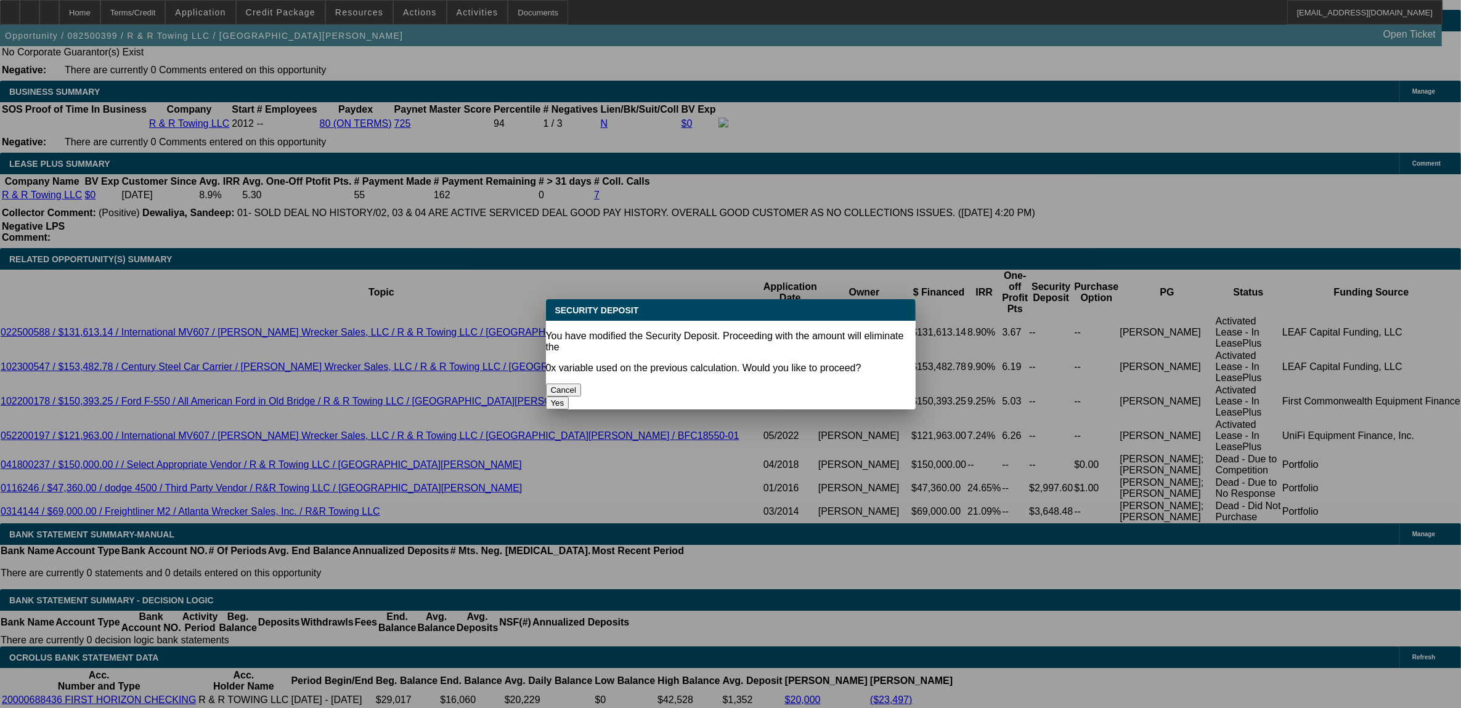
click at [569, 397] on button "Yes" at bounding box center [557, 403] width 23 height 13
type input "$0.00"
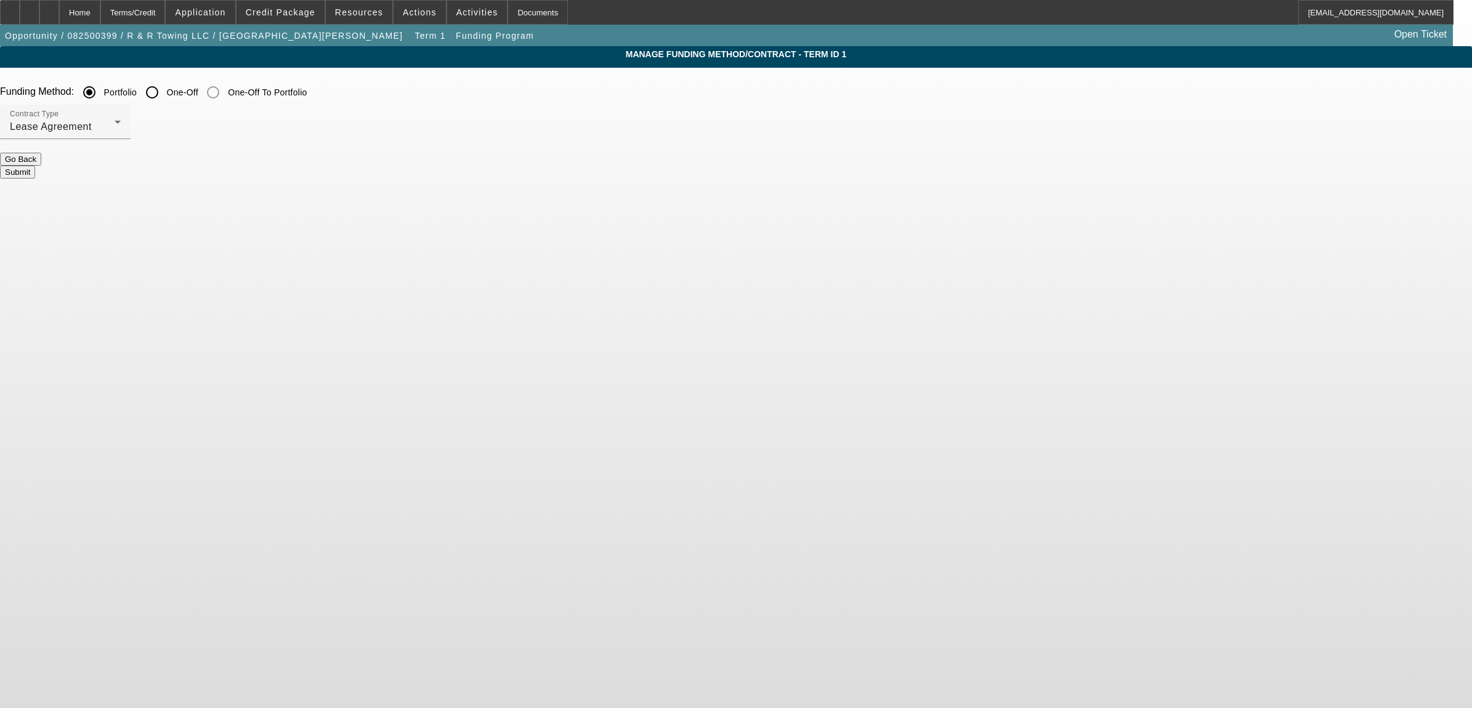
click at [164, 88] on input "One-Off" at bounding box center [152, 92] width 25 height 25
radio input "true"
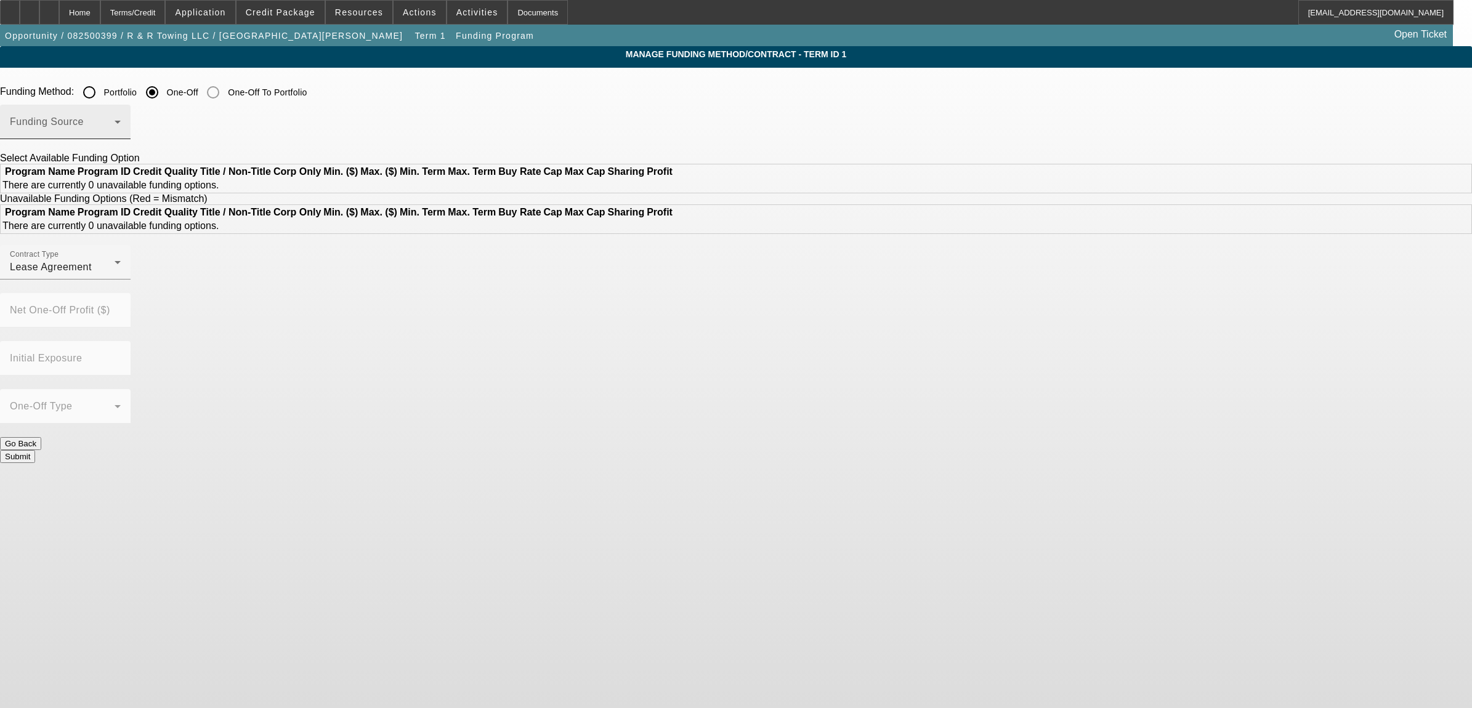
click at [115, 122] on span at bounding box center [62, 127] width 105 height 15
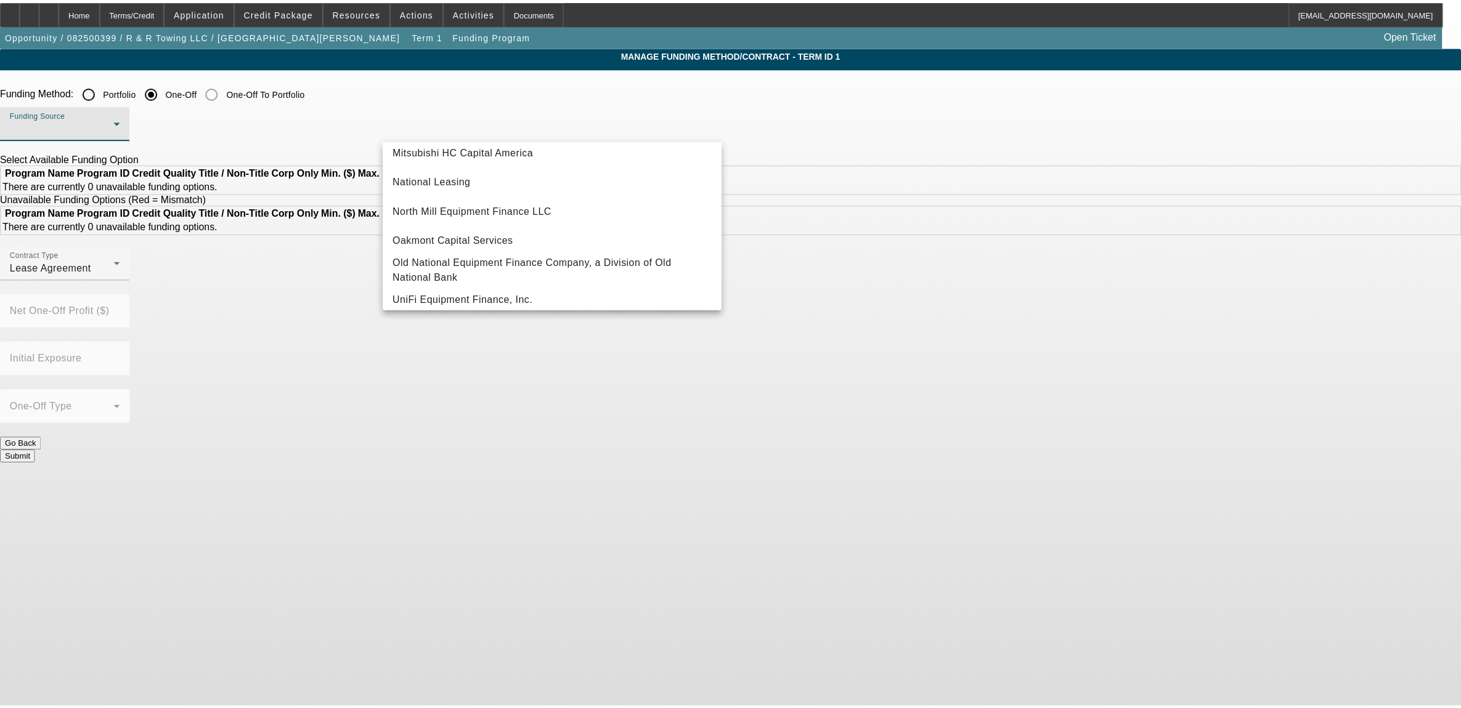
scroll to position [349, 0]
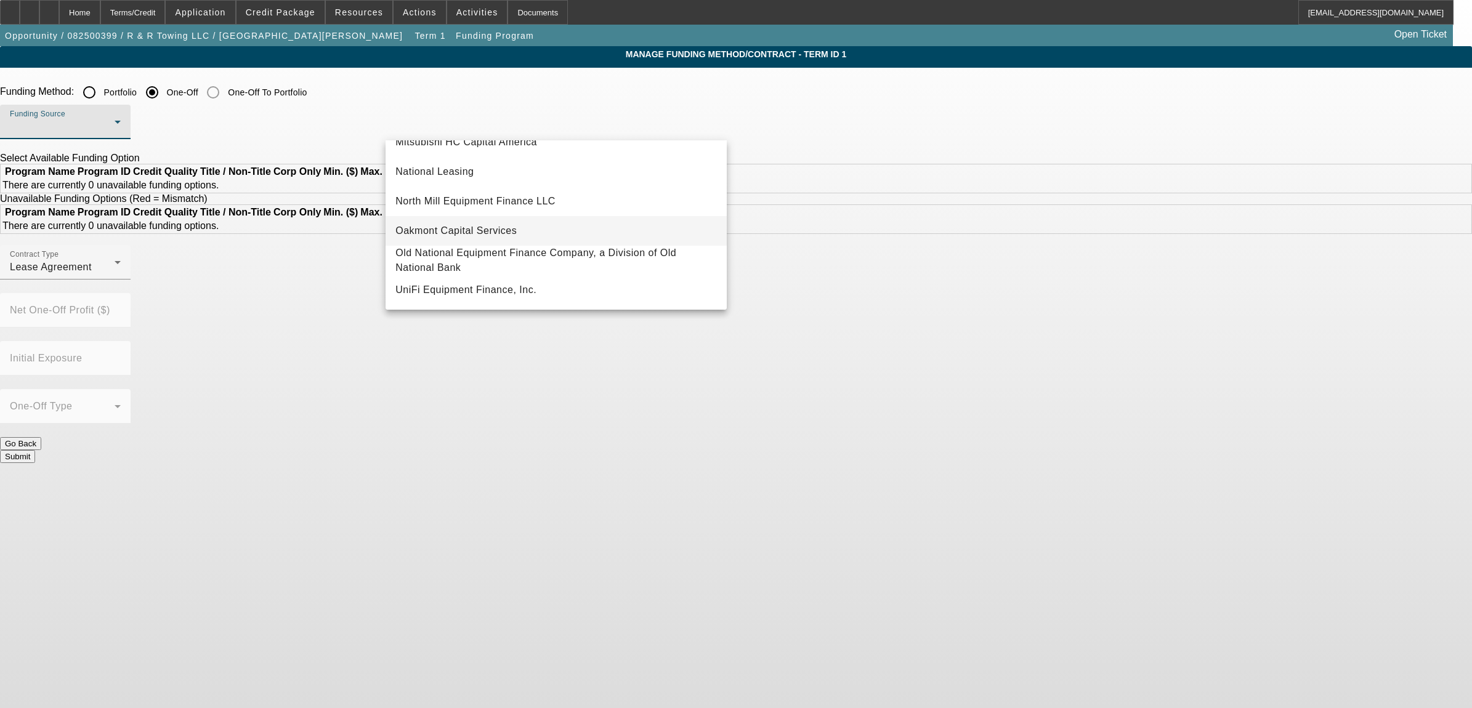
click at [479, 224] on span "Oakmont Capital Services" at bounding box center [455, 231] width 121 height 15
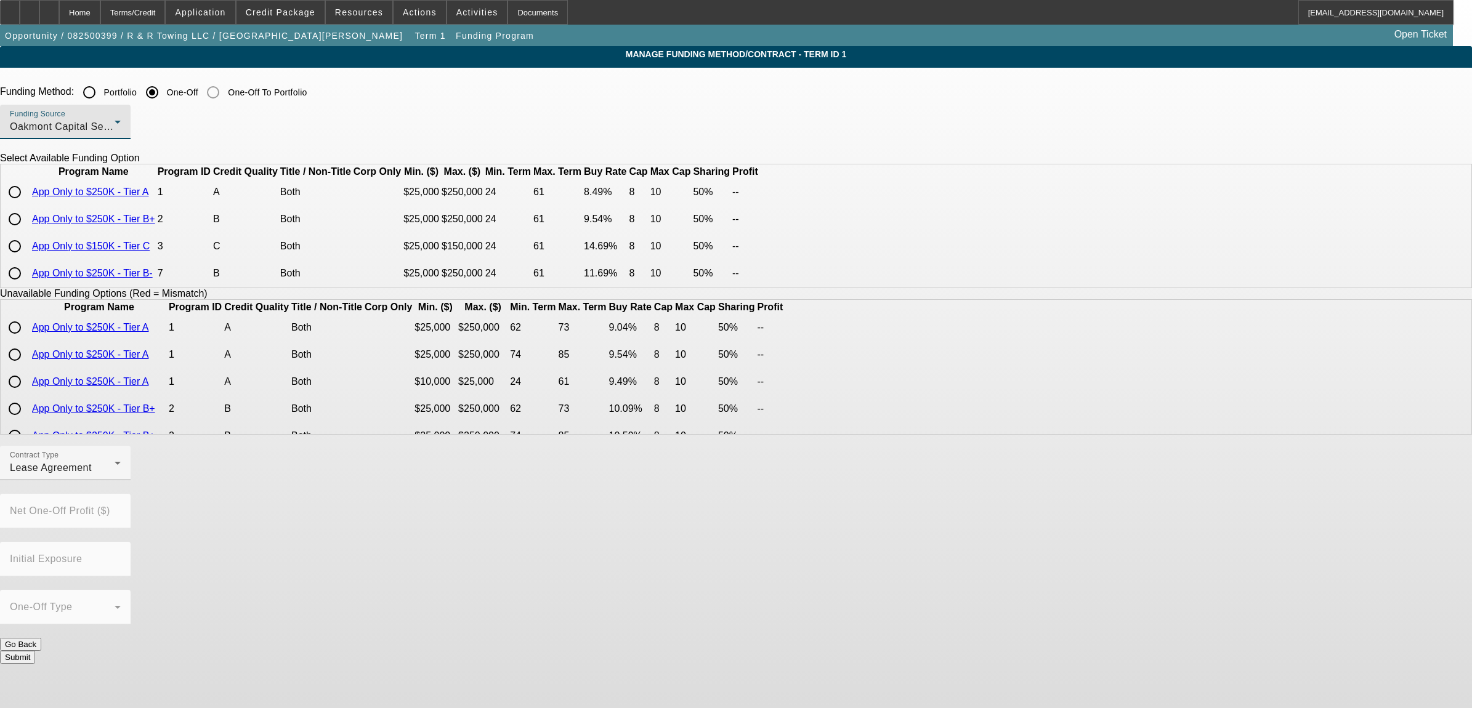
click at [27, 205] on input "radio" at bounding box center [14, 192] width 25 height 25
radio input "true"
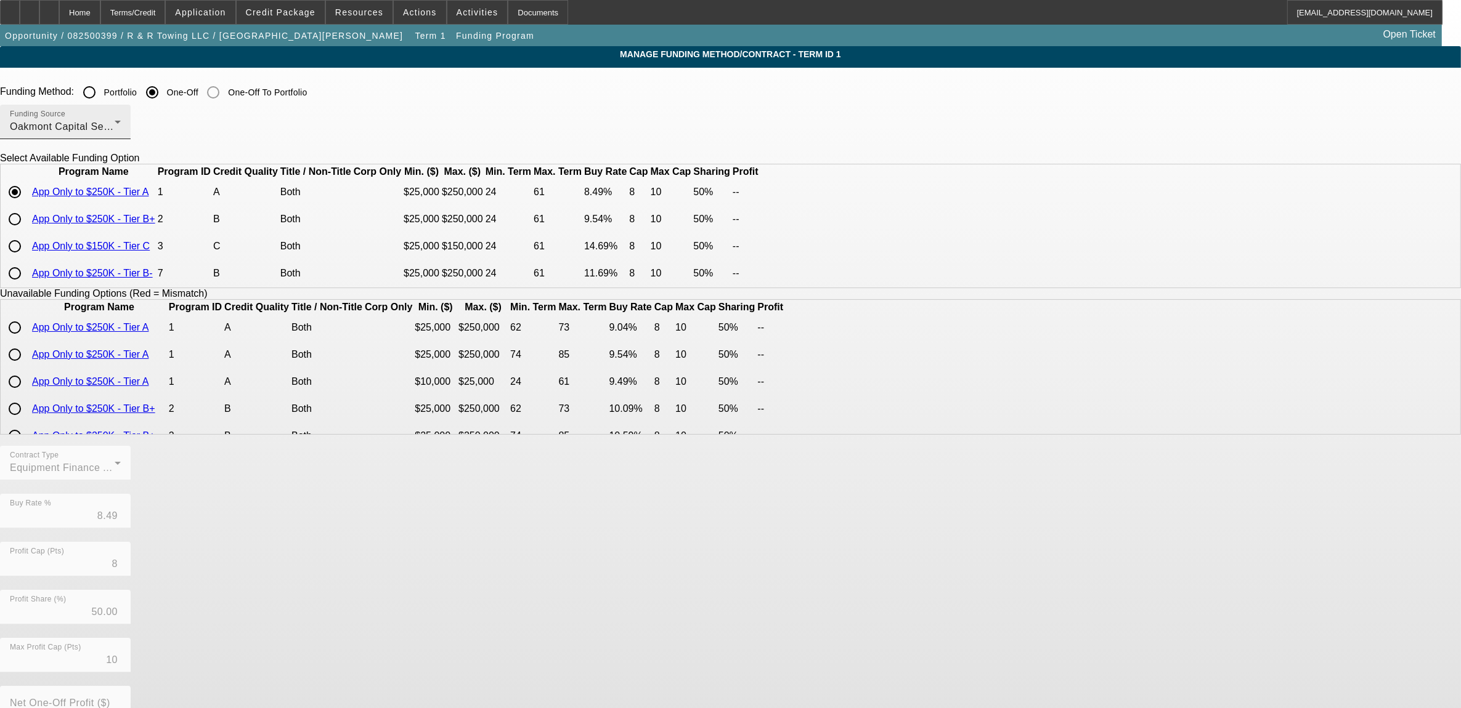
click at [115, 133] on div "Oakmont Capital Services" at bounding box center [62, 127] width 105 height 15
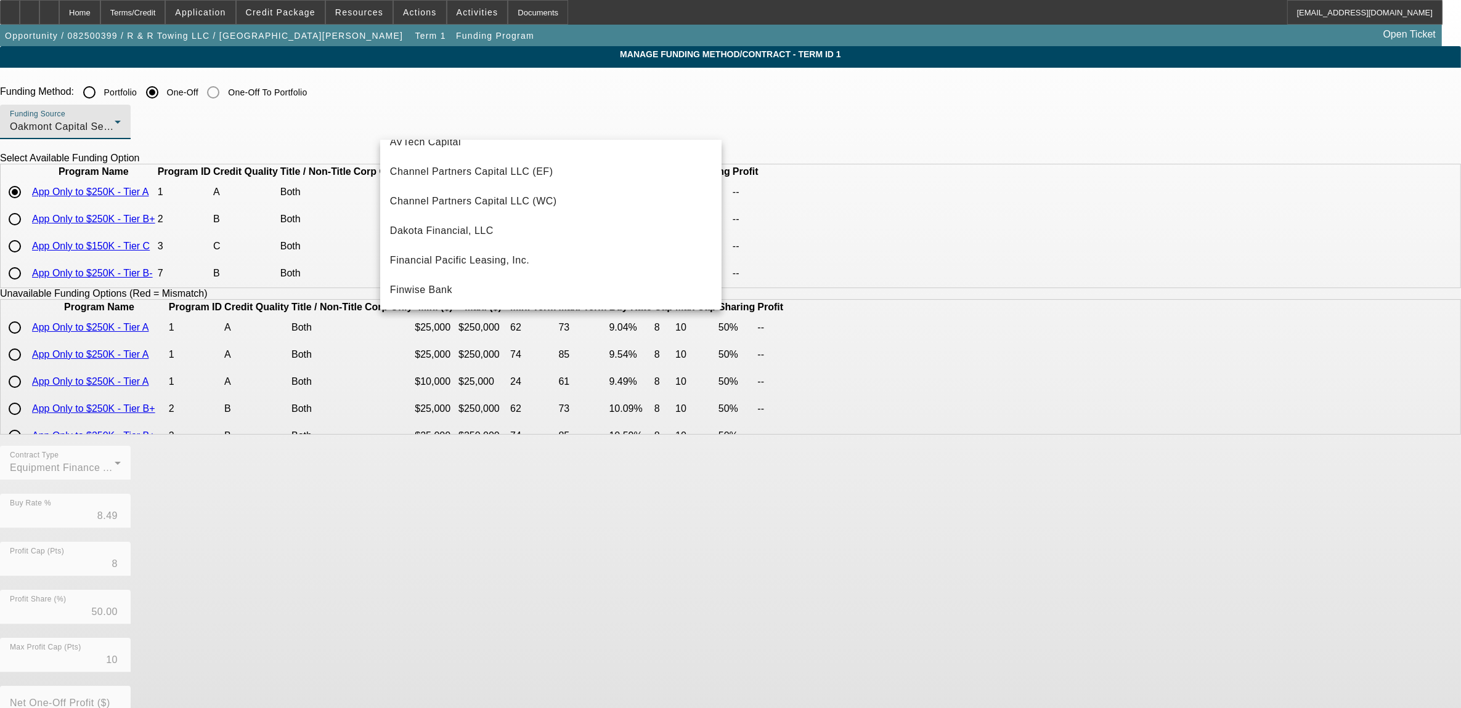
scroll to position [0, 0]
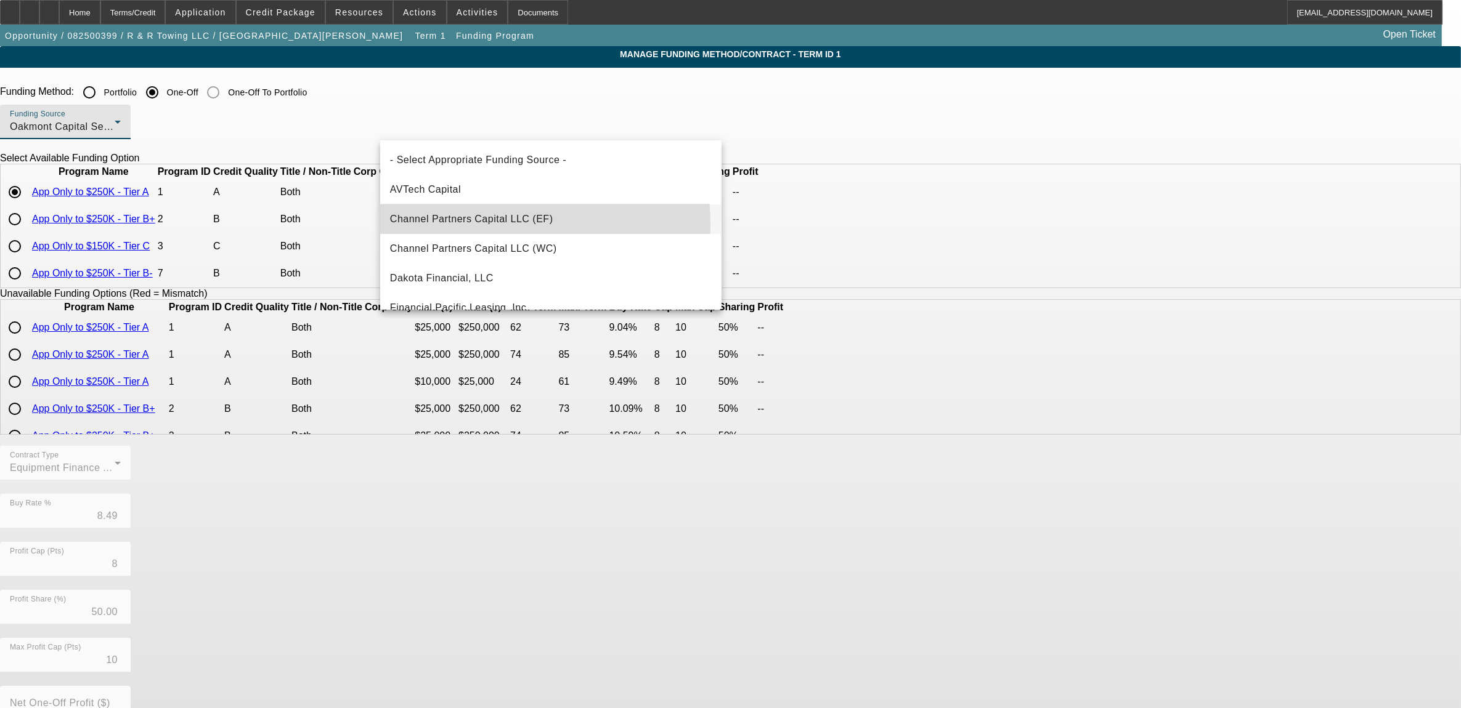
click at [463, 224] on span "Channel Partners Capital LLC (EF)" at bounding box center [471, 219] width 163 height 15
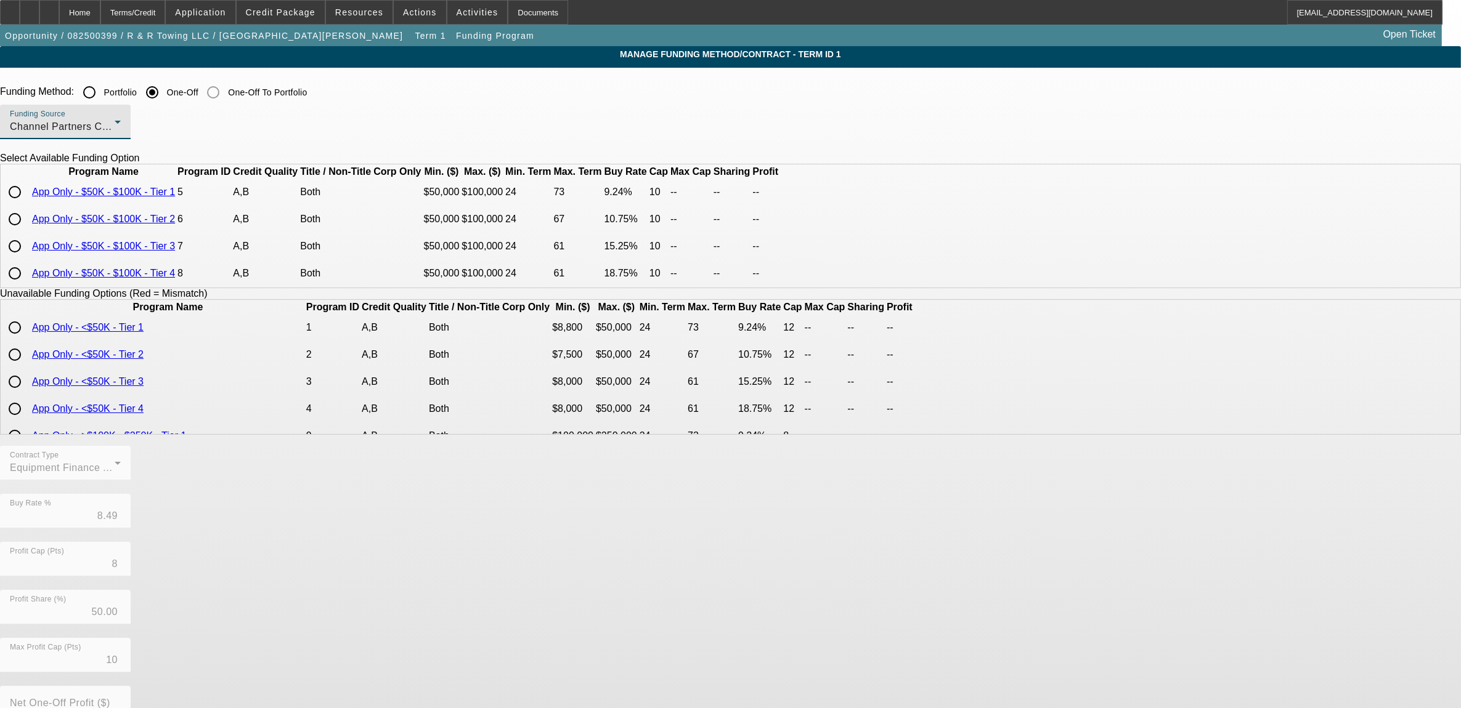
click at [115, 121] on div "Channel Partners Capital LLC (EF)" at bounding box center [62, 127] width 105 height 15
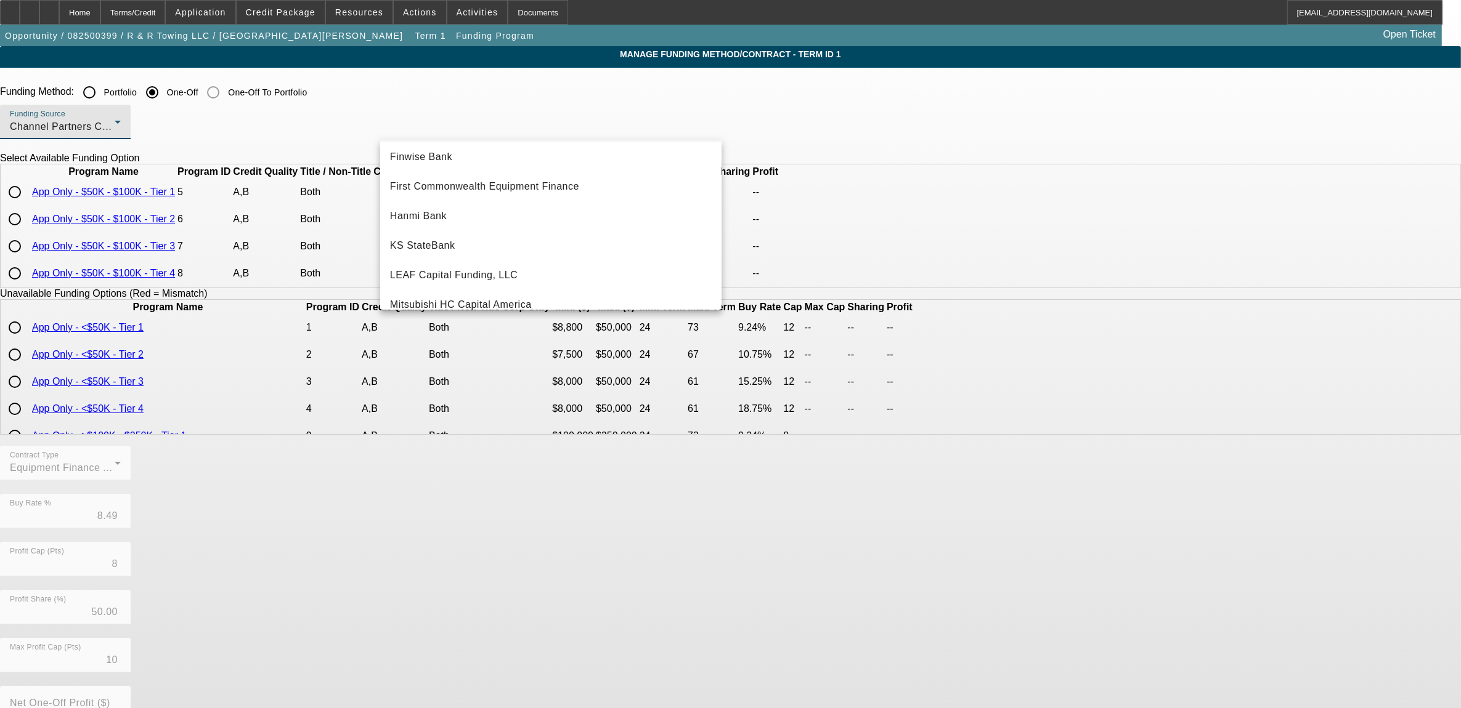
scroll to position [154, 0]
click at [108, 16] on div at bounding box center [730, 354] width 1461 height 708
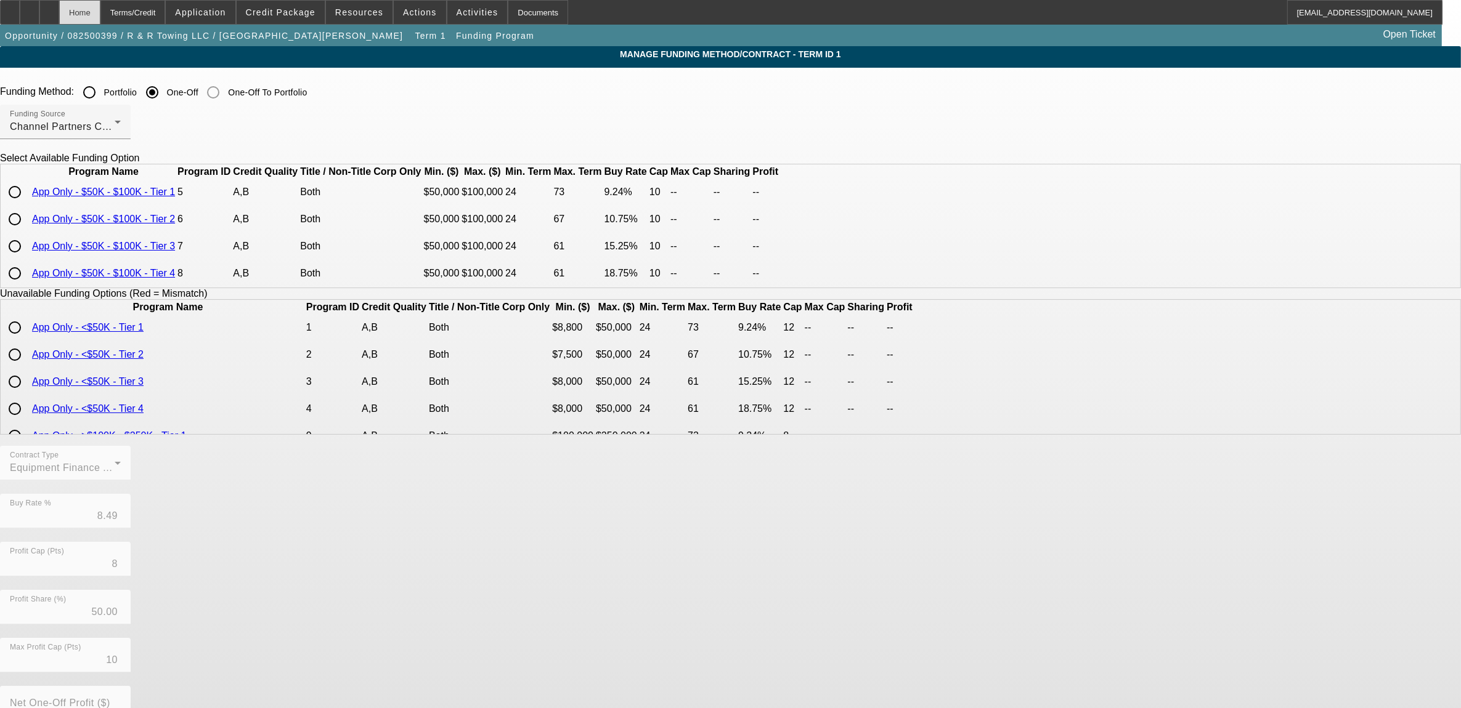
click at [100, 15] on div "Home" at bounding box center [79, 12] width 41 height 25
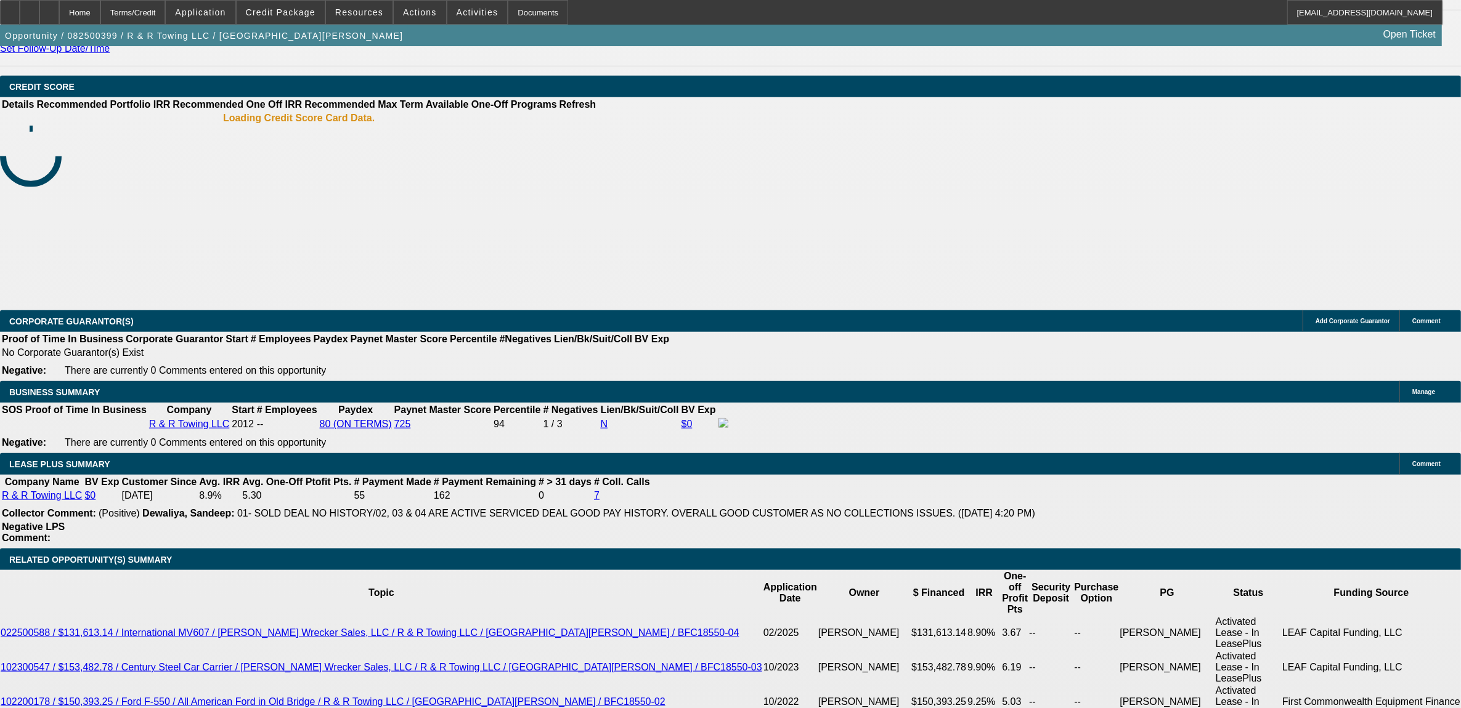
select select "0"
select select "2"
select select "0.1"
select select "4"
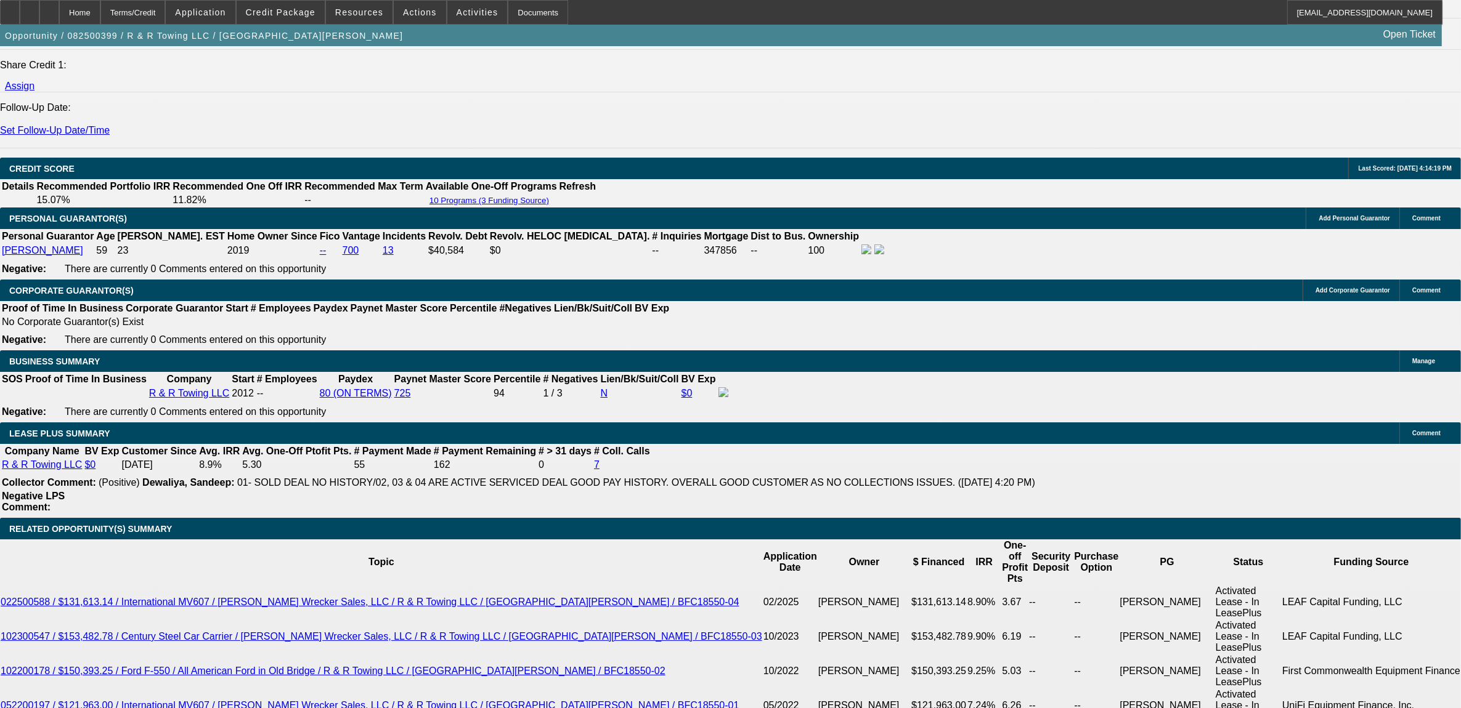
scroll to position [1876, 0]
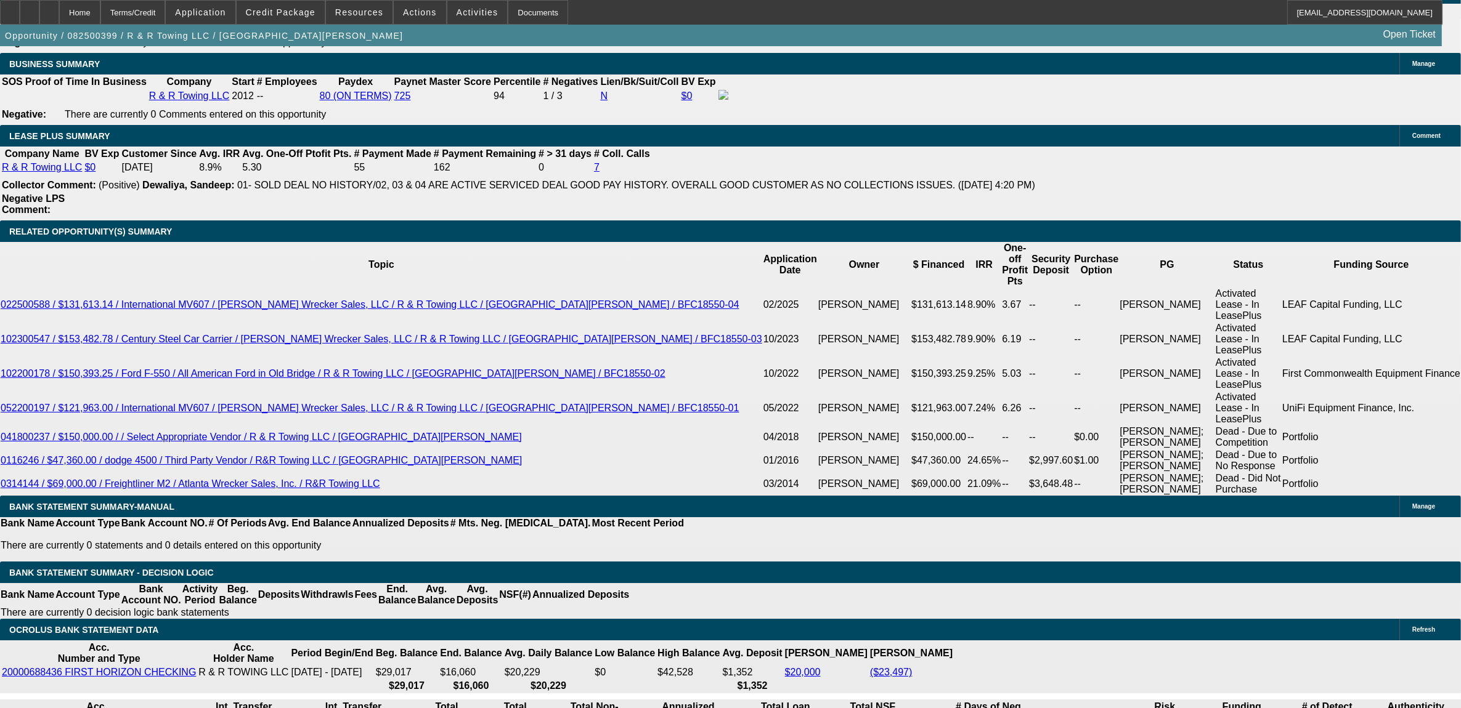
scroll to position [2030, 0]
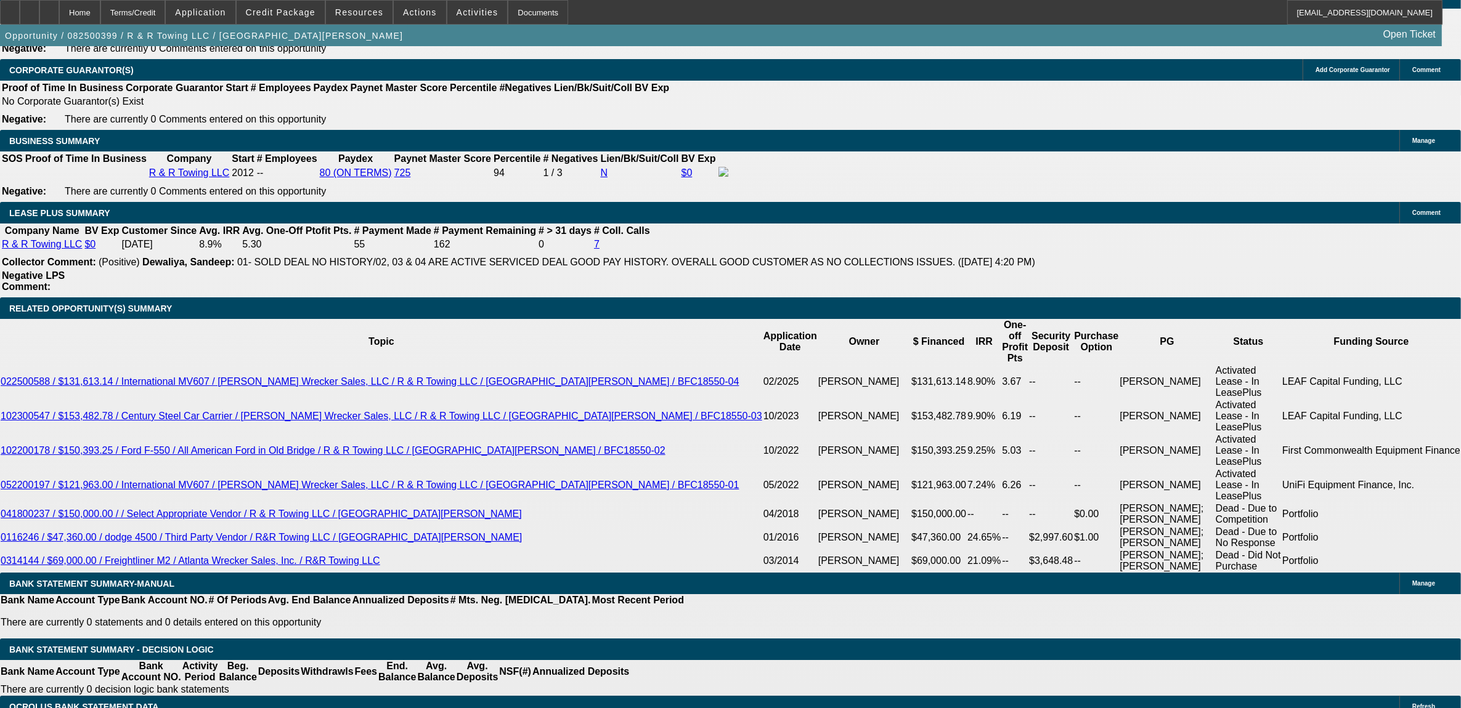
type input "36"
type input "$2,035.57"
type input "36"
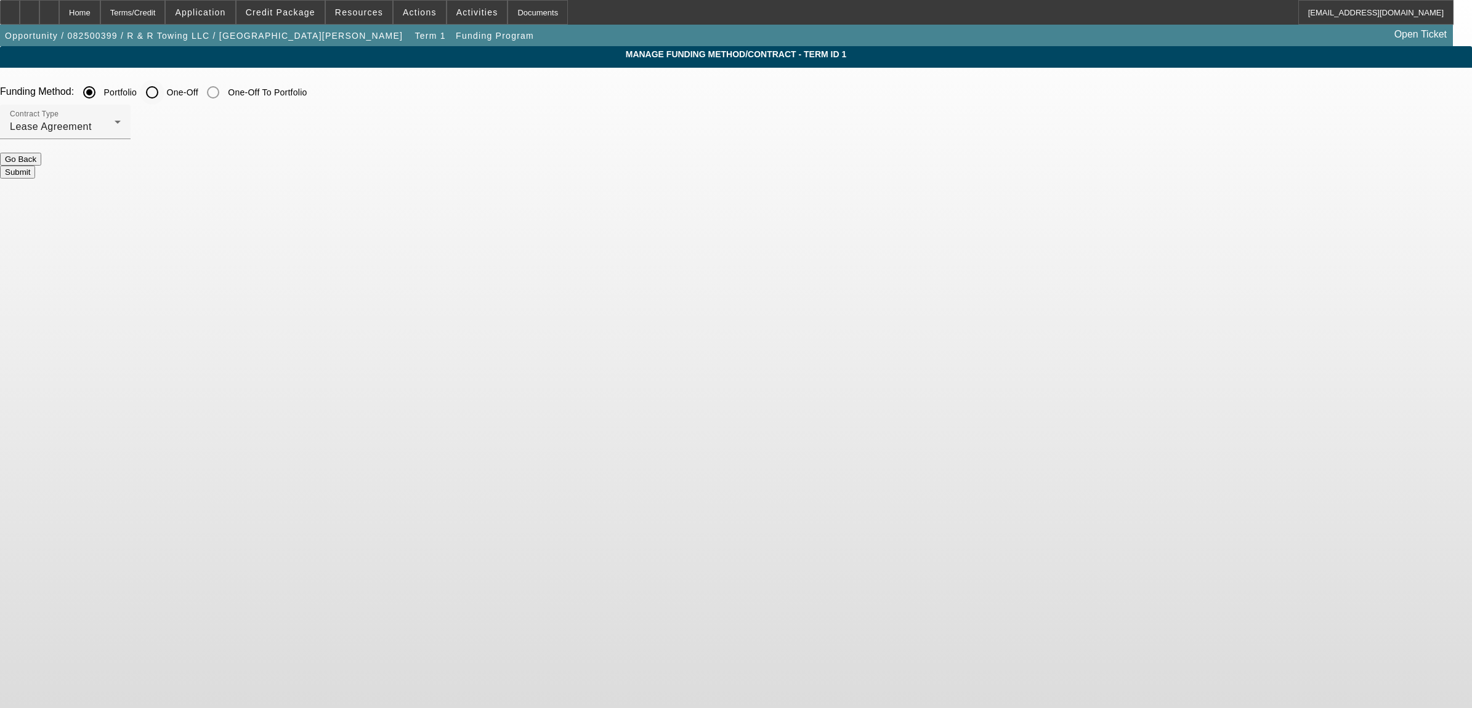
click at [164, 94] on input "One-Off" at bounding box center [152, 92] width 25 height 25
radio input "true"
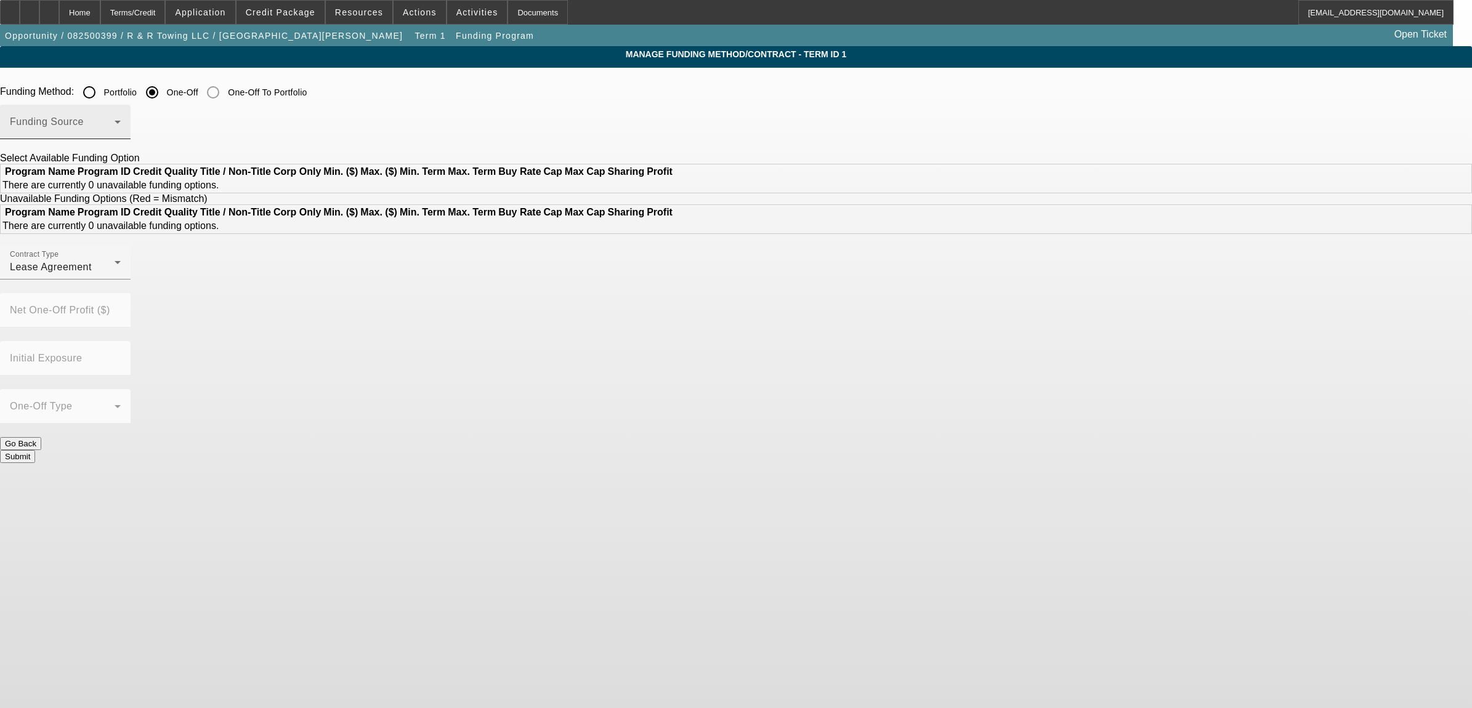
click at [115, 126] on span at bounding box center [62, 127] width 105 height 15
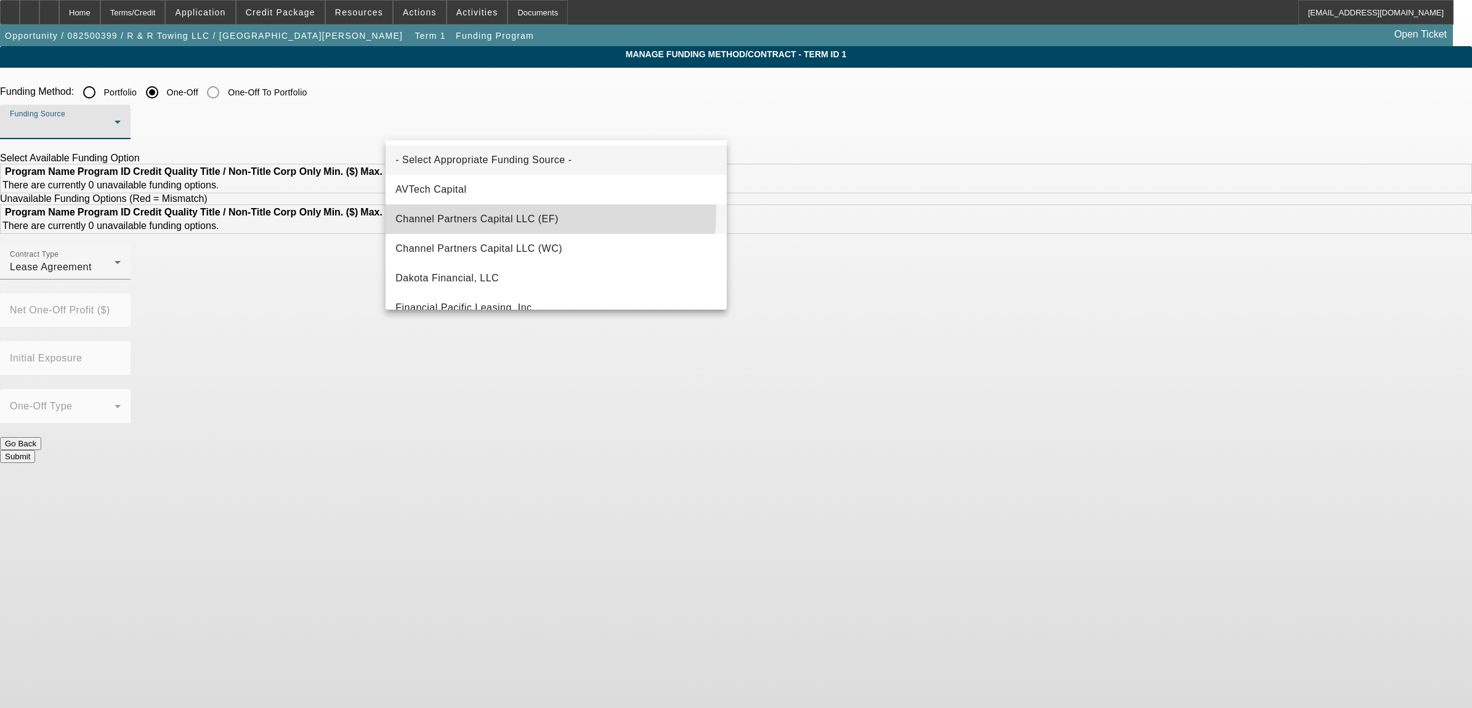
click at [450, 210] on mat-option "Channel Partners Capital LLC (EF)" at bounding box center [556, 220] width 341 height 30
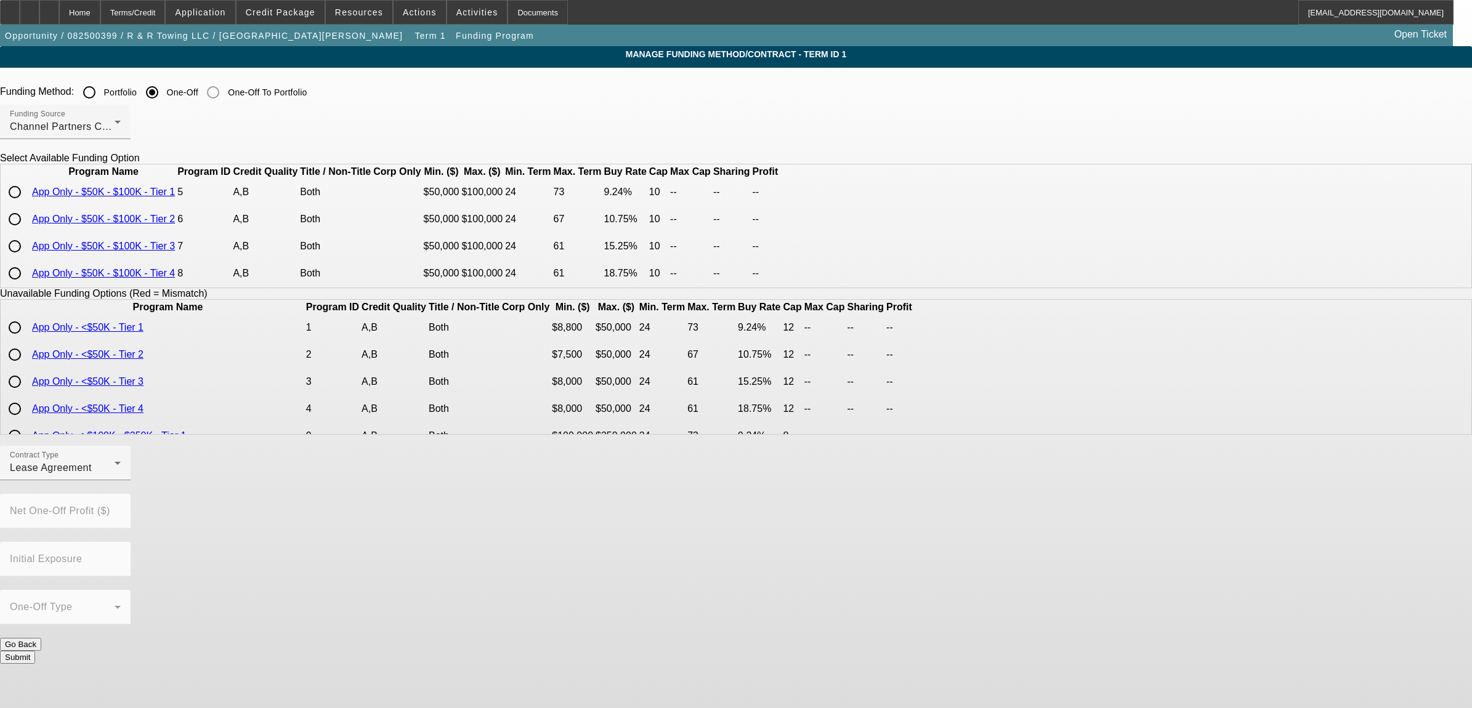
click at [27, 205] on input "radio" at bounding box center [14, 192] width 25 height 25
radio input "true"
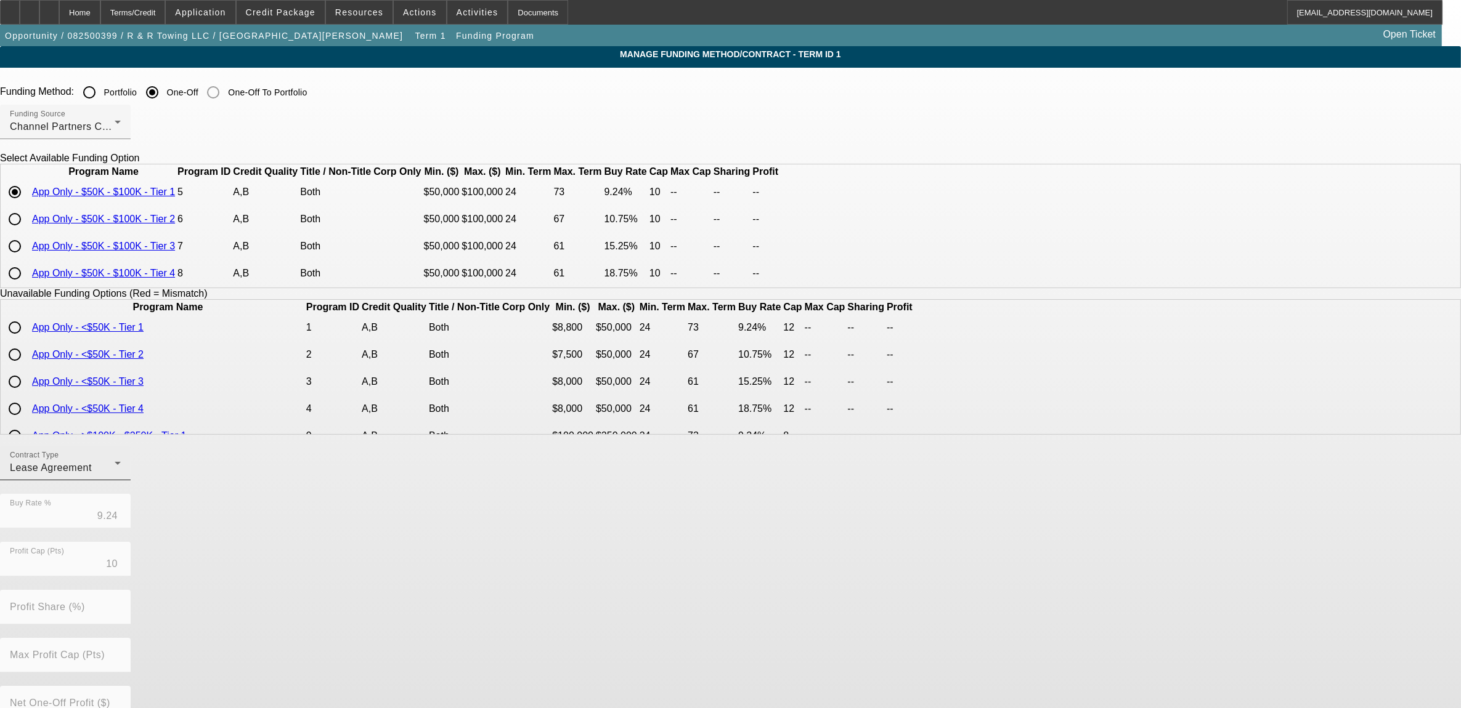
click at [121, 480] on div "Contract Type Lease Agreement" at bounding box center [65, 463] width 111 height 34
click at [463, 539] on span "Equipment Finance Agreement" at bounding box center [461, 551] width 142 height 30
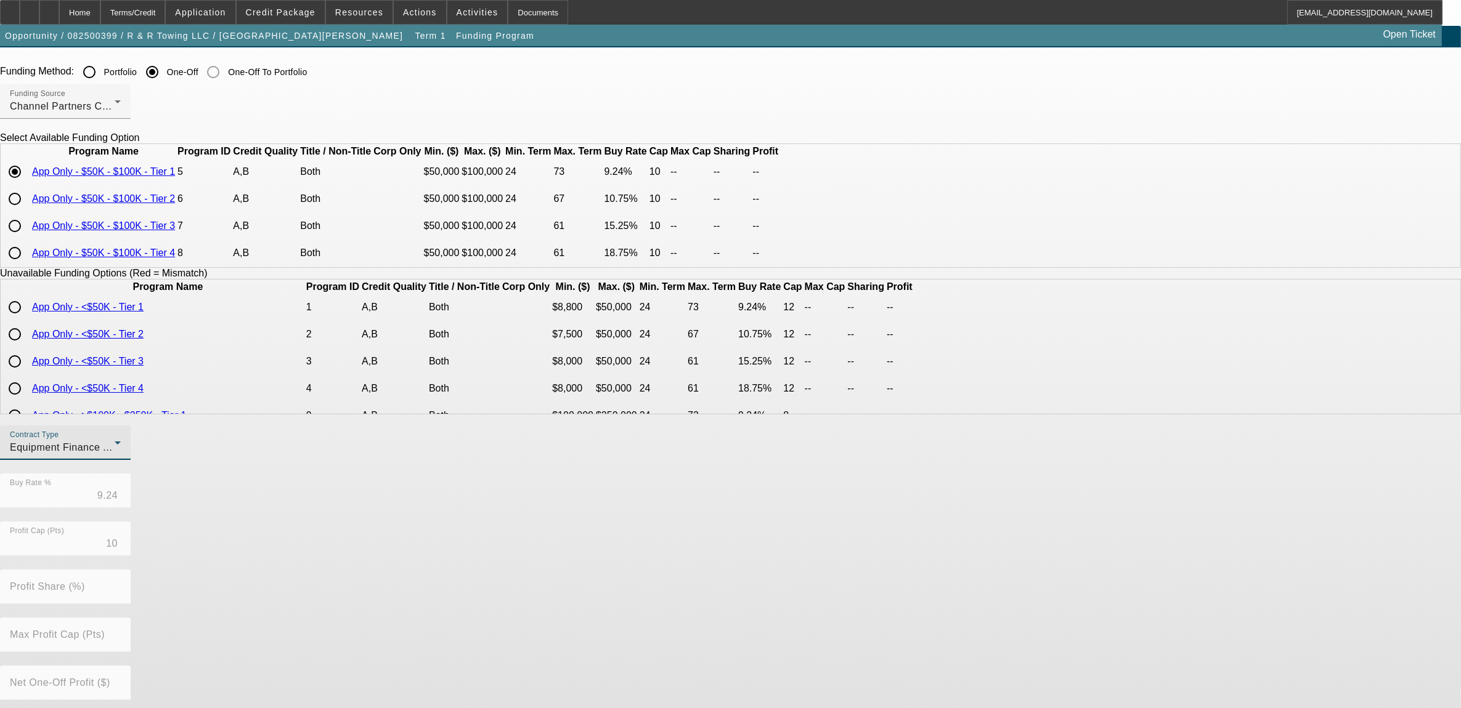
scroll to position [134, 0]
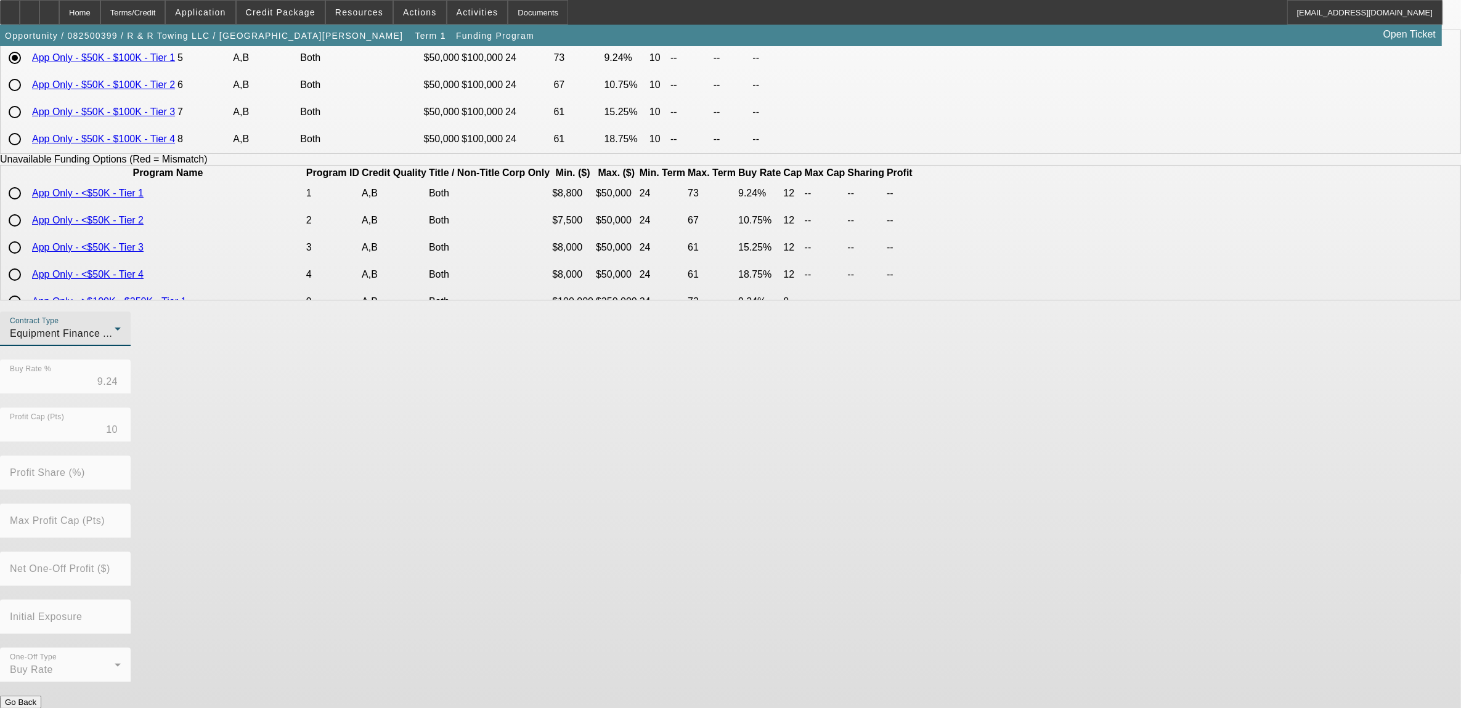
click at [35, 708] on button "Submit" at bounding box center [17, 715] width 35 height 13
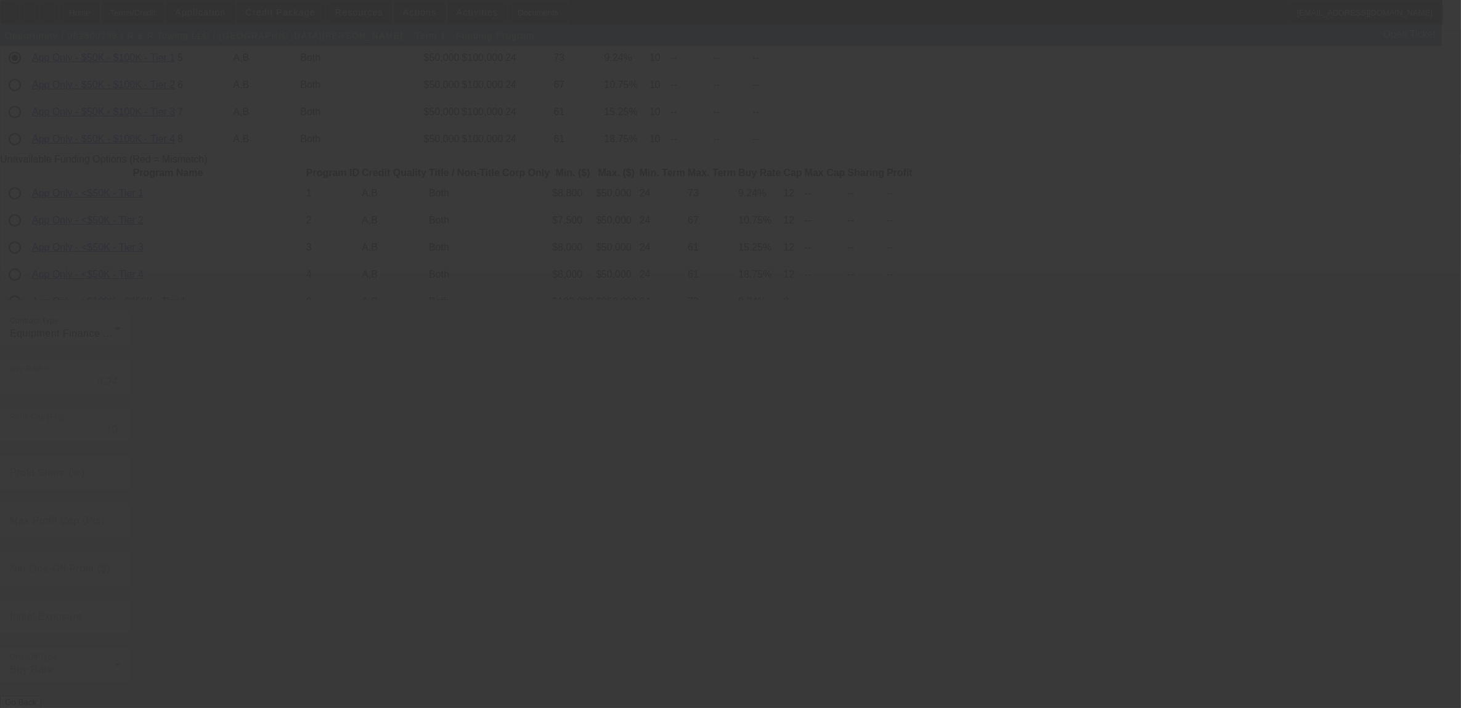
radio input "true"
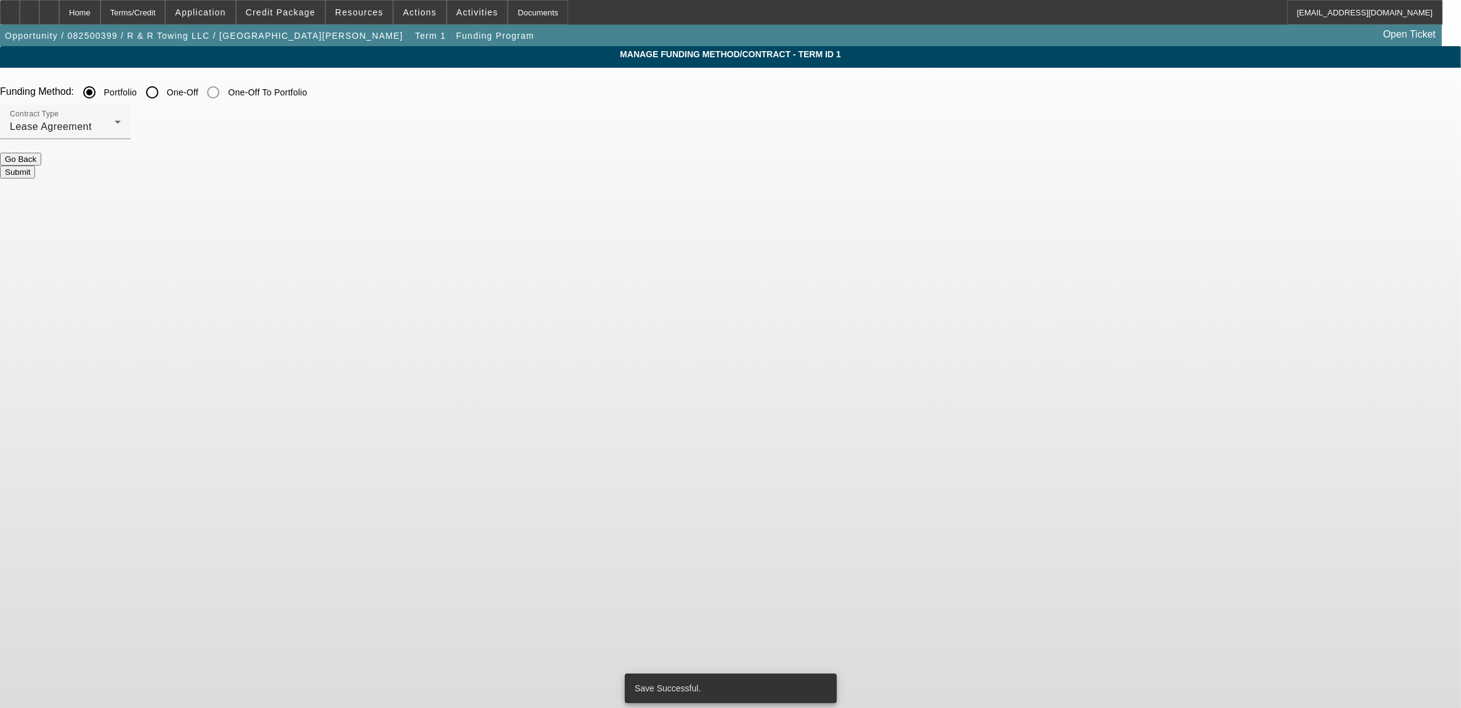
scroll to position [0, 0]
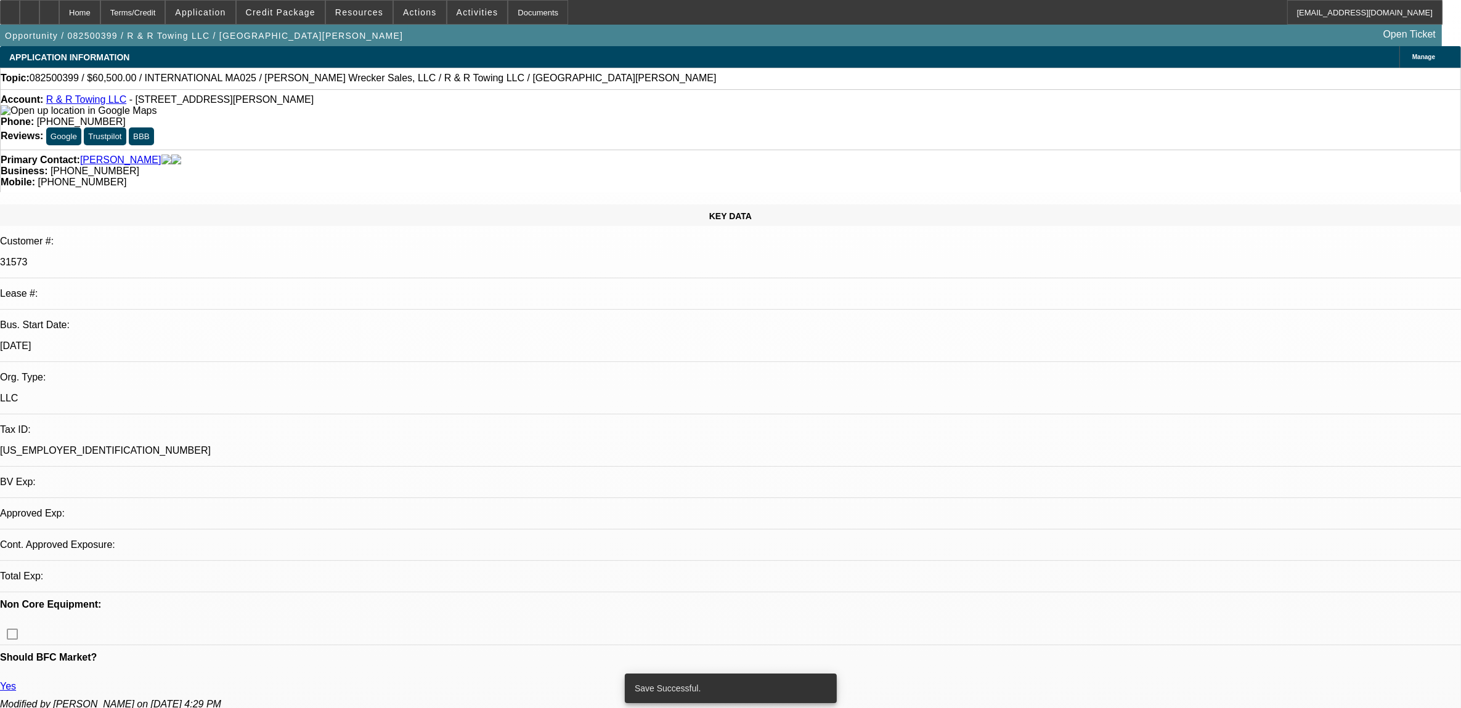
select select "0"
select select "2"
select select "0"
select select "6"
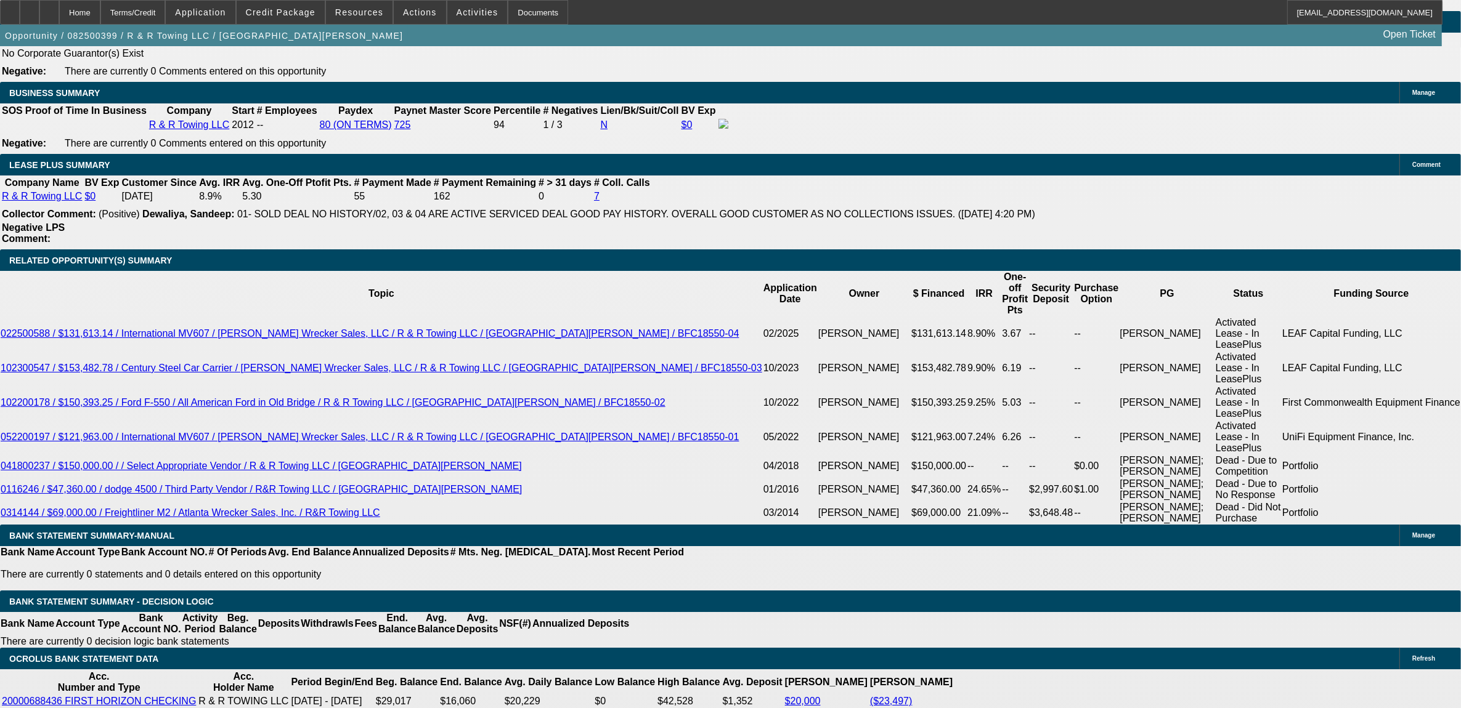
scroll to position [2079, 0]
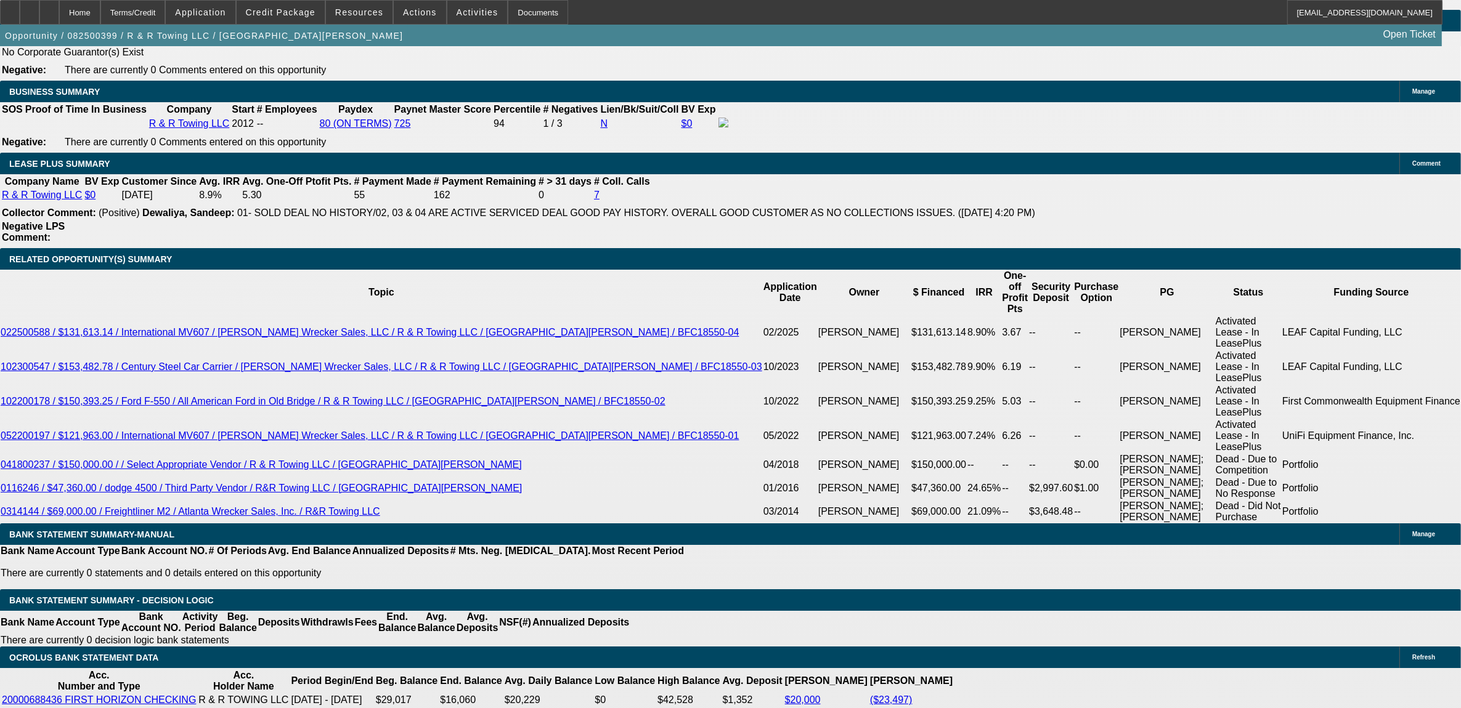
type input "UNKNOWN"
type input "15"
type input "$2,097.25"
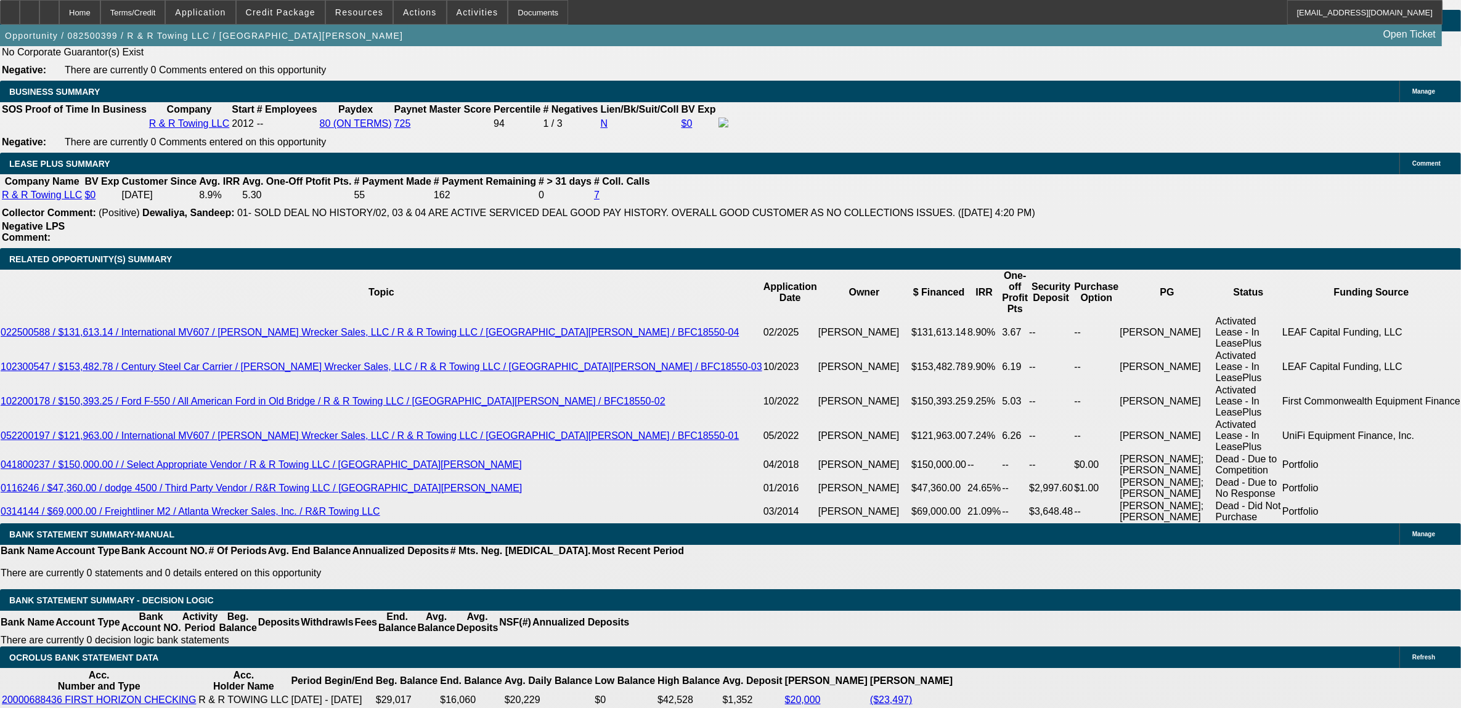
type input "15.9"
type input "$2,124.01"
type input "15.9"
drag, startPoint x: 110, startPoint y: 485, endPoint x: 148, endPoint y: 465, distance: 43.0
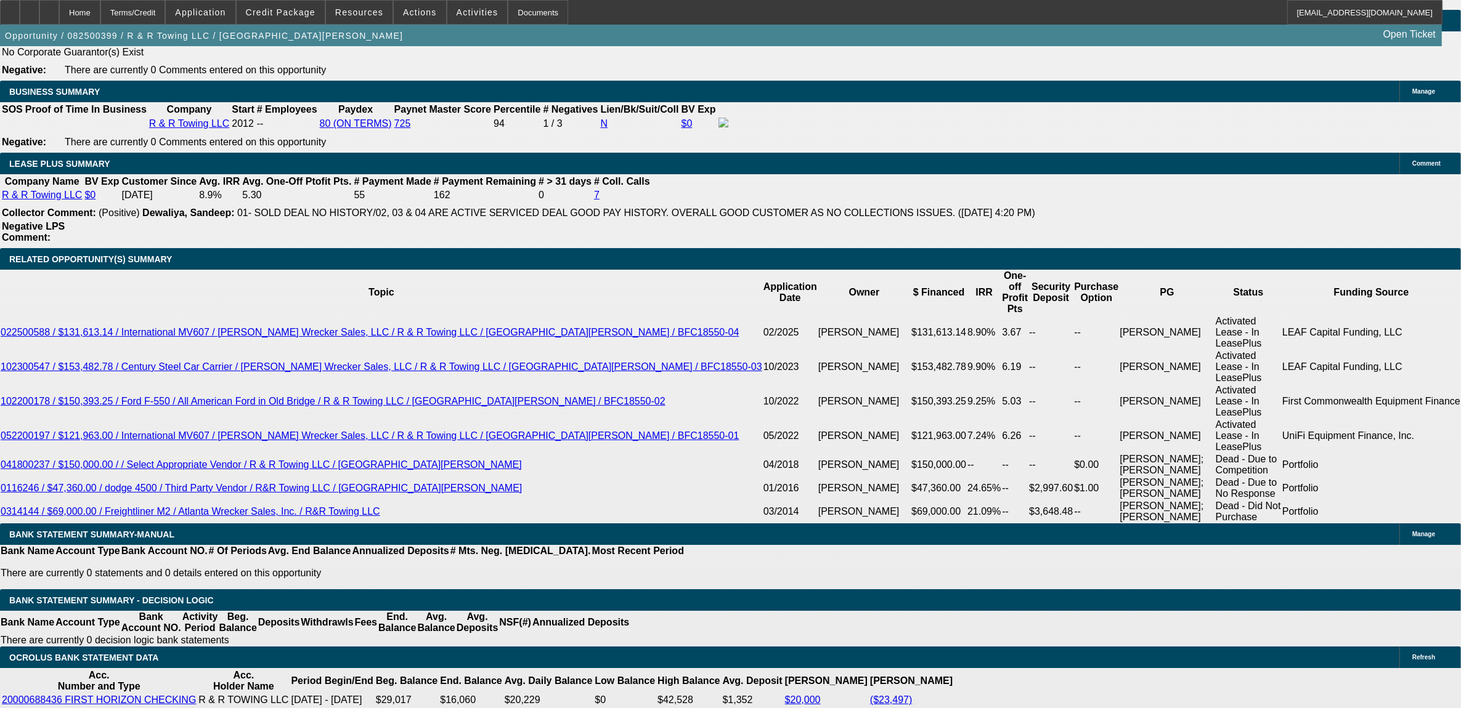
select select "1"
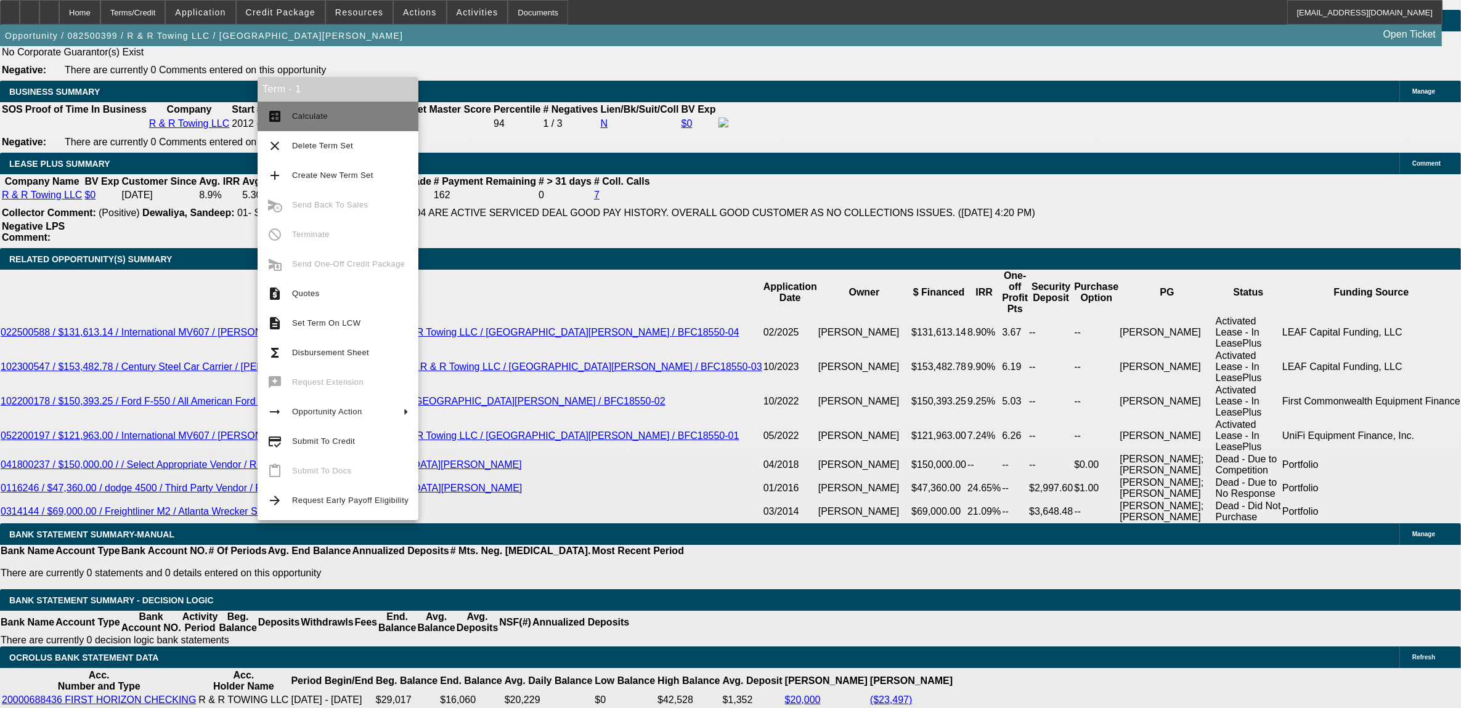
click at [310, 116] on span "Calculate" at bounding box center [310, 115] width 36 height 9
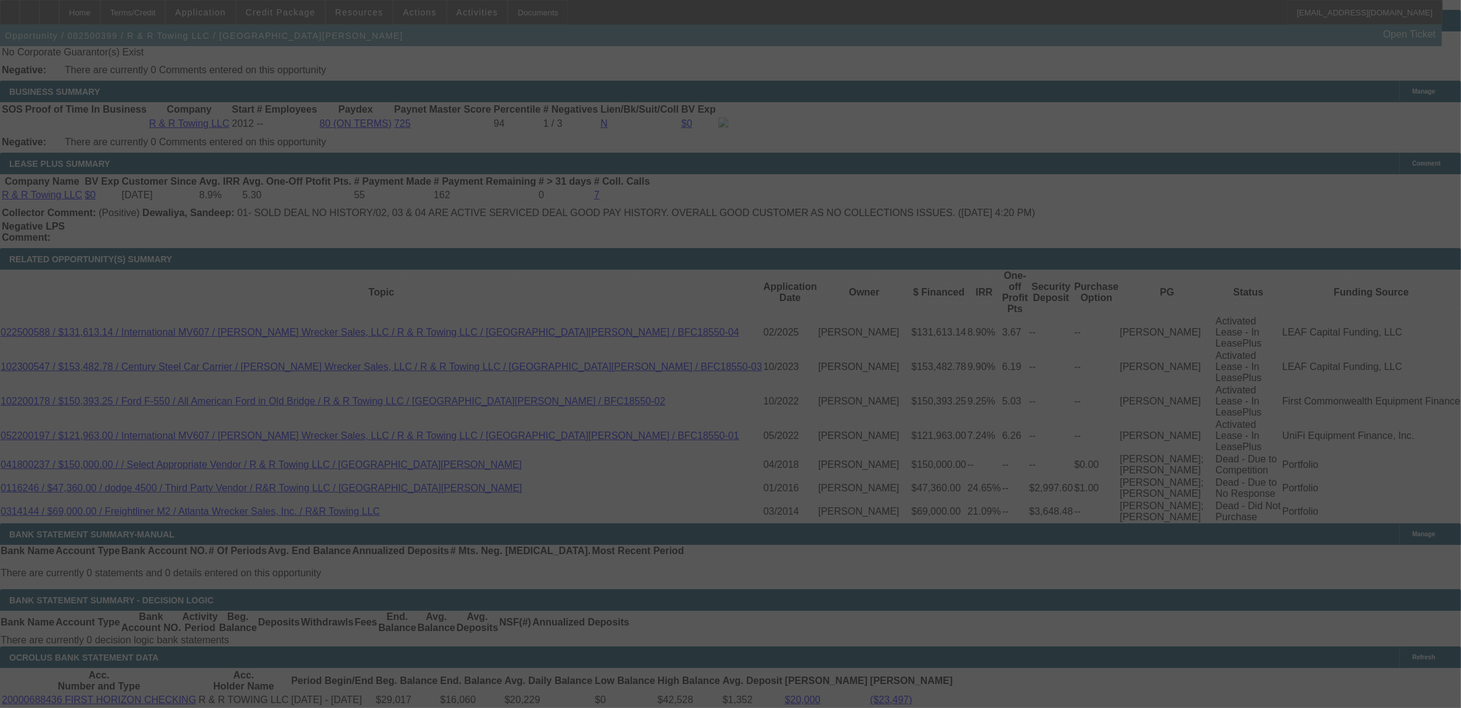
select select "0"
select select "6"
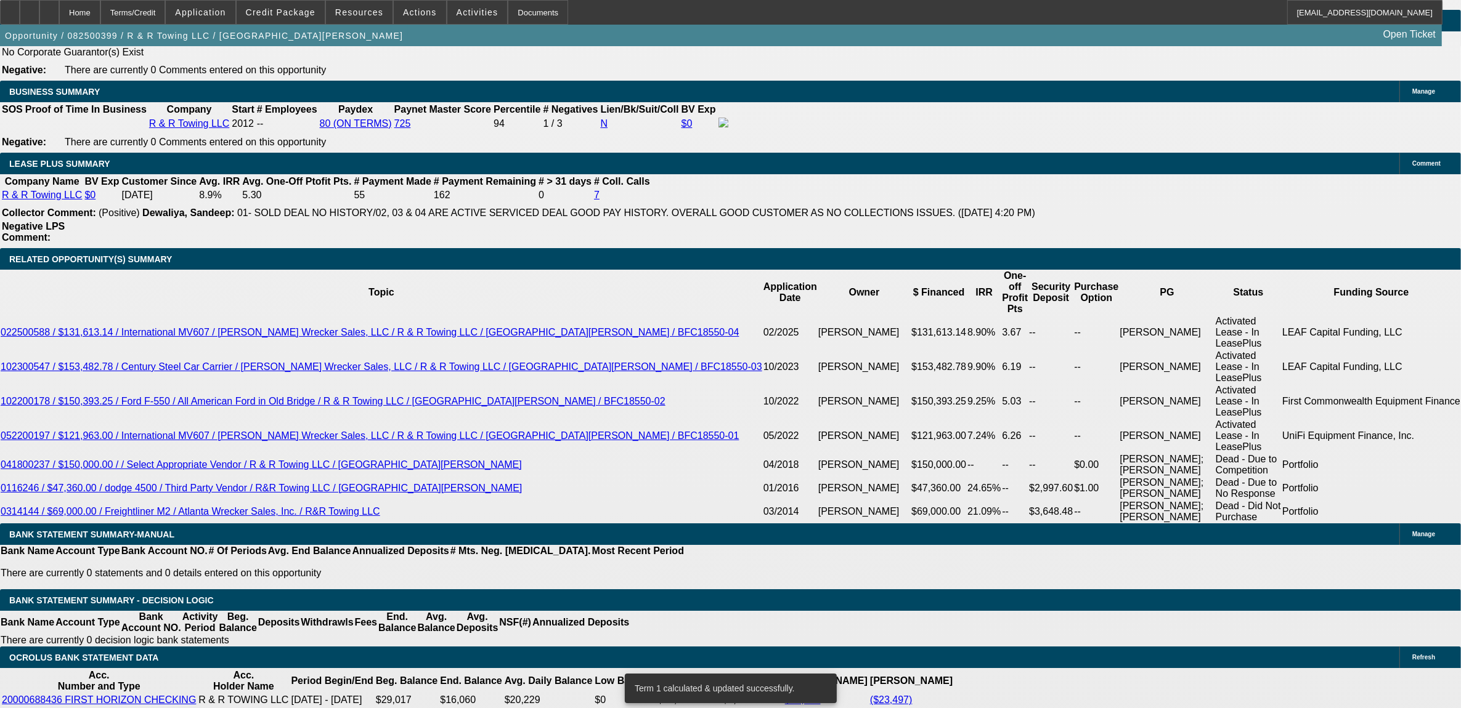
type input "UNKNOWN"
type input "14"
type input "$1,706.59"
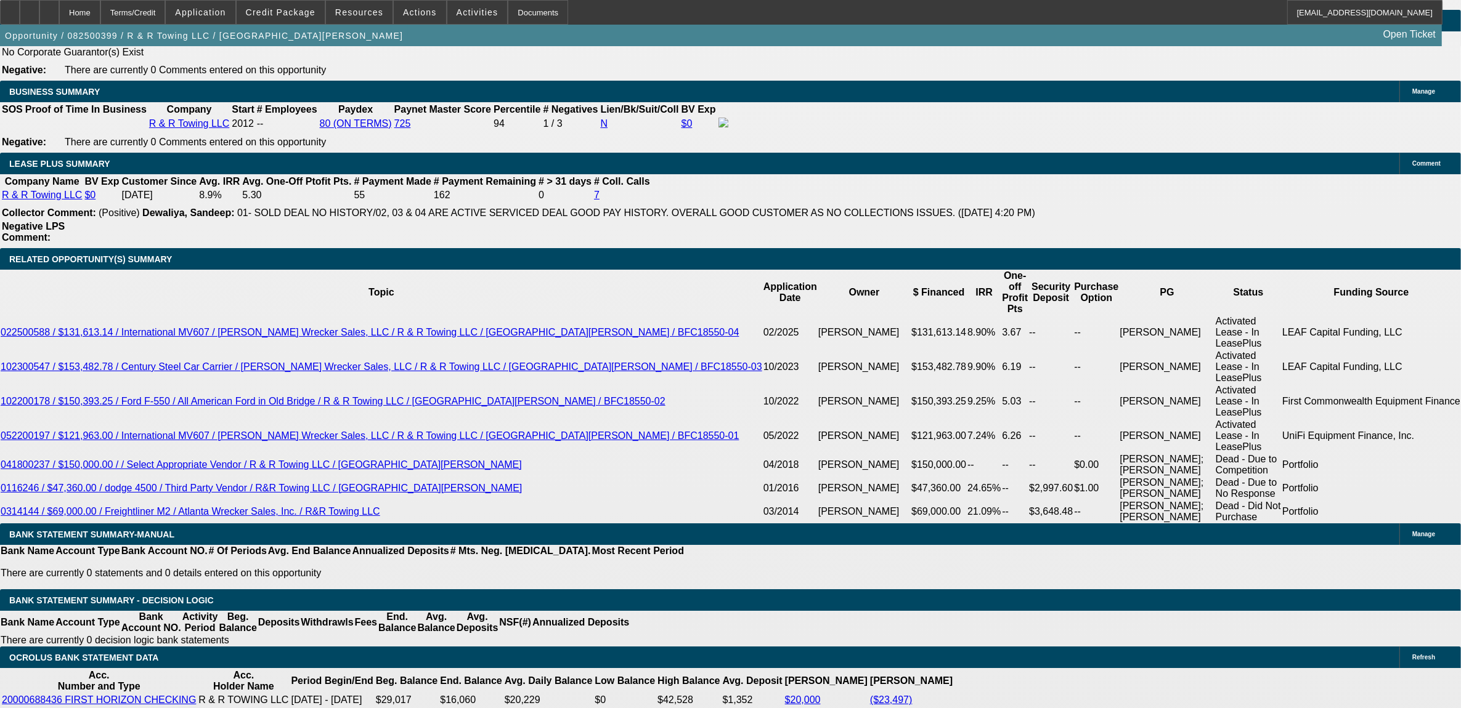
type input "14."
type input "$2,067.75"
type input "14.9"
type input "$2,094.29"
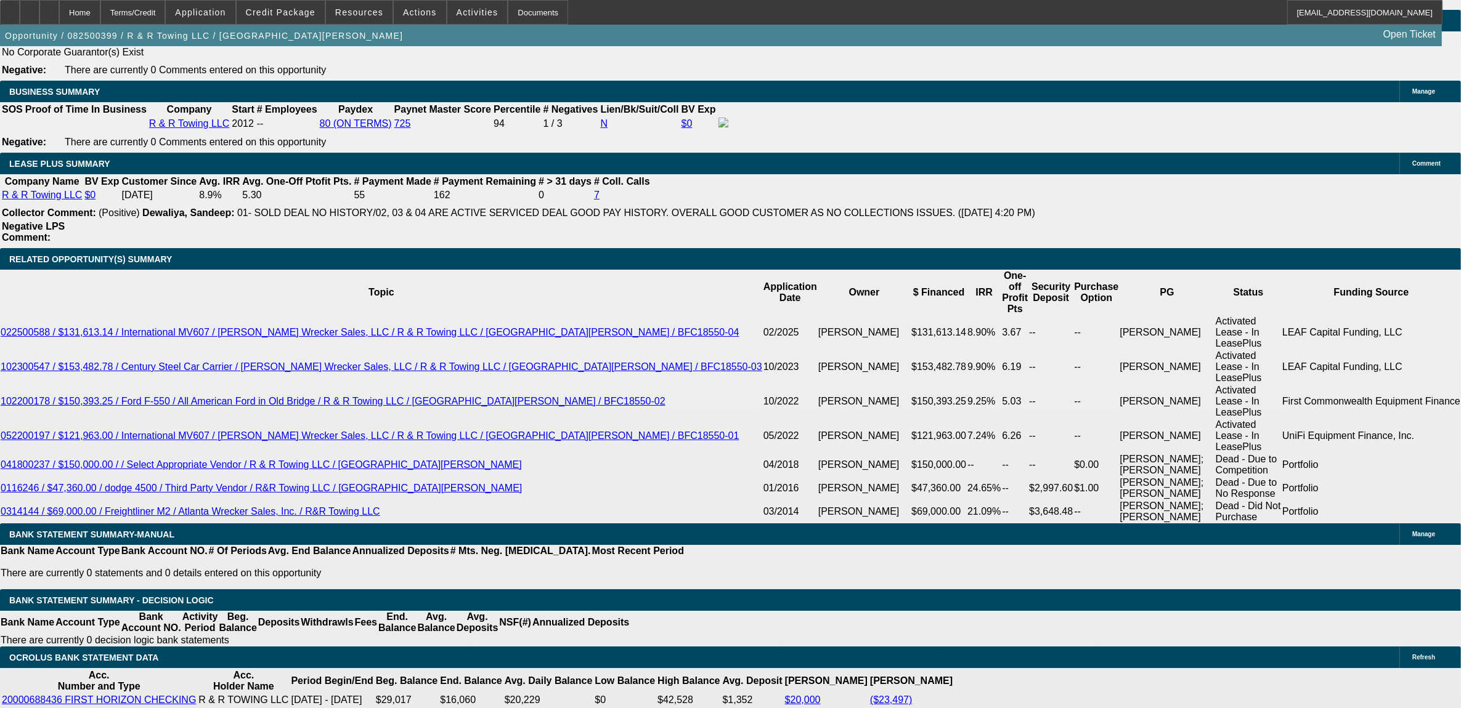
type input "13."
type input "$2,038.48"
type input "13.9"
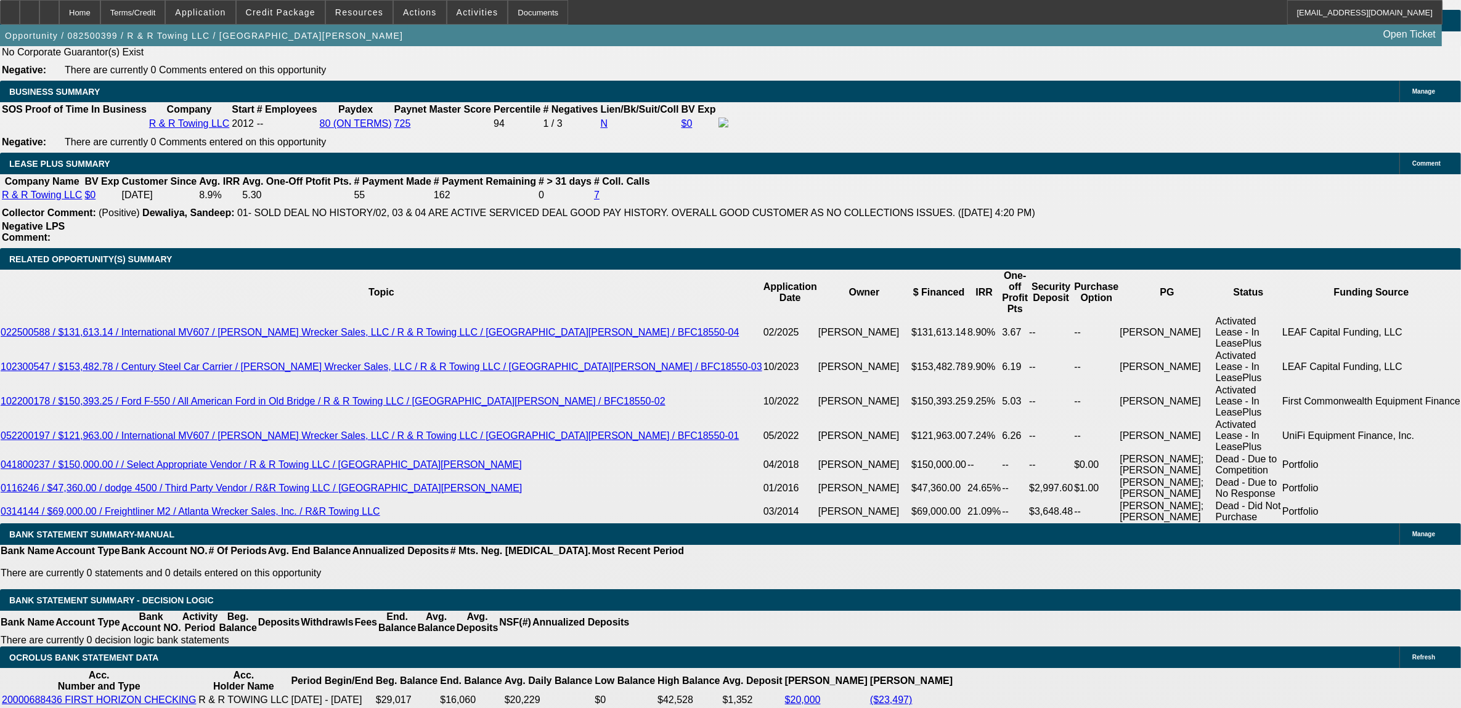
type input "$2,064.81"
type input "13.9"
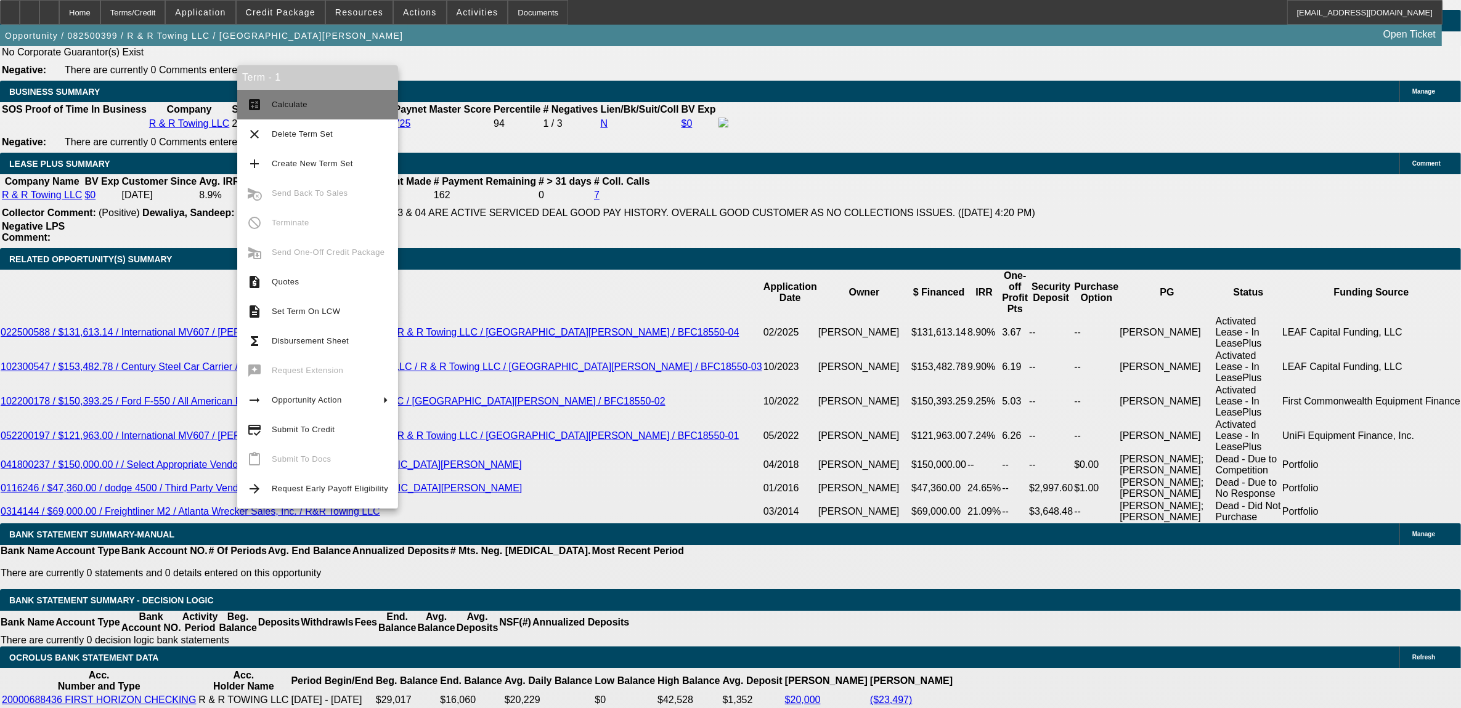
click at [342, 111] on span "Calculate" at bounding box center [330, 104] width 116 height 15
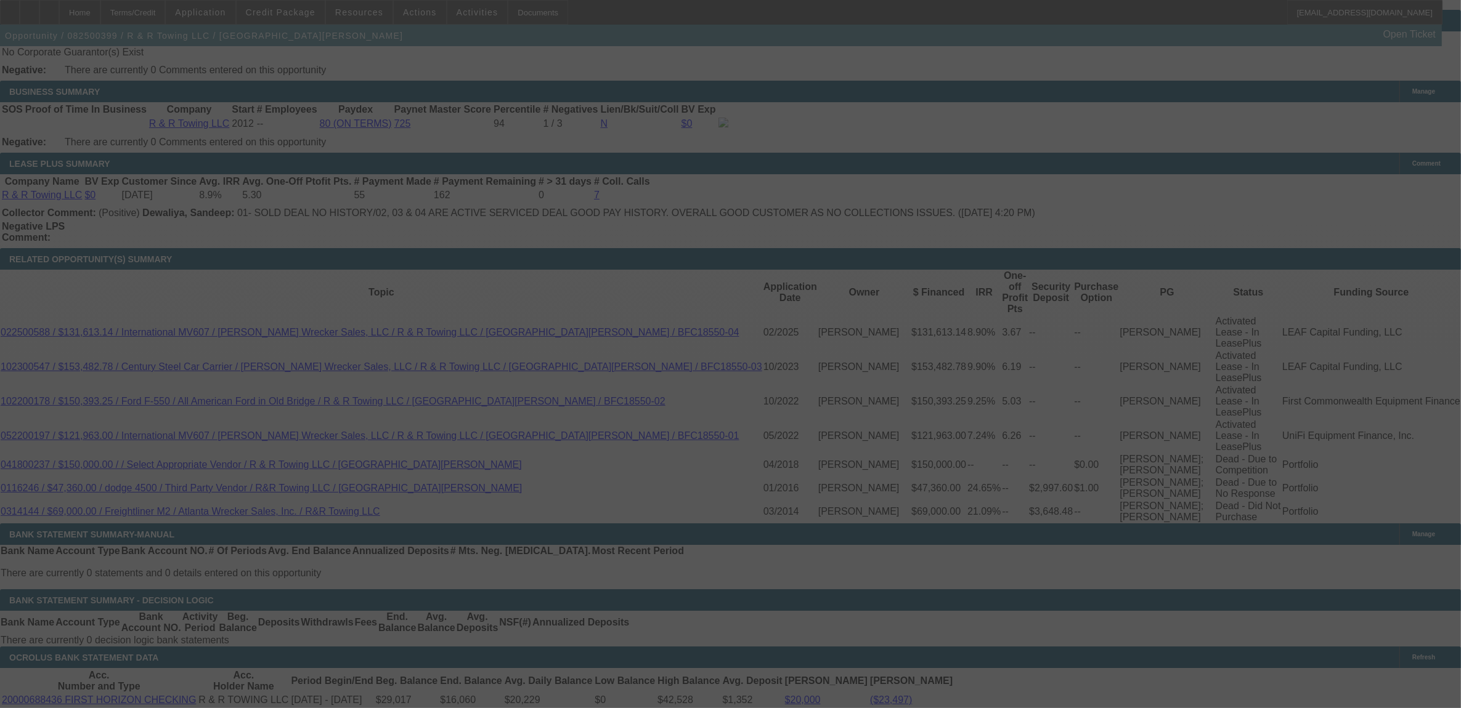
select select "0"
select select "6"
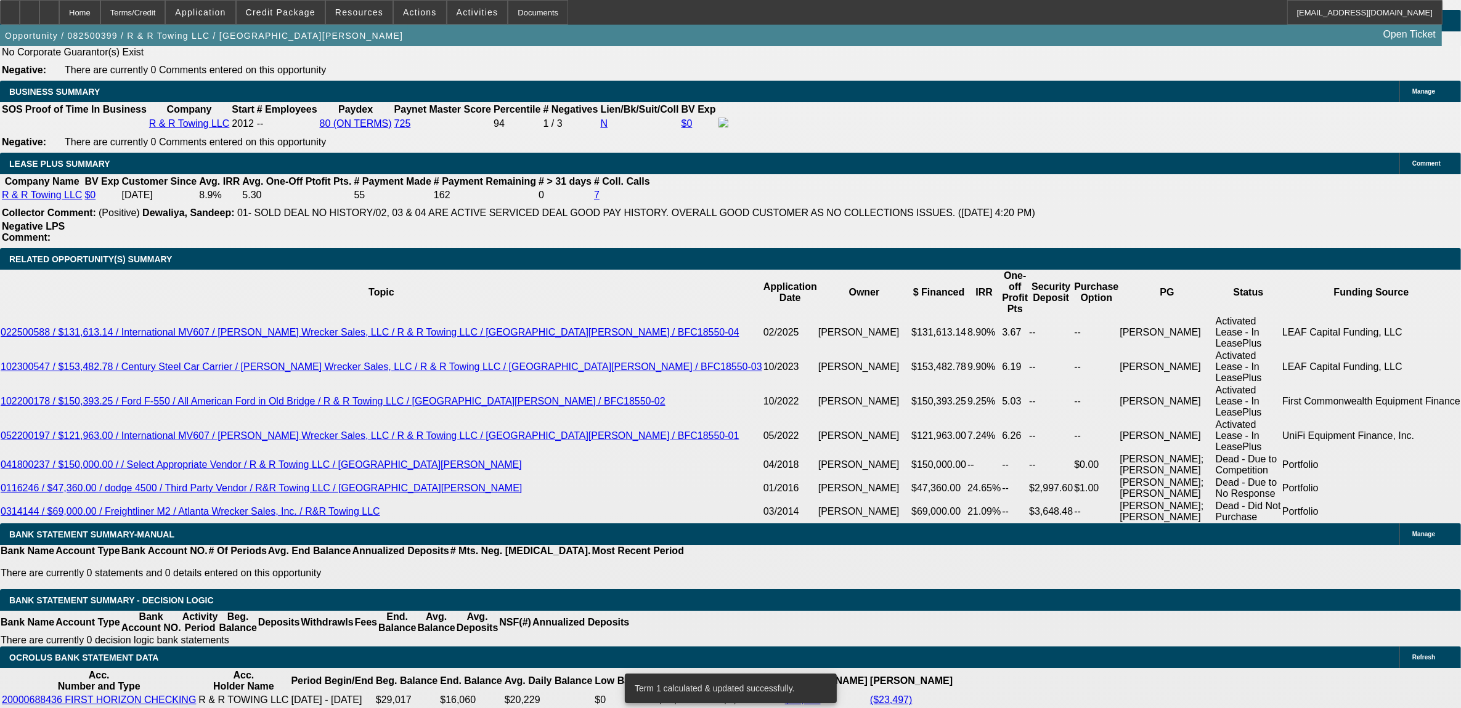
type input "UNKNOWN"
type input "1"
type input "$1,706.59"
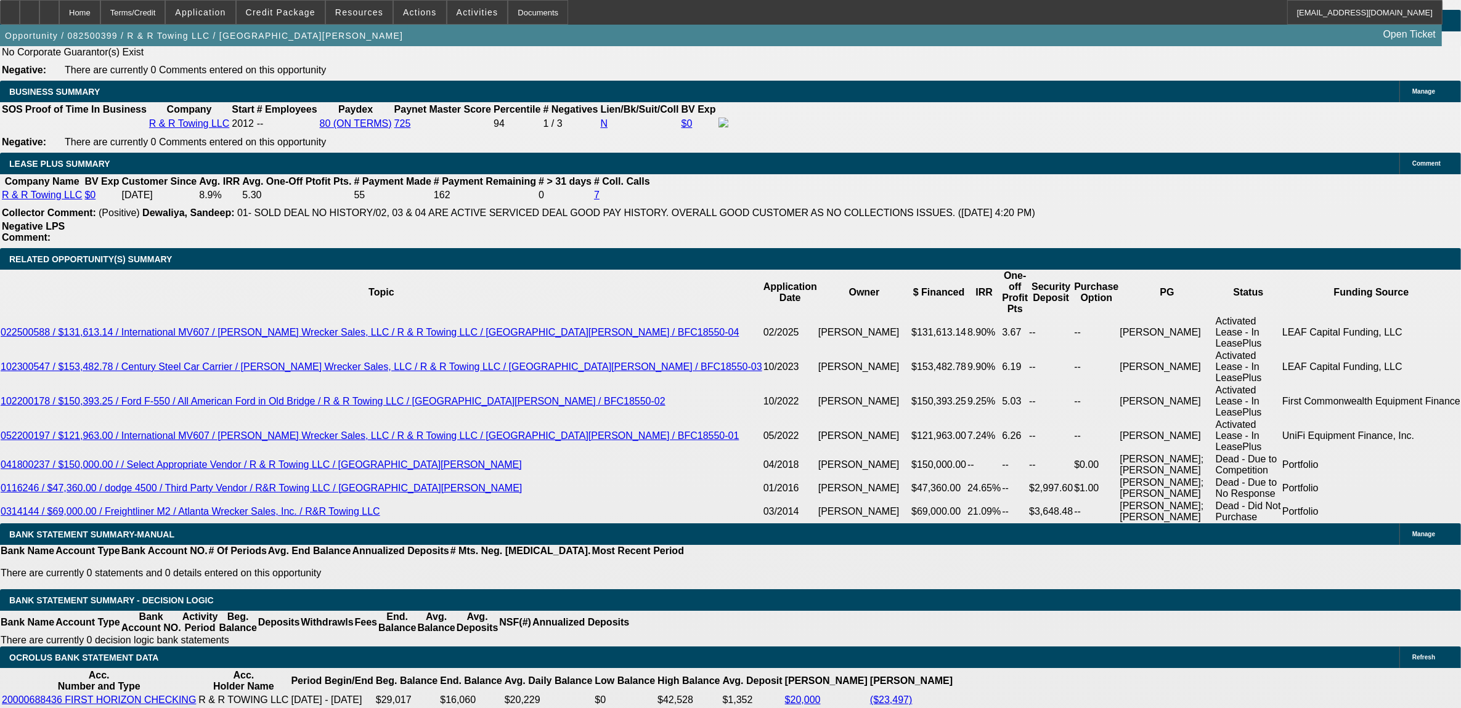
type input "14."
type input "$2,067.75"
type input "14.9"
type input "$2,094.29"
type input "14.9"
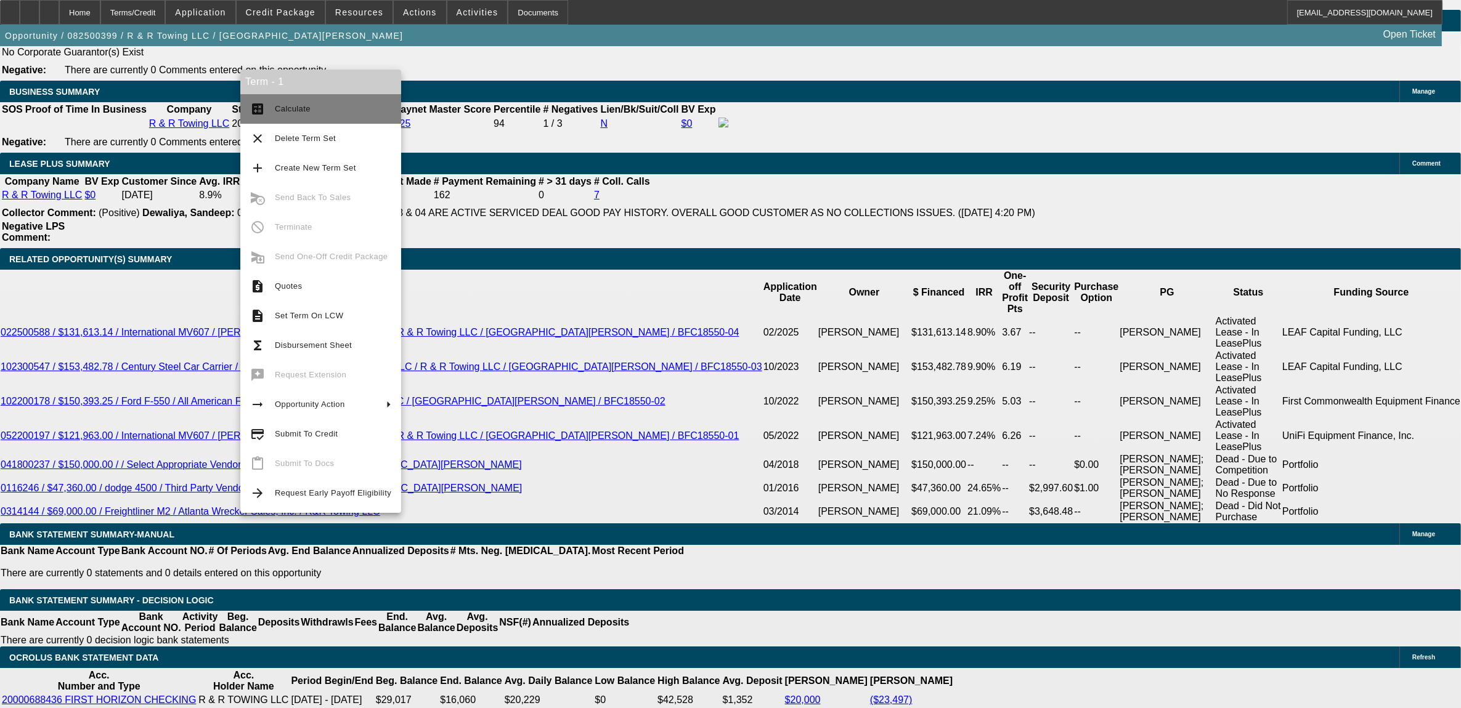
click at [299, 117] on button "calculate Calculate" at bounding box center [320, 109] width 161 height 30
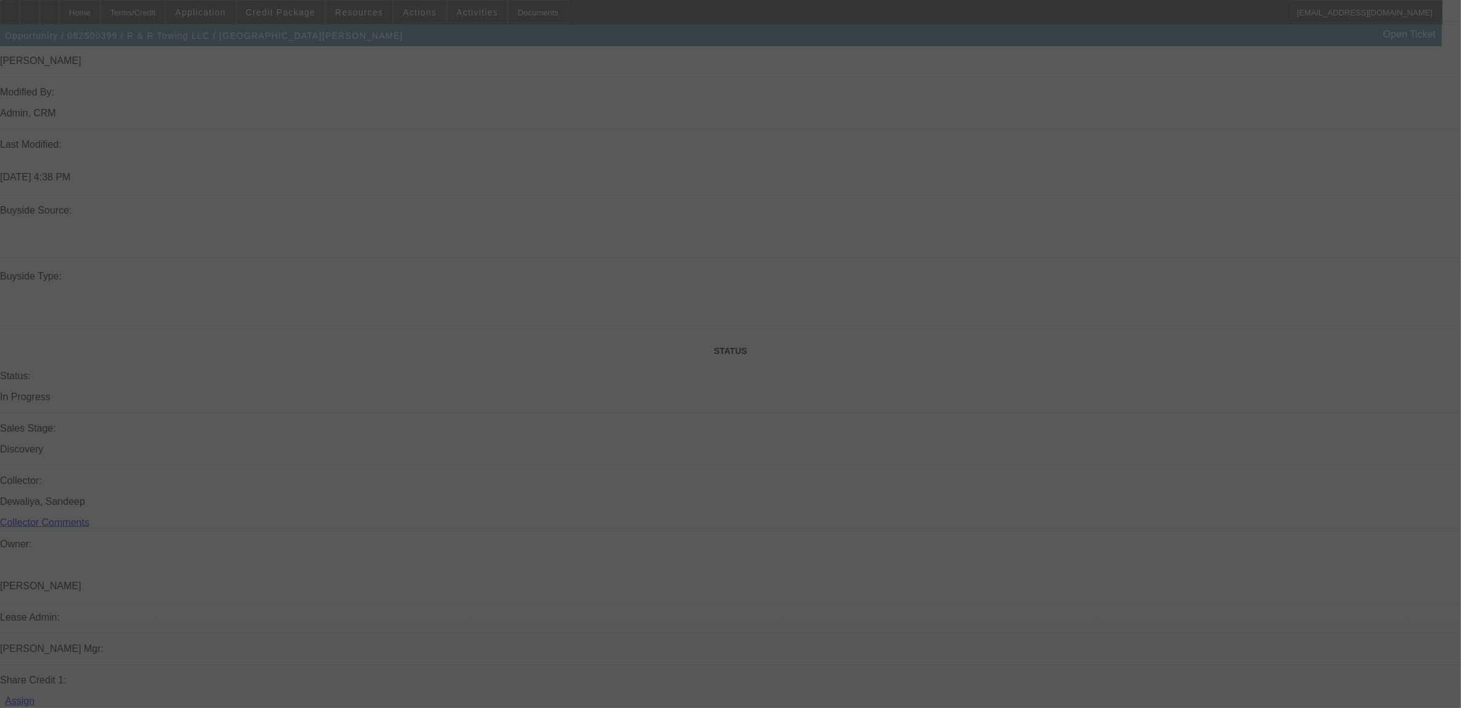
select select "0"
select select "6"
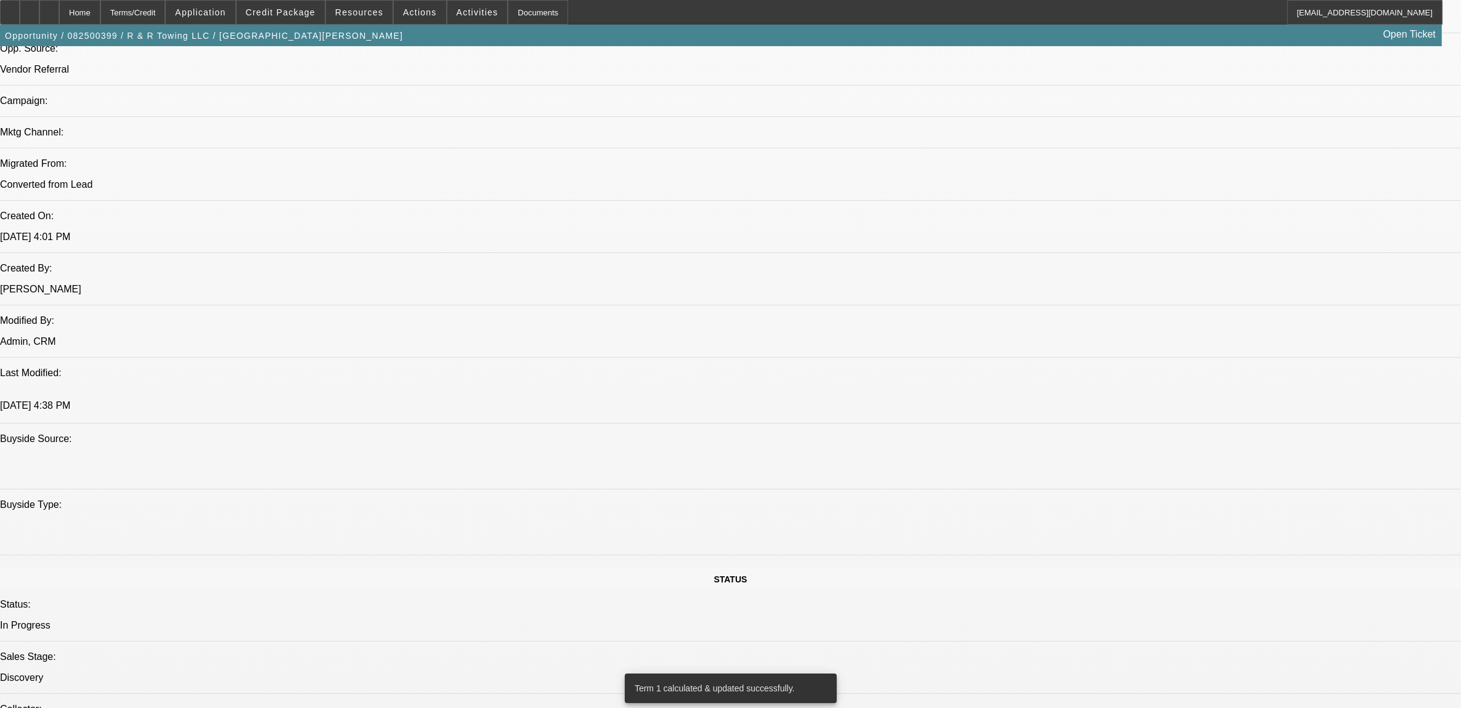
scroll to position [847, 0]
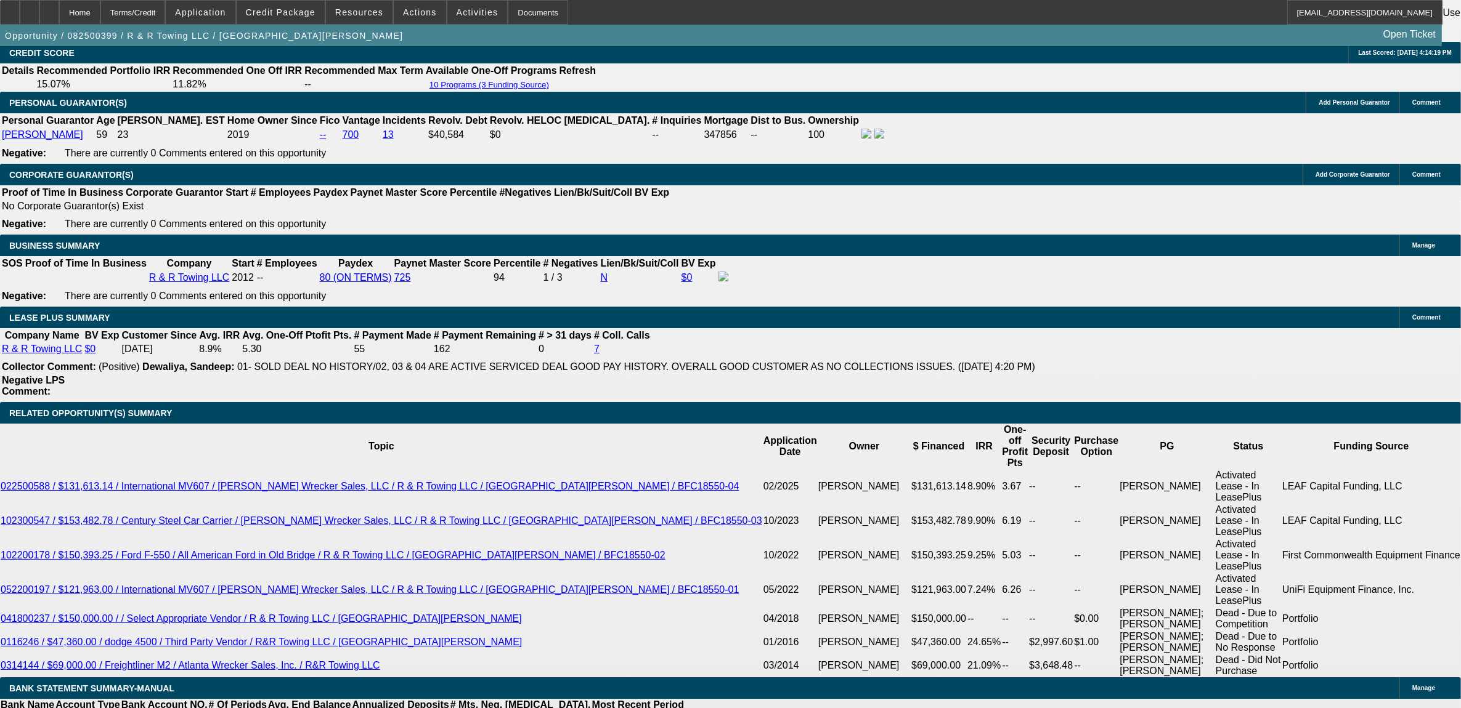
scroll to position [1694, 0]
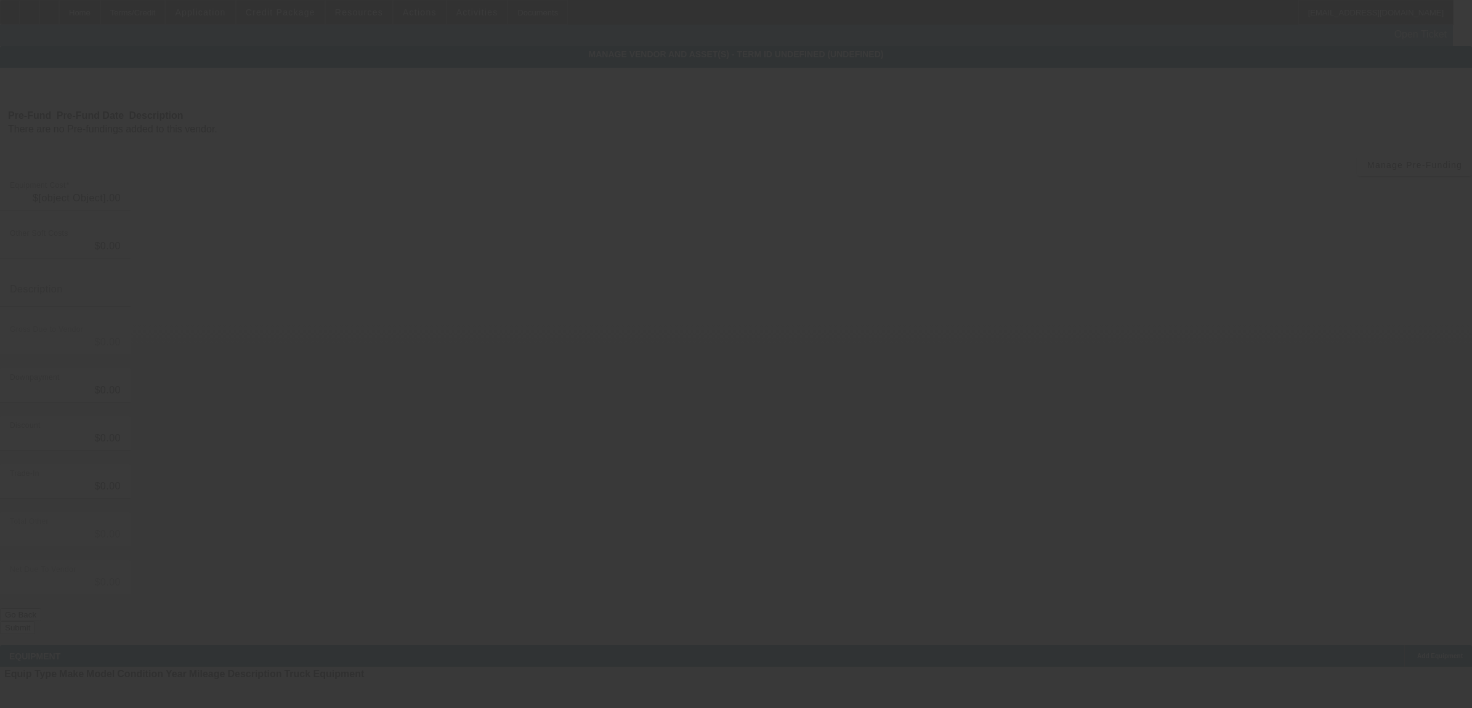
type input "$55,000.00"
type input "$5,500.00"
type input "SALES TAX"
type input "$60,500.00"
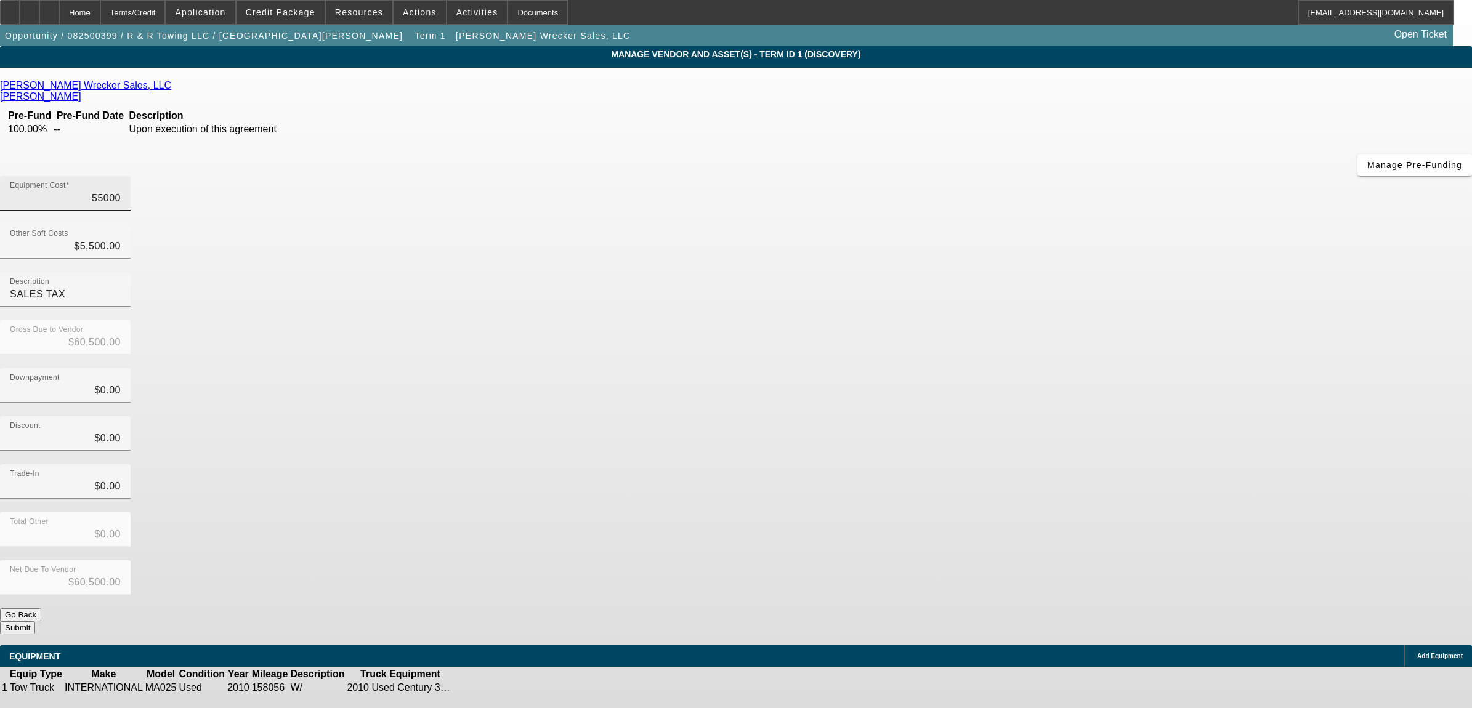
click at [121, 191] on input "55000" at bounding box center [65, 198] width 111 height 15
type input "4"
type input "$5,504.00"
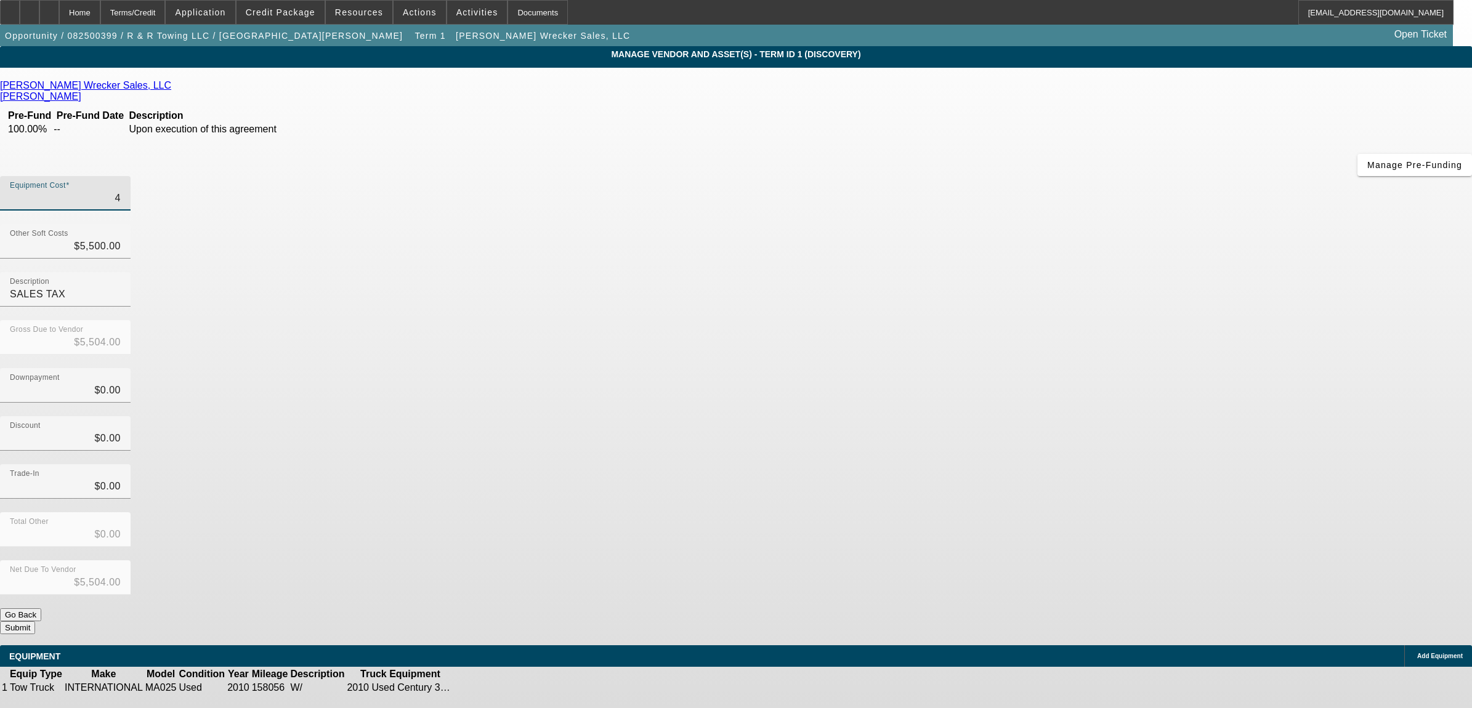
type input "40"
type input "$5,540.00"
type input "400"
type input "$5,900.00"
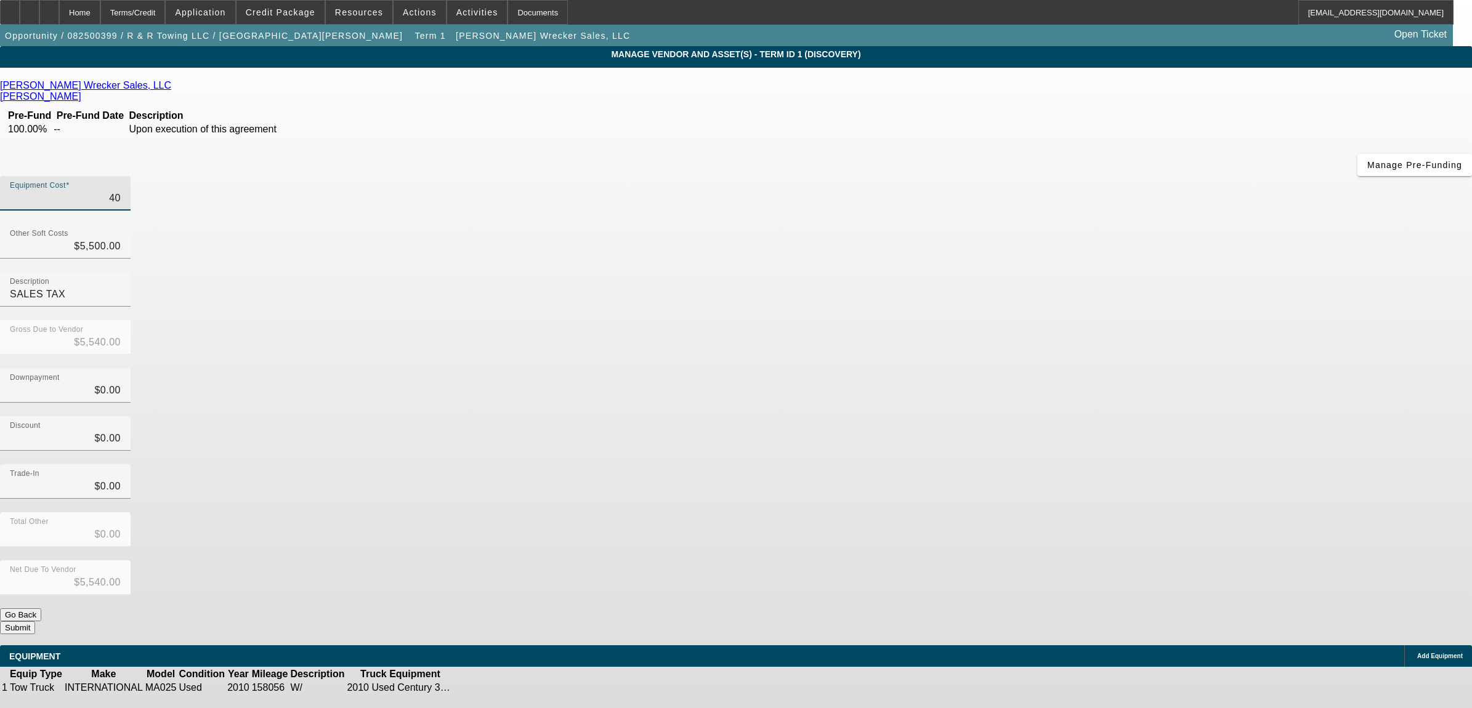
type input "$5,900.00"
type input "4000"
type input "$9,500.00"
type input "40000"
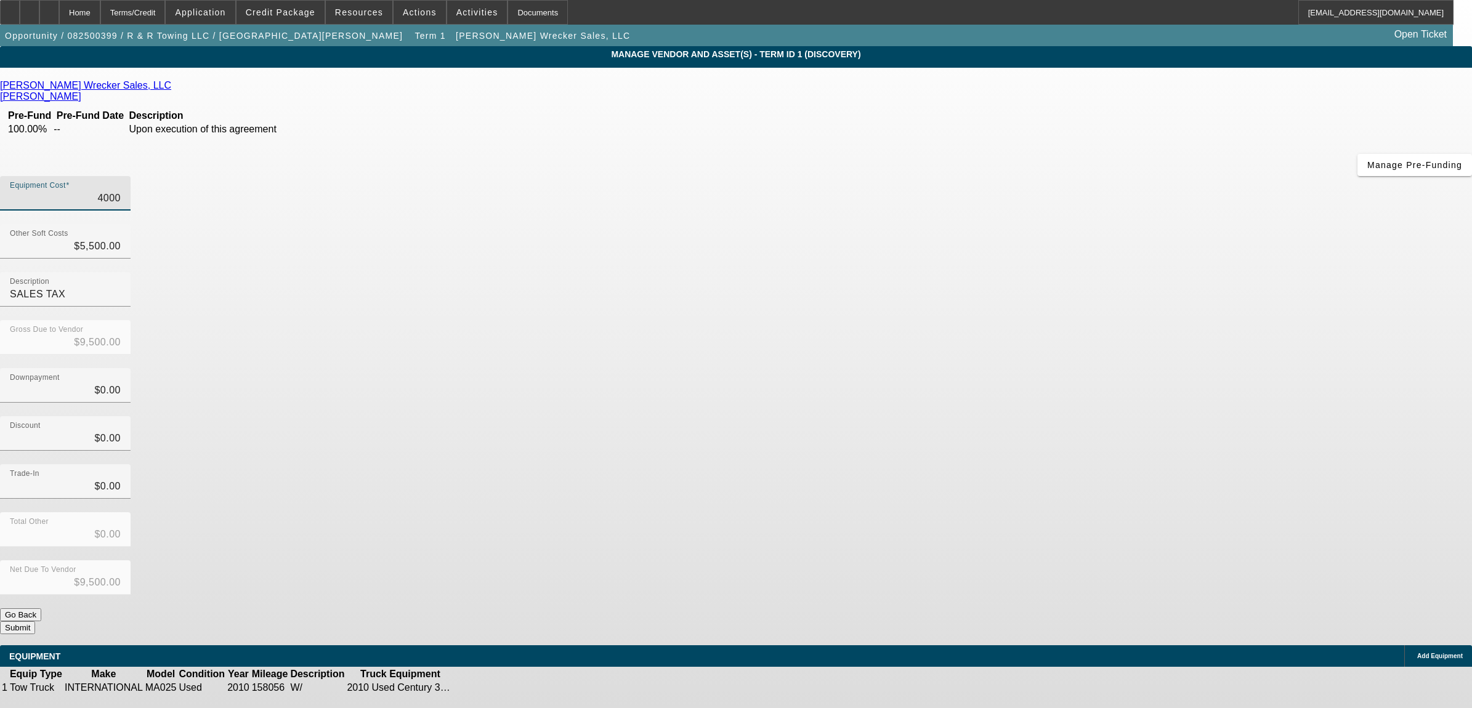
type input "$45,500.00"
type input "$40,000.00"
click at [986, 368] on div "Downpayment $0.00" at bounding box center [736, 392] width 1472 height 48
click at [121, 239] on input "5500" at bounding box center [65, 246] width 111 height 15
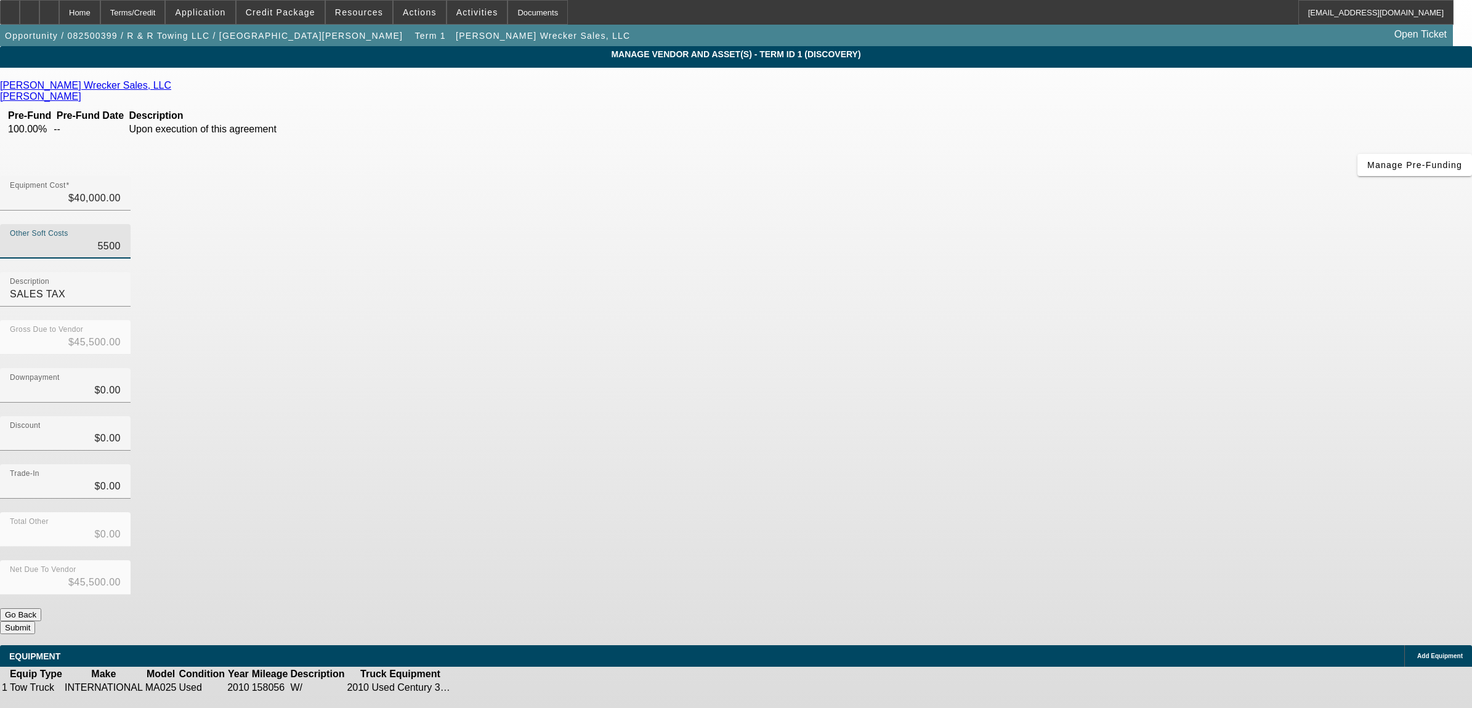
click at [121, 239] on input "5500" at bounding box center [65, 246] width 111 height 15
type input "4"
type input "$40,004.00"
type input "40"
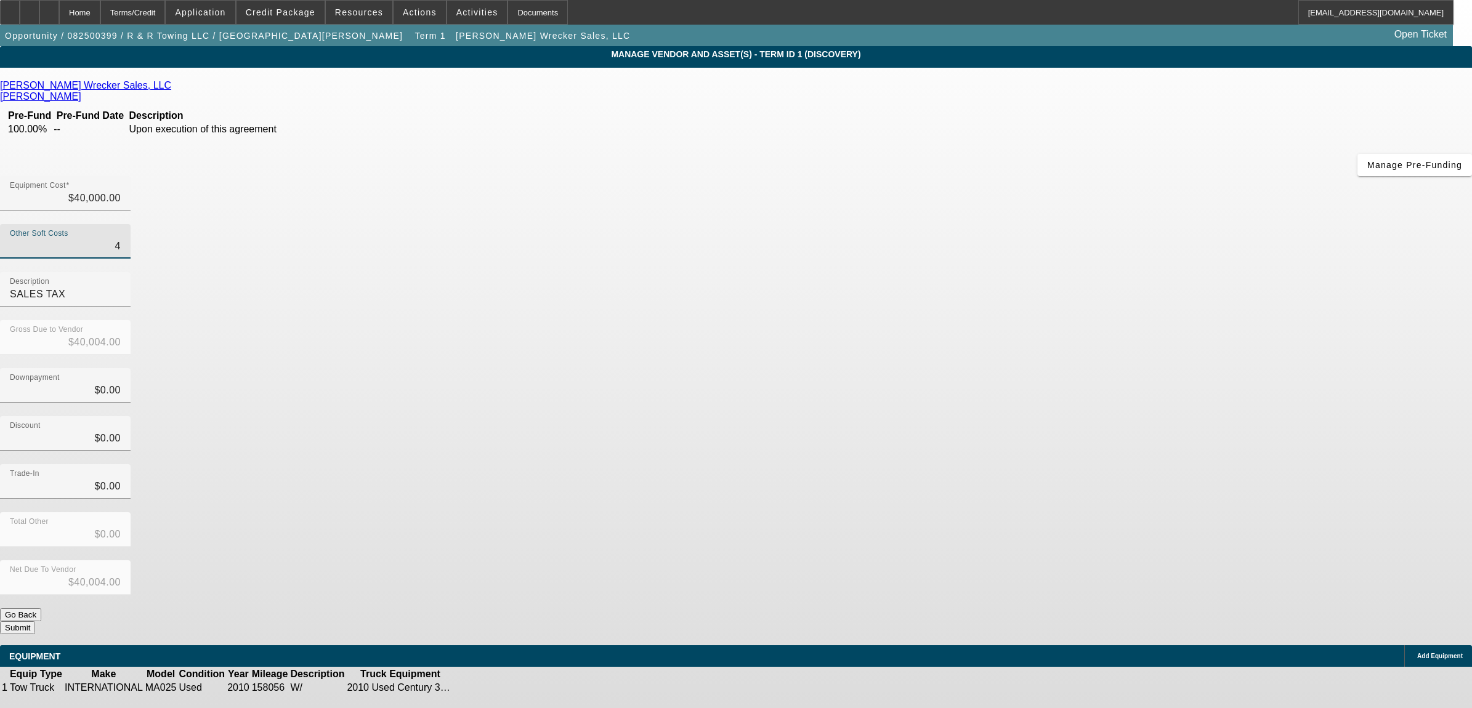
type input "$40,040.00"
type input "400"
type input "$40,400.00"
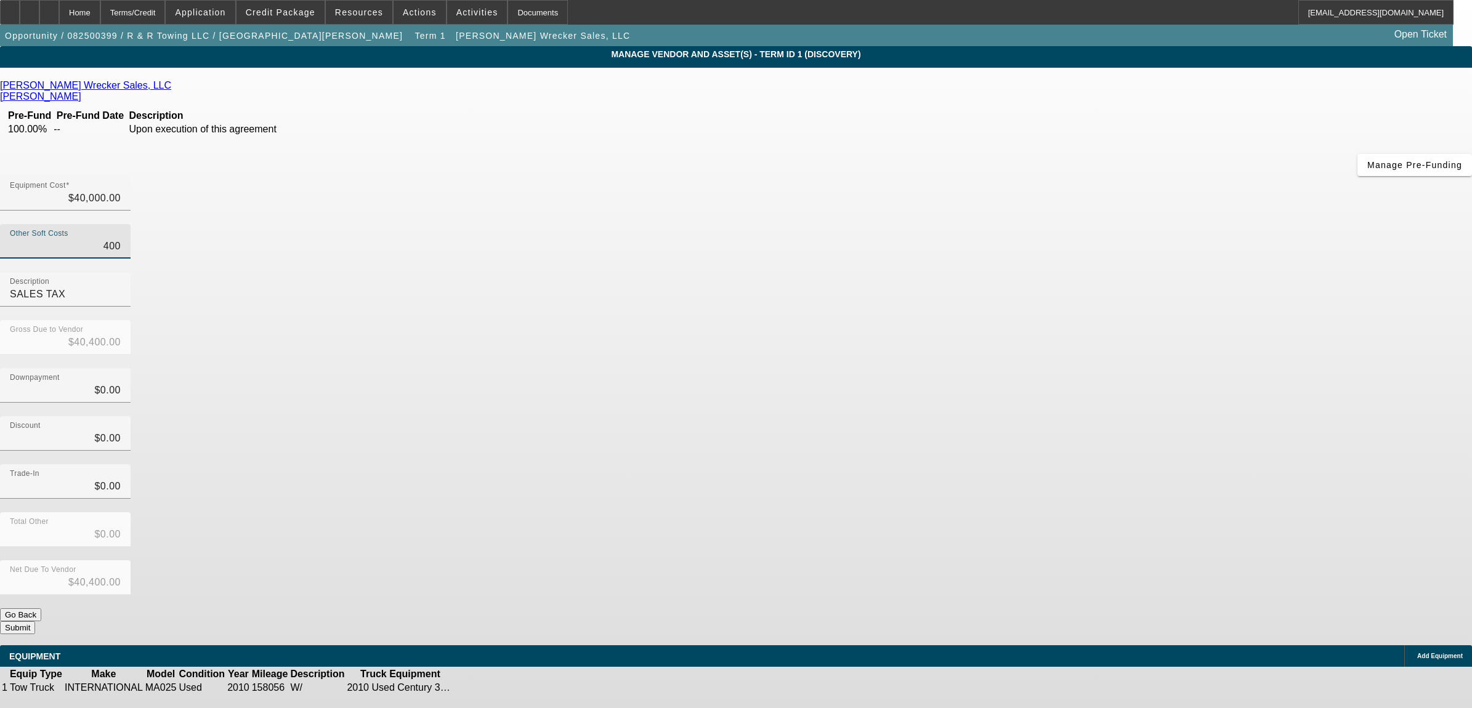
type input "4000"
type input "$44,000.00"
click at [35, 622] on button "Submit" at bounding box center [17, 628] width 35 height 13
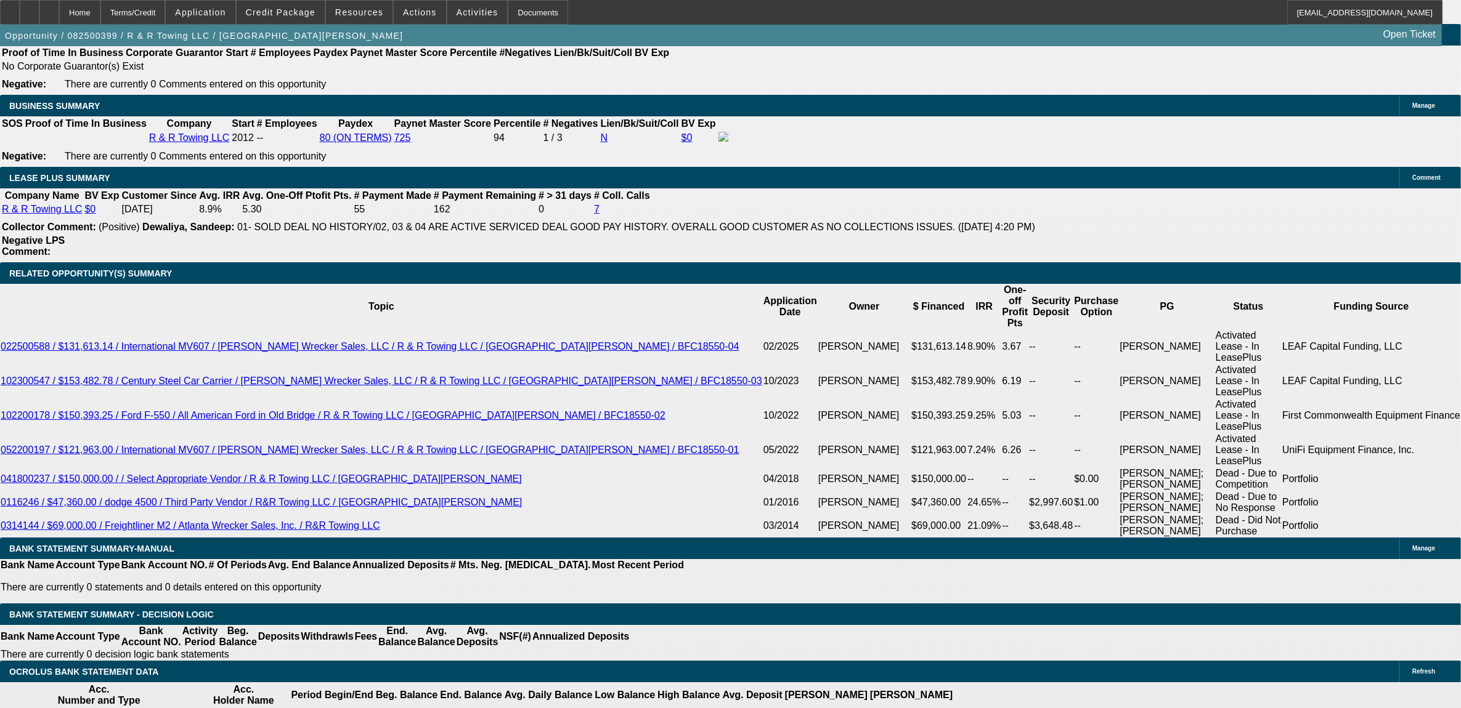
scroll to position [1963, 0]
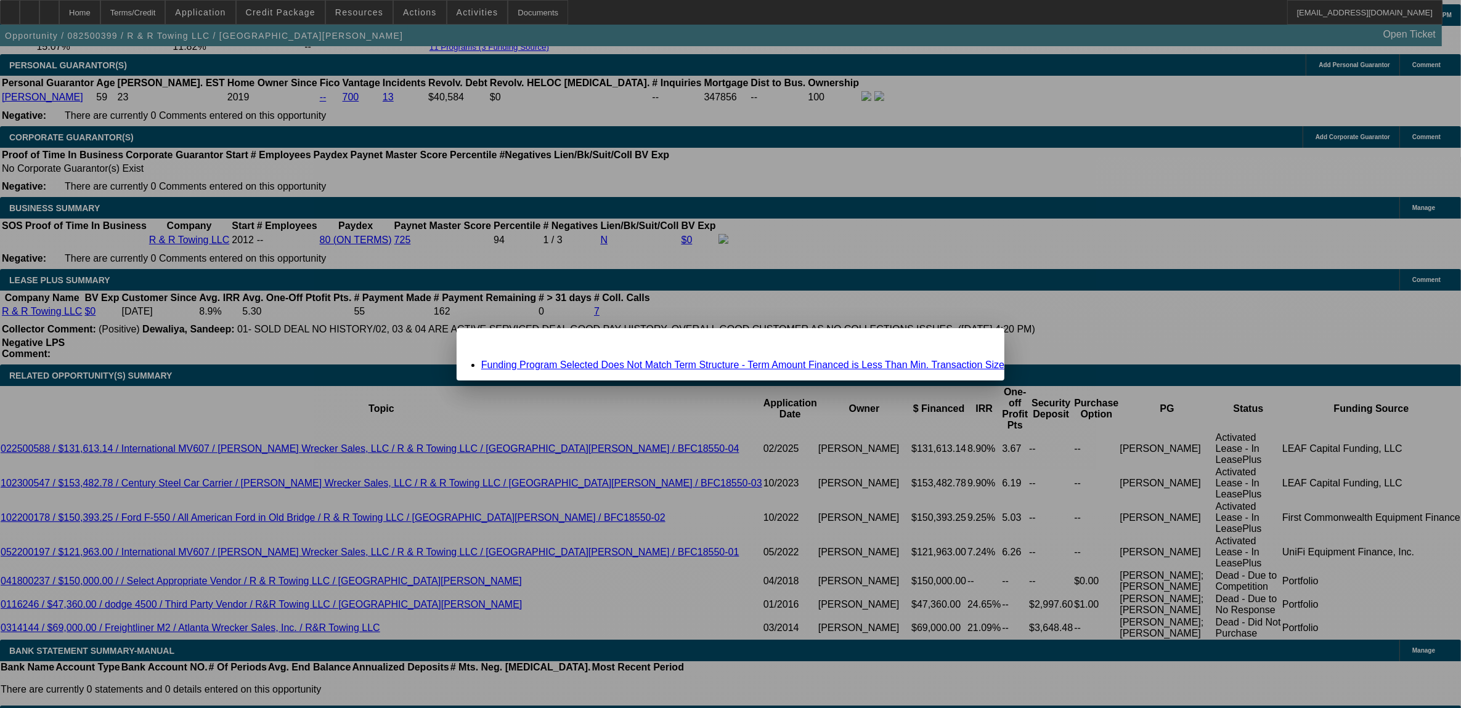
click at [579, 360] on div "Funding Program Selected Does Not Match Term Structure - Term Amount Financed i…" at bounding box center [730, 365] width 548 height 11
click at [581, 365] on link "Funding Program Selected Does Not Match Term Structure - Term Amount Financed i…" at bounding box center [742, 365] width 523 height 10
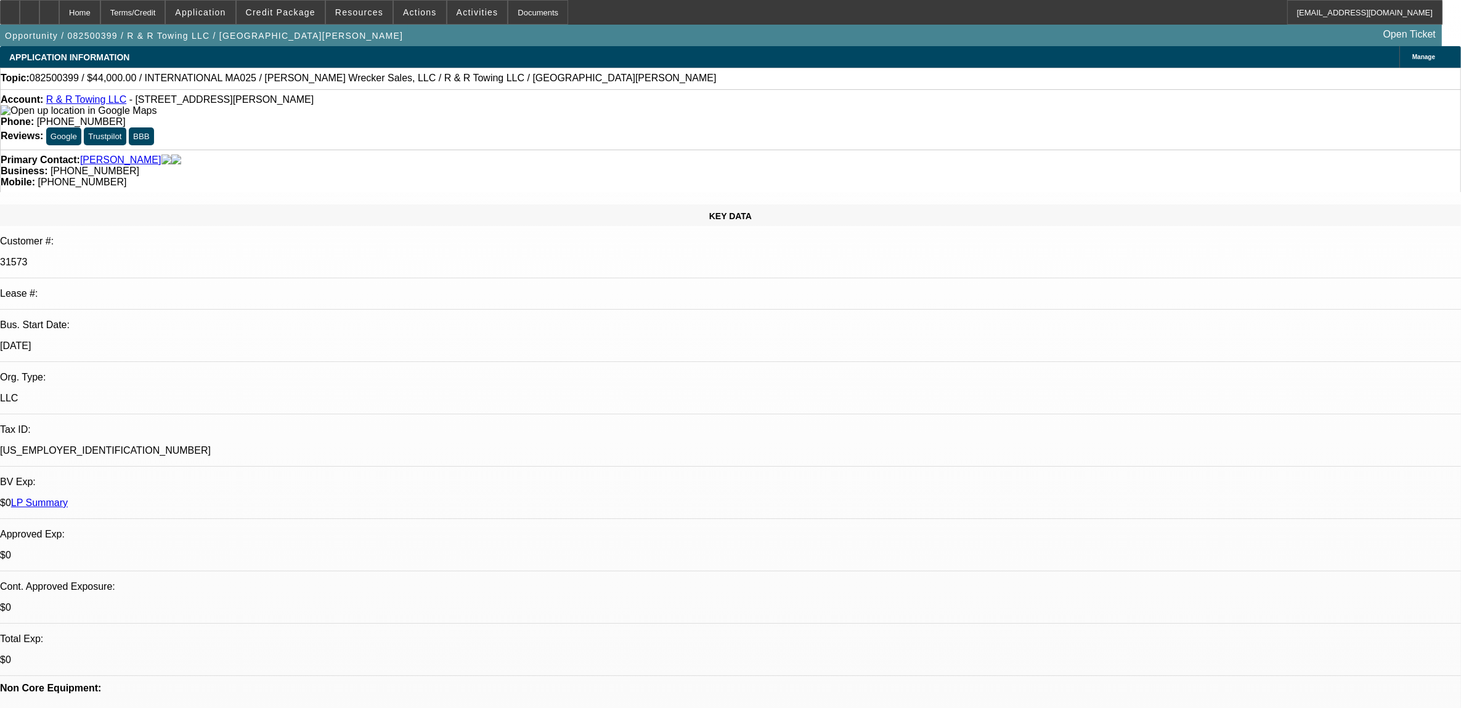
scroll to position [1963, 0]
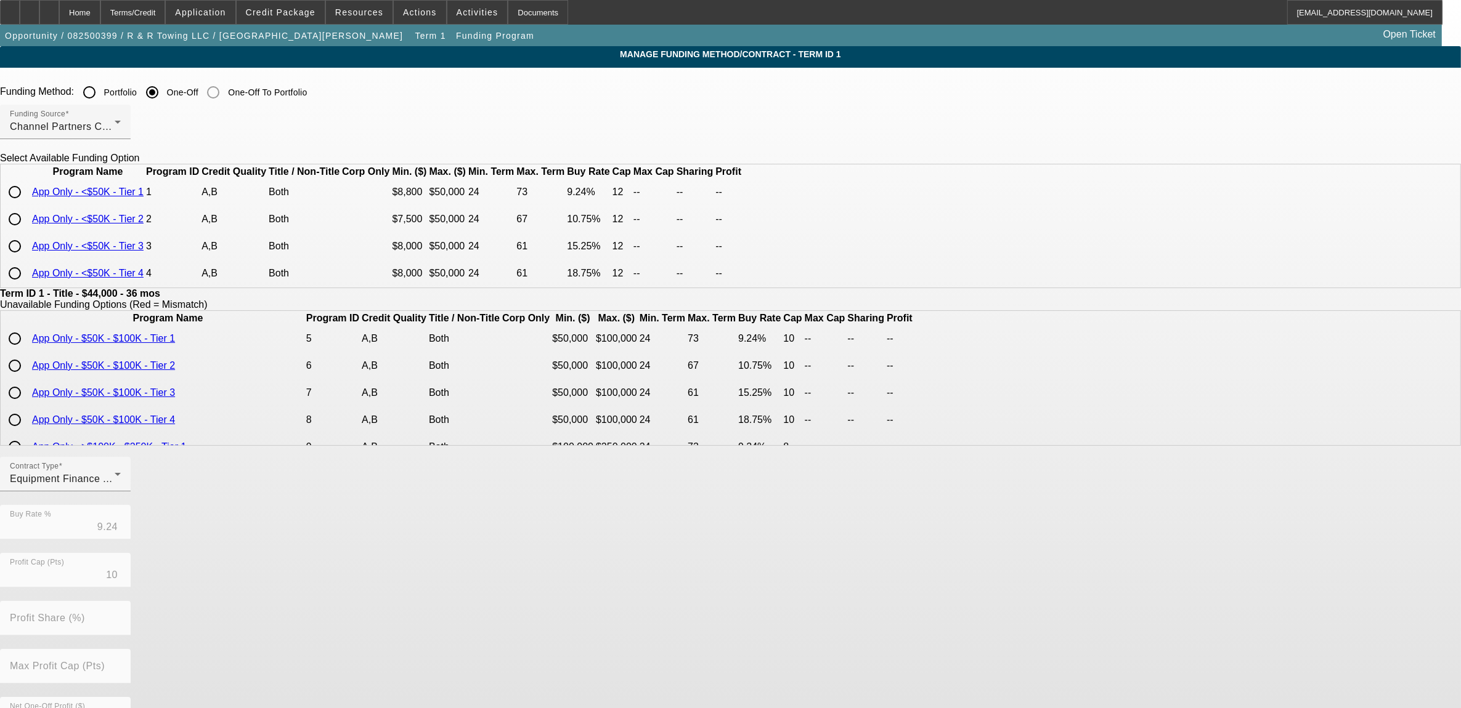
click at [27, 205] on input "radio" at bounding box center [14, 192] width 25 height 25
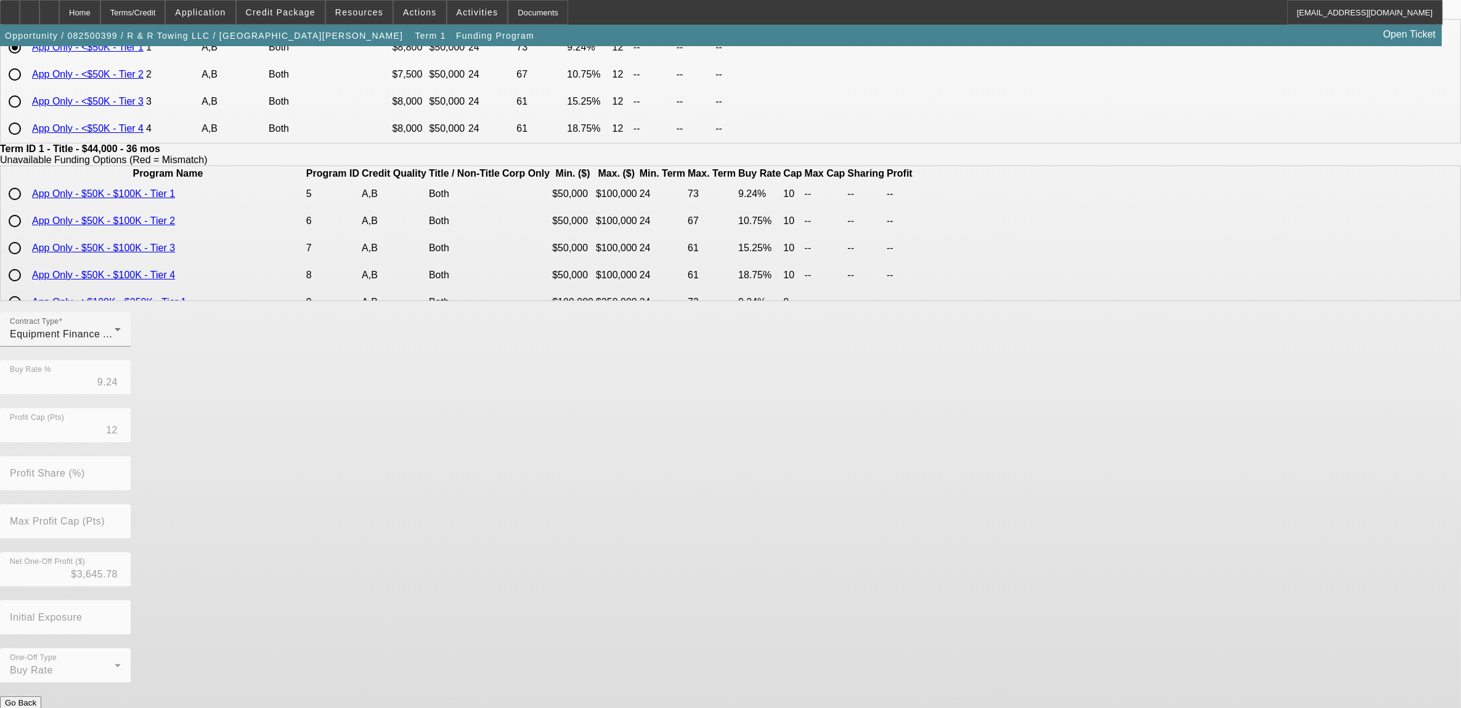
scroll to position [146, 0]
click at [35, 708] on button "Submit" at bounding box center [17, 714] width 35 height 13
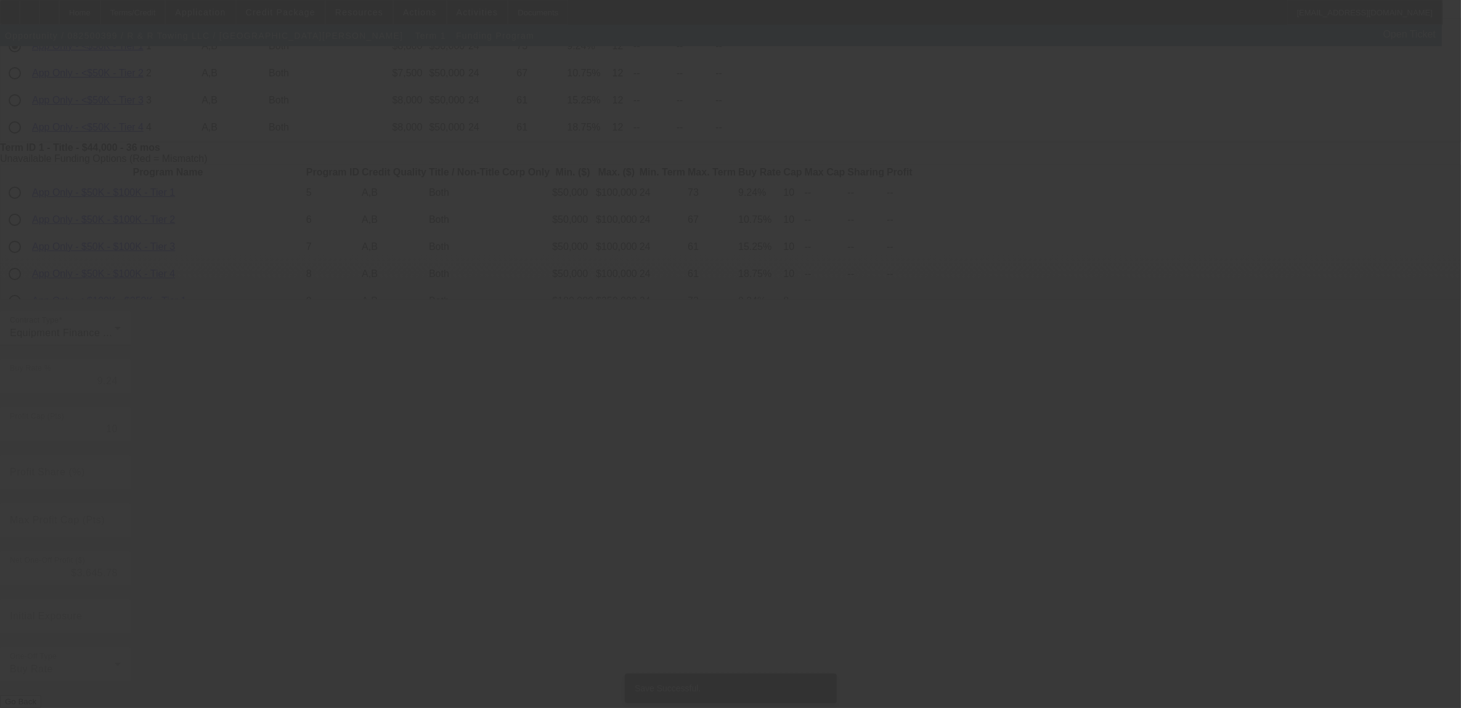
scroll to position [0, 0]
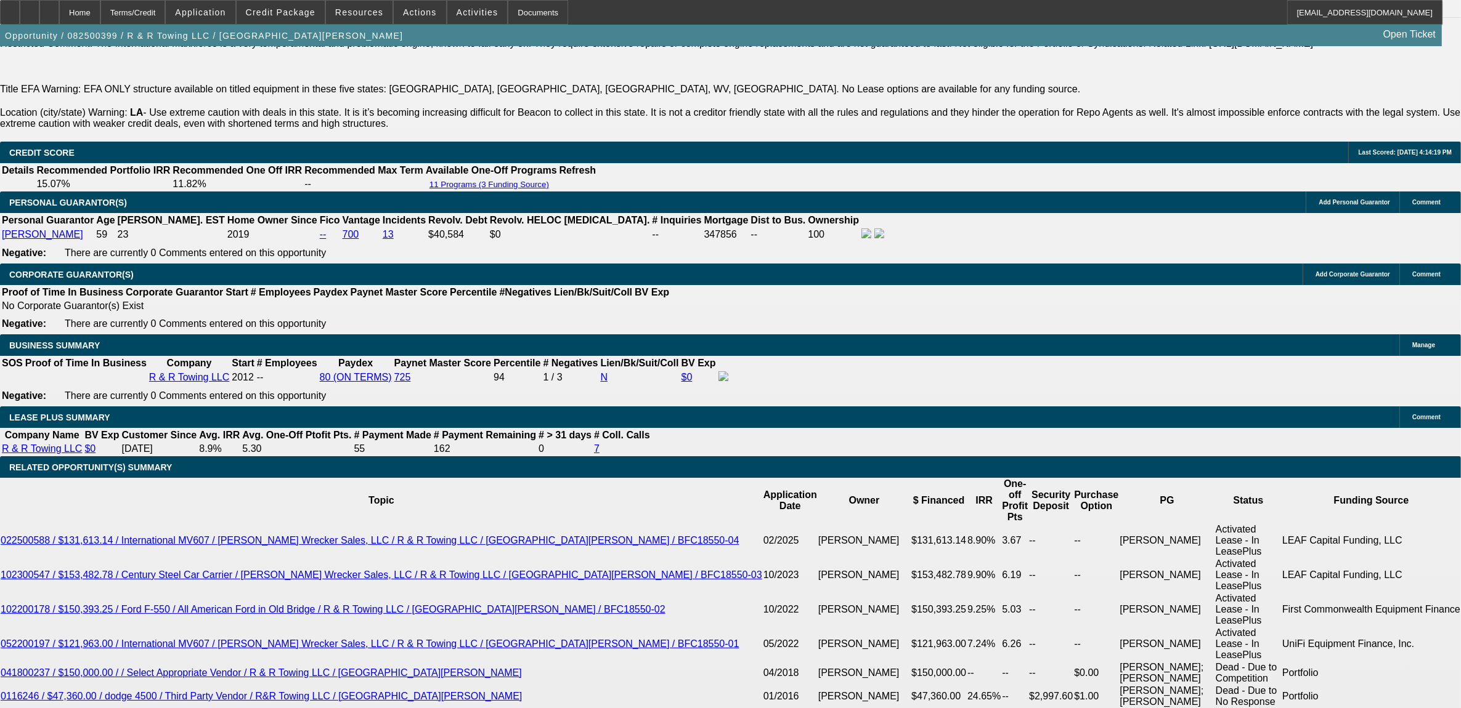
scroll to position [2043, 0]
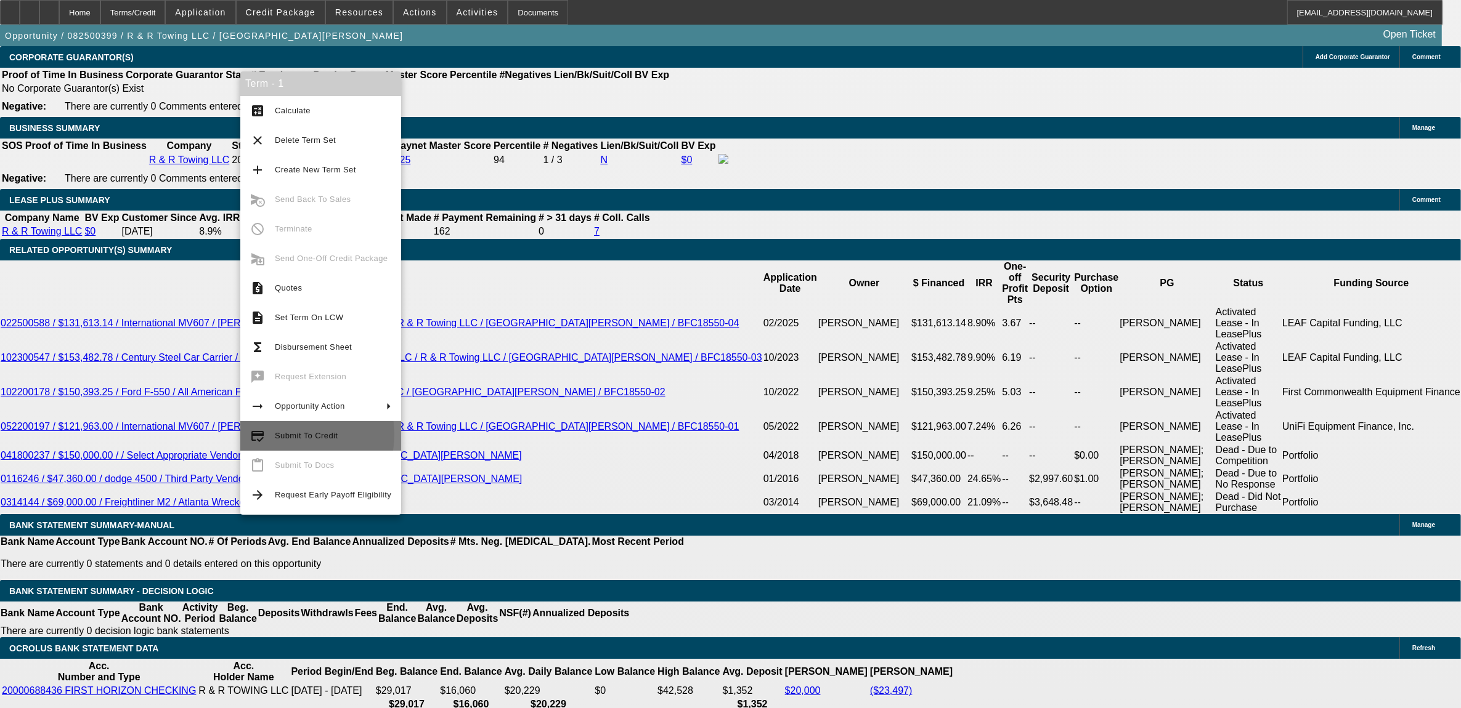
click at [281, 435] on span "Submit To Credit" at bounding box center [306, 435] width 63 height 9
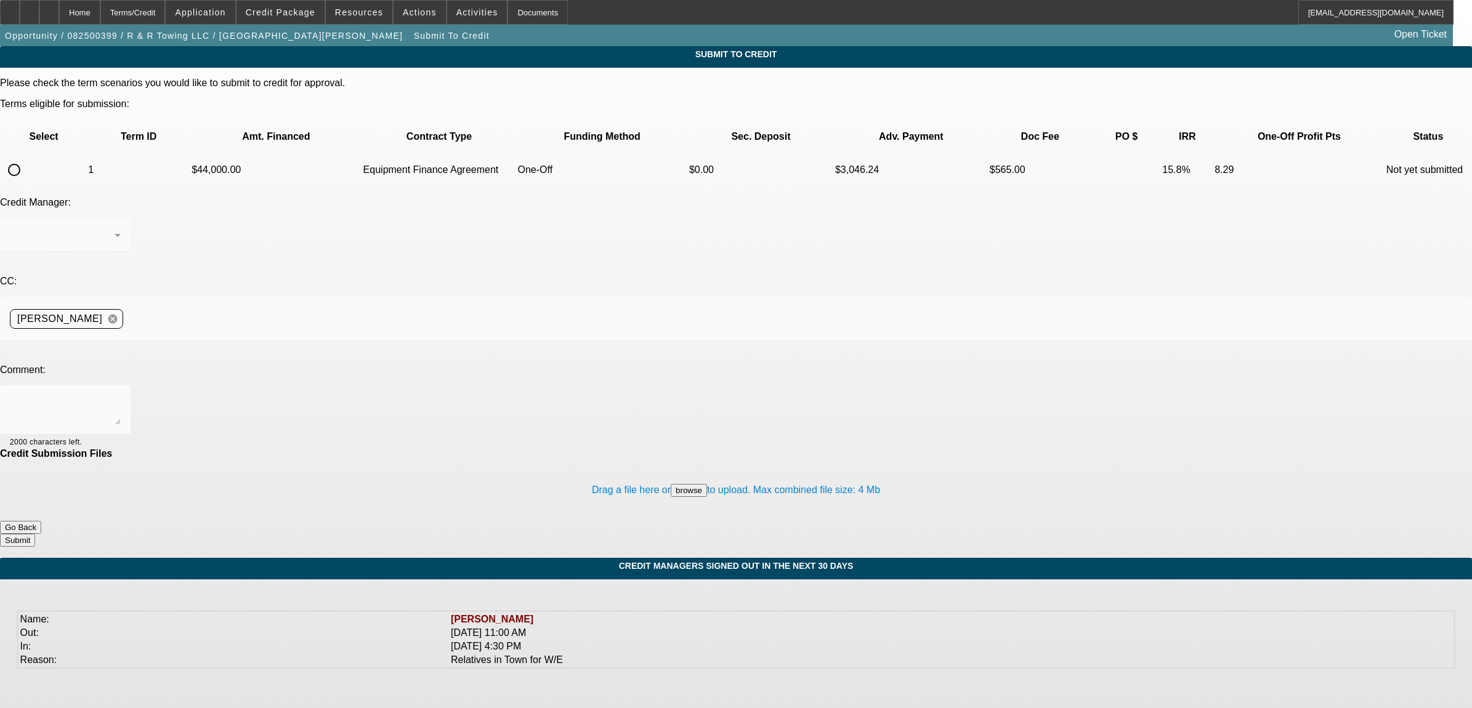
click at [41, 521] on button "Go Back" at bounding box center [20, 527] width 41 height 13
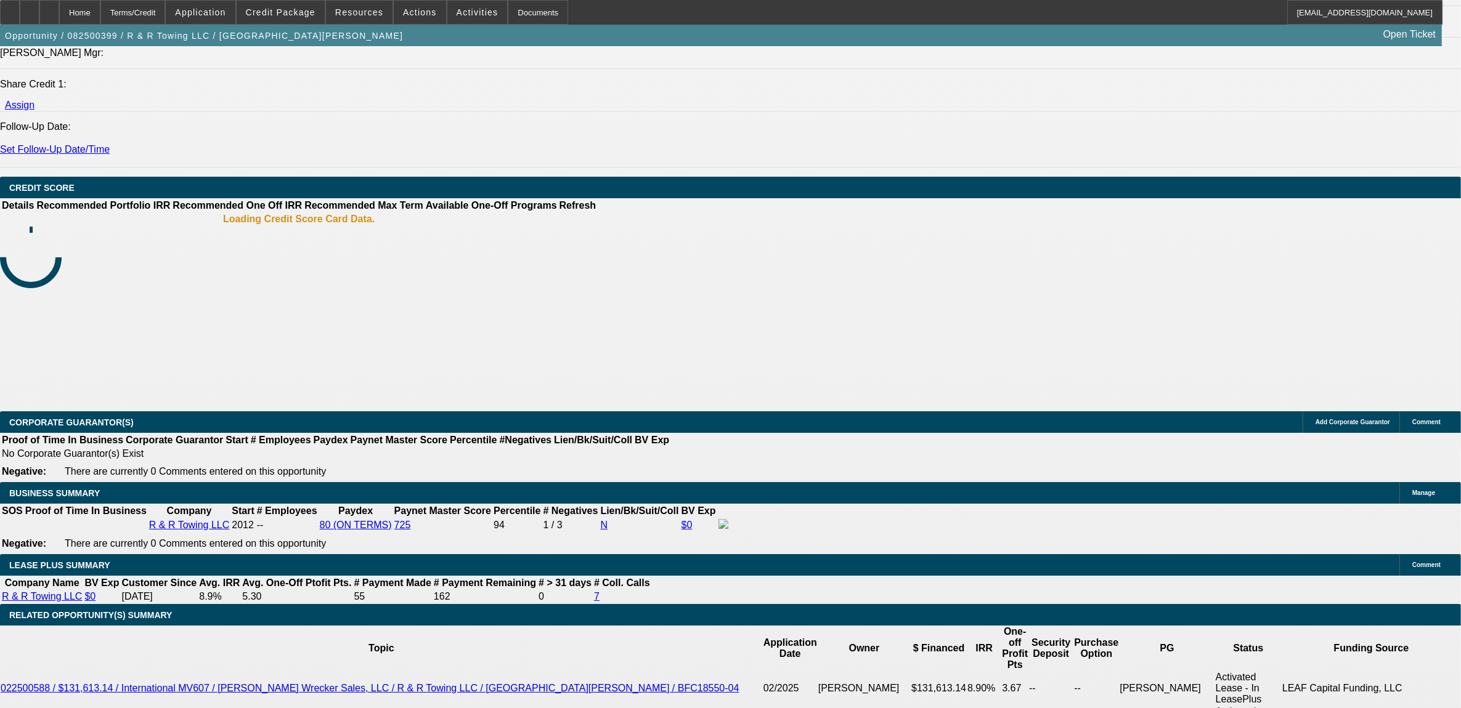
scroll to position [1921, 0]
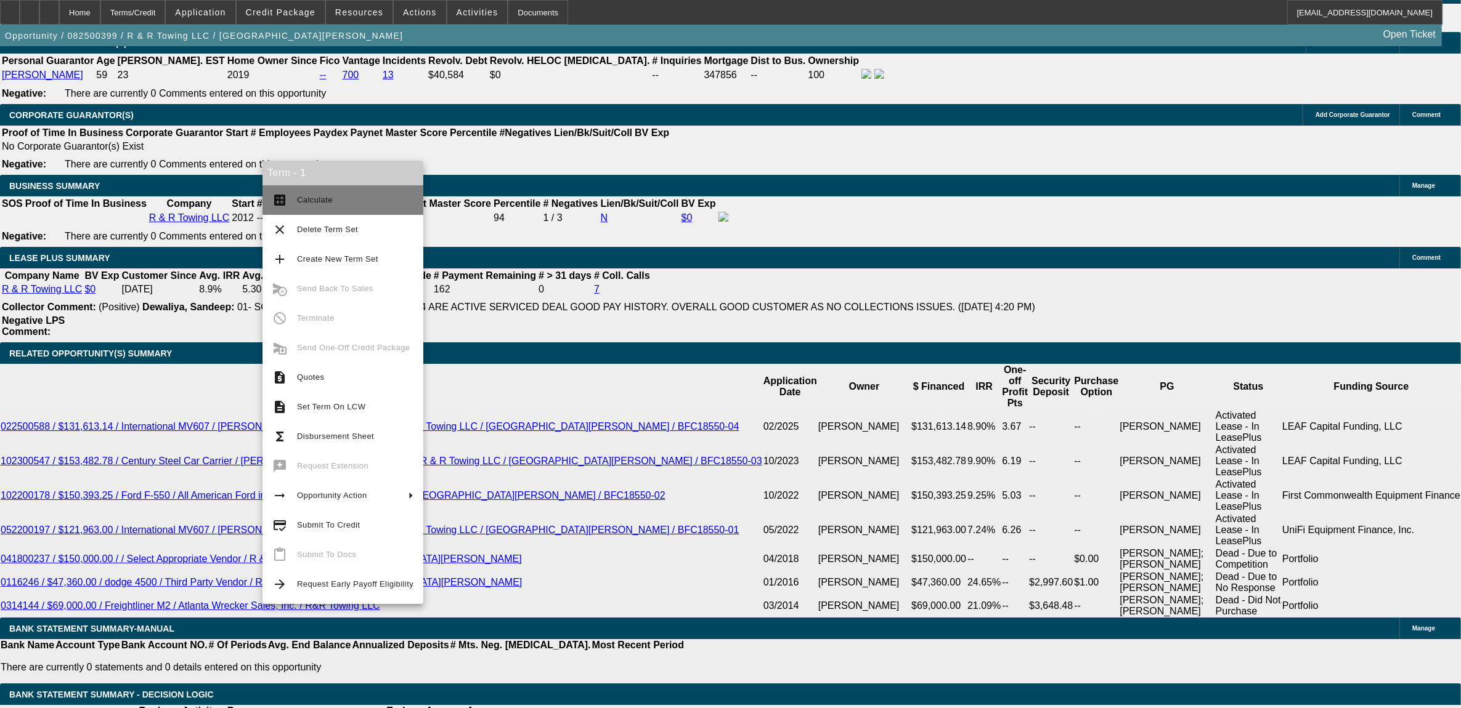
click at [306, 203] on span "Calculate" at bounding box center [315, 199] width 36 height 9
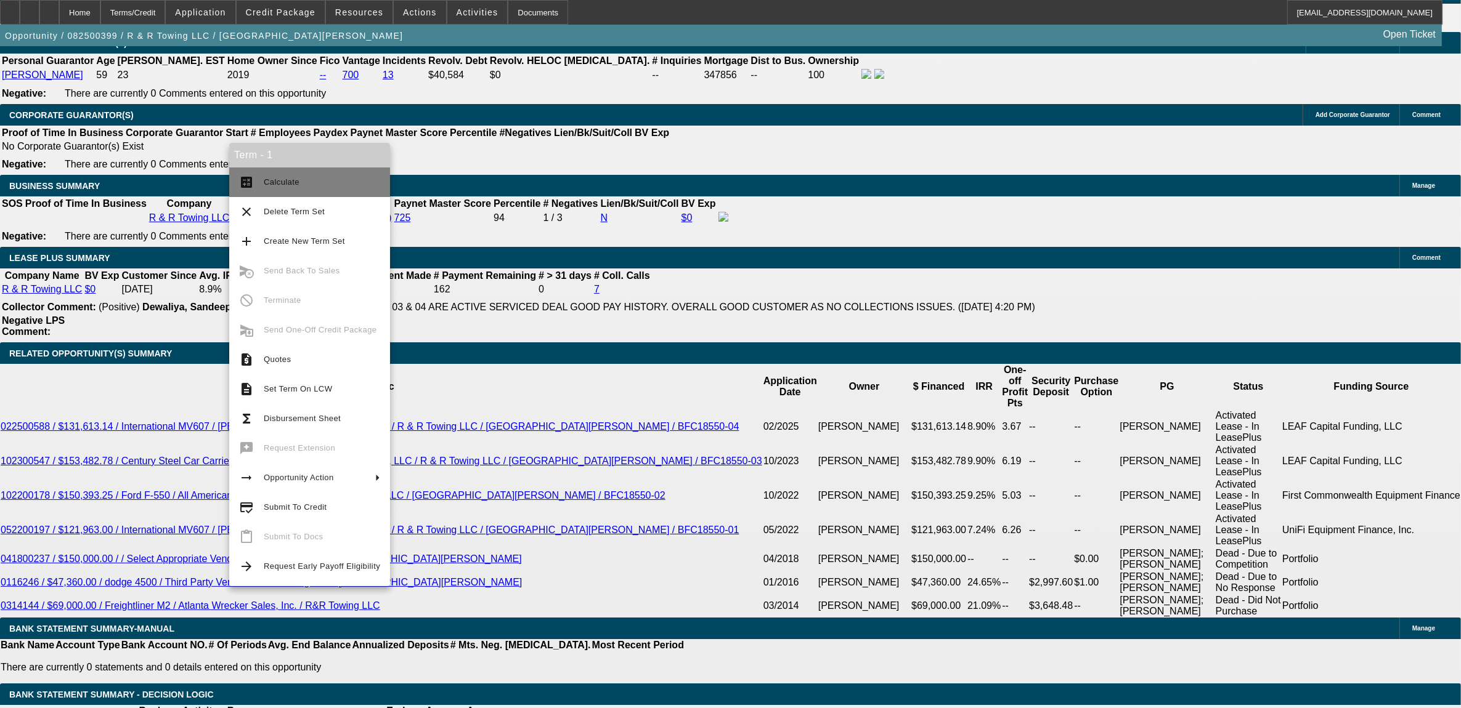
click at [279, 188] on span "Calculate" at bounding box center [322, 182] width 116 height 15
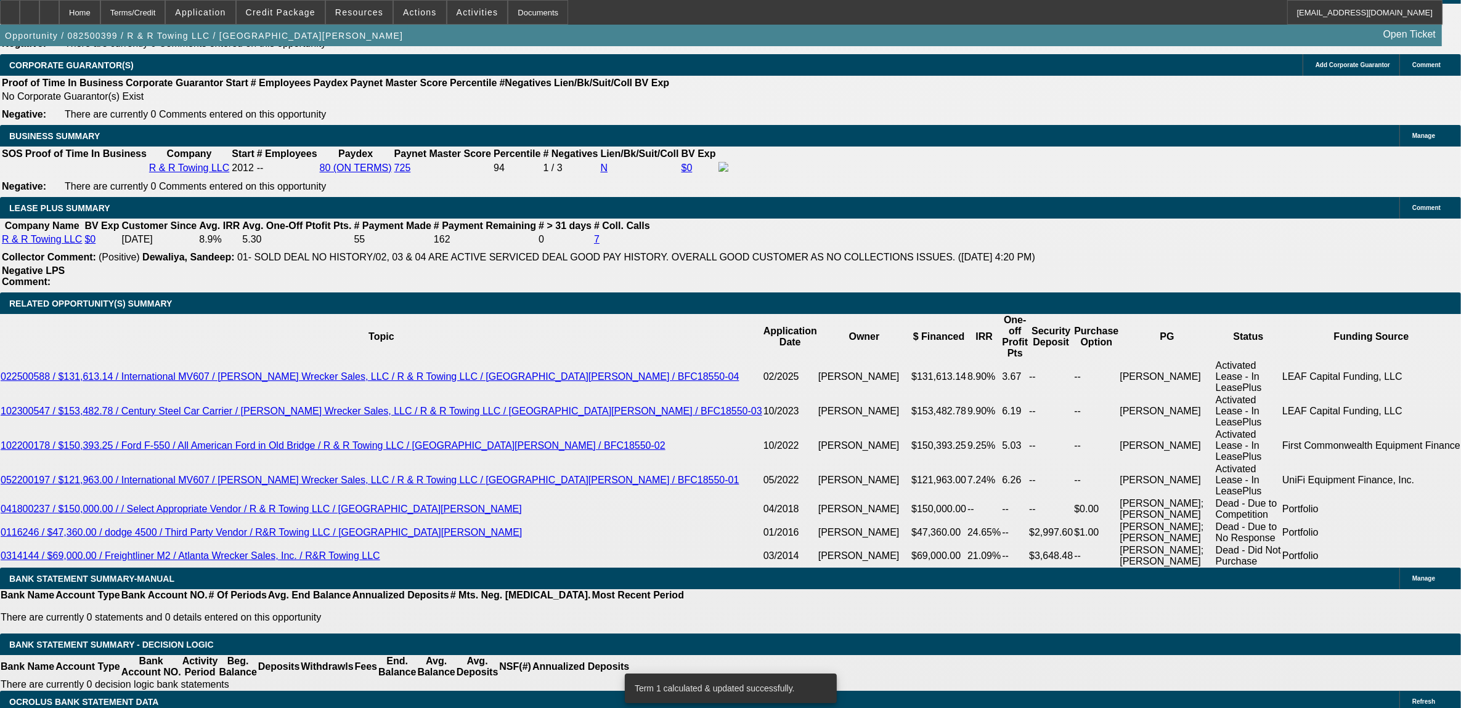
scroll to position [2062, 0]
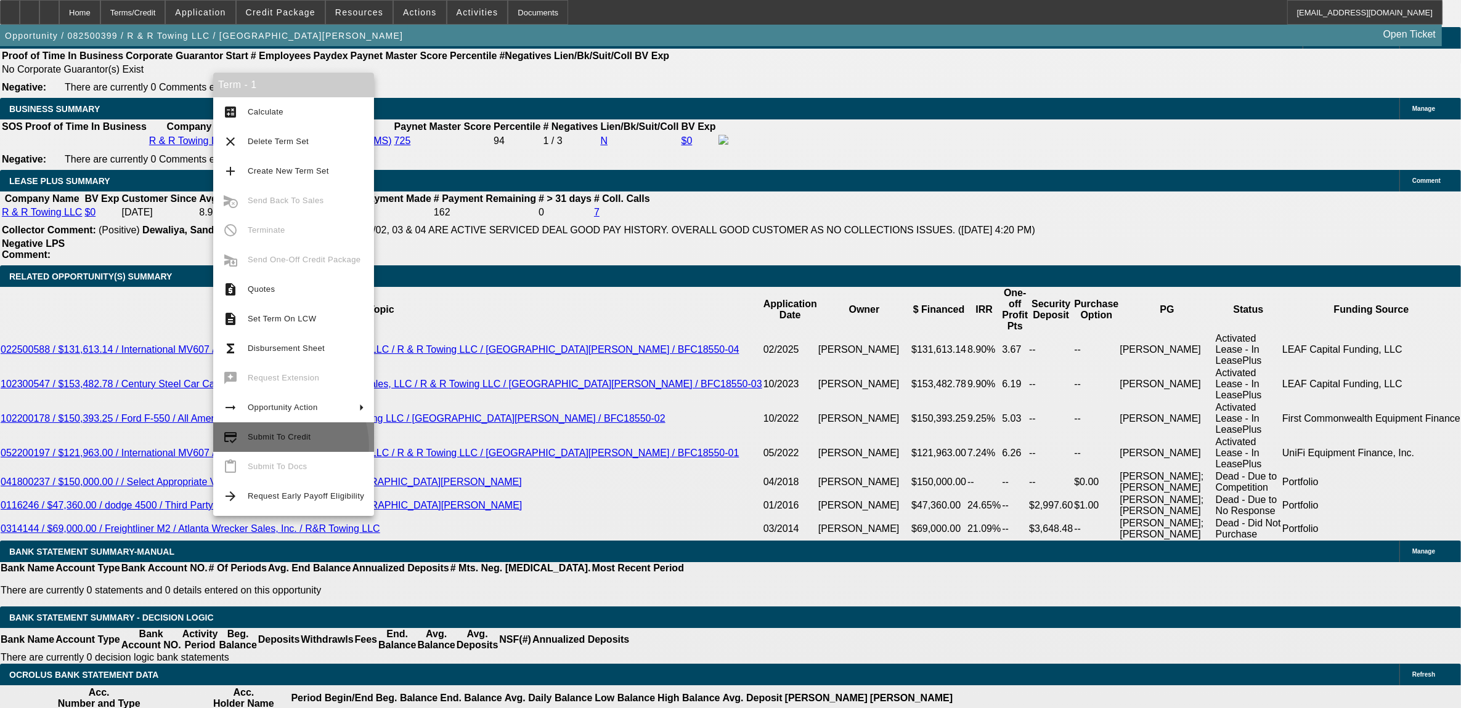
click at [272, 447] on button "credit_score Submit To Credit" at bounding box center [293, 438] width 161 height 30
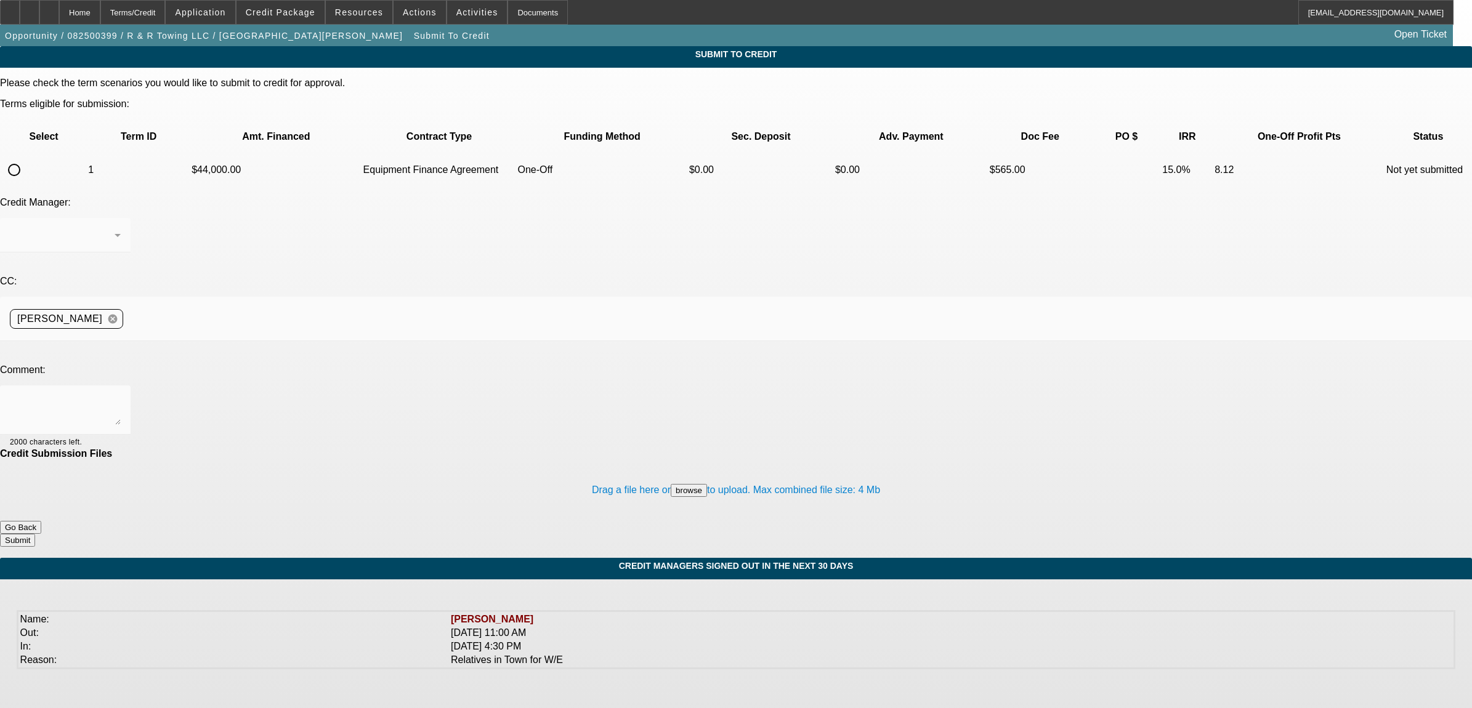
click at [26, 158] on input "radio" at bounding box center [14, 170] width 25 height 25
click at [115, 228] on div "Syndications" at bounding box center [62, 235] width 105 height 15
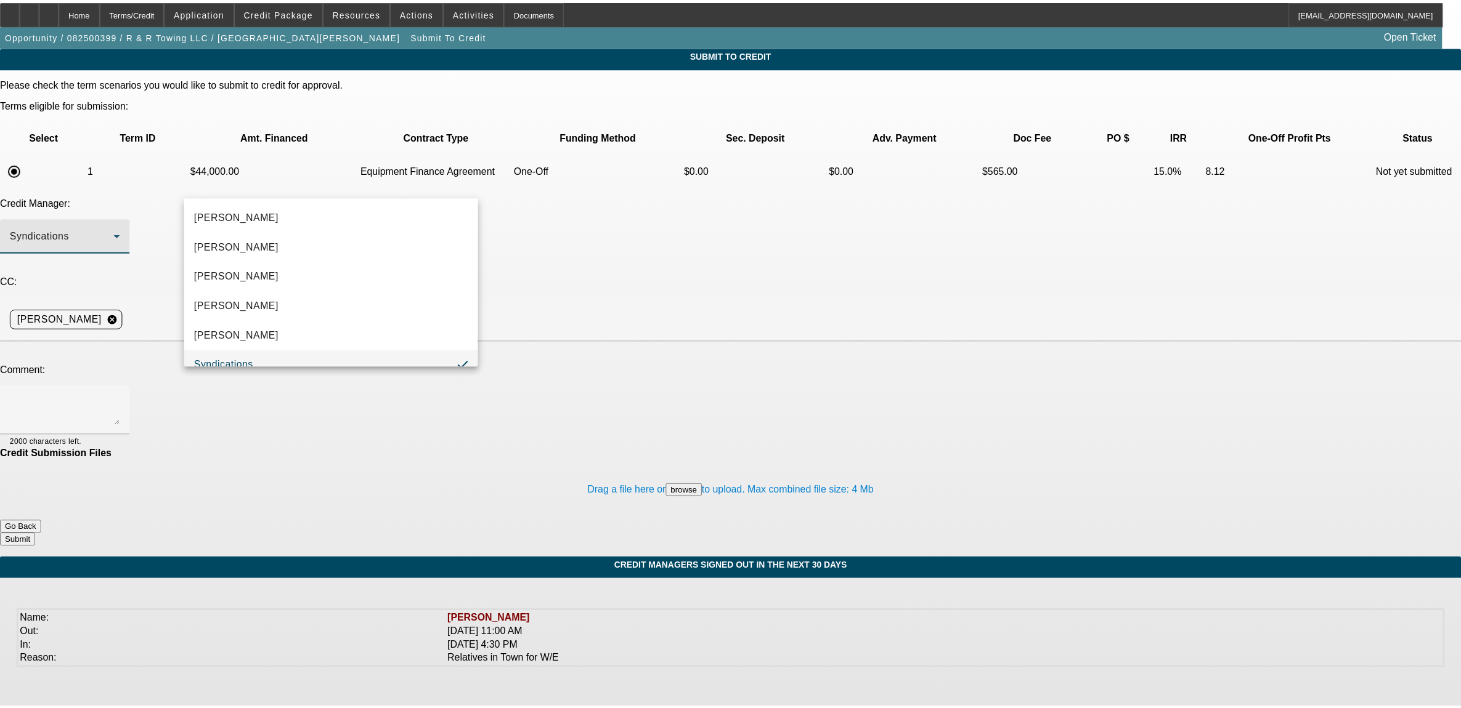
scroll to position [13, 0]
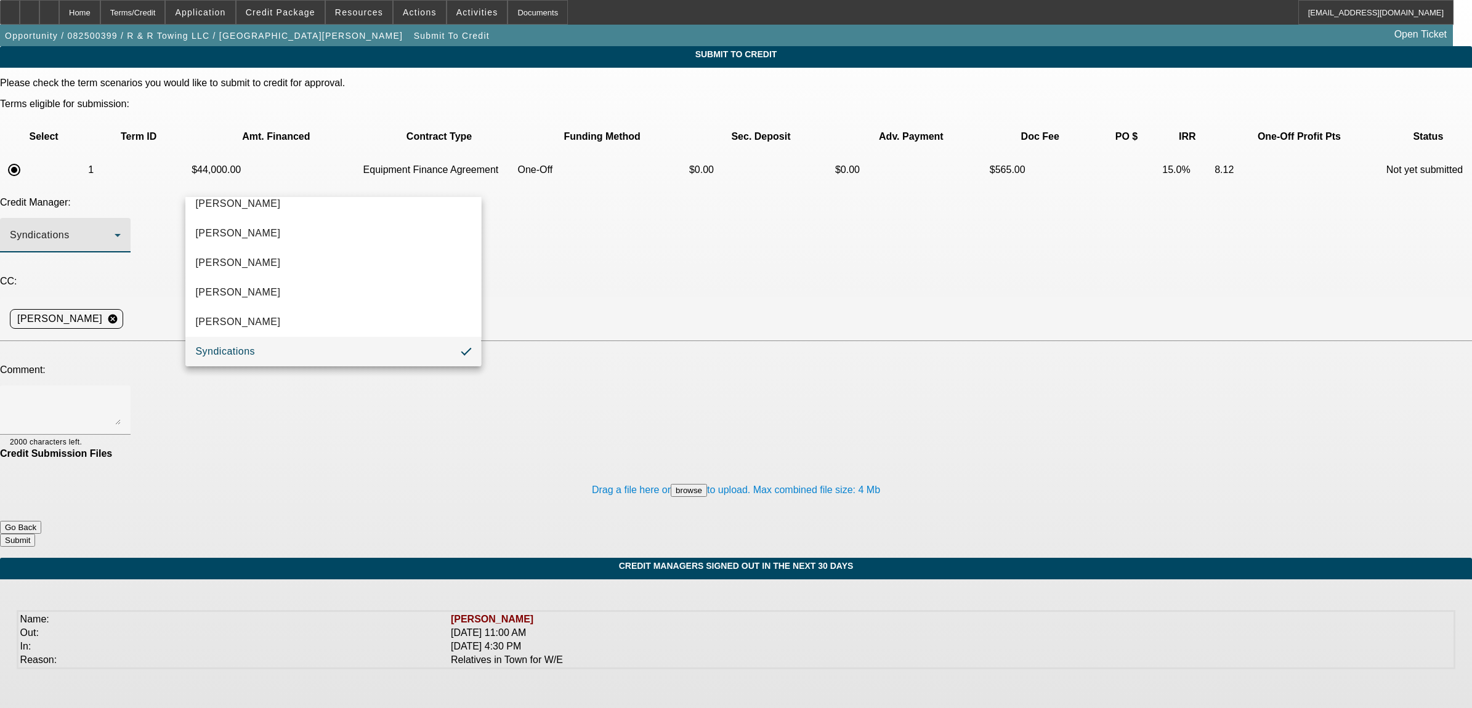
click at [140, 222] on div at bounding box center [736, 354] width 1472 height 708
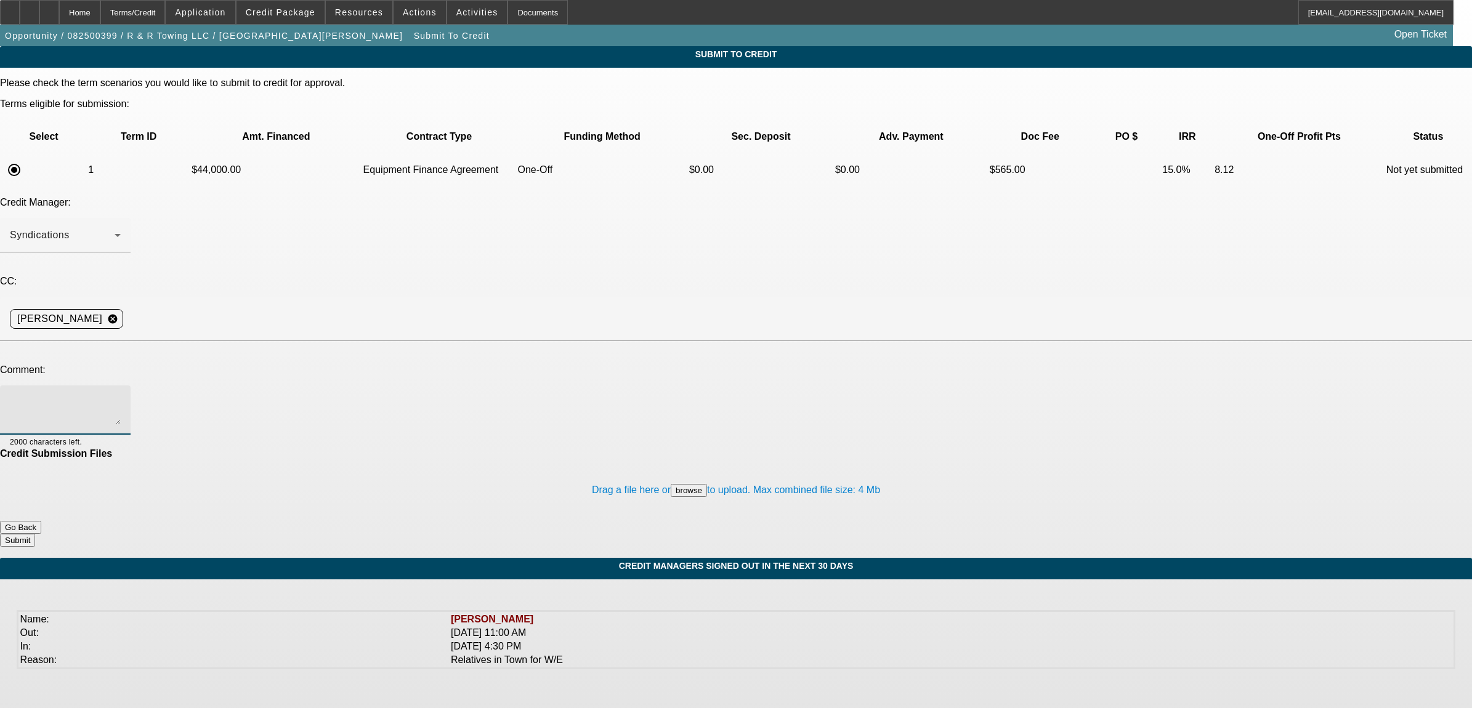
click at [121, 395] on textarea at bounding box center [65, 410] width 111 height 30
click at [121, 395] on textarea "Please send to CP. see additional comments. I know this is a max force" at bounding box center [65, 410] width 111 height 30
click at [294, 16] on button "Credit Package" at bounding box center [281, 12] width 88 height 23
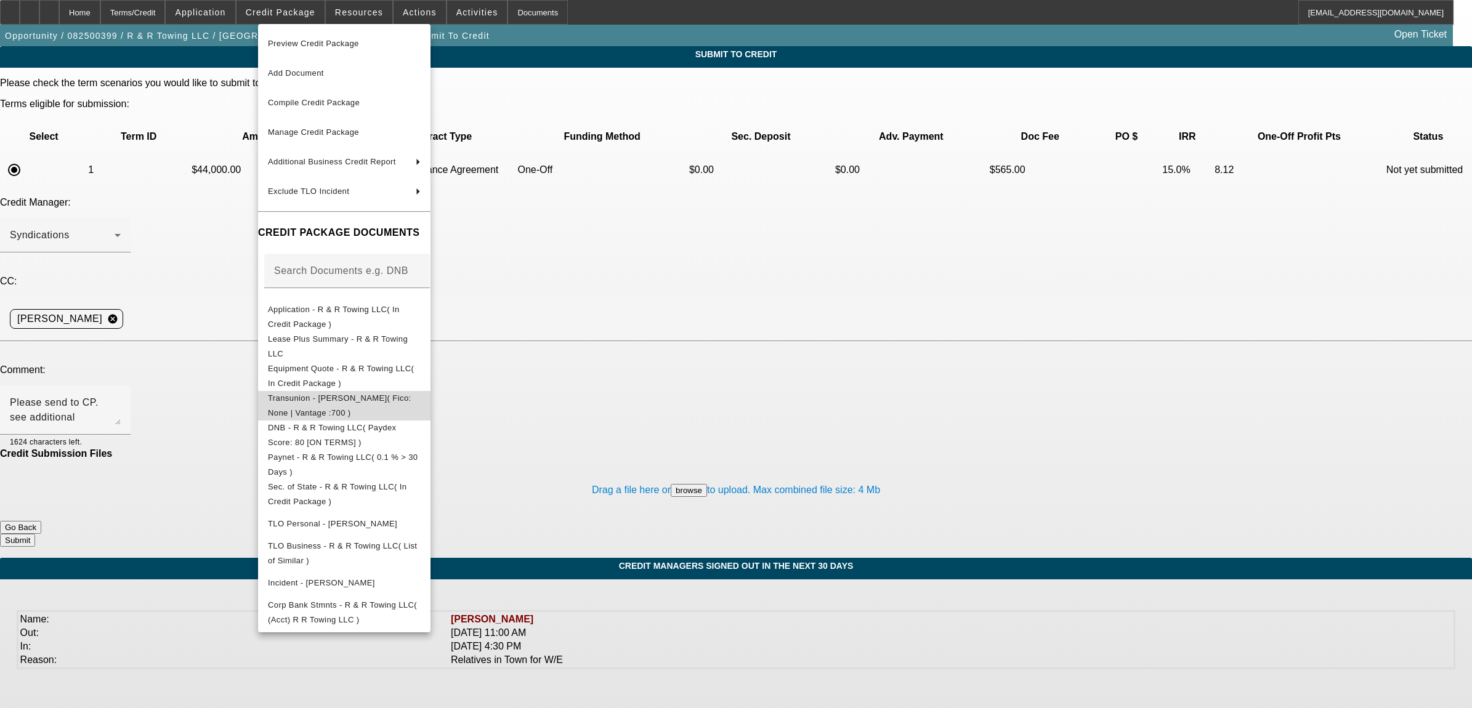
click at [349, 398] on span "Transunion - Sumrall, Tammy( Fico: None | Vantage :700 )" at bounding box center [340, 405] width 144 height 24
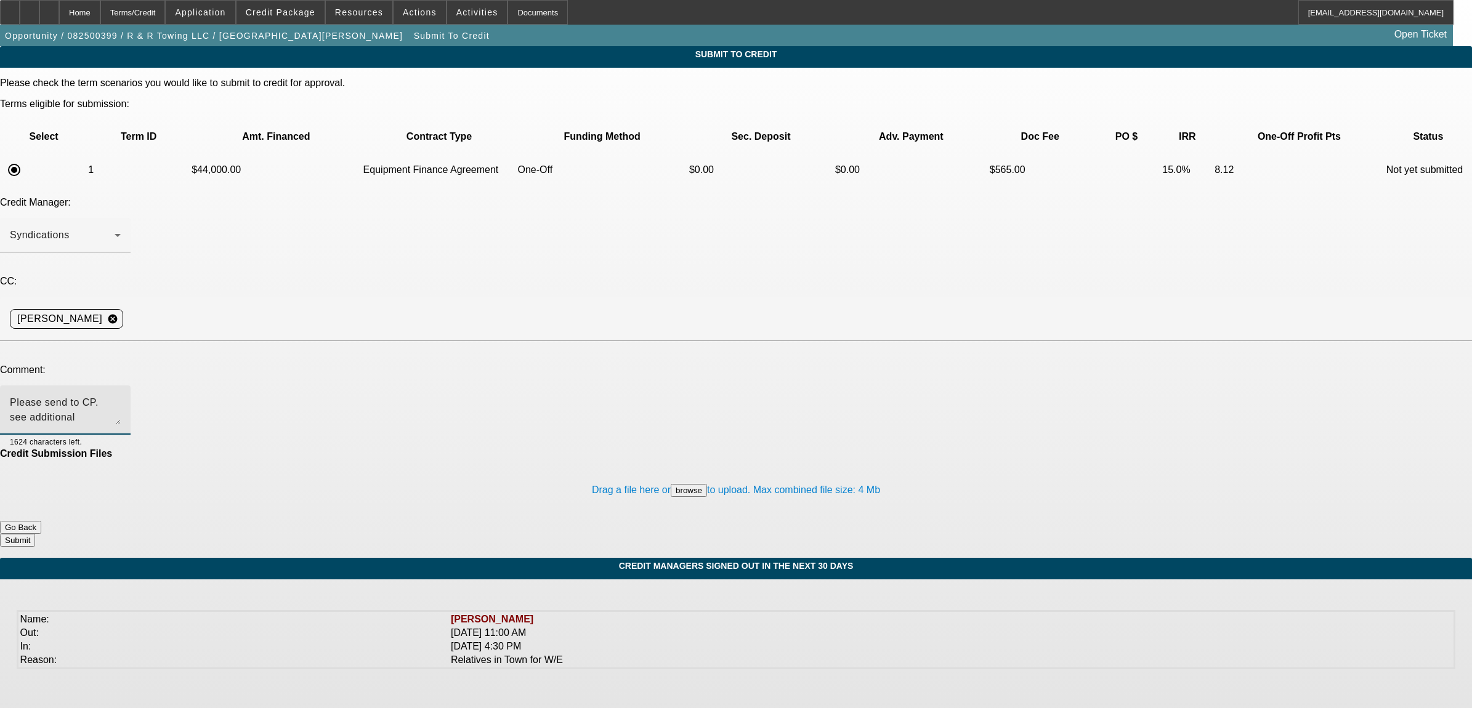
click at [121, 395] on textarea "Please send to CP. see additional comments. I know this is a max force but this…" at bounding box center [65, 410] width 111 height 30
click at [35, 534] on button "Submit" at bounding box center [17, 540] width 35 height 13
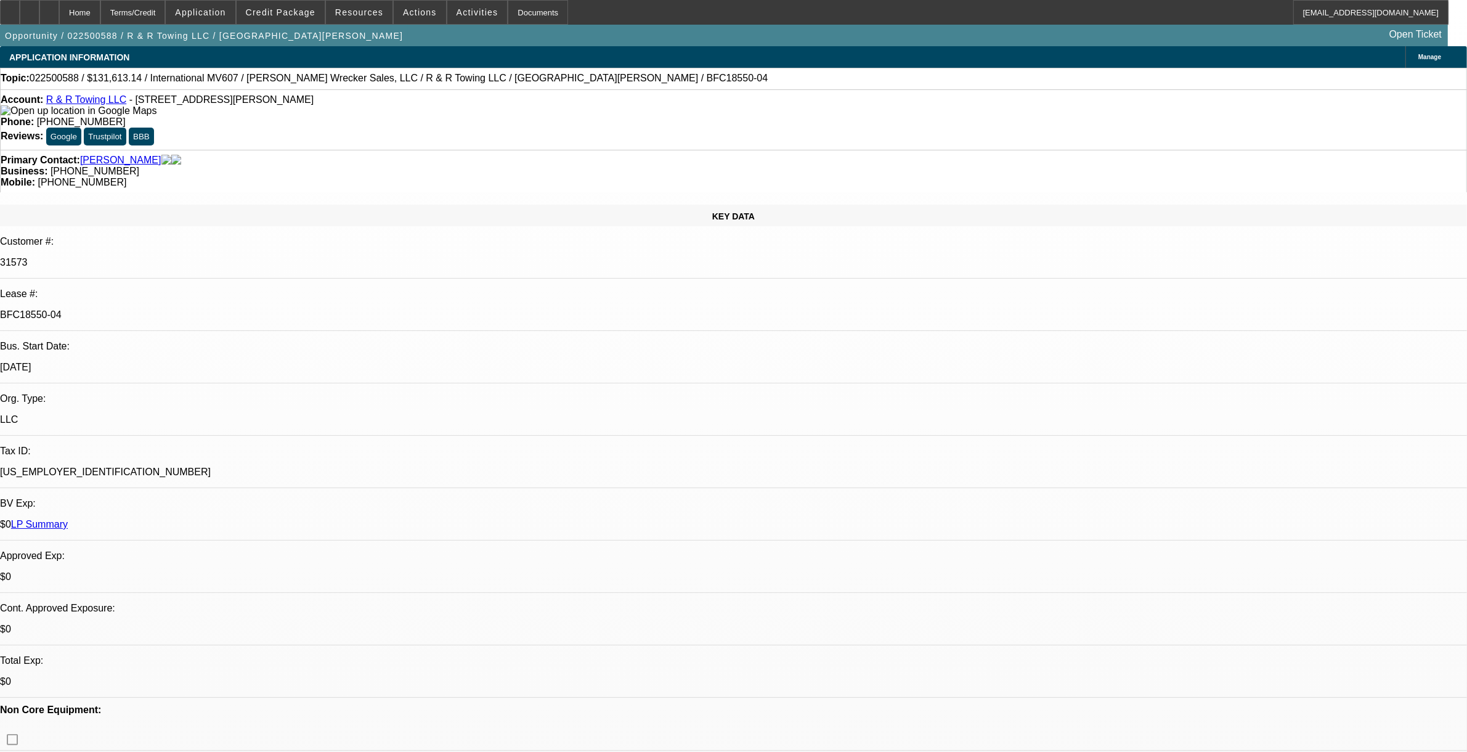
select select "0"
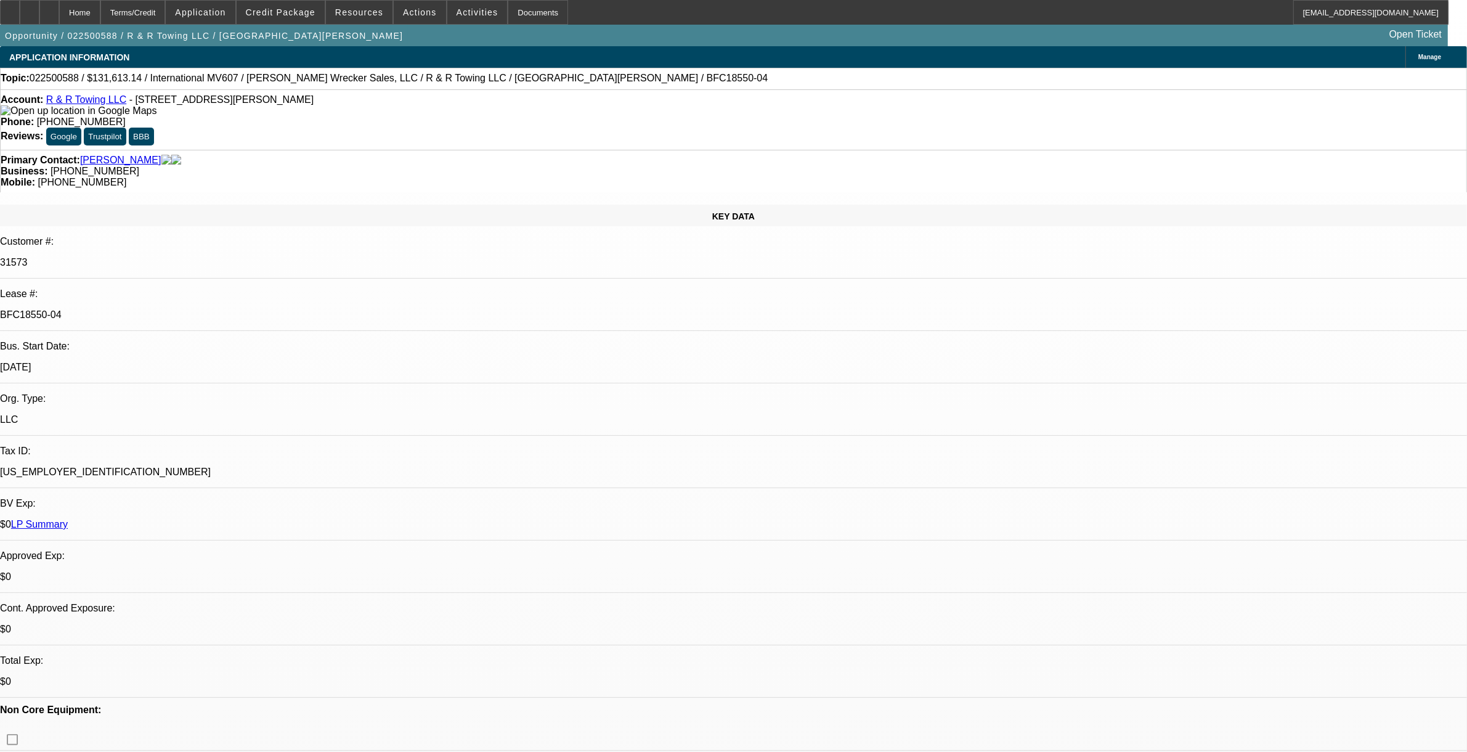
select select "0"
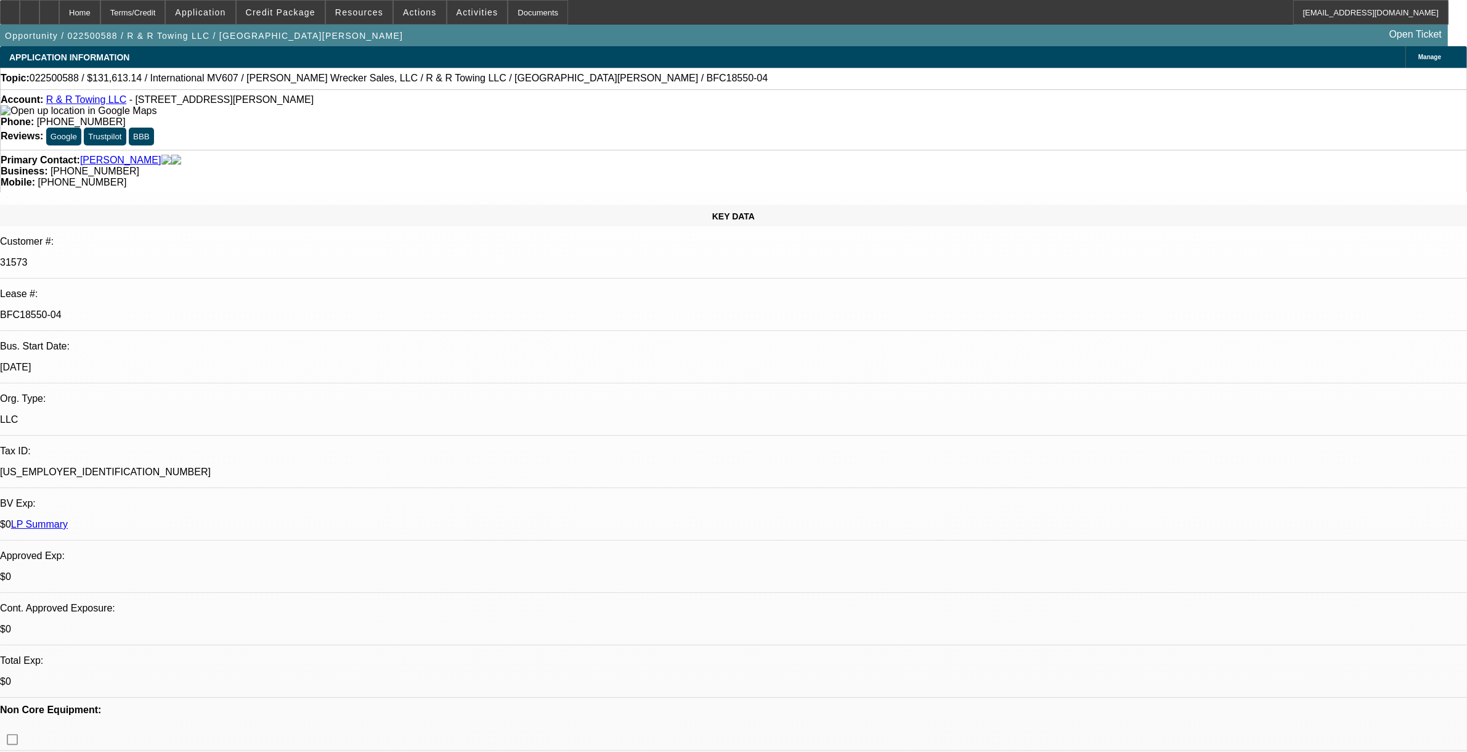
select select "0"
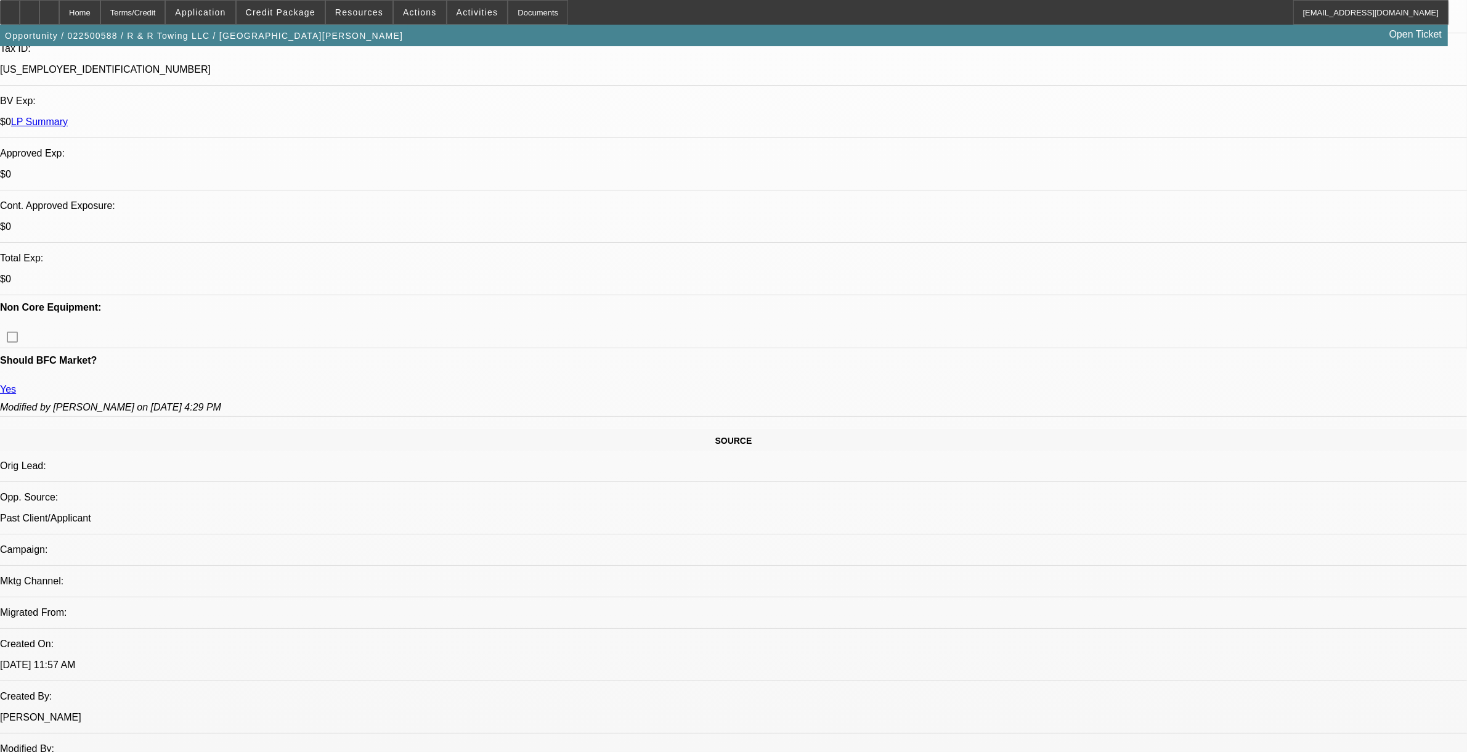
select select "1"
select select "2"
select select "6"
select select "1"
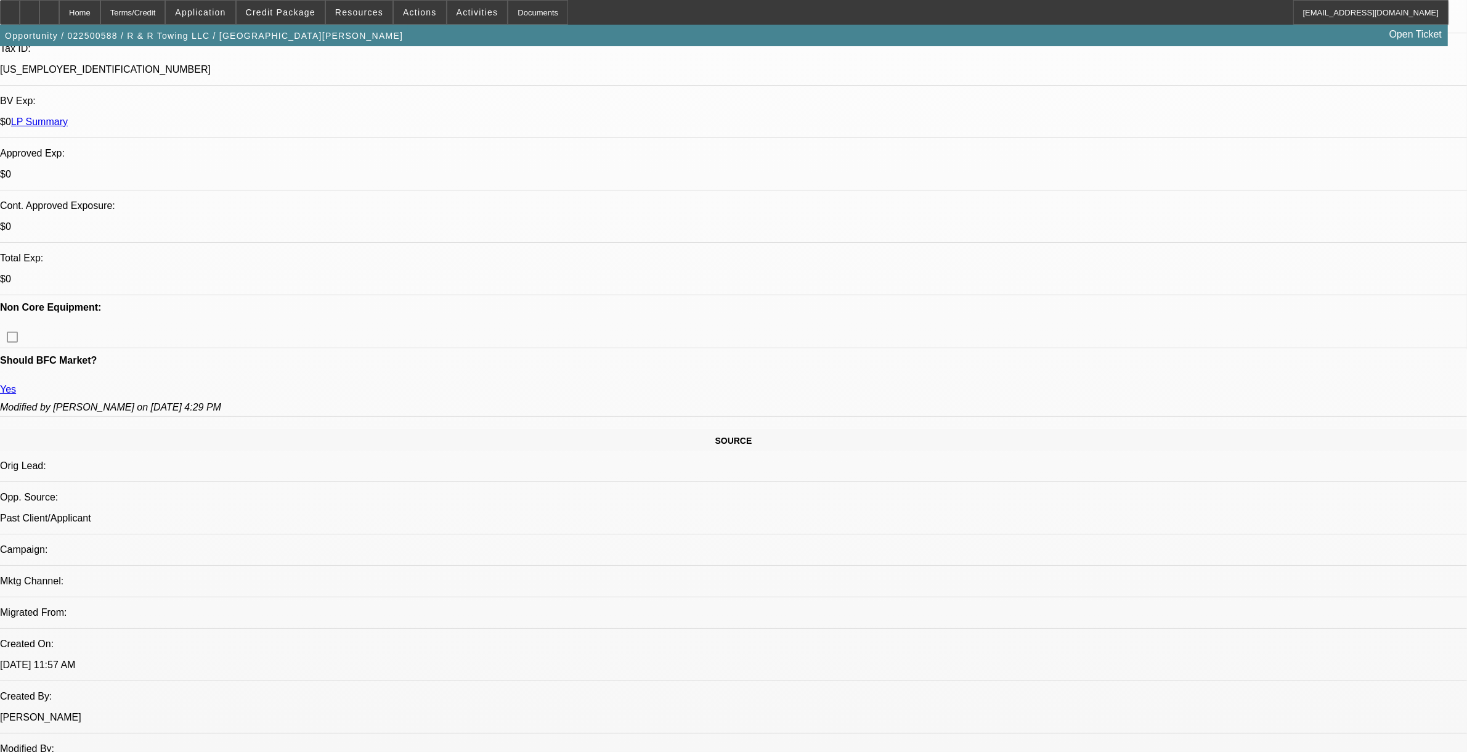
select select "6"
select select "1"
select select "2"
select select "6"
select select "1"
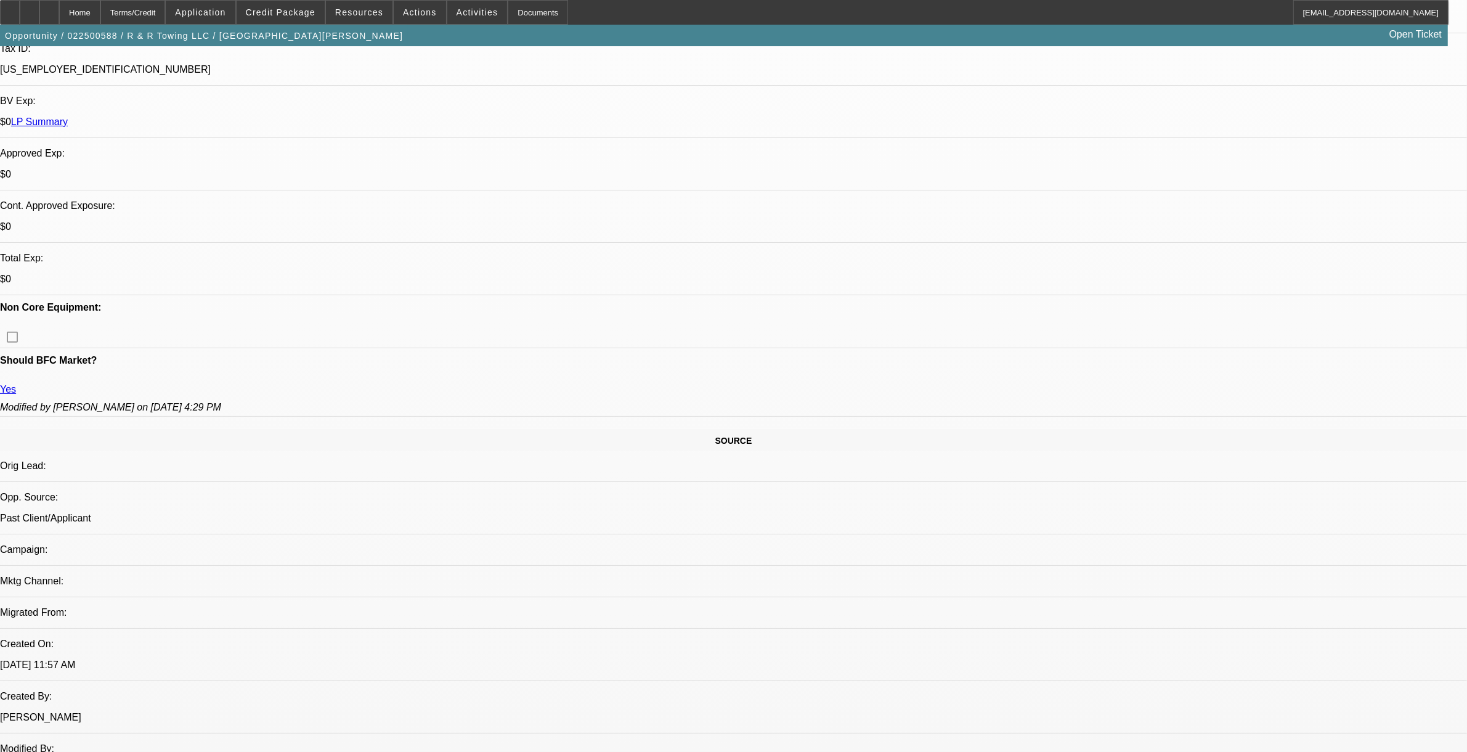
select select "1"
select select "6"
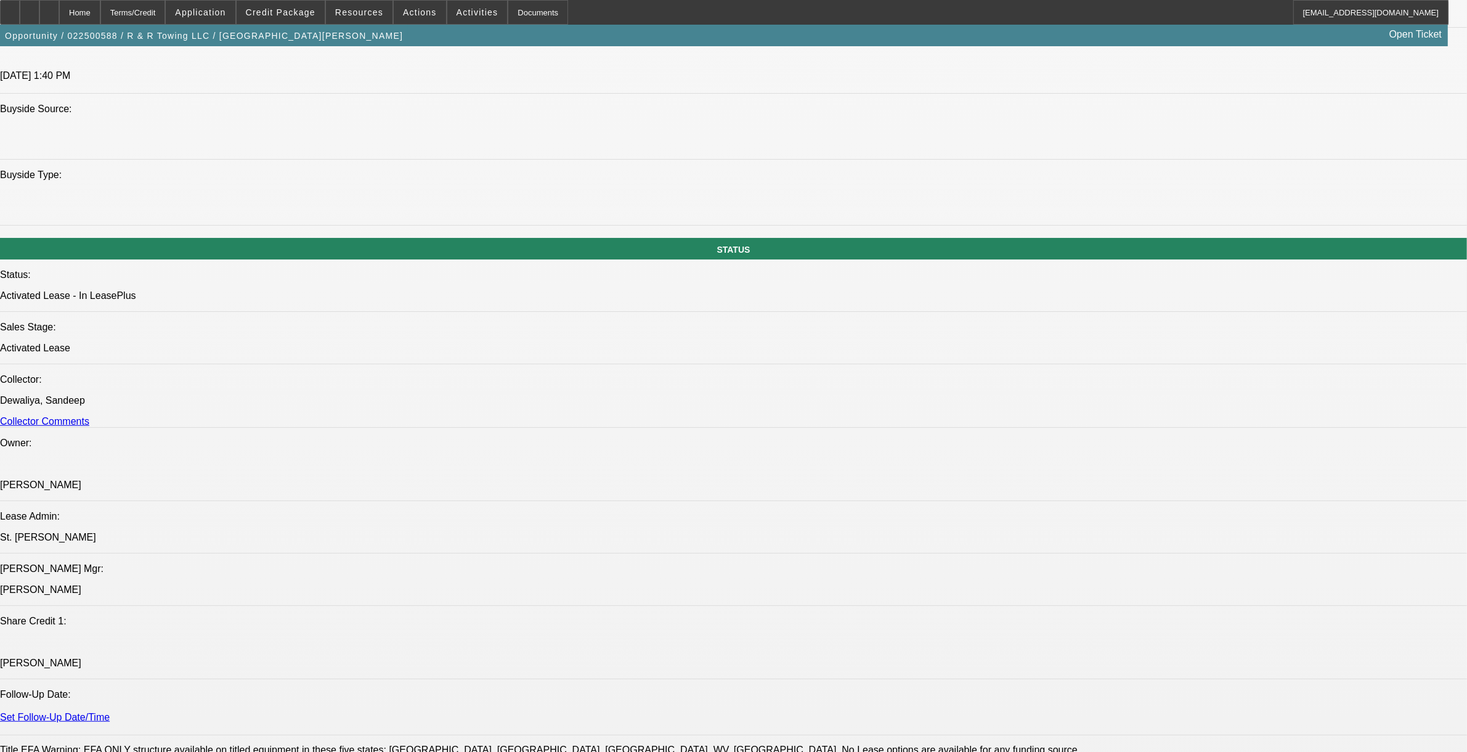
scroll to position [1237, 0]
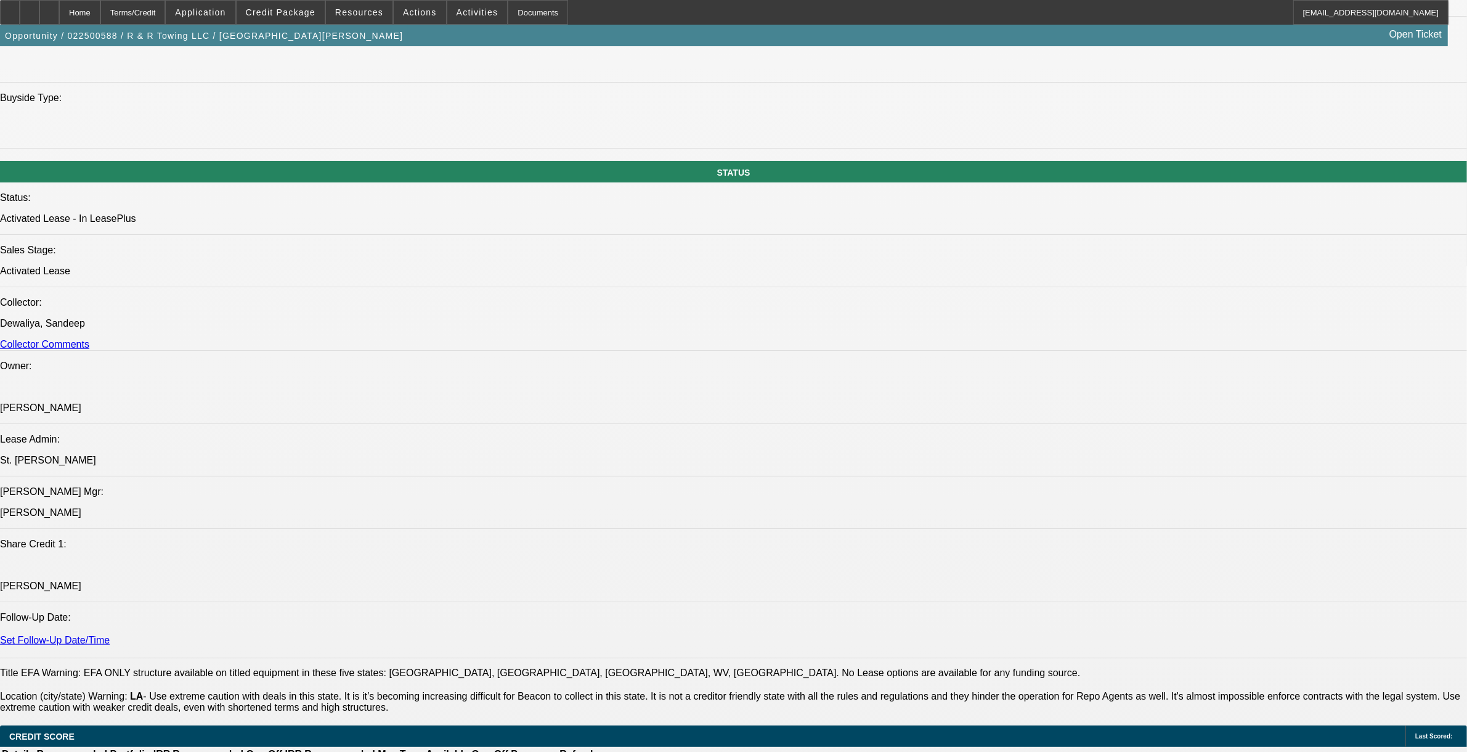
drag, startPoint x: 76, startPoint y: 561, endPoint x: 915, endPoint y: 562, distance: 839.6
copy span "R&R Towing LLC was established in 2012, and they are a 3x BFC customer - one of…"
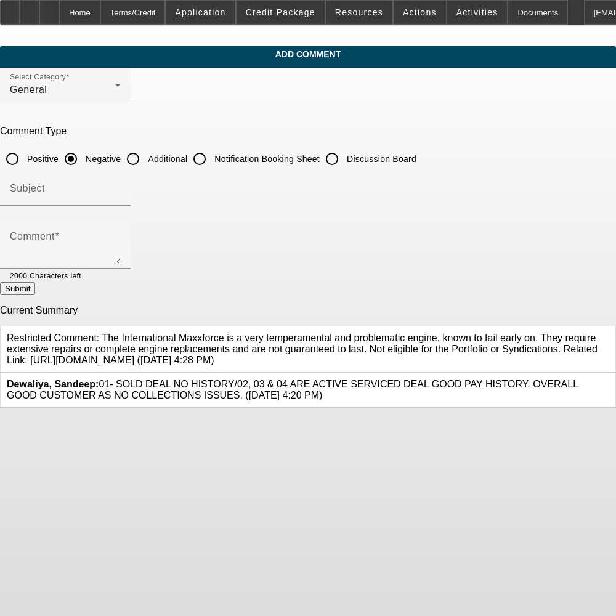
click at [145, 155] on input "Additional" at bounding box center [133, 159] width 25 height 25
radio input "true"
click at [121, 240] on textarea "Comment" at bounding box center [65, 249] width 111 height 30
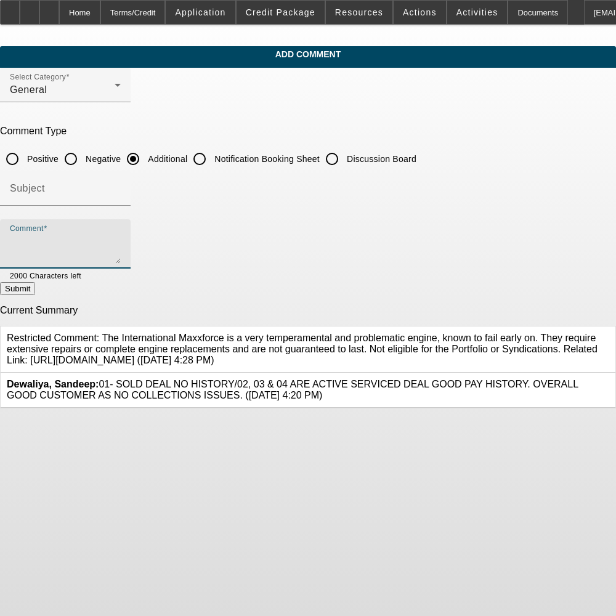
paste textarea "R&R Towing LLC was established in [DATE], and they are a 3x BFC customer - one …"
click at [121, 238] on textarea "R&R Towing LLC was established in [DATE], and they are a 3x BFC customer - one …" at bounding box center [65, 249] width 111 height 30
click at [121, 241] on textarea "R&R Towing LLC was established in [DATE], and they are a 4x BFC customer - one …" at bounding box center [65, 249] width 111 height 30
click at [121, 239] on textarea "R&R Towing LLC was established in [DATE], and they are a 4x BFC customer - They…" at bounding box center [65, 249] width 111 height 30
click at [121, 238] on textarea "R&R Towing LLC was established in [DATE], and they are a 4x BFC customer - They…" at bounding box center [65, 249] width 111 height 30
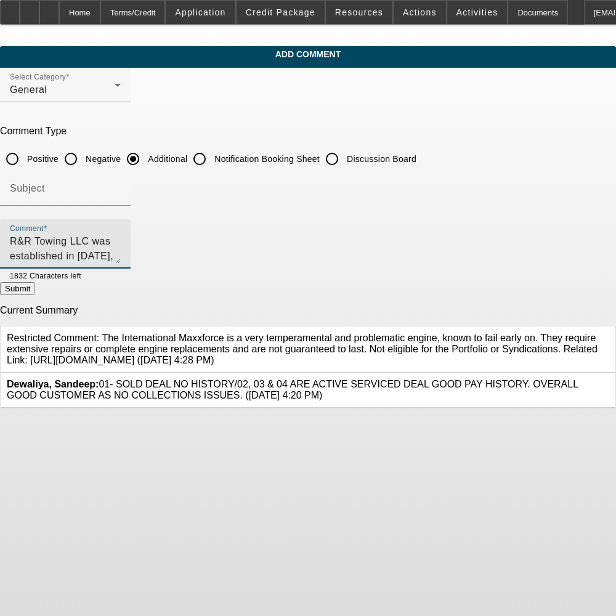
drag, startPoint x: 62, startPoint y: 256, endPoint x: 48, endPoint y: 522, distance: 266.5
click at [48, 522] on body "Home Terms/Credit Application Credit Package Resources Actions Activities Docum…" at bounding box center [308, 308] width 616 height 616
type textarea "R&R Towing LLC was established in [DATE], and they are a 4x BFC customer - They…"
click at [137, 288] on div "Submit" at bounding box center [308, 288] width 616 height 13
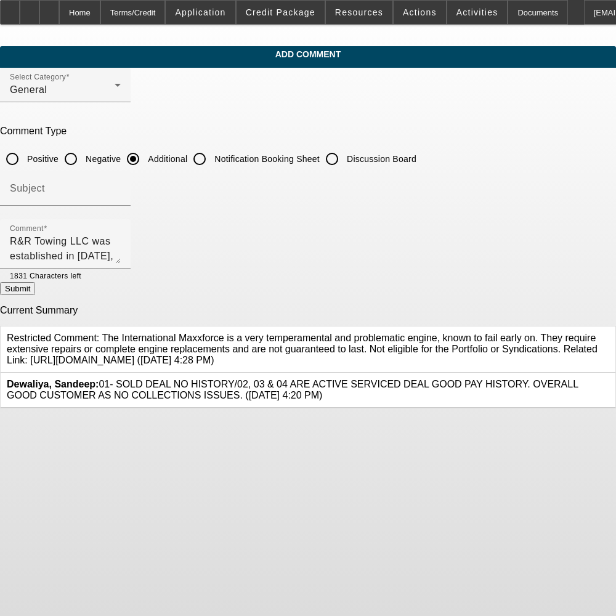
click at [35, 291] on button "Submit" at bounding box center [17, 288] width 35 height 13
radio input "true"
